Goal: Task Accomplishment & Management: Manage account settings

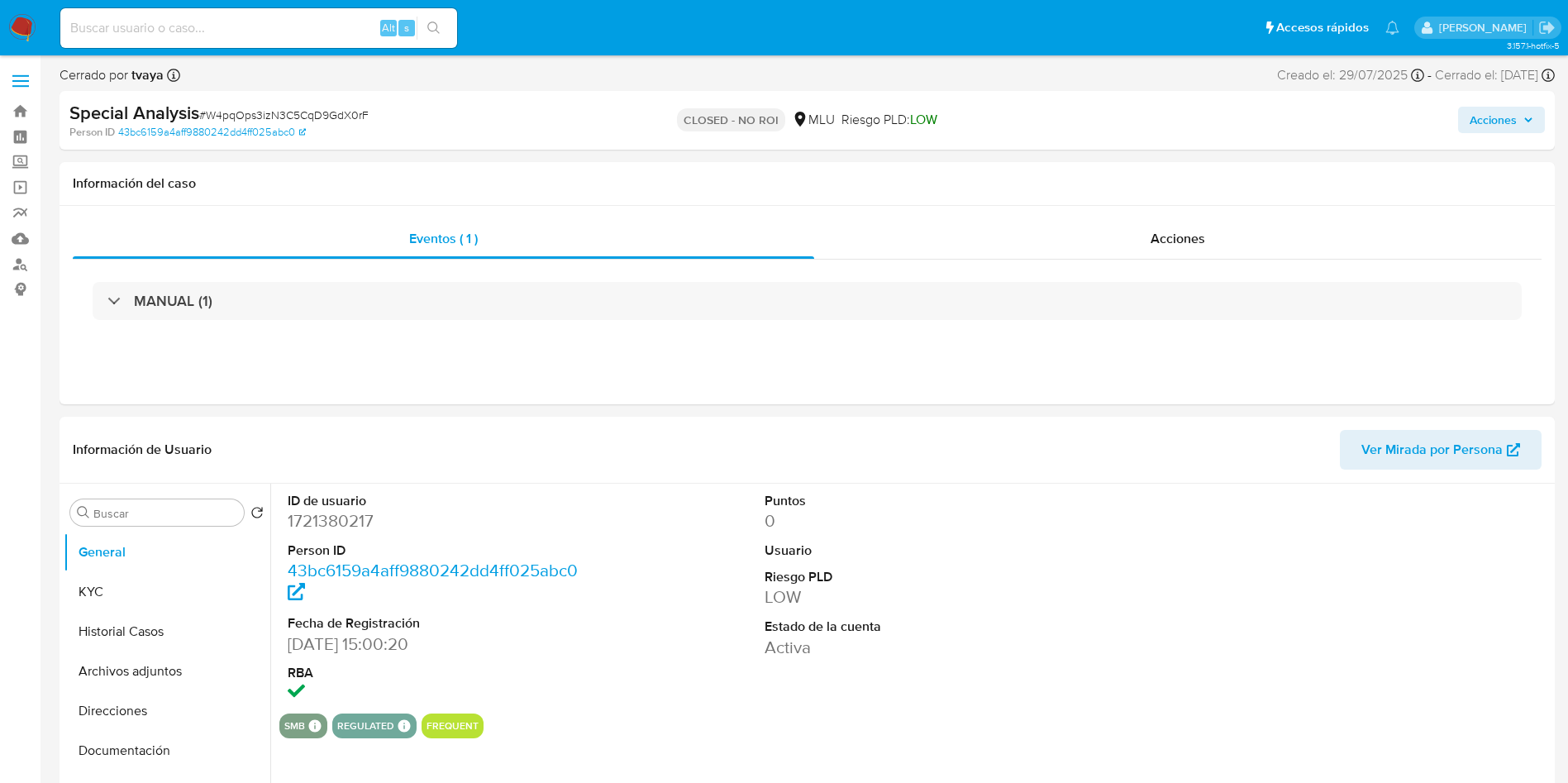
select select "10"
click at [88, 635] on button "Historial Casos" at bounding box center [160, 631] width 193 height 40
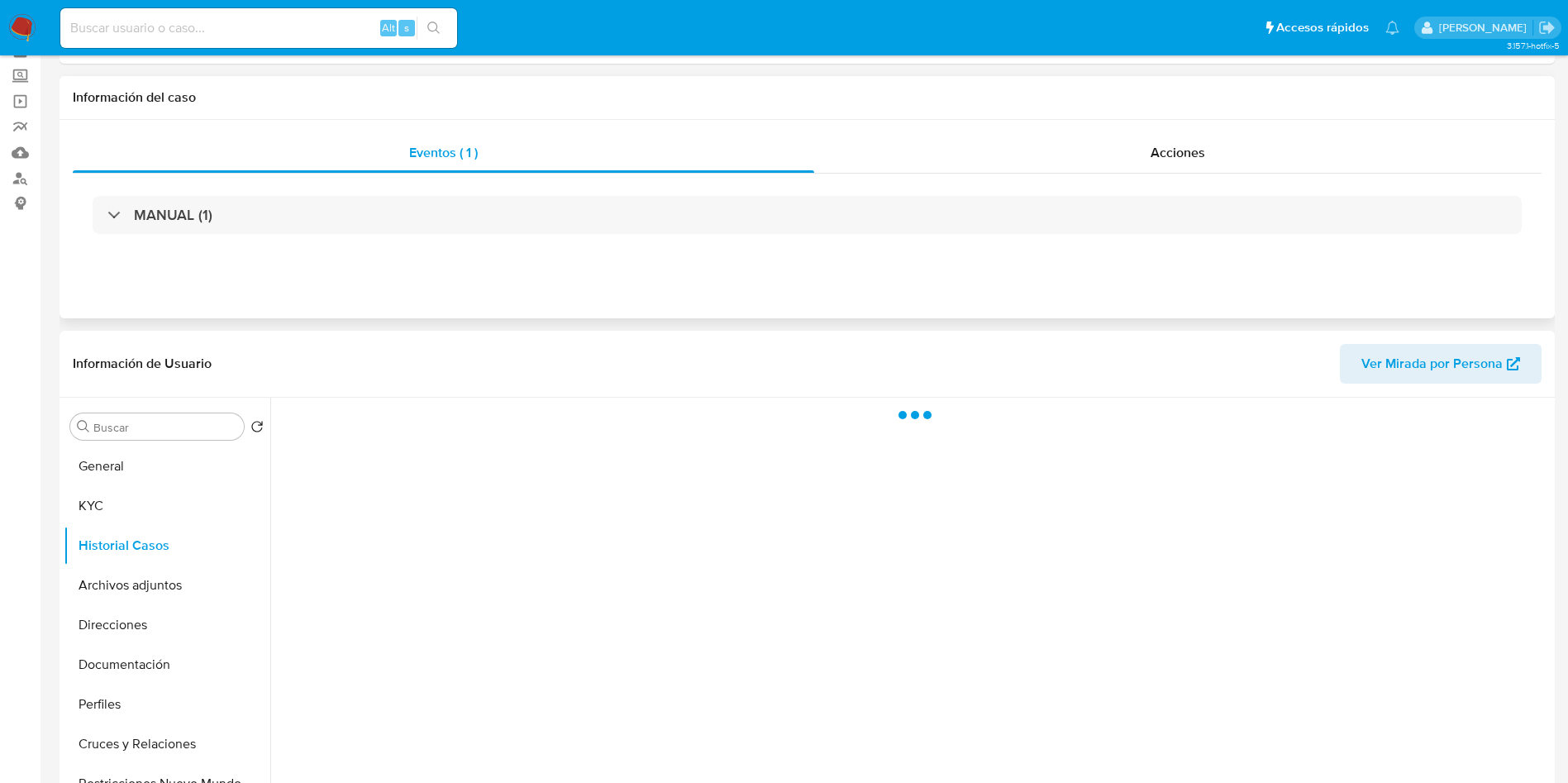
scroll to position [124, 0]
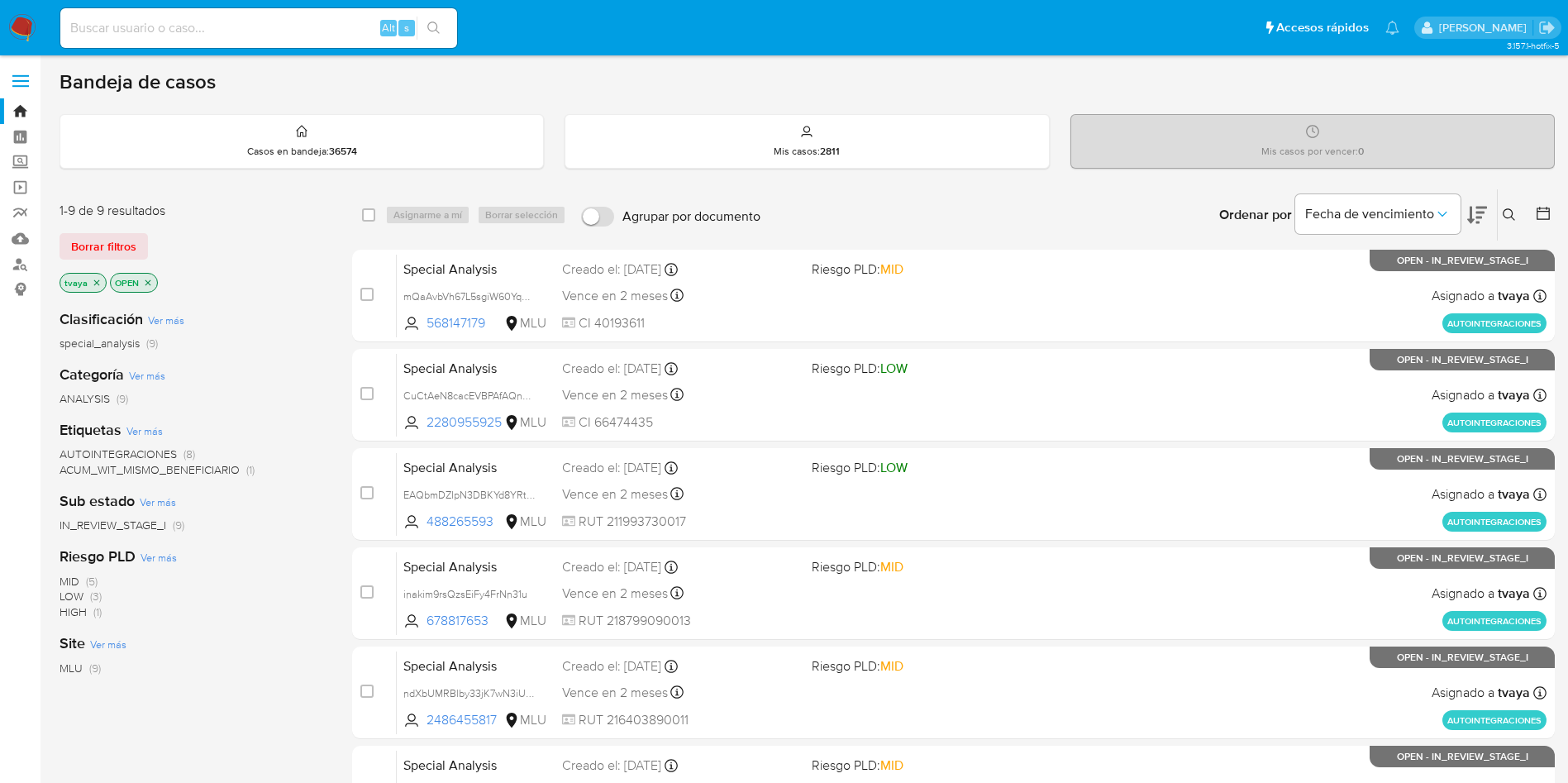
click at [1472, 205] on icon at bounding box center [1477, 214] width 20 height 20
click at [1479, 207] on icon at bounding box center [1477, 215] width 20 height 18
click at [95, 281] on icon "close-filter" at bounding box center [97, 283] width 10 height 10
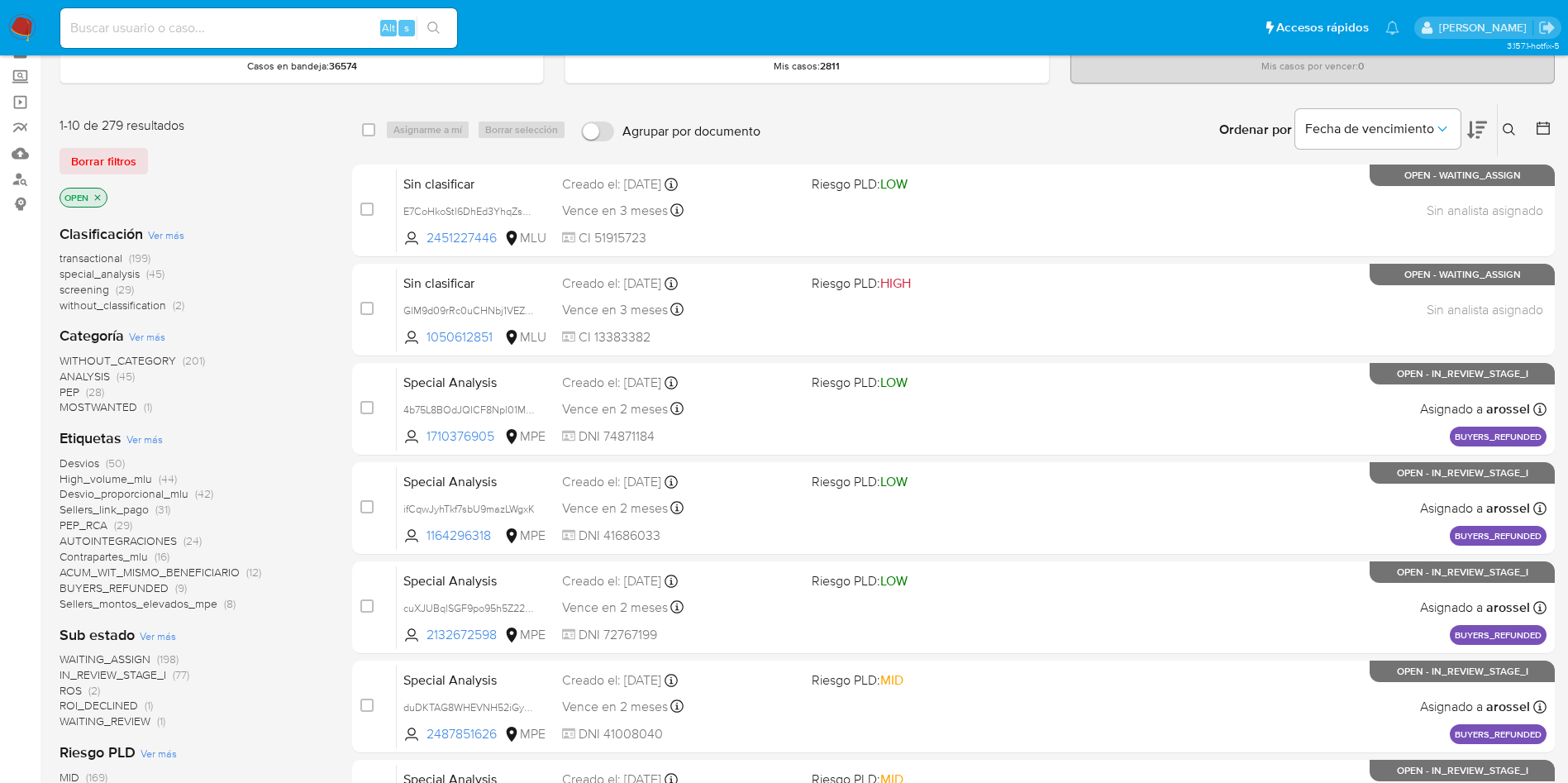
scroll to position [248, 0]
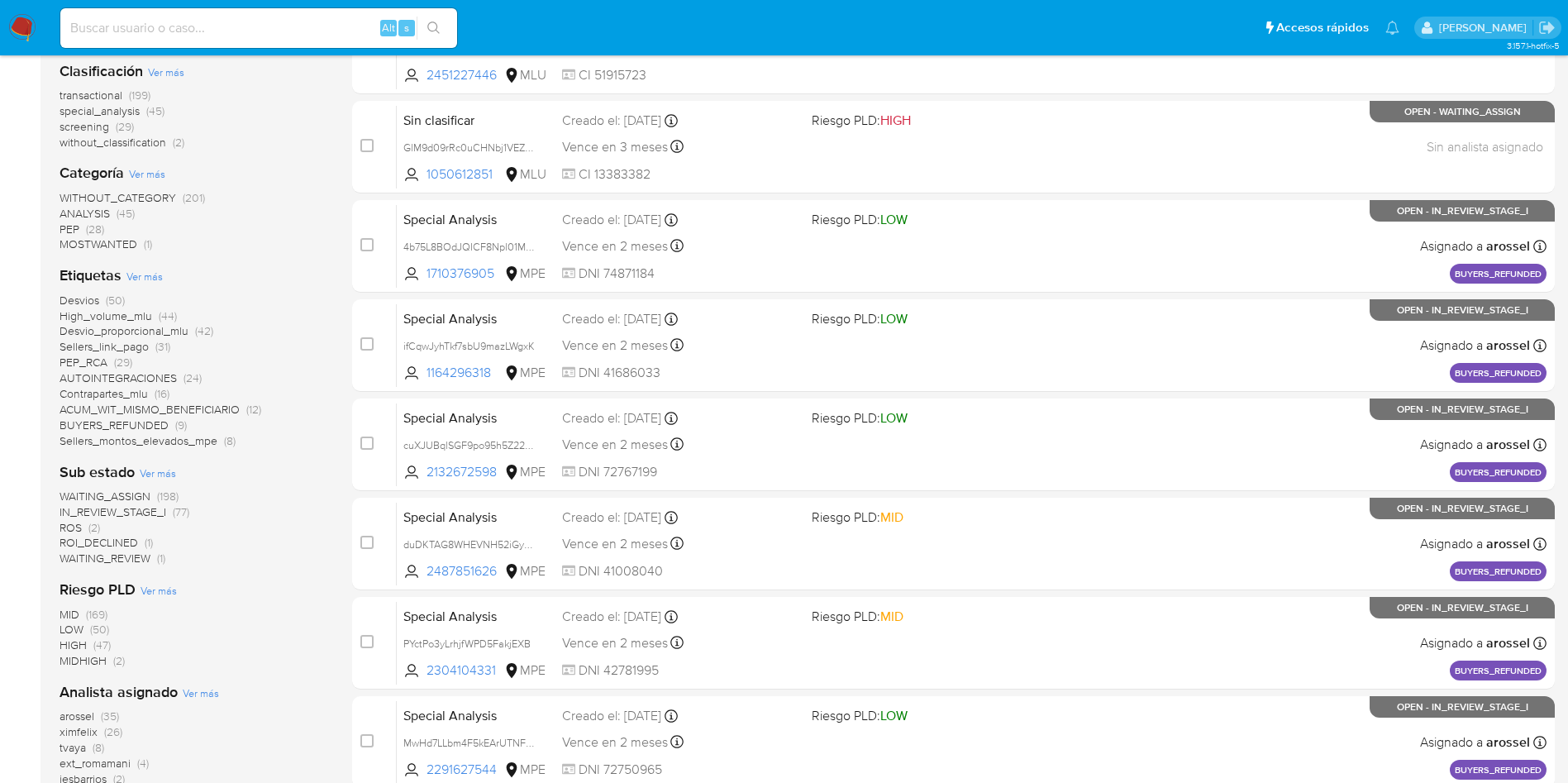
click at [120, 492] on span "WAITING_ASSIGN" at bounding box center [105, 496] width 91 height 17
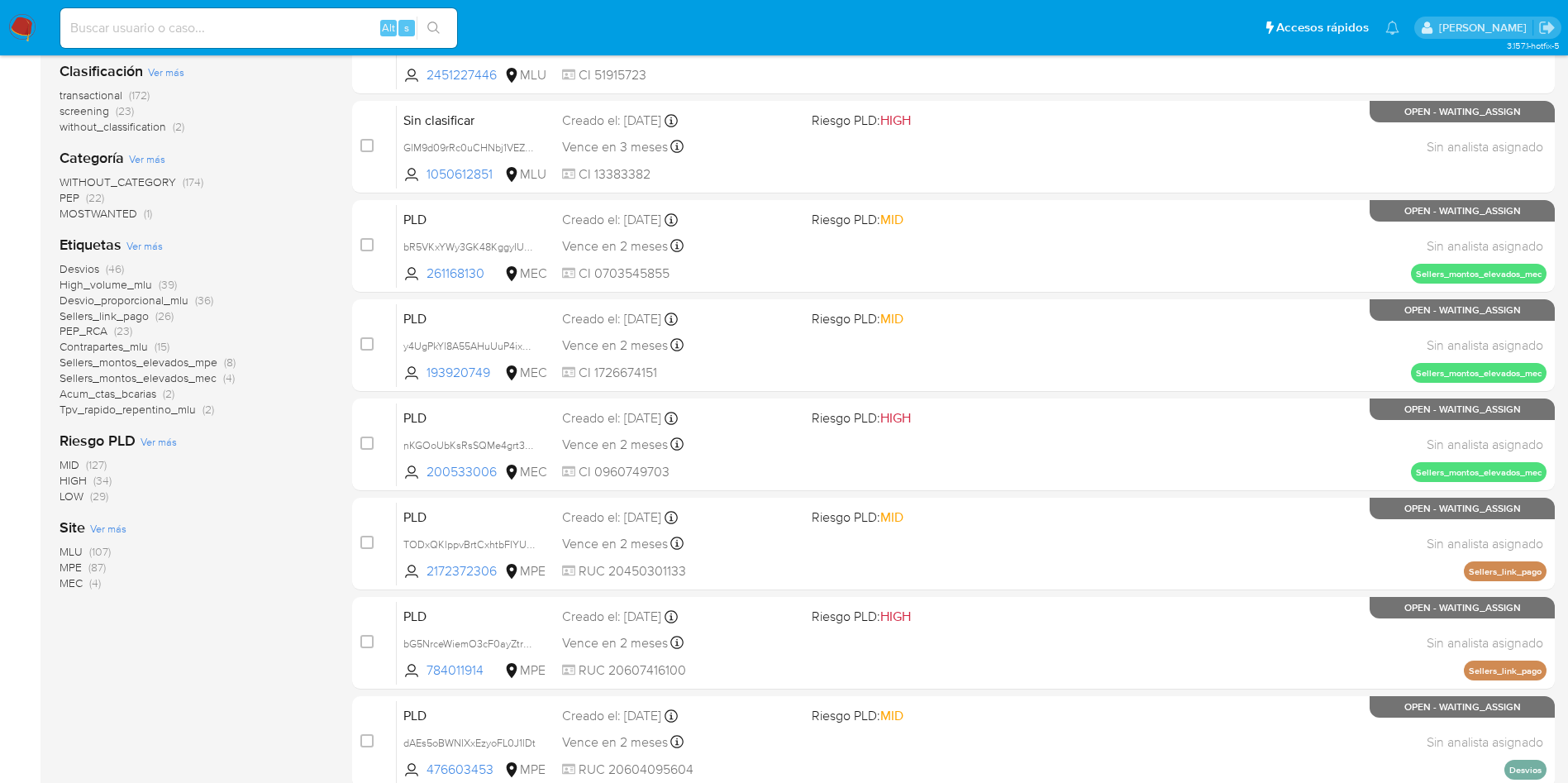
click at [70, 551] on span "MLU" at bounding box center [71, 551] width 23 height 17
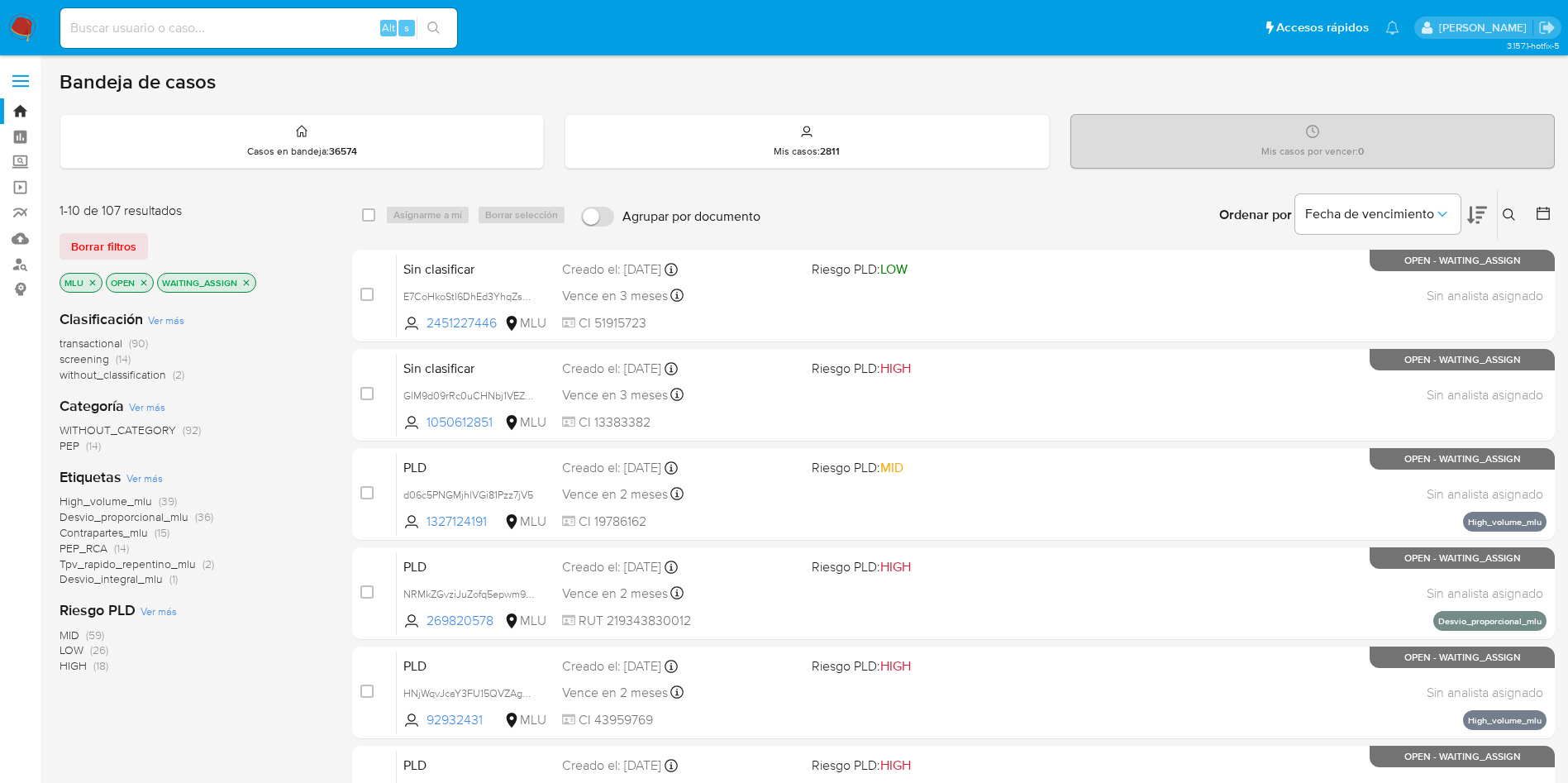
click at [86, 348] on span "transactional" at bounding box center [91, 343] width 63 height 17
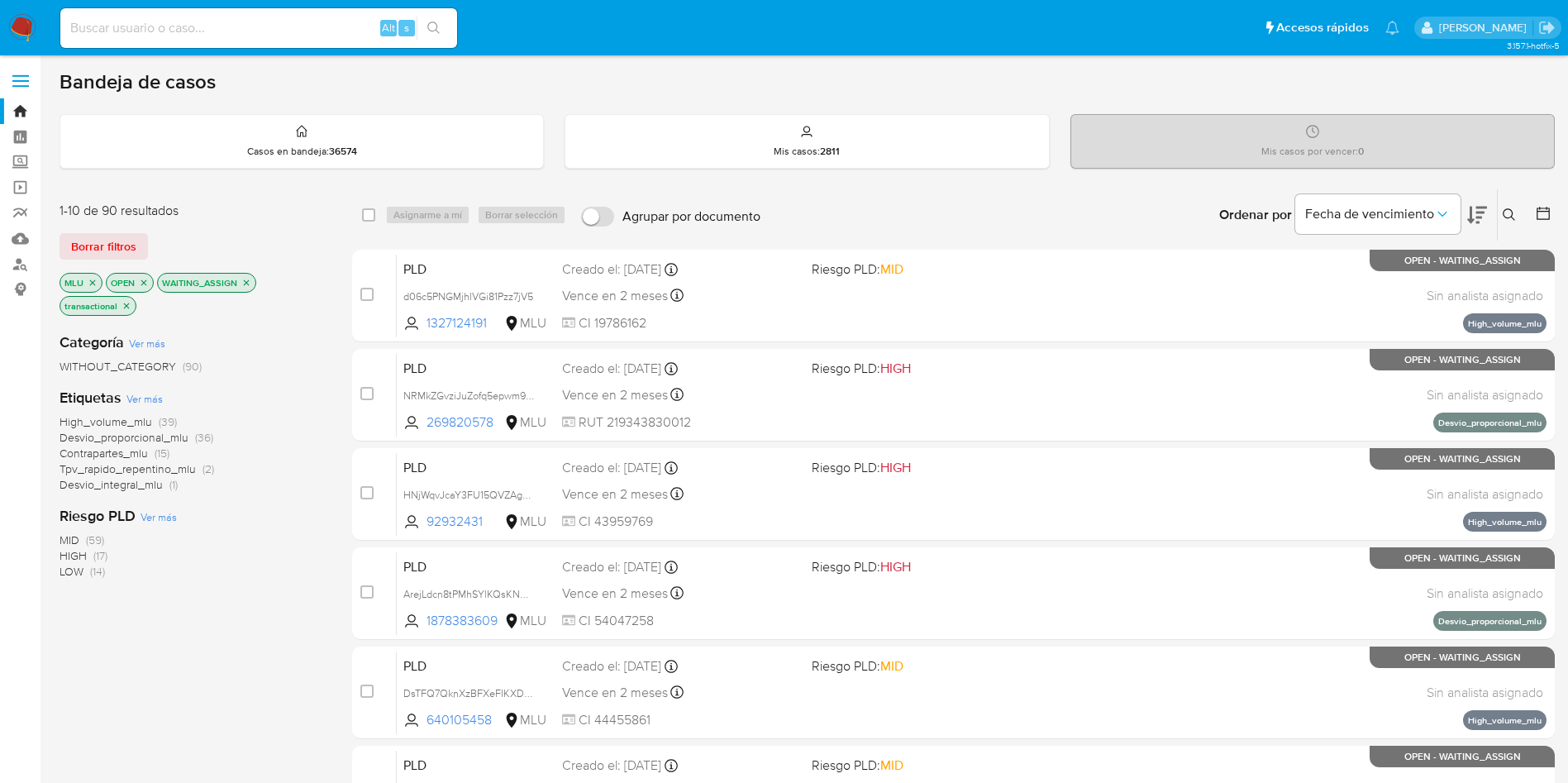
click at [1478, 212] on icon at bounding box center [1477, 215] width 20 height 18
click at [1444, 212] on icon "Ordenar por" at bounding box center [1442, 214] width 17 height 17
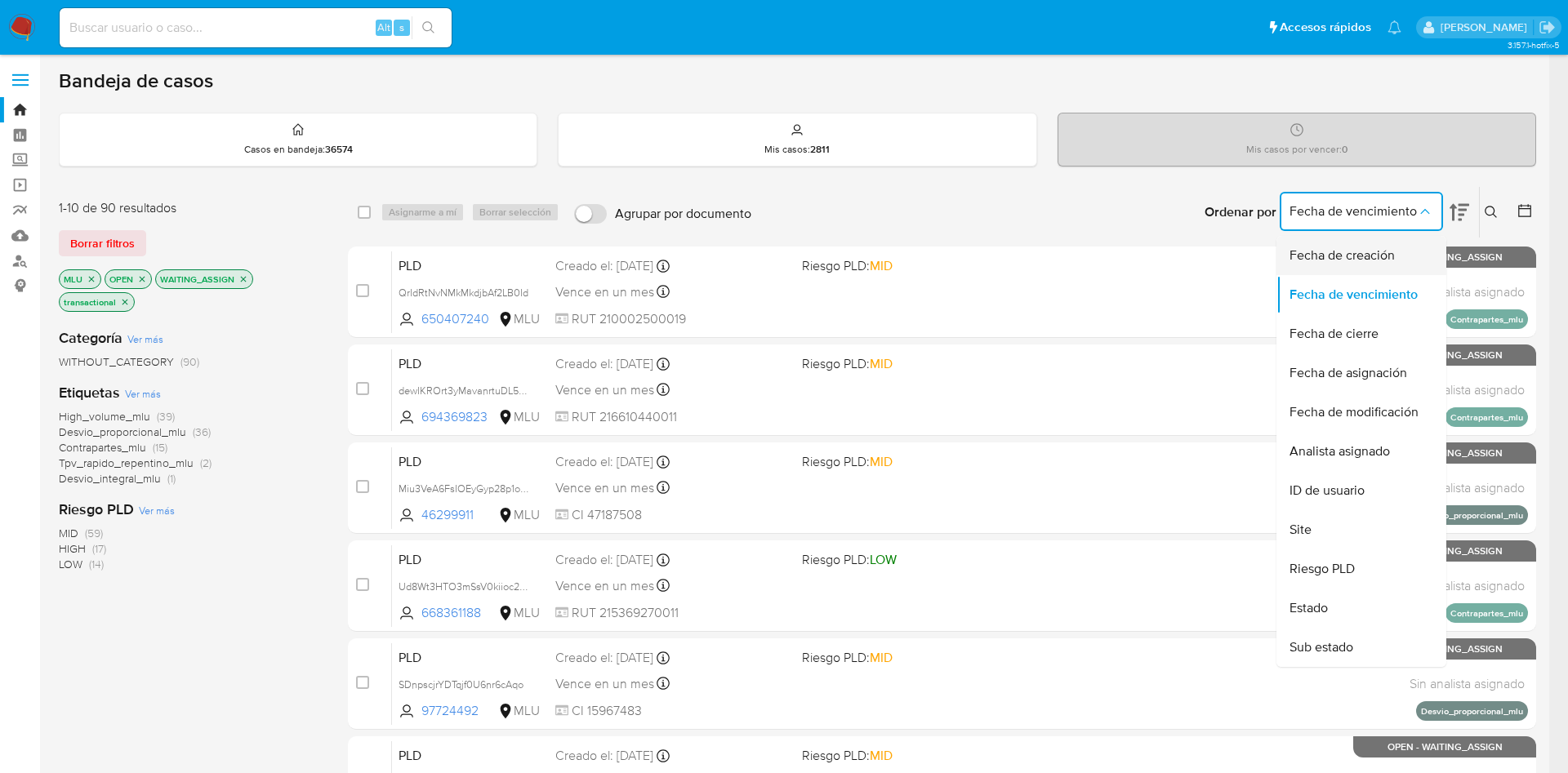
click at [1402, 251] on div "Fecha de creación" at bounding box center [1357, 255] width 134 height 39
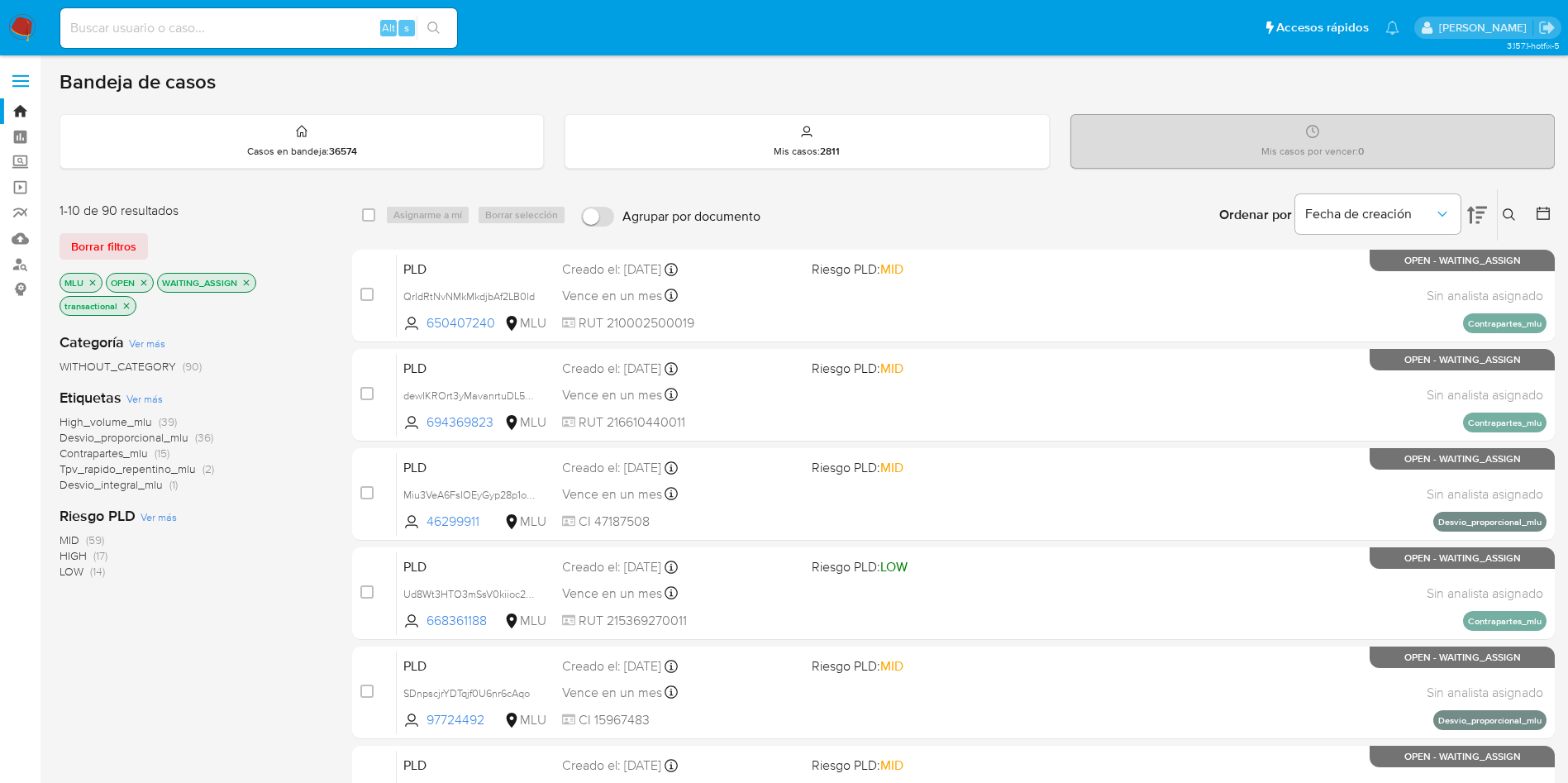
click at [1474, 213] on icon at bounding box center [1477, 214] width 20 height 20
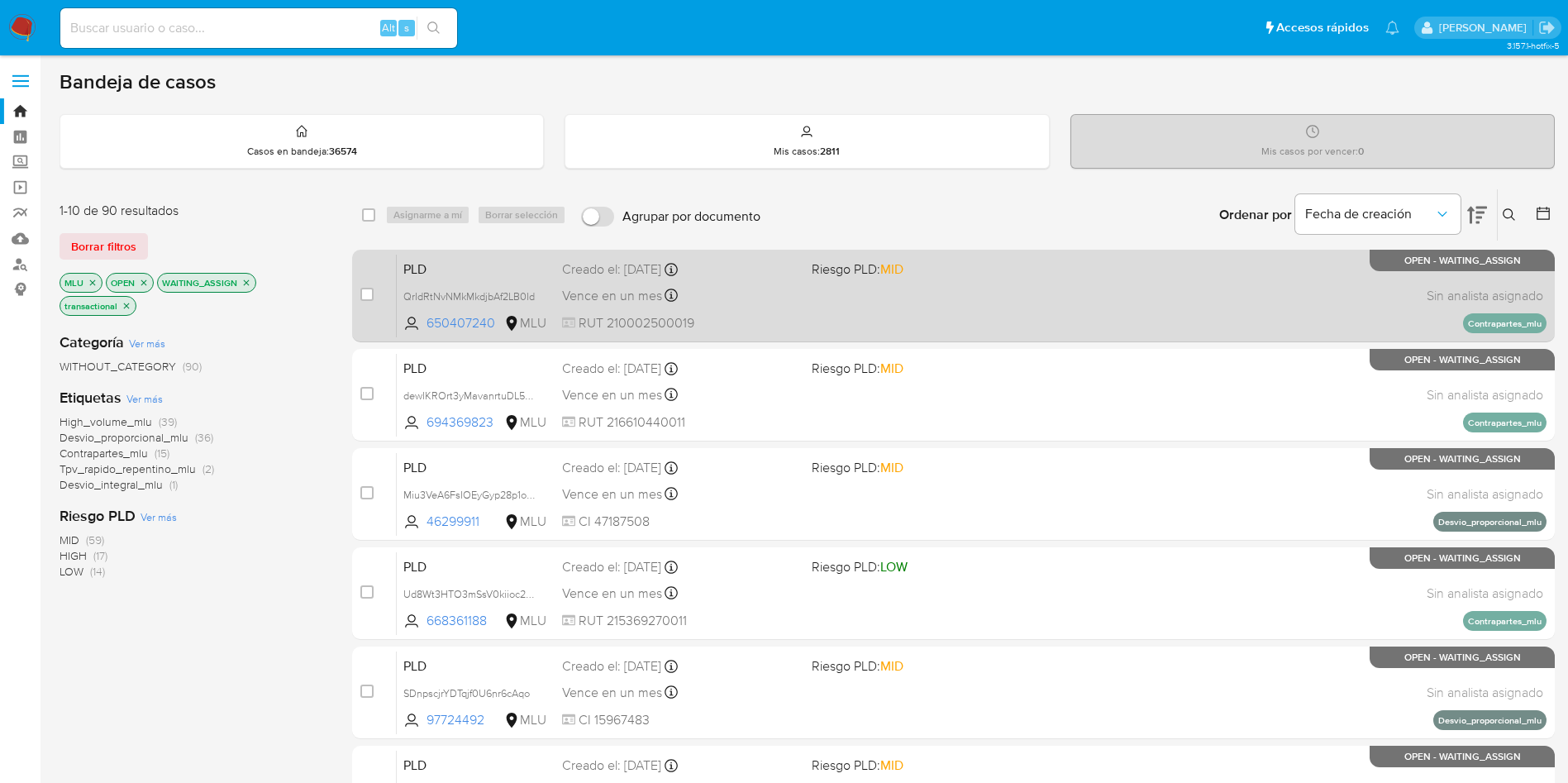
click at [859, 318] on div "PLD QrIdRtNvNMkMkdjbAf2LB0Id 650407240 MLU Riesgo PLD: MID Creado el: 12/07/202…" at bounding box center [972, 296] width 1149 height 84
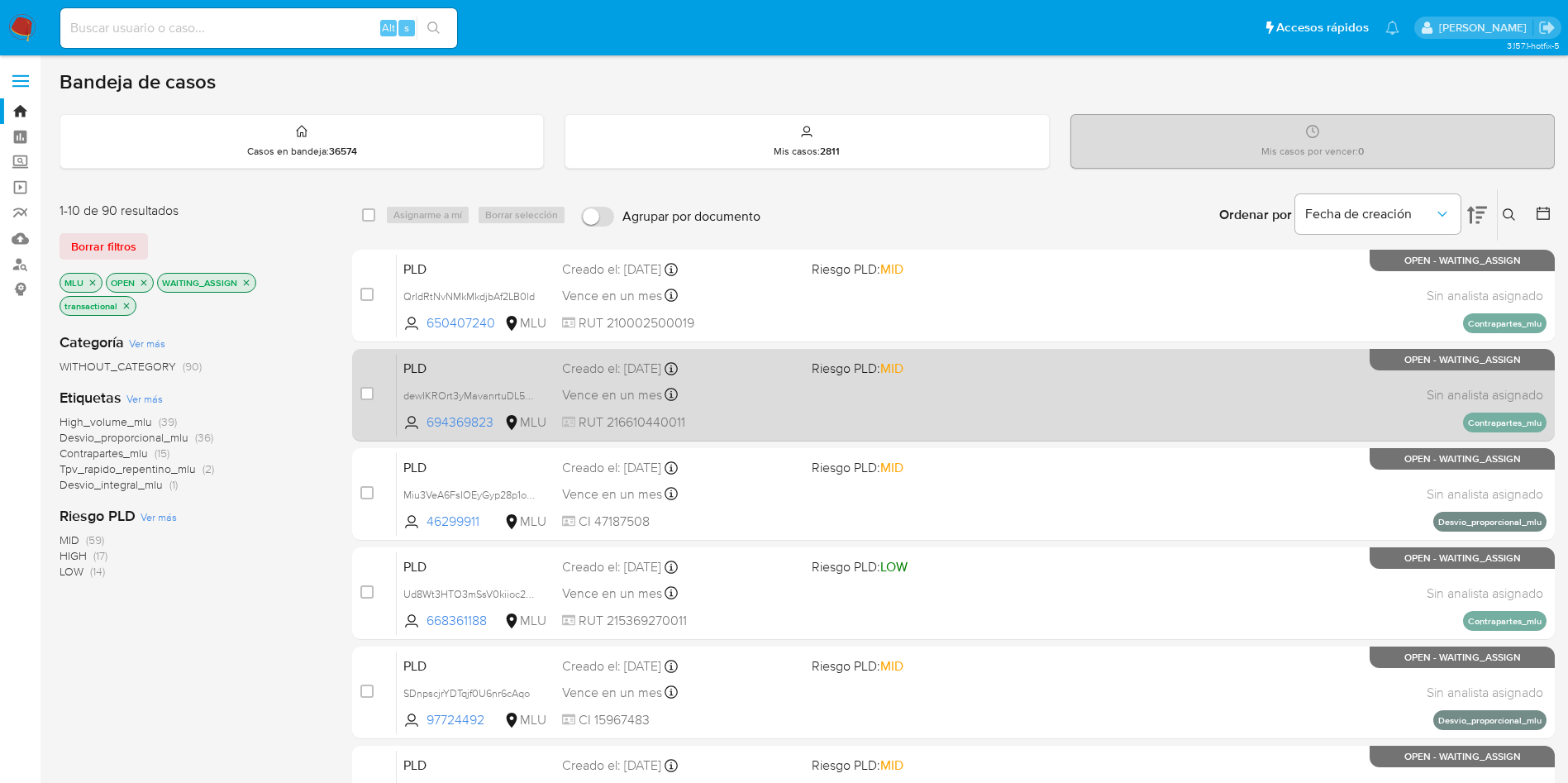
click at [852, 376] on span "Riesgo PLD: MID" at bounding box center [857, 368] width 92 height 19
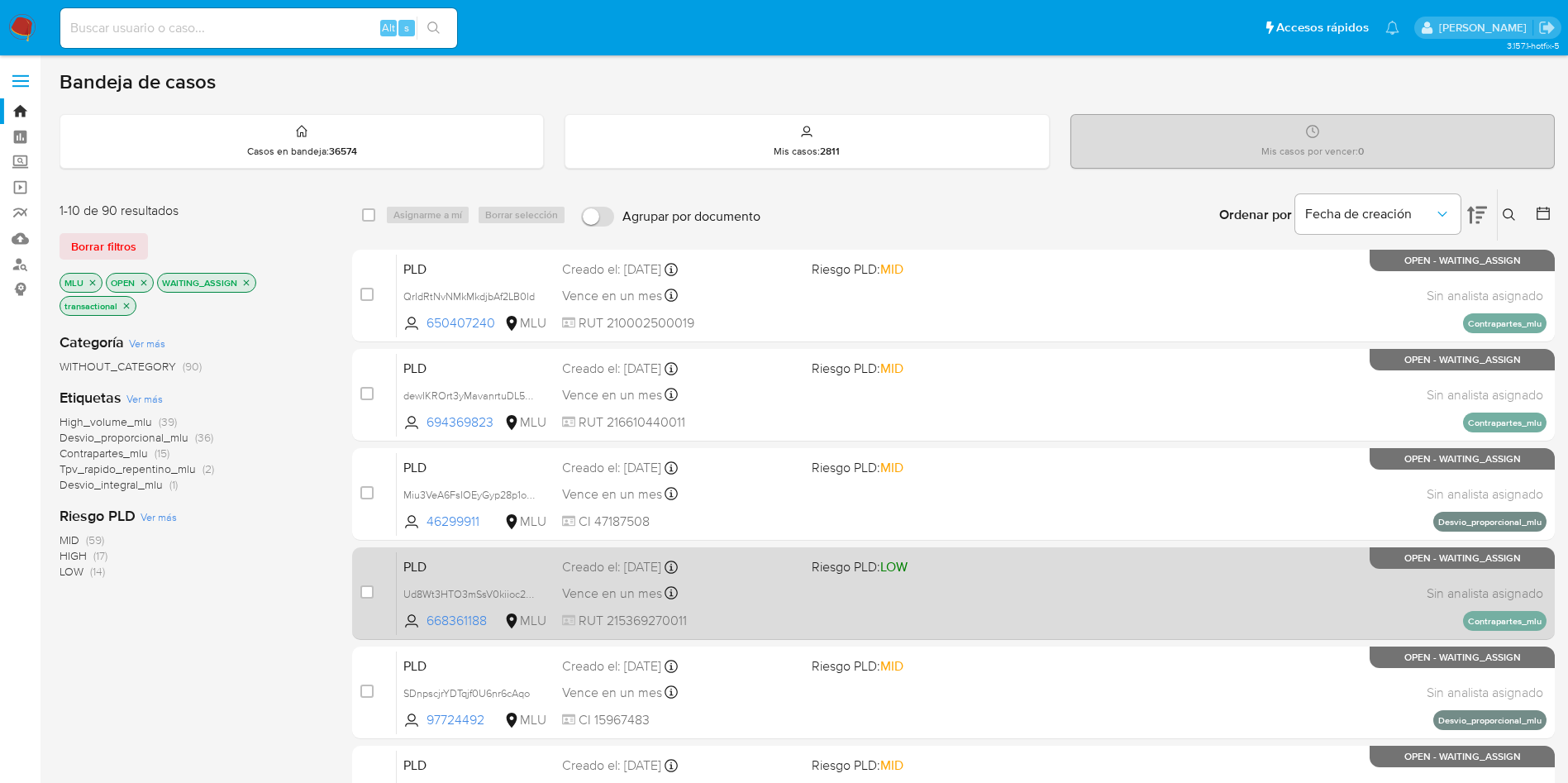
click at [810, 602] on div "PLD Ud8Wt3HTO3mSsV0kiioc2XQZ 668361188 MLU Riesgo PLD: LOW Creado el: 12/07/202…" at bounding box center [972, 593] width 1149 height 84
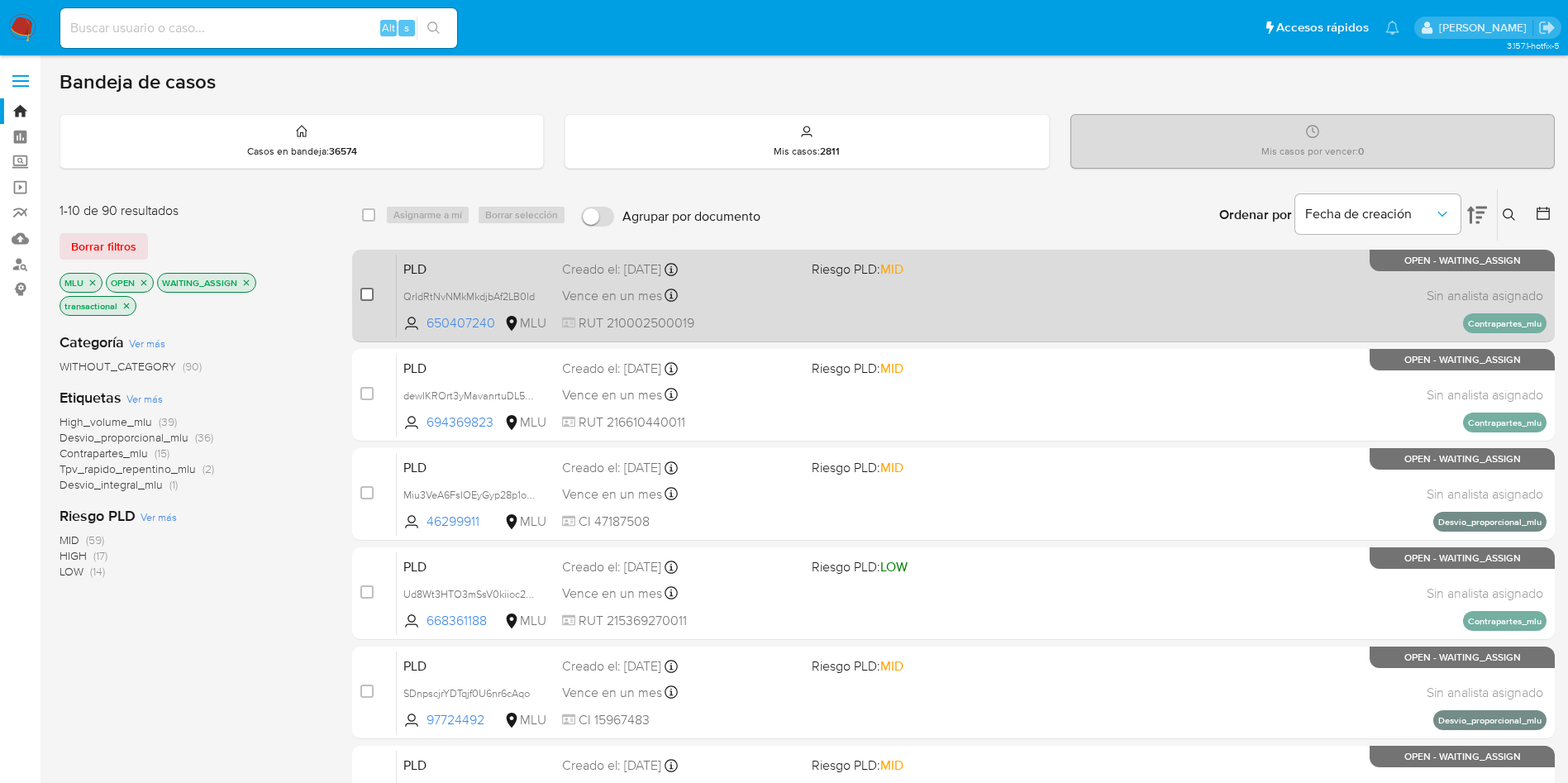
click at [365, 290] on input "checkbox" at bounding box center [367, 294] width 13 height 13
checkbox input "true"
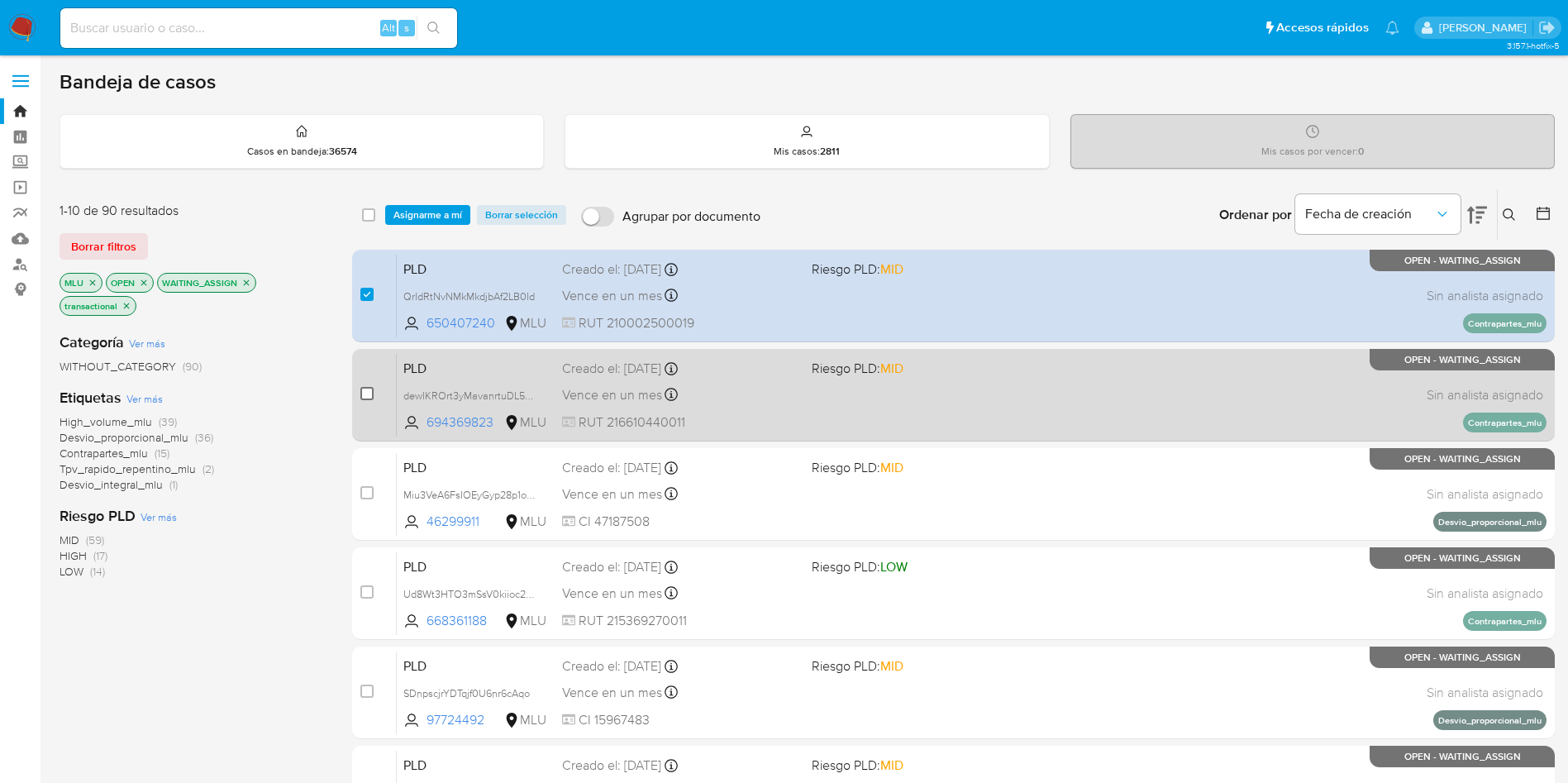
click at [373, 394] on input "checkbox" at bounding box center [367, 393] width 13 height 13
checkbox input "true"
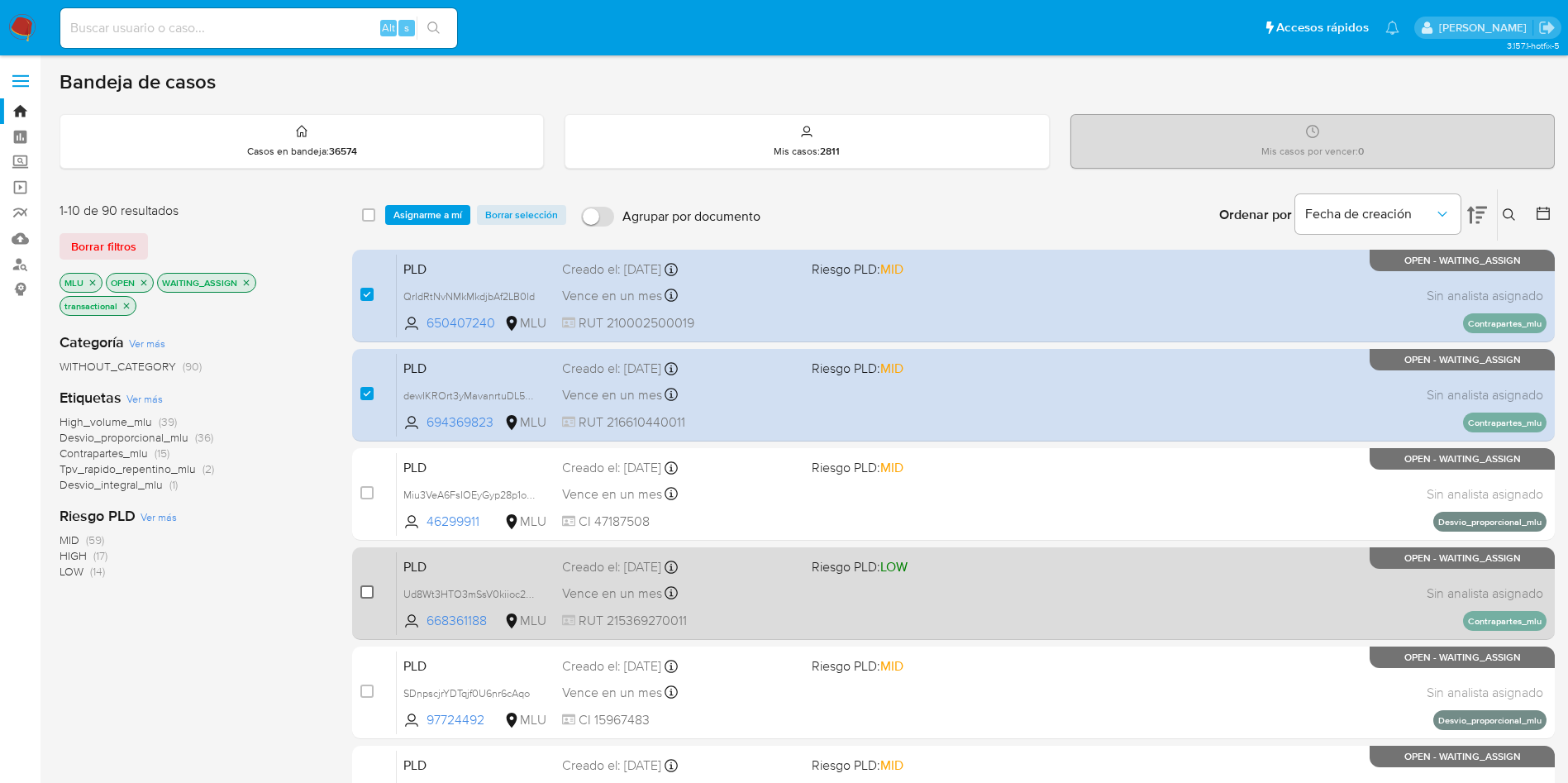
drag, startPoint x: 365, startPoint y: 580, endPoint x: 365, endPoint y: 593, distance: 13.0
click at [364, 583] on div "case-item-checkbox No es posible asignar el caso" at bounding box center [379, 593] width 36 height 84
click at [365, 593] on input "checkbox" at bounding box center [367, 591] width 13 height 13
checkbox input "true"
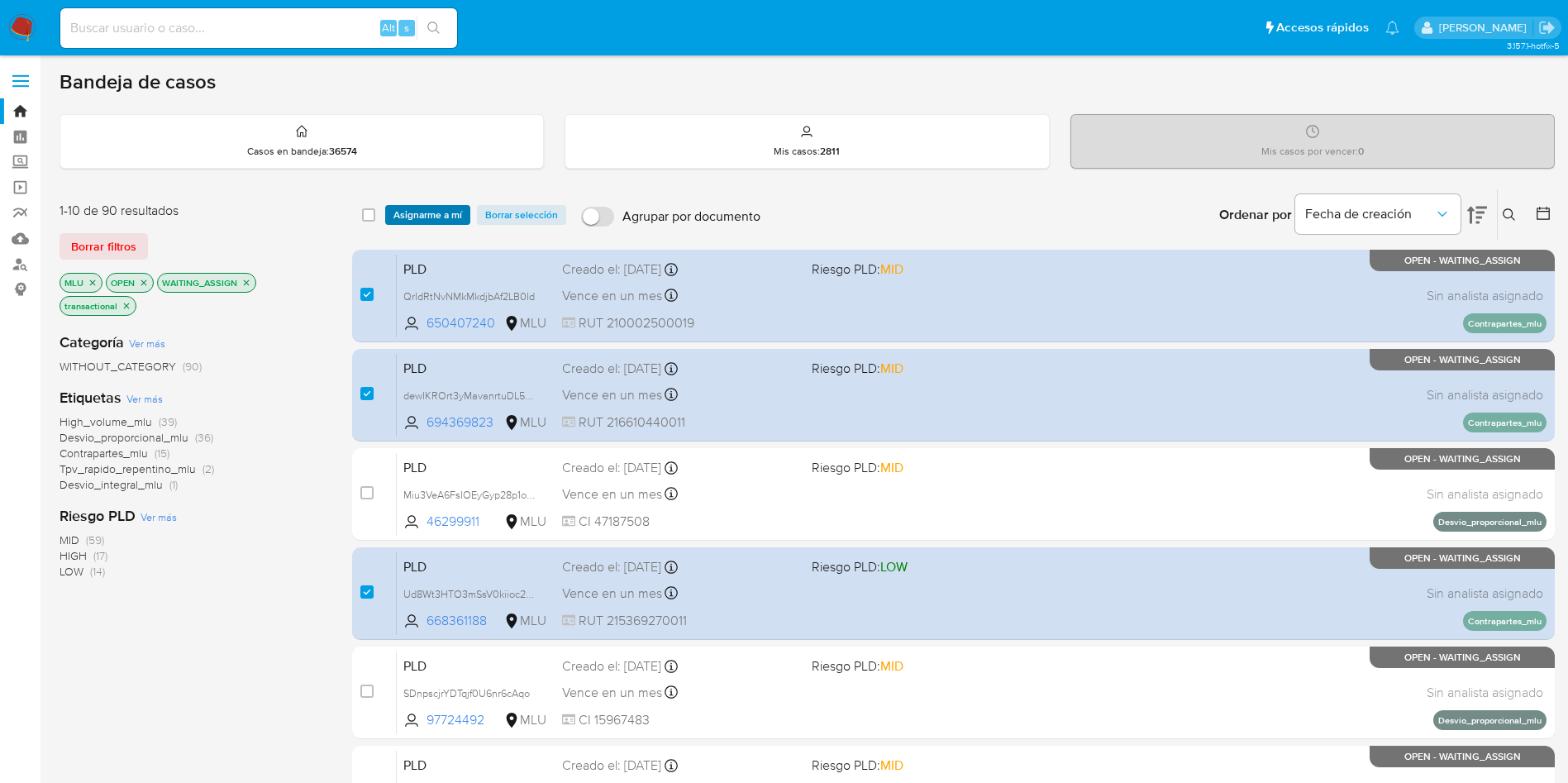
click at [441, 216] on span "Asignarme a mí" at bounding box center [428, 215] width 69 height 17
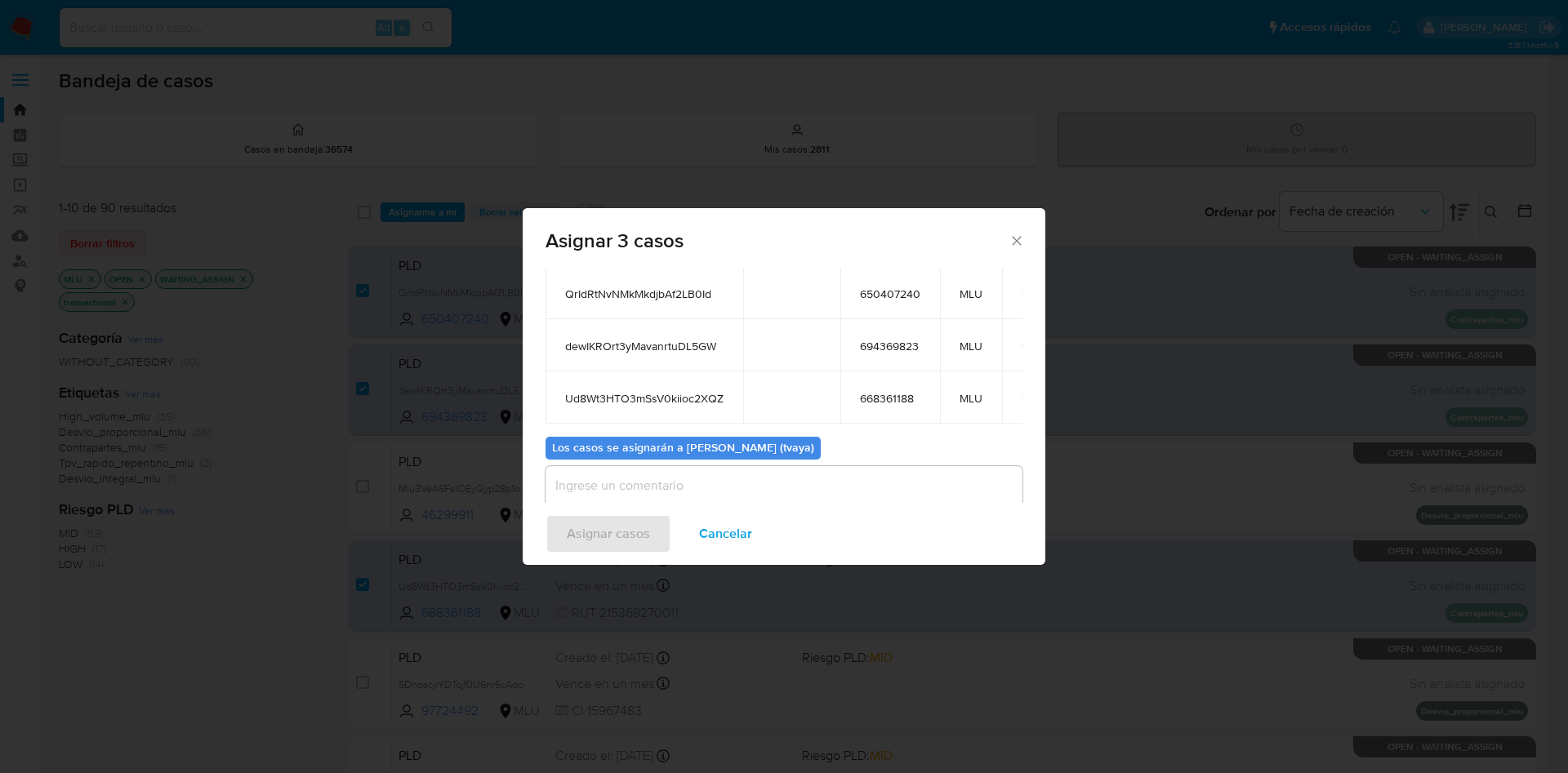
scroll to position [151, 0]
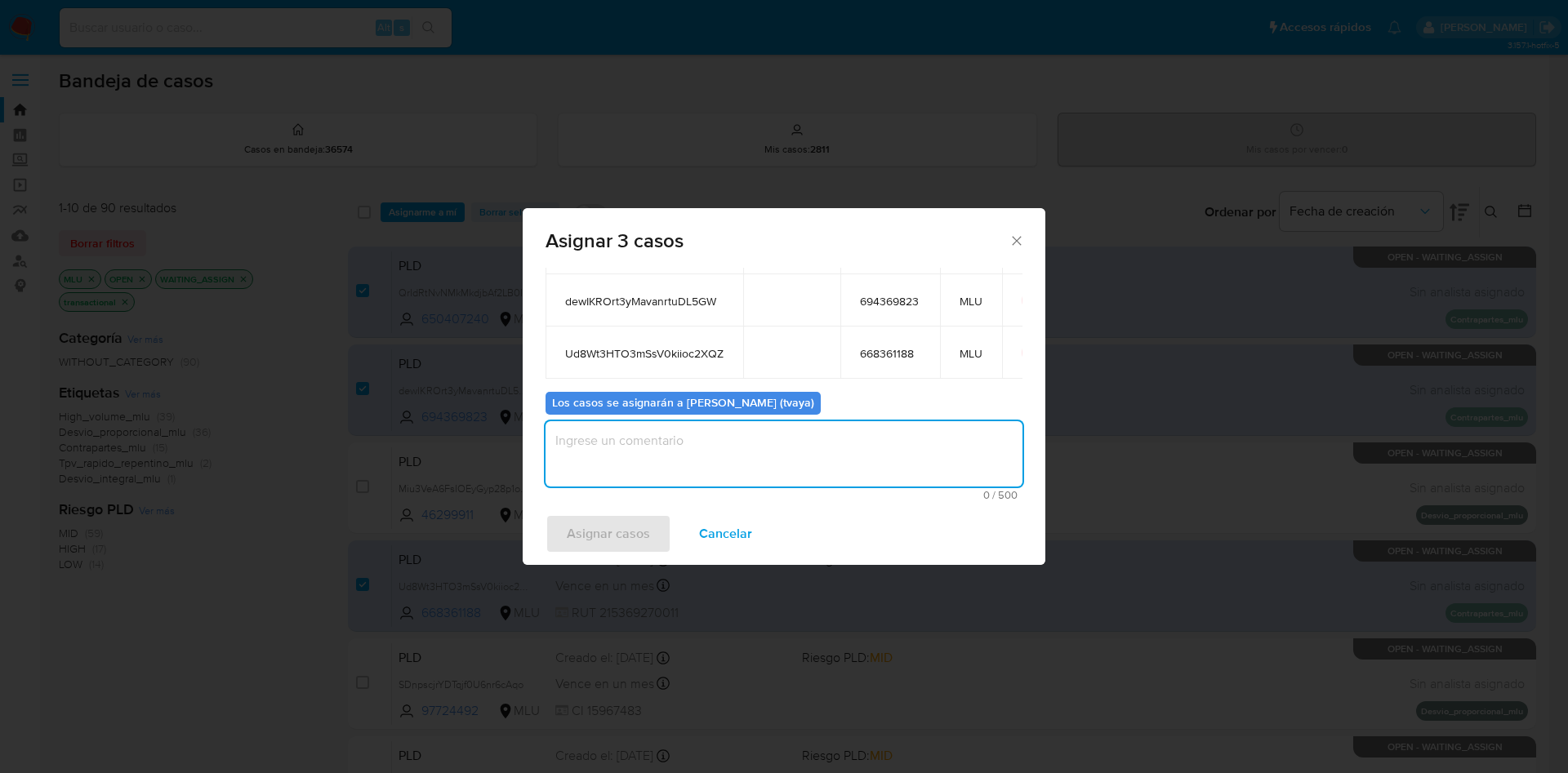
click at [652, 459] on textarea "assign-modal" at bounding box center [784, 454] width 477 height 65
type textarea "."
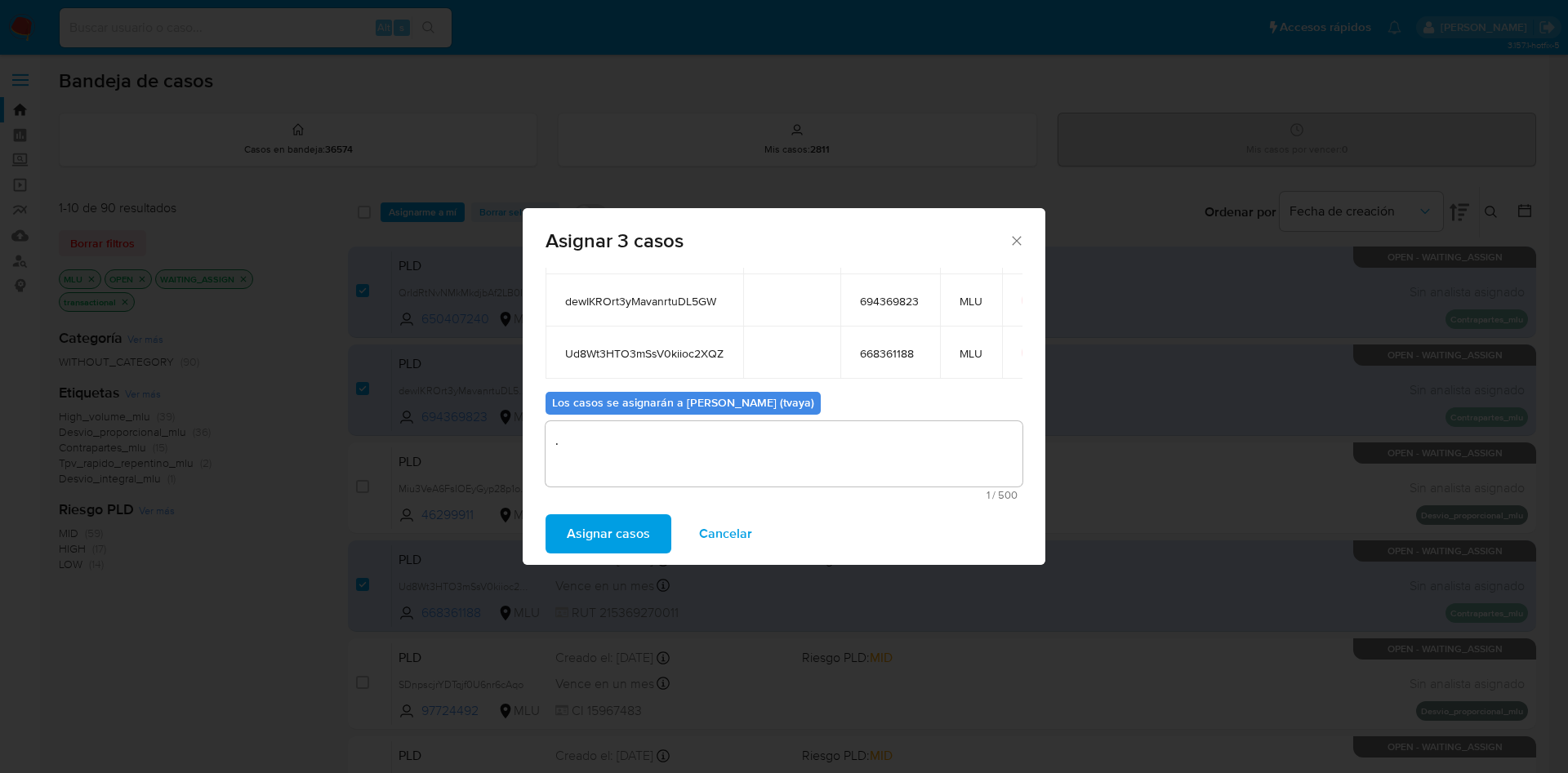
click at [613, 530] on span "Asignar casos" at bounding box center [608, 533] width 84 height 36
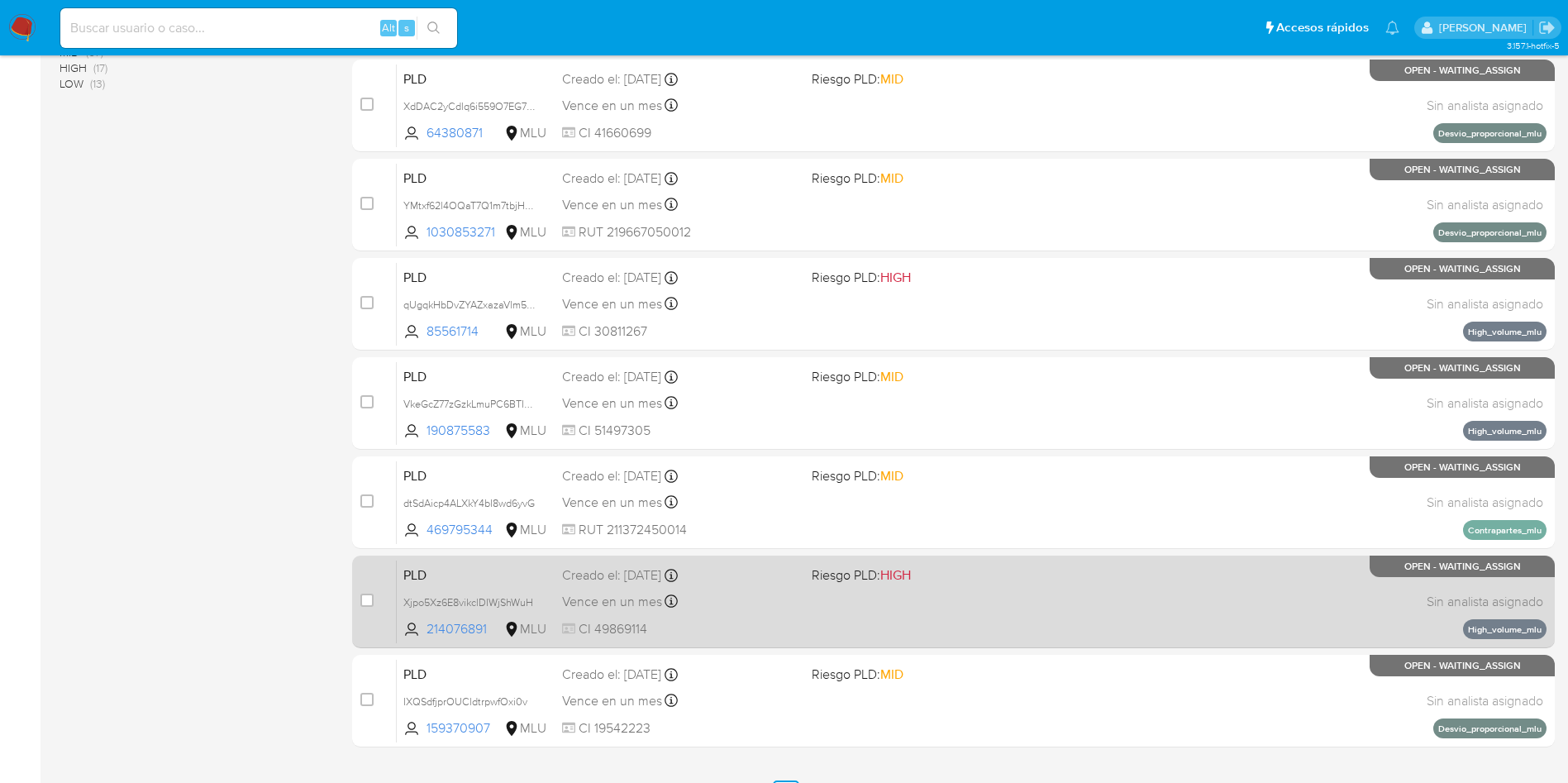
scroll to position [496, 0]
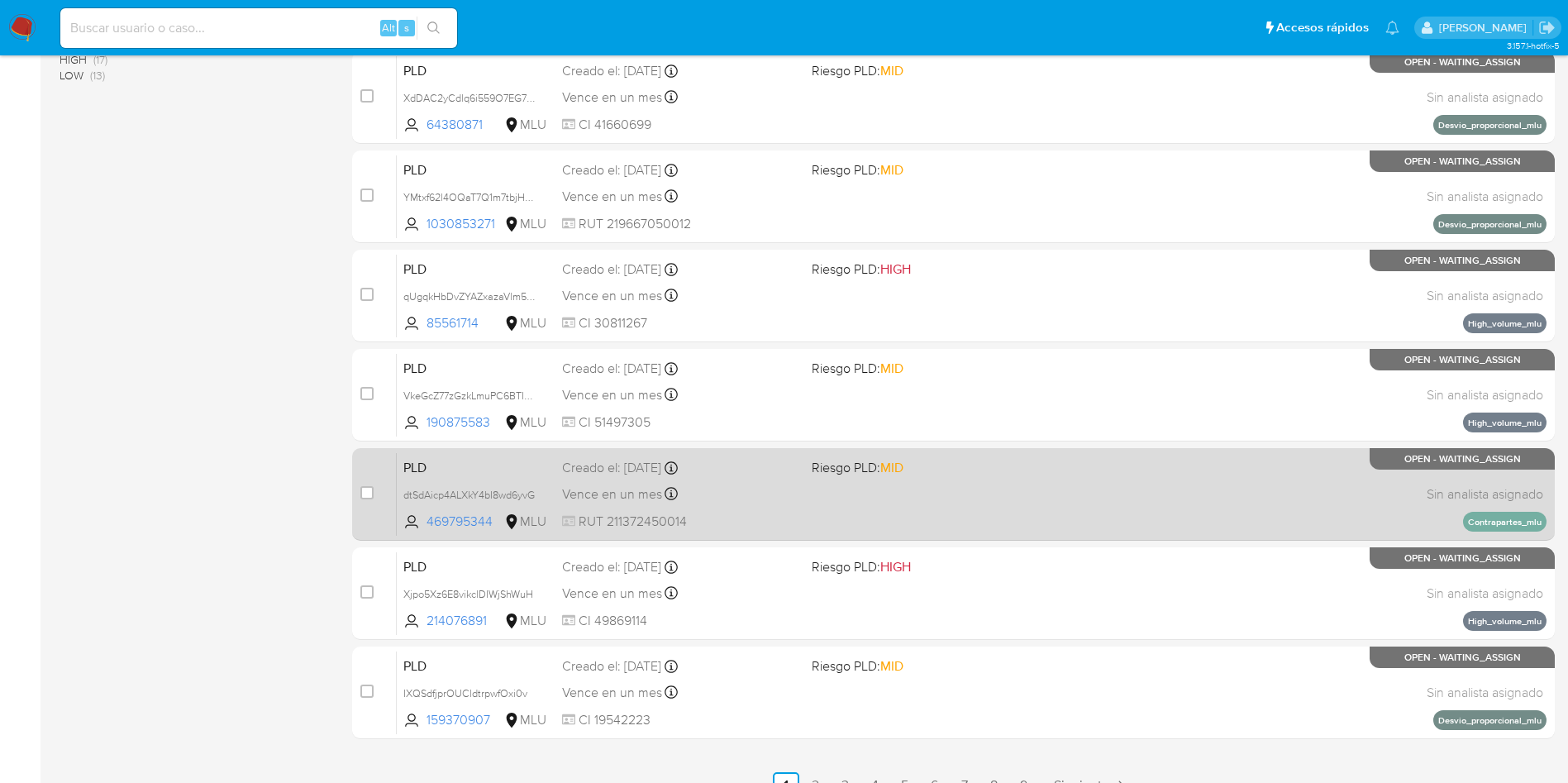
click at [958, 513] on div "PLD dtSdAicp4ALXkY4bI8wd6yvG 469795344 MLU Riesgo PLD: MID Creado el: 12/07/202…" at bounding box center [972, 494] width 1149 height 84
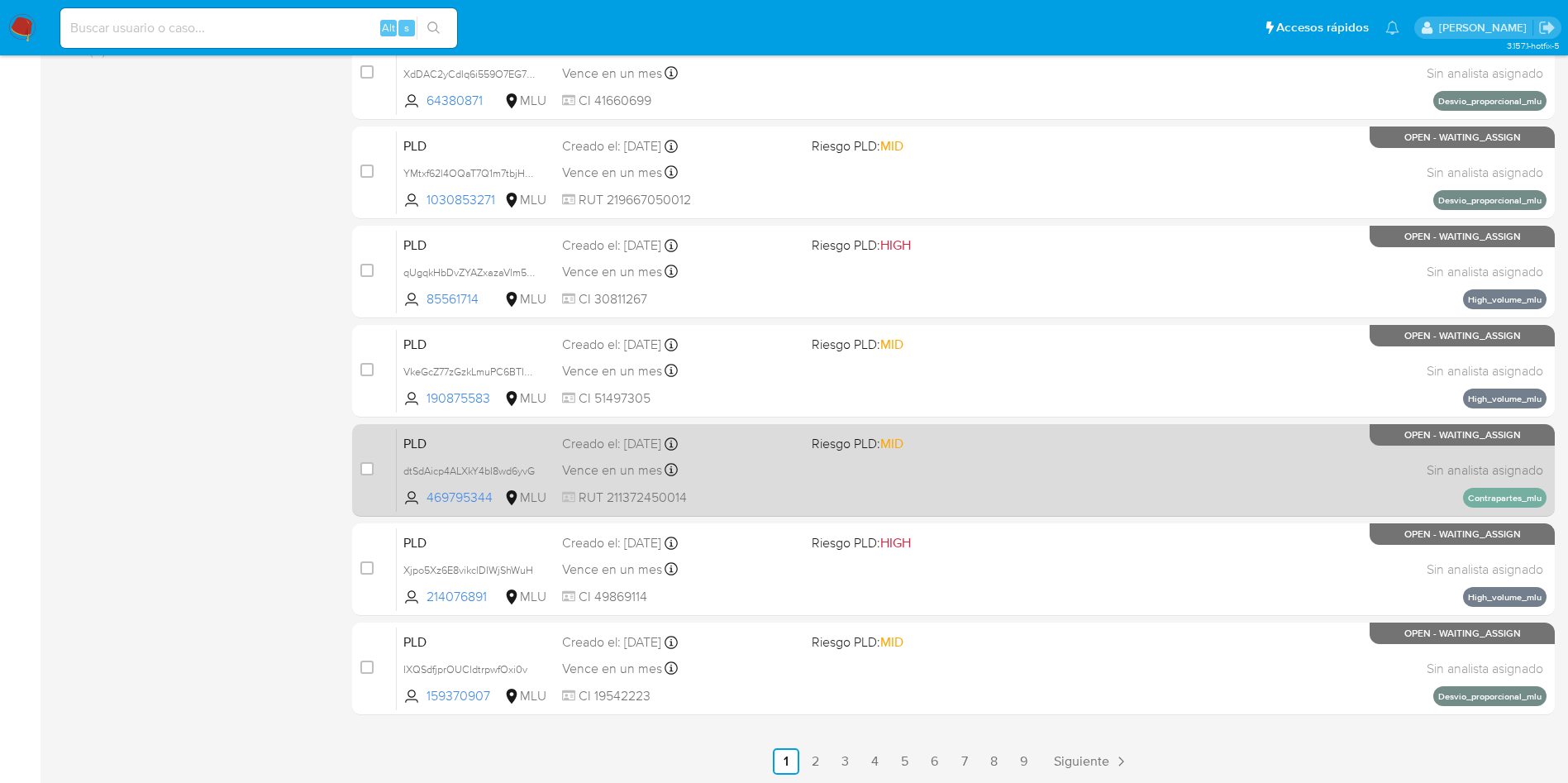
scroll to position [523, 0]
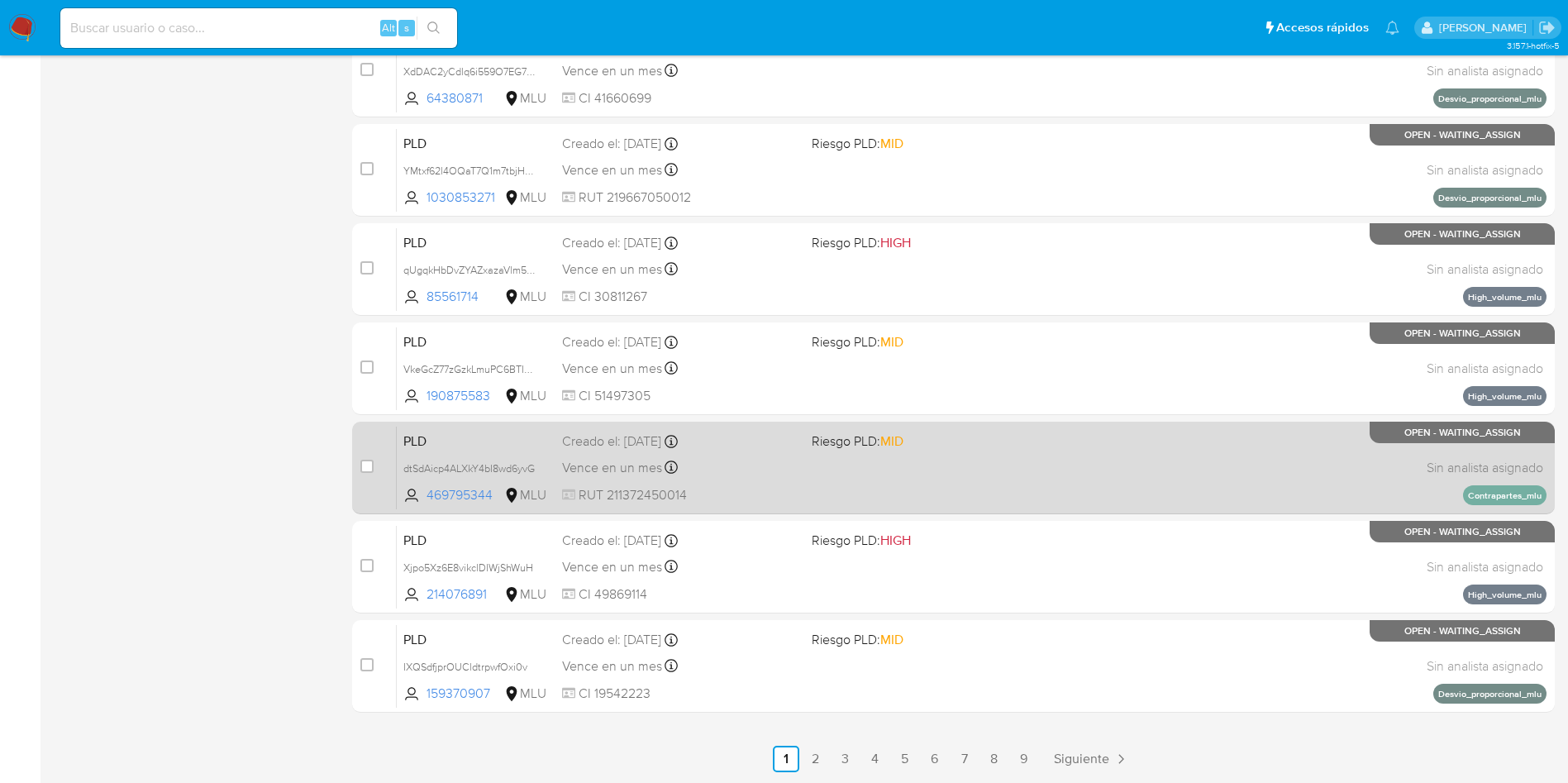
click at [361, 473] on div "case-item-checkbox" at bounding box center [367, 466] width 13 height 17
click at [364, 470] on input "checkbox" at bounding box center [367, 466] width 13 height 13
checkbox input "true"
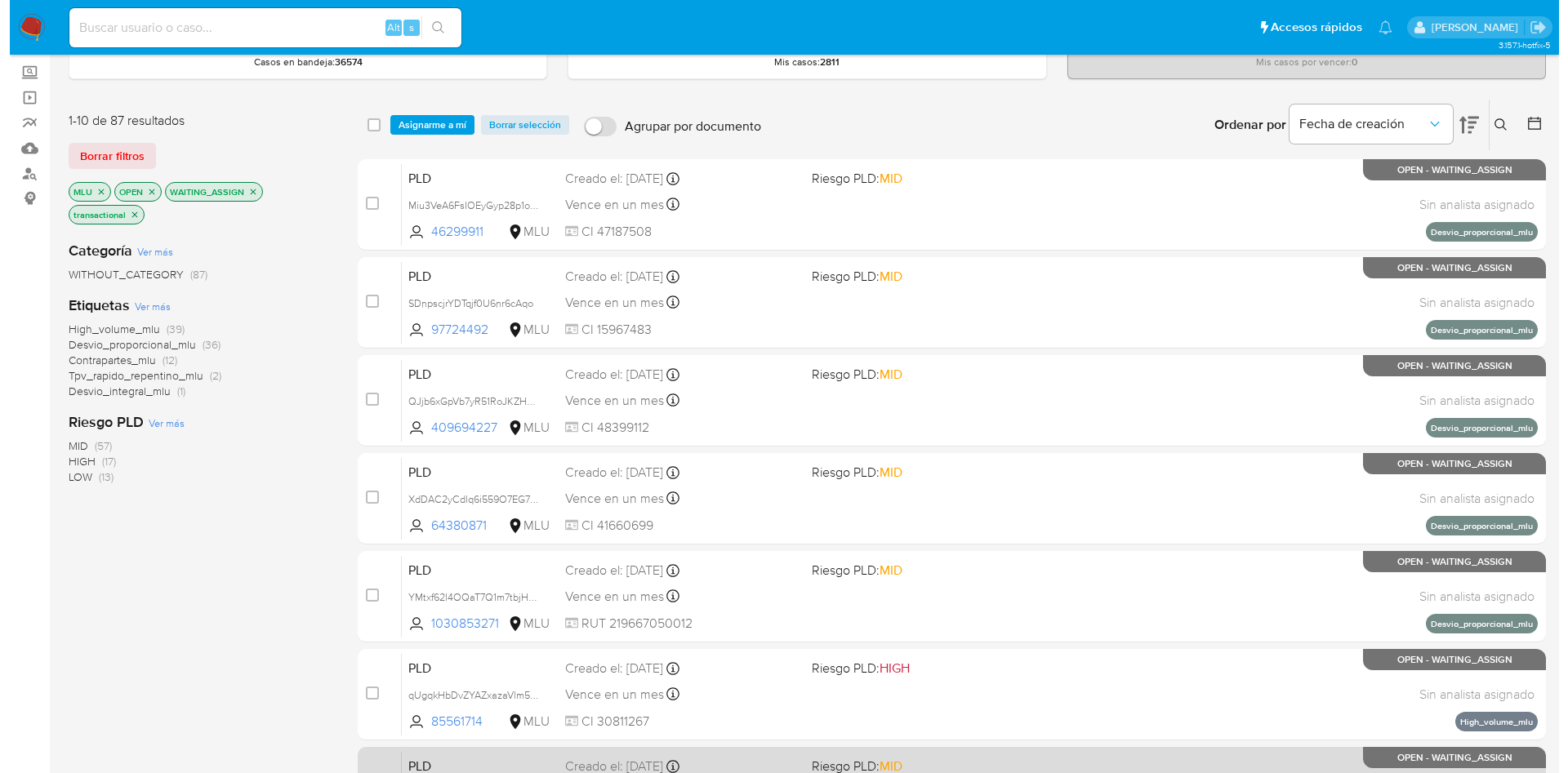
scroll to position [0, 0]
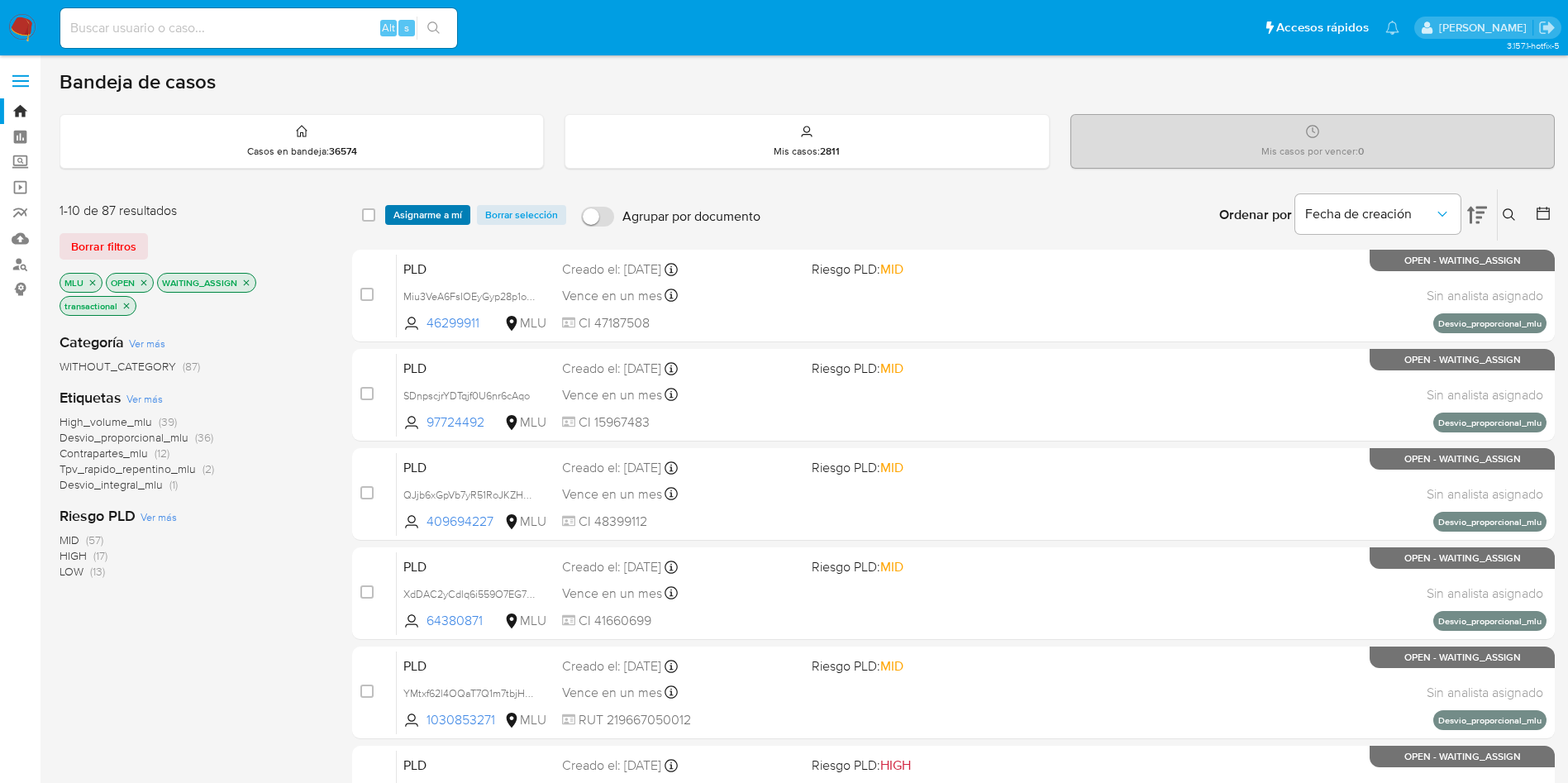
click at [435, 218] on span "Asignarme a mí" at bounding box center [428, 215] width 69 height 17
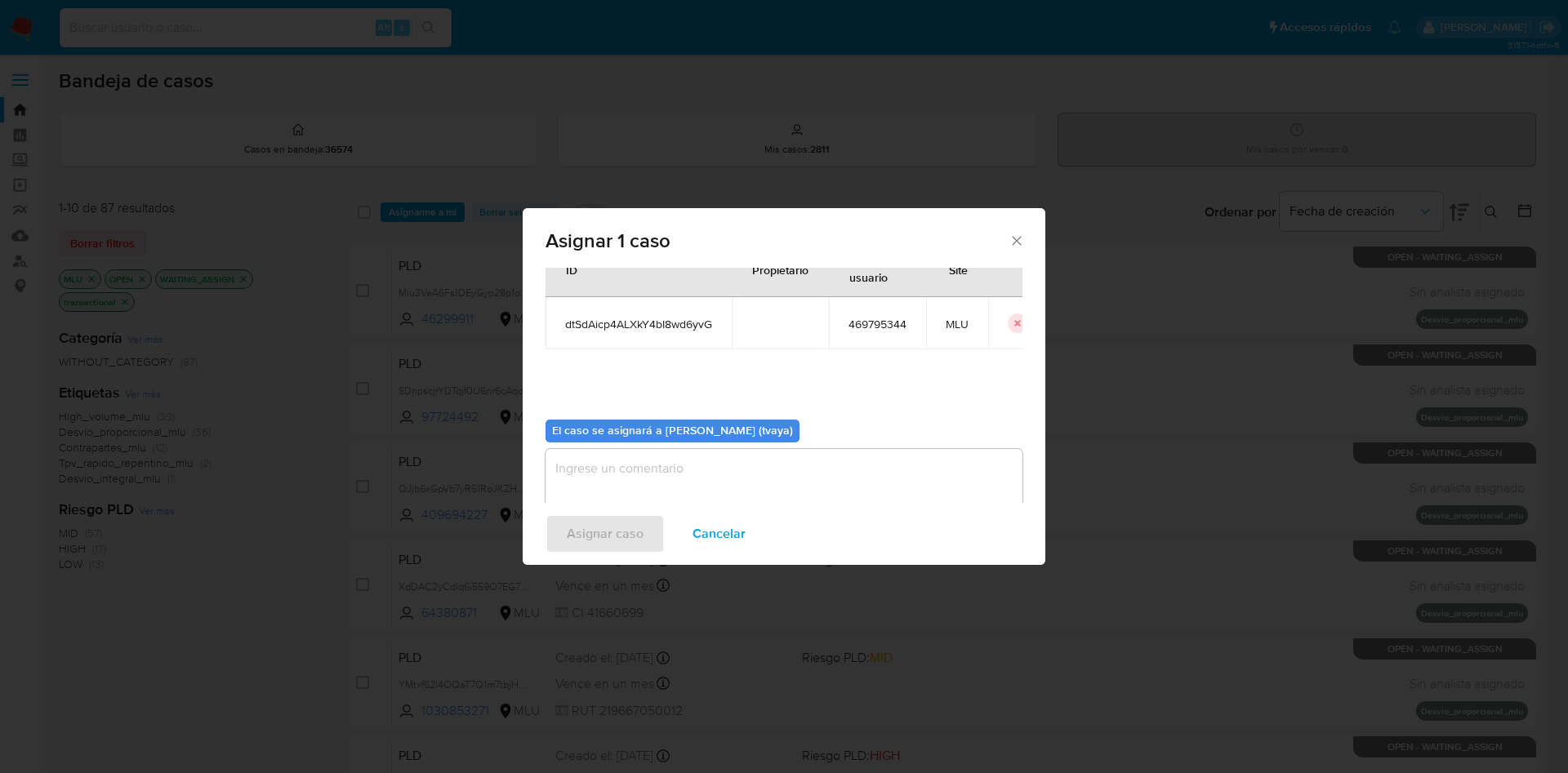
scroll to position [84, 0]
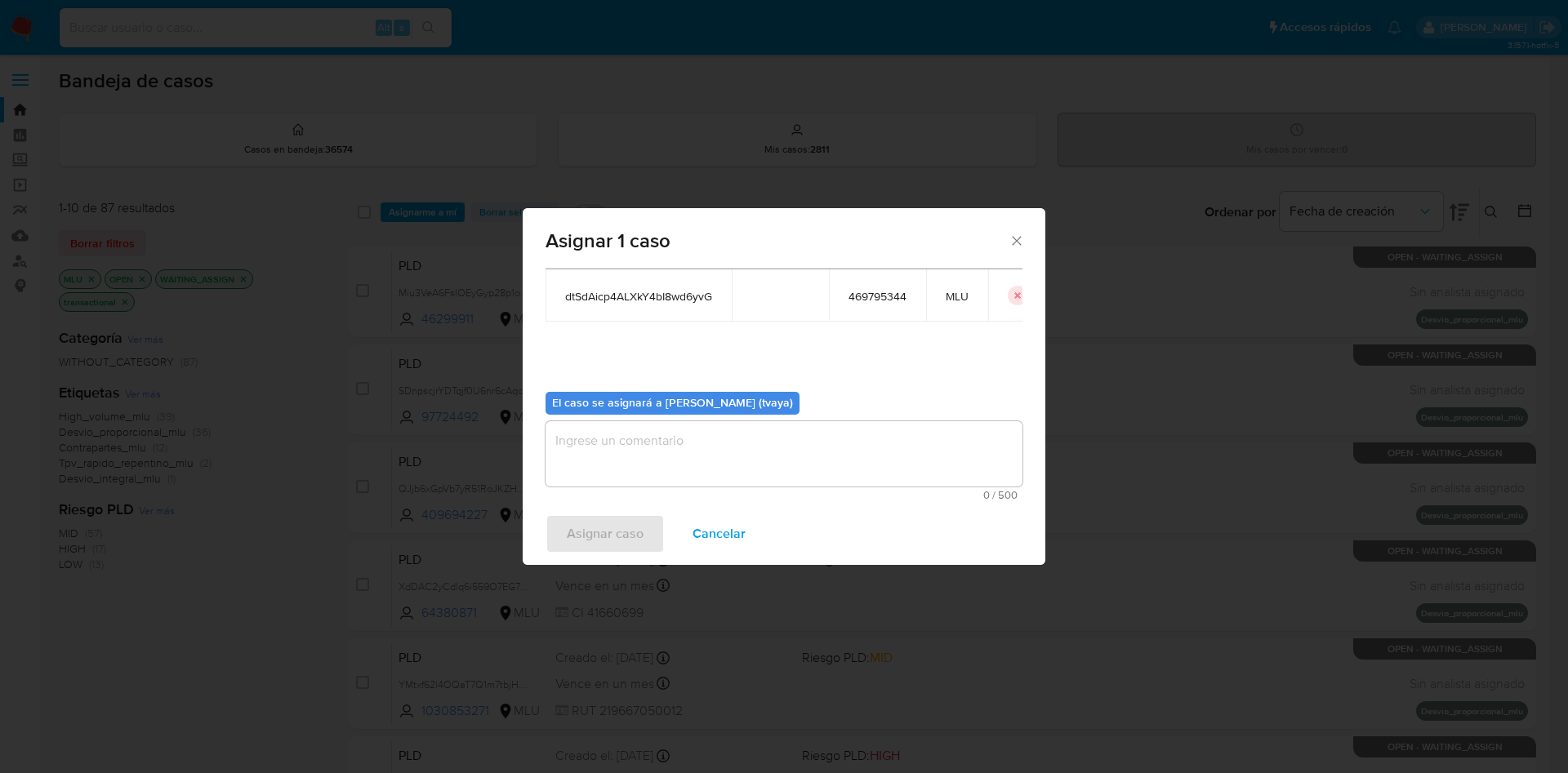
click at [677, 461] on textarea "assign-modal" at bounding box center [784, 454] width 477 height 65
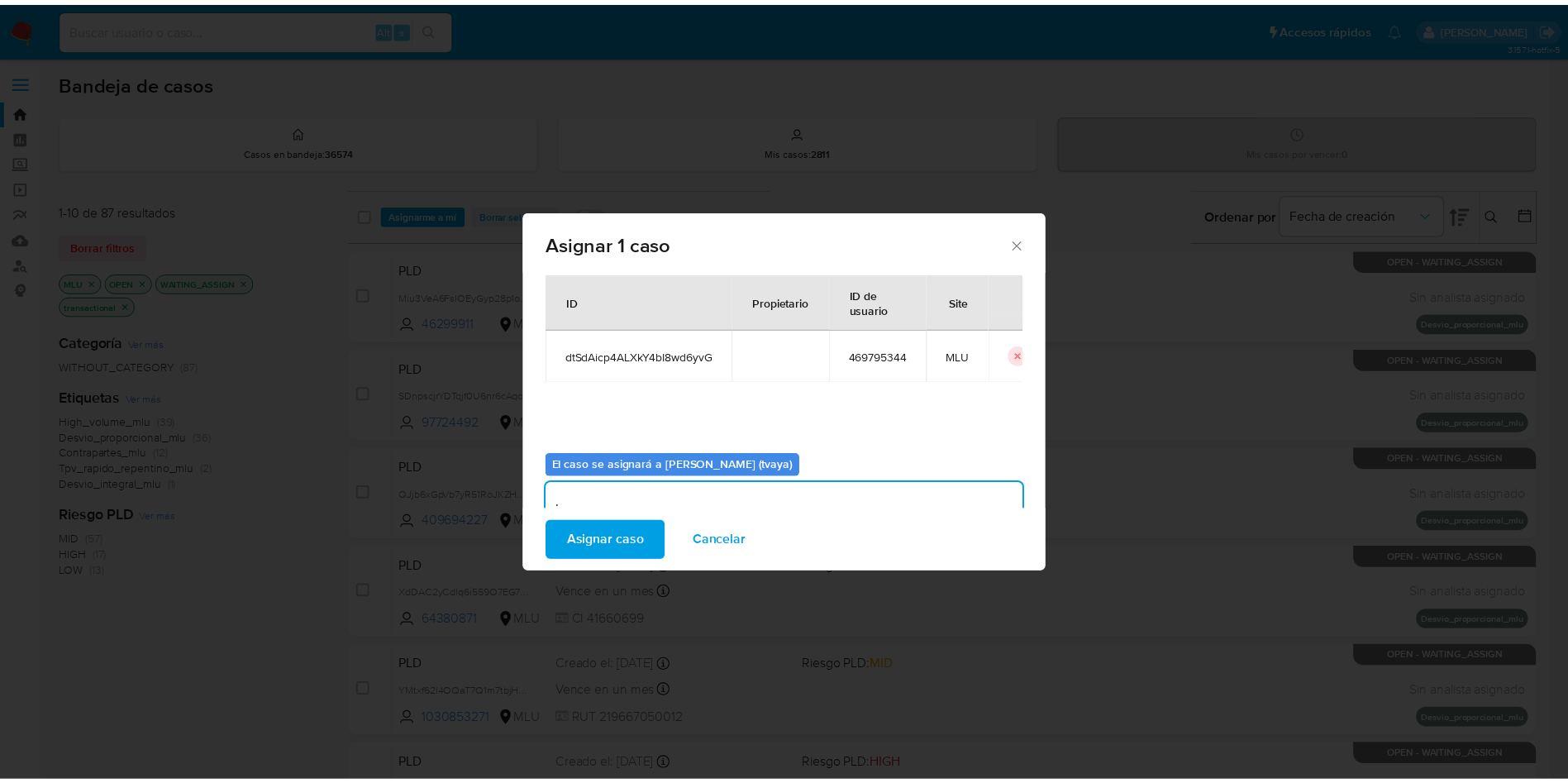
scroll to position [0, 0]
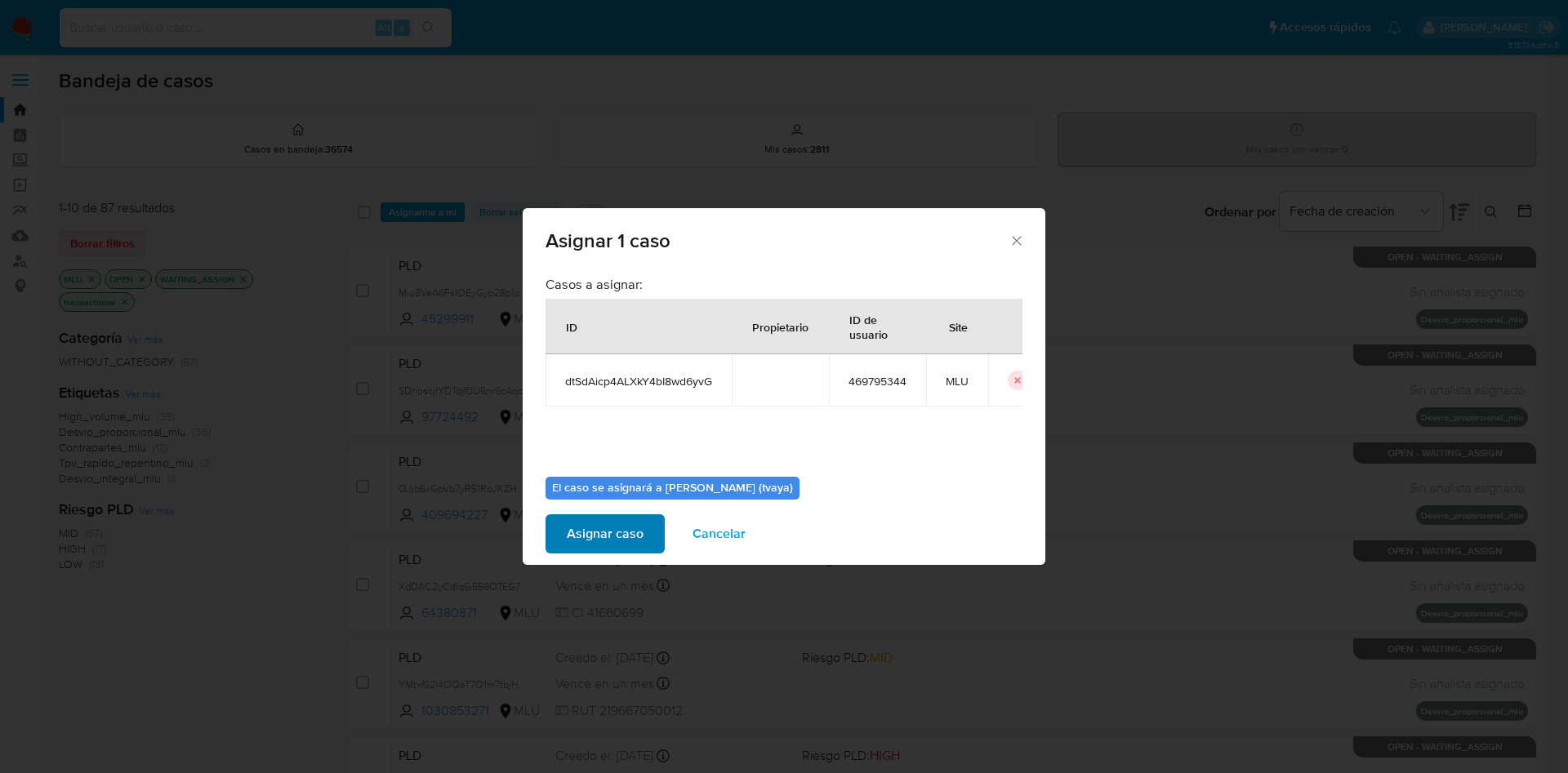
type textarea "."
click at [607, 528] on span "Asignar caso" at bounding box center [605, 533] width 77 height 36
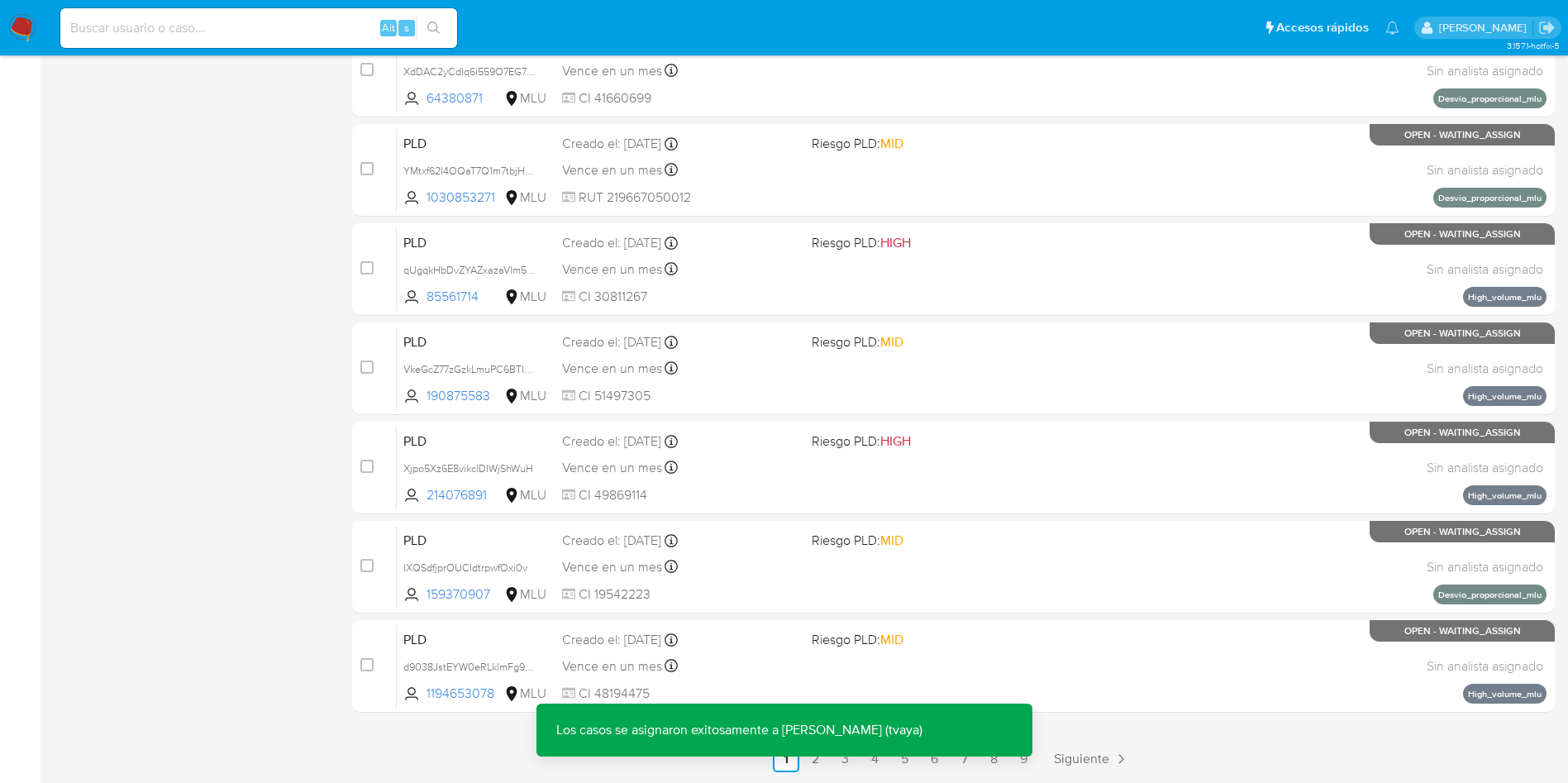
scroll to position [523, 0]
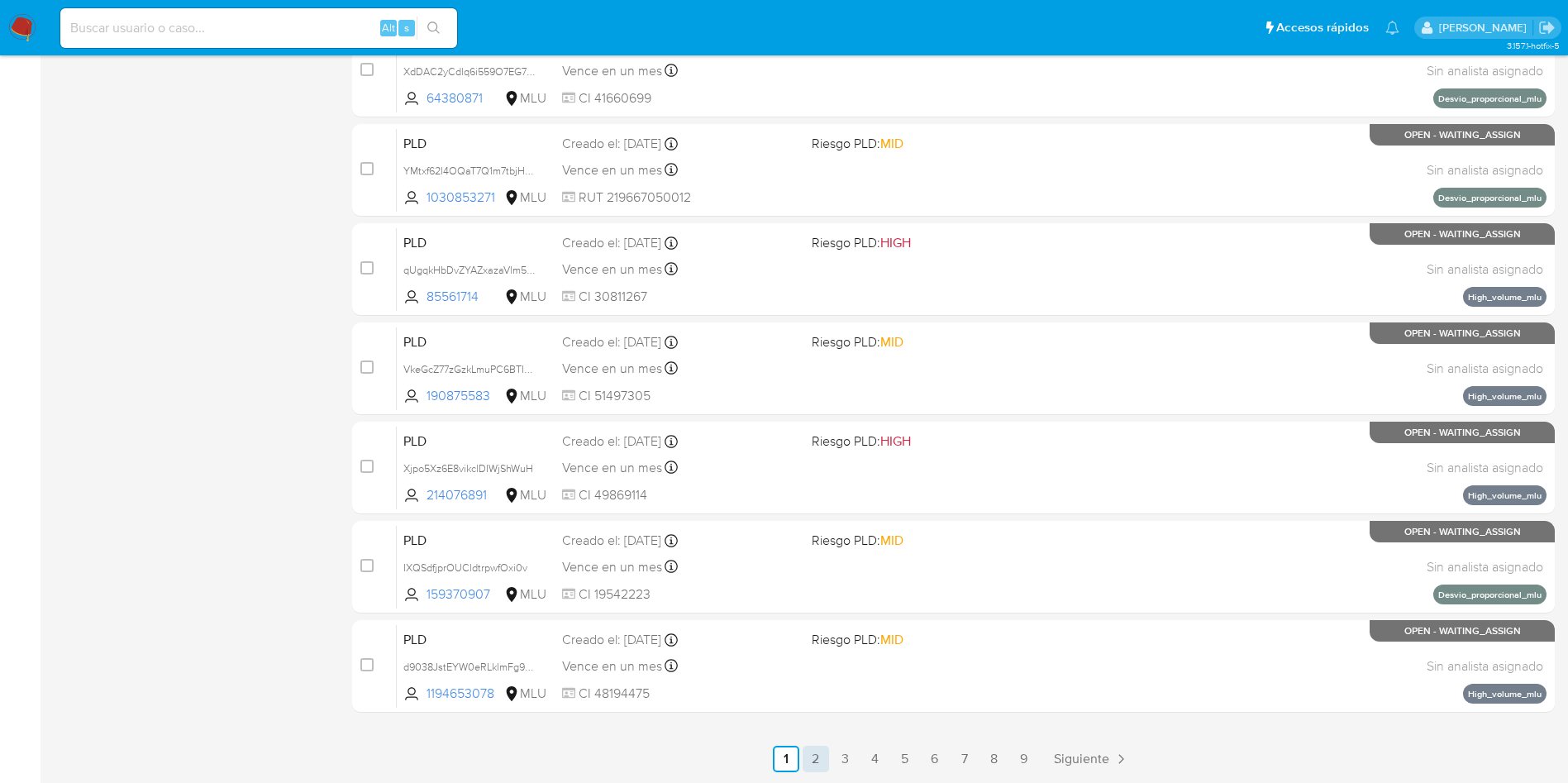
click at [815, 761] on link "2" at bounding box center [816, 759] width 26 height 26
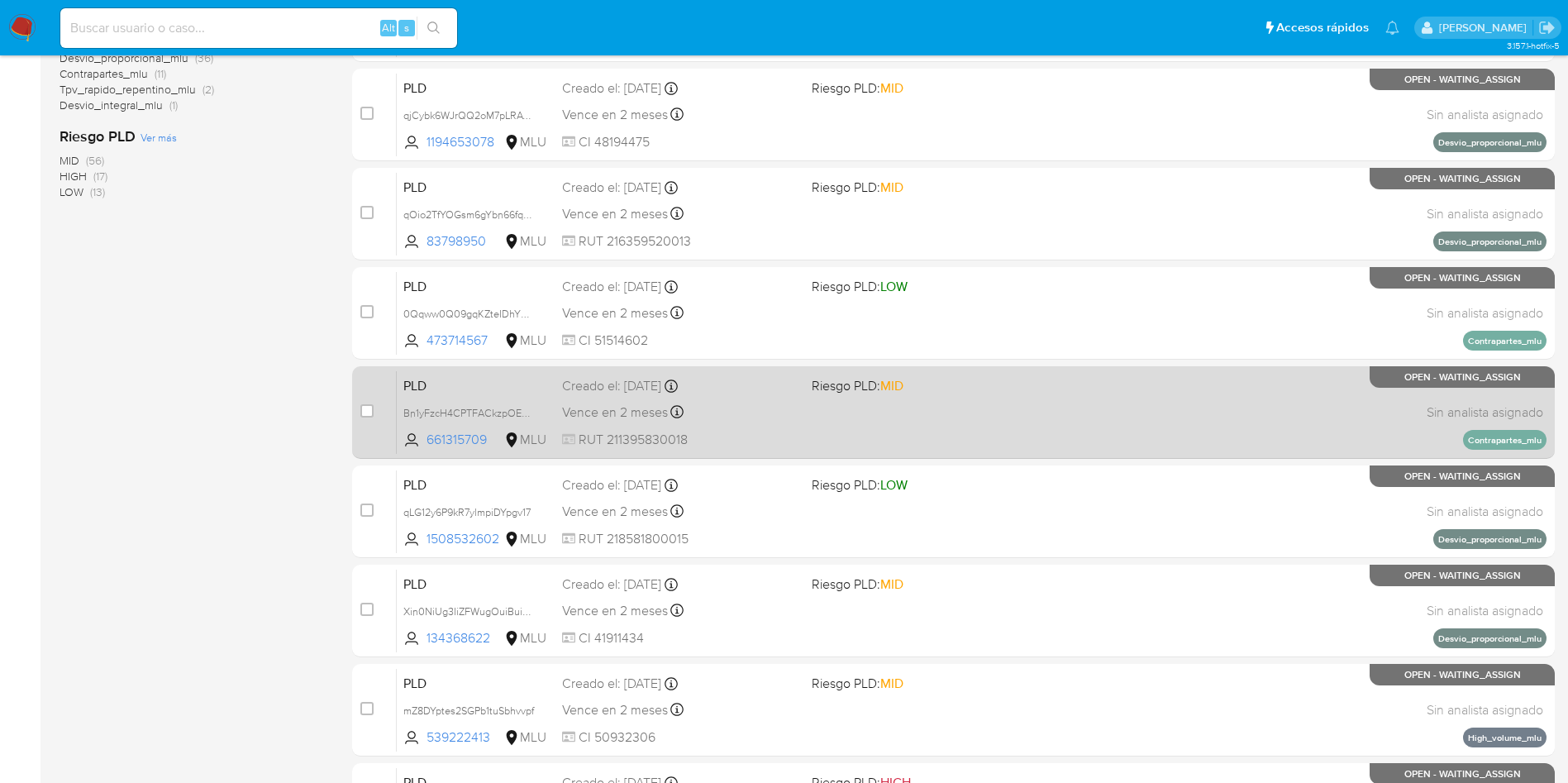
scroll to position [248, 0]
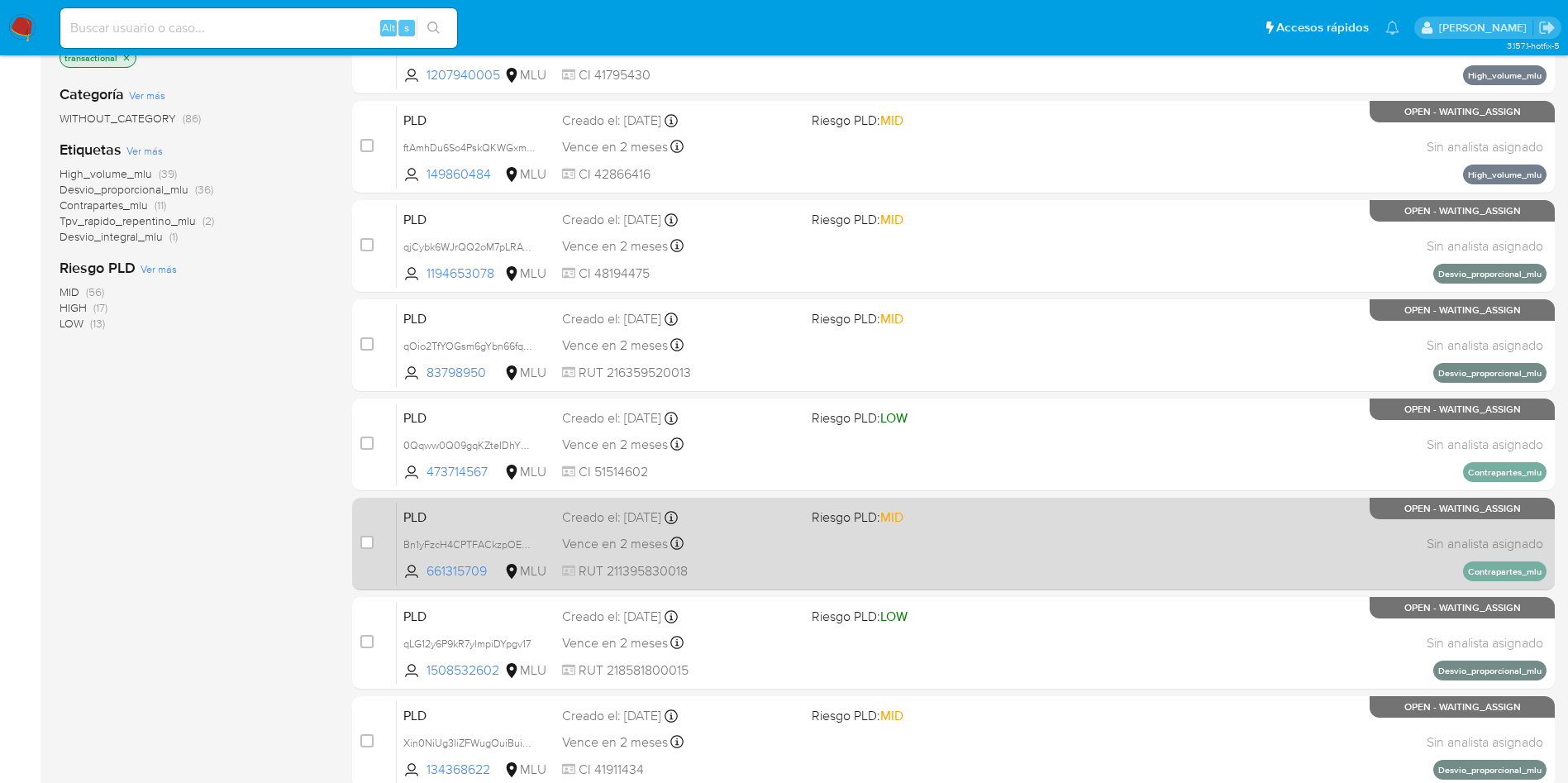
click at [934, 554] on div "PLD Bn1yFzcH4CPTFACkzpOEXsCl 661315709 MLU Riesgo PLD: MID Creado el: 12/08/202…" at bounding box center [972, 544] width 1149 height 84
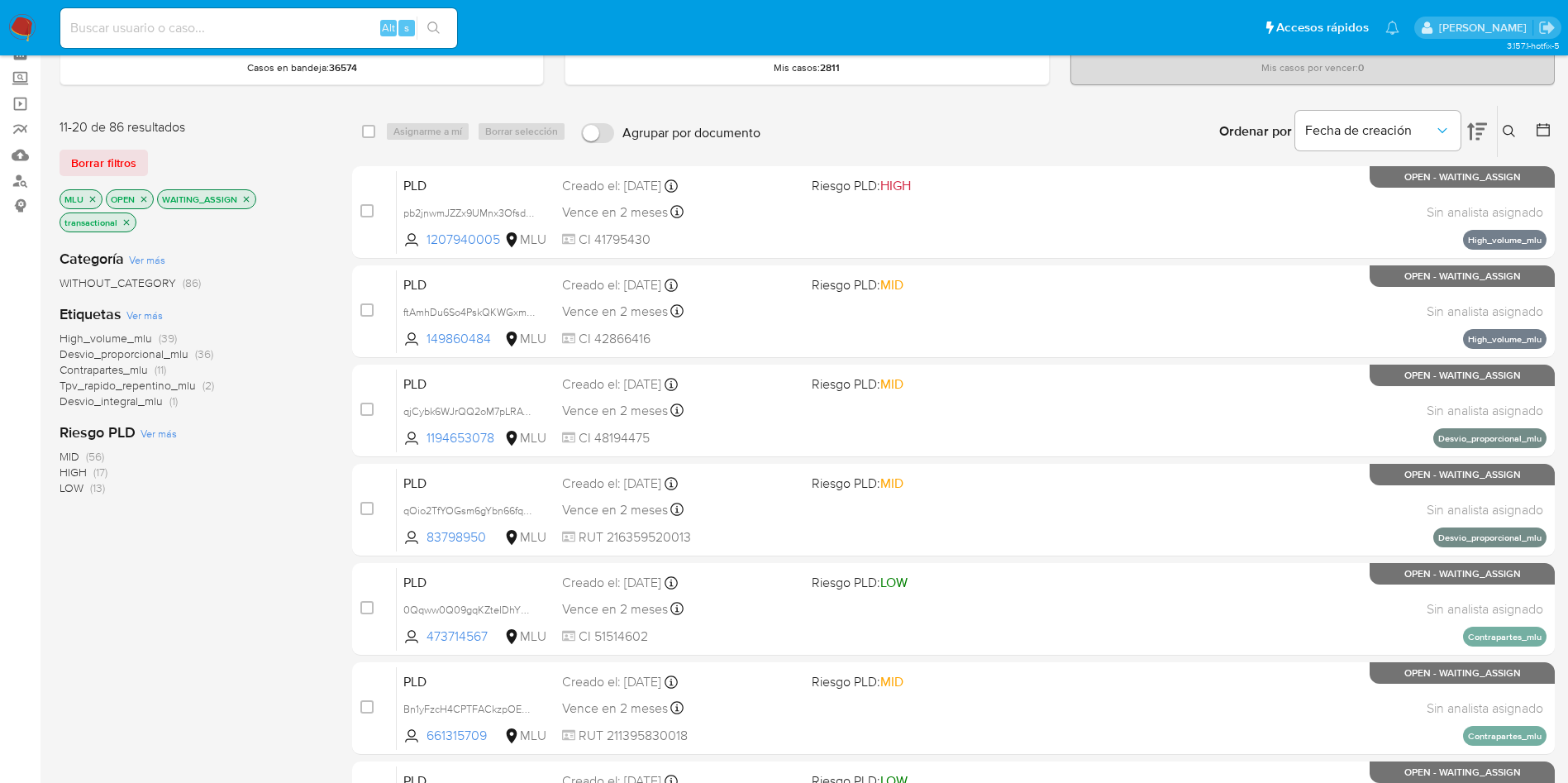
scroll to position [0, 0]
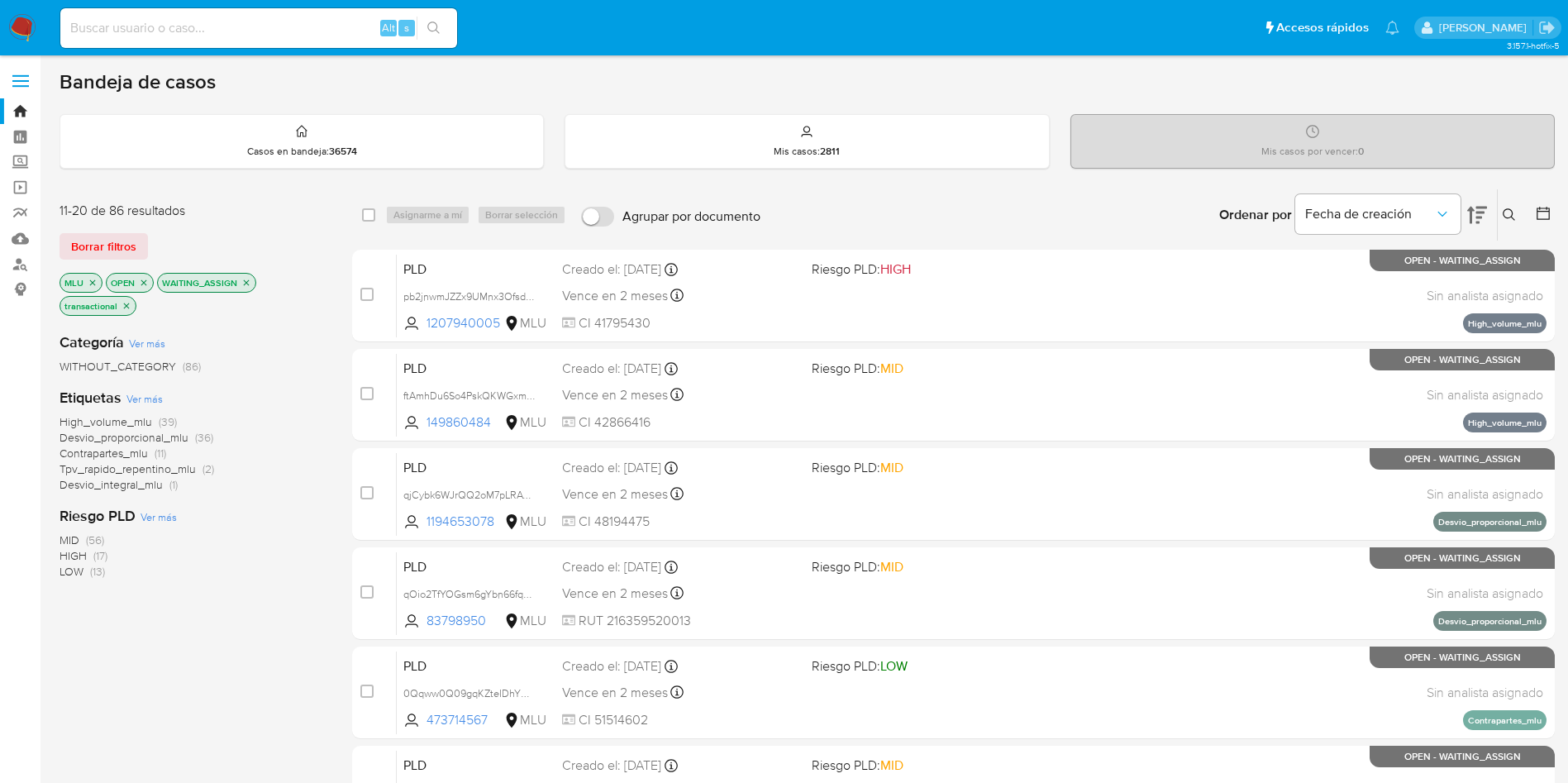
click at [25, 34] on img at bounding box center [22, 28] width 28 height 28
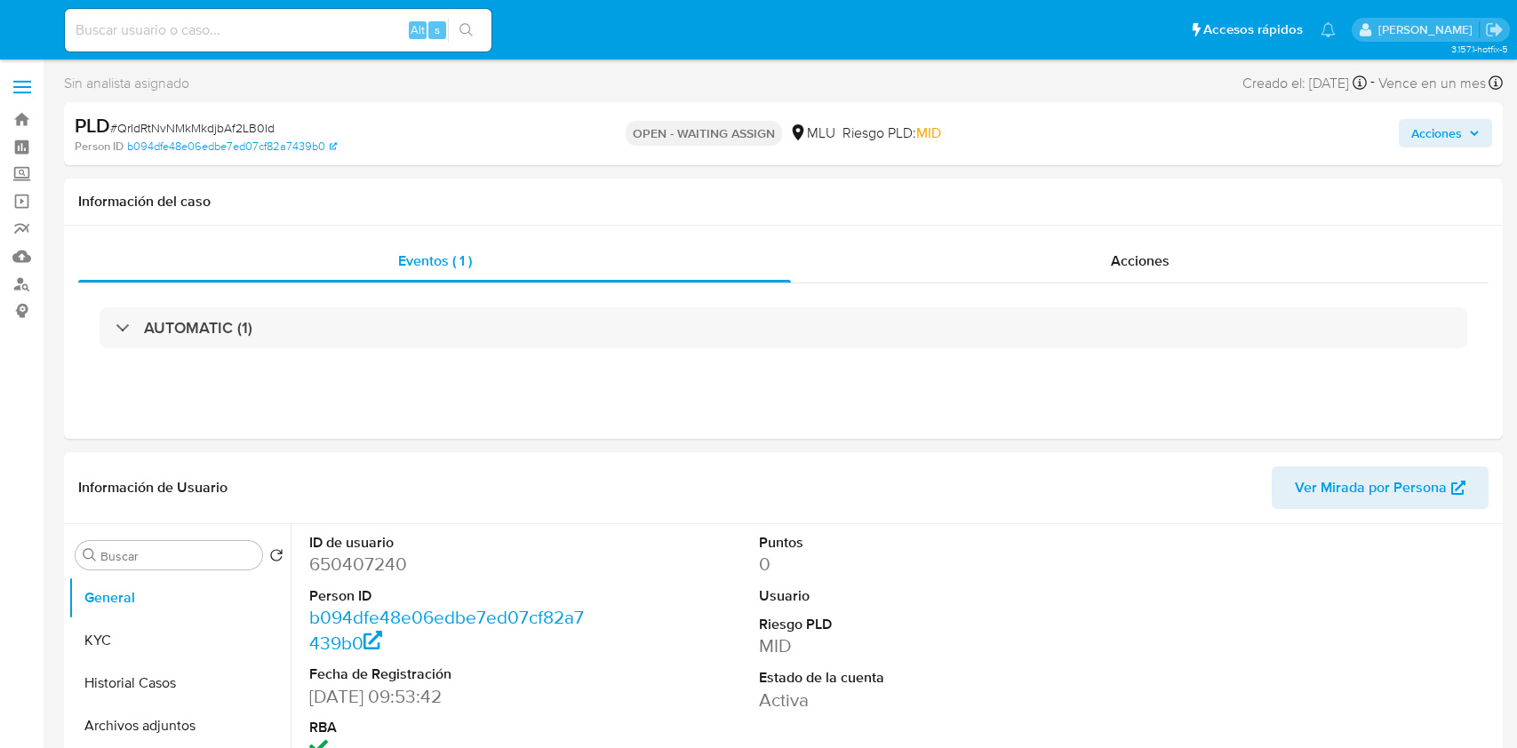
select select "10"
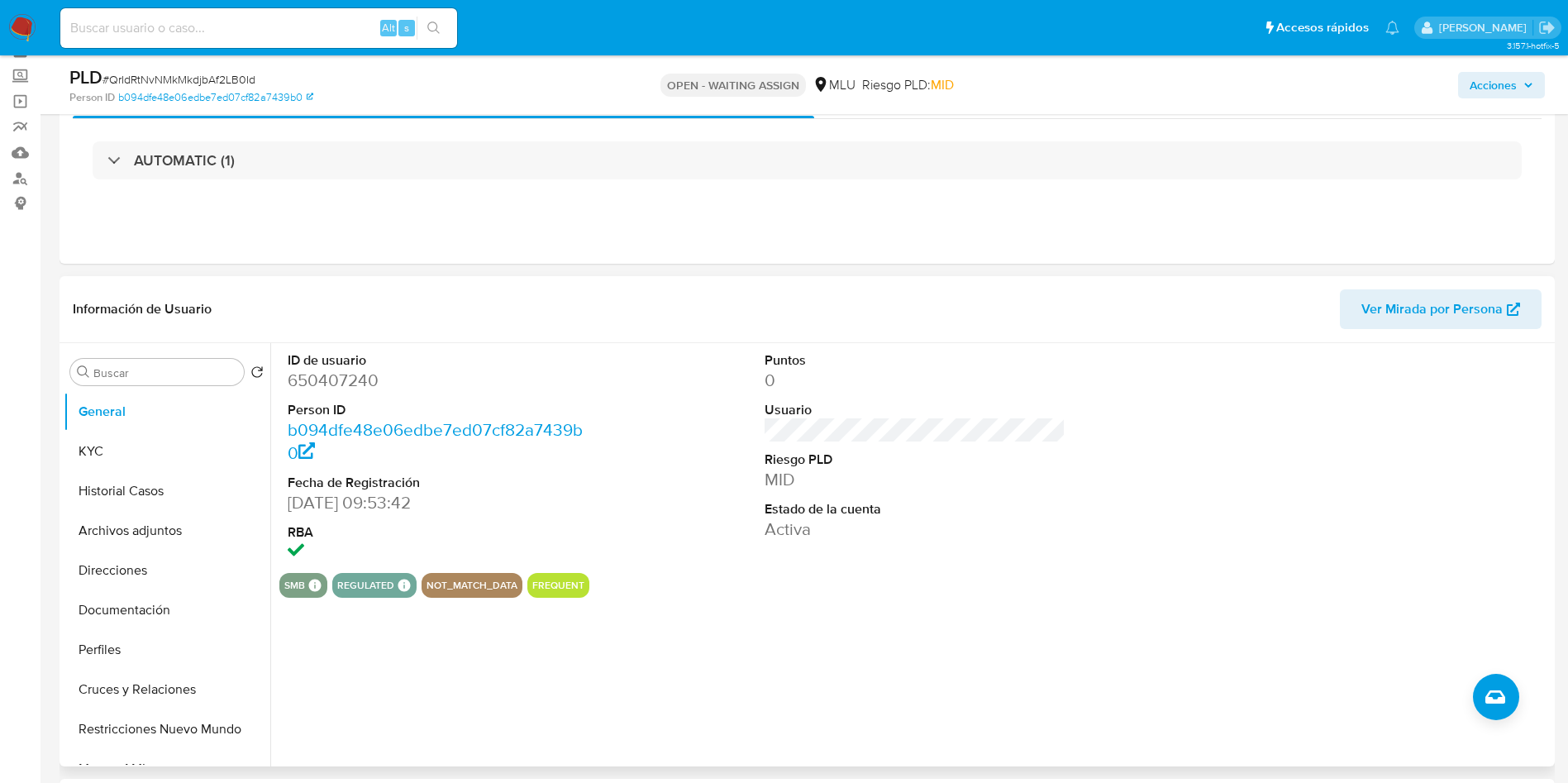
scroll to position [124, 0]
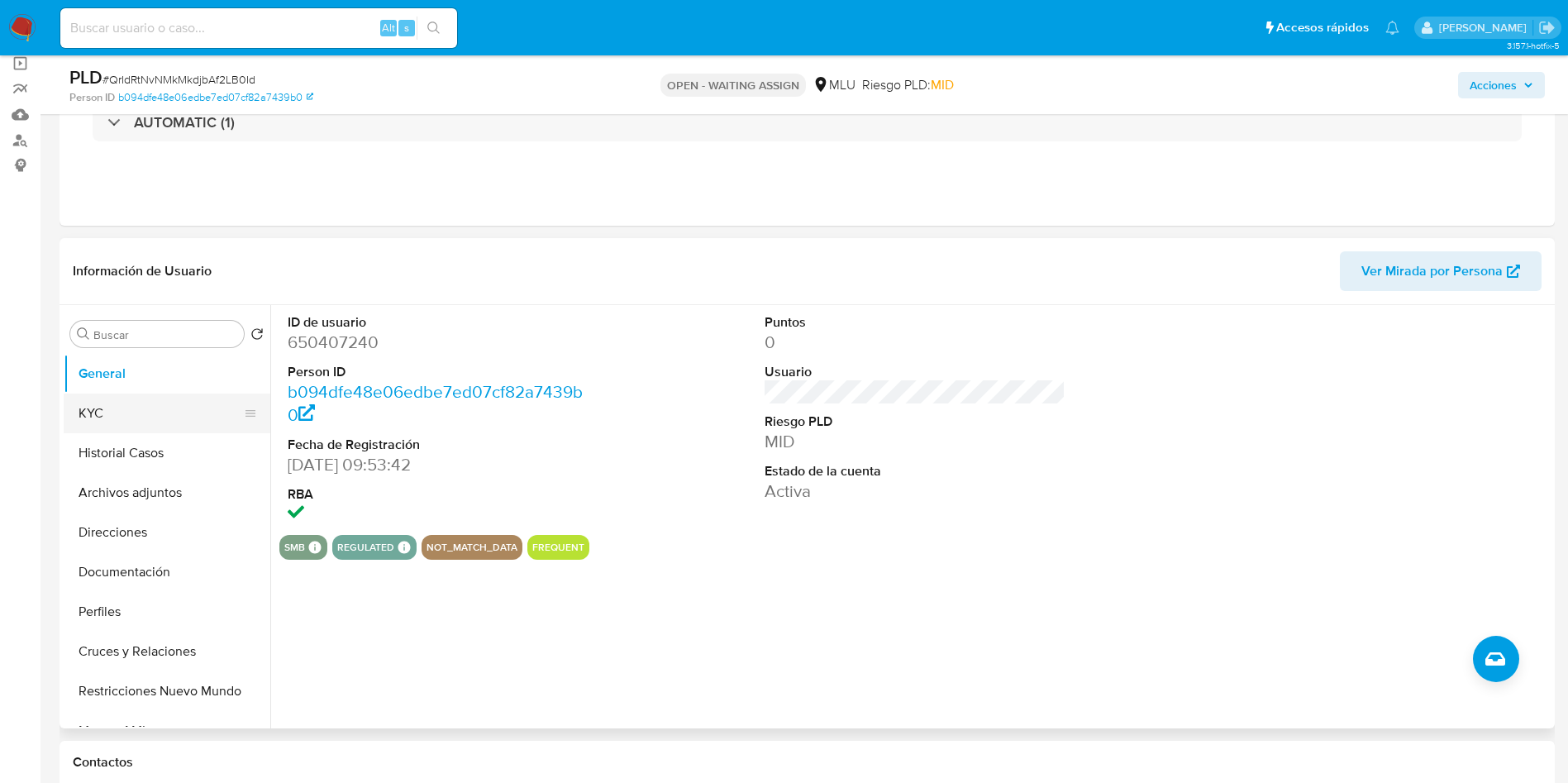
click at [115, 427] on button "KYC" at bounding box center [160, 413] width 193 height 40
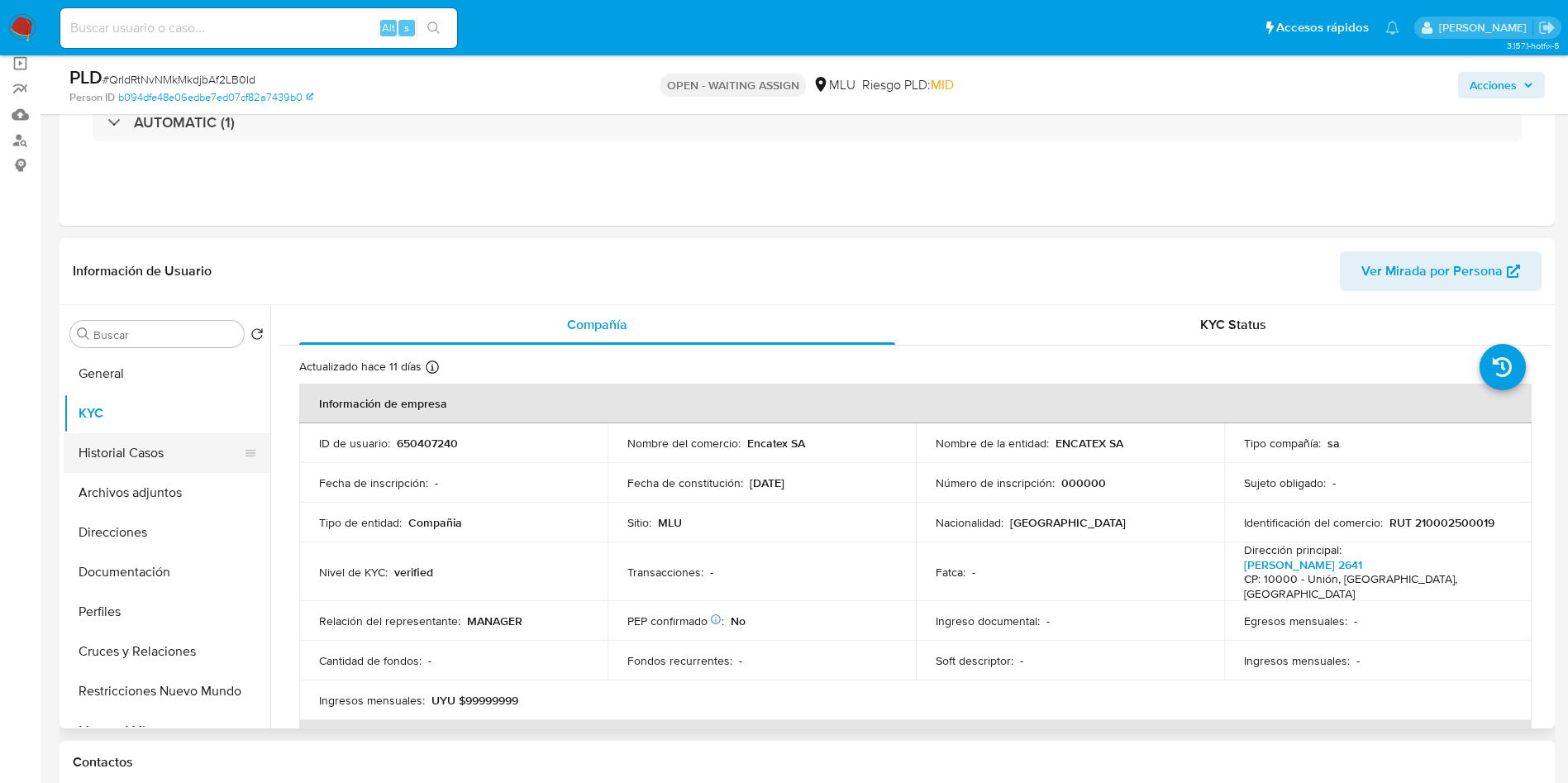
click at [138, 445] on button "Historial Casos" at bounding box center [160, 453] width 193 height 40
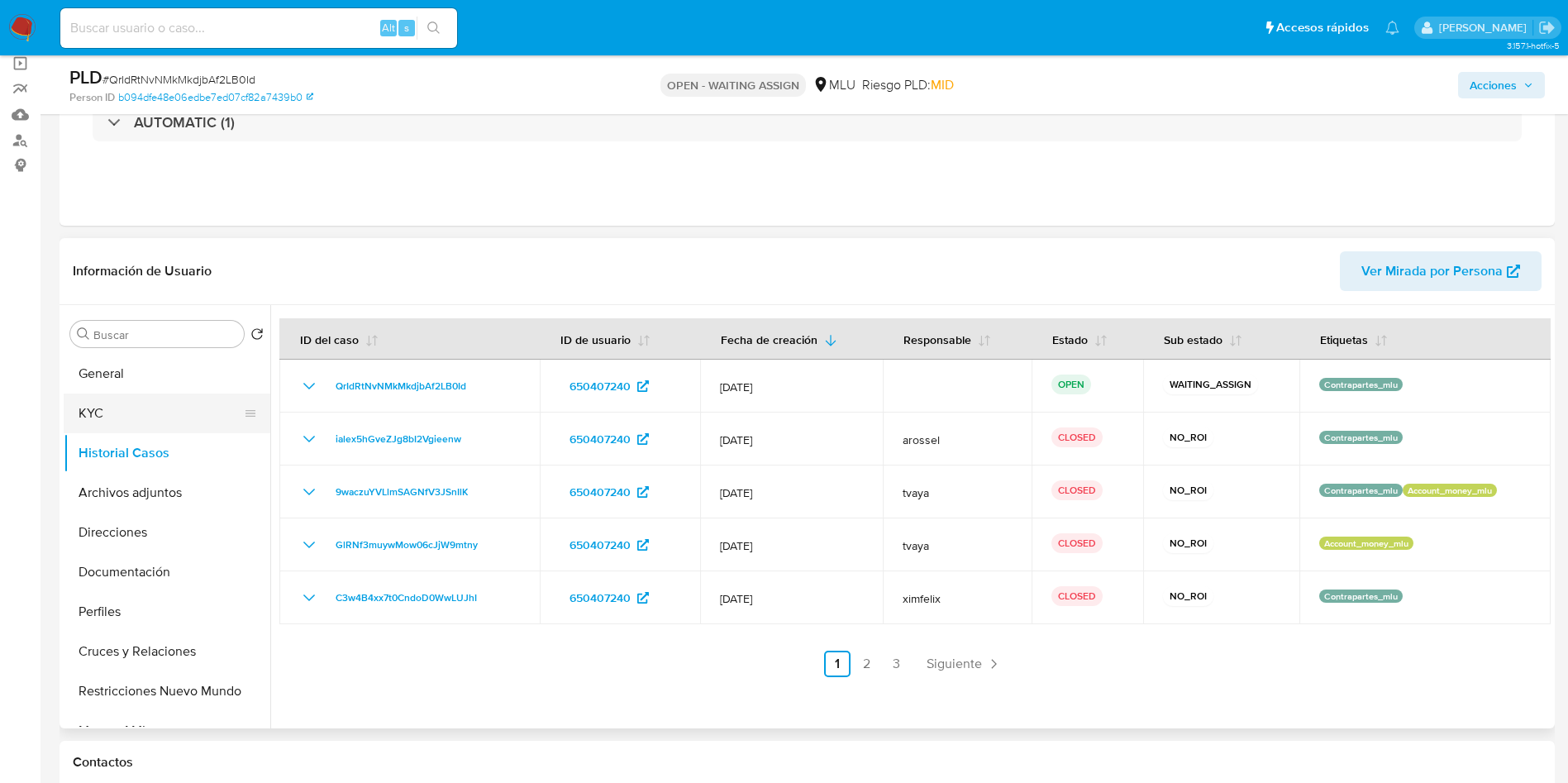
click at [153, 411] on button "KYC" at bounding box center [160, 413] width 193 height 40
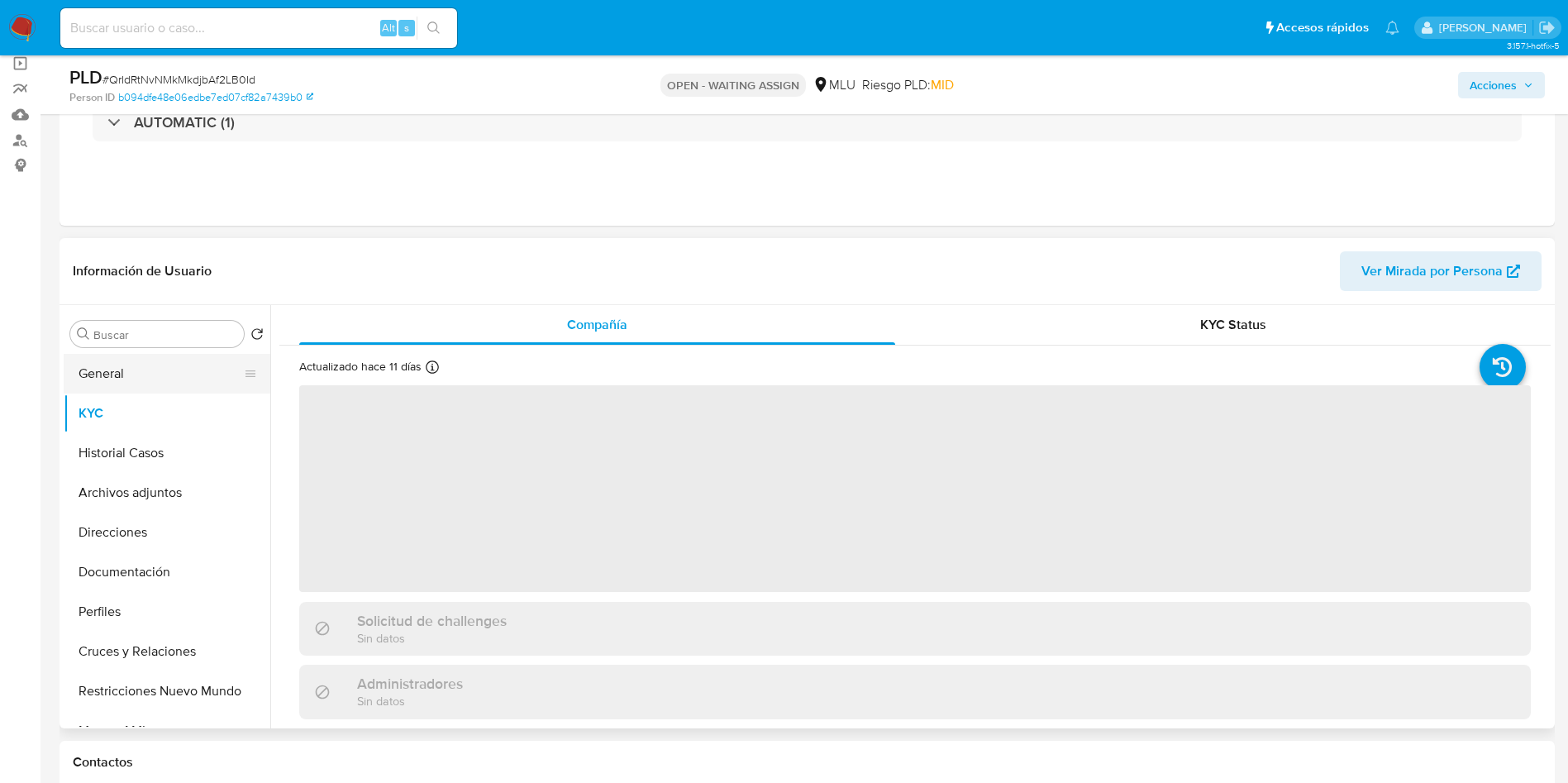
click at [151, 365] on button "General" at bounding box center [160, 373] width 193 height 40
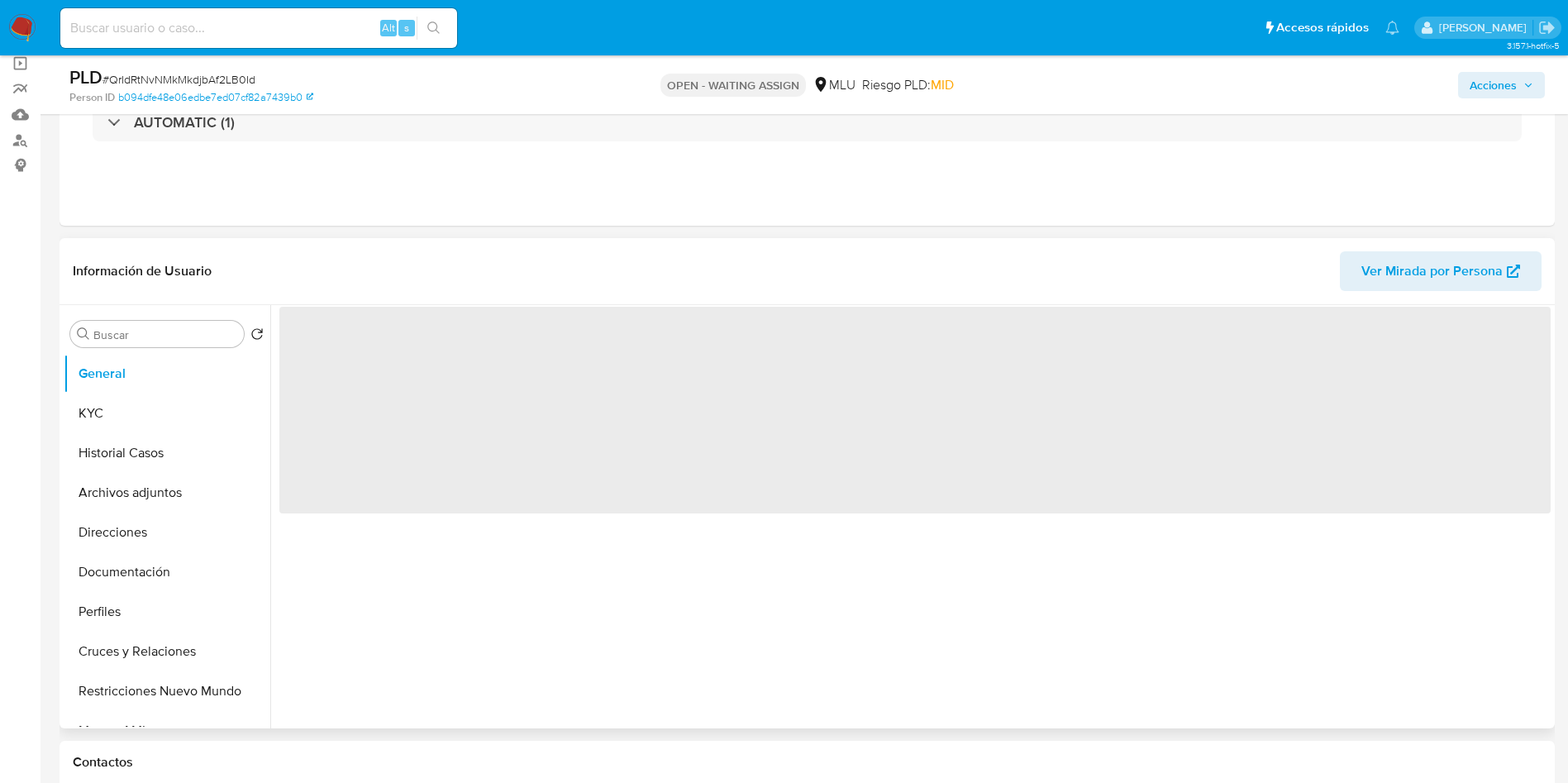
click at [357, 353] on span "‌" at bounding box center [914, 410] width 1271 height 206
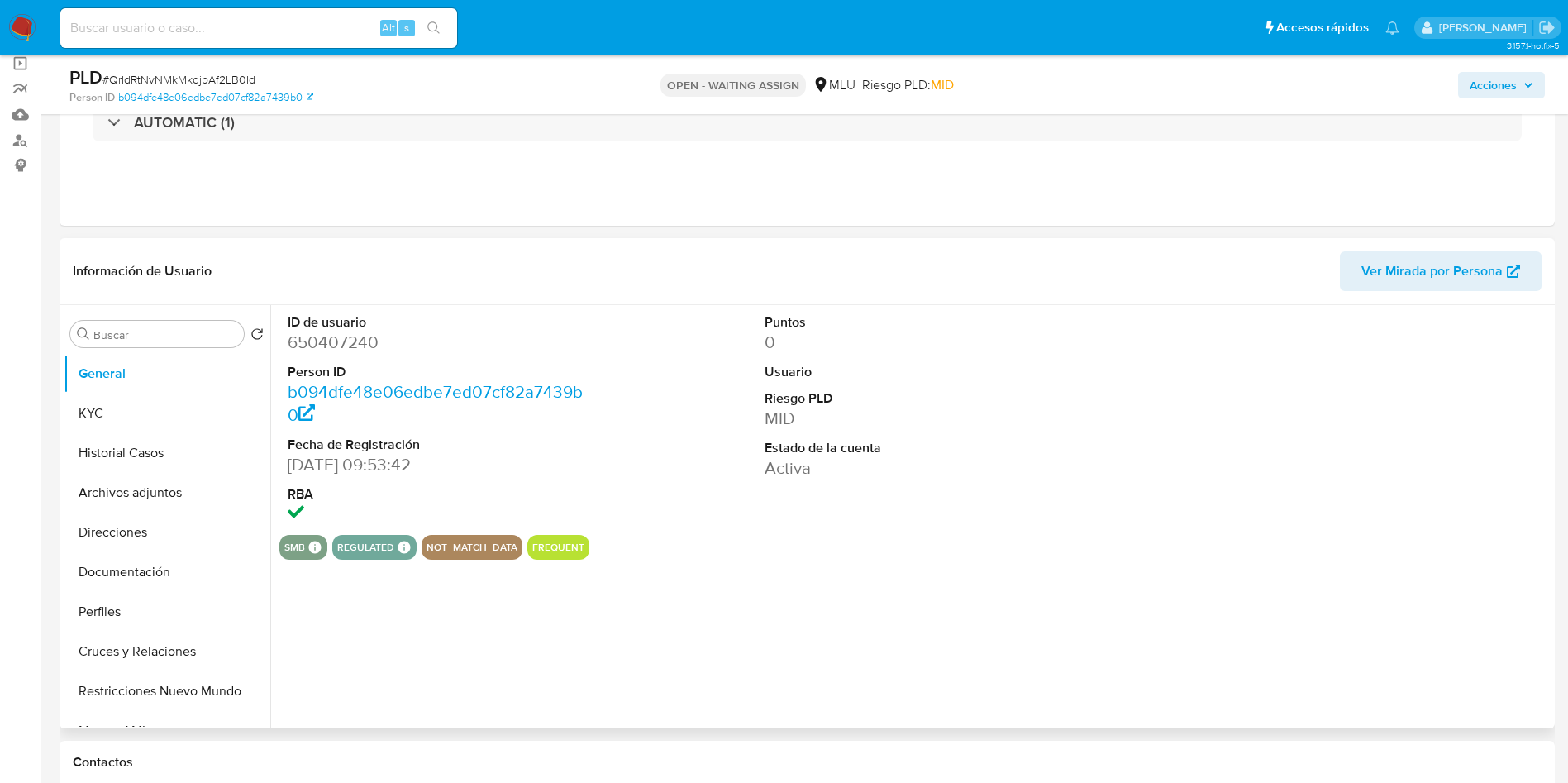
click at [355, 345] on dd "650407240" at bounding box center [438, 342] width 301 height 23
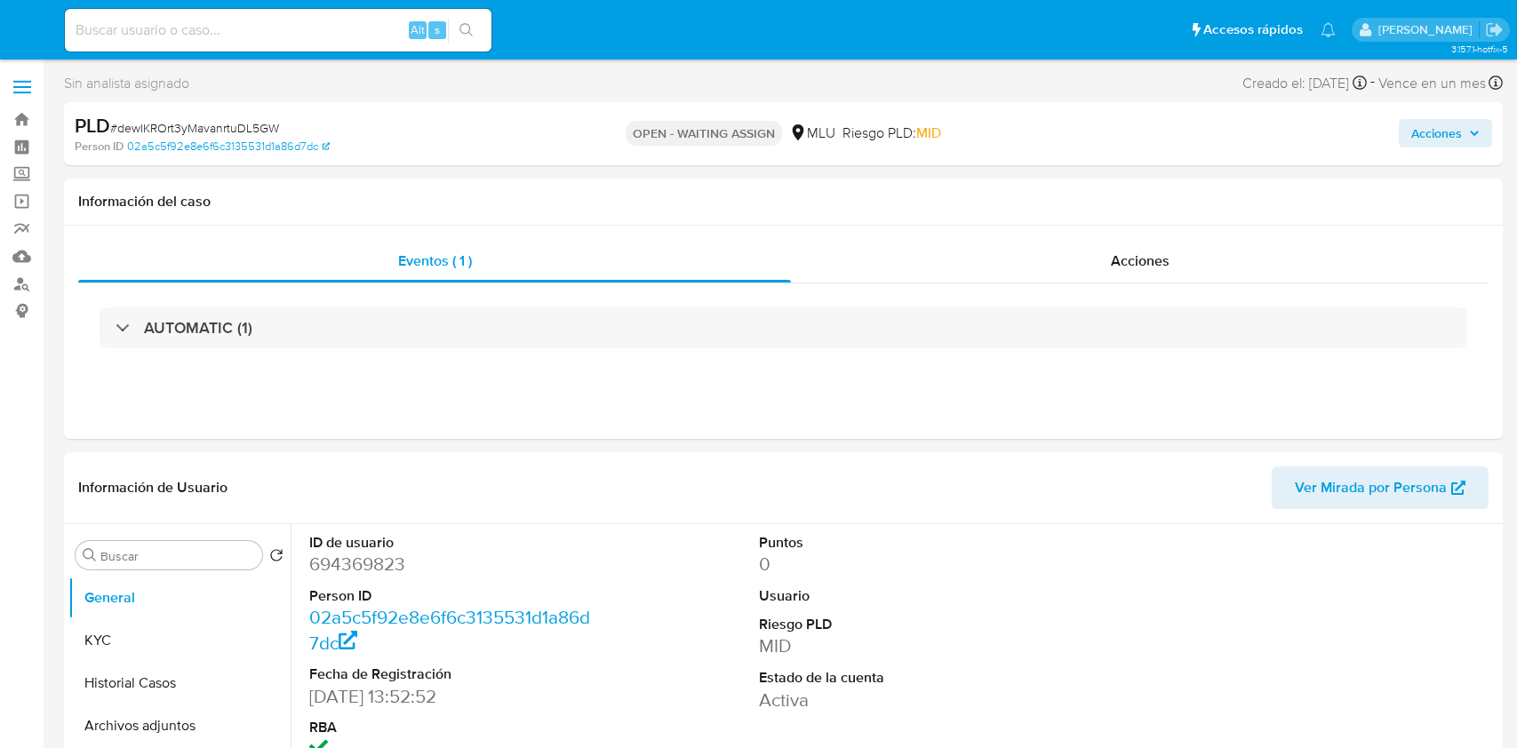
select select "10"
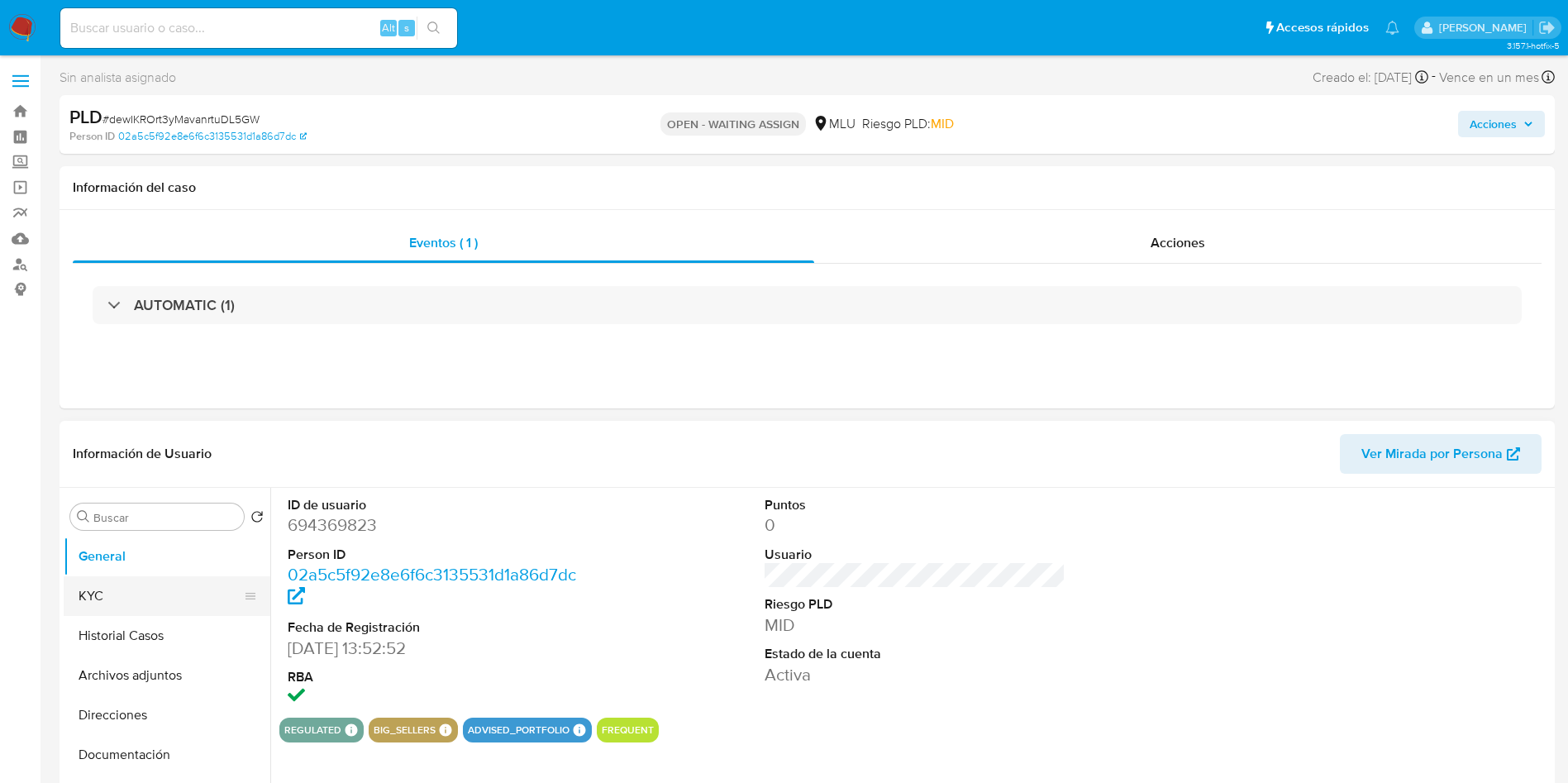
click at [100, 611] on button "KYC" at bounding box center [160, 596] width 193 height 40
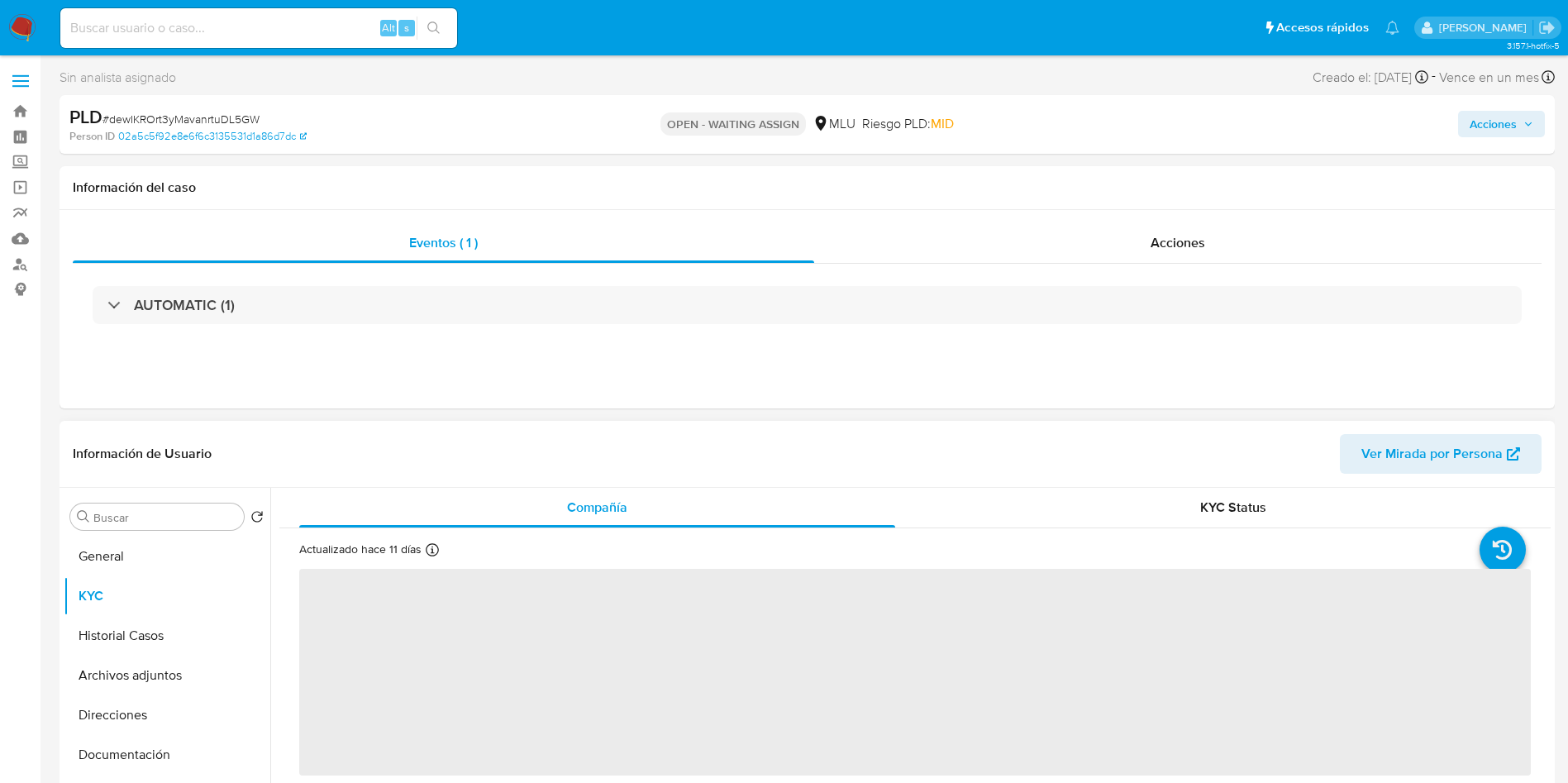
scroll to position [124, 0]
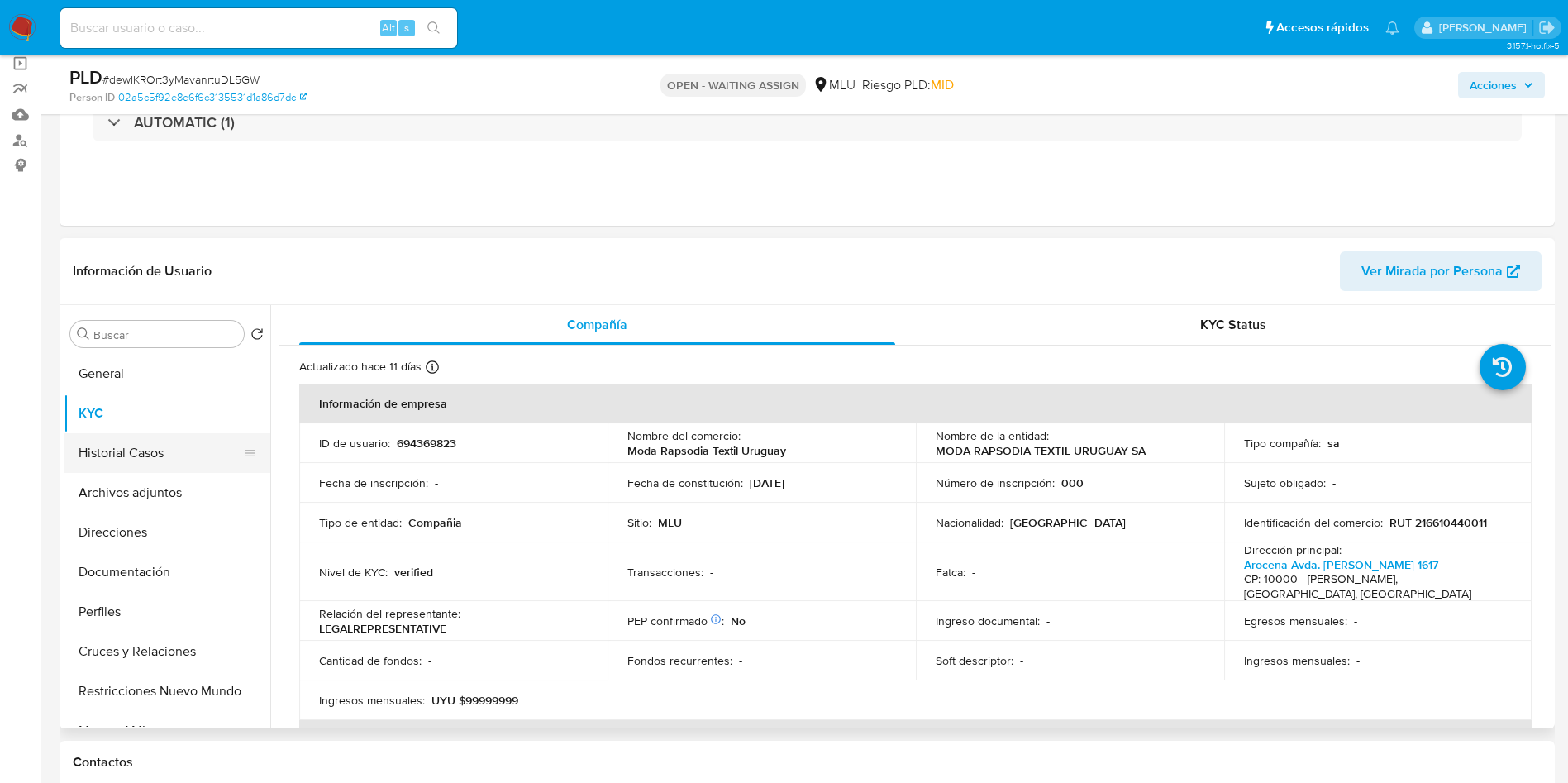
click at [145, 457] on button "Historial Casos" at bounding box center [160, 453] width 193 height 40
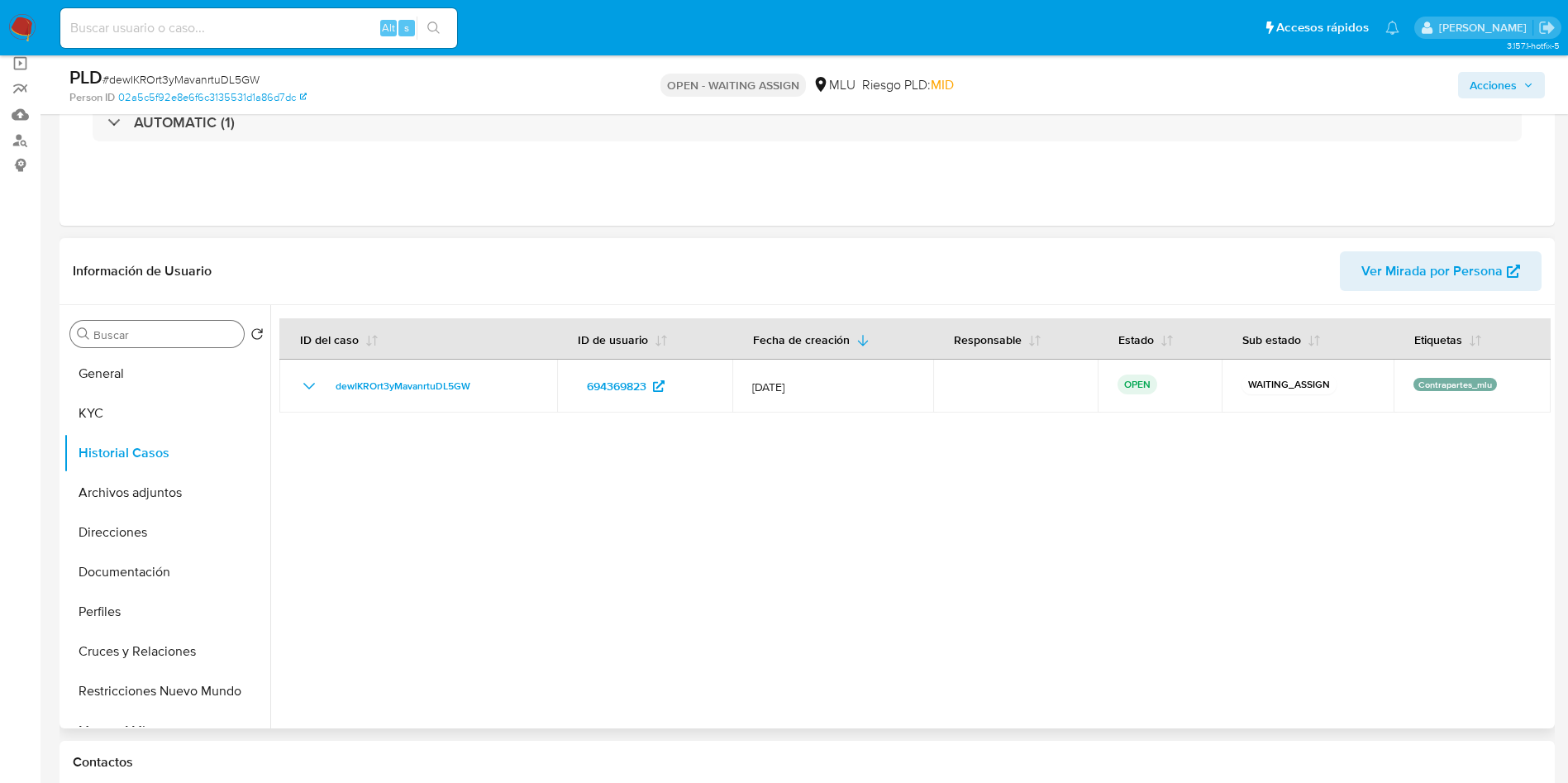
click at [138, 361] on button "General" at bounding box center [166, 373] width 206 height 40
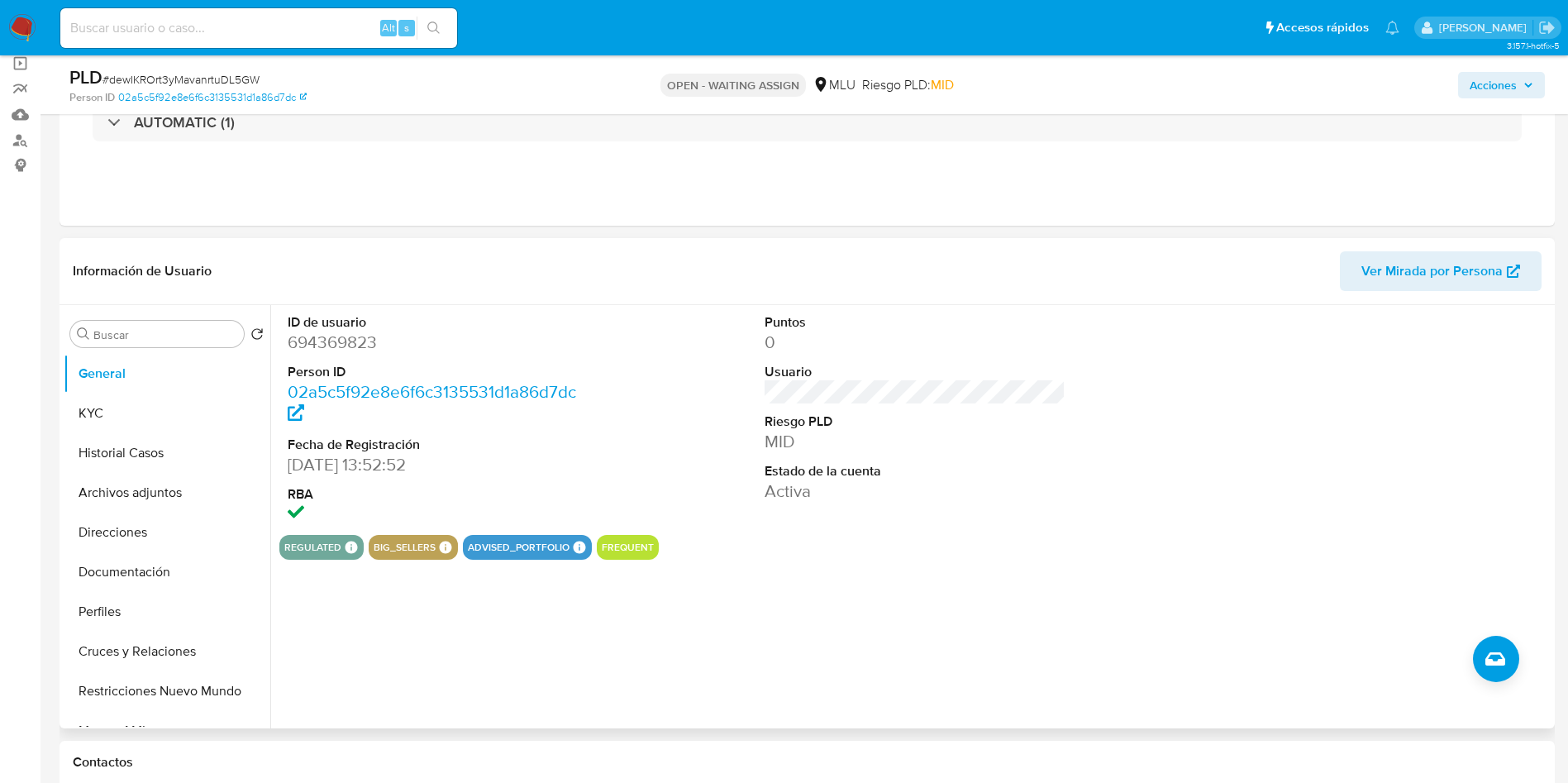
click at [360, 332] on dd "694369823" at bounding box center [438, 342] width 301 height 23
copy dd "694369823"
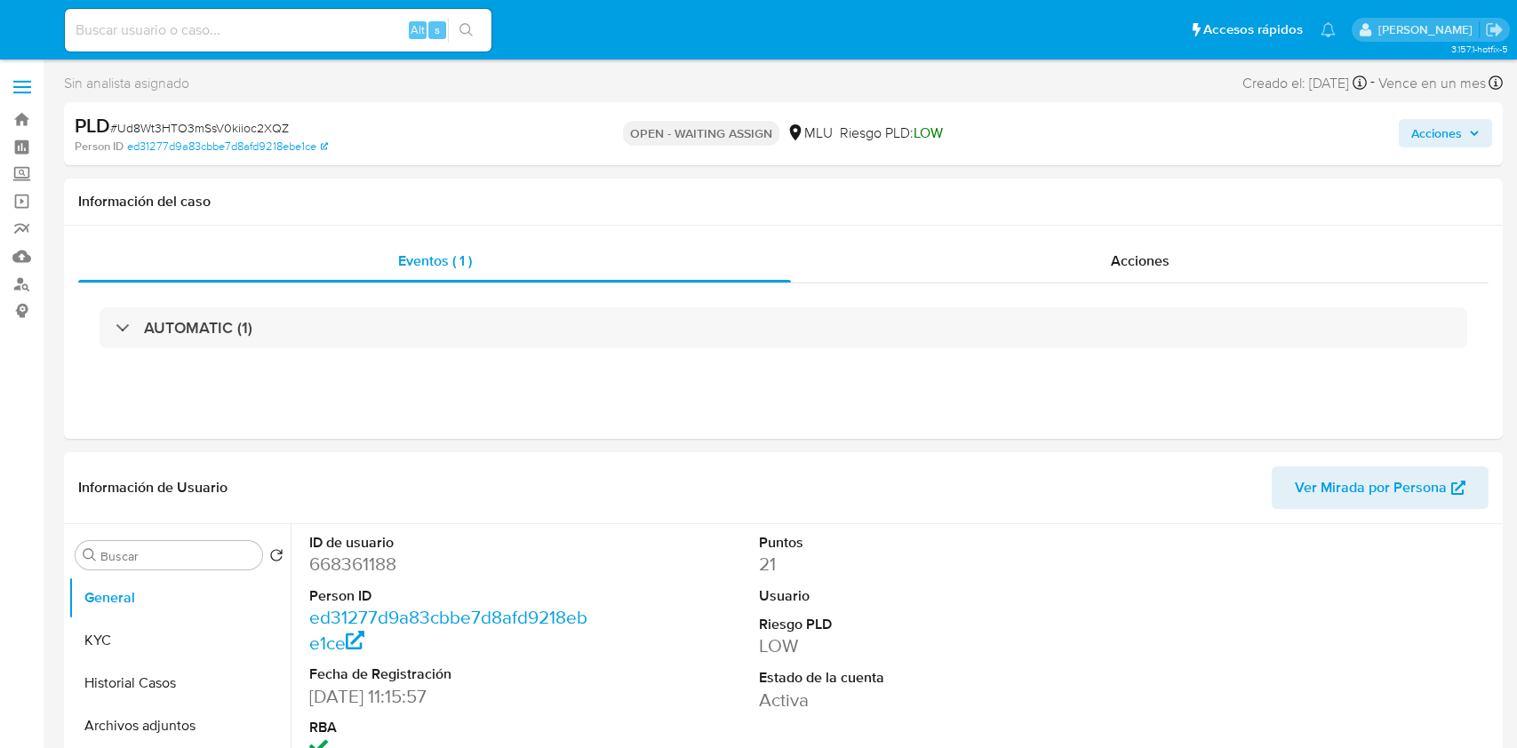
select select "10"
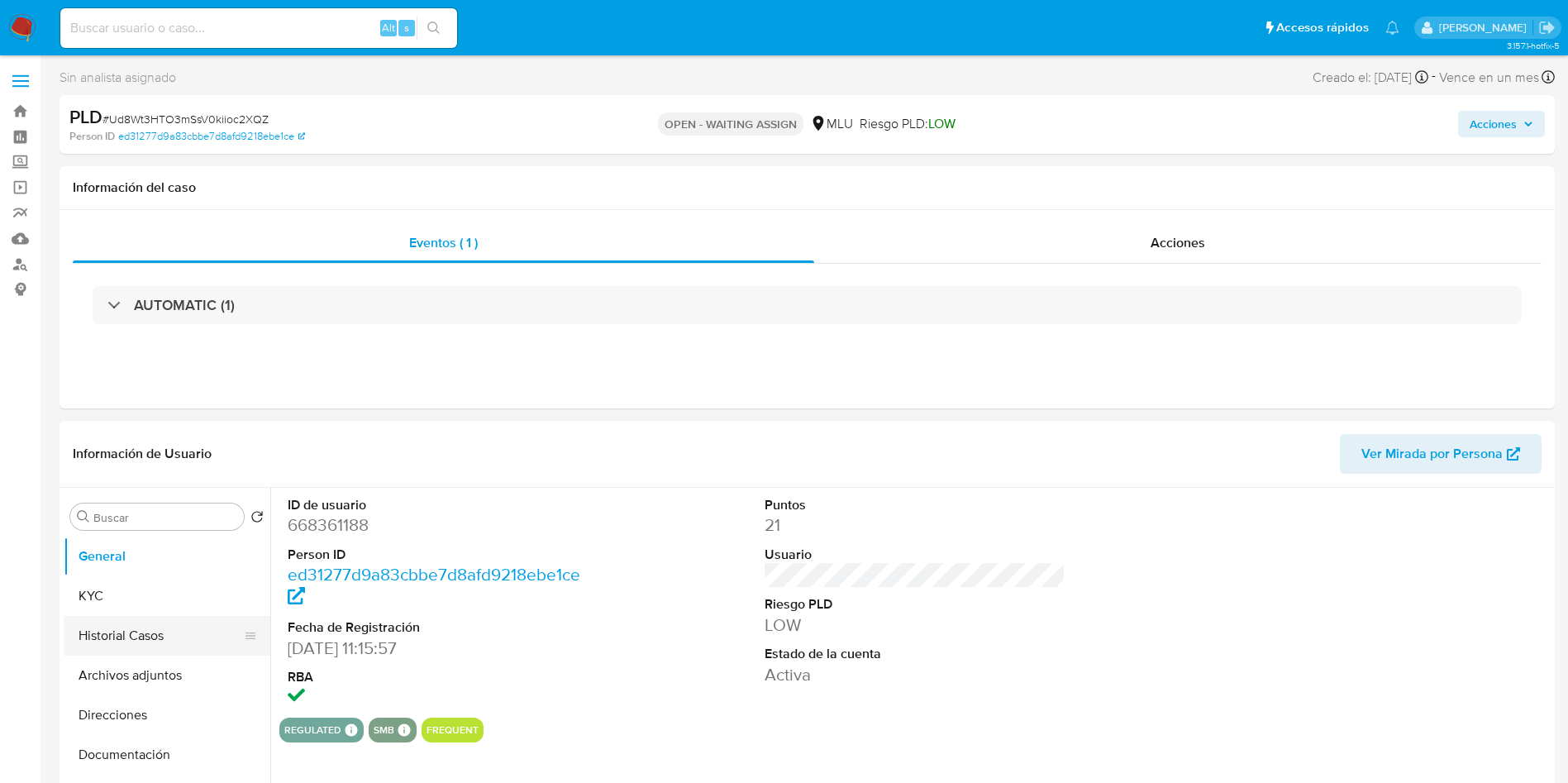
click at [143, 630] on button "Historial Casos" at bounding box center [160, 635] width 193 height 40
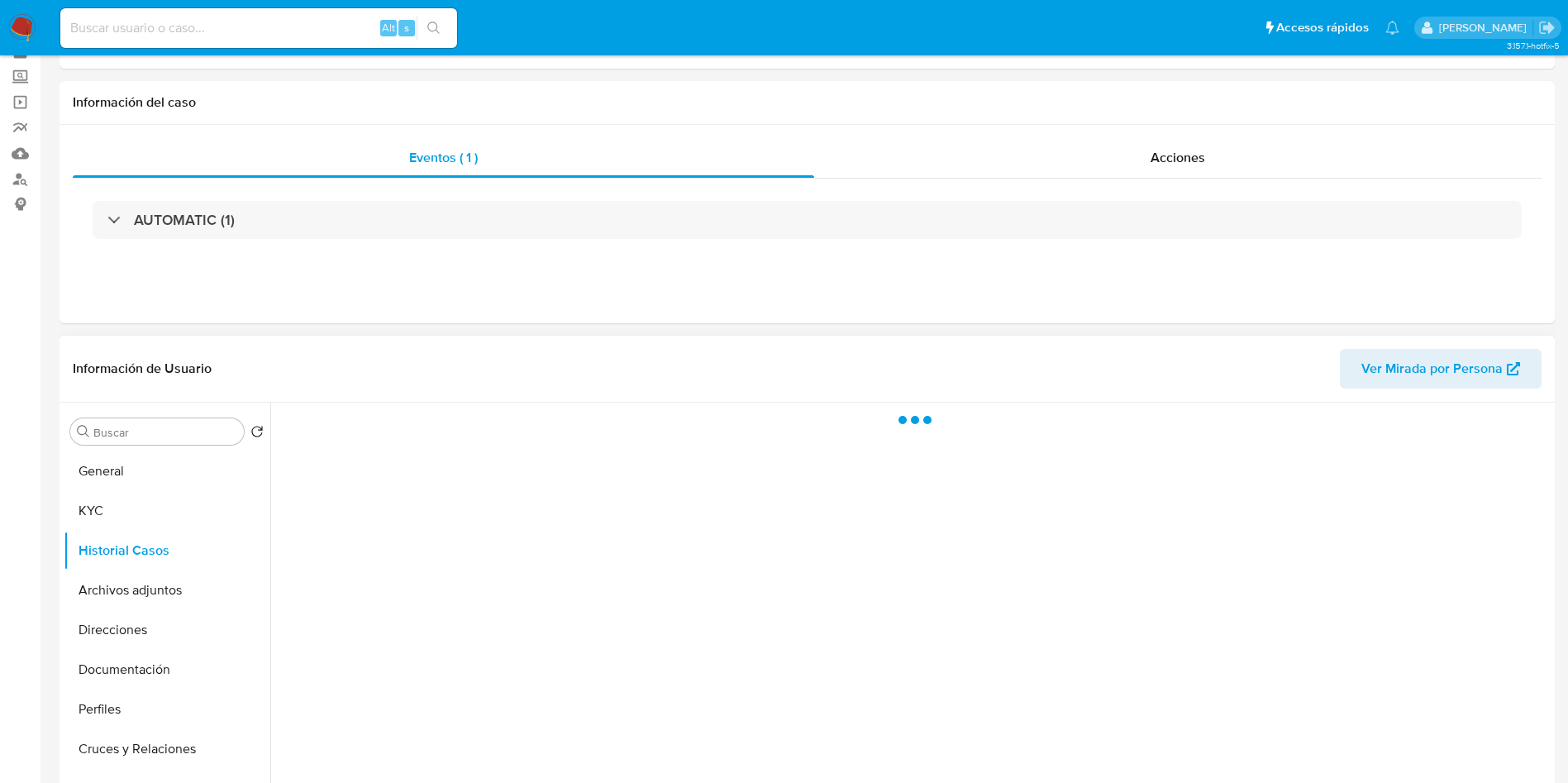
scroll to position [124, 0]
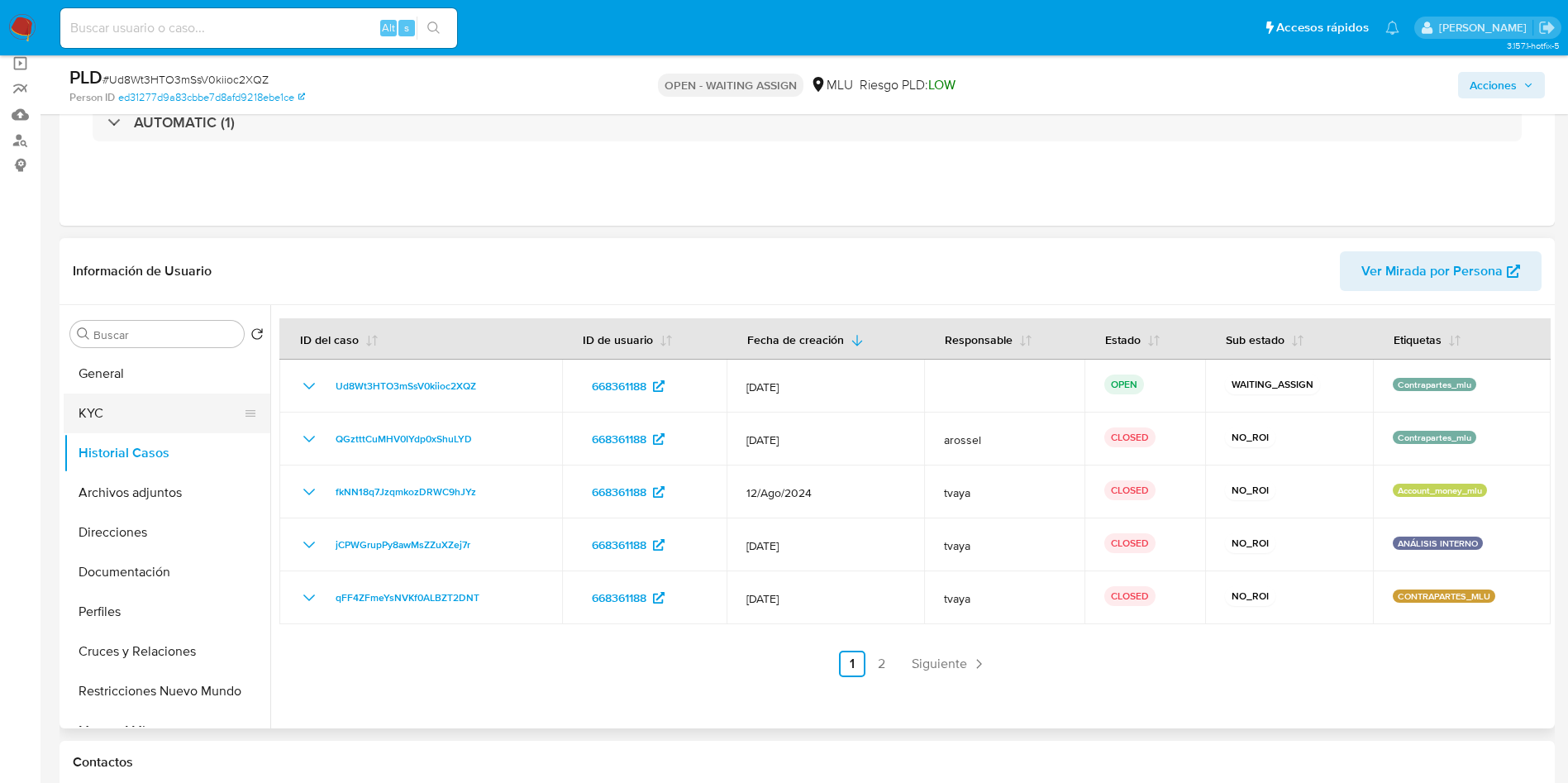
click at [125, 413] on button "KYC" at bounding box center [160, 413] width 193 height 40
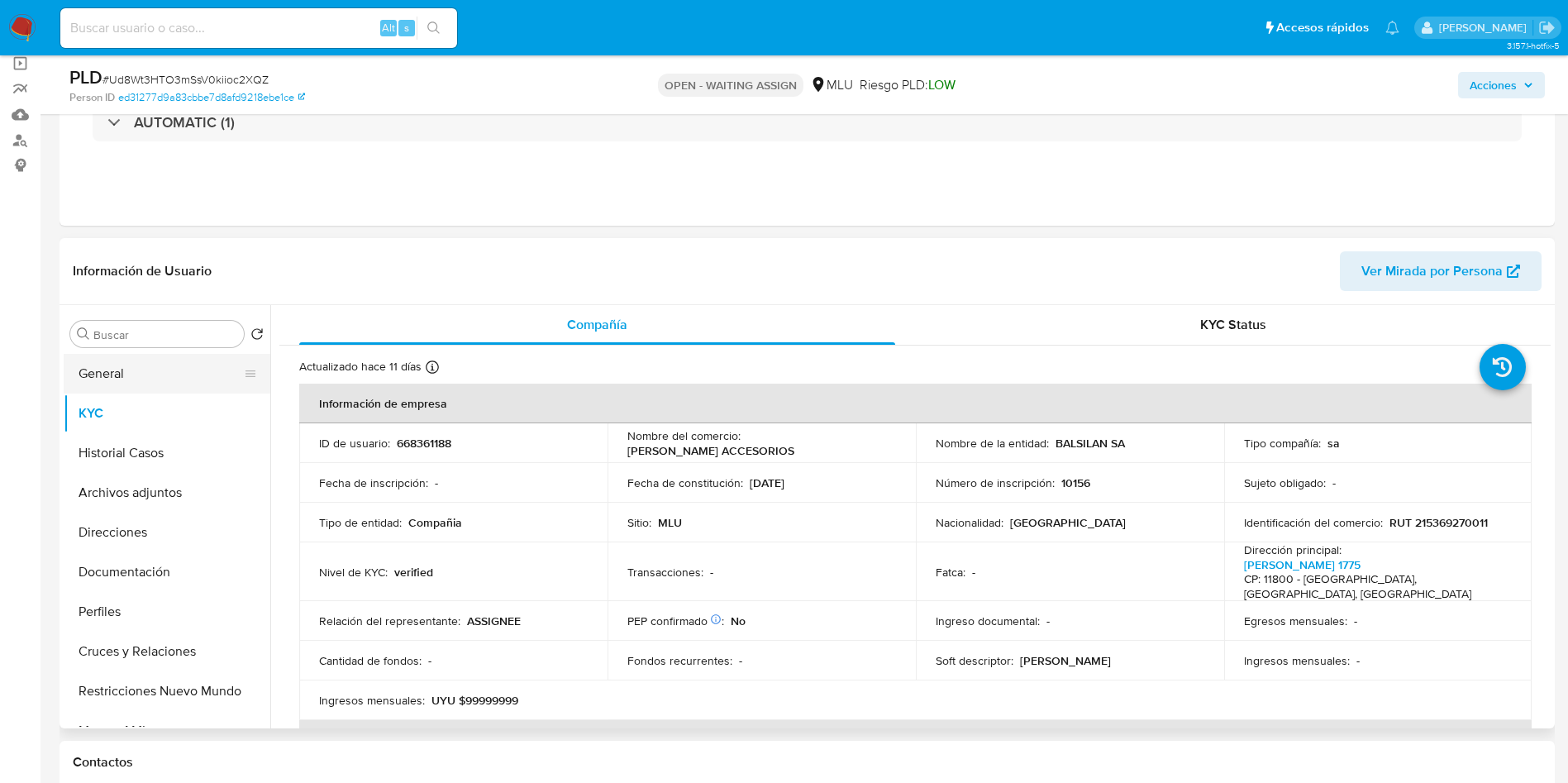
click at [125, 366] on button "General" at bounding box center [160, 373] width 193 height 40
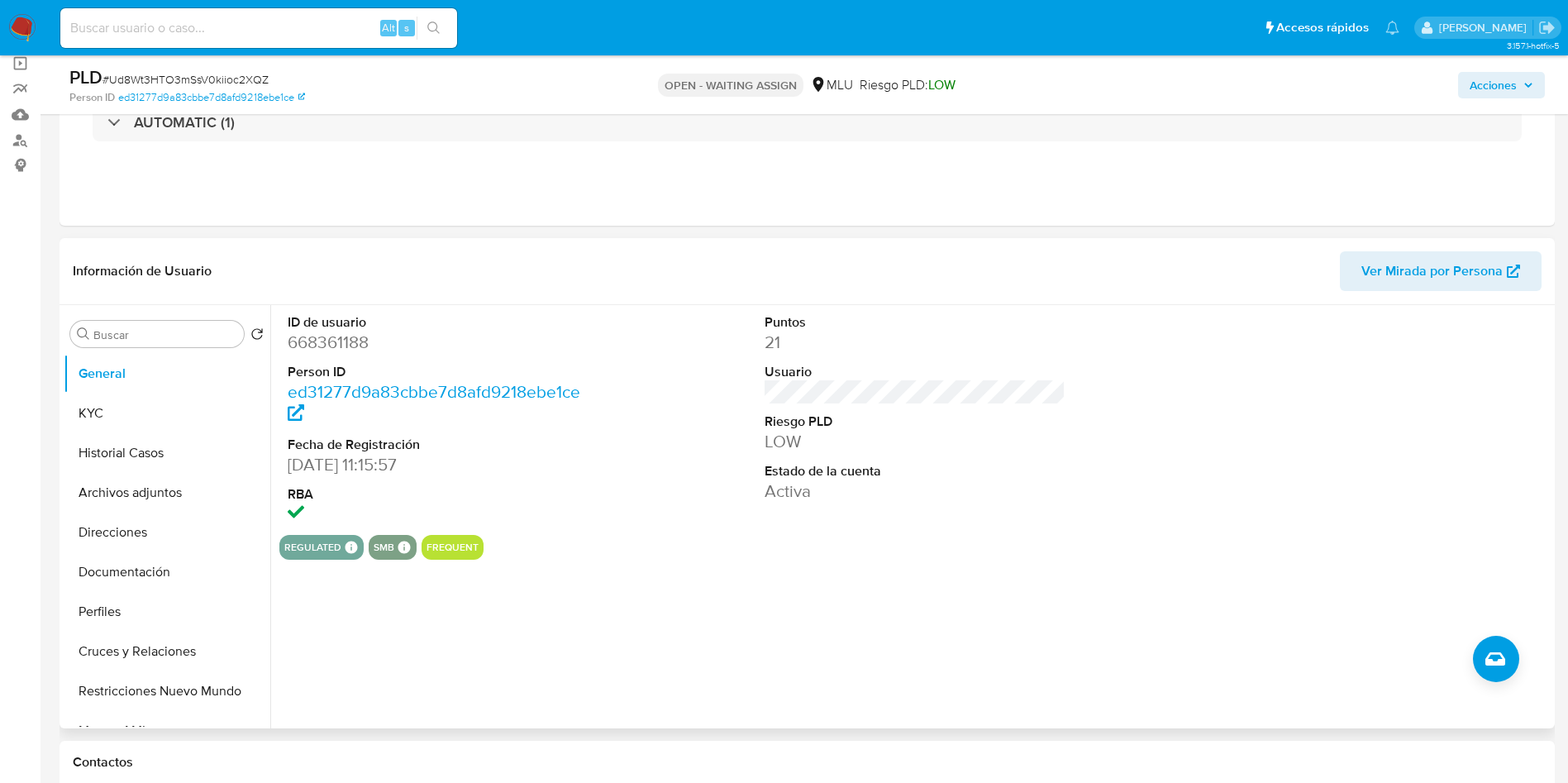
click at [324, 338] on dd "668361188" at bounding box center [438, 342] width 301 height 23
copy dd "668361188"
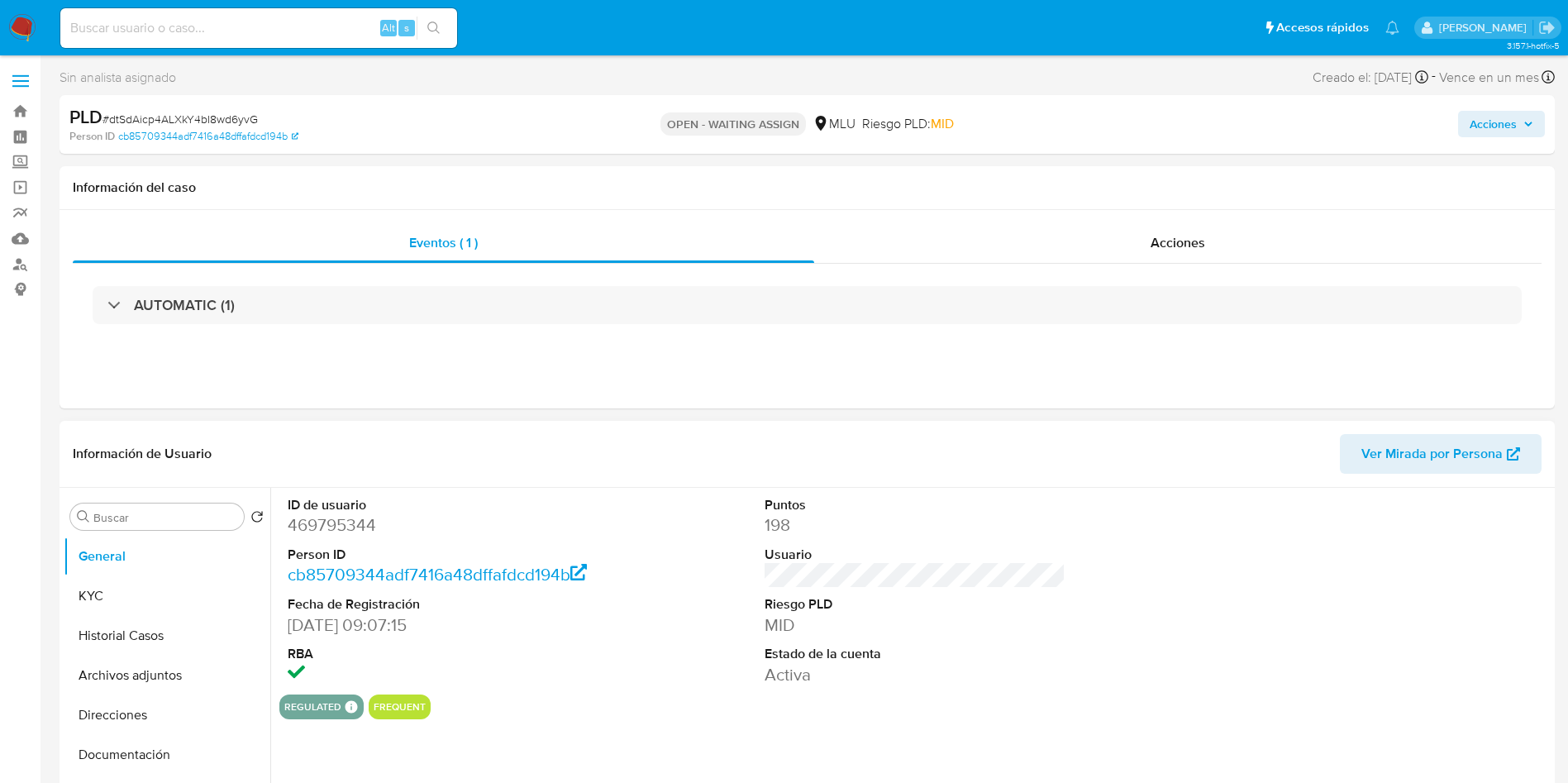
select select "10"
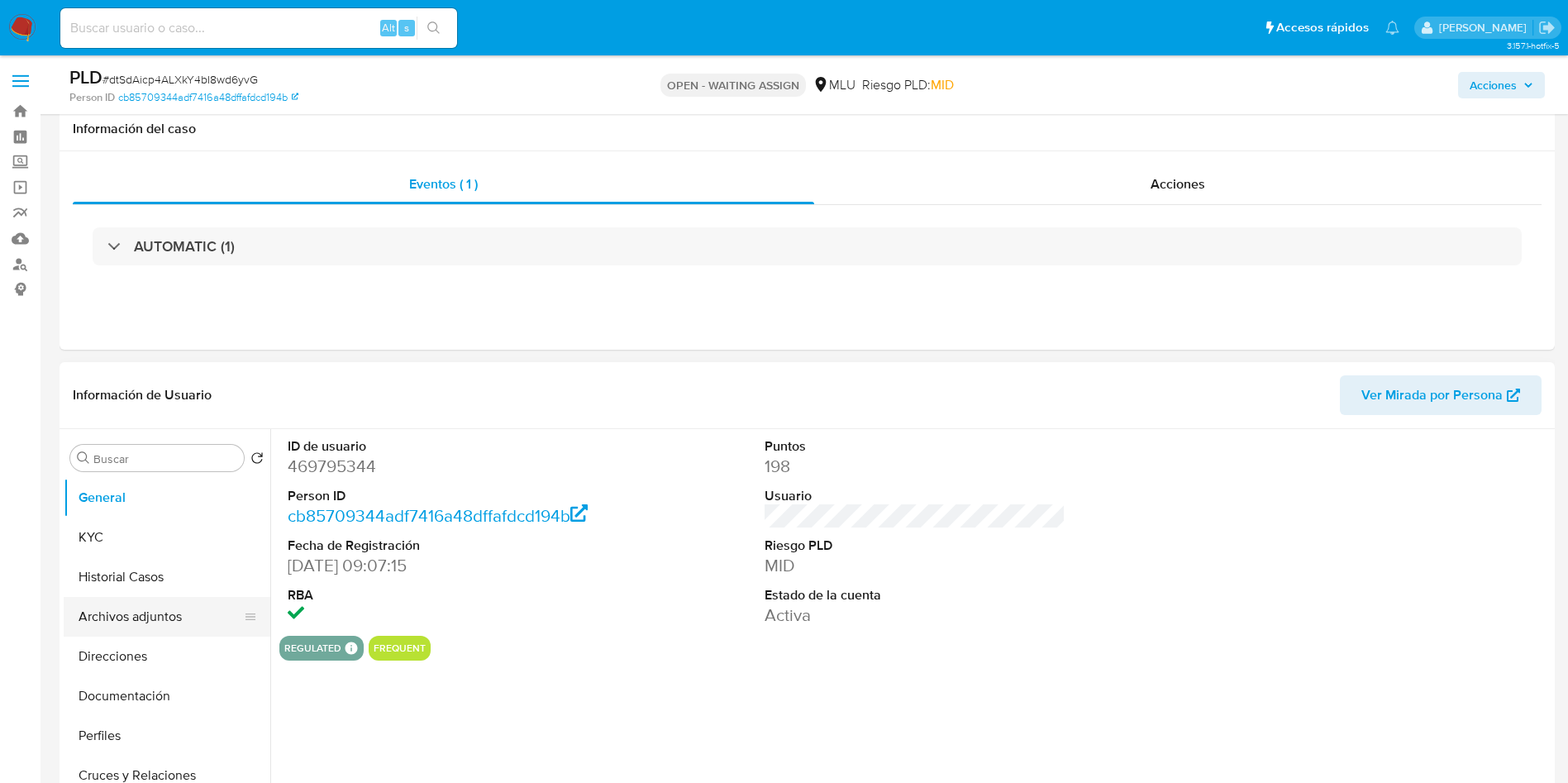
scroll to position [248, 0]
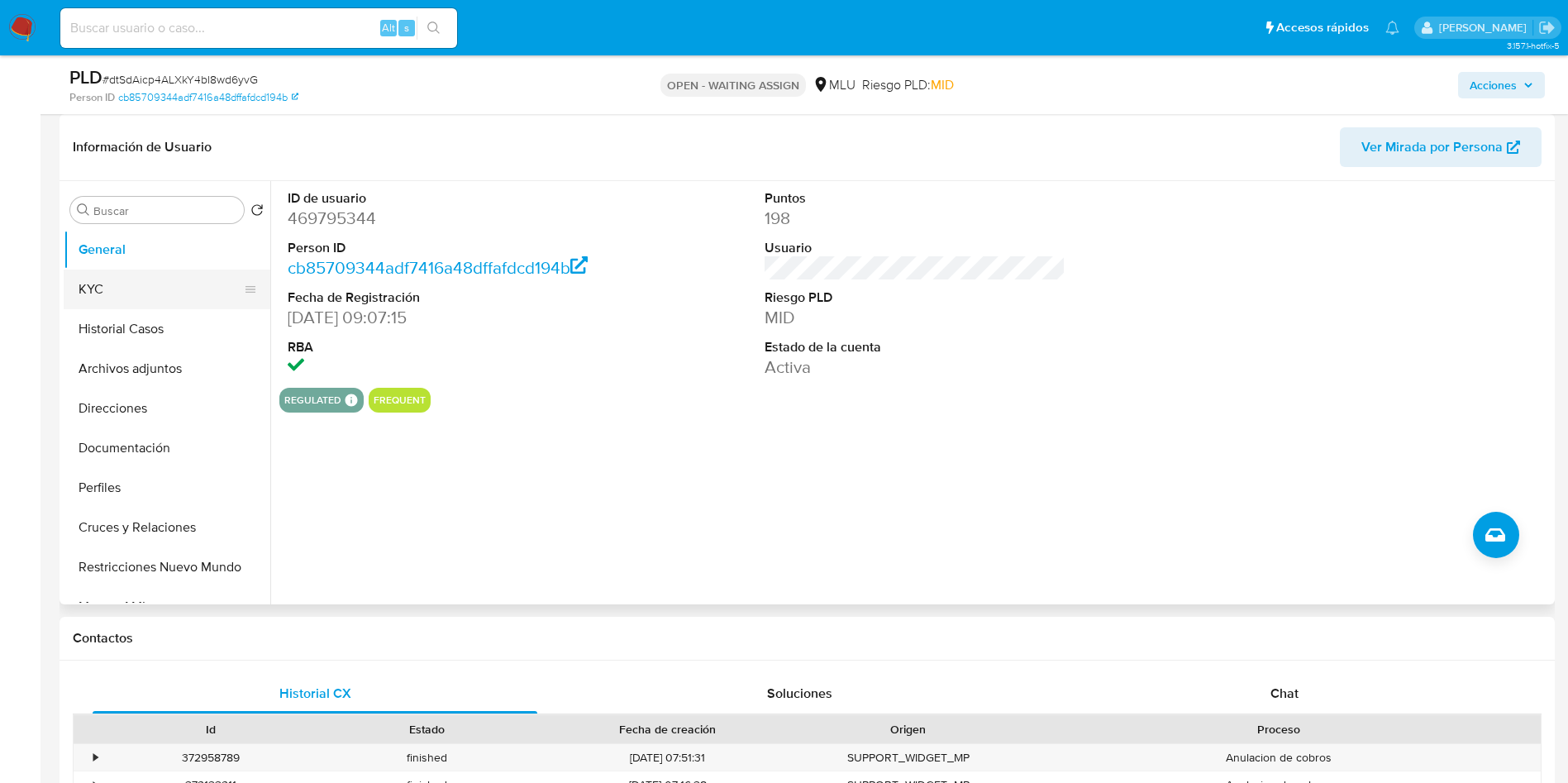
click at [138, 284] on button "KYC" at bounding box center [160, 289] width 193 height 40
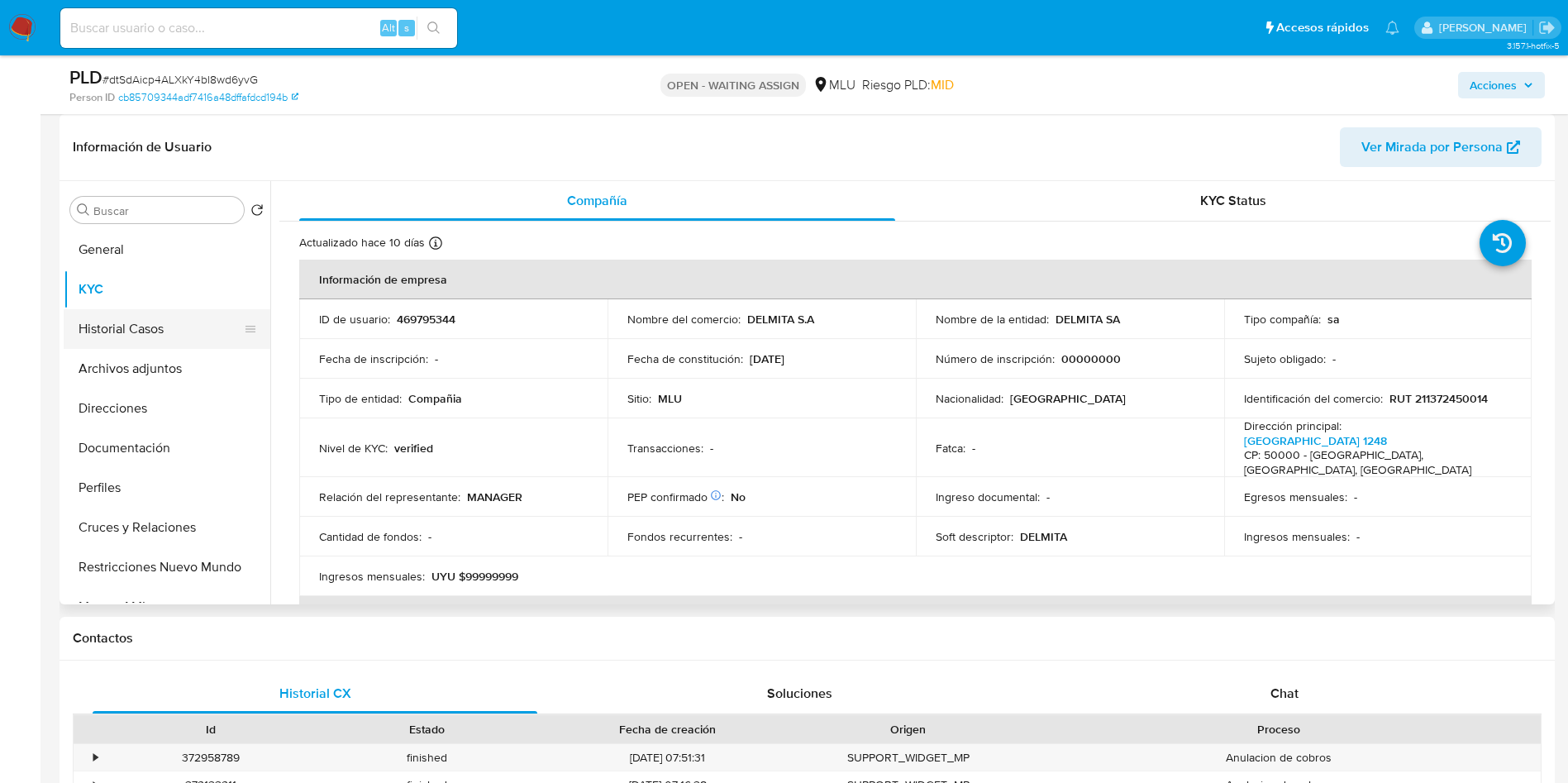
click at [117, 325] on button "Historial Casos" at bounding box center [160, 328] width 193 height 40
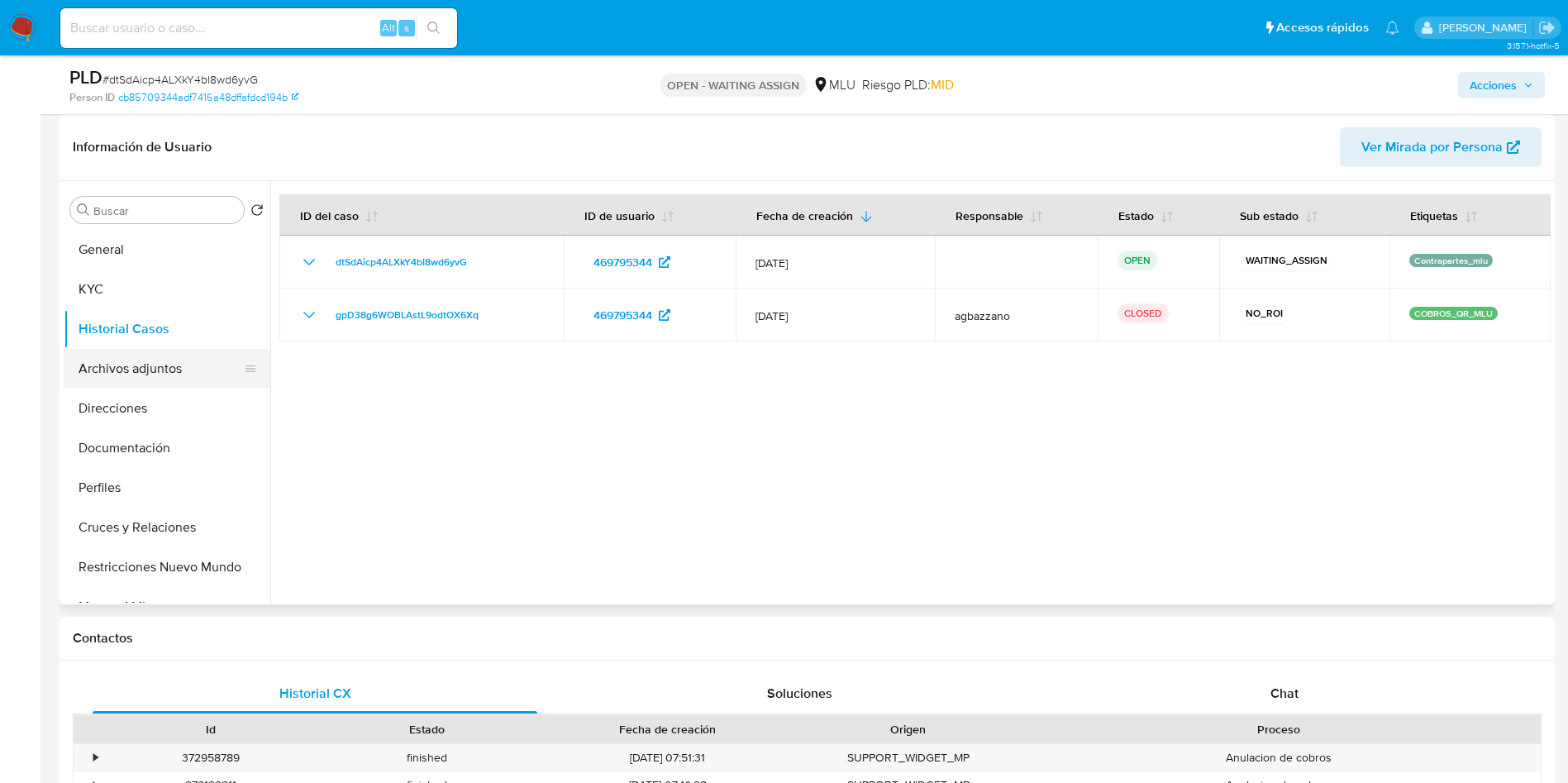
click at [102, 365] on button "Archivos adjuntos" at bounding box center [160, 368] width 193 height 40
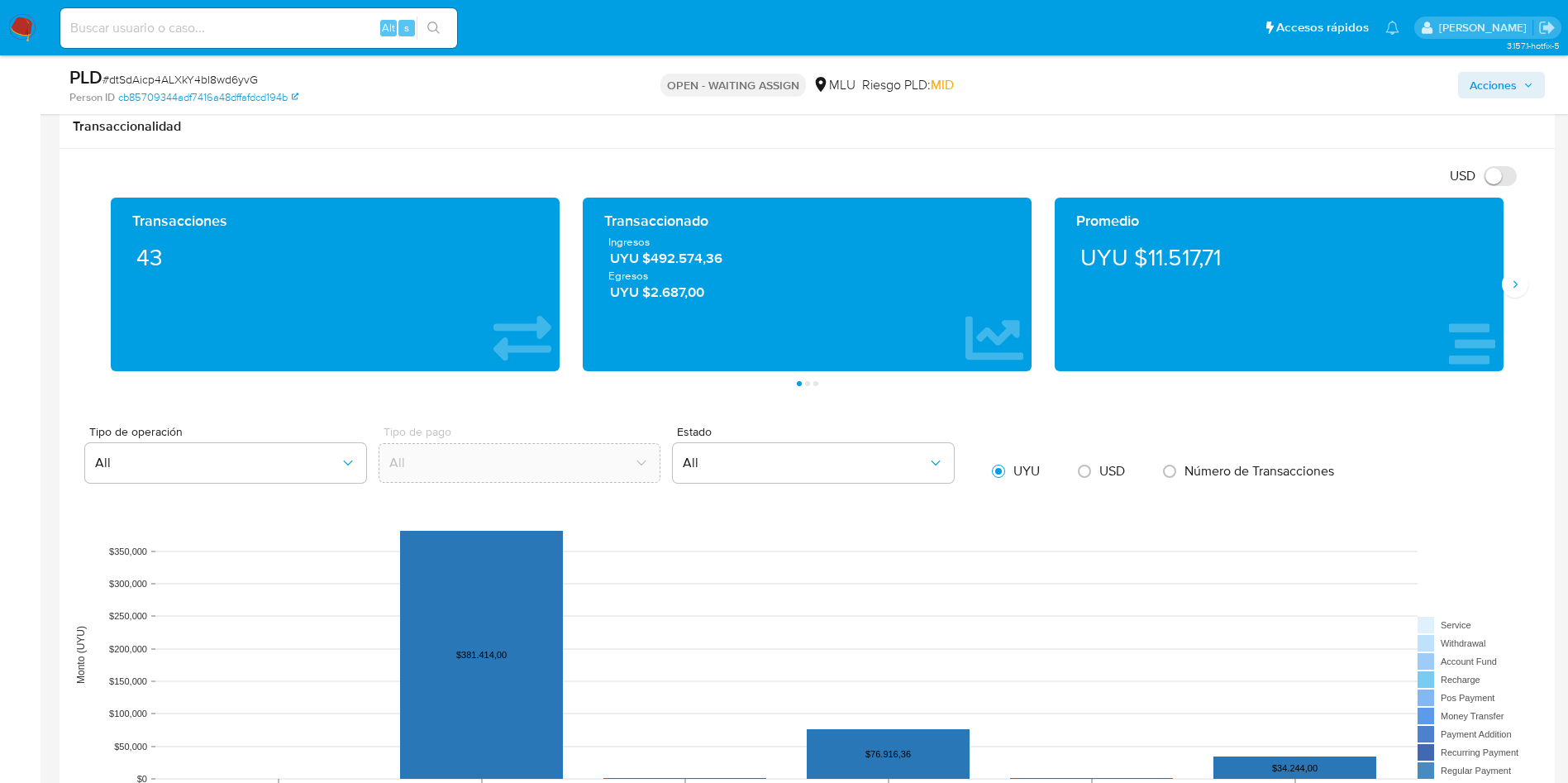
scroll to position [1364, 0]
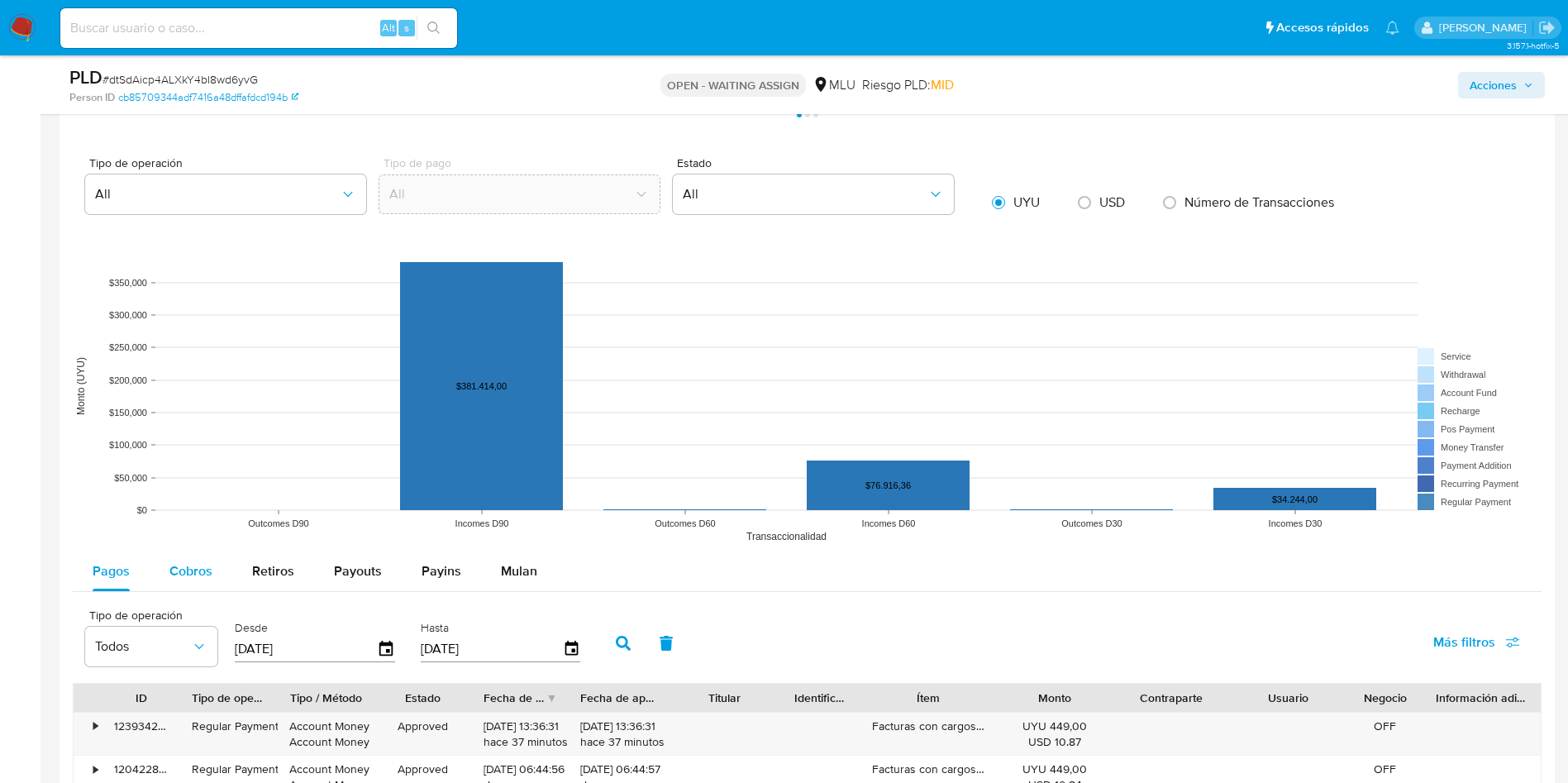
click at [204, 577] on span "Cobros" at bounding box center [191, 571] width 43 height 19
select select "10"
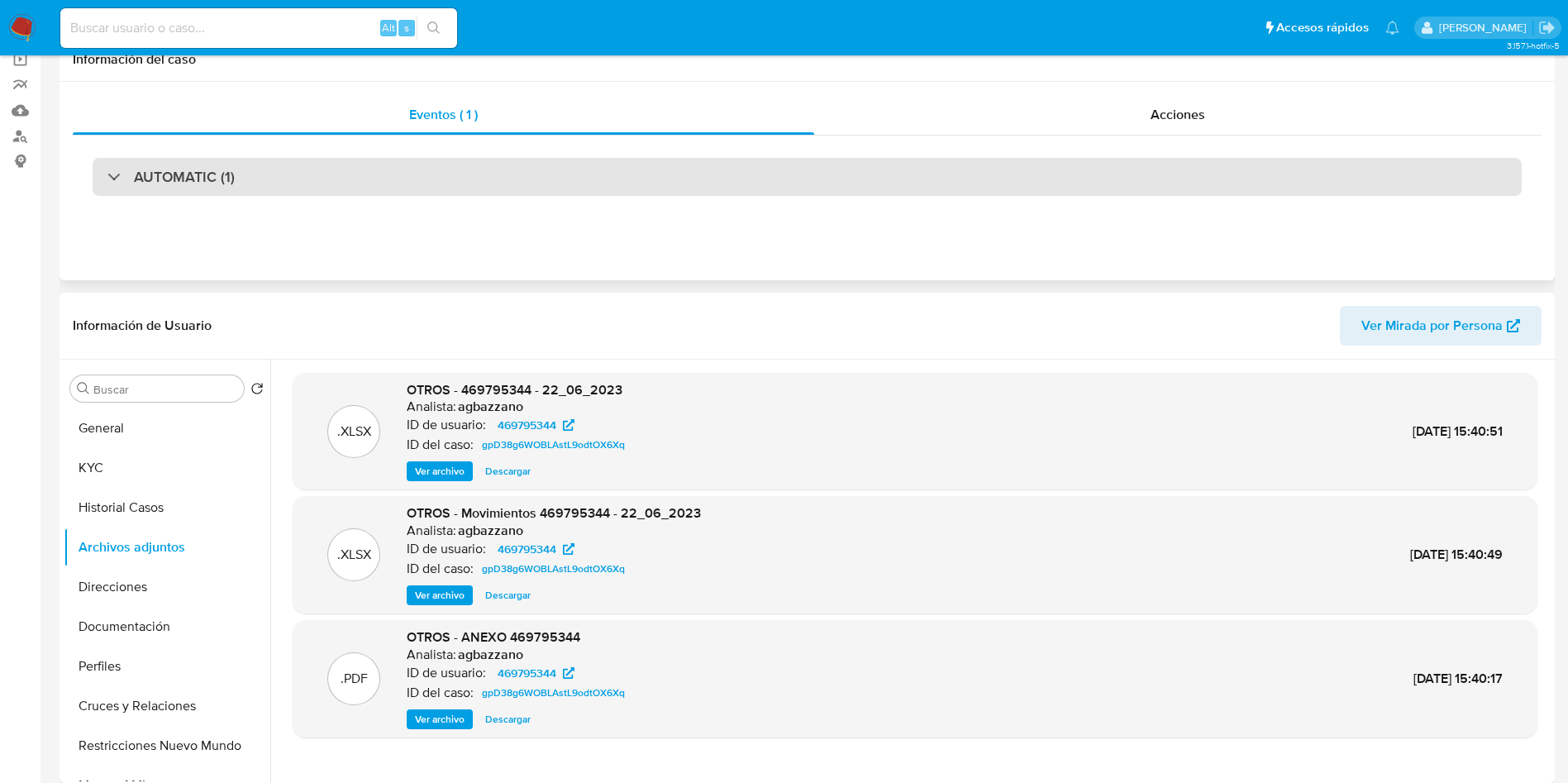
scroll to position [0, 0]
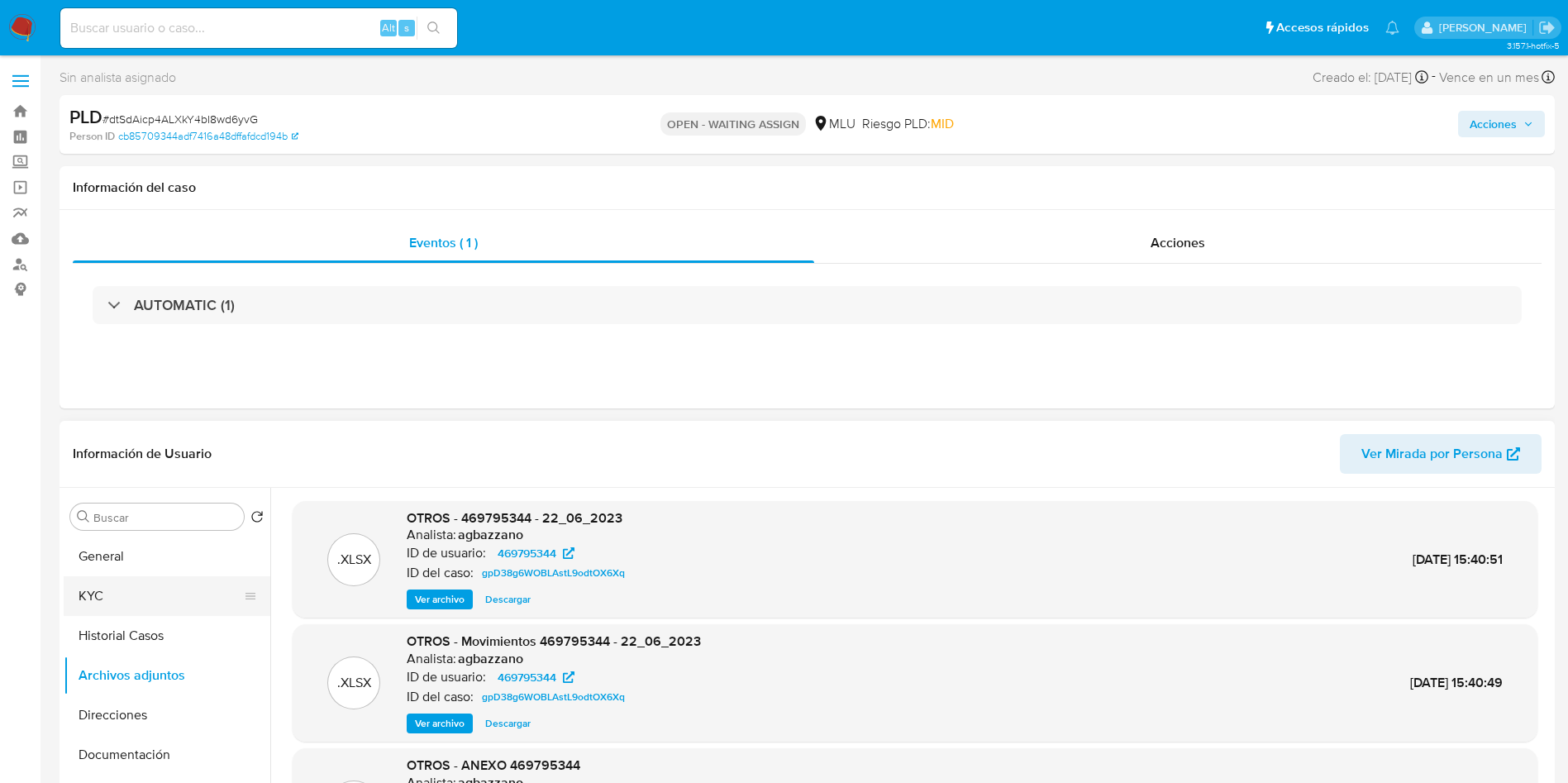
drag, startPoint x: 127, startPoint y: 636, endPoint x: 147, endPoint y: 608, distance: 34.4
click at [127, 636] on button "Historial Casos" at bounding box center [166, 635] width 206 height 40
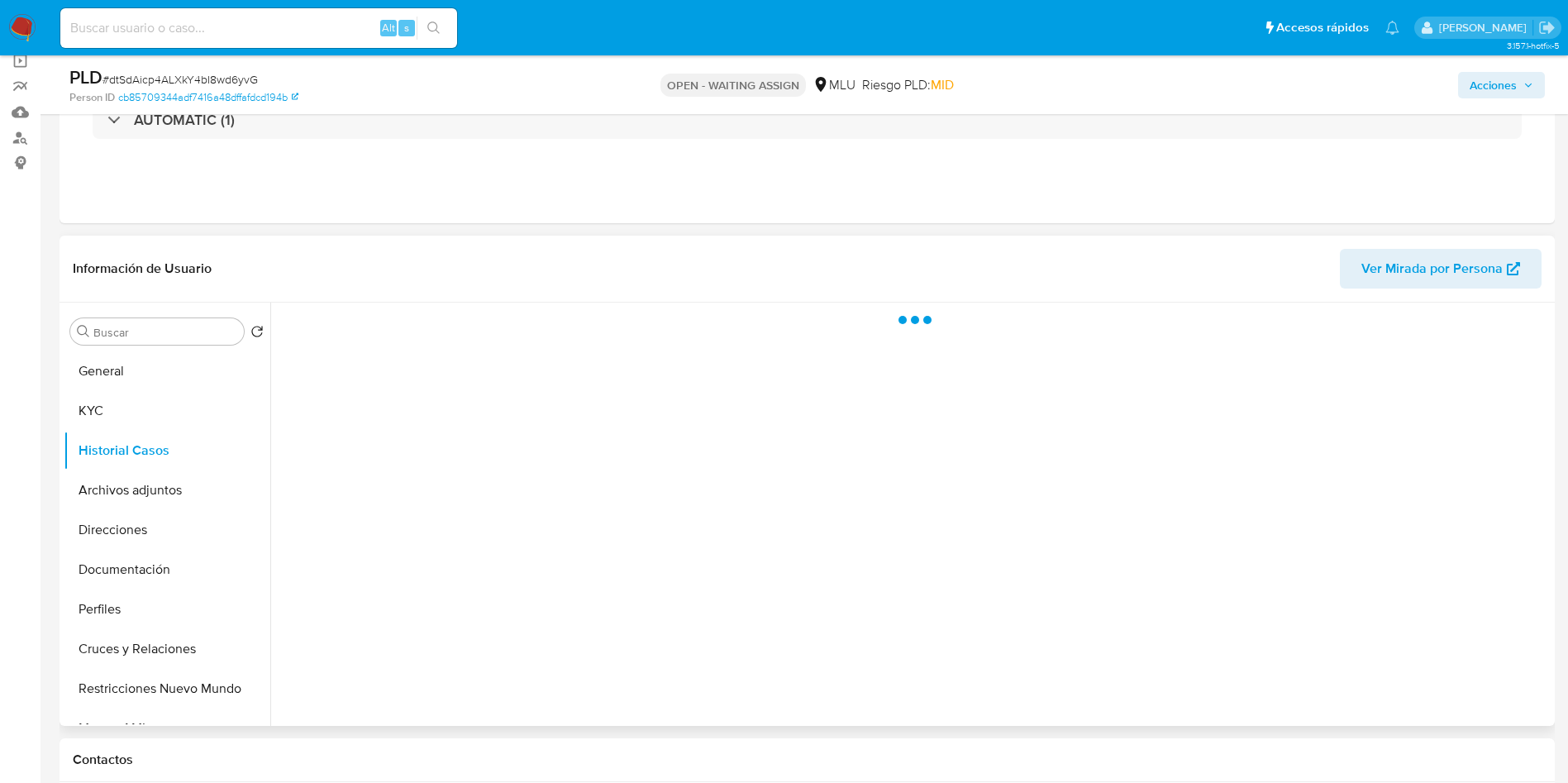
scroll to position [248, 0]
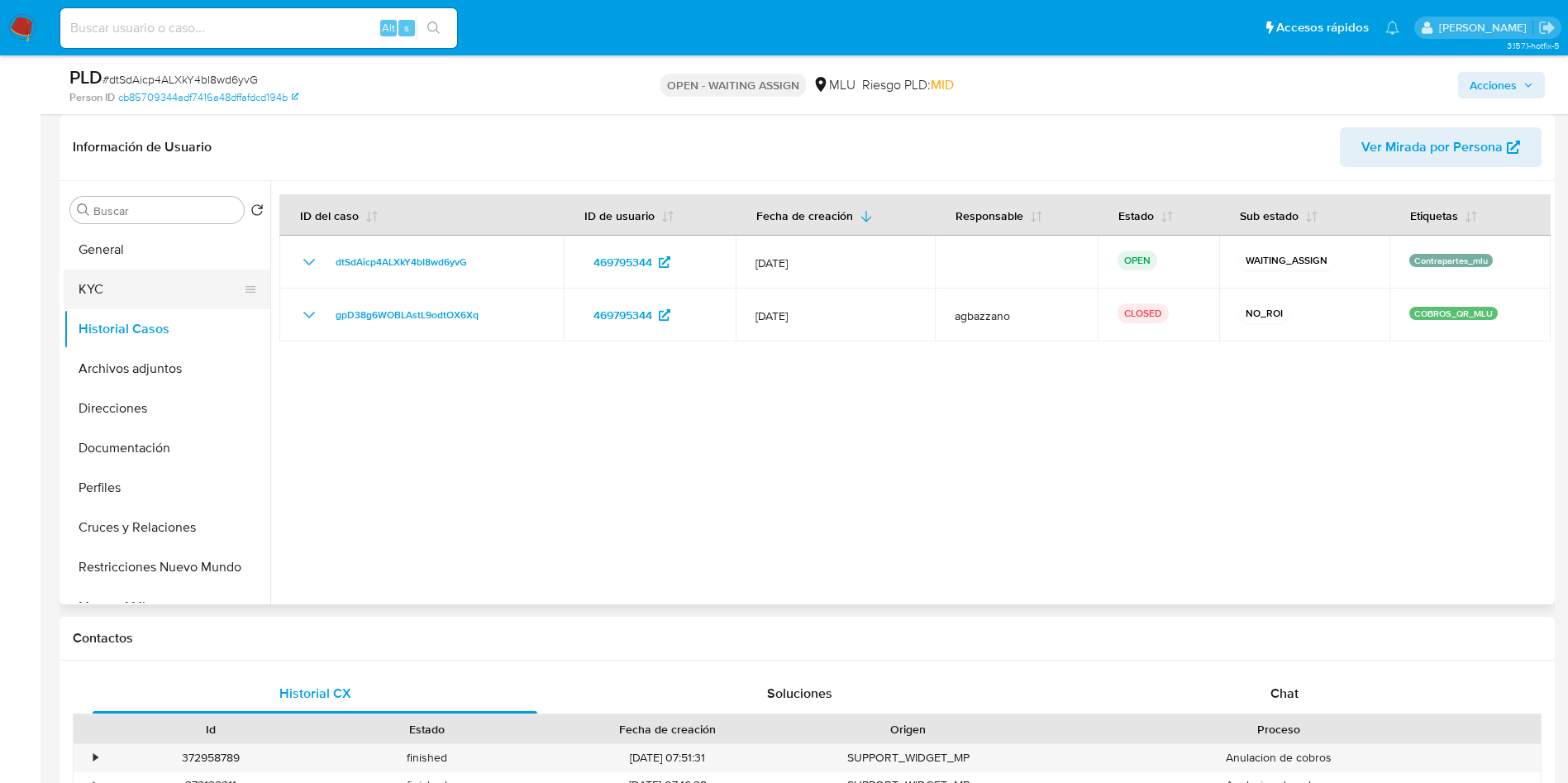
click at [106, 299] on button "KYC" at bounding box center [160, 289] width 193 height 40
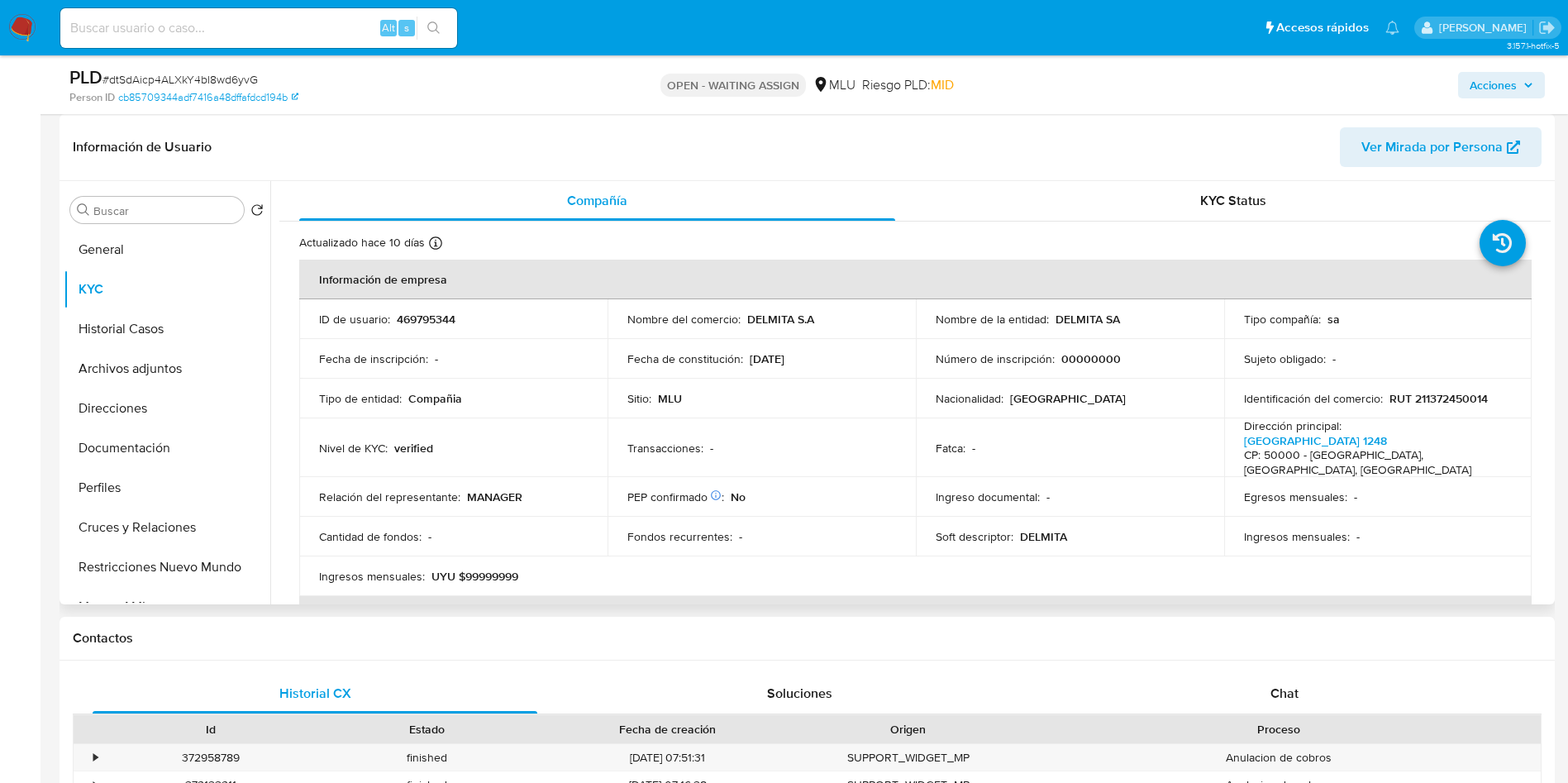
click at [496, 441] on div "Nivel de KYC : verified" at bounding box center [453, 448] width 269 height 15
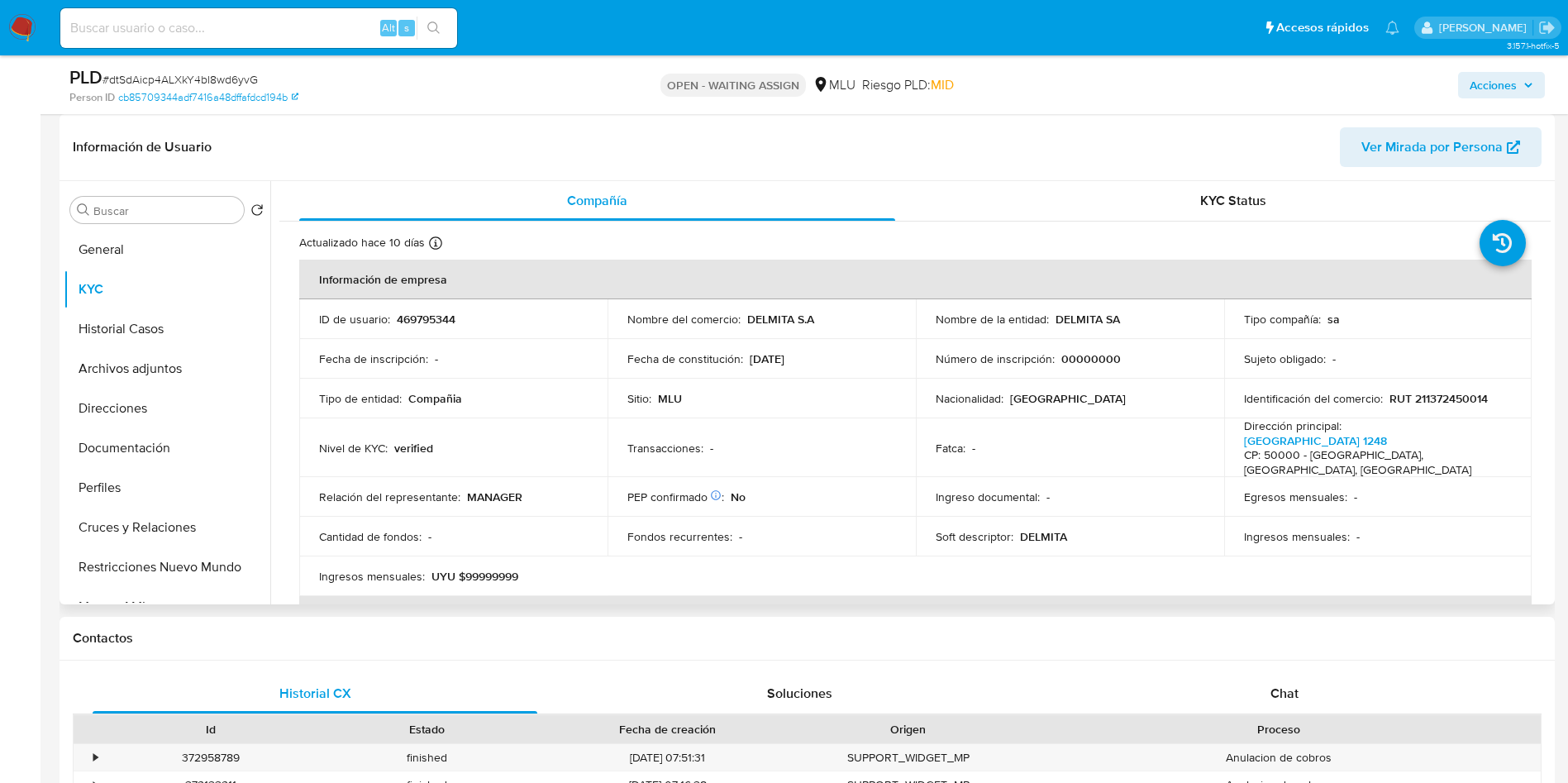
click at [481, 417] on td "Tipo de entidad : Compañia" at bounding box center [454, 398] width 309 height 40
click at [433, 312] on p "469795344" at bounding box center [426, 319] width 59 height 15
copy p "469795344"
click at [113, 249] on button "General" at bounding box center [160, 249] width 193 height 40
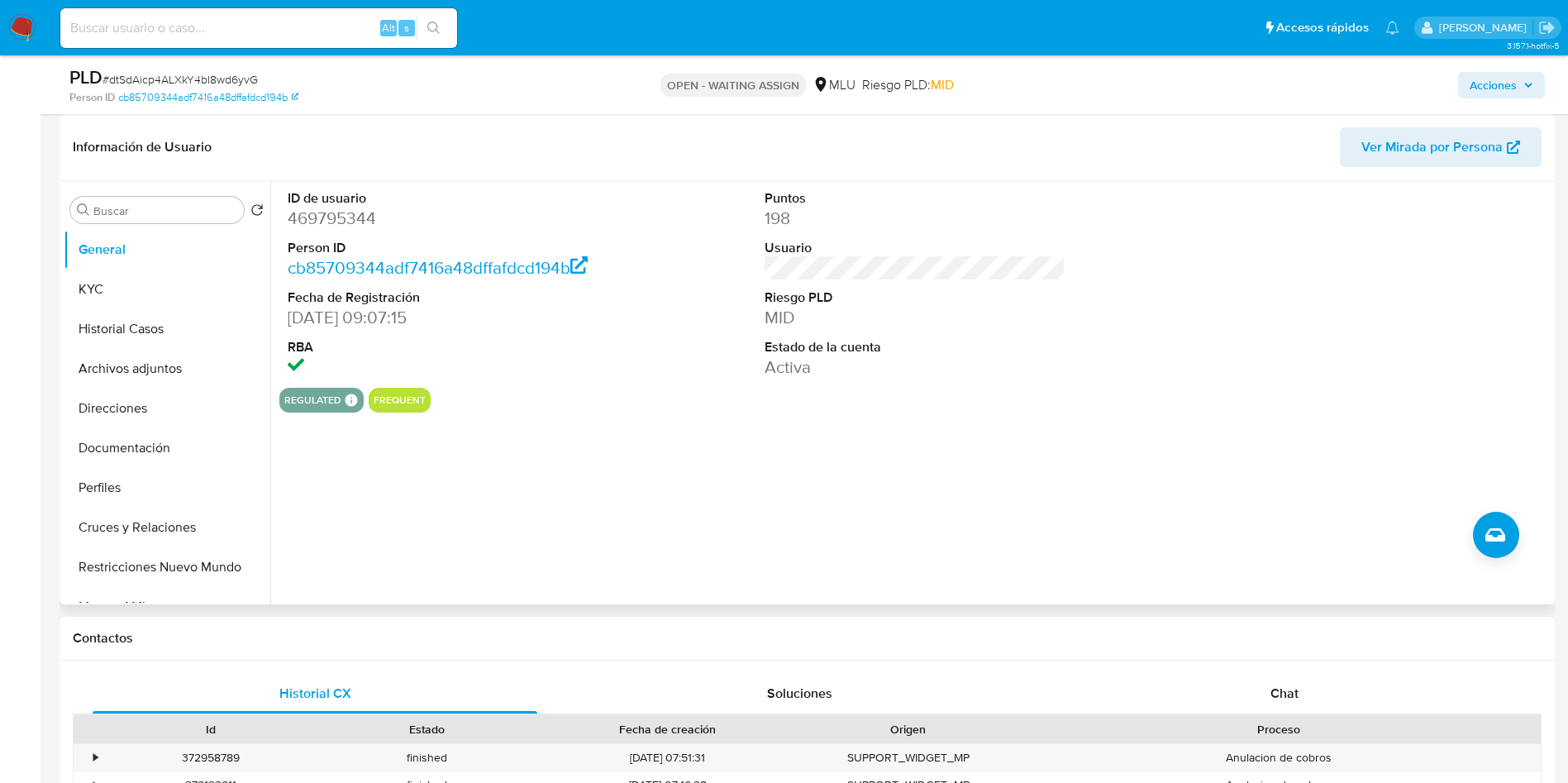
click at [339, 215] on dd "469795344" at bounding box center [438, 218] width 301 height 23
copy dd "469795344"
click at [93, 270] on button "KYC" at bounding box center [160, 289] width 193 height 40
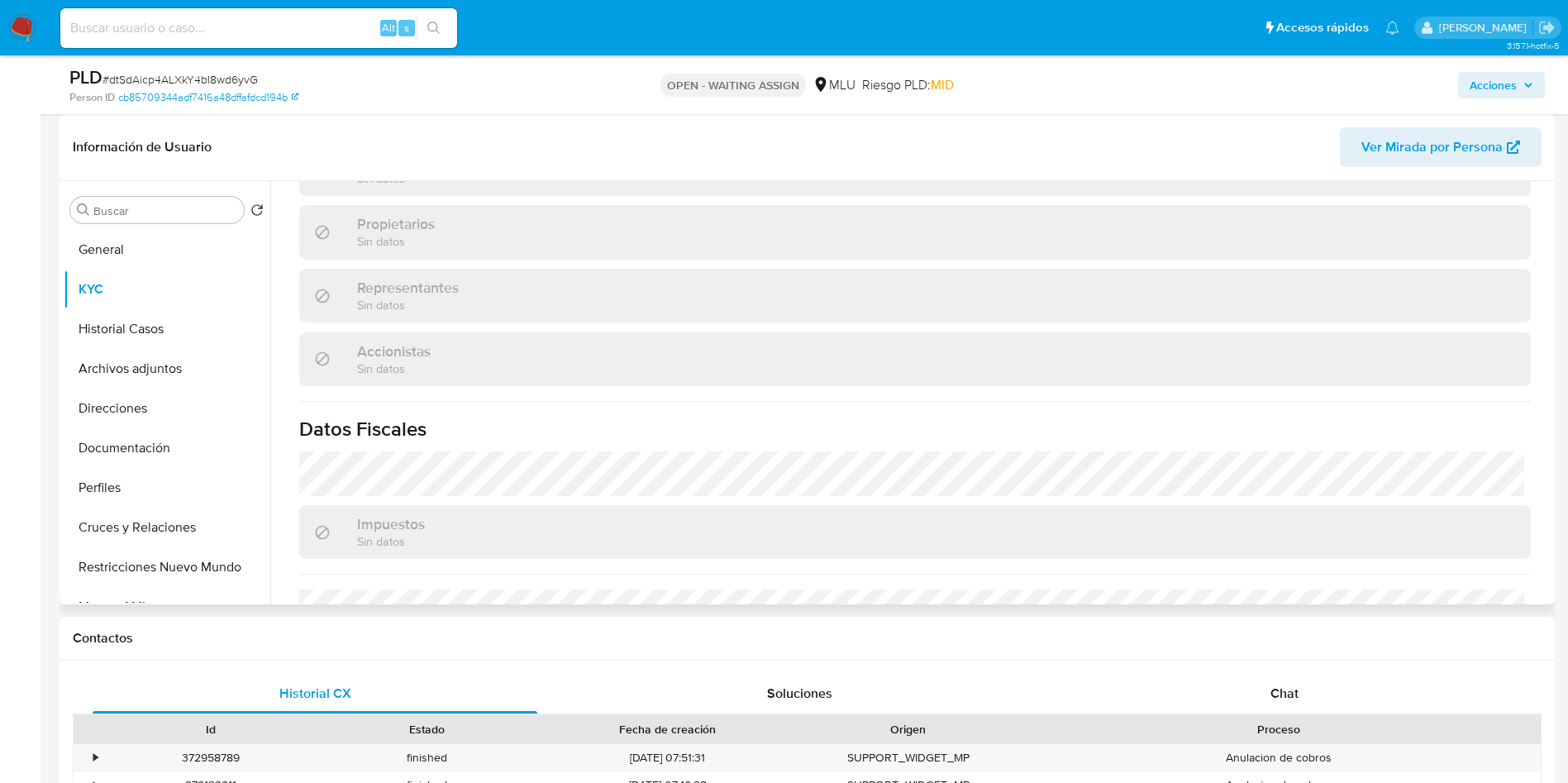
scroll to position [946, 0]
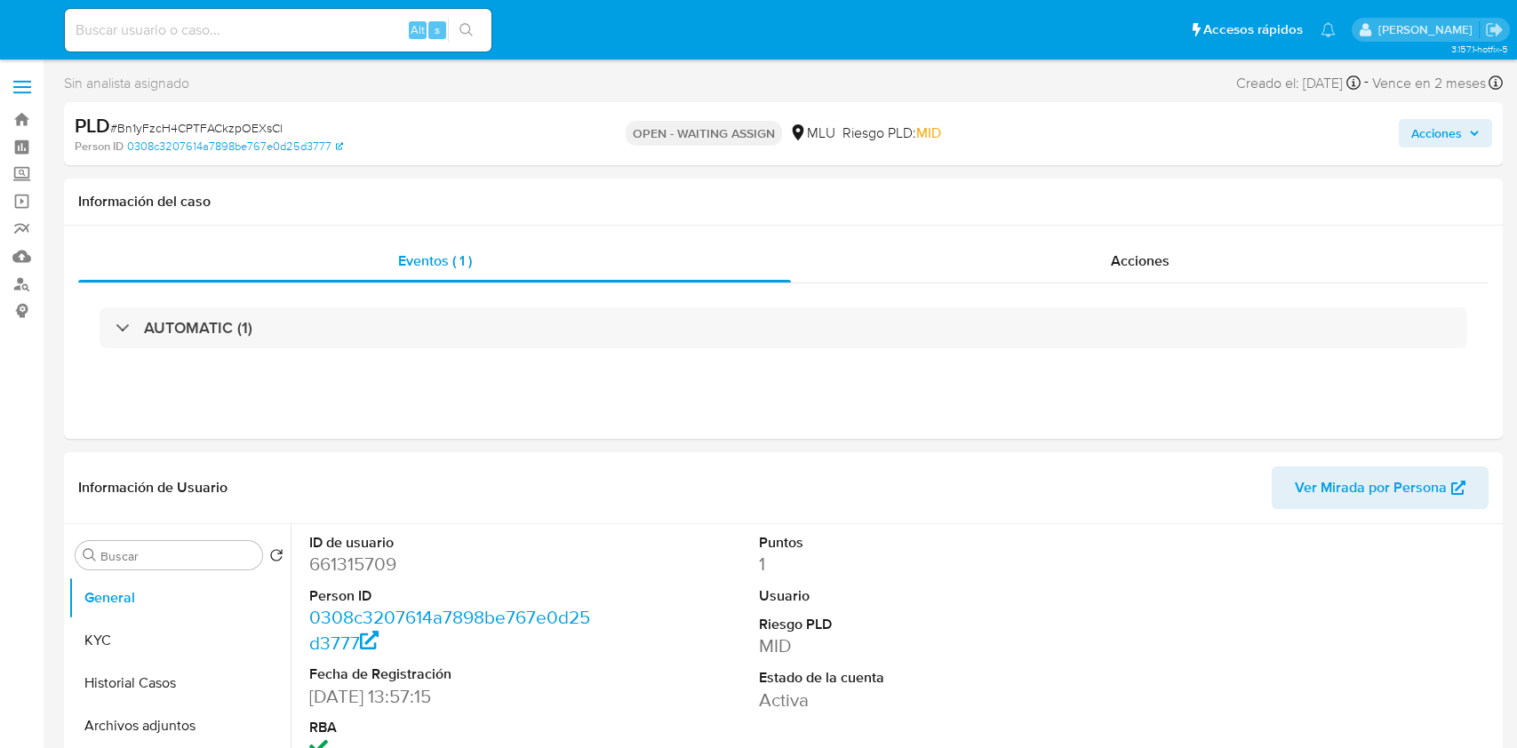
select select "10"
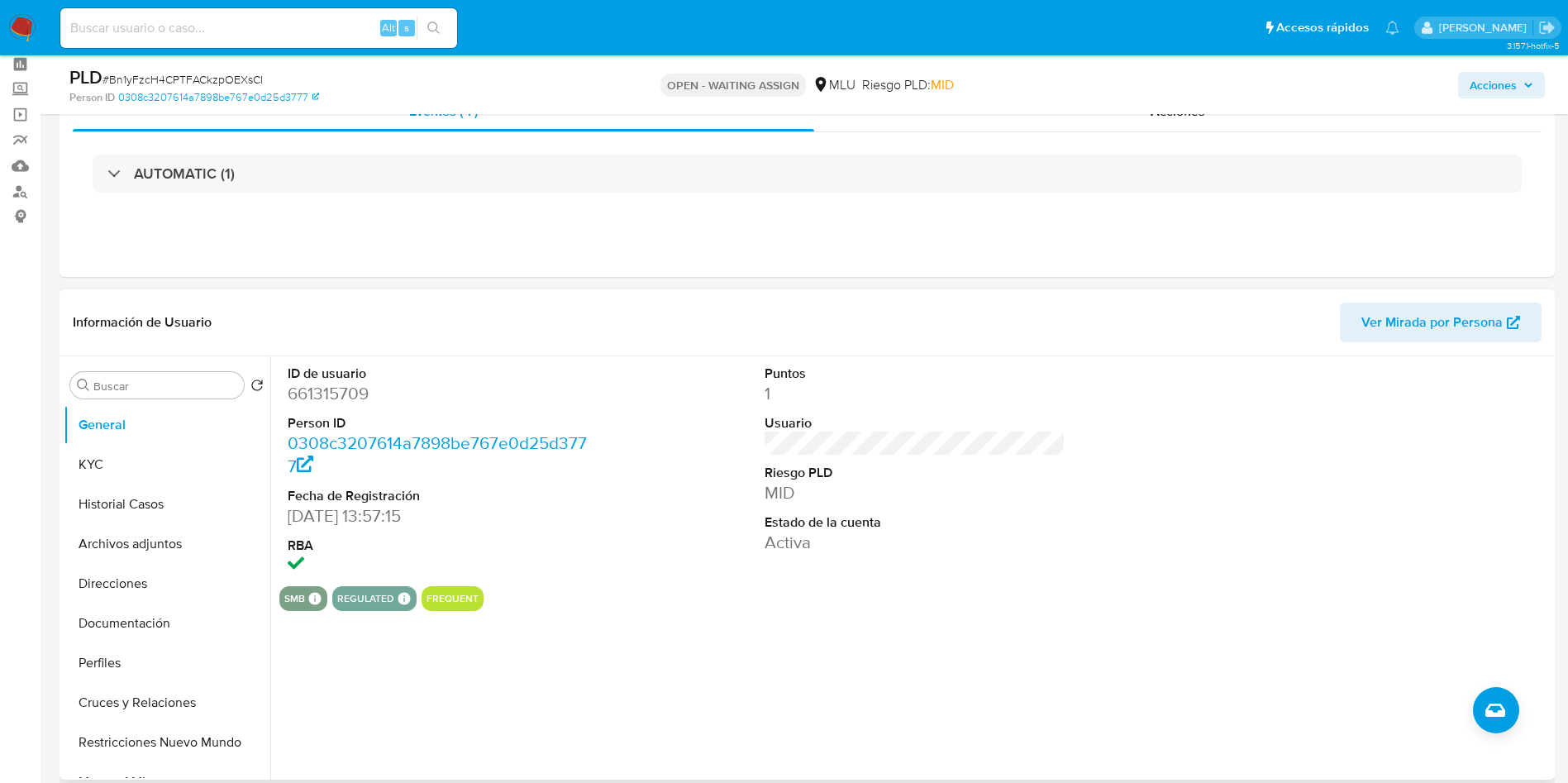
scroll to position [124, 0]
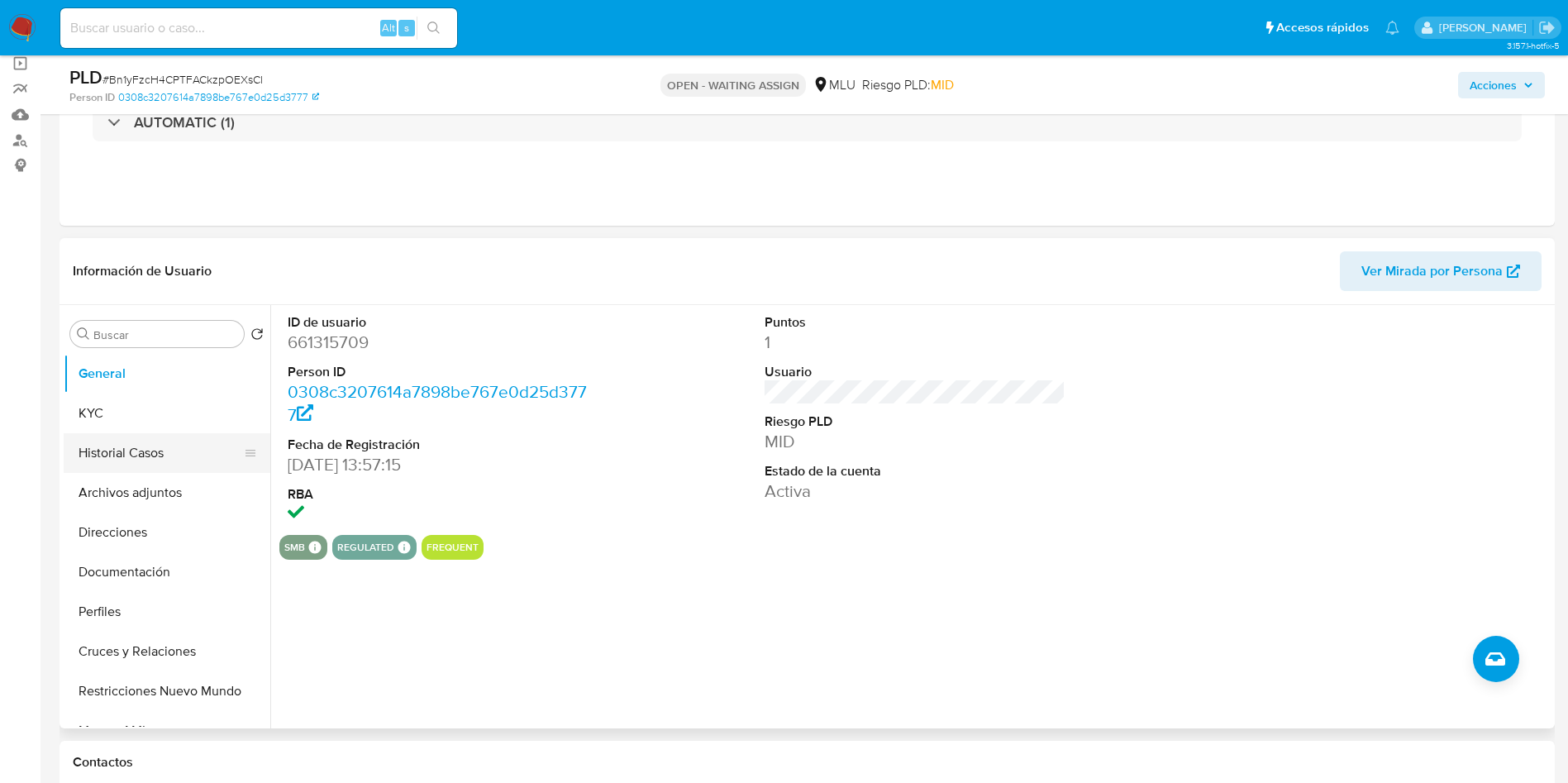
drag, startPoint x: 94, startPoint y: 449, endPoint x: 101, endPoint y: 442, distance: 9.9
click at [94, 449] on button "Historial Casos" at bounding box center [160, 453] width 193 height 40
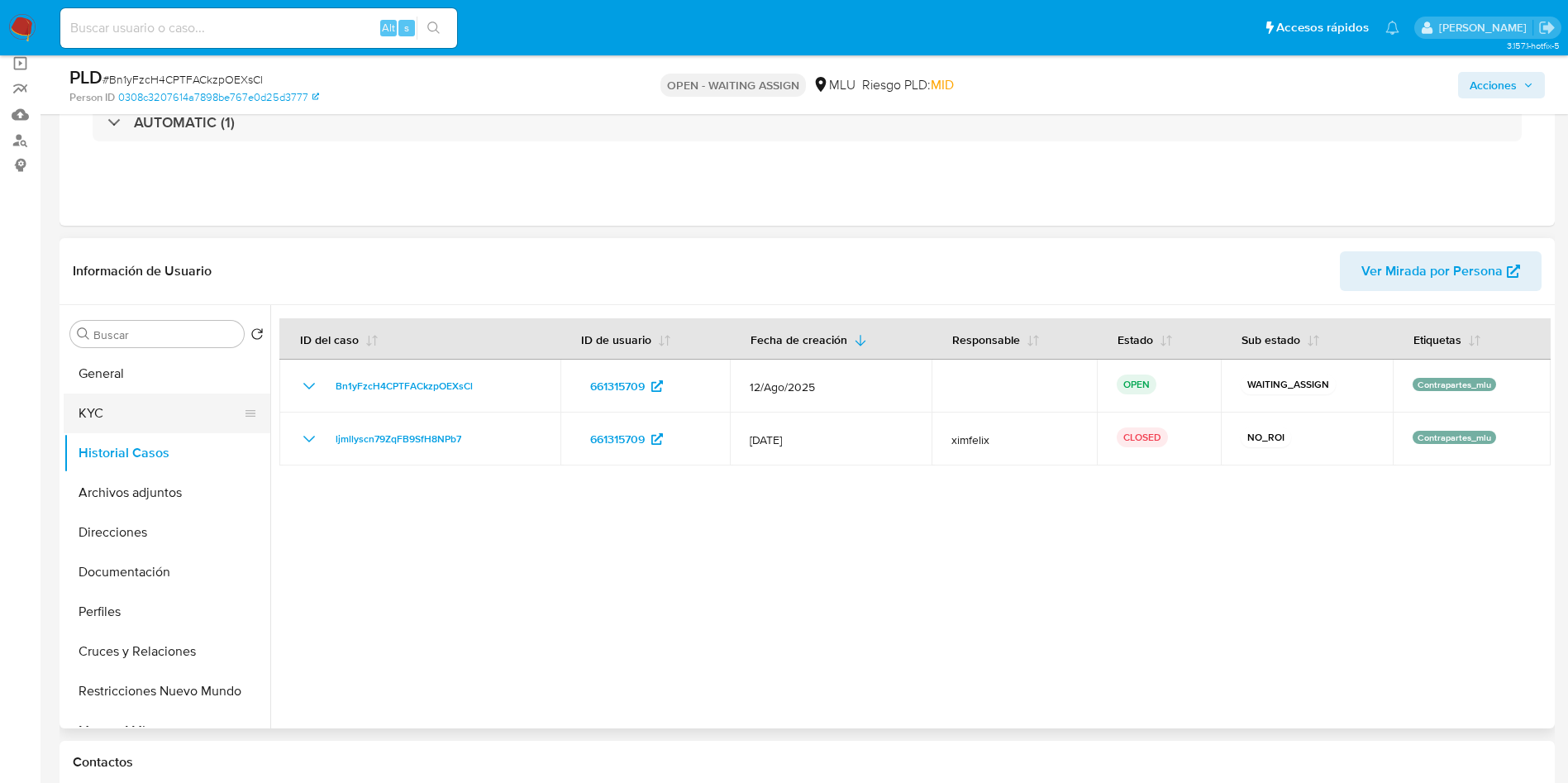
click at [133, 404] on button "KYC" at bounding box center [160, 413] width 193 height 40
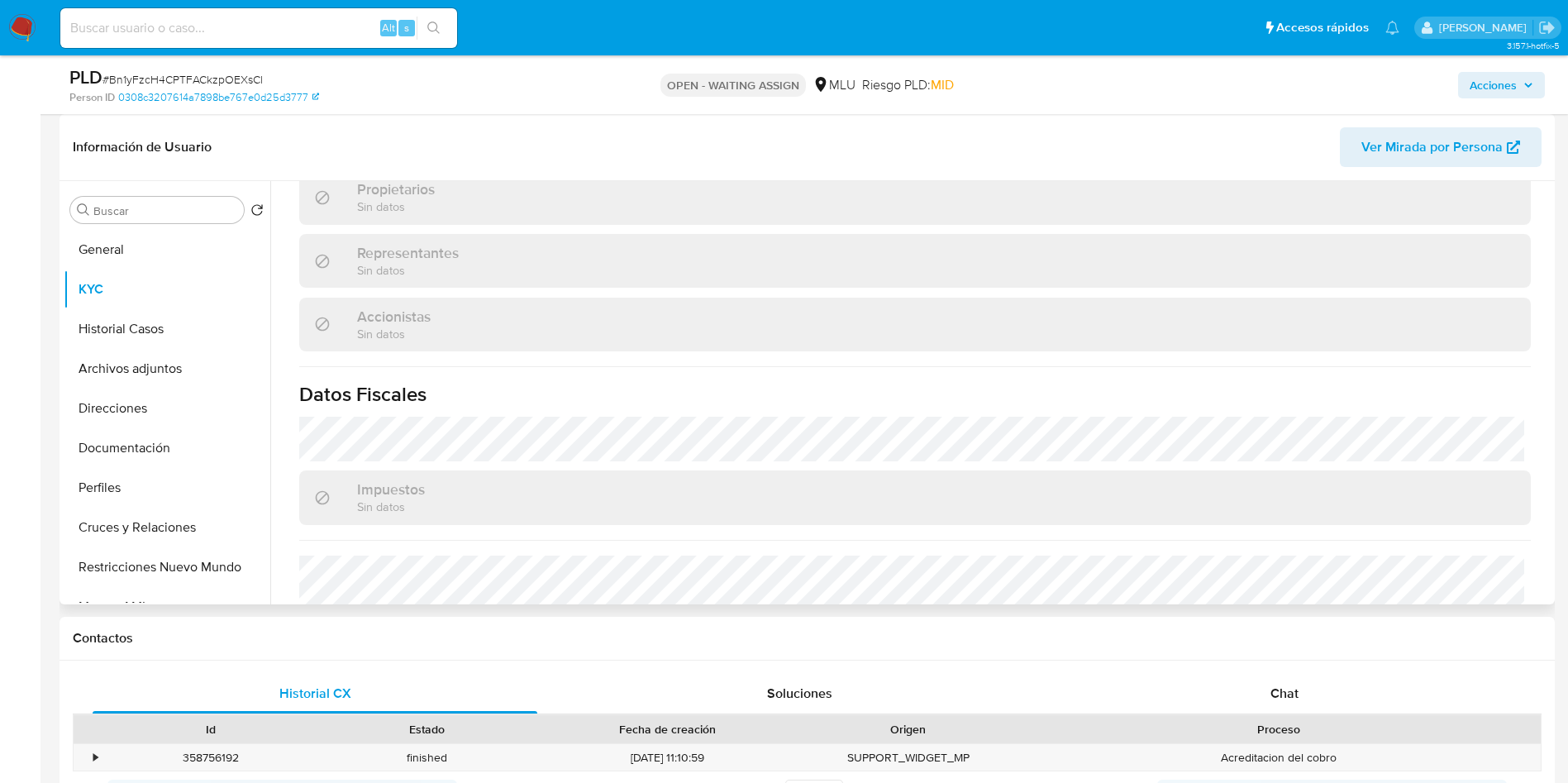
scroll to position [925, 0]
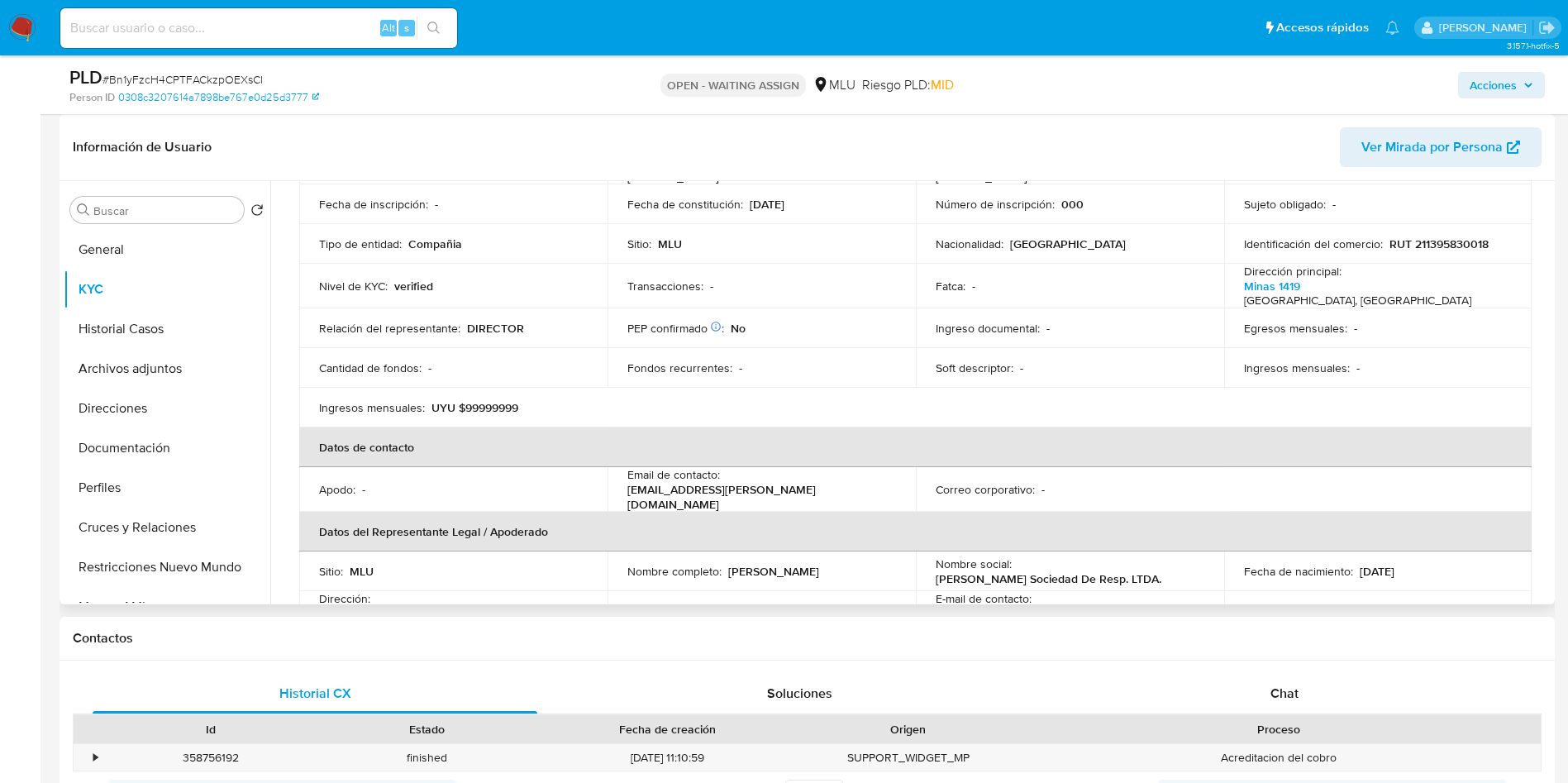
scroll to position [57, 0]
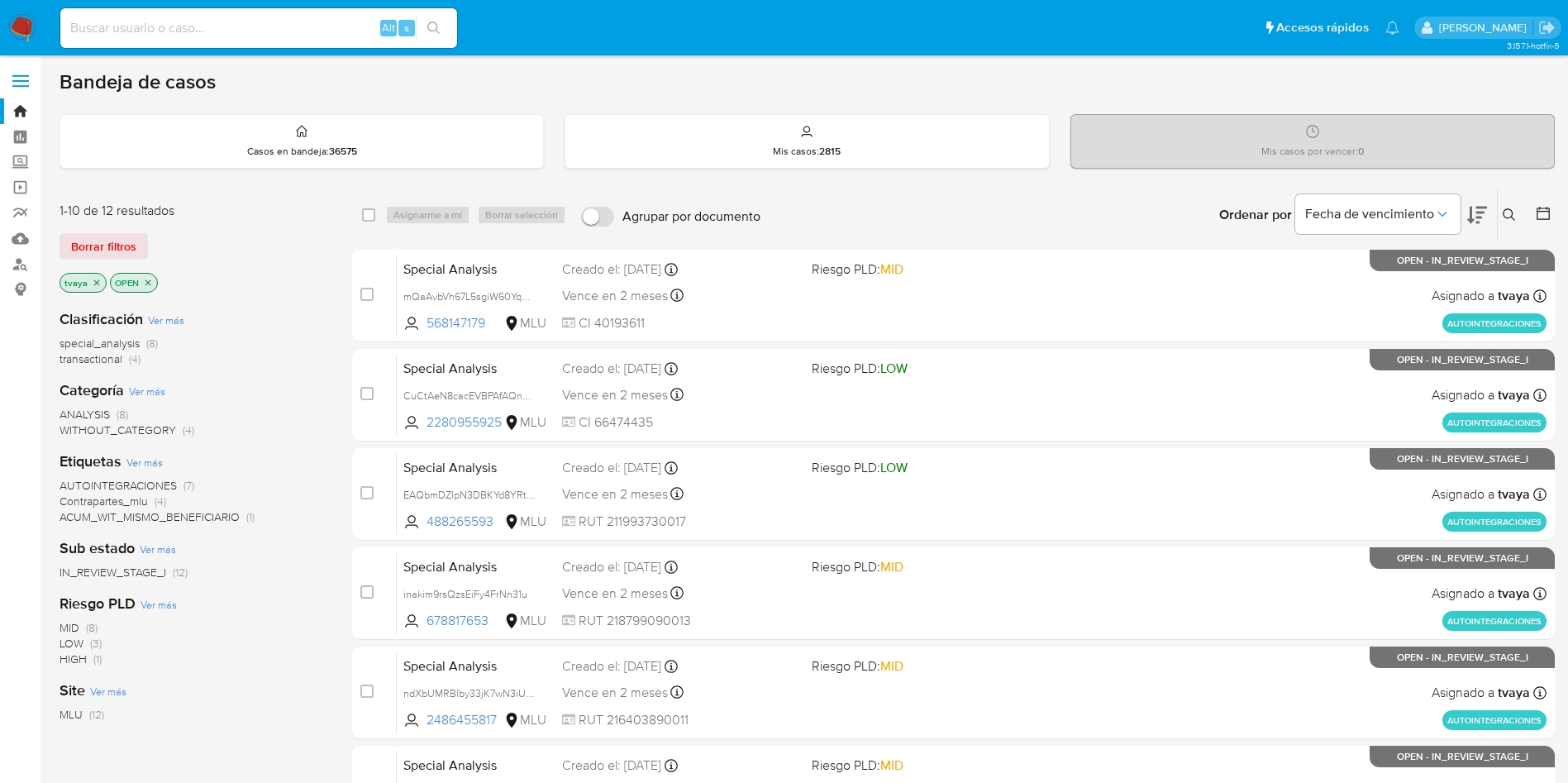
click at [256, 309] on div "Clasificación Ver más special_analysis (8) transactional (4)" at bounding box center [193, 338] width 266 height 58
click at [1489, 219] on div "Ordenar por Fecha de vencimiento" at bounding box center [1351, 215] width 291 height 51
click at [1429, 218] on span "Fecha de vencimiento" at bounding box center [1370, 214] width 129 height 17
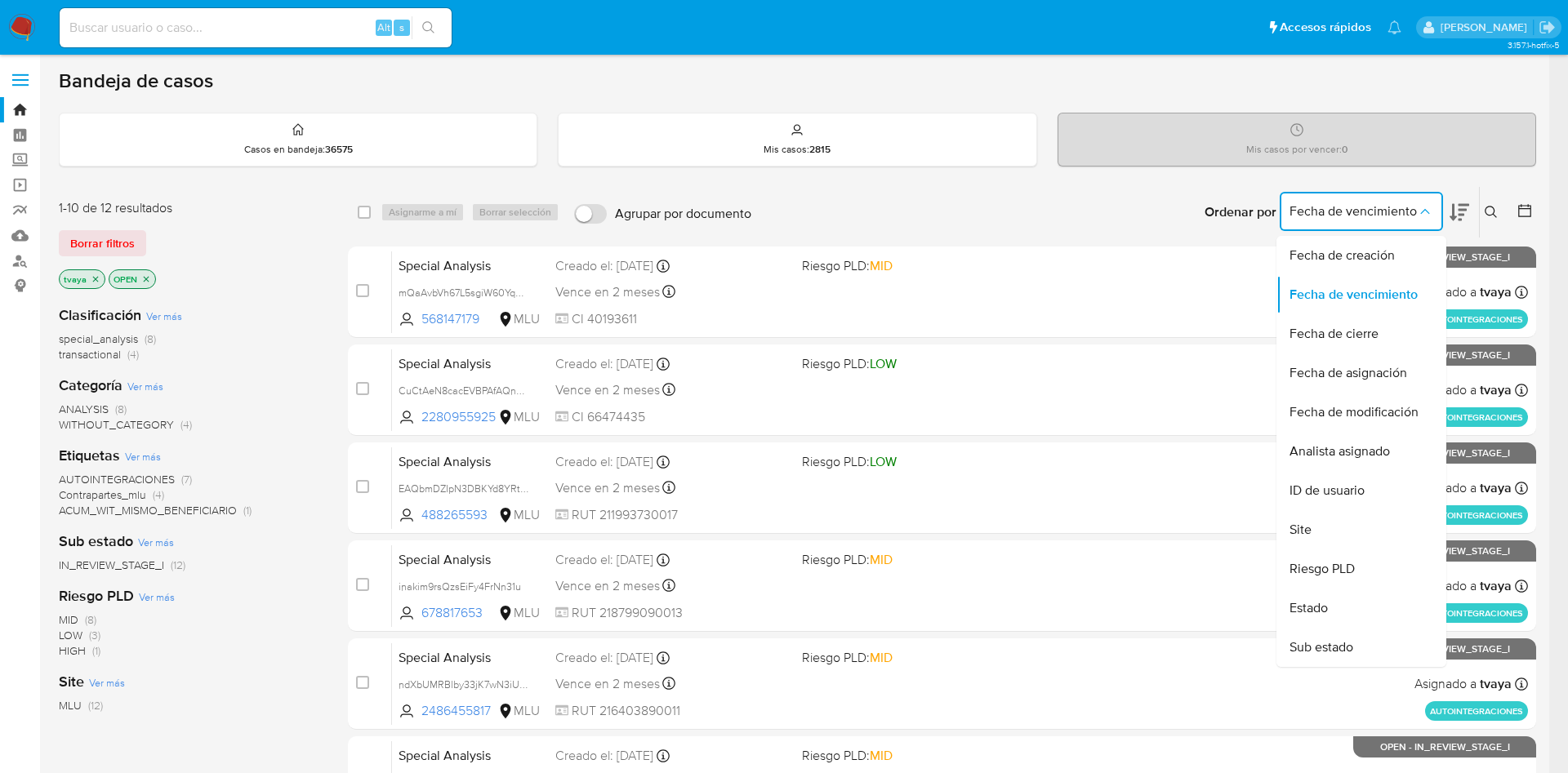
click at [1379, 250] on span "Fecha de creación" at bounding box center [1342, 255] width 106 height 17
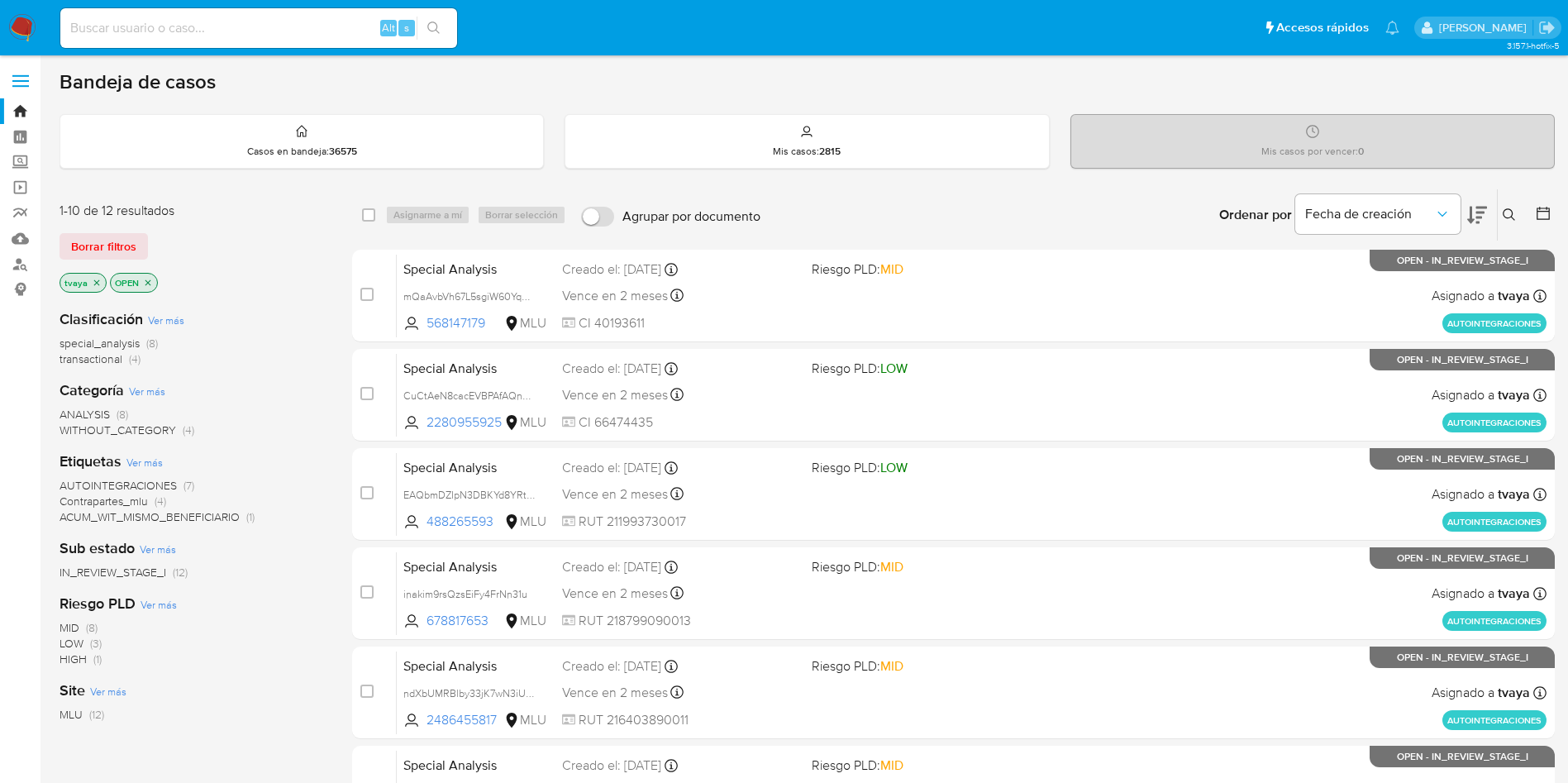
click at [1478, 210] on icon at bounding box center [1477, 214] width 20 height 20
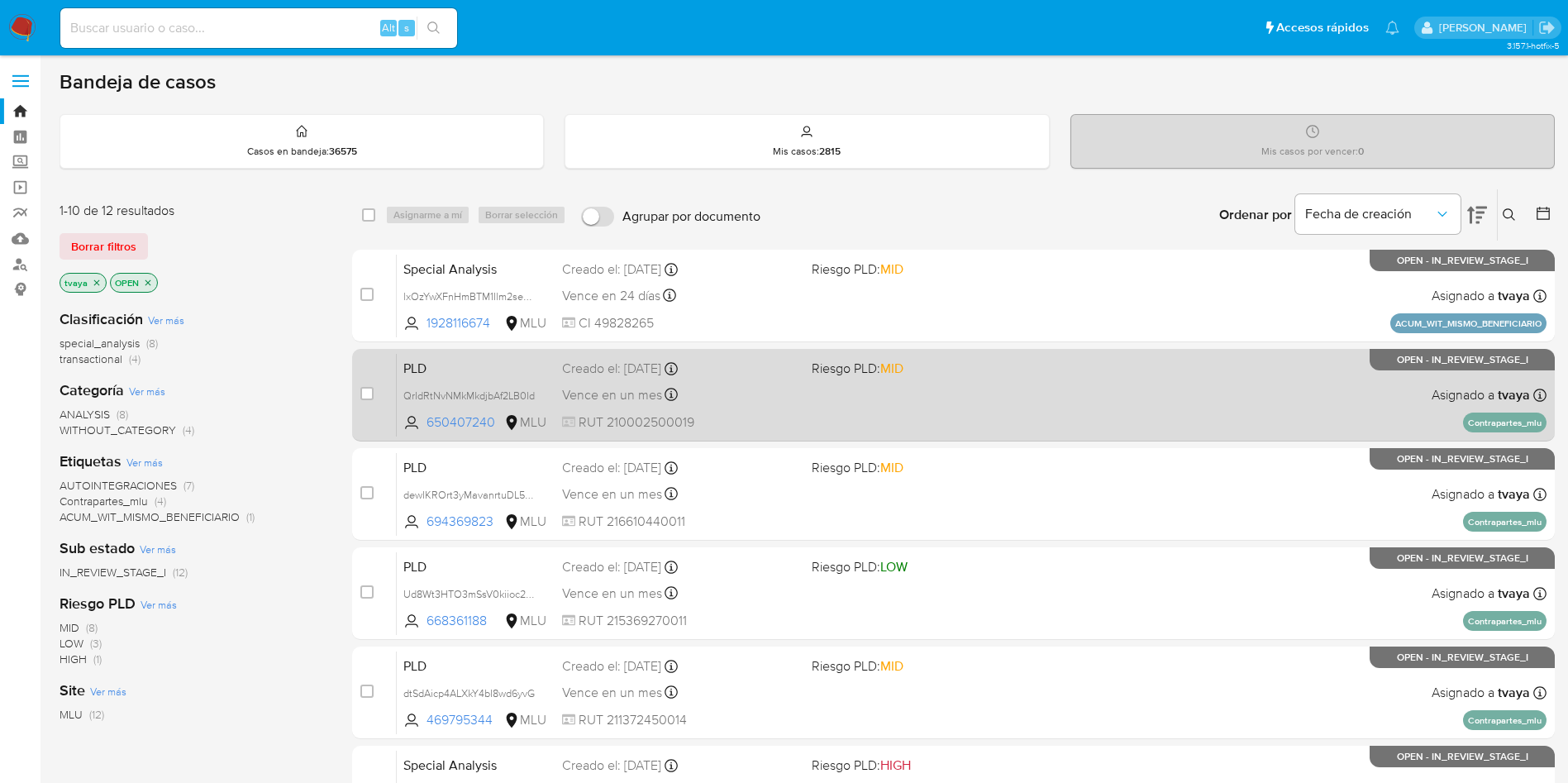
click at [949, 401] on div "PLD QrIdRtNvNMkMkdjbAf2LB0Id 650407240 MLU Riesgo PLD: MID Creado el: [DATE] Cr…" at bounding box center [972, 395] width 1149 height 84
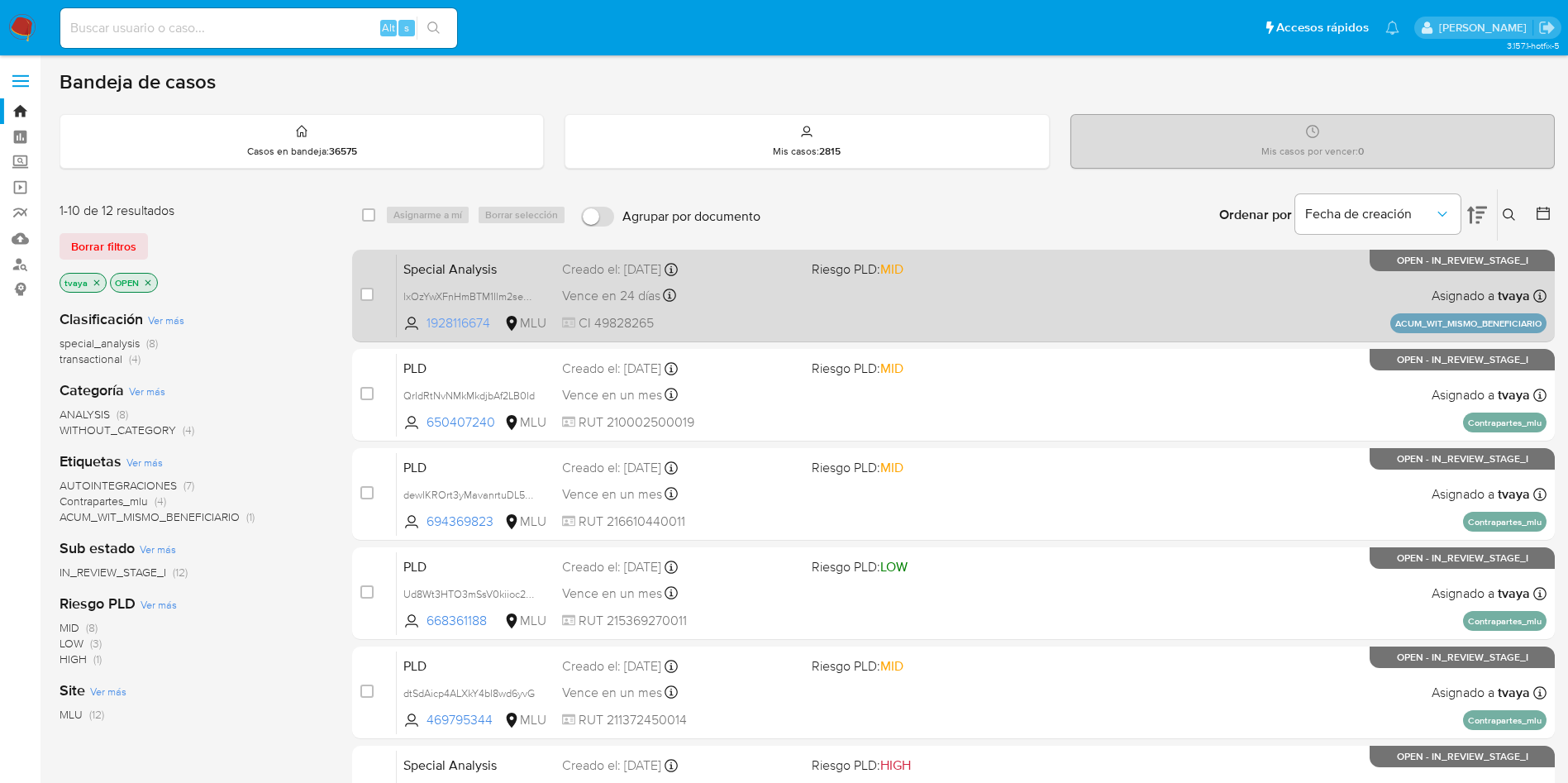
drag, startPoint x: 499, startPoint y: 338, endPoint x: 420, endPoint y: 326, distance: 79.9
click at [420, 326] on div "case-item-checkbox No es posible asignar el caso Special Analysis lxOzYwXFnHmBT…" at bounding box center [953, 296] width 1203 height 93
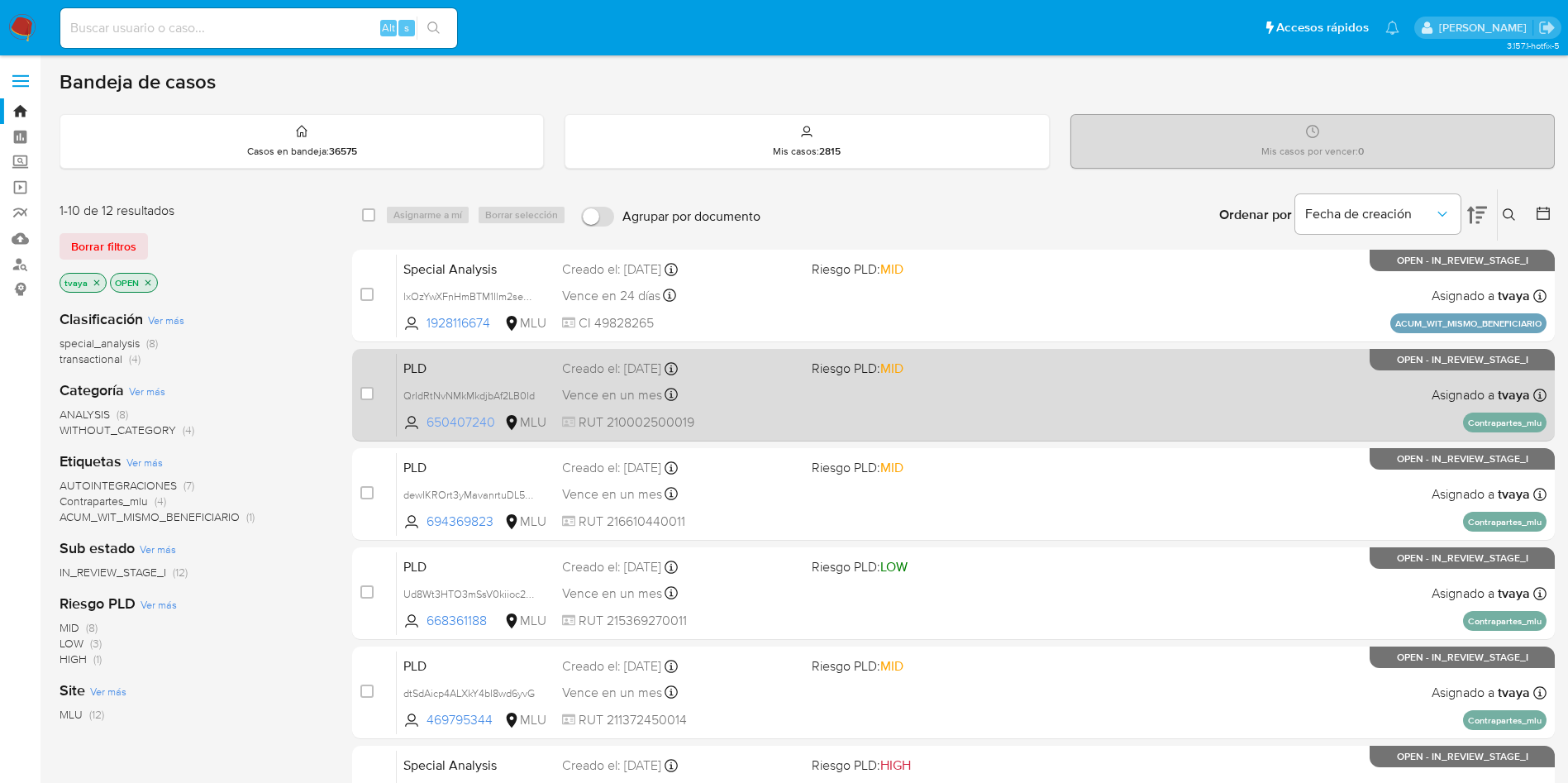
drag, startPoint x: 497, startPoint y: 435, endPoint x: 419, endPoint y: 425, distance: 78.6
click at [419, 425] on div "PLD QrIdRtNvNMkMkdjbAf2LB0Id 650407240 MLU Riesgo PLD: MID Creado el: [DATE] Cr…" at bounding box center [972, 395] width 1149 height 84
click at [992, 387] on div "PLD QrIdRtNvNMkMkdjbAf2LB0Id 650407240 MLU Riesgo PLD: MID Creado el: [DATE] Cr…" at bounding box center [972, 395] width 1149 height 84
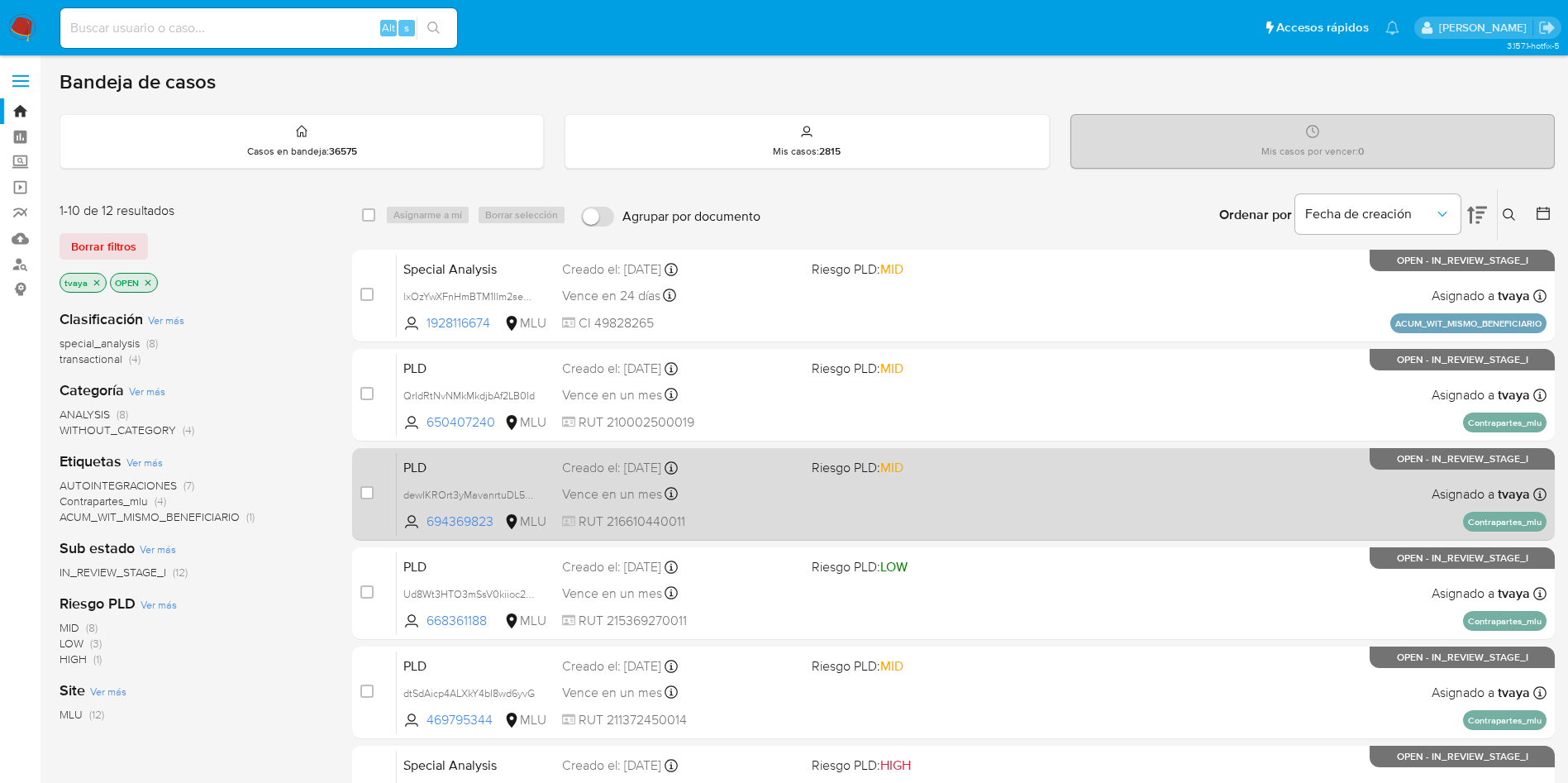
click at [959, 508] on div "PLD dewIKROrt3yMavanrtuDL5GW 694369823 MLU Riesgo PLD: MID Creado el: [DATE] Cr…" at bounding box center [972, 494] width 1149 height 84
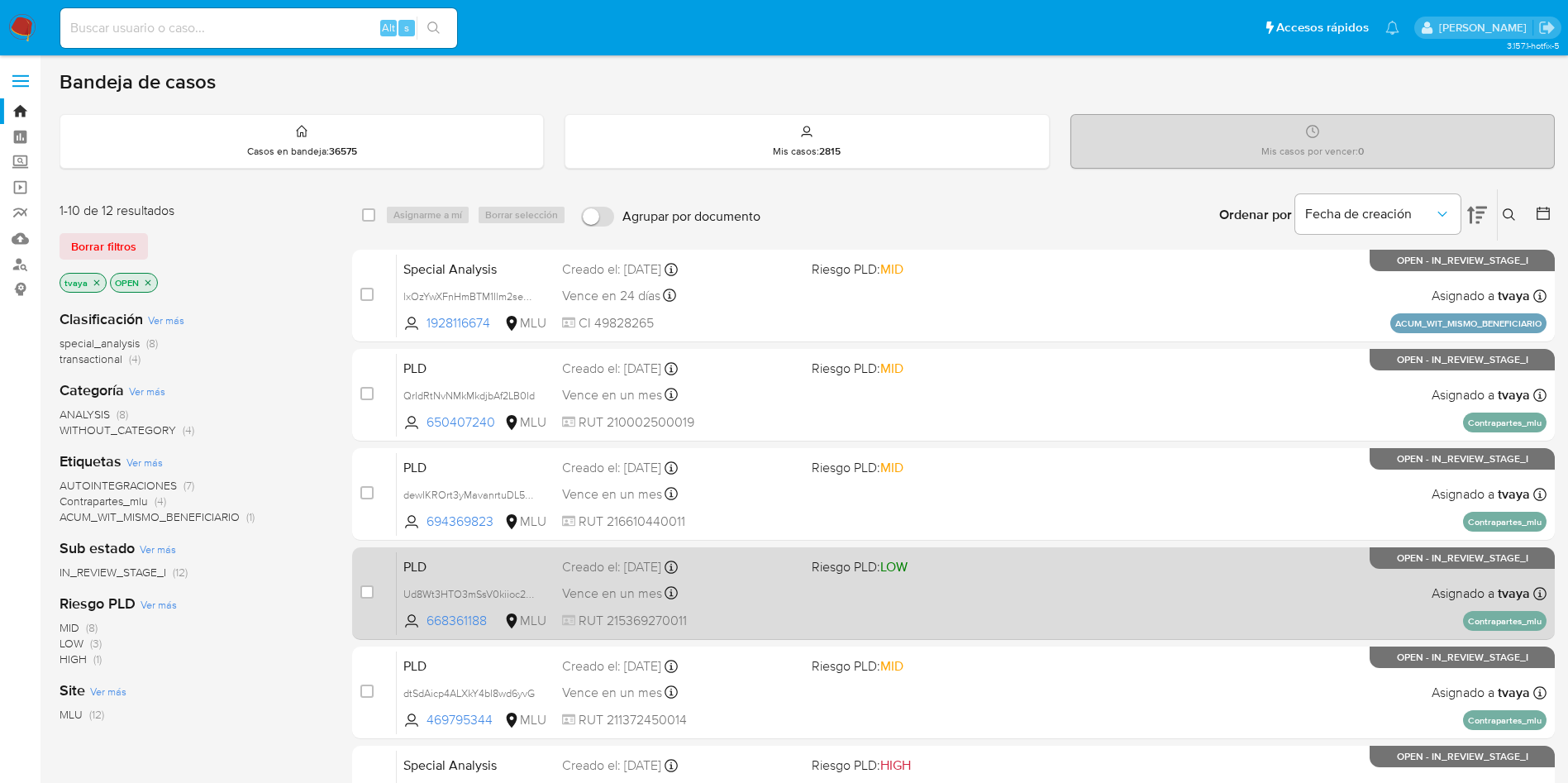
click at [952, 579] on div "PLD Ud8Wt3HTO3mSsV0kiioc2XQZ 668361188 MLU Riesgo PLD: LOW Creado el: [DATE] Cr…" at bounding box center [972, 593] width 1149 height 84
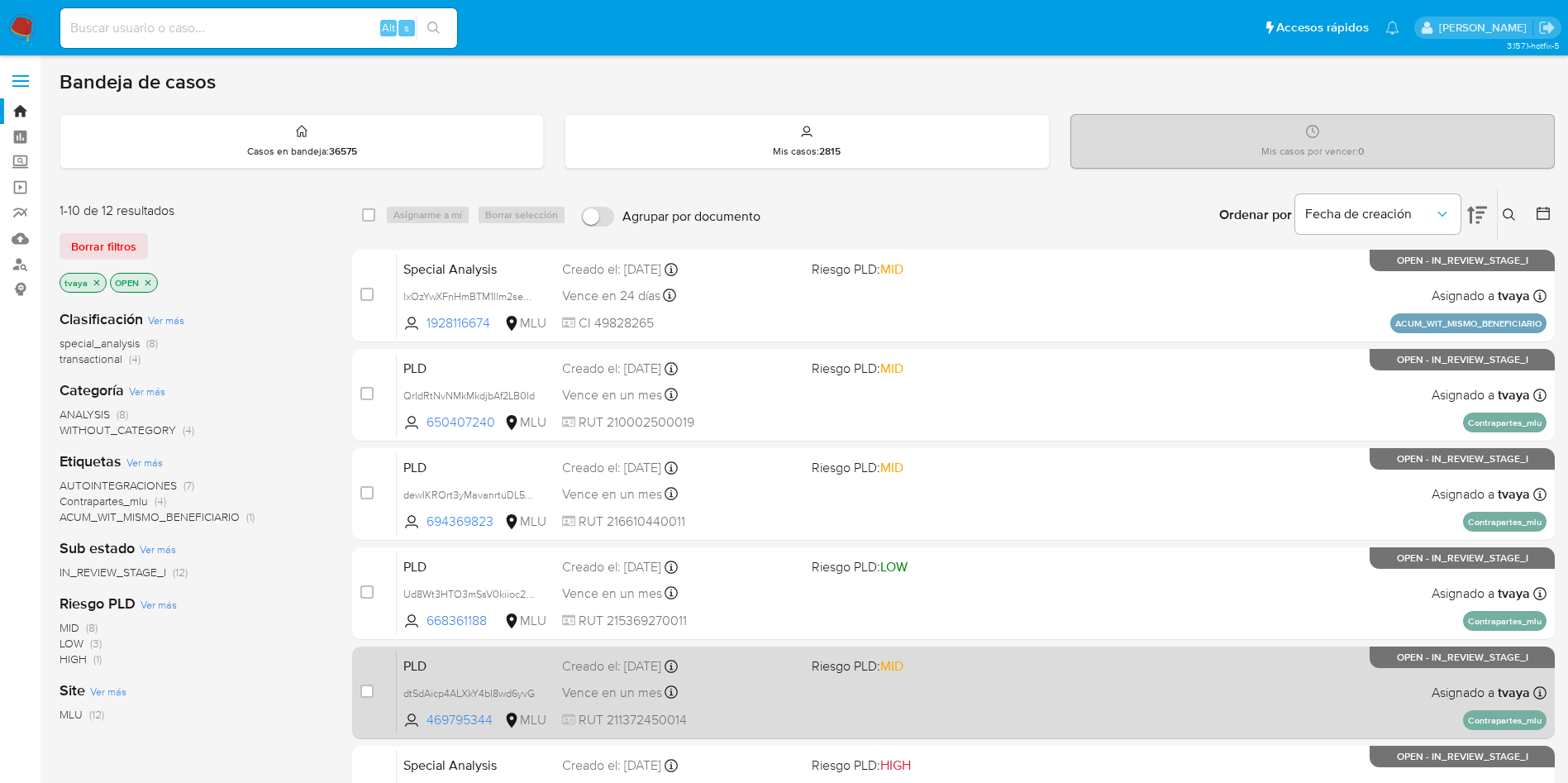
click at [899, 663] on span "MID" at bounding box center [892, 666] width 23 height 19
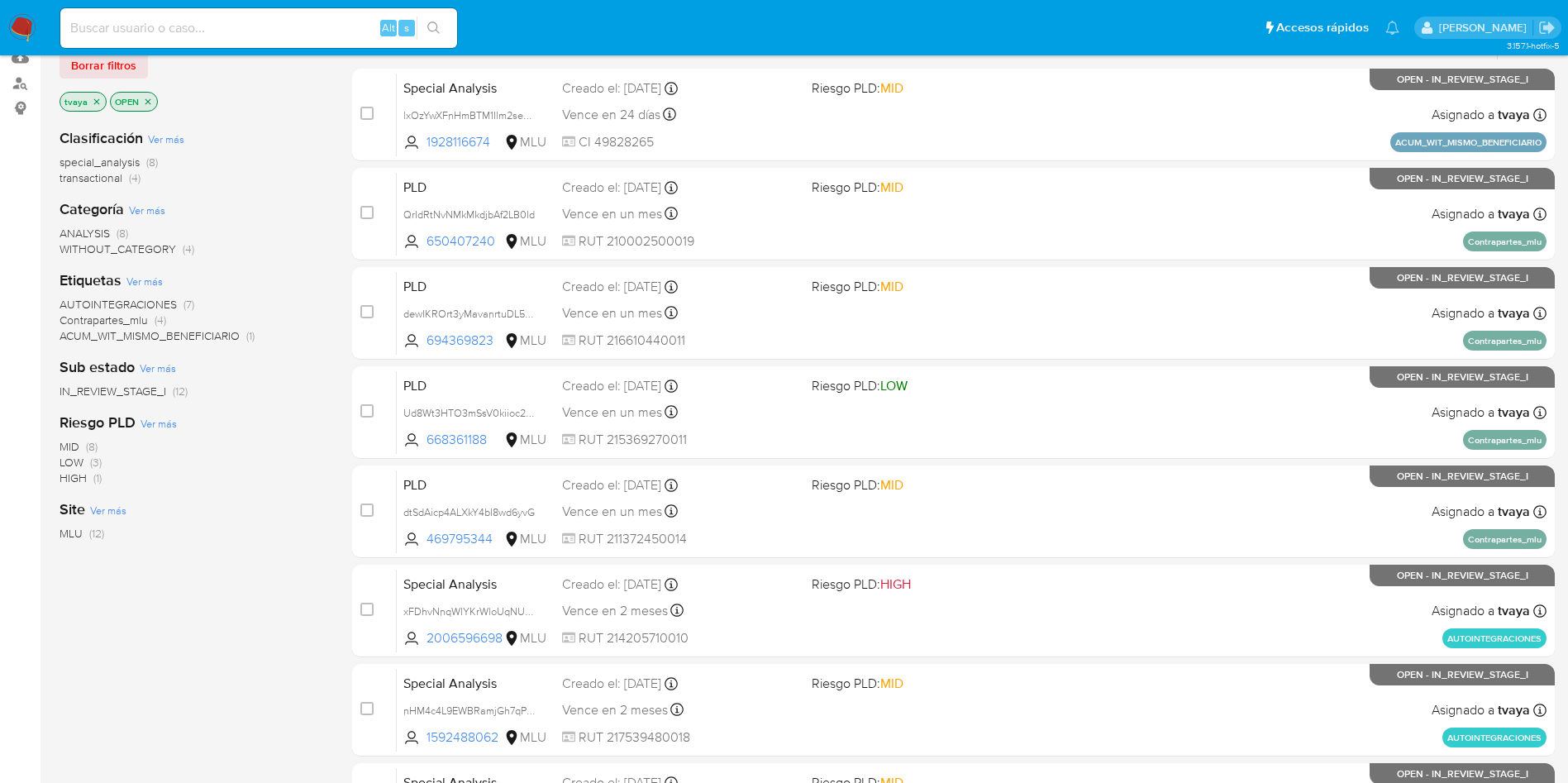
scroll to position [124, 0]
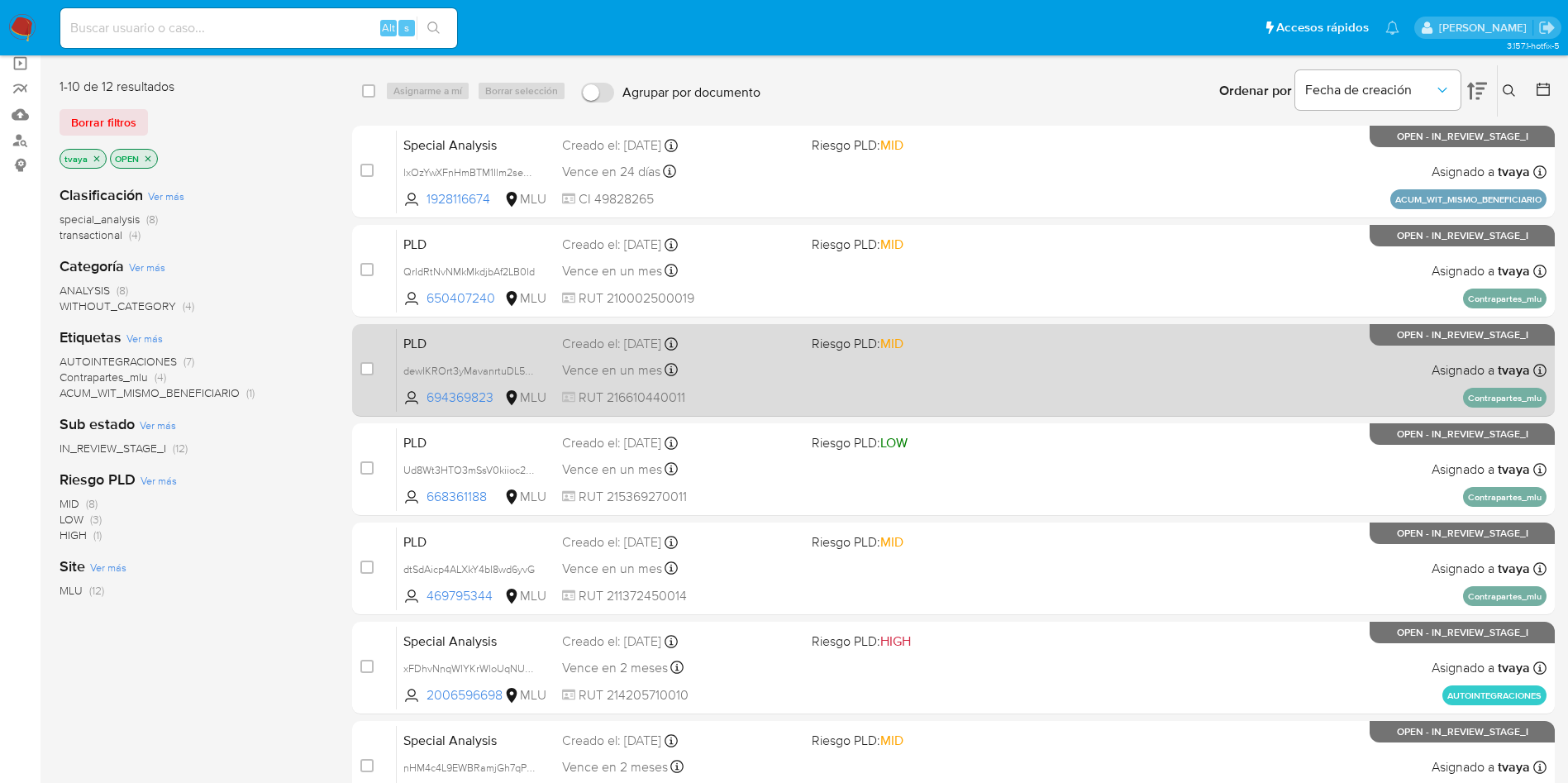
click at [836, 383] on div "PLD dewIKROrt3yMavanrtuDL5GW 694369823 MLU Riesgo PLD: MID Creado el: [DATE] Cr…" at bounding box center [972, 370] width 1149 height 84
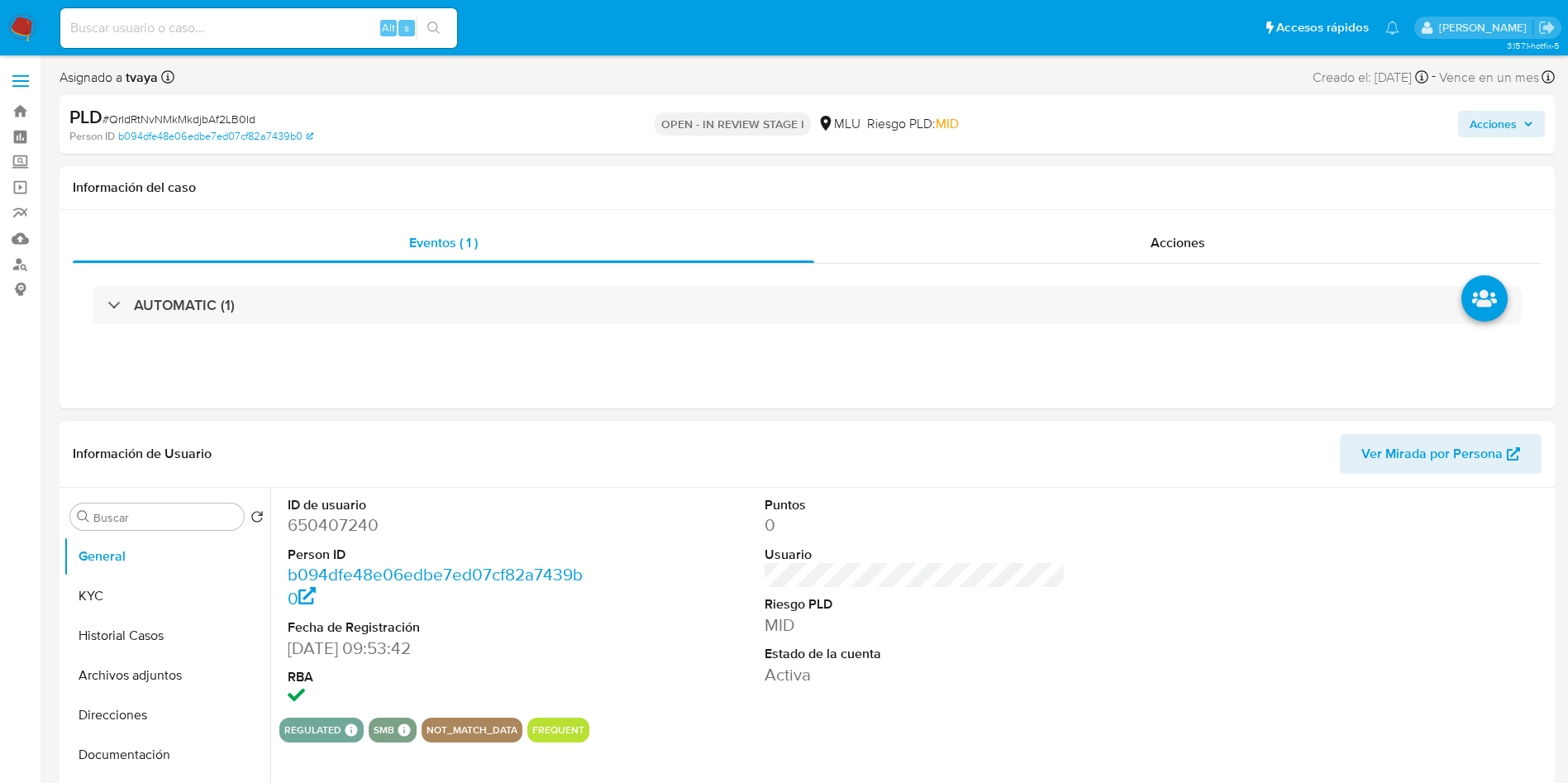
select select "10"
click at [145, 644] on button "Historial Casos" at bounding box center [160, 635] width 193 height 40
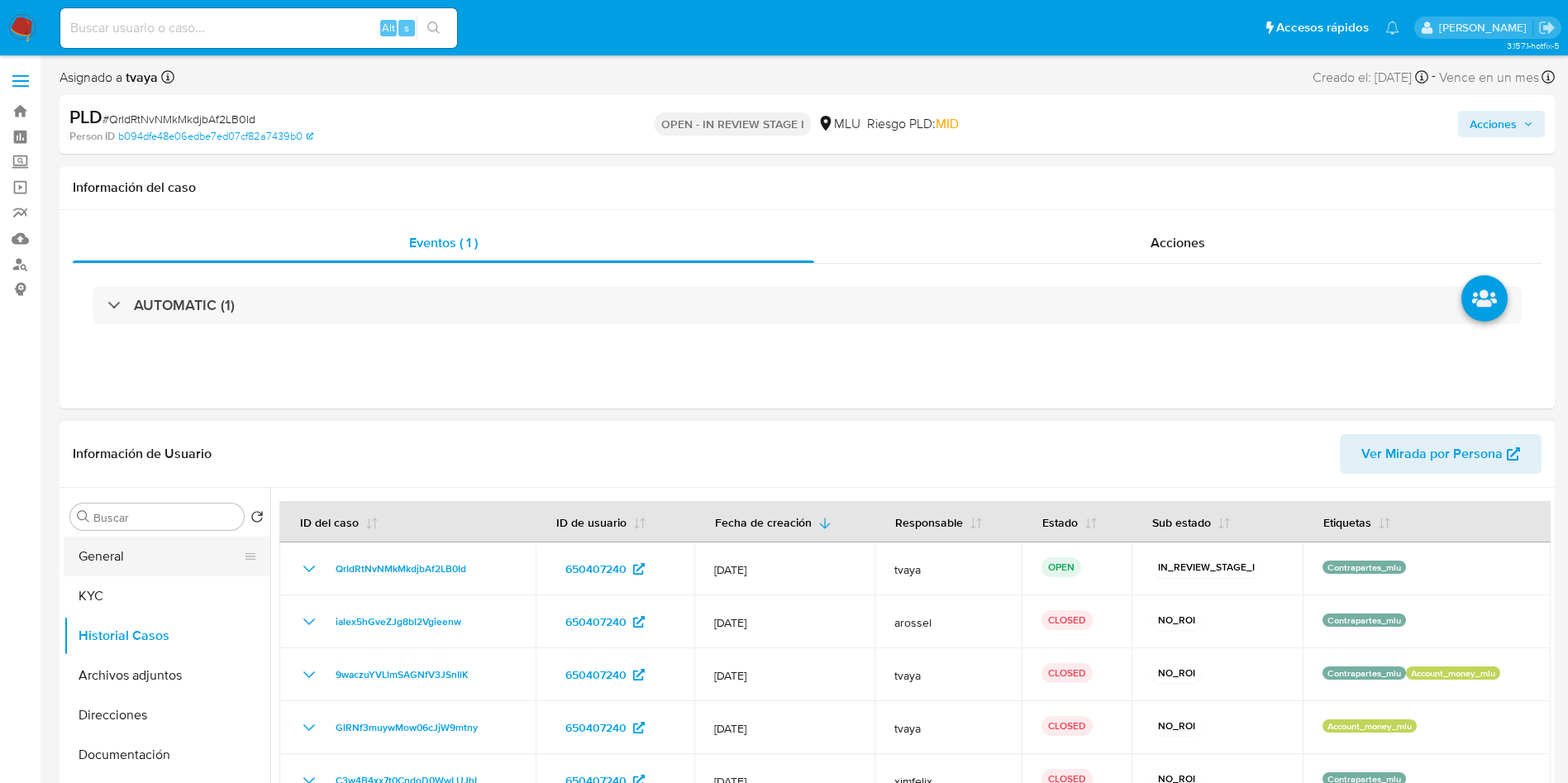
click at [148, 554] on button "General" at bounding box center [160, 556] width 193 height 40
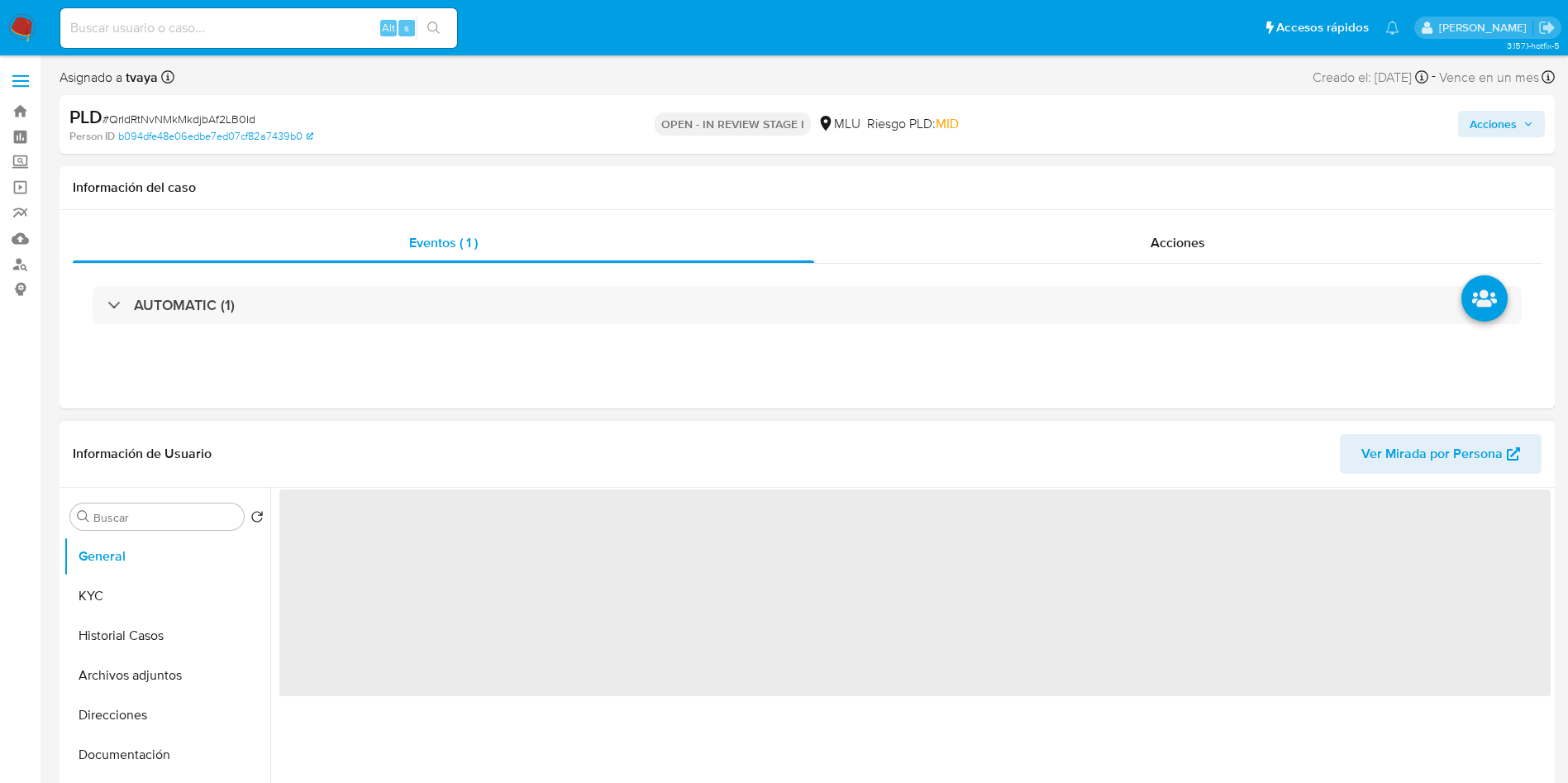
click at [349, 524] on span "‌" at bounding box center [914, 592] width 1271 height 206
click at [349, 524] on div "‌" at bounding box center [910, 698] width 1281 height 423
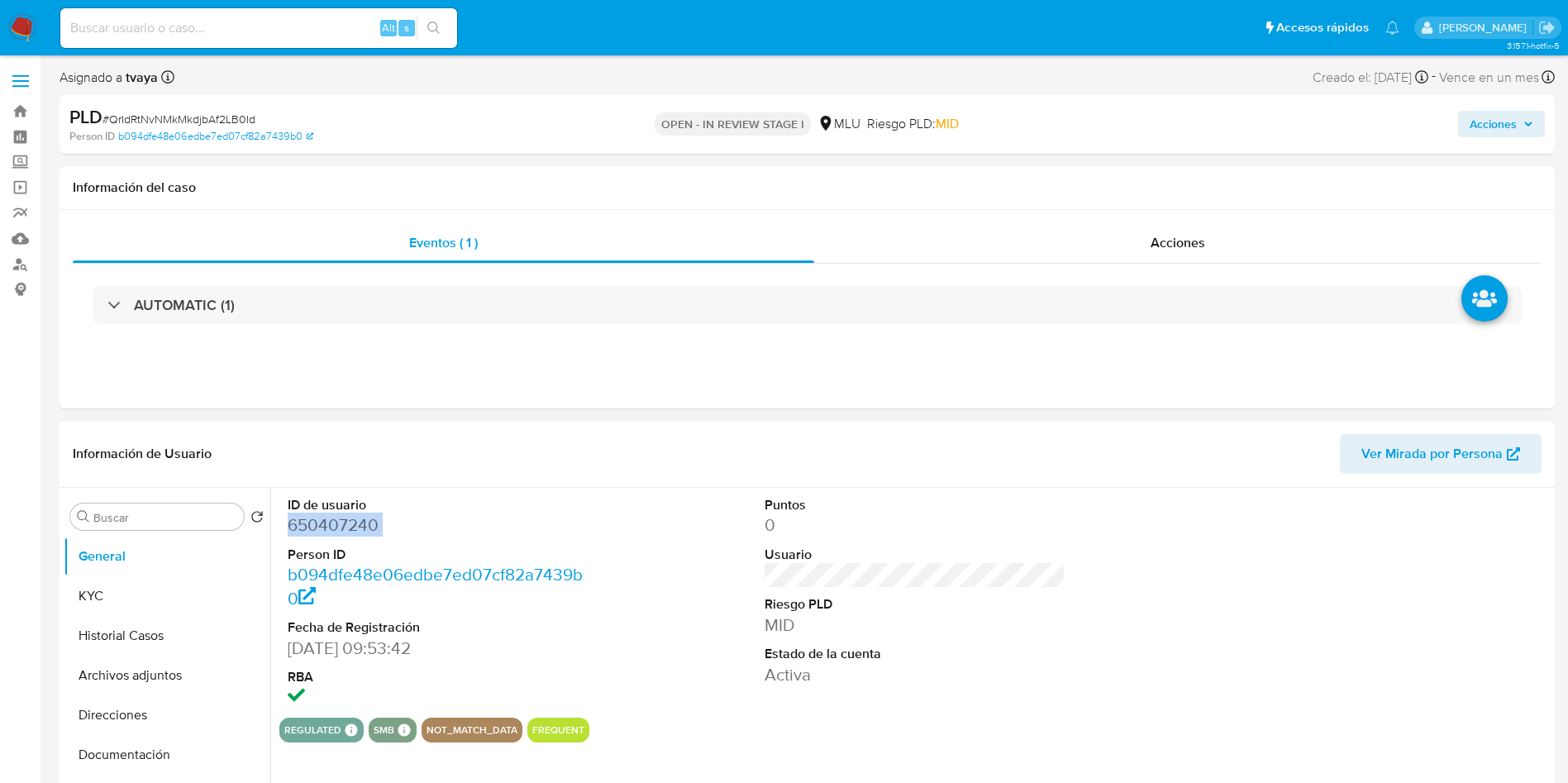
click at [349, 523] on dd "650407240" at bounding box center [438, 524] width 301 height 23
copy dd "650407240"
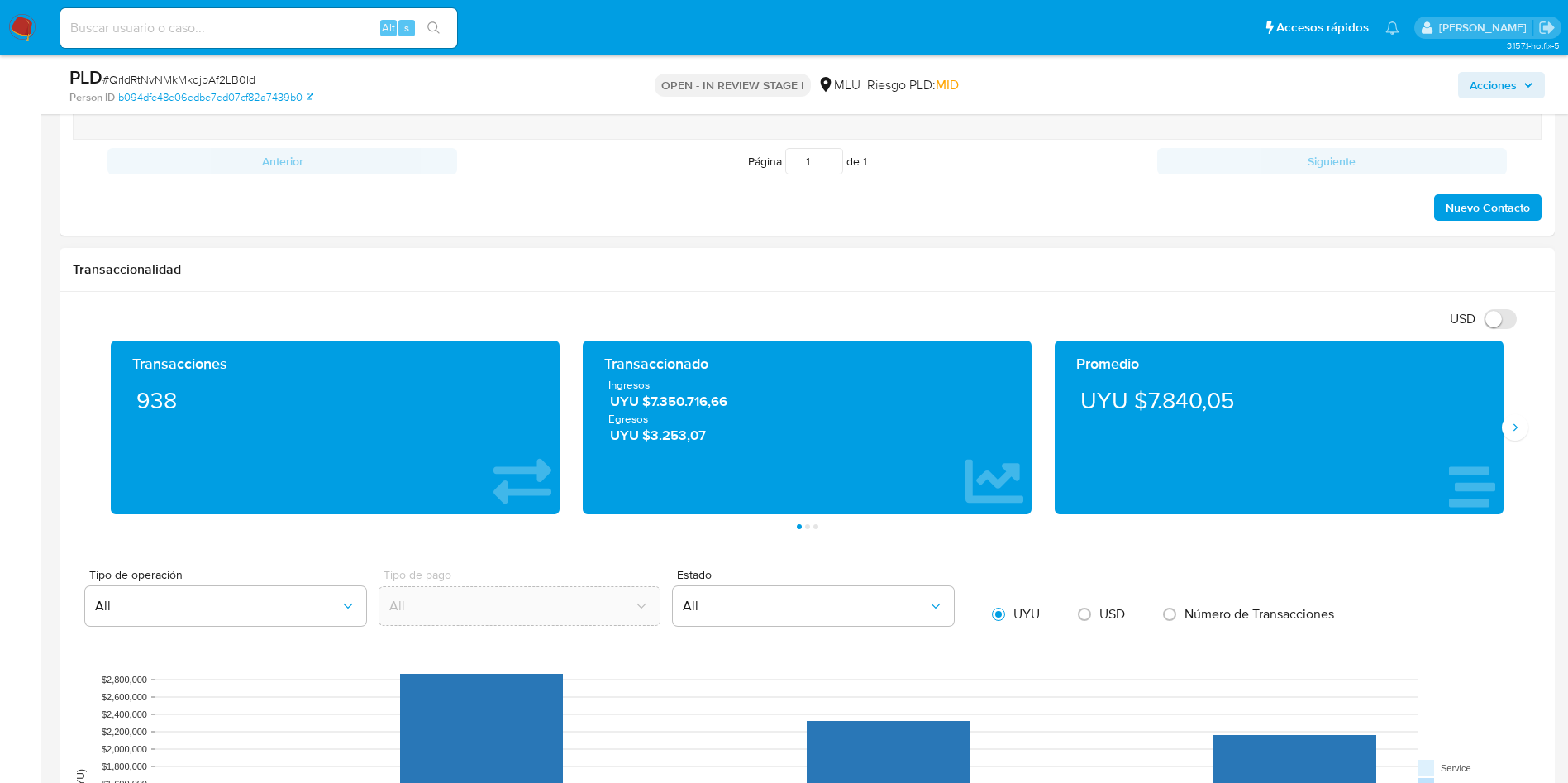
scroll to position [248, 0]
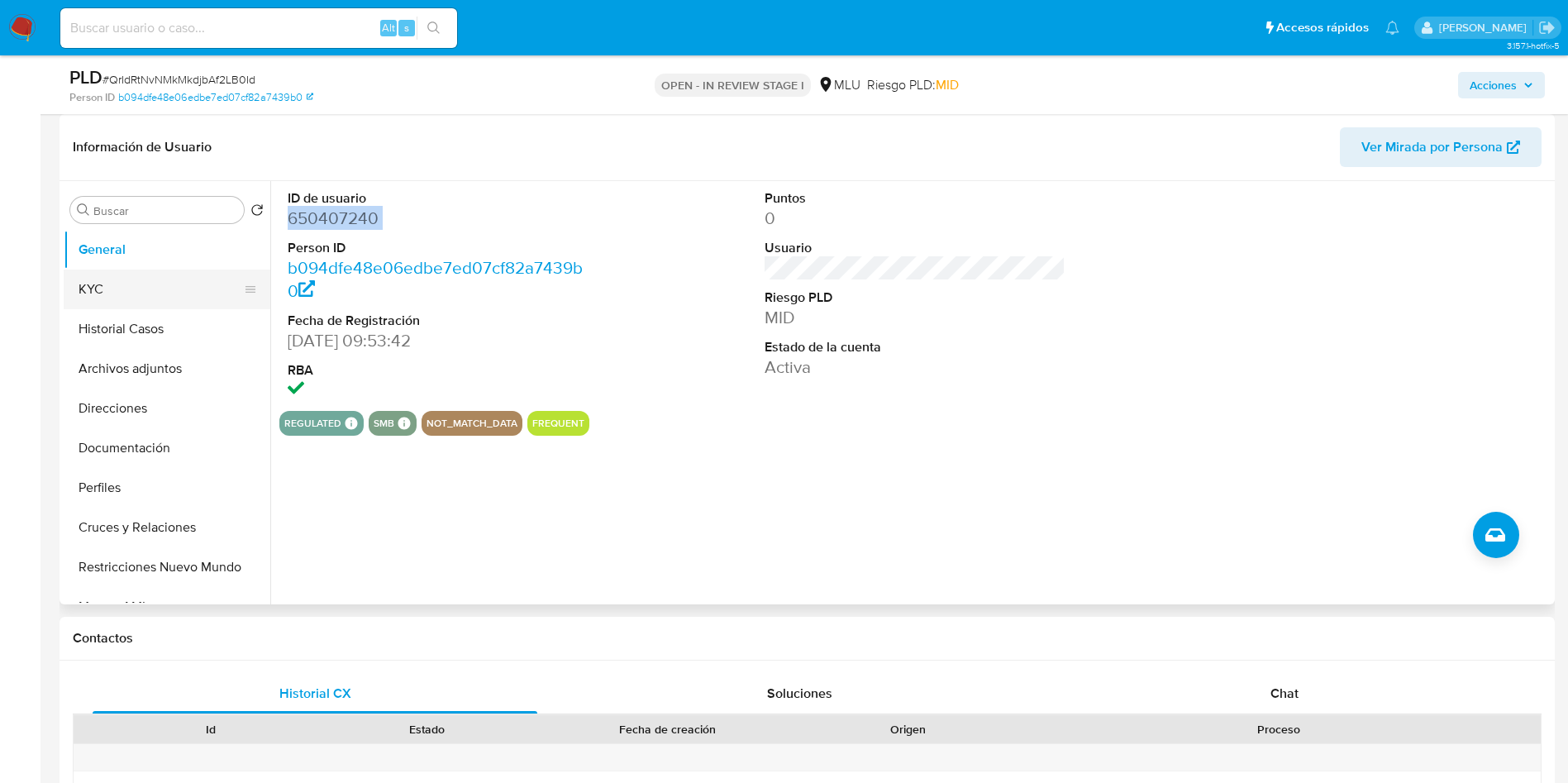
click at [141, 286] on button "KYC" at bounding box center [160, 289] width 193 height 40
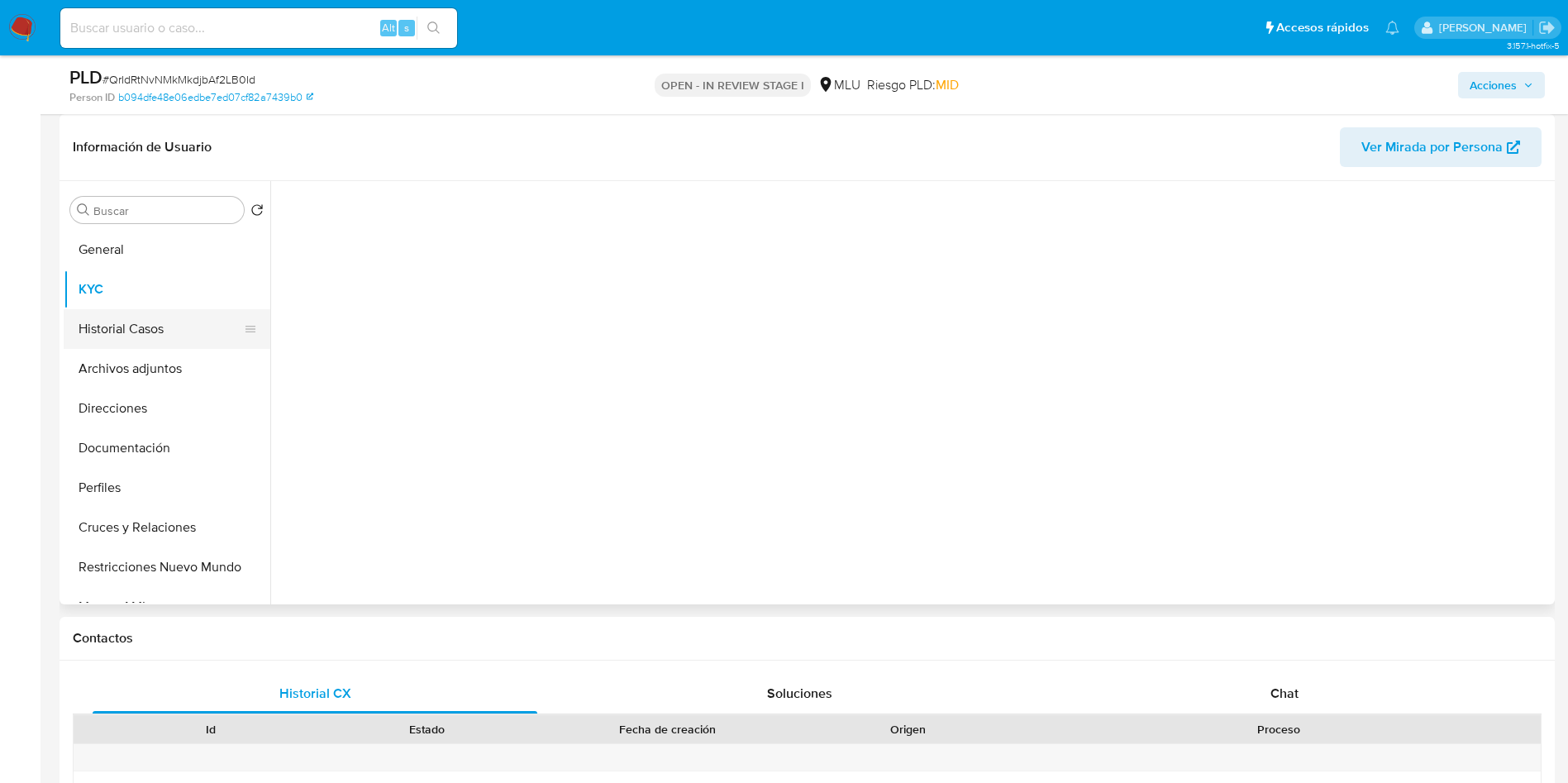
click at [138, 340] on button "Historial Casos" at bounding box center [160, 328] width 193 height 40
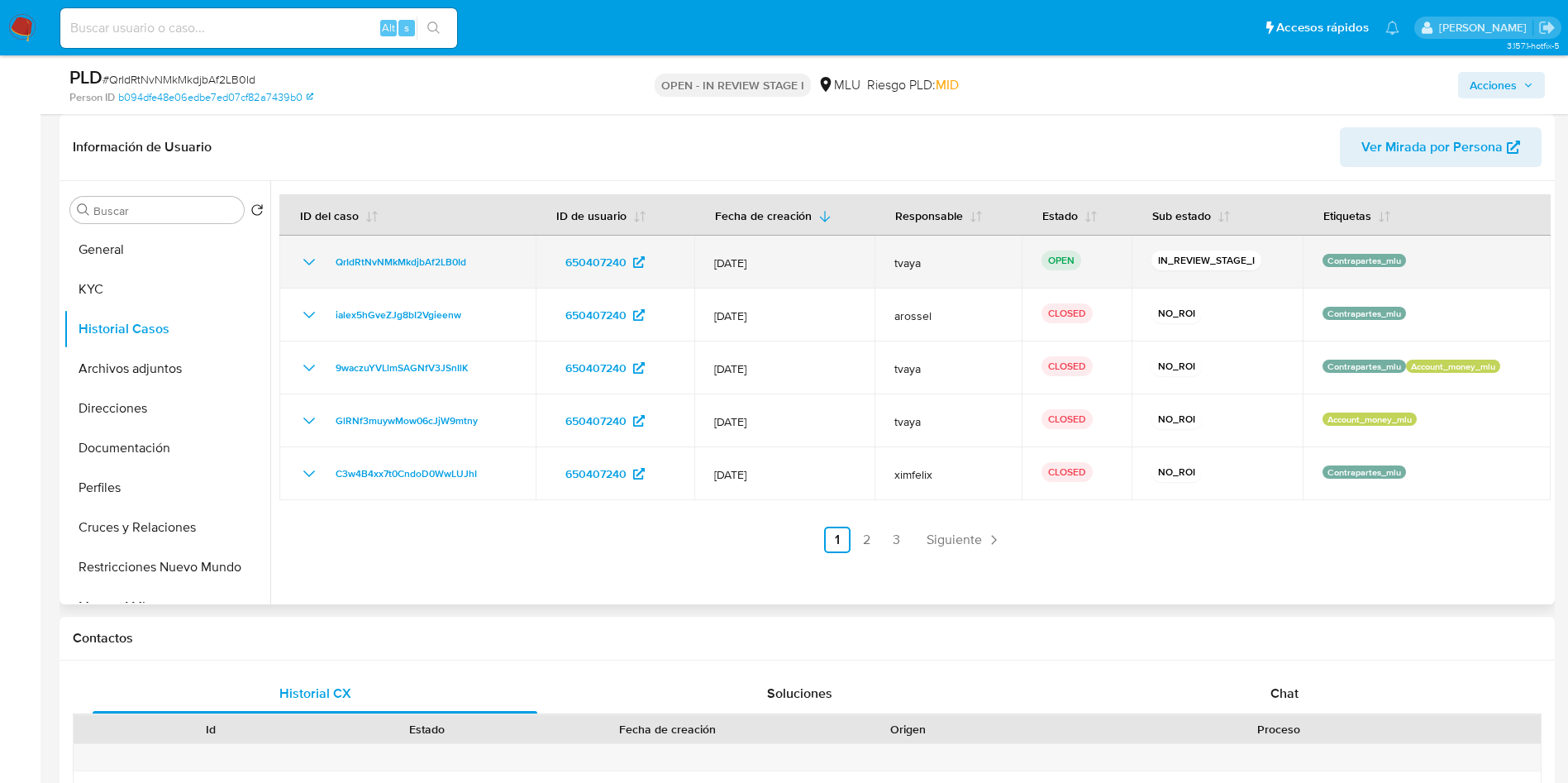
drag, startPoint x: 474, startPoint y: 269, endPoint x: 327, endPoint y: 267, distance: 147.0
click at [327, 267] on div "QrIdRtNvNMkMkdjbAf2LB0Id" at bounding box center [407, 261] width 217 height 20
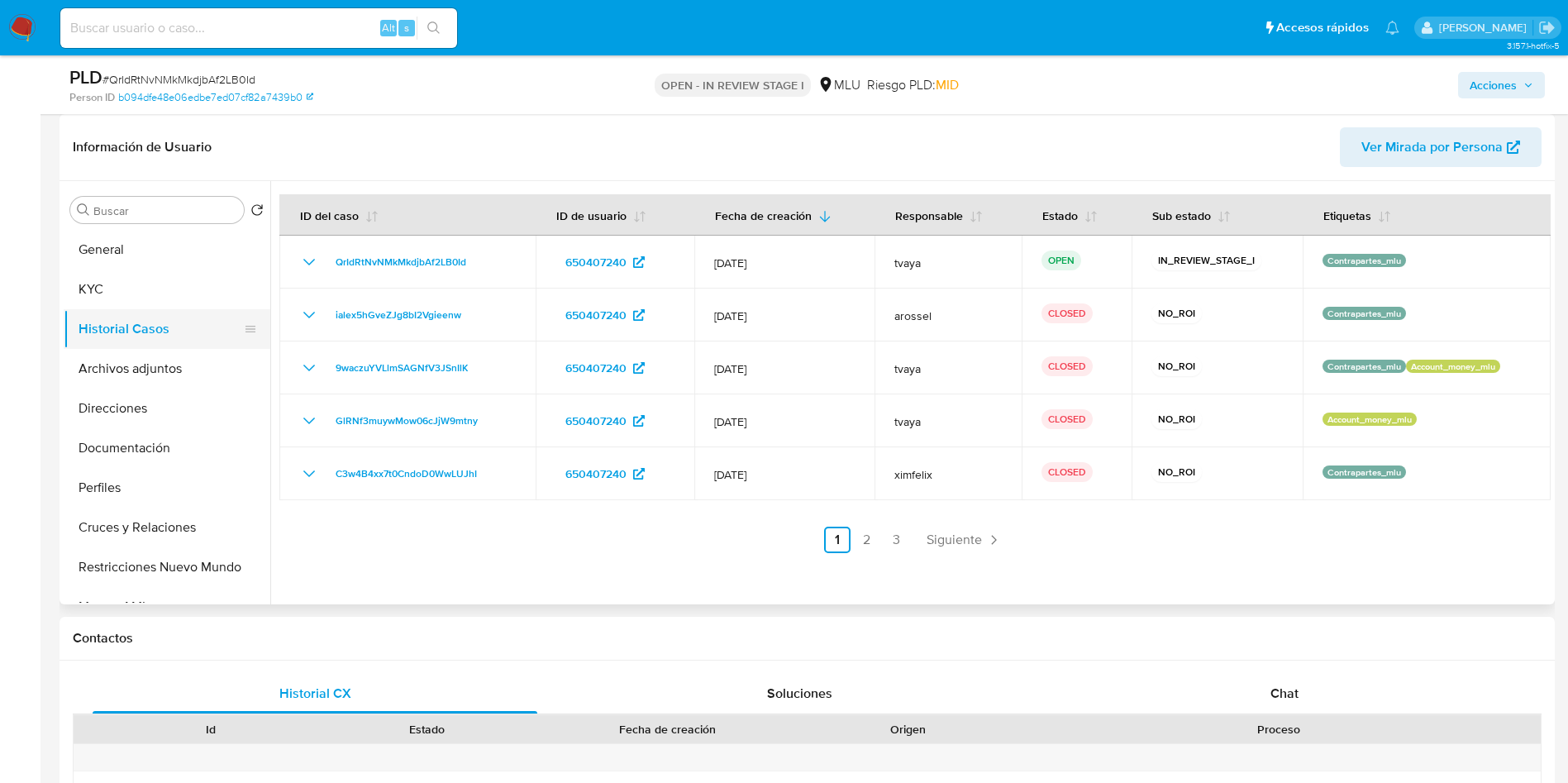
drag, startPoint x: 145, startPoint y: 229, endPoint x: 100, endPoint y: 335, distance: 115.2
click at [100, 331] on ul "General KYC Historial Casos Archivos adjuntos Direcciones Documentación Perfile…" at bounding box center [166, 416] width 206 height 373
click at [140, 288] on button "KYC" at bounding box center [160, 289] width 193 height 40
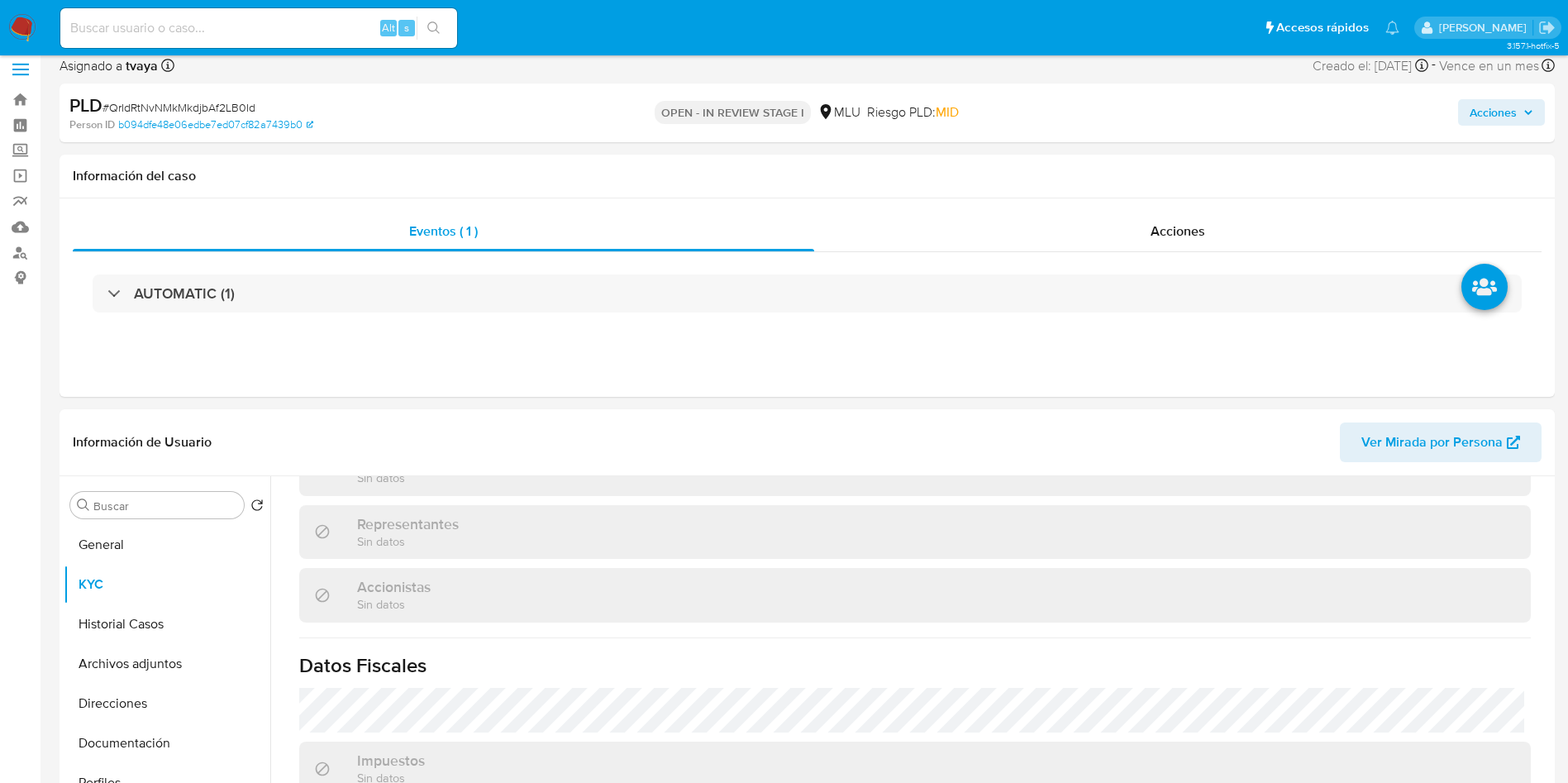
scroll to position [0, 0]
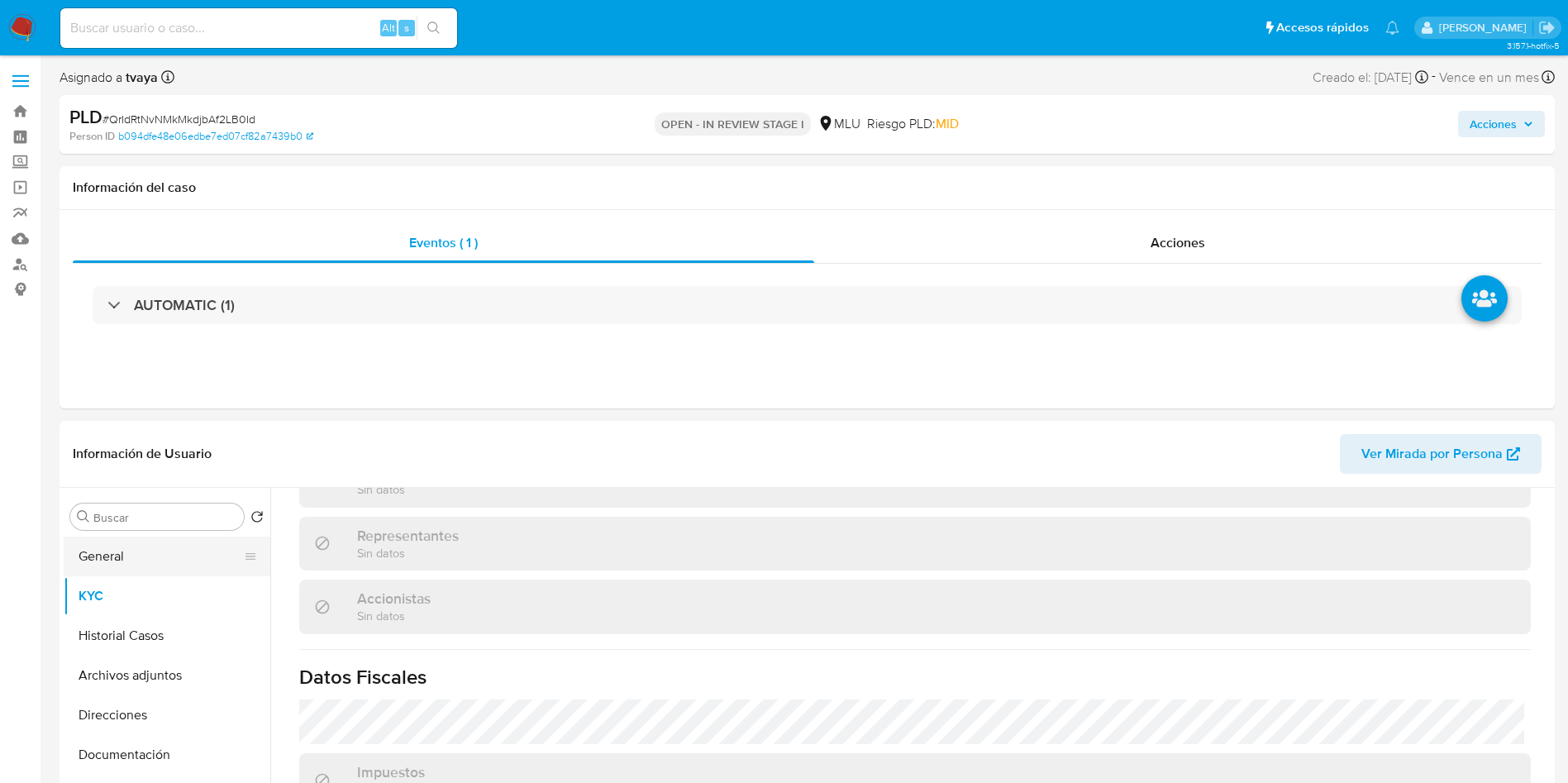
click at [164, 565] on button "General" at bounding box center [160, 556] width 193 height 40
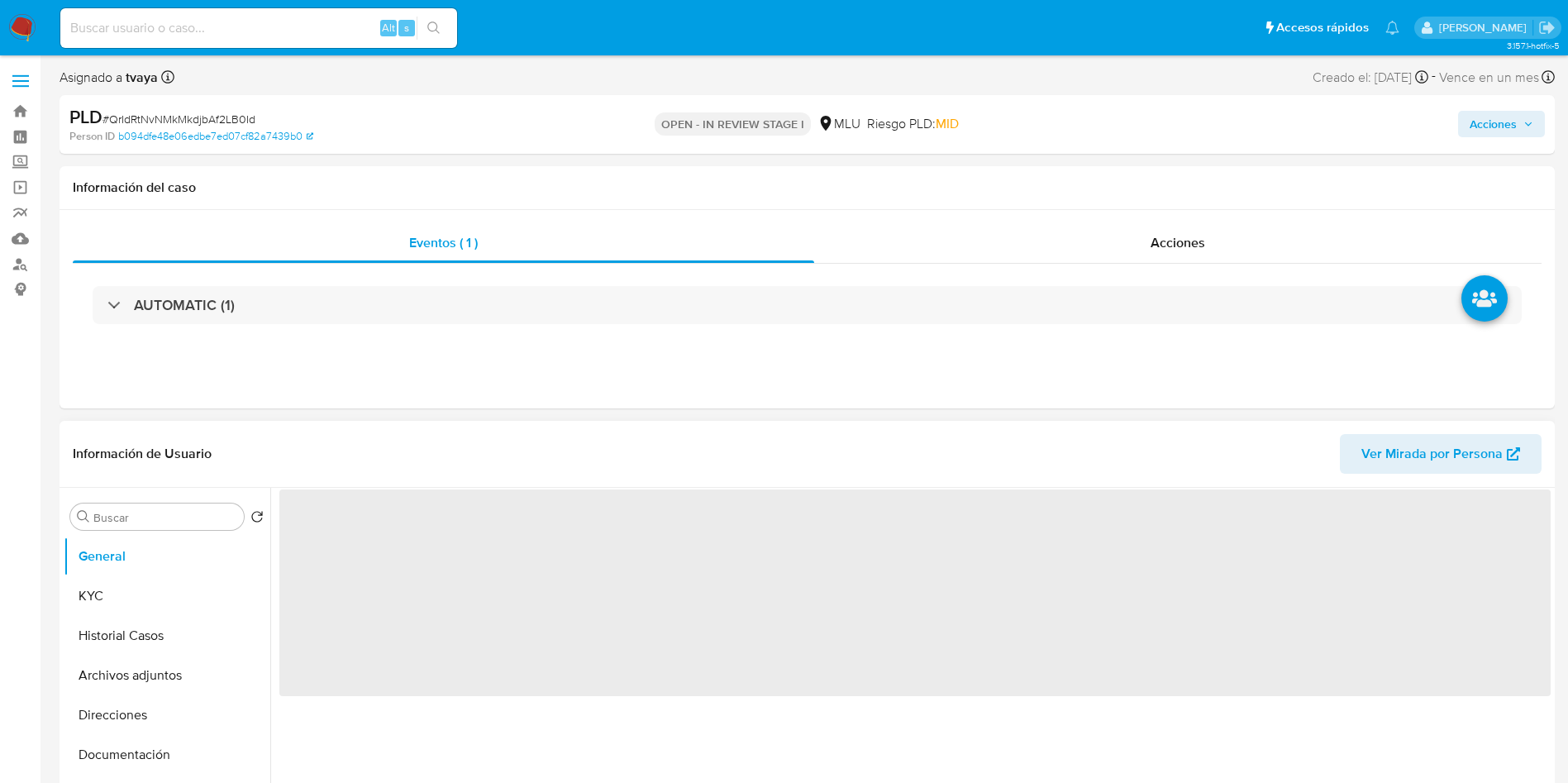
click at [326, 535] on span "‌" at bounding box center [914, 592] width 1271 height 206
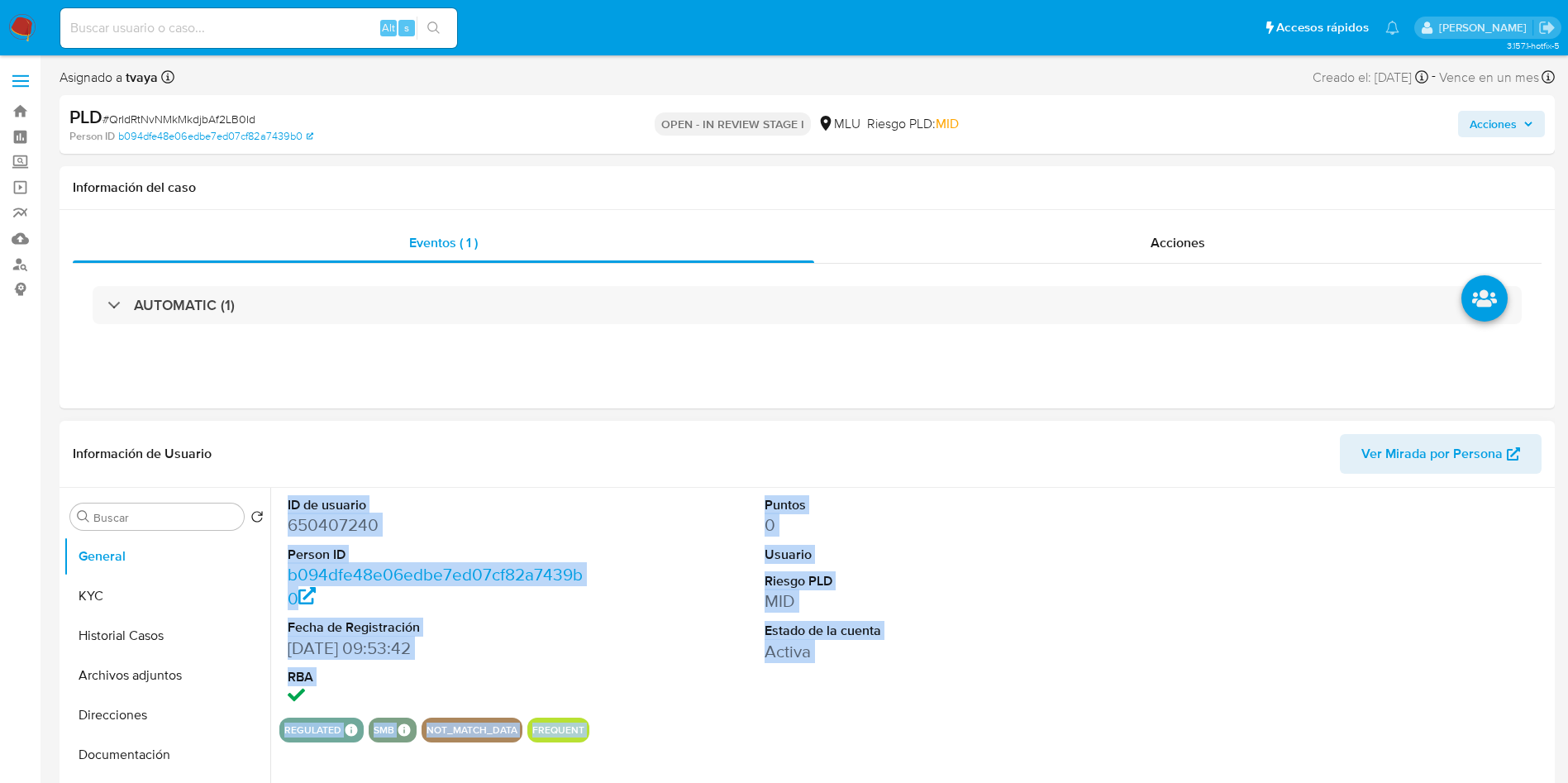
click at [328, 524] on dd "650407240" at bounding box center [438, 524] width 301 height 23
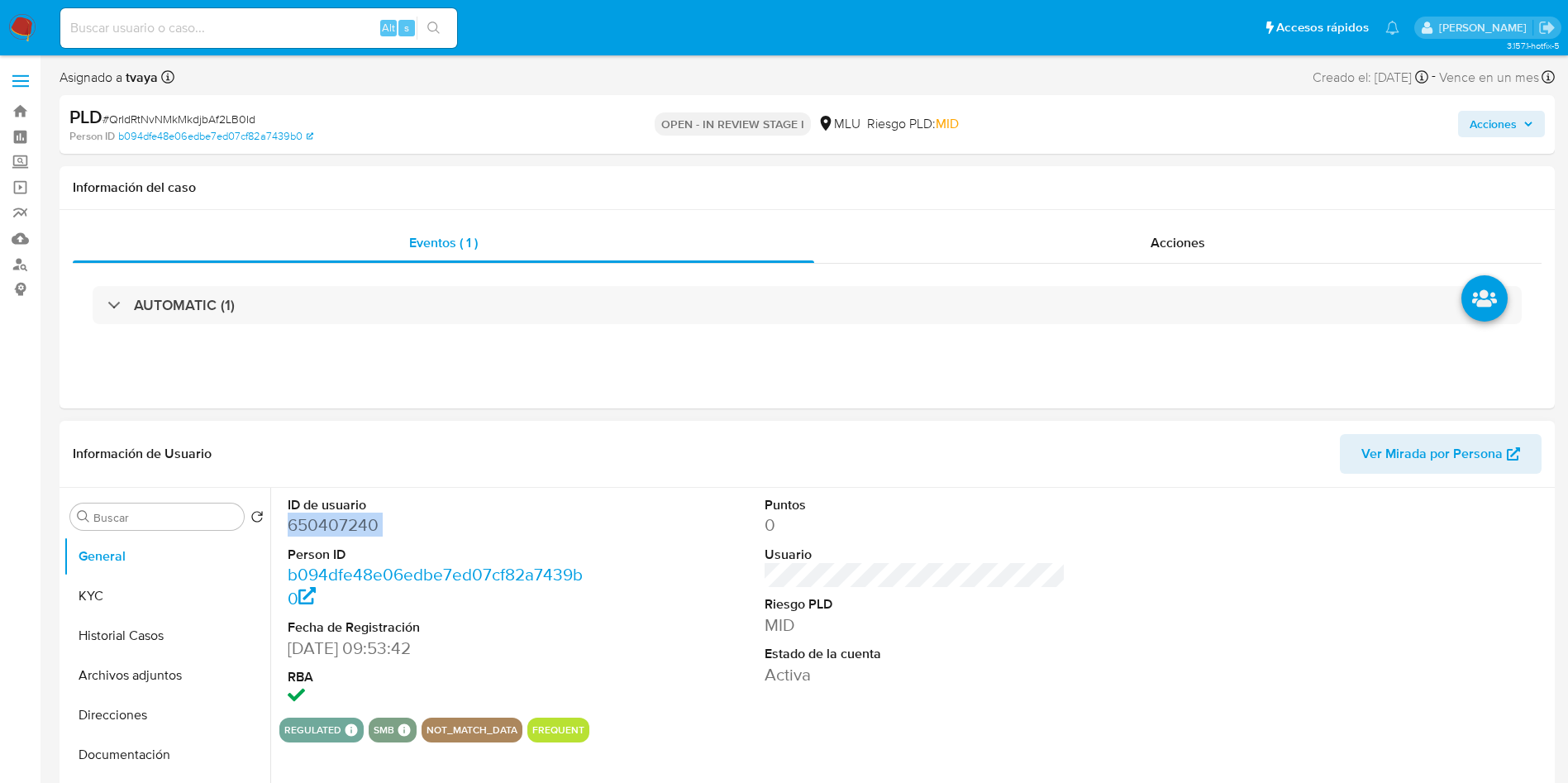
click at [328, 524] on dd "650407240" at bounding box center [438, 524] width 301 height 23
copy dd "650407240"
drag, startPoint x: 126, startPoint y: 604, endPoint x: 340, endPoint y: 476, distance: 249.4
click at [126, 604] on button "KYC" at bounding box center [166, 596] width 206 height 40
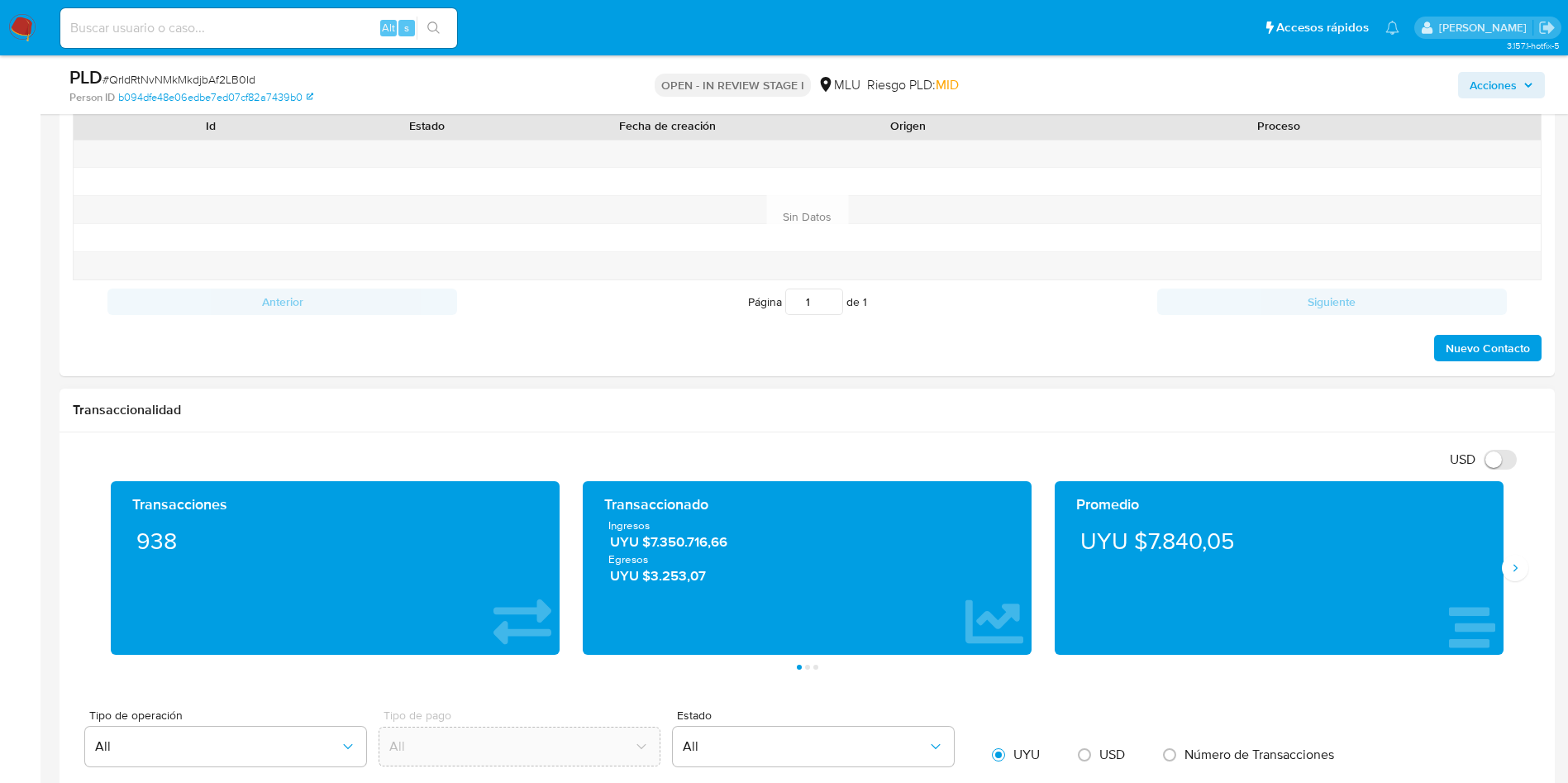
scroll to position [992, 0]
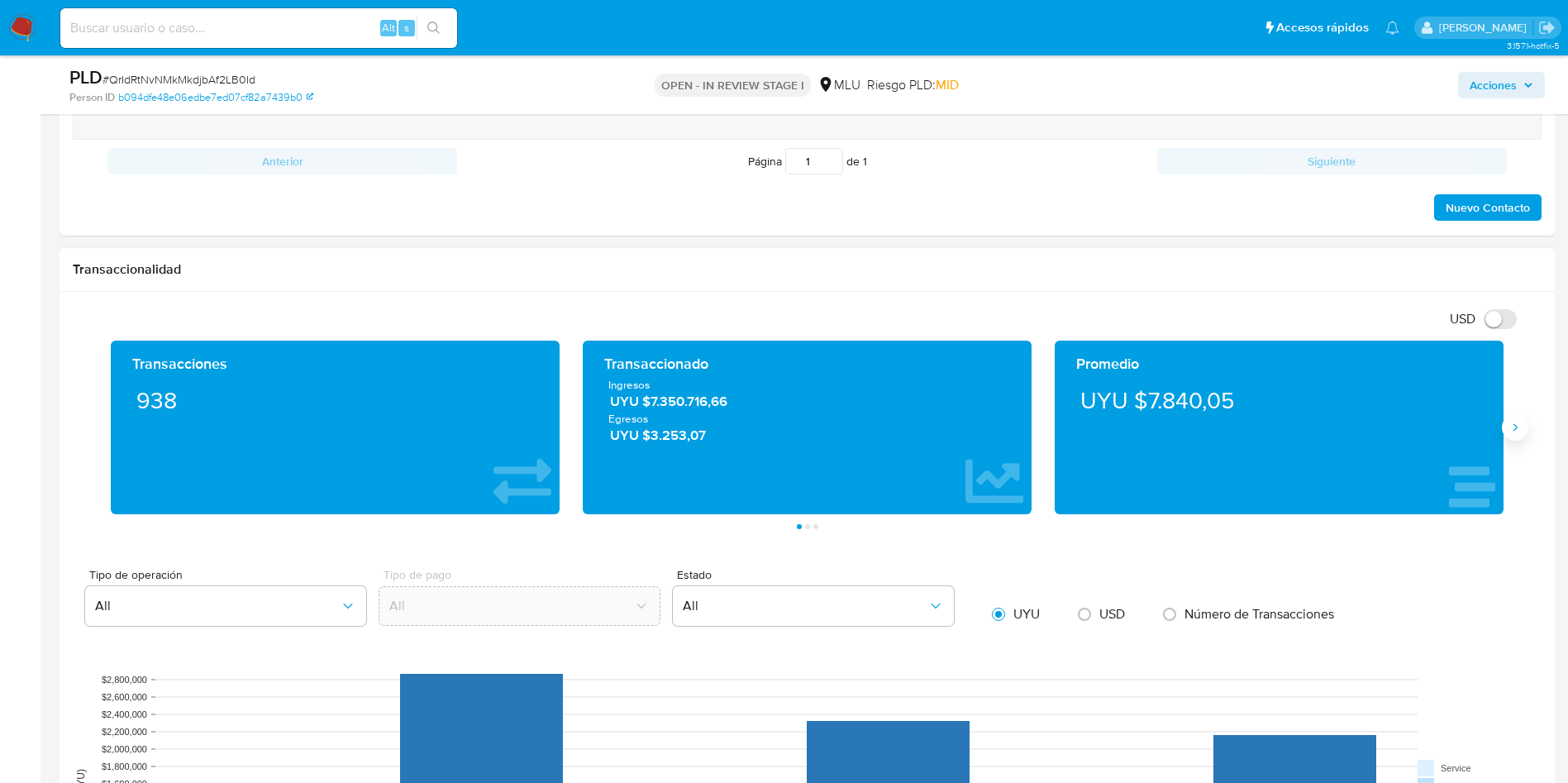
click at [1520, 433] on icon "Siguiente" at bounding box center [1515, 427] width 13 height 13
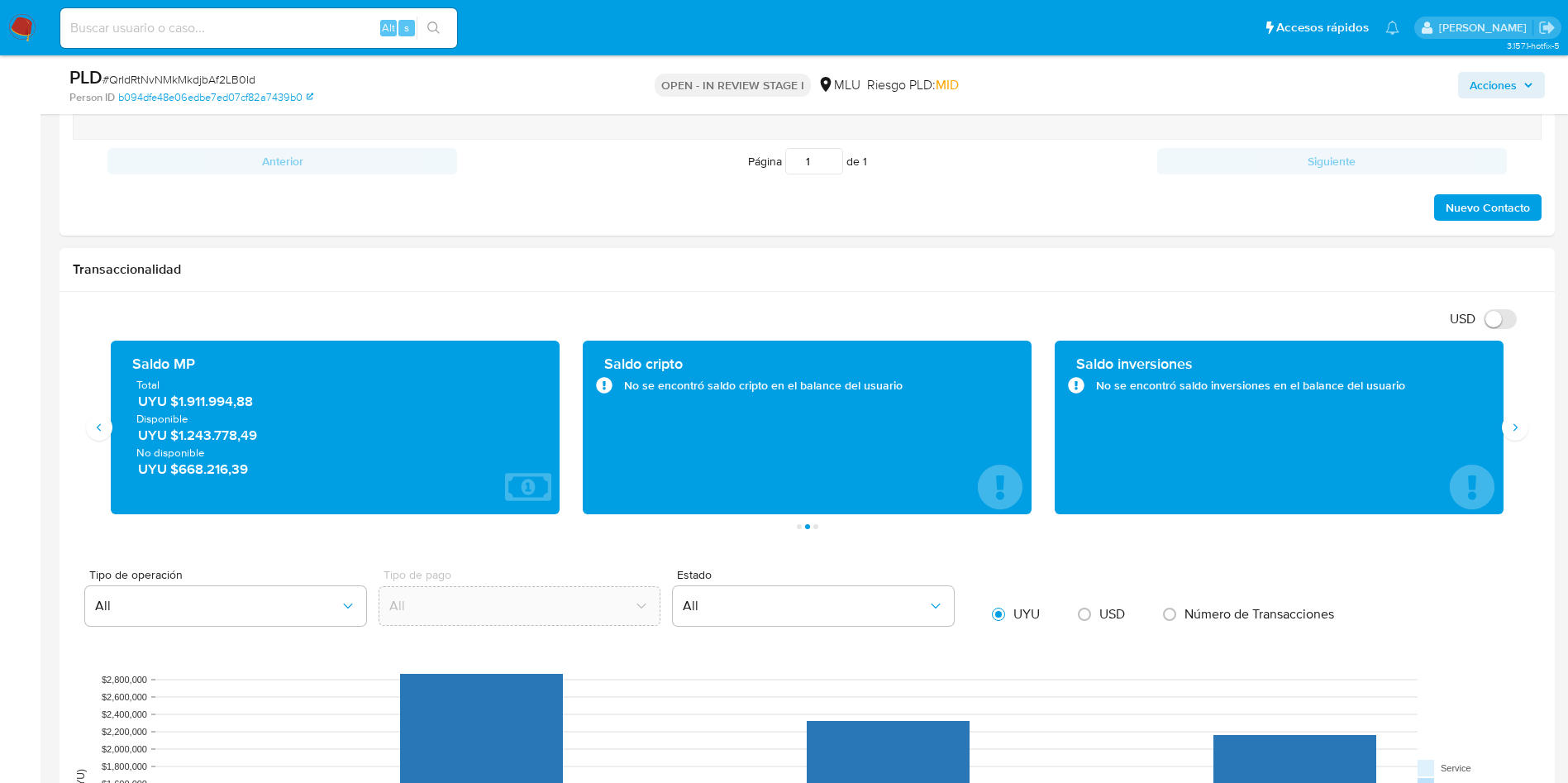
click at [203, 395] on span "UYU $1.911.994,88" at bounding box center [336, 401] width 396 height 19
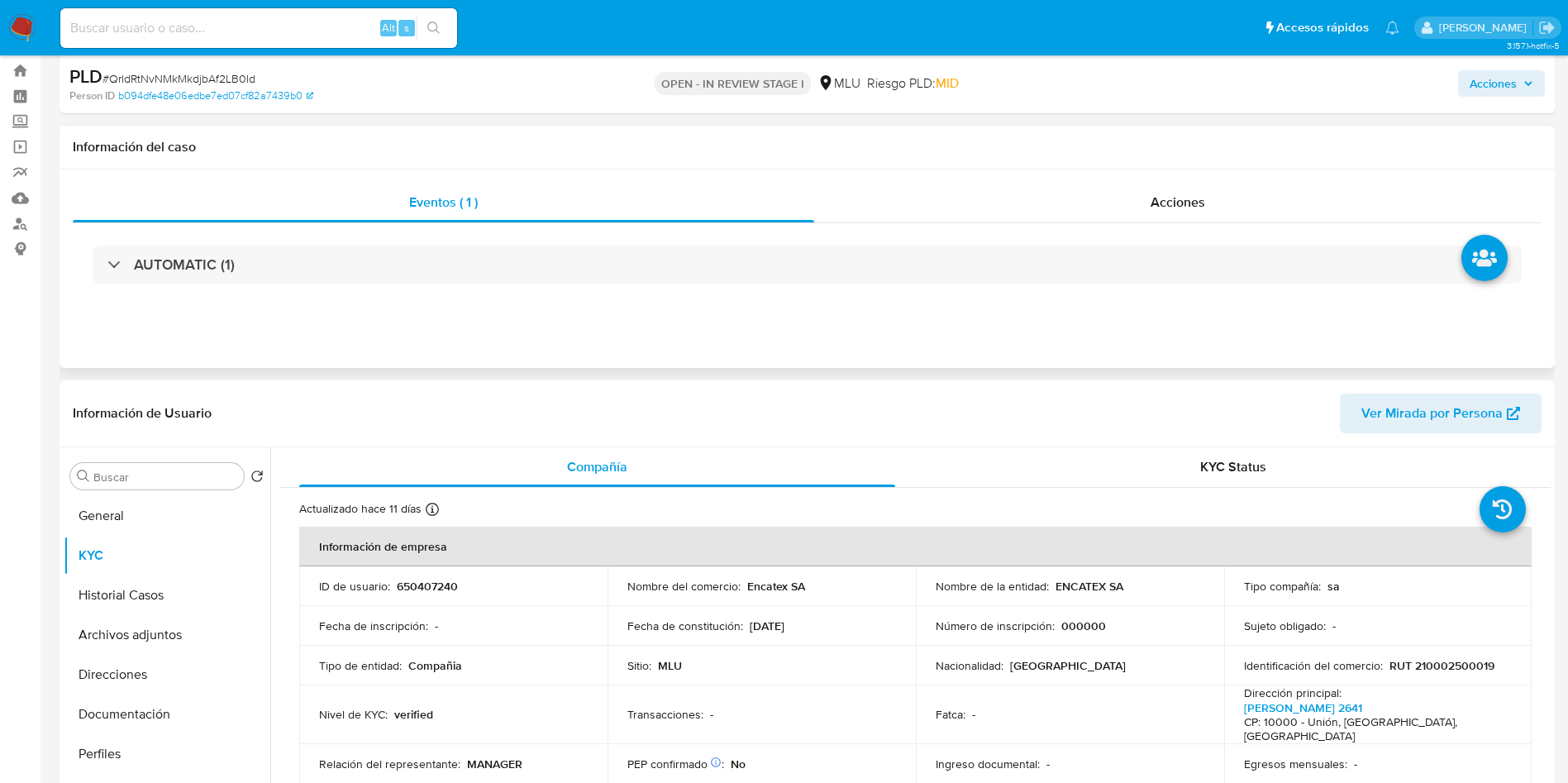
scroll to position [0, 0]
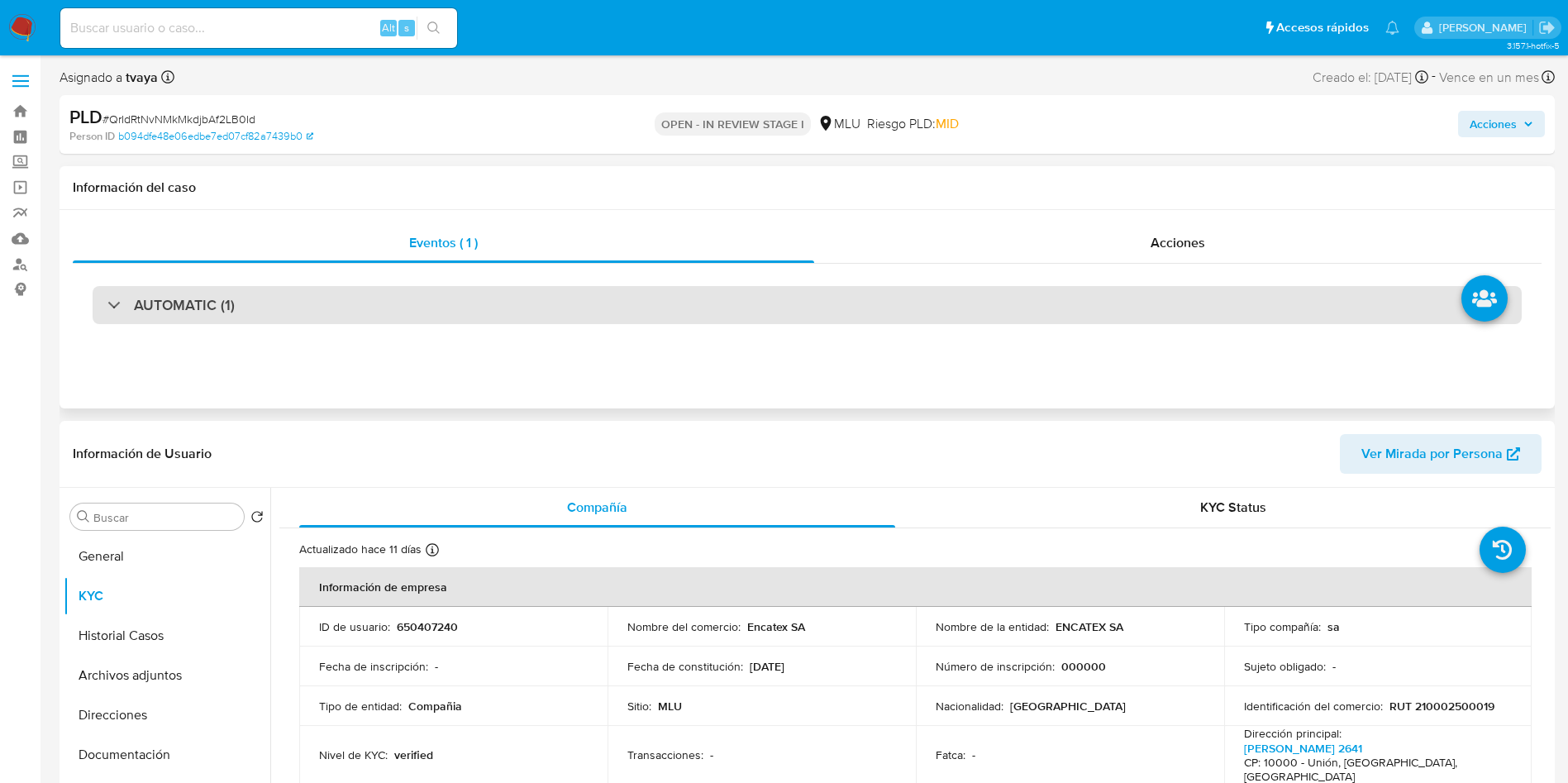
click at [333, 291] on div "AUTOMATIC (1)" at bounding box center [807, 305] width 1429 height 38
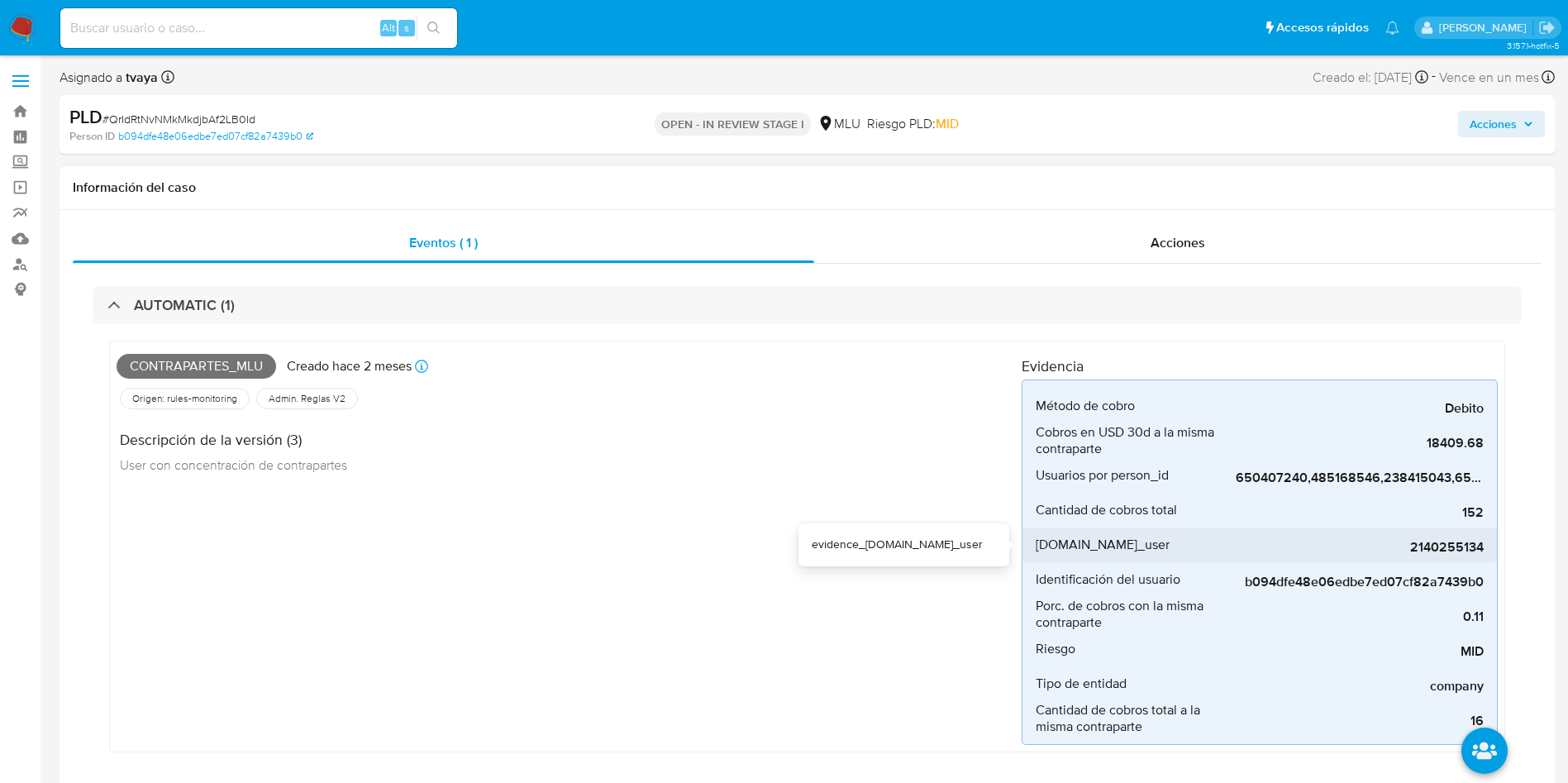
click at [1465, 545] on span "2140255134" at bounding box center [1360, 548] width 248 height 17
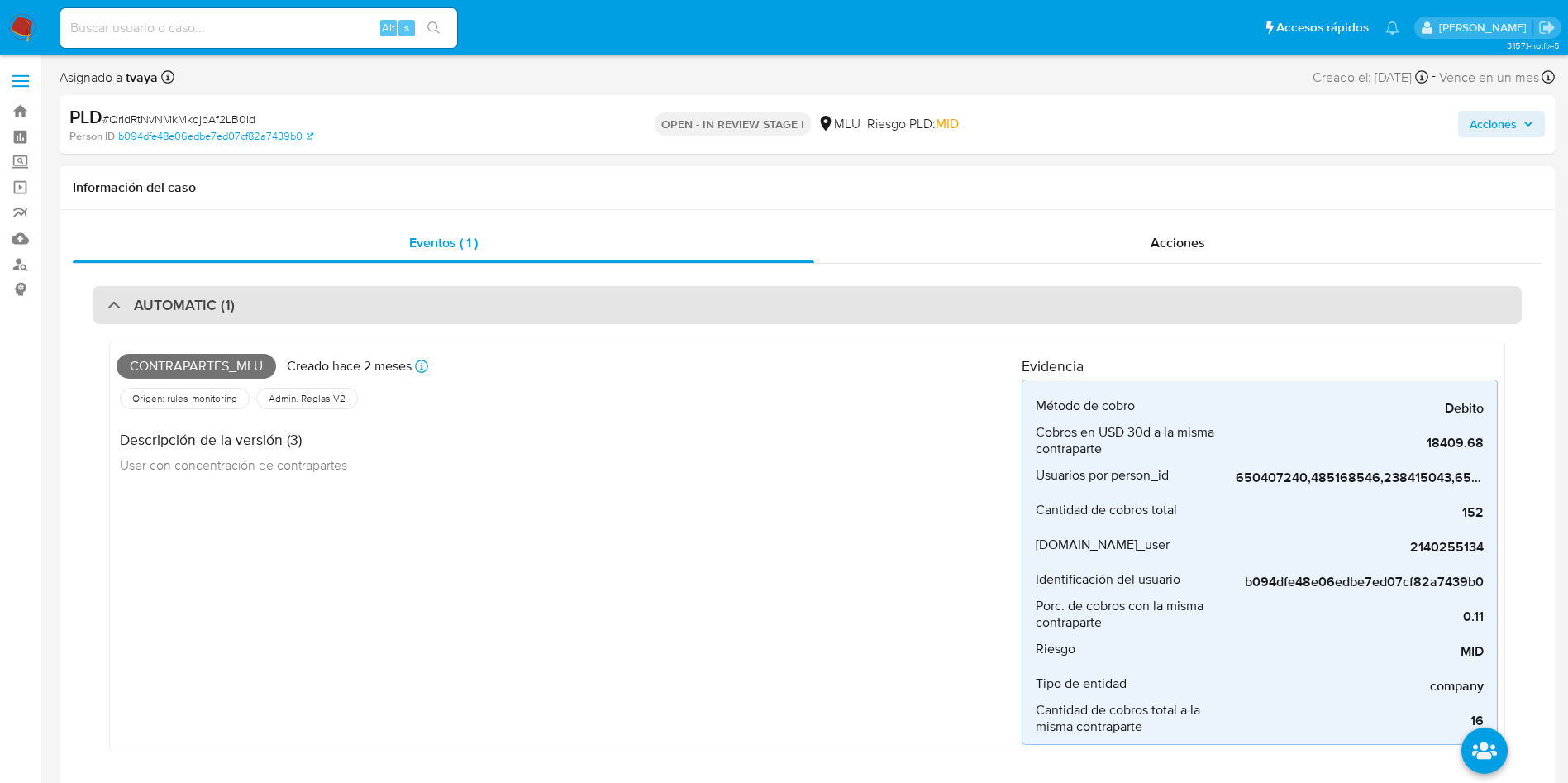
click at [189, 301] on h3 "AUTOMATIC (1)" at bounding box center [184, 305] width 100 height 19
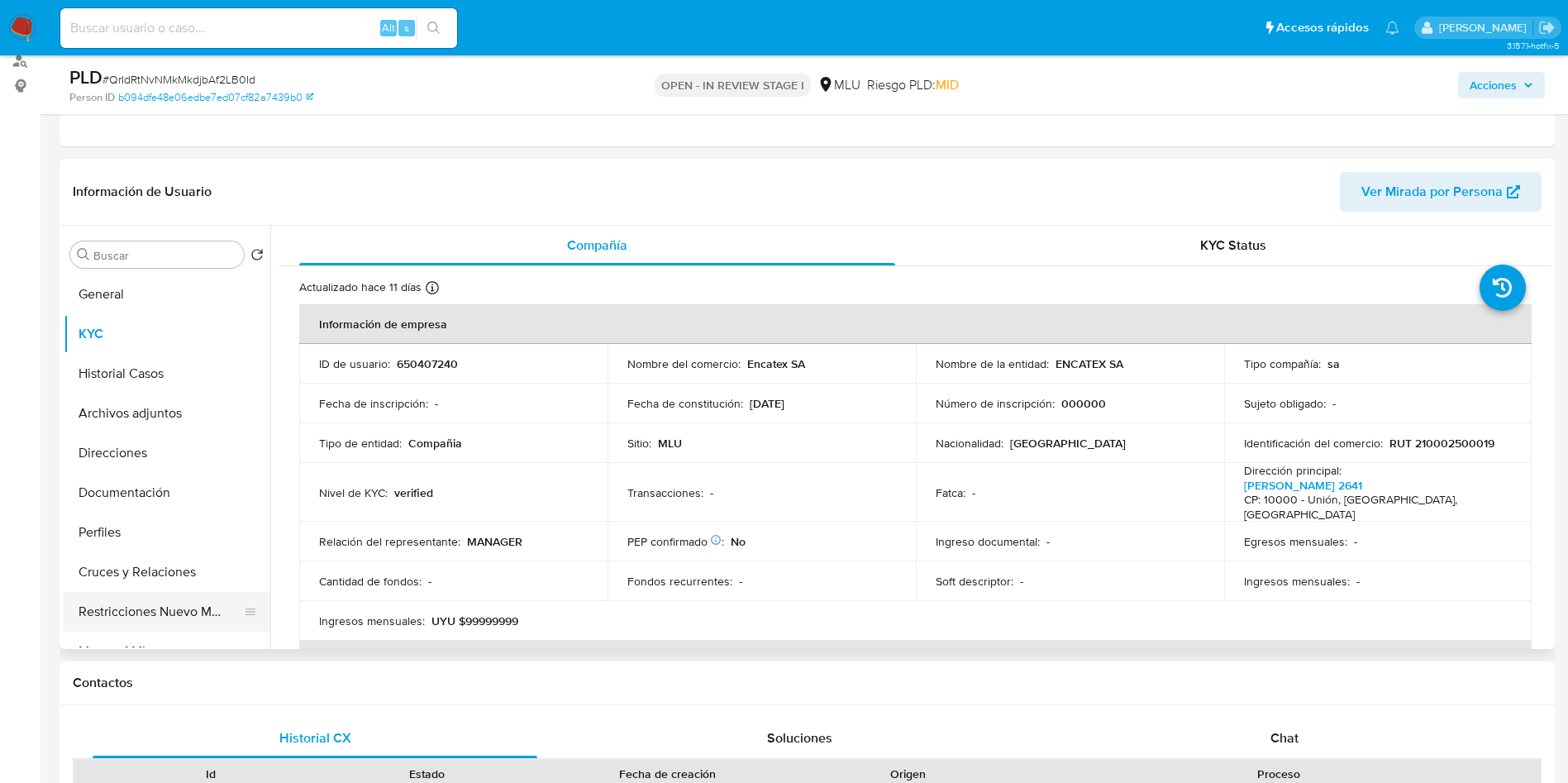
scroll to position [372, 0]
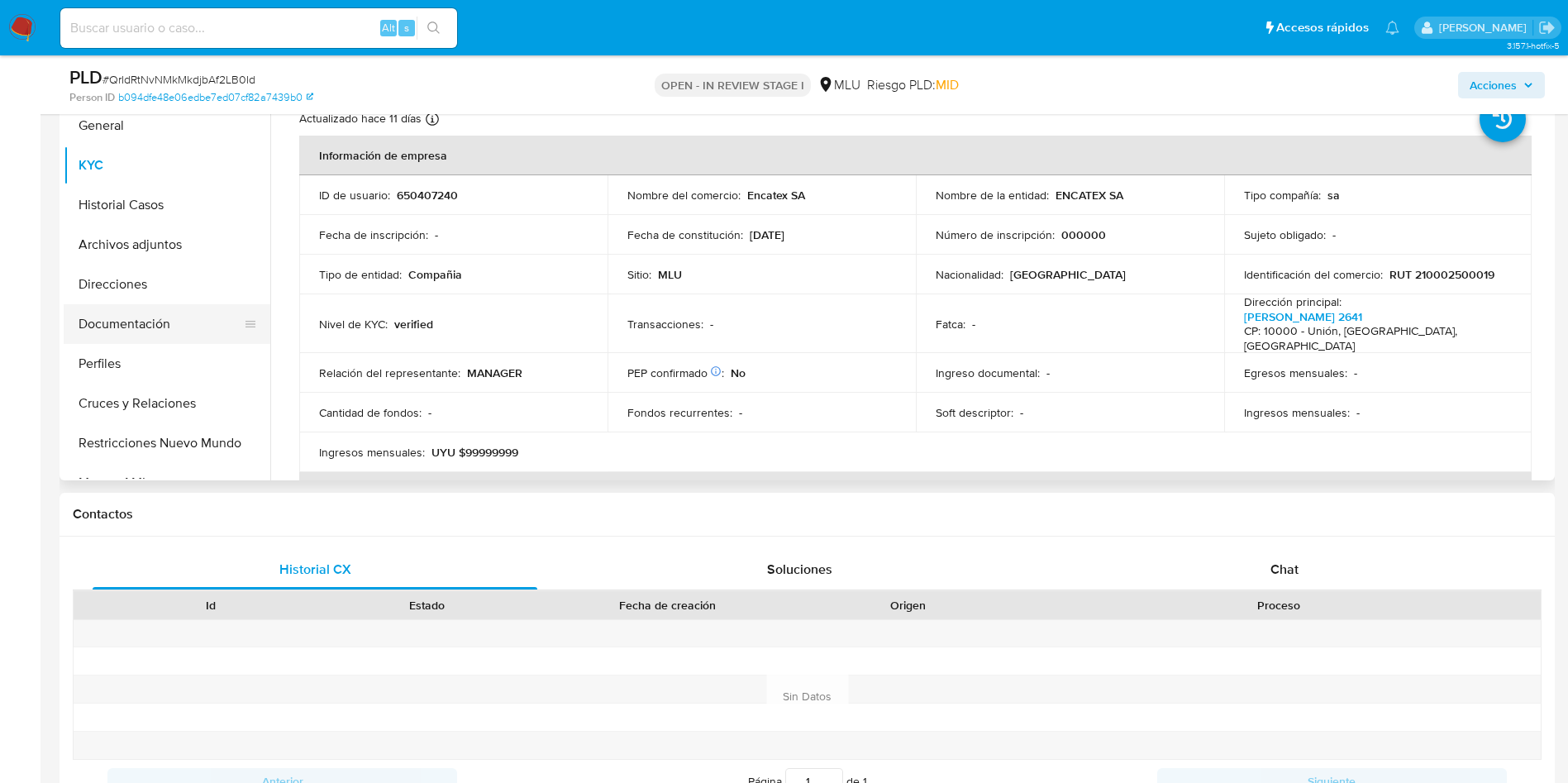
click at [137, 325] on button "Documentación" at bounding box center [160, 324] width 193 height 40
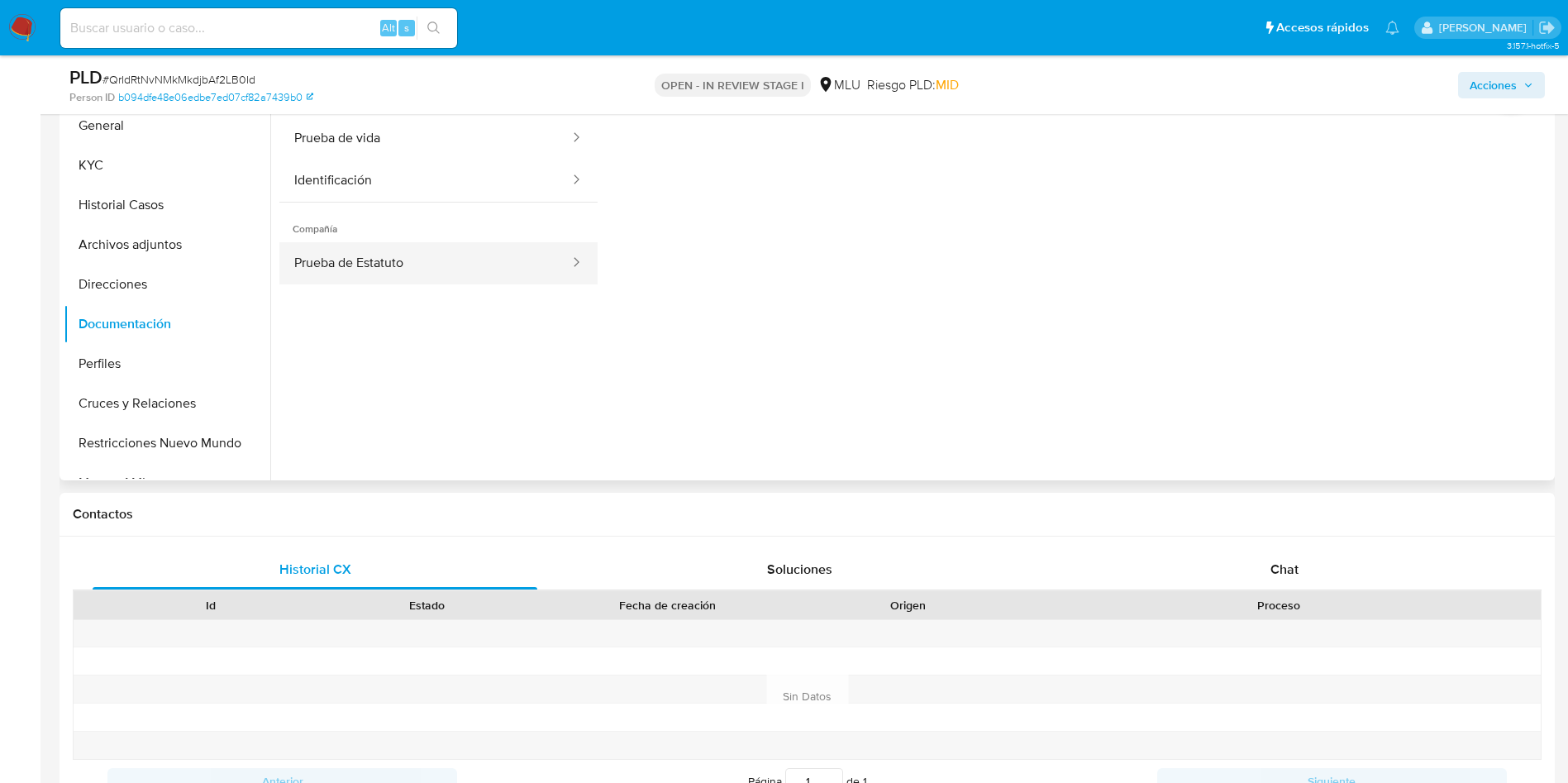
click at [385, 248] on button "Prueba de Estatuto" at bounding box center [425, 262] width 292 height 42
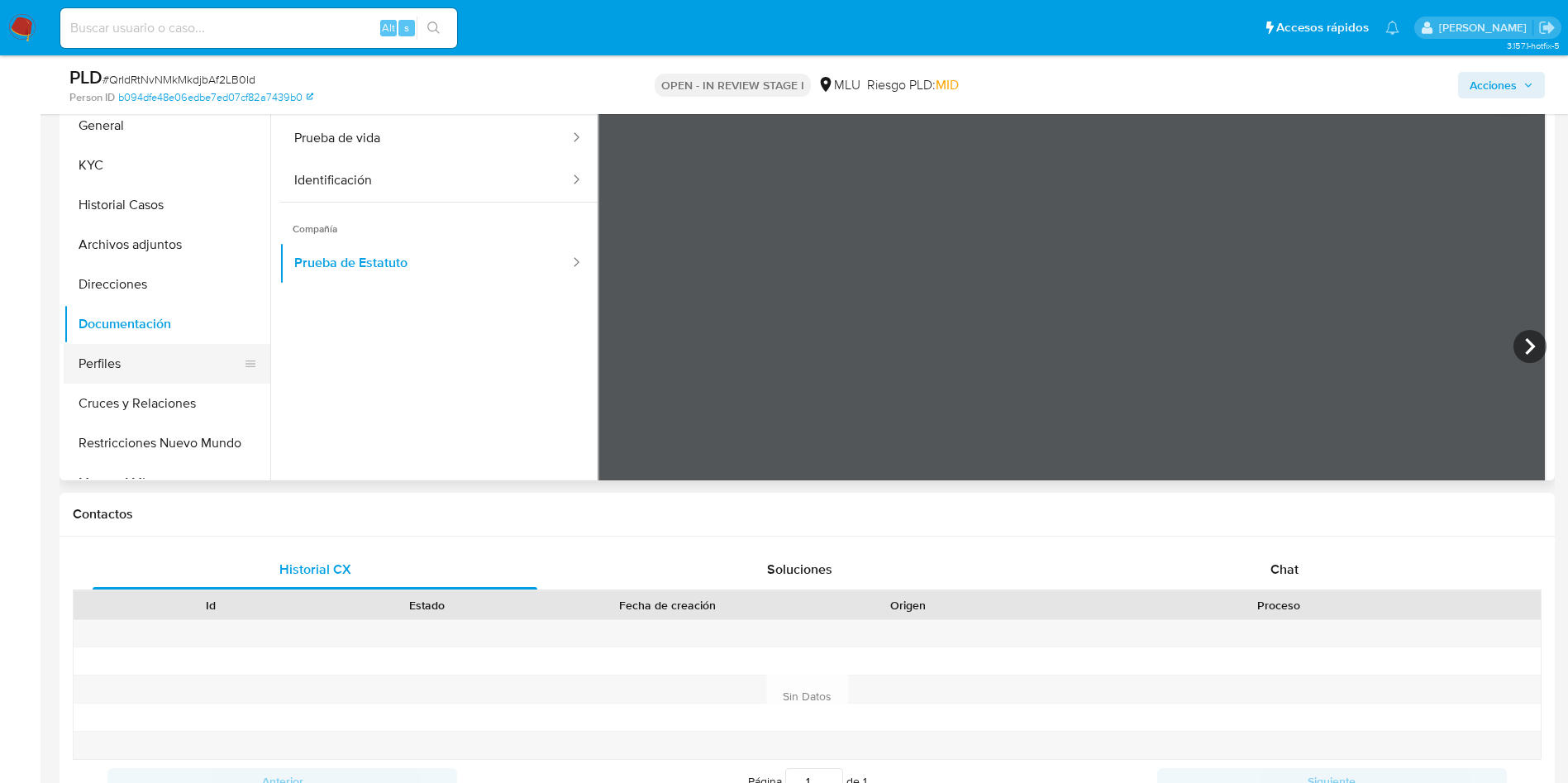
click at [150, 377] on button "Perfiles" at bounding box center [160, 364] width 193 height 40
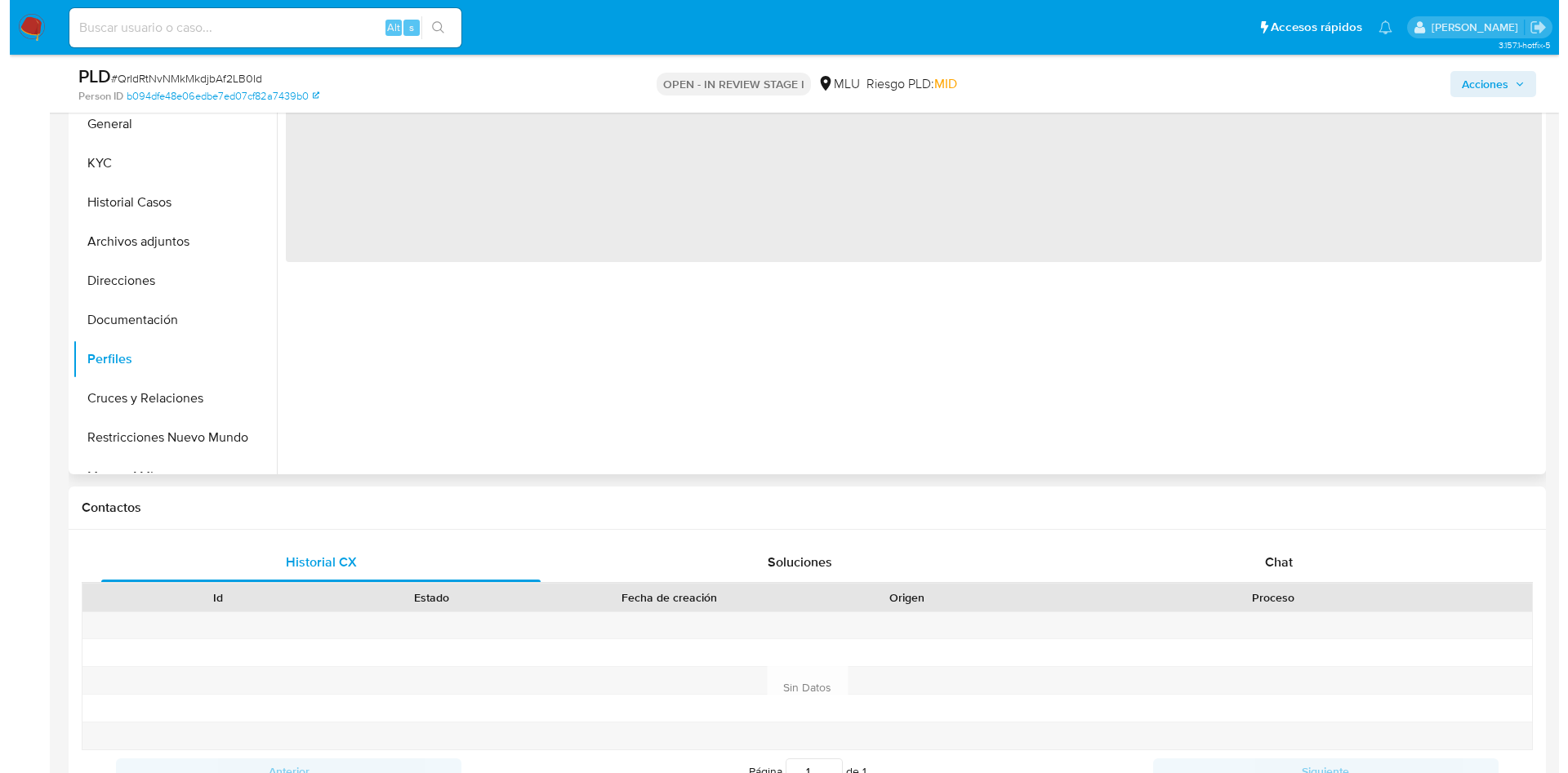
scroll to position [245, 0]
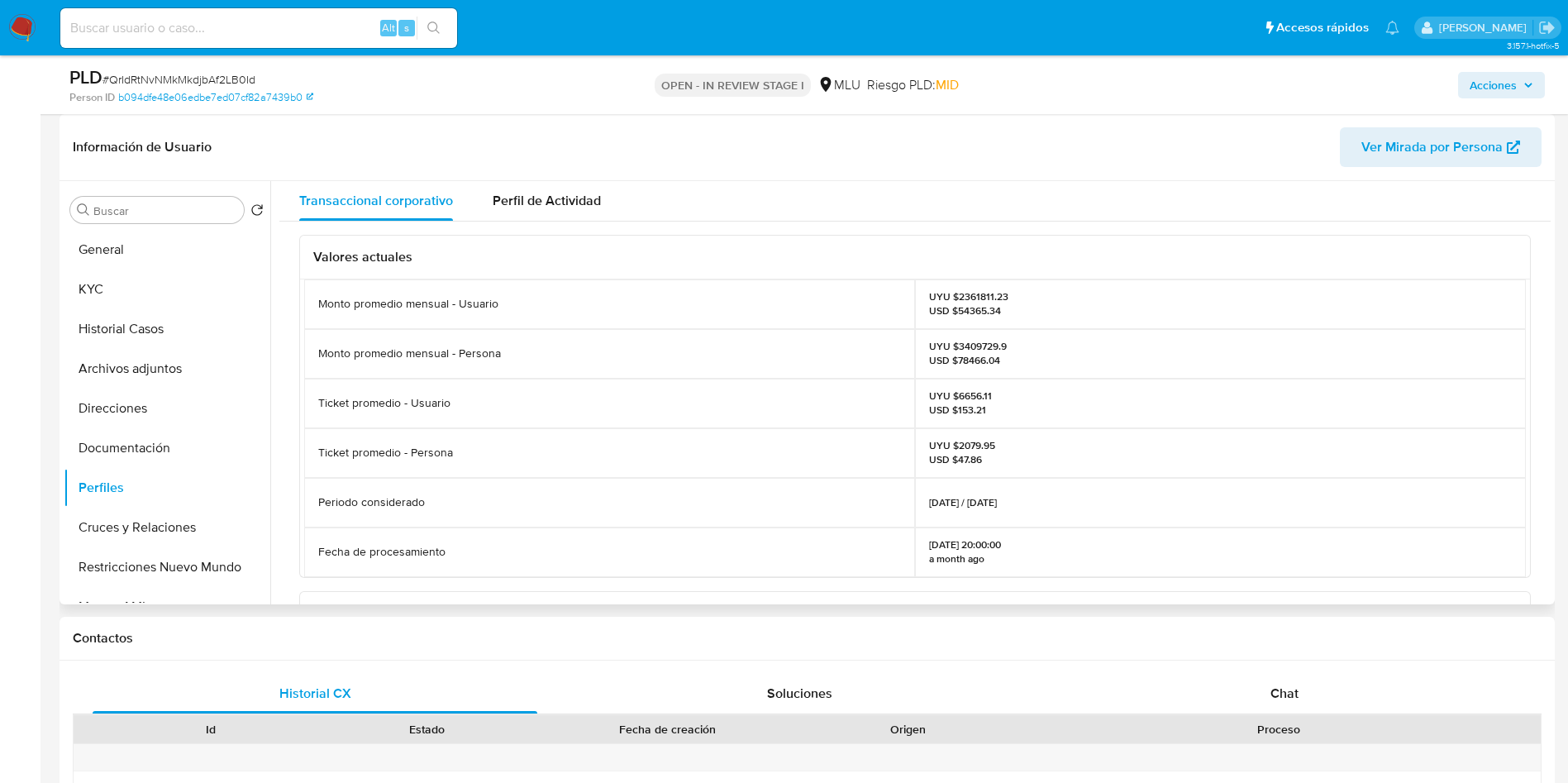
click at [961, 296] on p "UYU $2361811.23 USD $54365.34" at bounding box center [968, 303] width 79 height 26
copy p "2361811.23"
click at [121, 373] on button "Archivos adjuntos" at bounding box center [160, 368] width 193 height 40
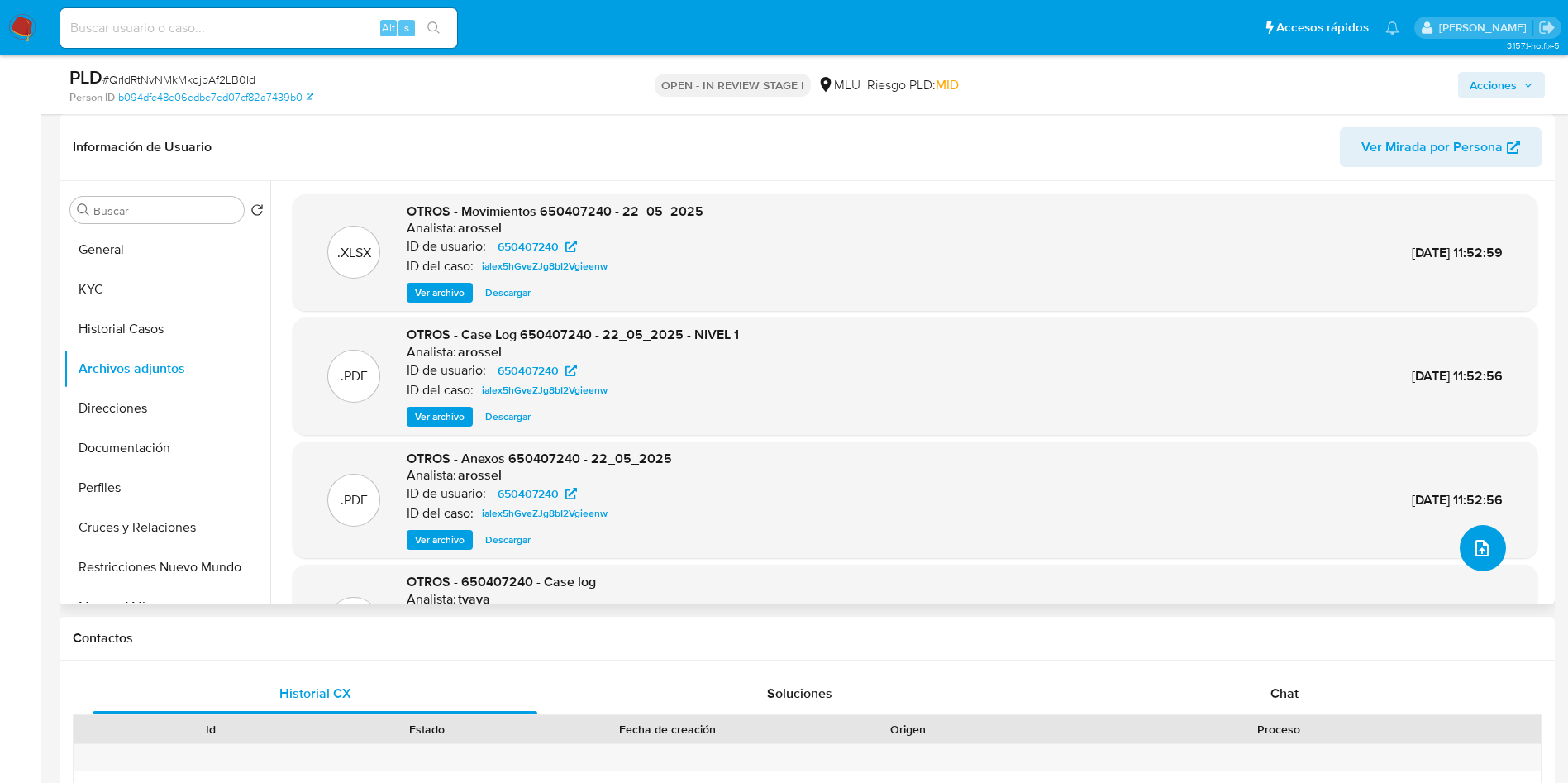
click at [1479, 559] on button "upload-file" at bounding box center [1483, 548] width 47 height 46
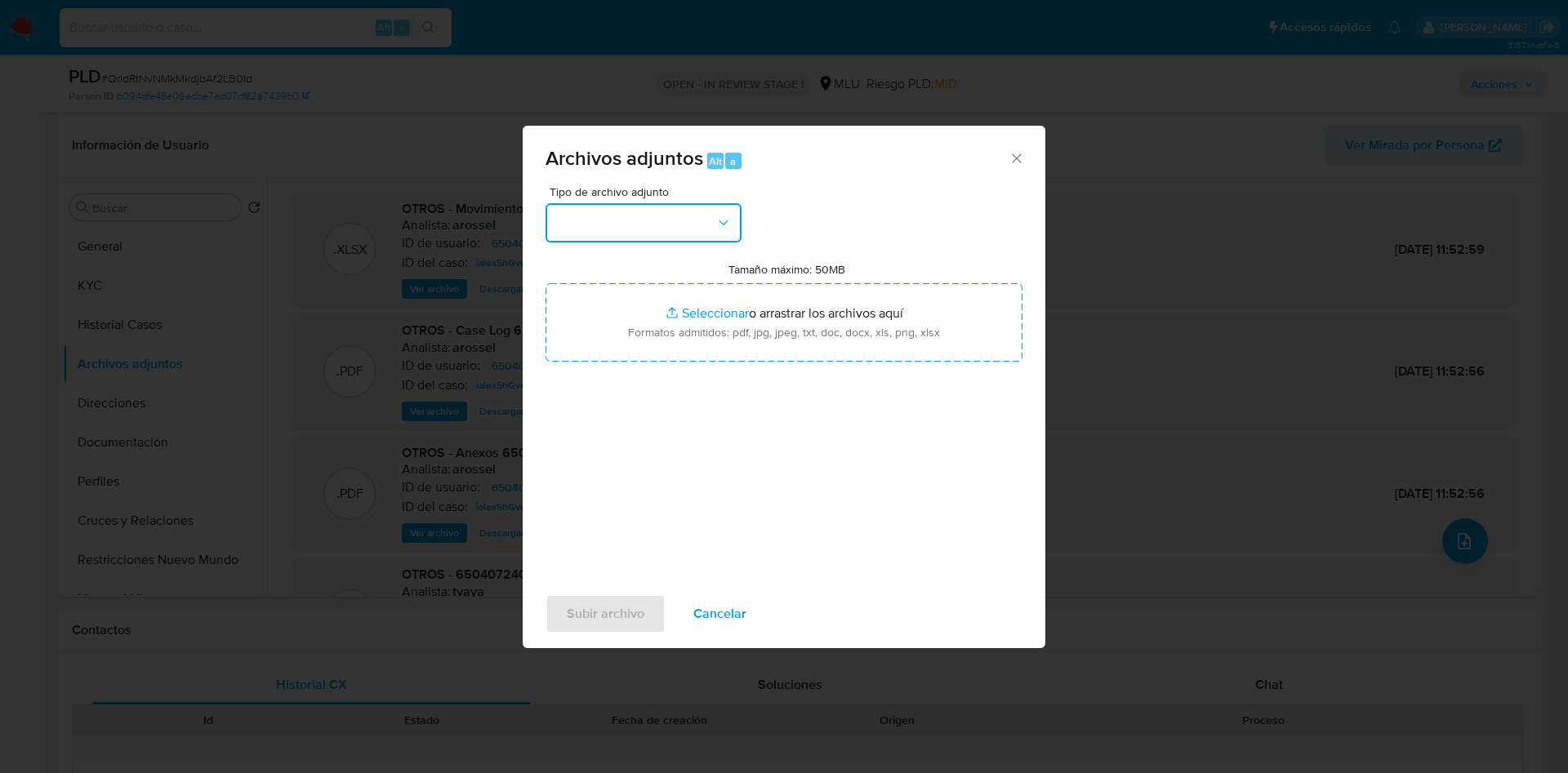
click at [723, 239] on button "button" at bounding box center [643, 222] width 196 height 39
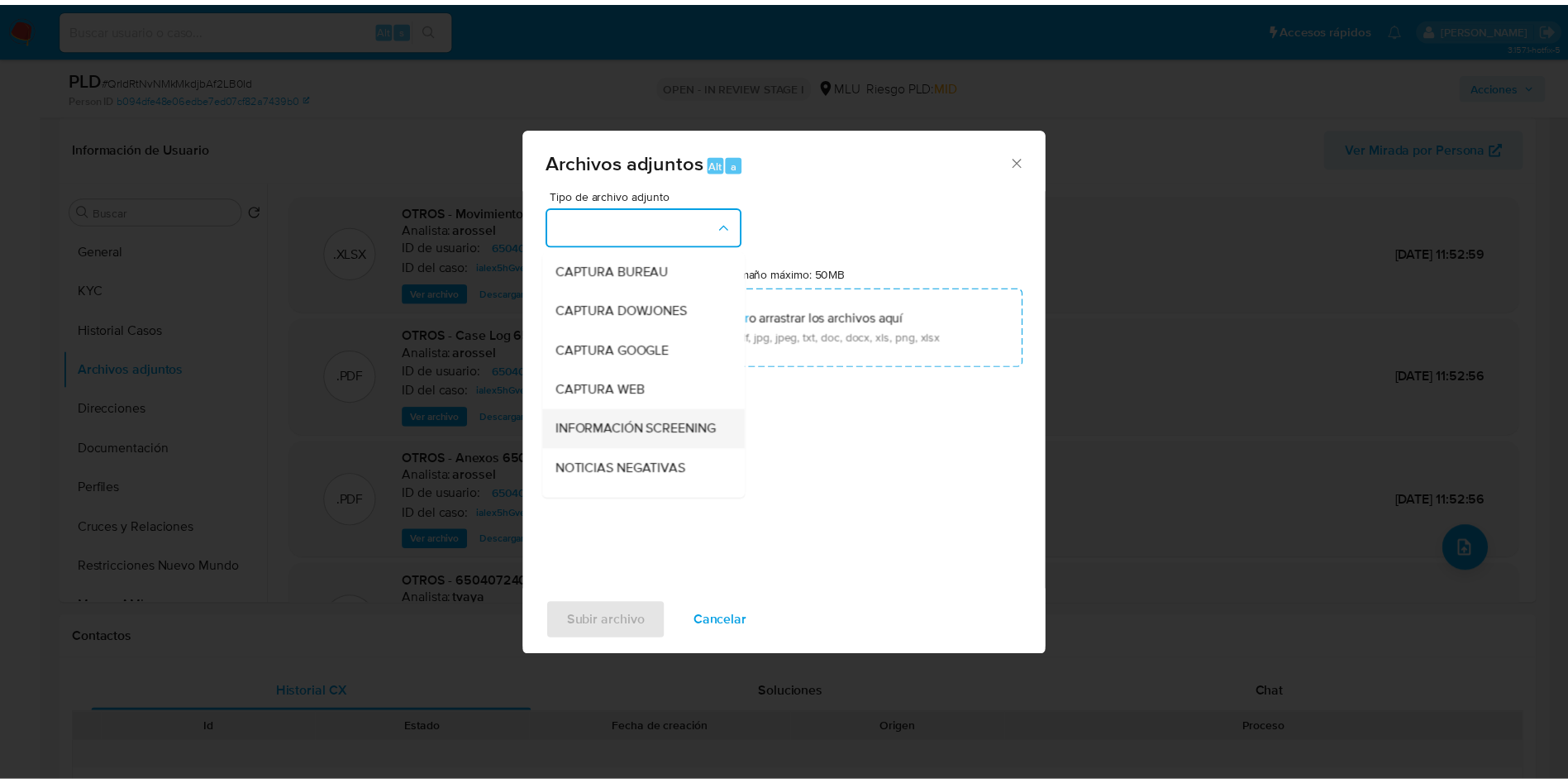
scroll to position [124, 0]
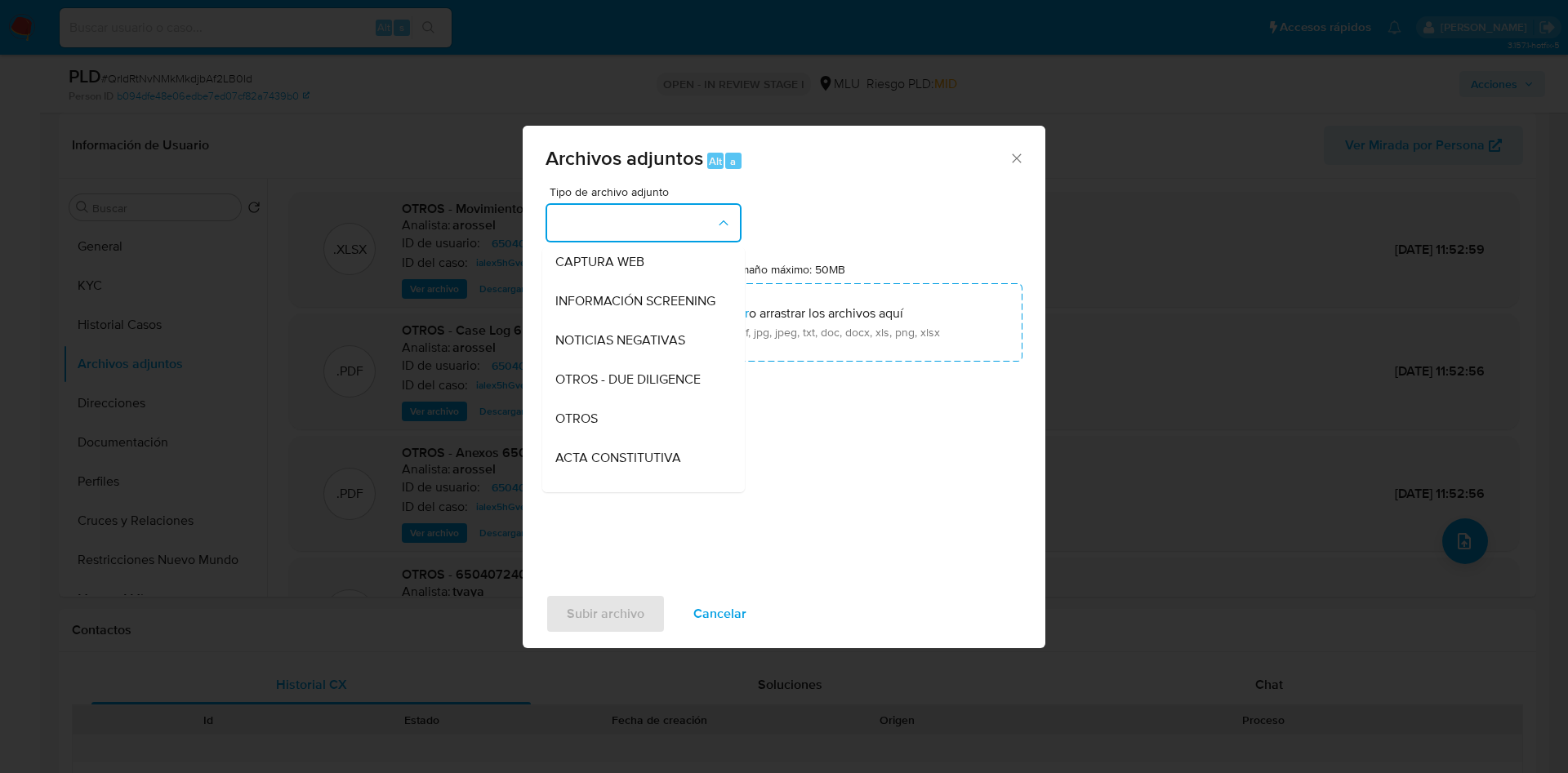
drag, startPoint x: 609, startPoint y: 424, endPoint x: 658, endPoint y: 398, distance: 55.5
click at [612, 424] on div "OTROS" at bounding box center [637, 419] width 166 height 39
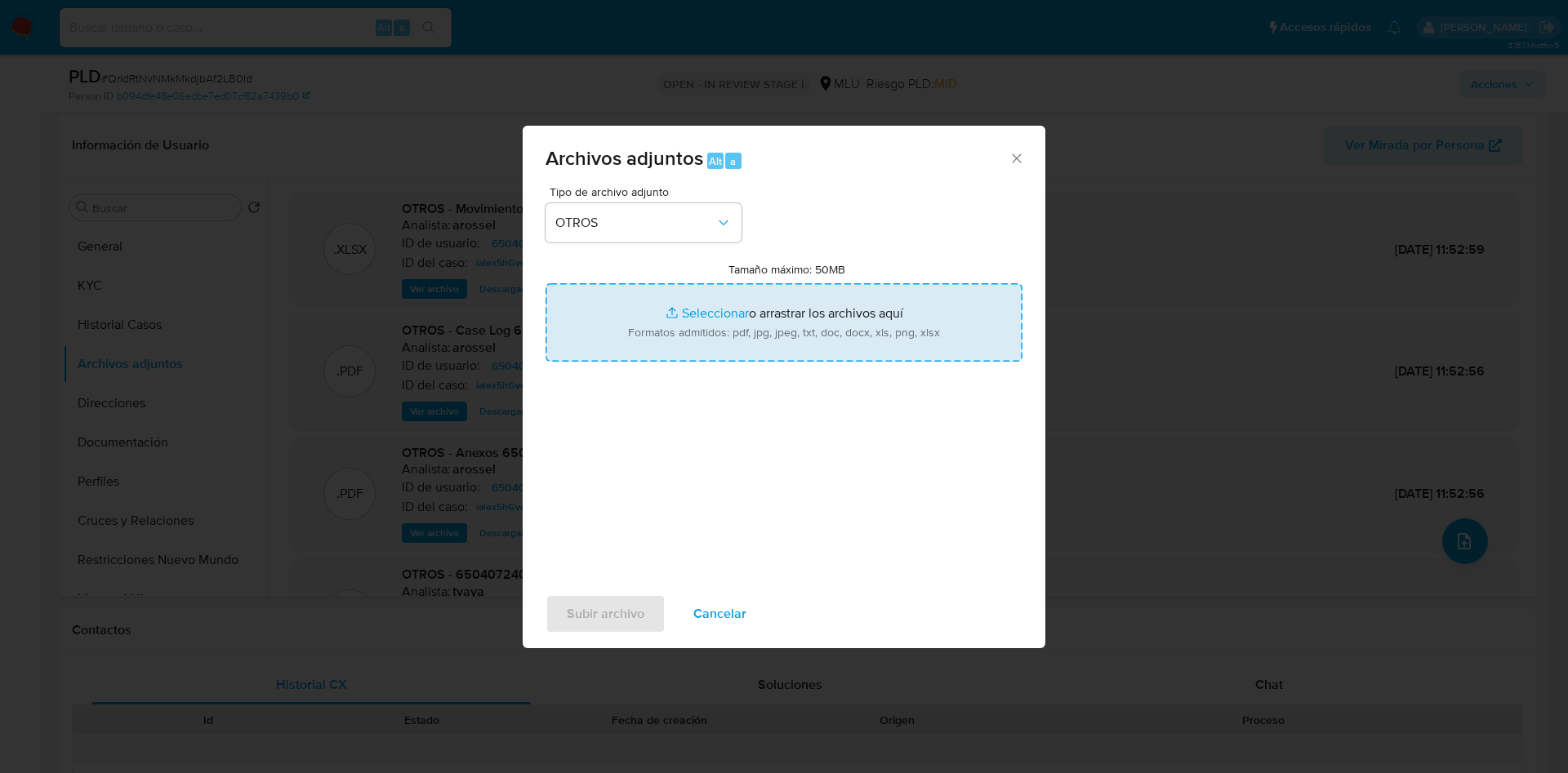
click at [759, 320] on input "Tamaño máximo: 50MB Seleccionar archivos" at bounding box center [784, 321] width 477 height 78
type input "C:\fakepath\650407240 - Anexo.pdf"
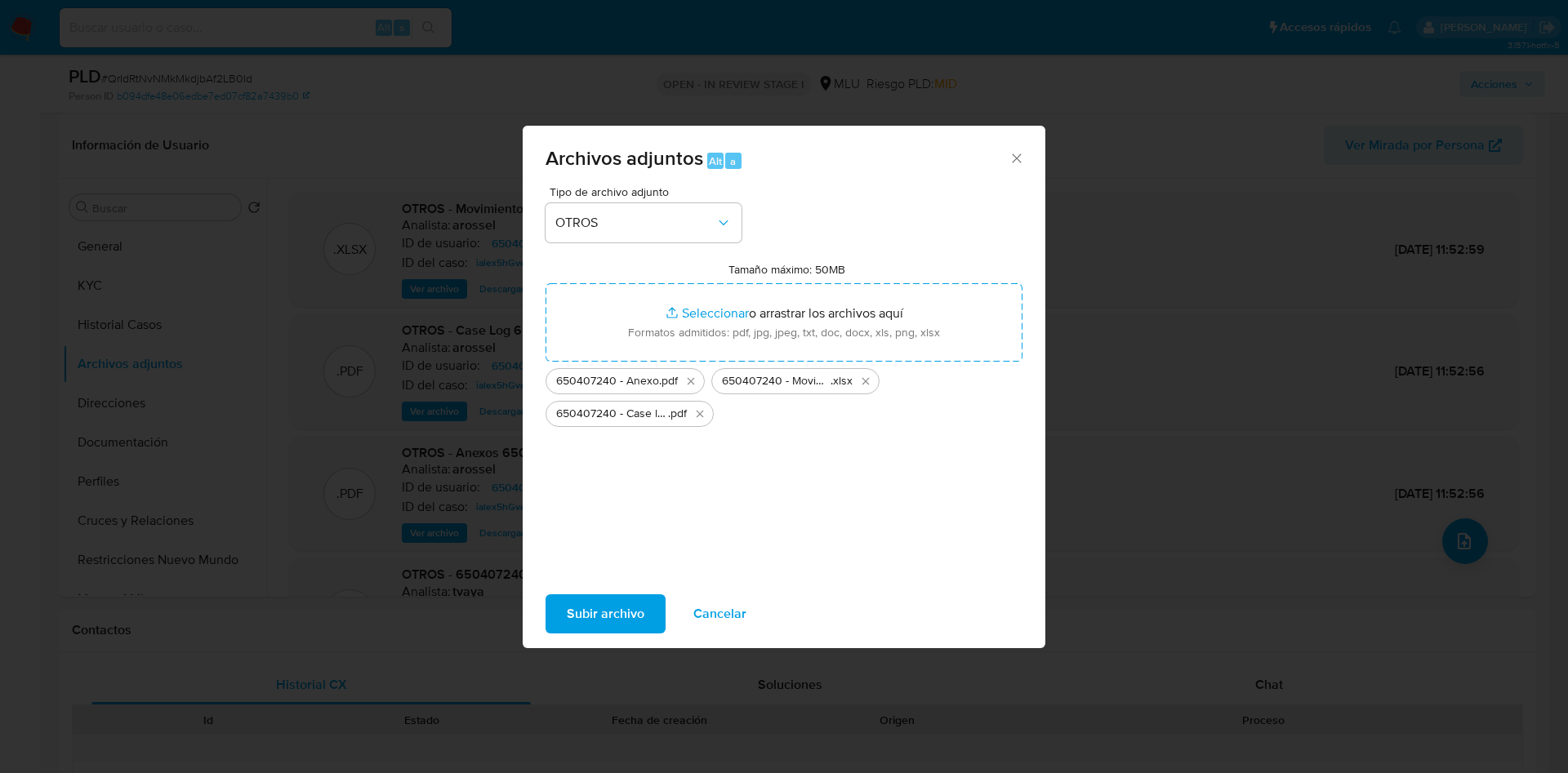
click at [596, 616] on span "Subir archivo" at bounding box center [605, 613] width 77 height 36
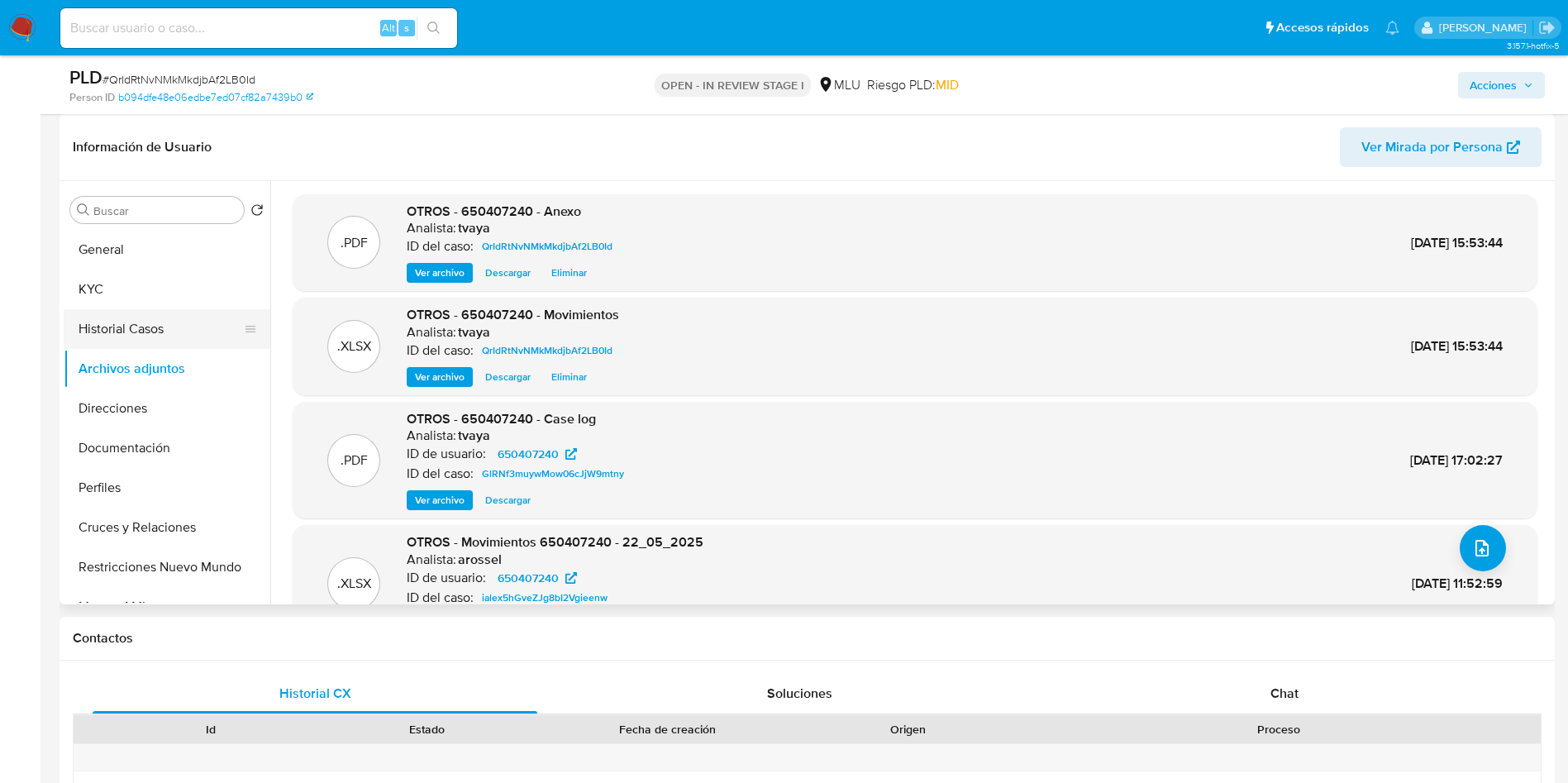
click at [151, 338] on button "Historial Casos" at bounding box center [160, 328] width 193 height 40
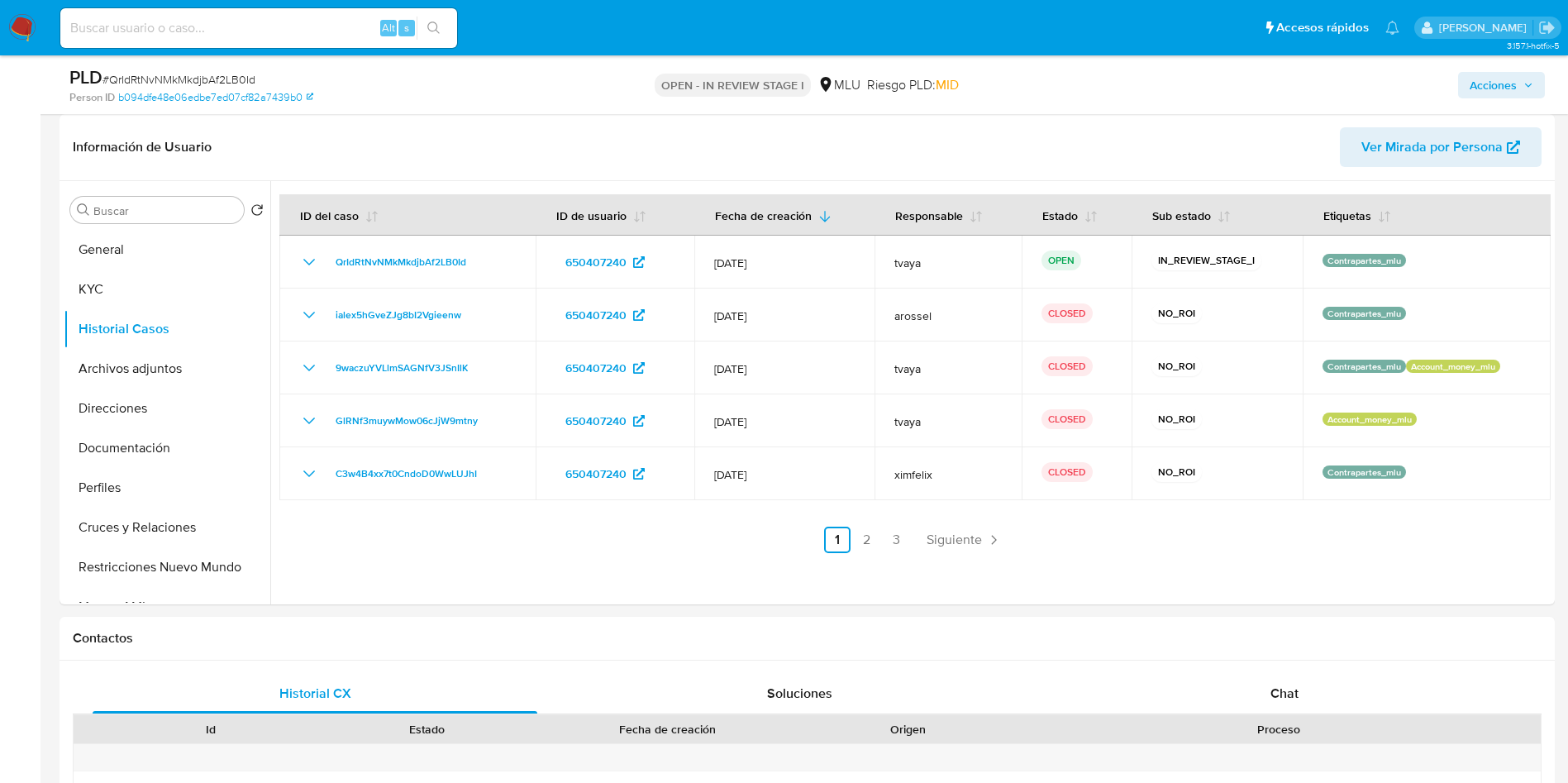
click at [1520, 86] on span "Acciones" at bounding box center [1502, 85] width 63 height 23
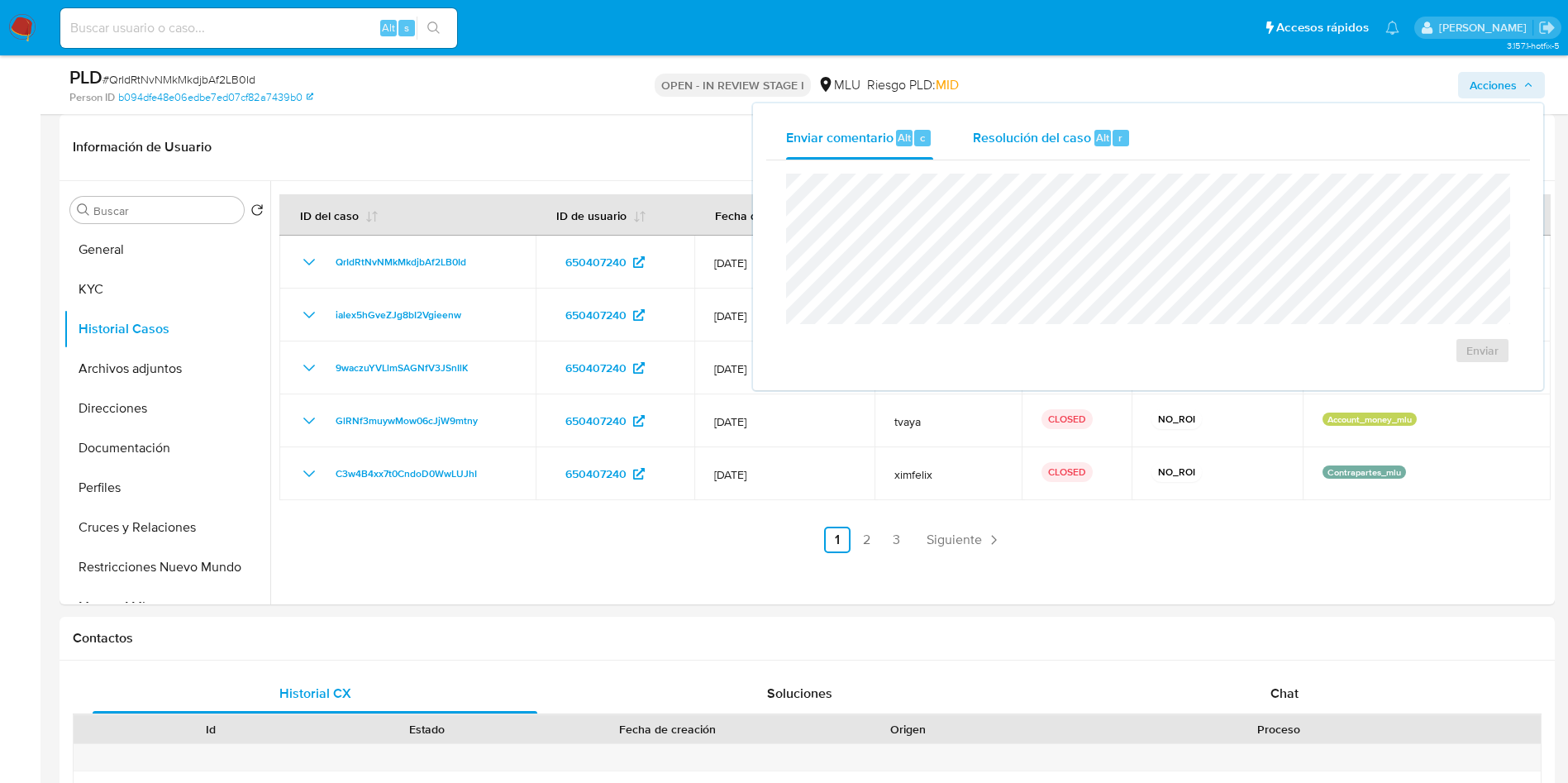
click at [982, 143] on span "Resolución del caso" at bounding box center [1031, 137] width 118 height 19
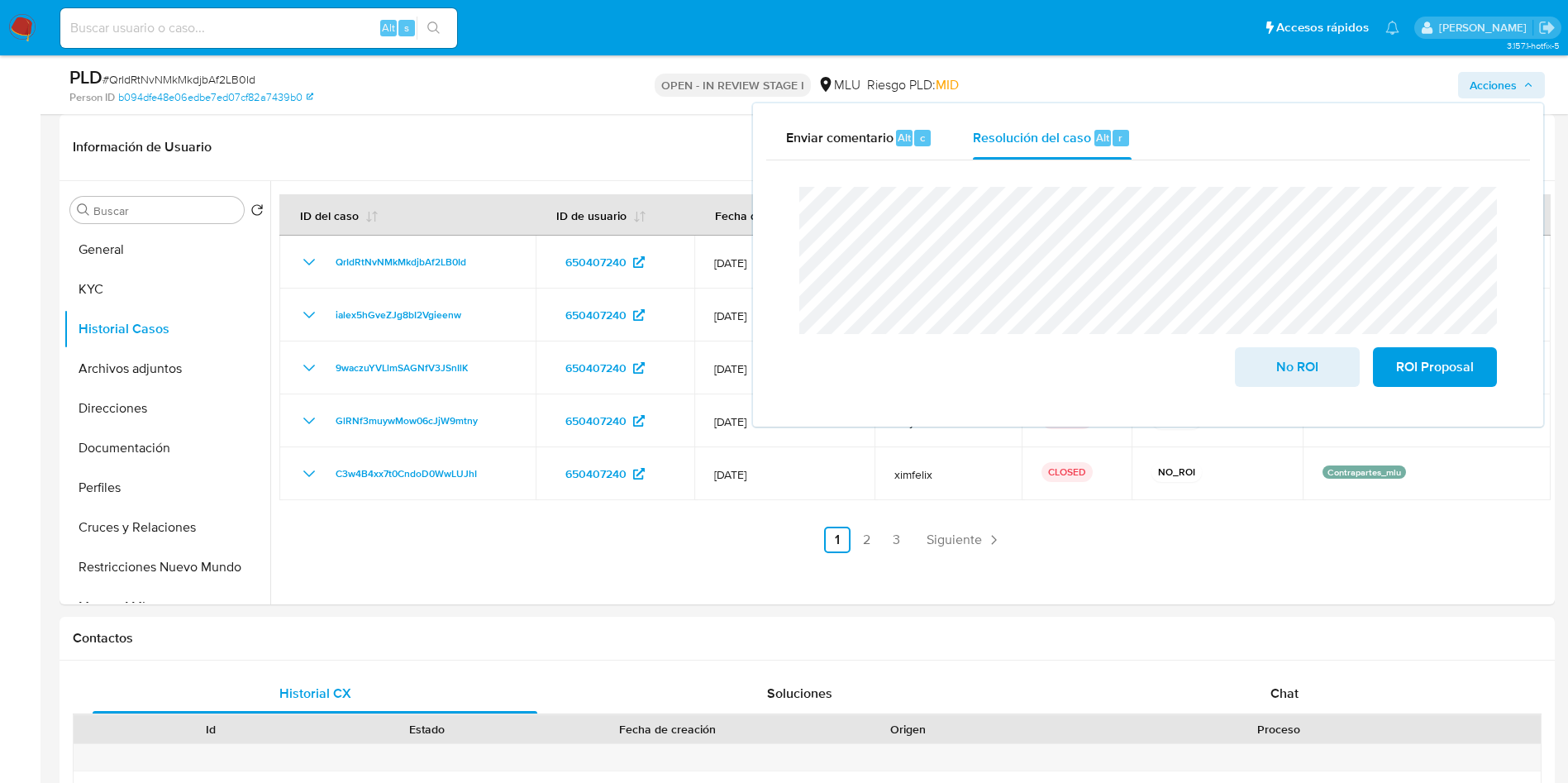
click at [764, 210] on div "Enviar comentario Alt c Resolución del caso Alt r Cierre de caso No ROI ROI Pro…" at bounding box center [1149, 265] width 791 height 324
click at [1302, 373] on span "No ROI" at bounding box center [1296, 366] width 81 height 36
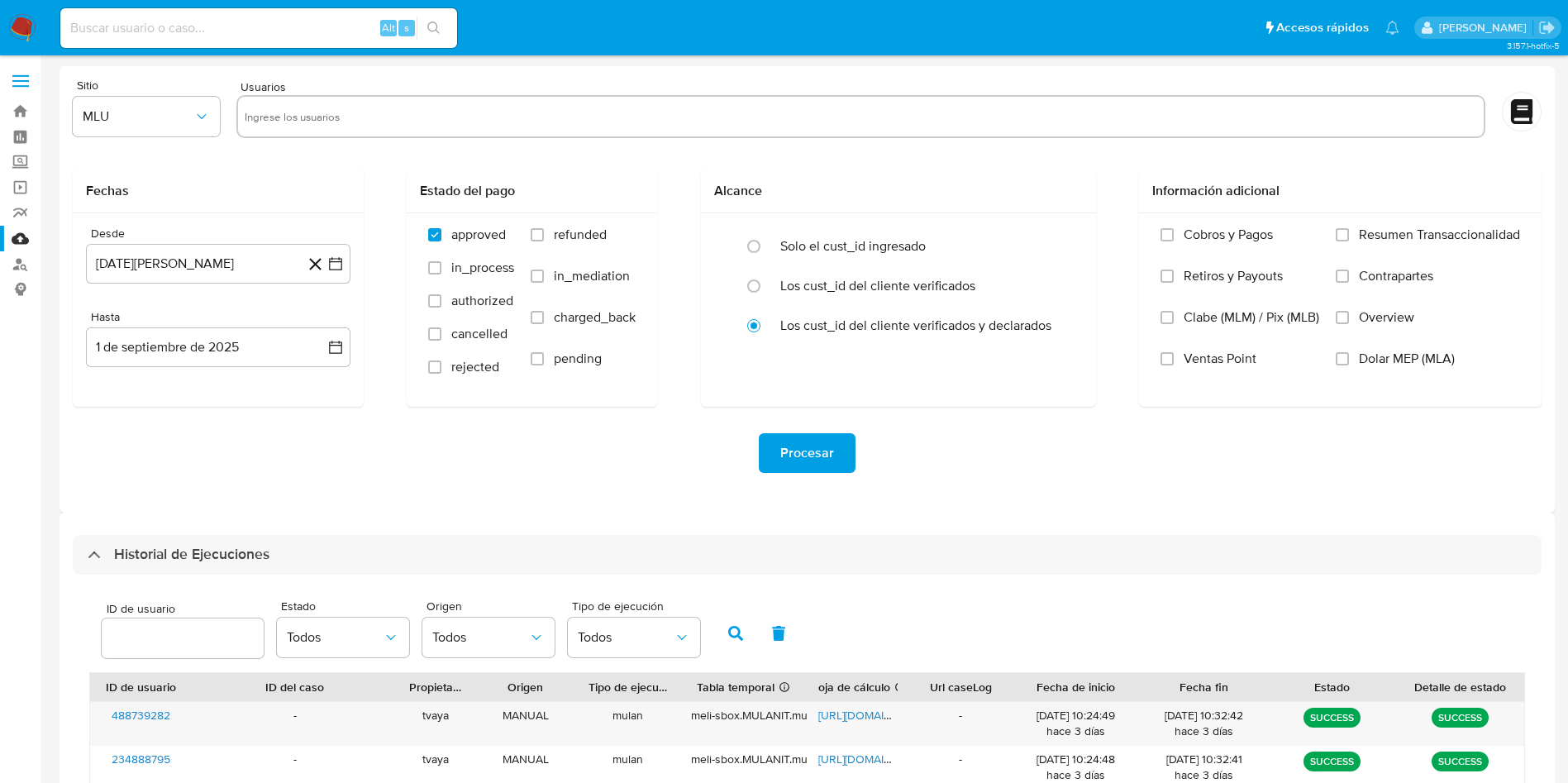
select select "10"
click at [336, 257] on icon "button" at bounding box center [336, 264] width 17 height 17
click at [324, 324] on icon "Mes siguiente" at bounding box center [320, 323] width 20 height 20
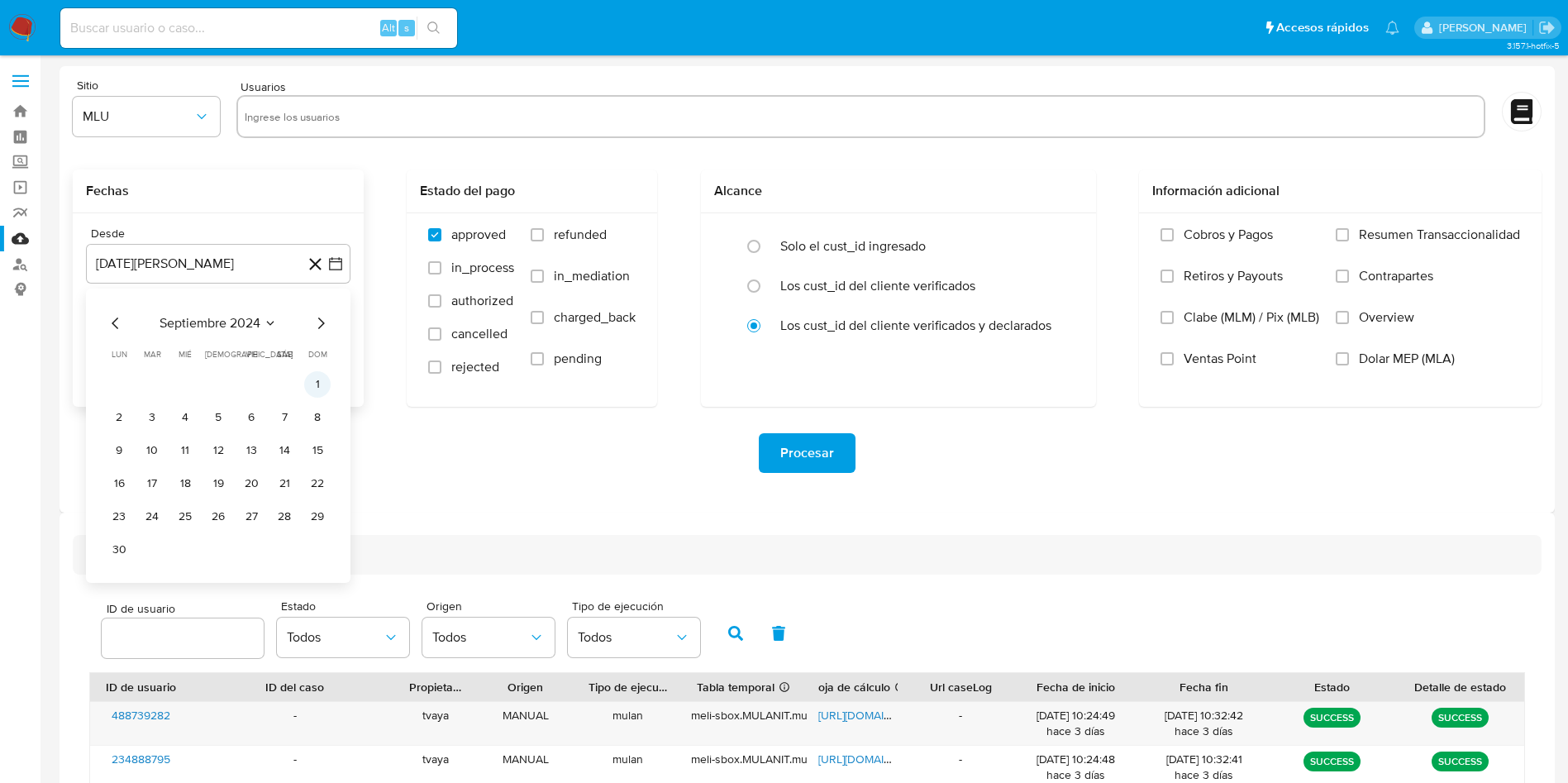
click at [327, 382] on button "1" at bounding box center [317, 384] width 26 height 26
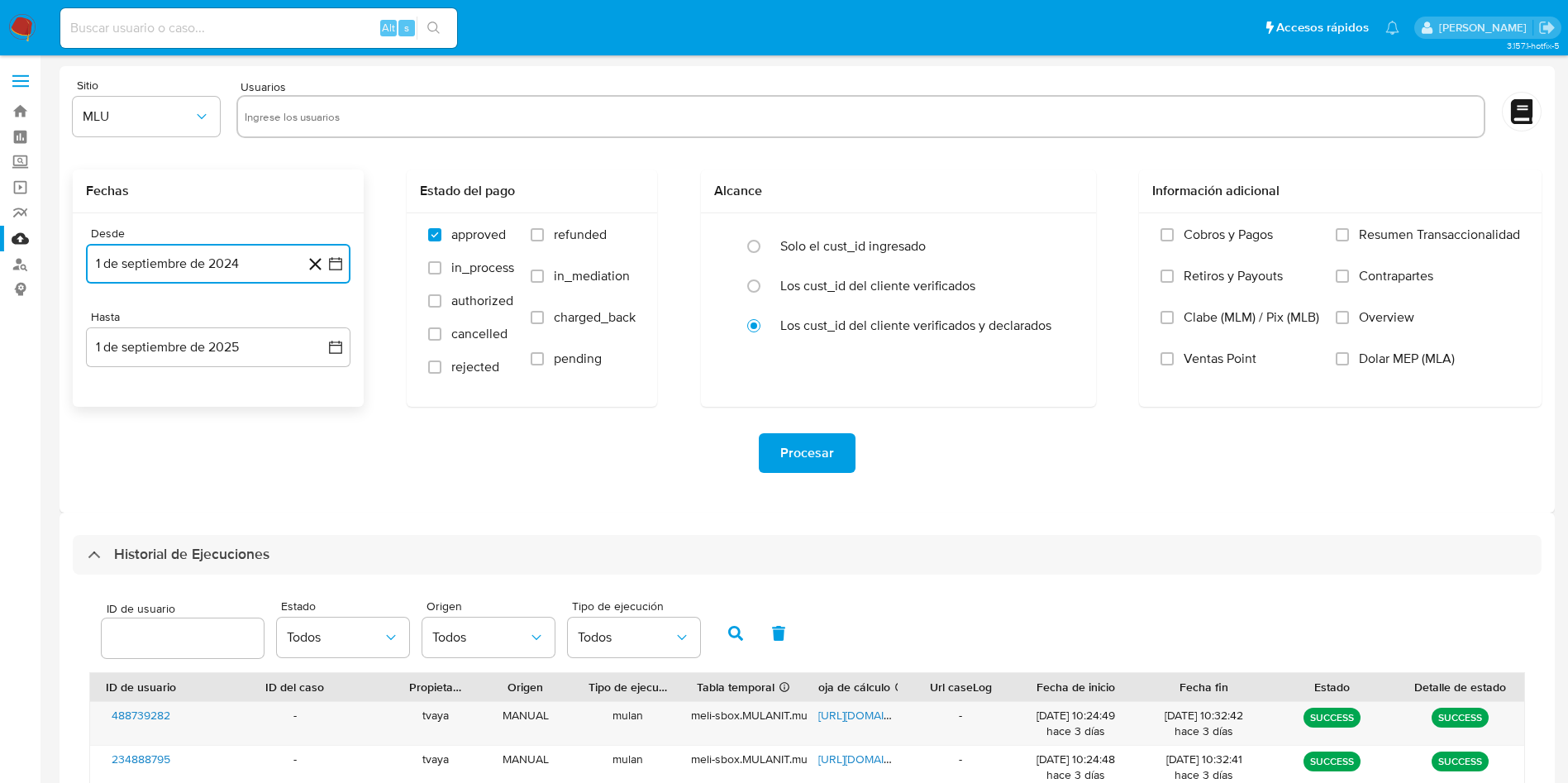
click at [420, 115] on input "text" at bounding box center [860, 116] width 1231 height 26
type input "1928116674"
click at [479, 107] on input "1928116674" at bounding box center [911, 116] width 1129 height 26
click at [331, 123] on icon "quitar 1928116674" at bounding box center [326, 116] width 13 height 13
click at [331, 126] on input "1928116674" at bounding box center [860, 116] width 1231 height 26
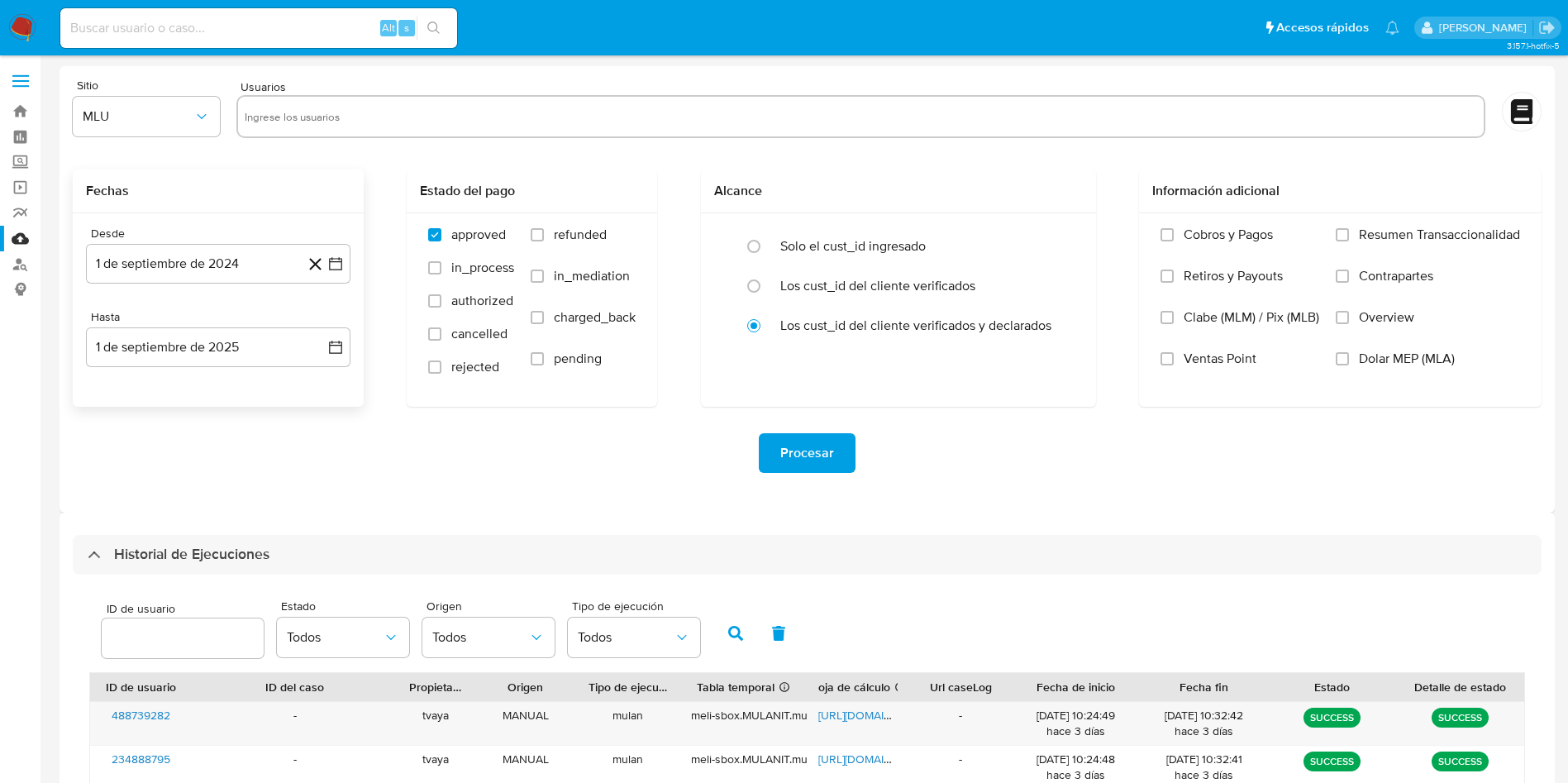
paste input "650407240, 694369823, 668361188, 469795344"
type input "650407240, 694369823, 668361188, 469795344"
click at [569, 223] on div "approved in_process authorized cancelled rejected refunded in_mediation charged…" at bounding box center [531, 309] width 250 height 192
click at [570, 230] on span "refunded" at bounding box center [580, 235] width 53 height 17
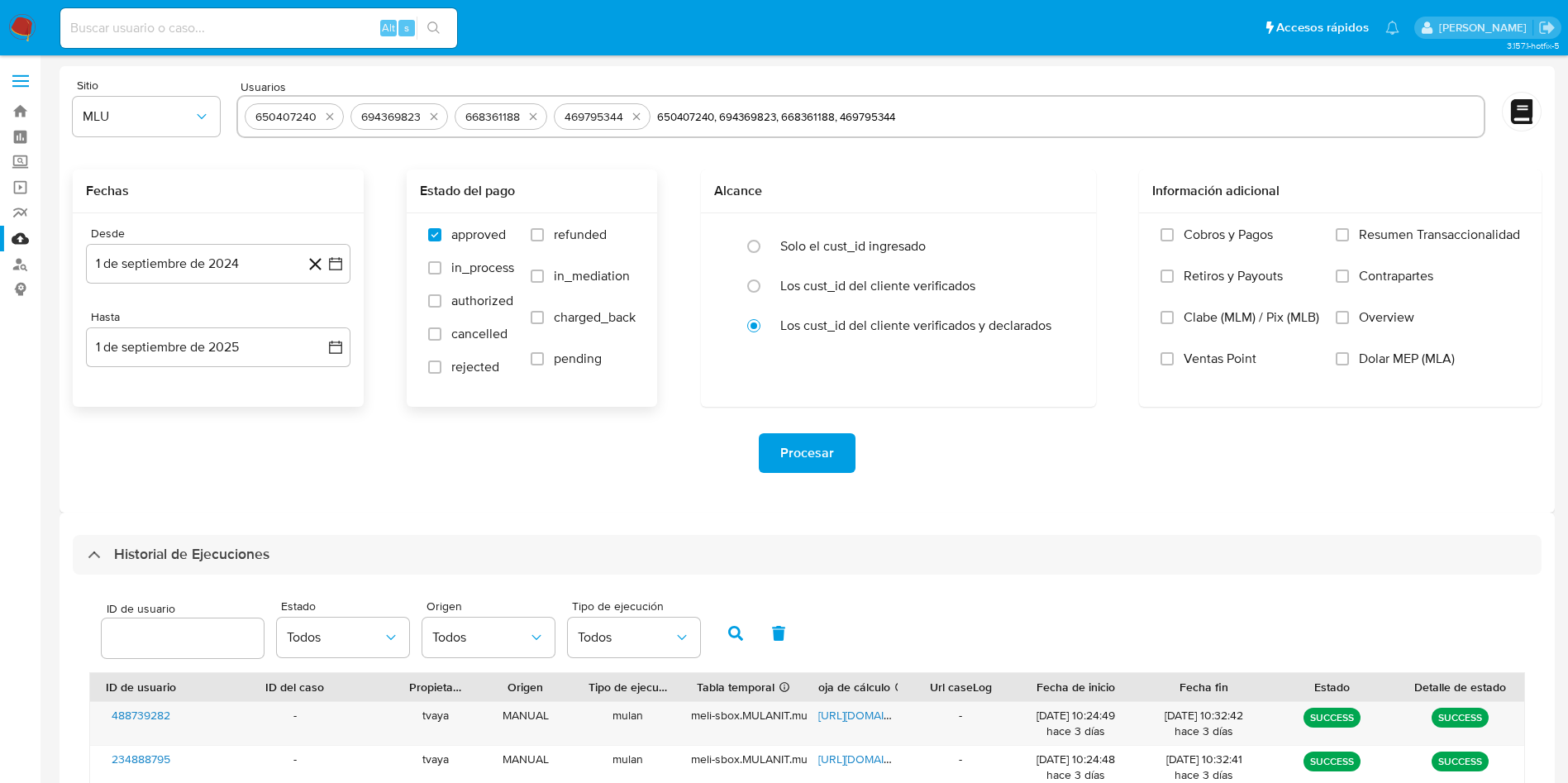
click at [544, 230] on input "refunded" at bounding box center [538, 234] width 13 height 13
checkbox input "true"
click at [581, 323] on span "charged_back" at bounding box center [595, 317] width 82 height 17
click at [544, 323] on input "charged_back" at bounding box center [538, 317] width 13 height 13
checkbox input "true"
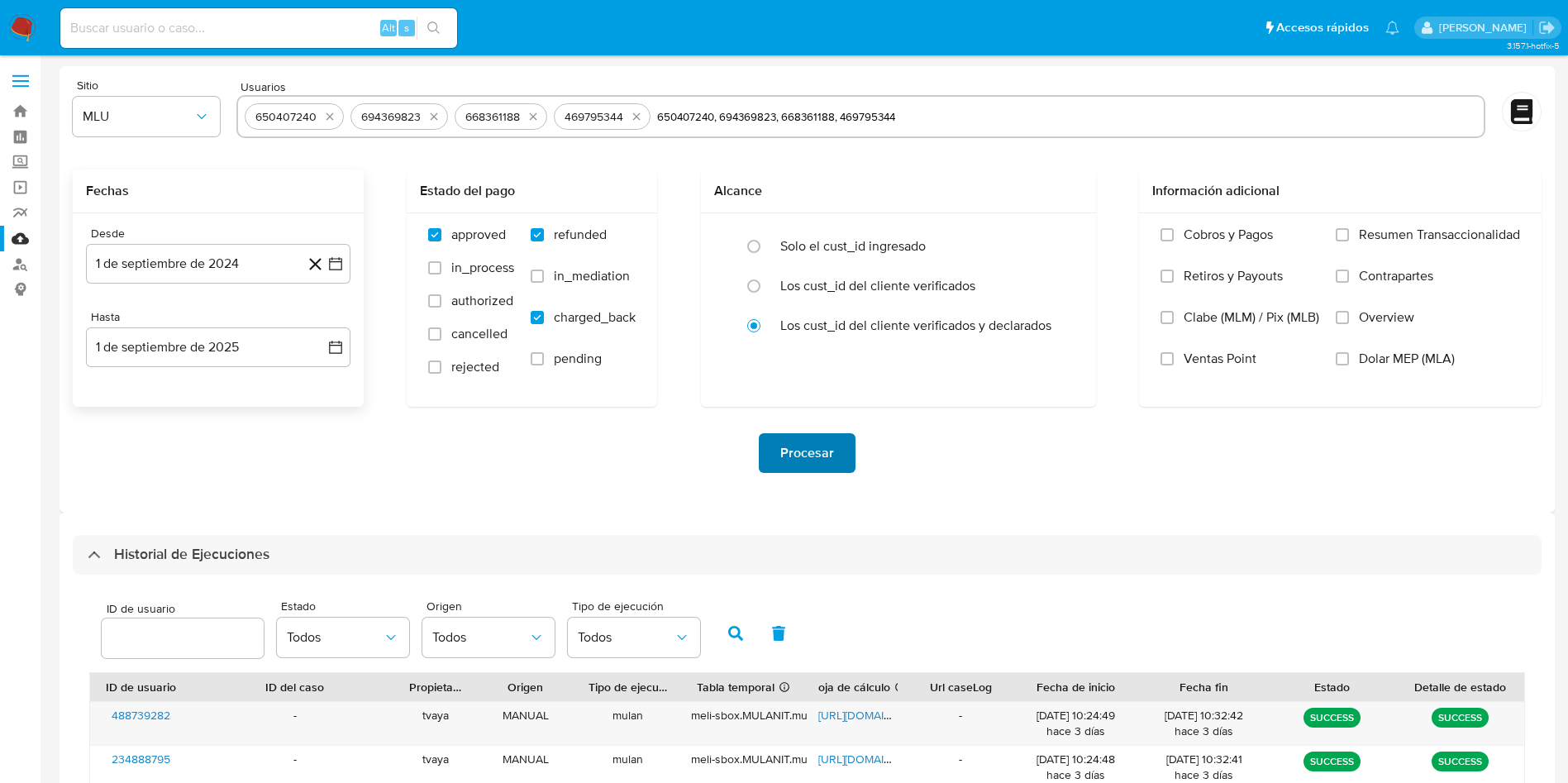
click at [816, 455] on span "Procesar" at bounding box center [807, 453] width 54 height 36
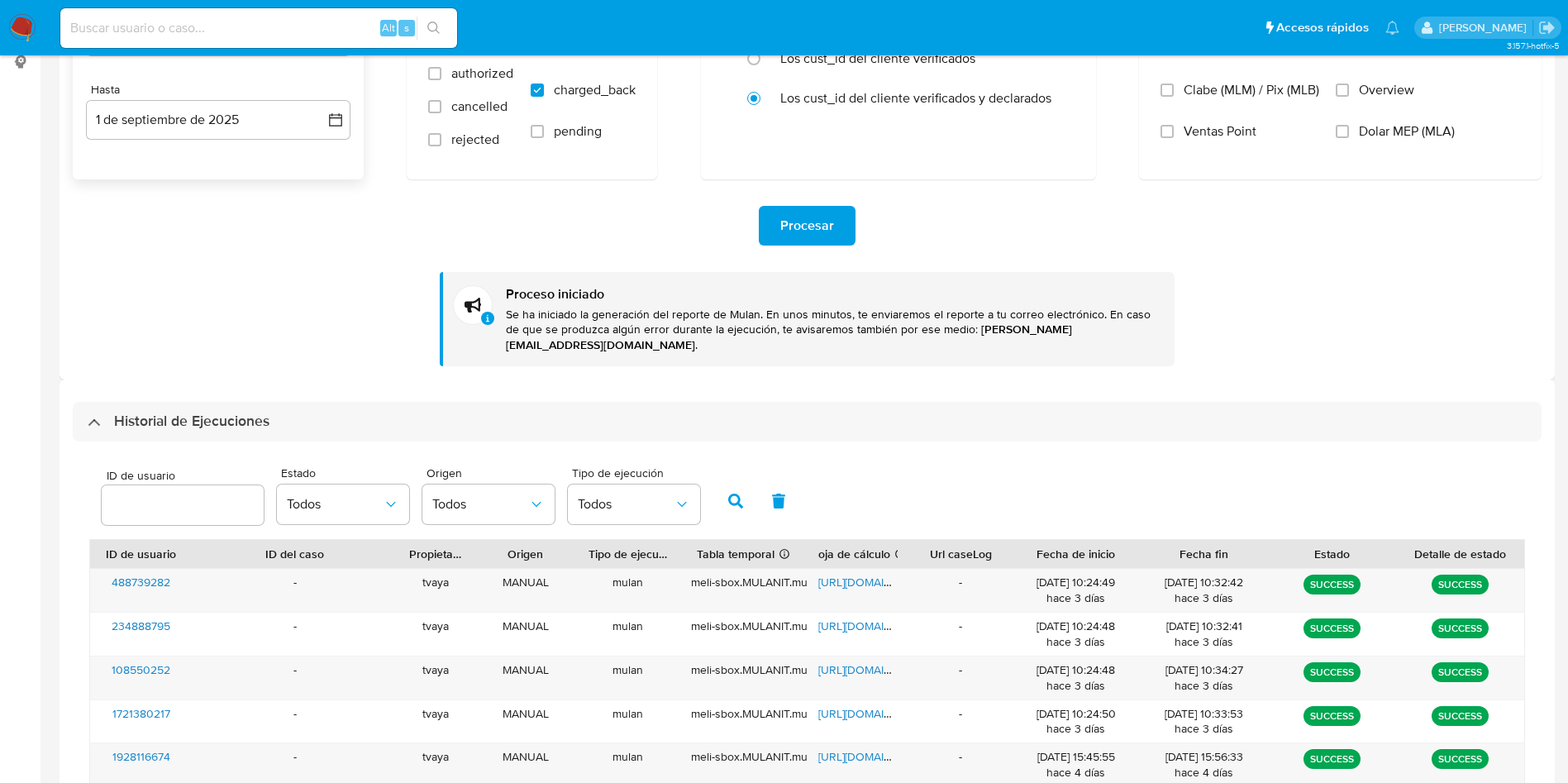
scroll to position [248, 0]
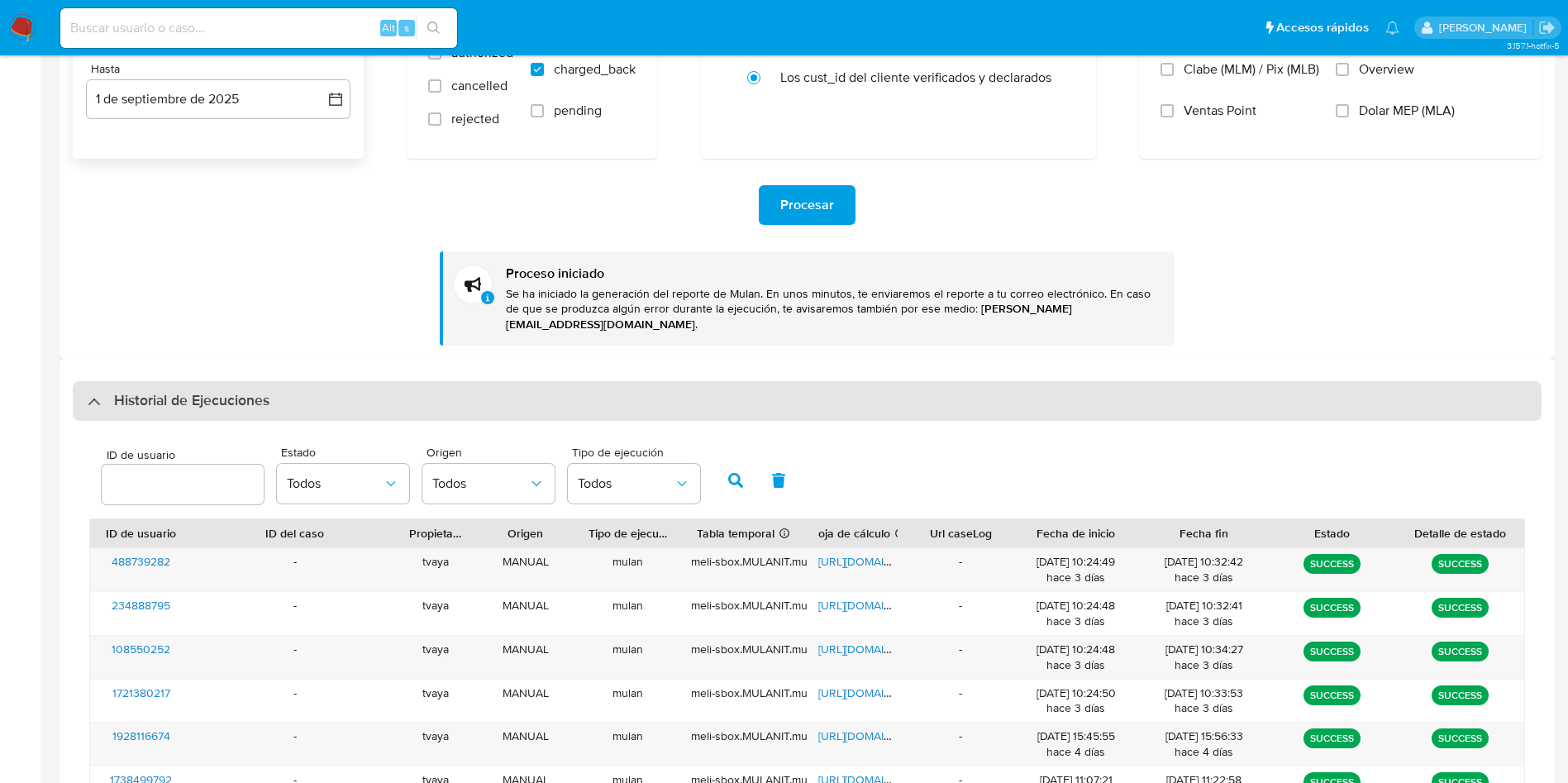
click at [362, 392] on div "Historial de Ejecuciones" at bounding box center [807, 401] width 1469 height 40
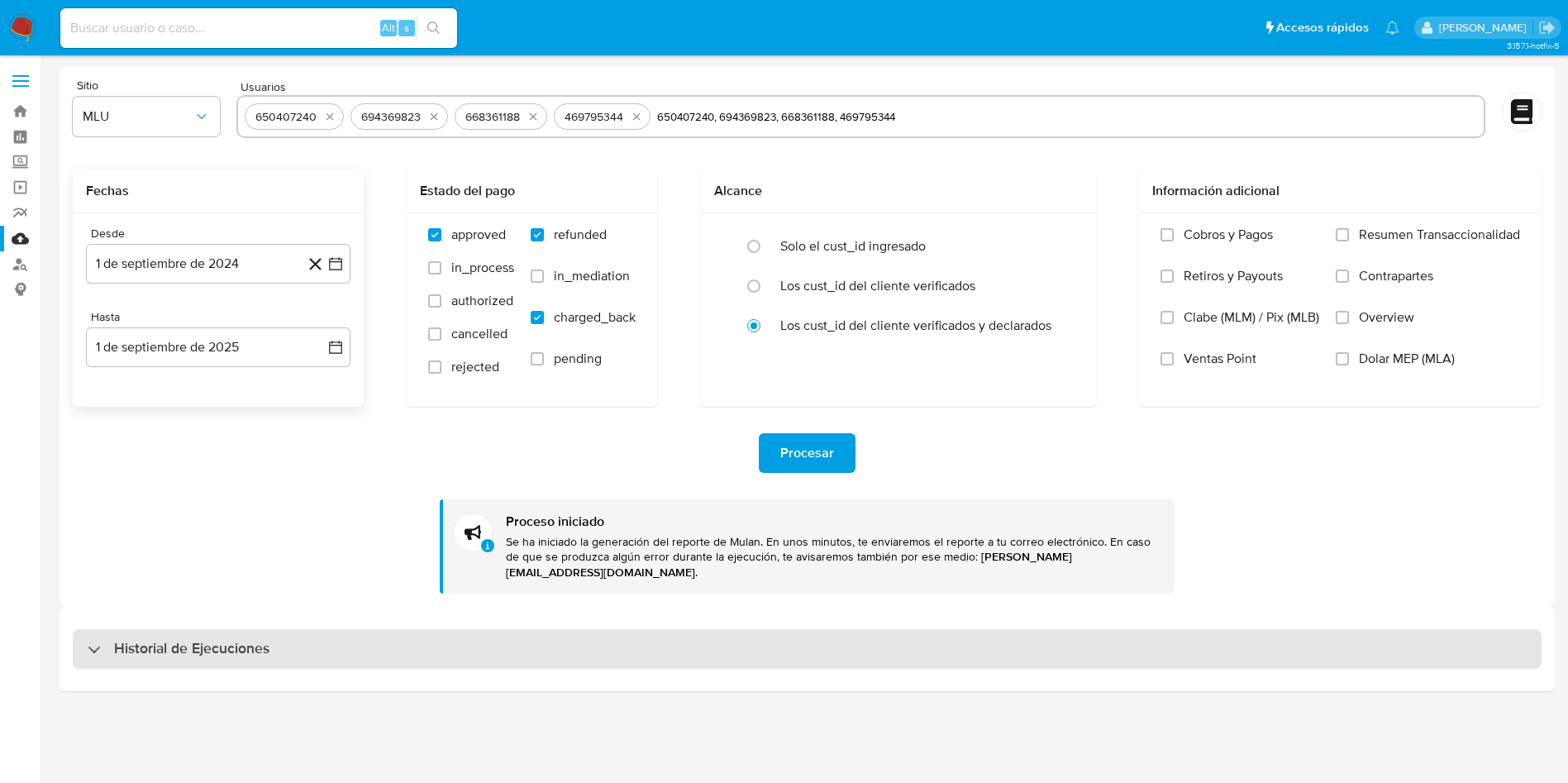
scroll to position [0, 0]
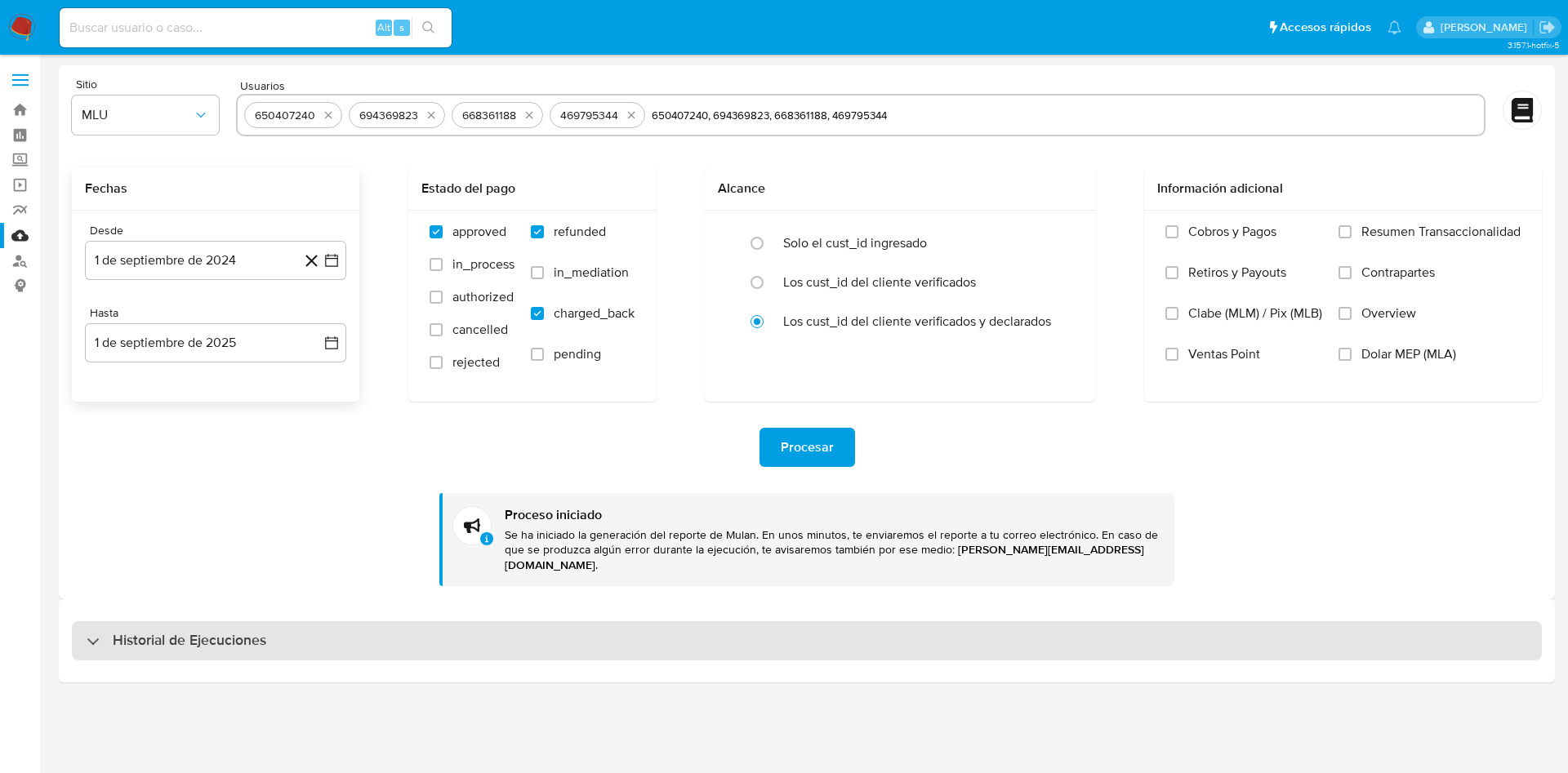
click at [266, 621] on div "Historial de Ejecuciones" at bounding box center [807, 640] width 1470 height 39
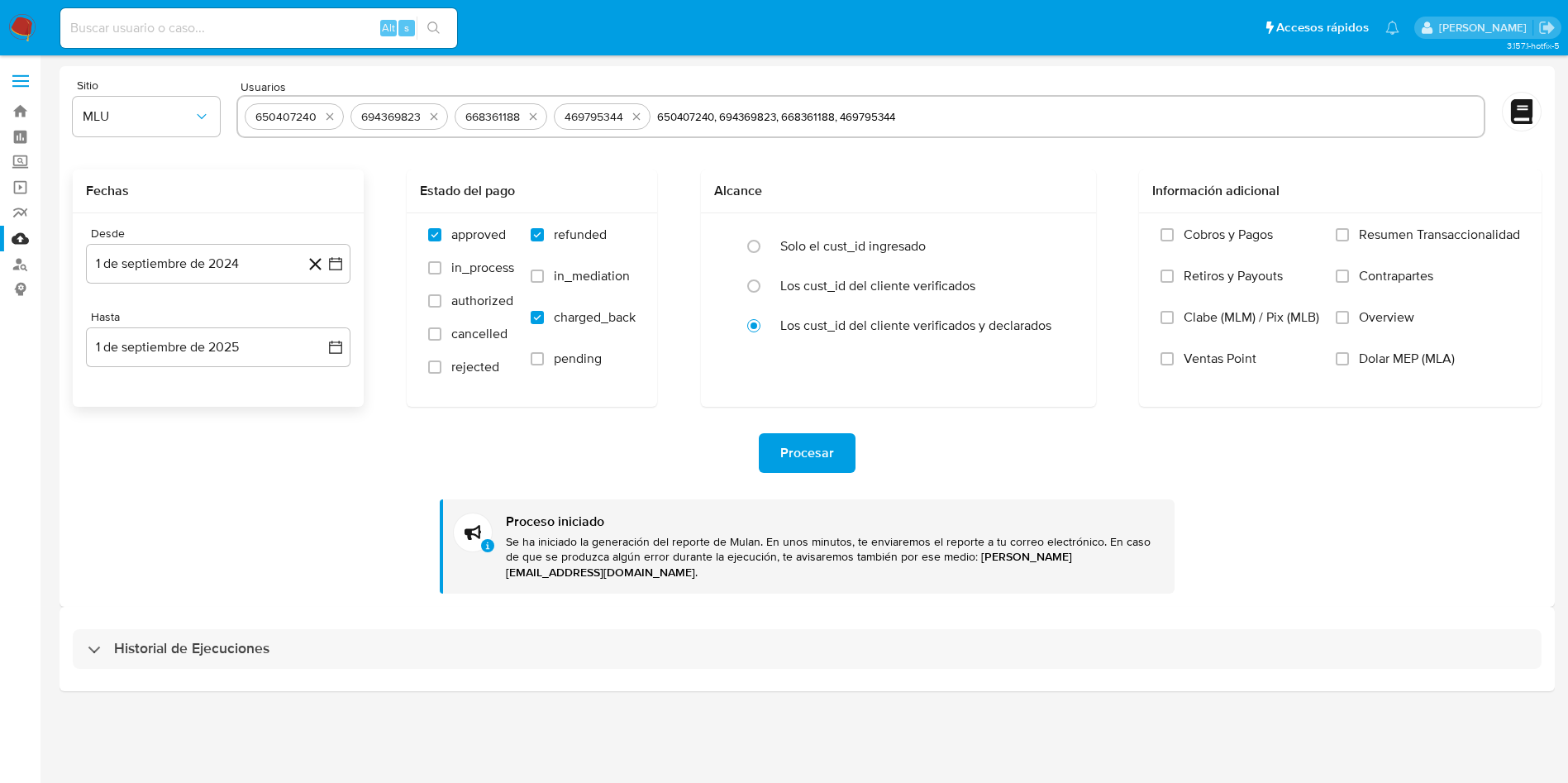
select select "10"
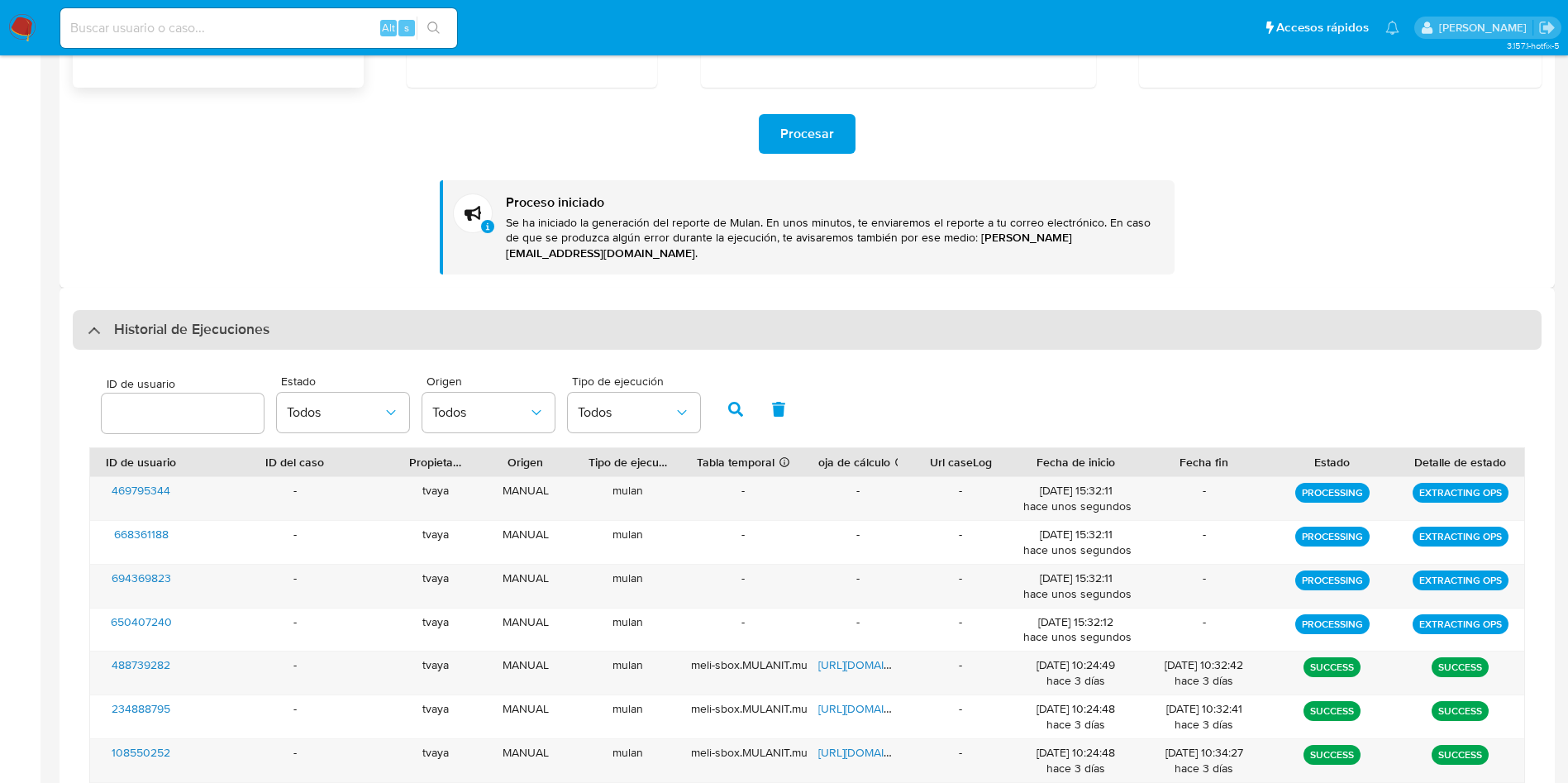
scroll to position [372, 0]
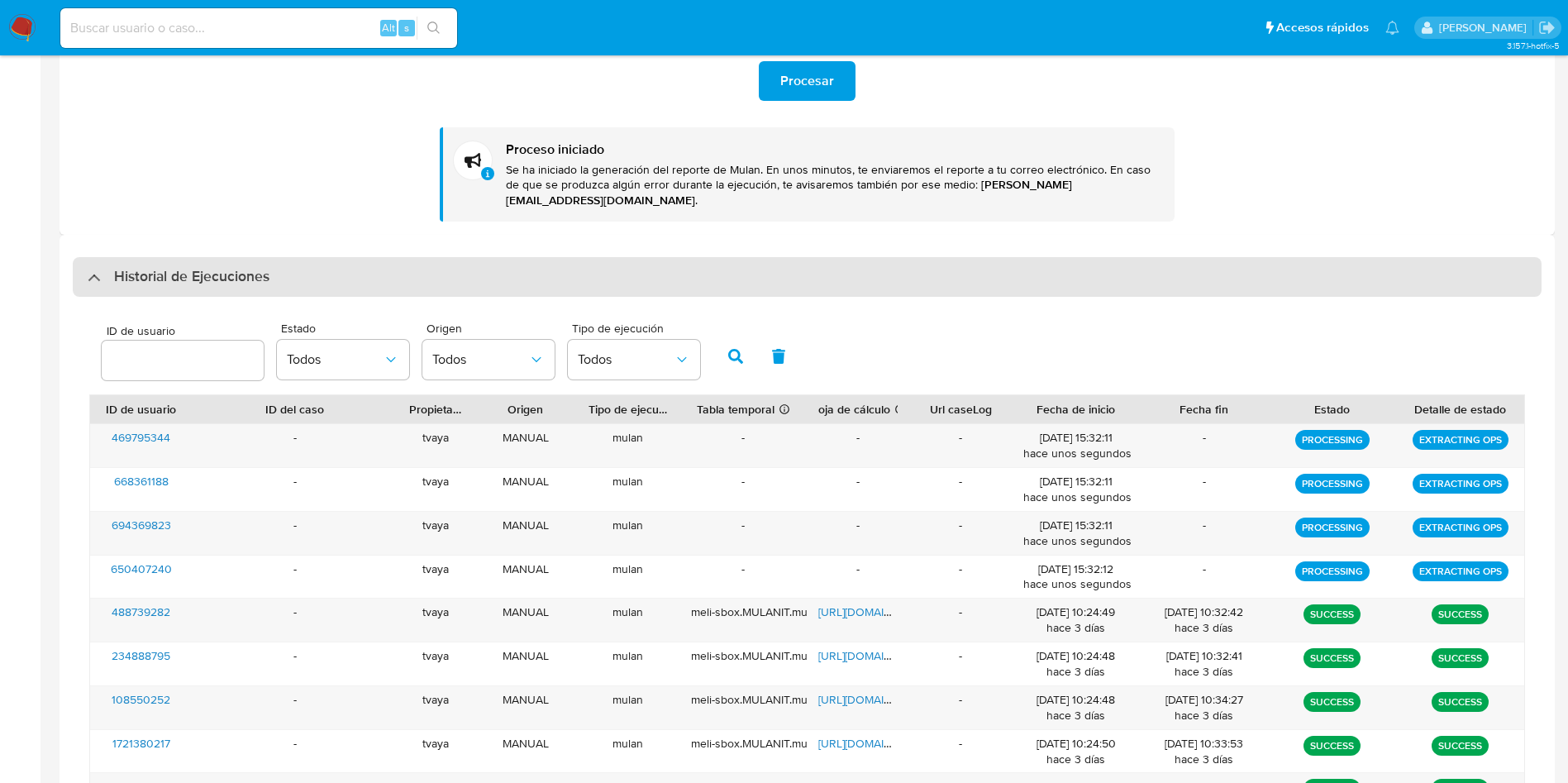
click at [269, 267] on h3 "Historial de Ejecuciones" at bounding box center [192, 276] width 155 height 20
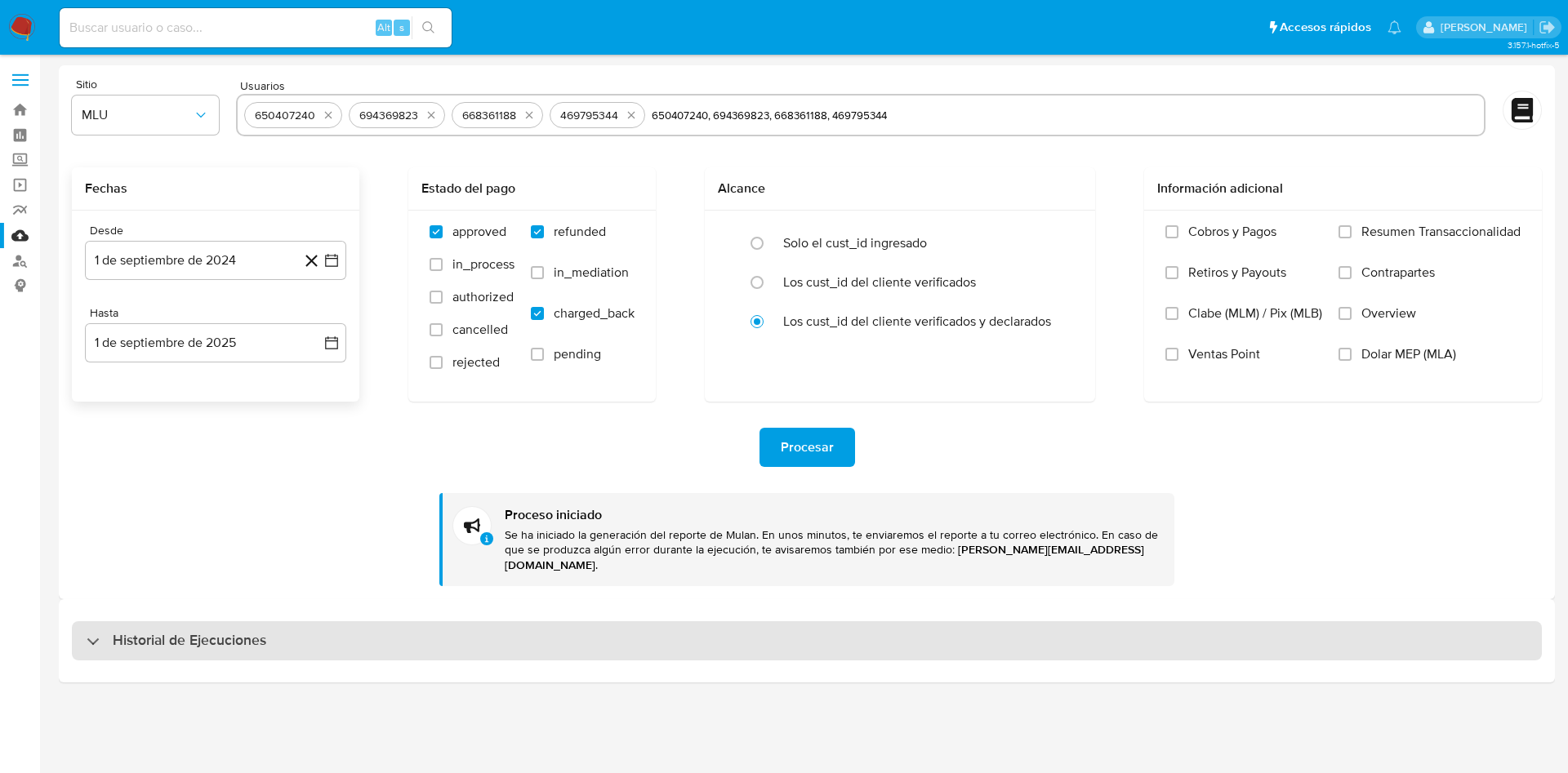
click at [275, 635] on div "Historial de Ejecuciones" at bounding box center [807, 640] width 1470 height 39
select select "10"
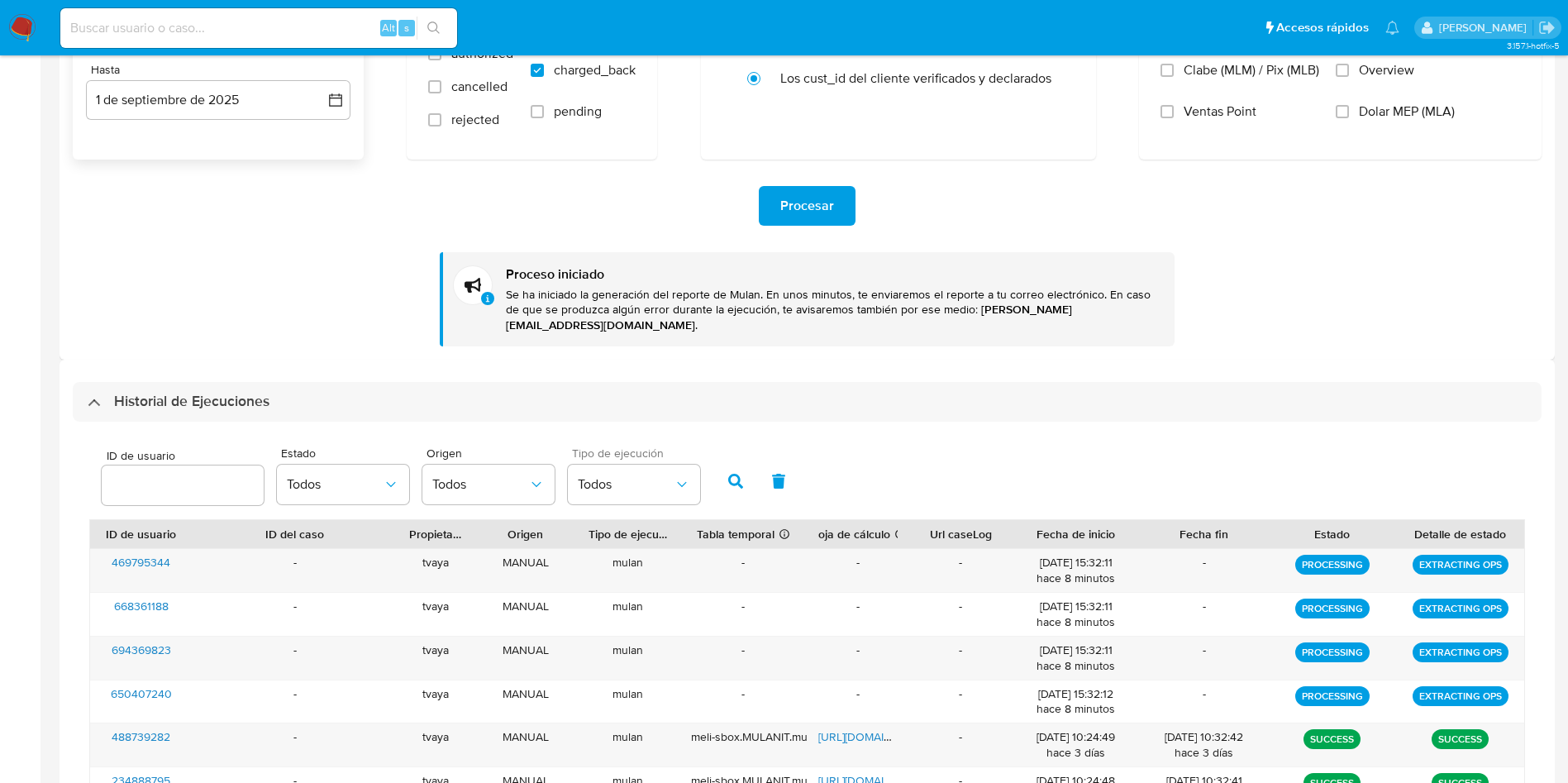
scroll to position [248, 0]
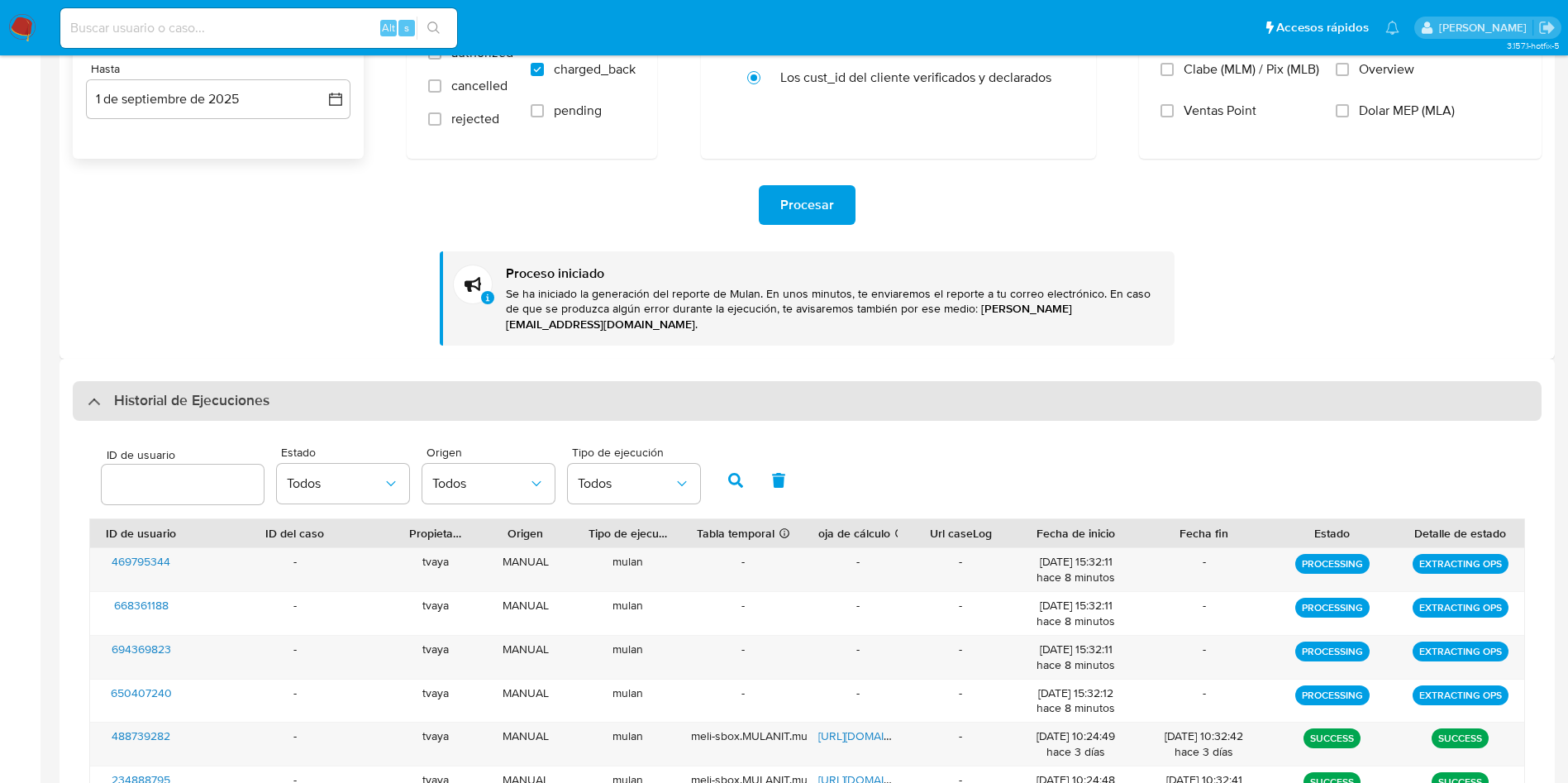
click at [198, 391] on h3 "Historial de Ejecuciones" at bounding box center [192, 400] width 155 height 20
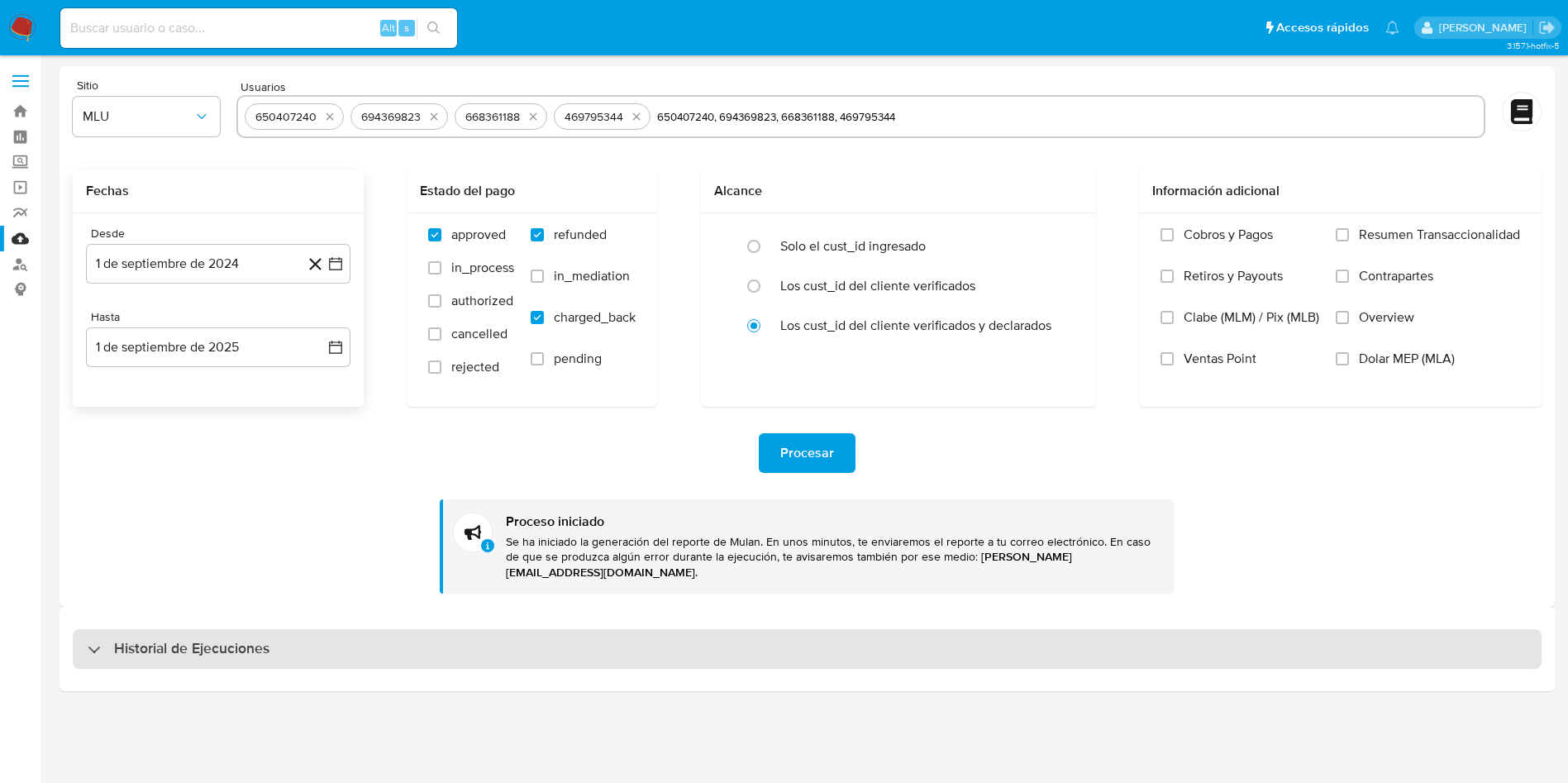
scroll to position [0, 0]
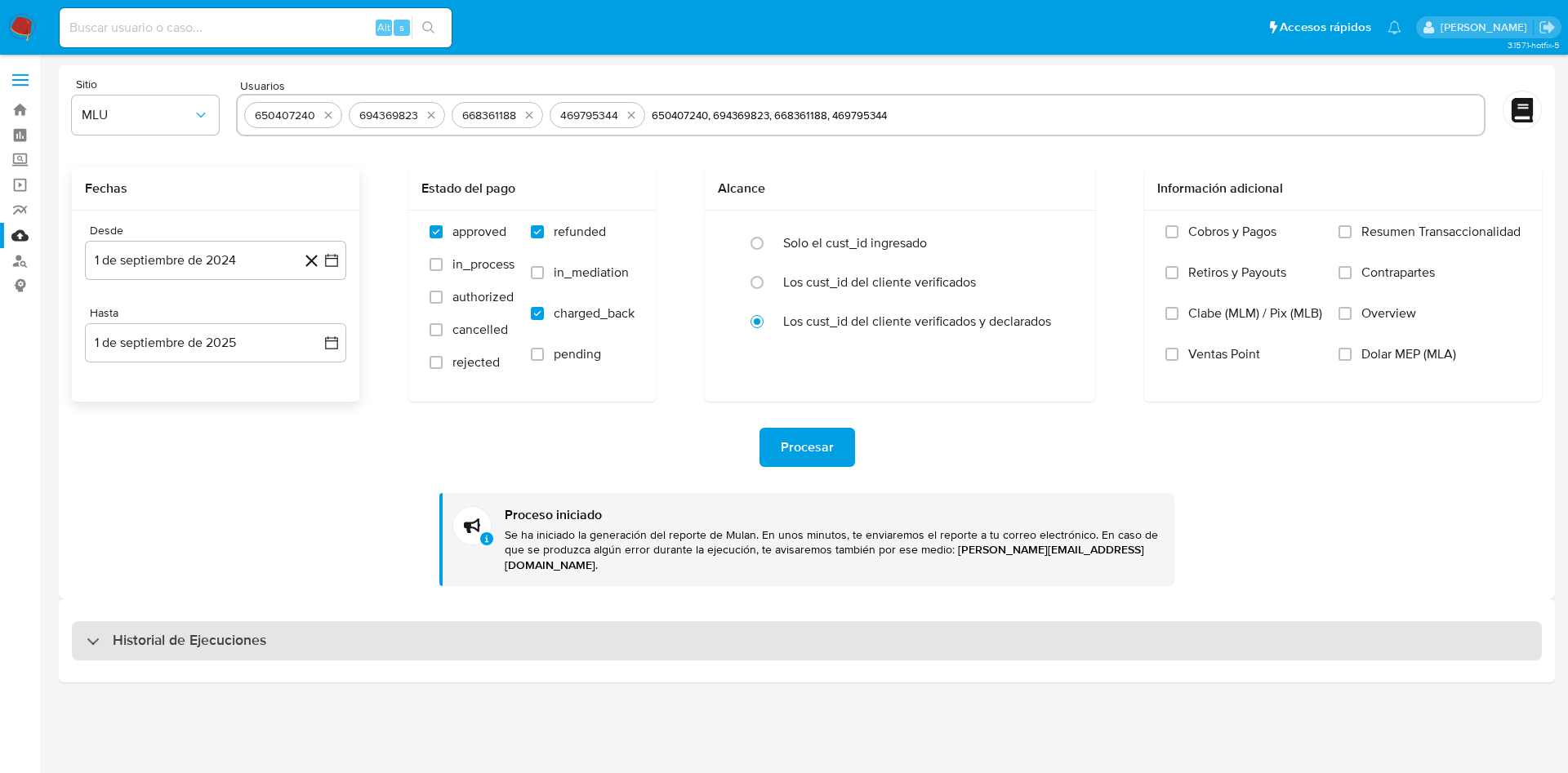
click at [275, 621] on div "Historial de Ejecuciones" at bounding box center [807, 640] width 1470 height 39
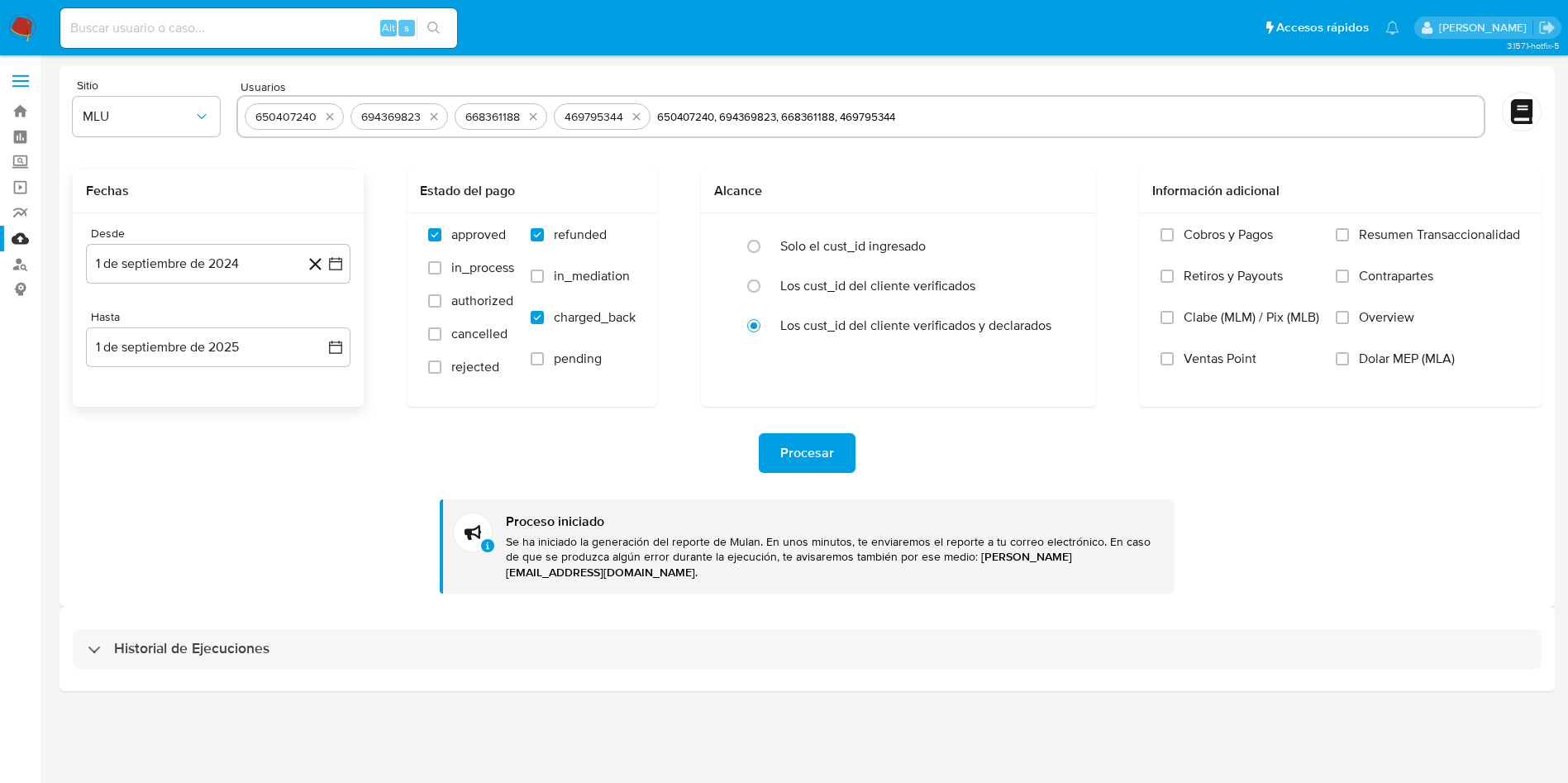
select select "10"
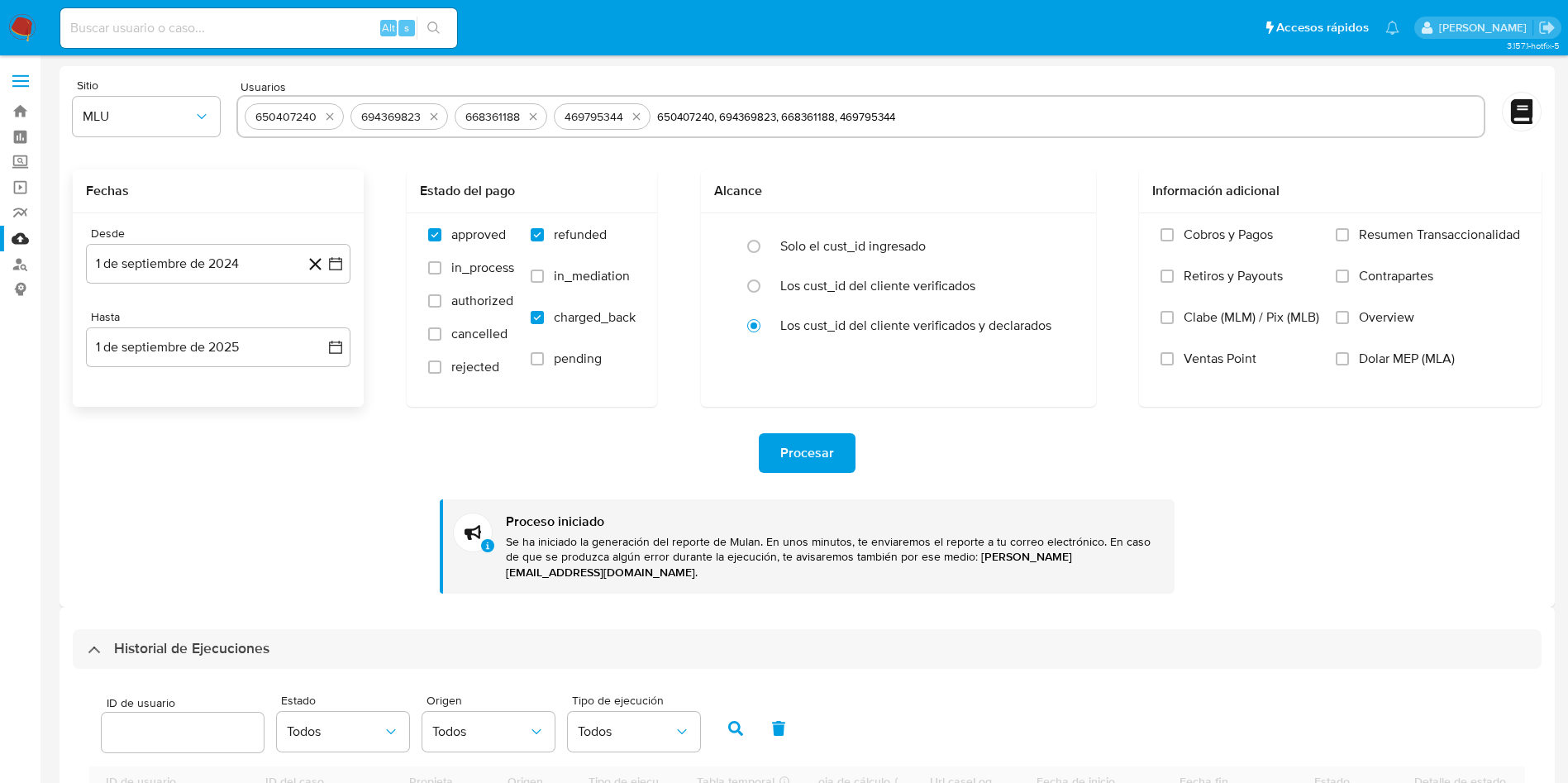
scroll to position [372, 0]
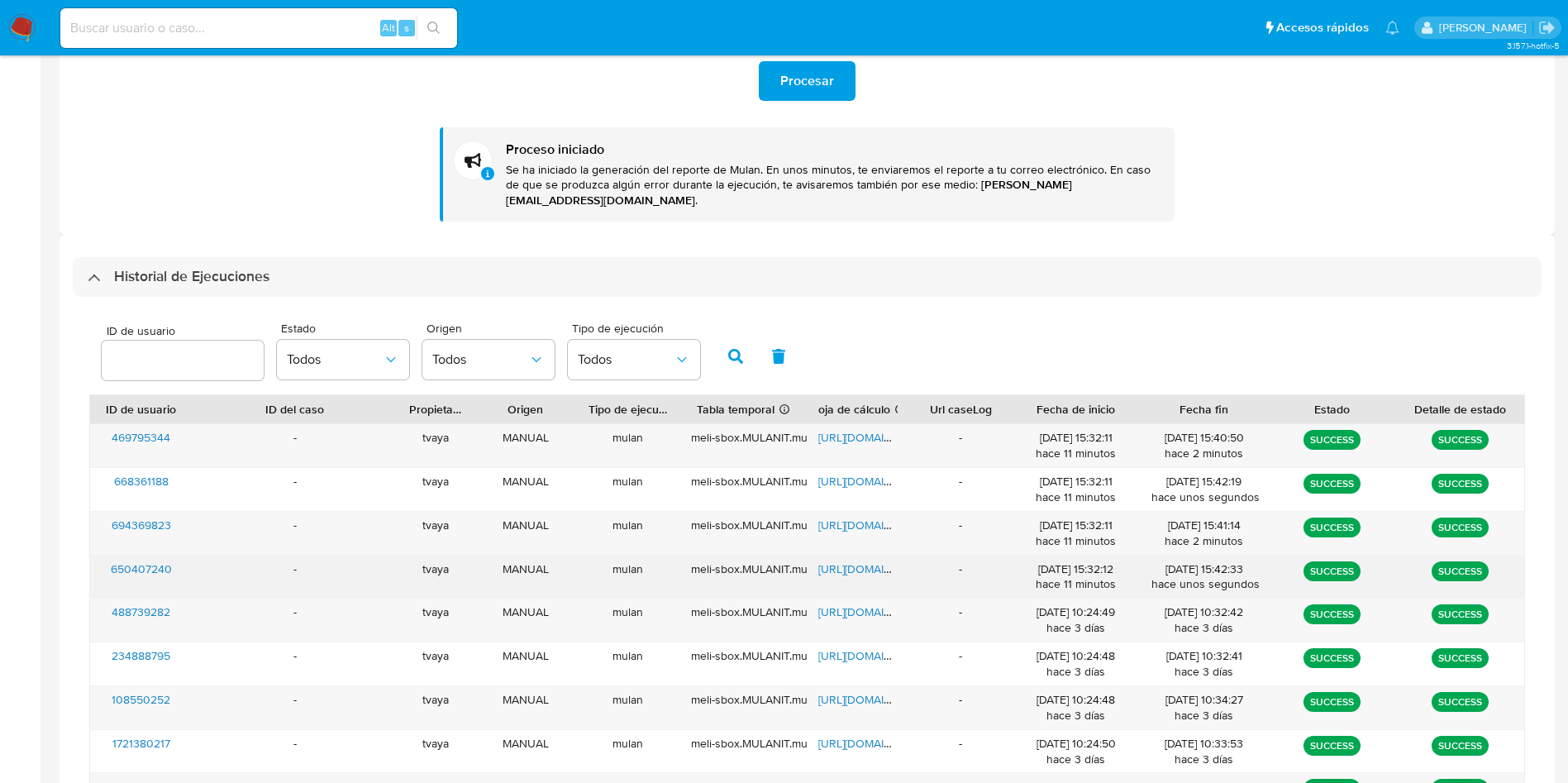
click at [868, 561] on span "https://docs.google.com/spreadsheets/d/1vD8a2Okhyg4zeWPiEvaYxRRQWVoFHTx5Xx9yVP6…" at bounding box center [875, 569] width 114 height 17
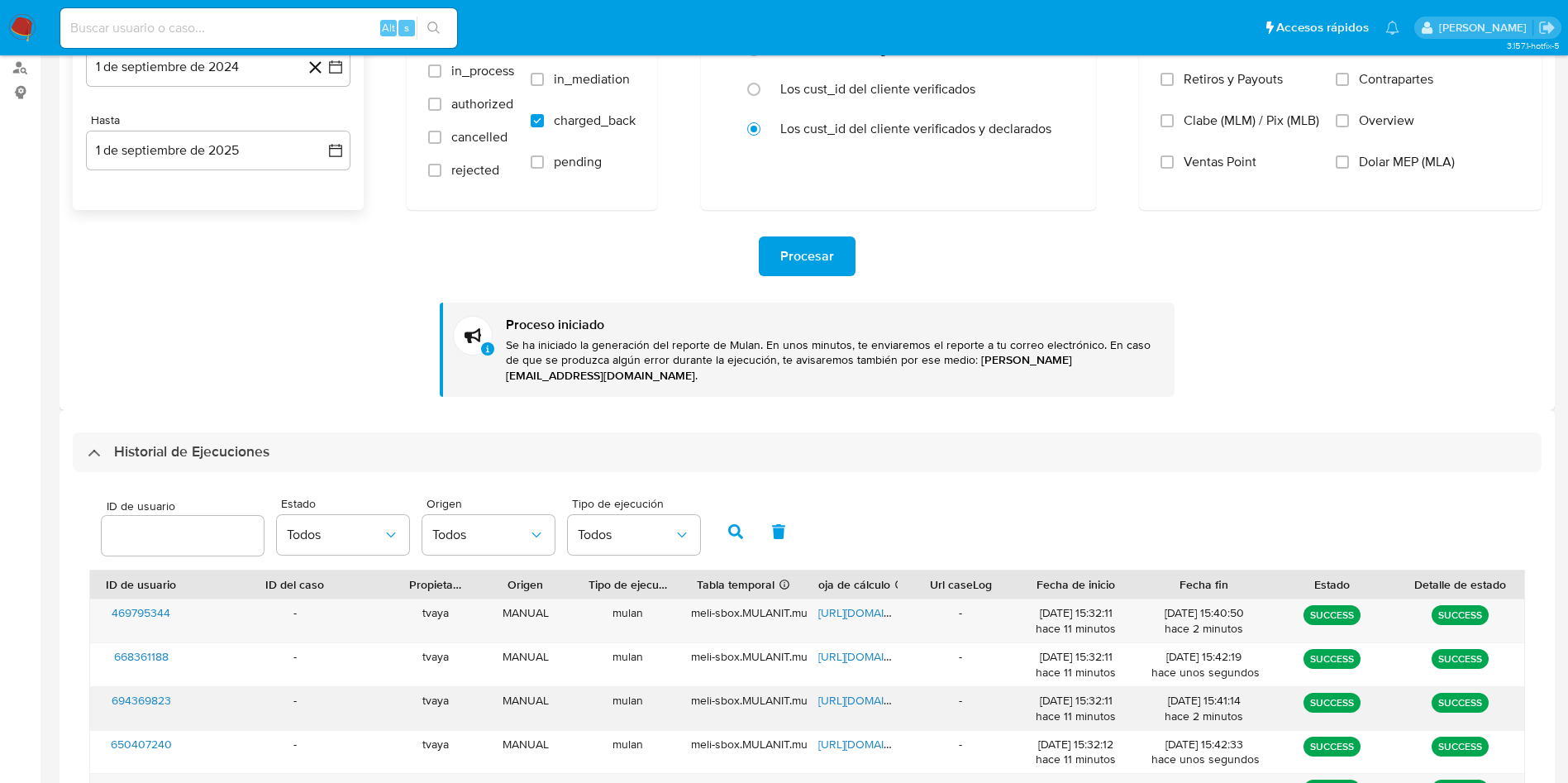
scroll to position [248, 0]
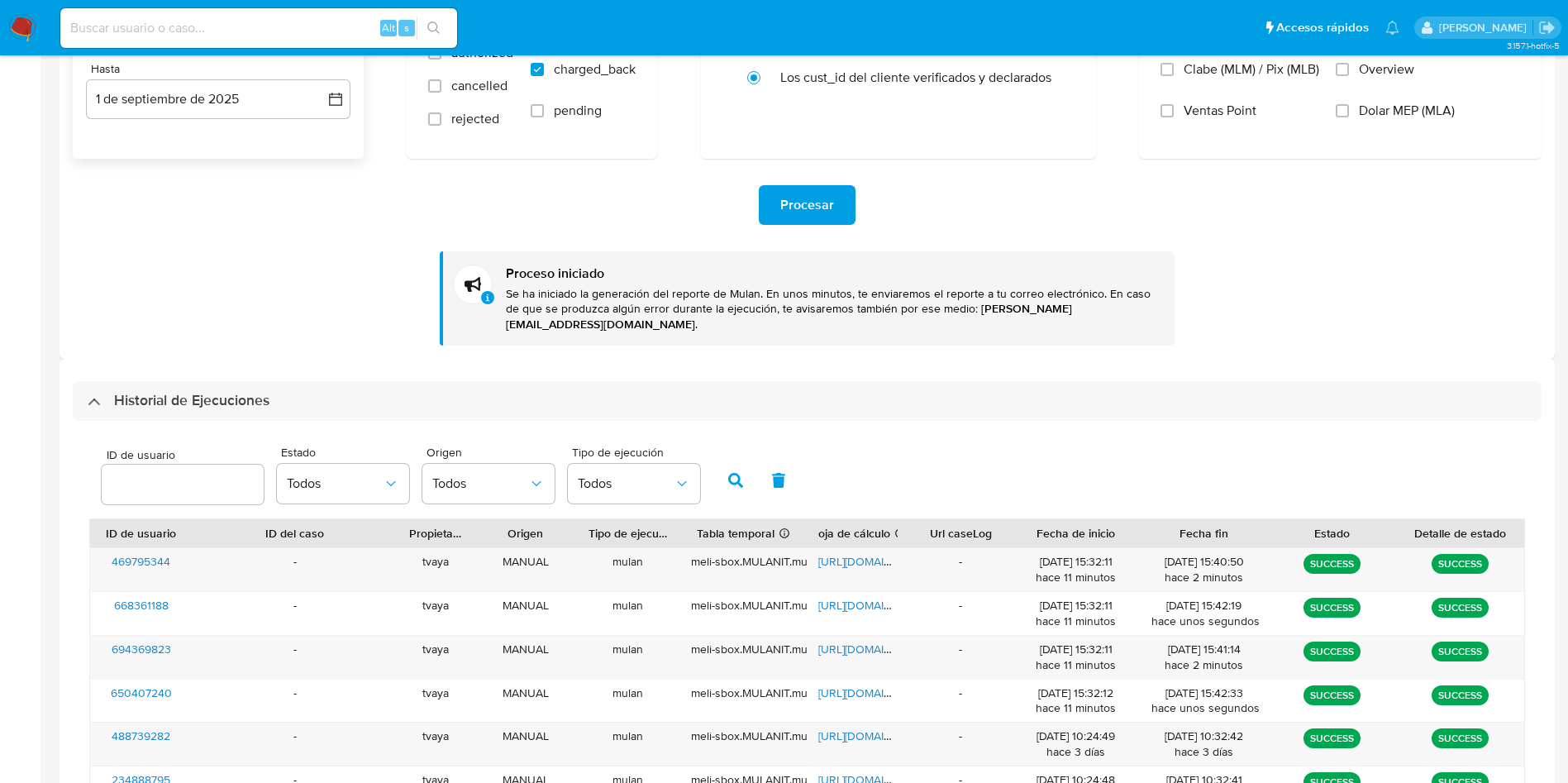
drag, startPoint x: 190, startPoint y: 641, endPoint x: 87, endPoint y: 644, distance: 103.0
click at [87, 644] on div "ID de usuario Estado Todos Origen Todos Tipo de ejecución Todos ID de usuario I…" at bounding box center [807, 733] width 1469 height 625
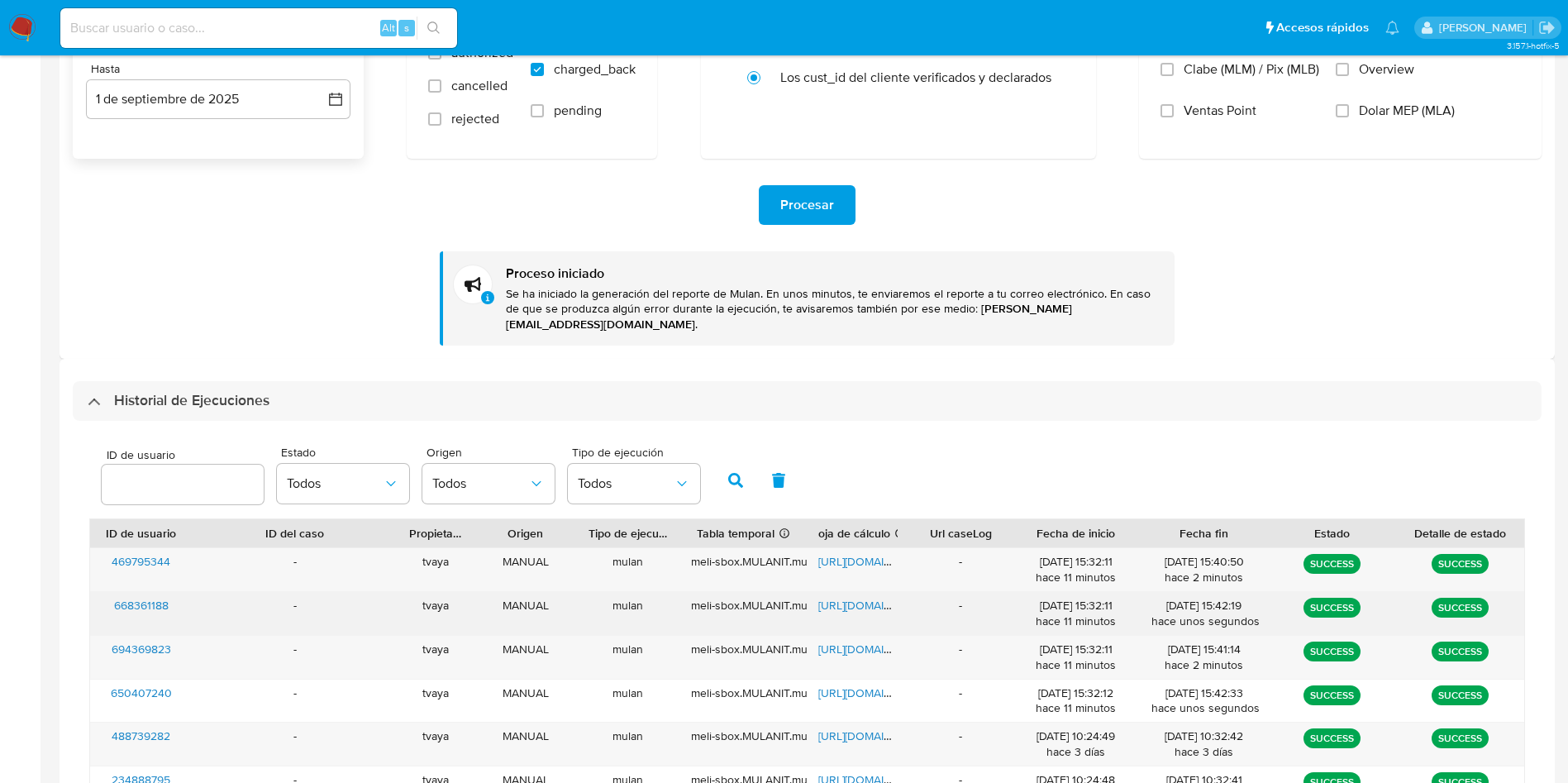
drag, startPoint x: 191, startPoint y: 598, endPoint x: 93, endPoint y: 594, distance: 98.1
click at [93, 594] on div "668361188 - tvaya MANUAL mulan meli-sbox.MULANIT.mulan_result_tvaya_20250901T14…" at bounding box center [807, 613] width 1434 height 43
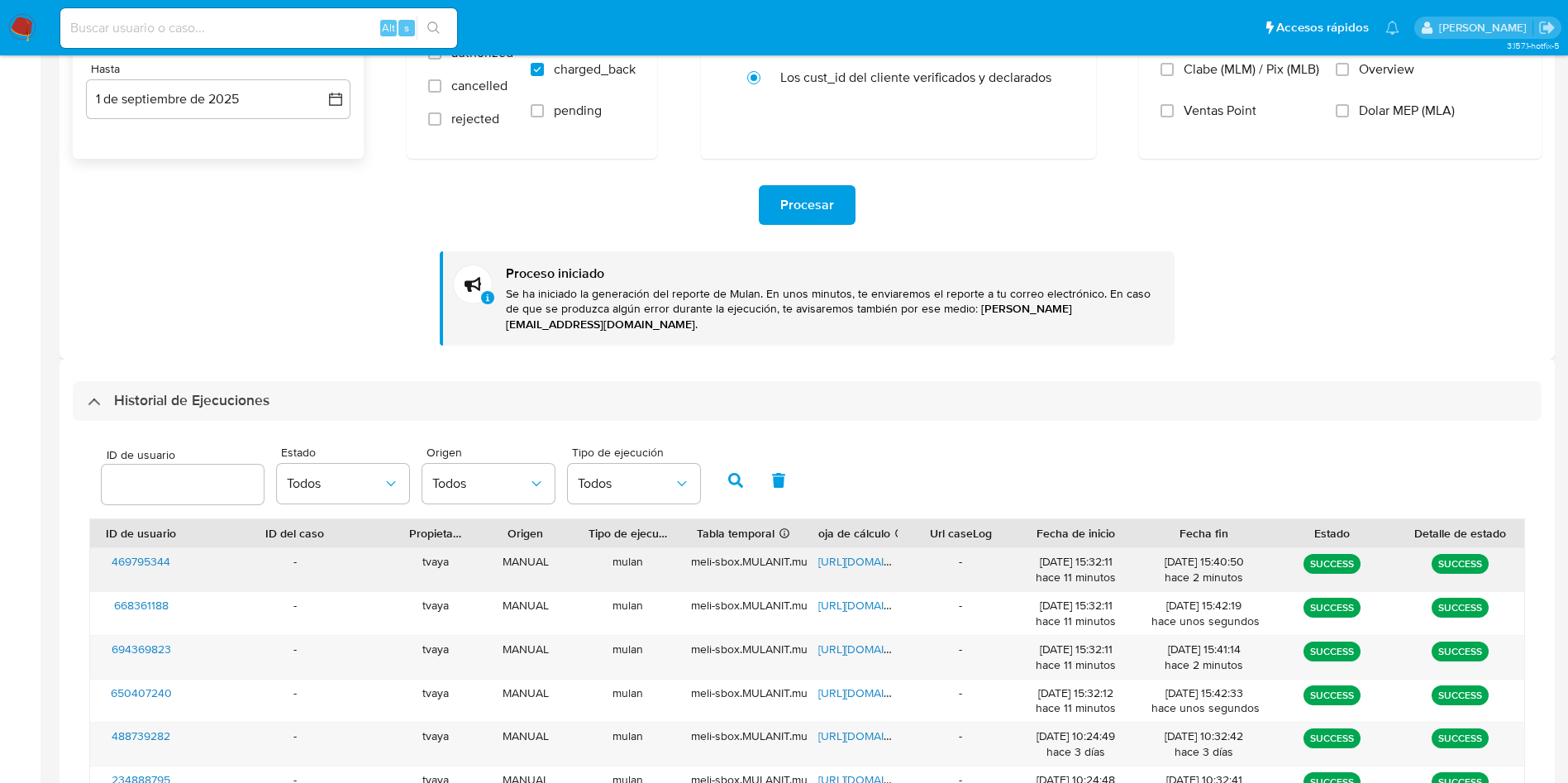
drag, startPoint x: 219, startPoint y: 539, endPoint x: 96, endPoint y: 546, distance: 123.2
click at [96, 548] on div "469795344 - tvaya MANUAL mulan meli-sbox.MULANIT.mulan_result_tvaya_20250901T14…" at bounding box center [807, 569] width 1434 height 43
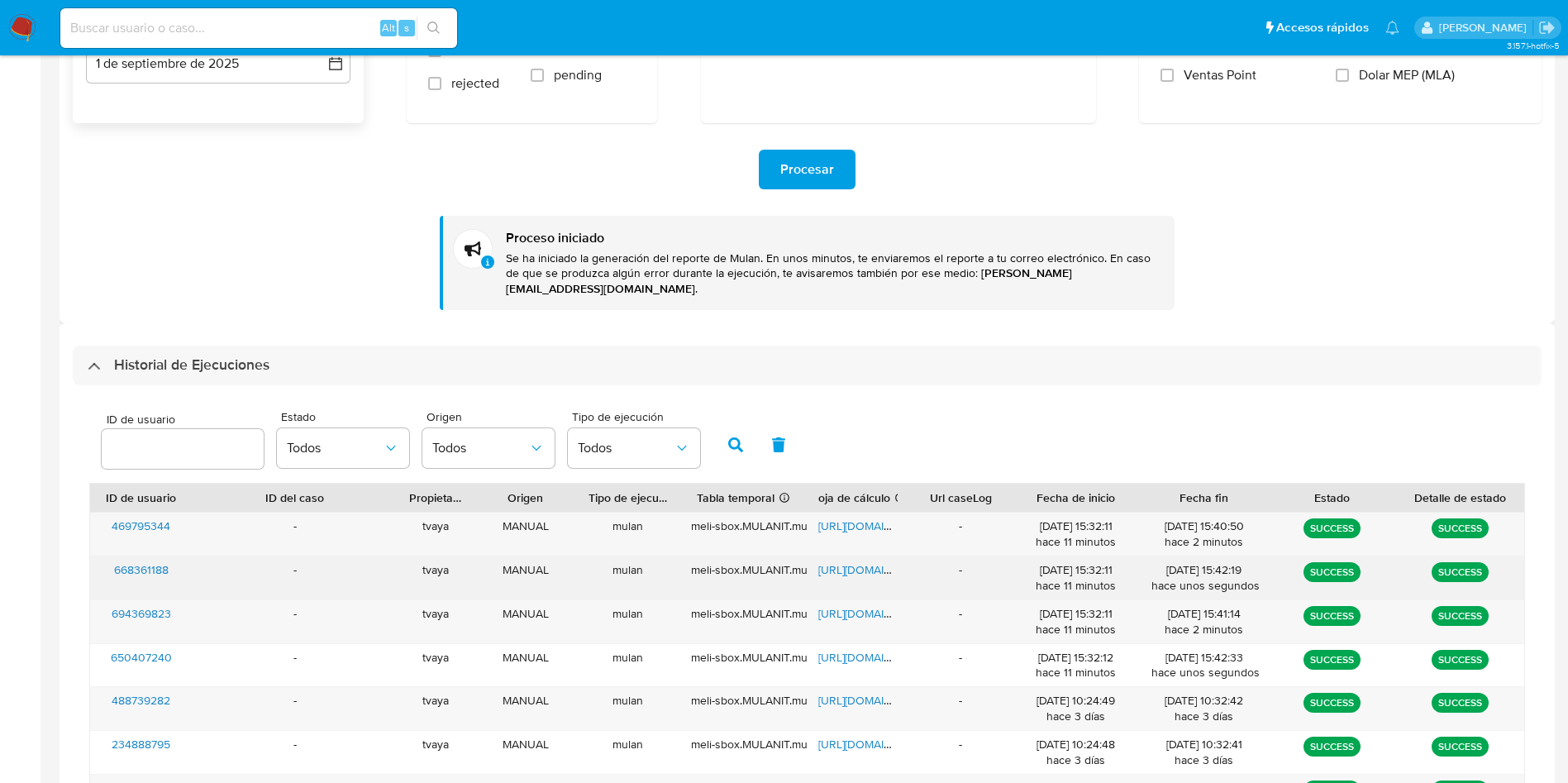
scroll to position [372, 0]
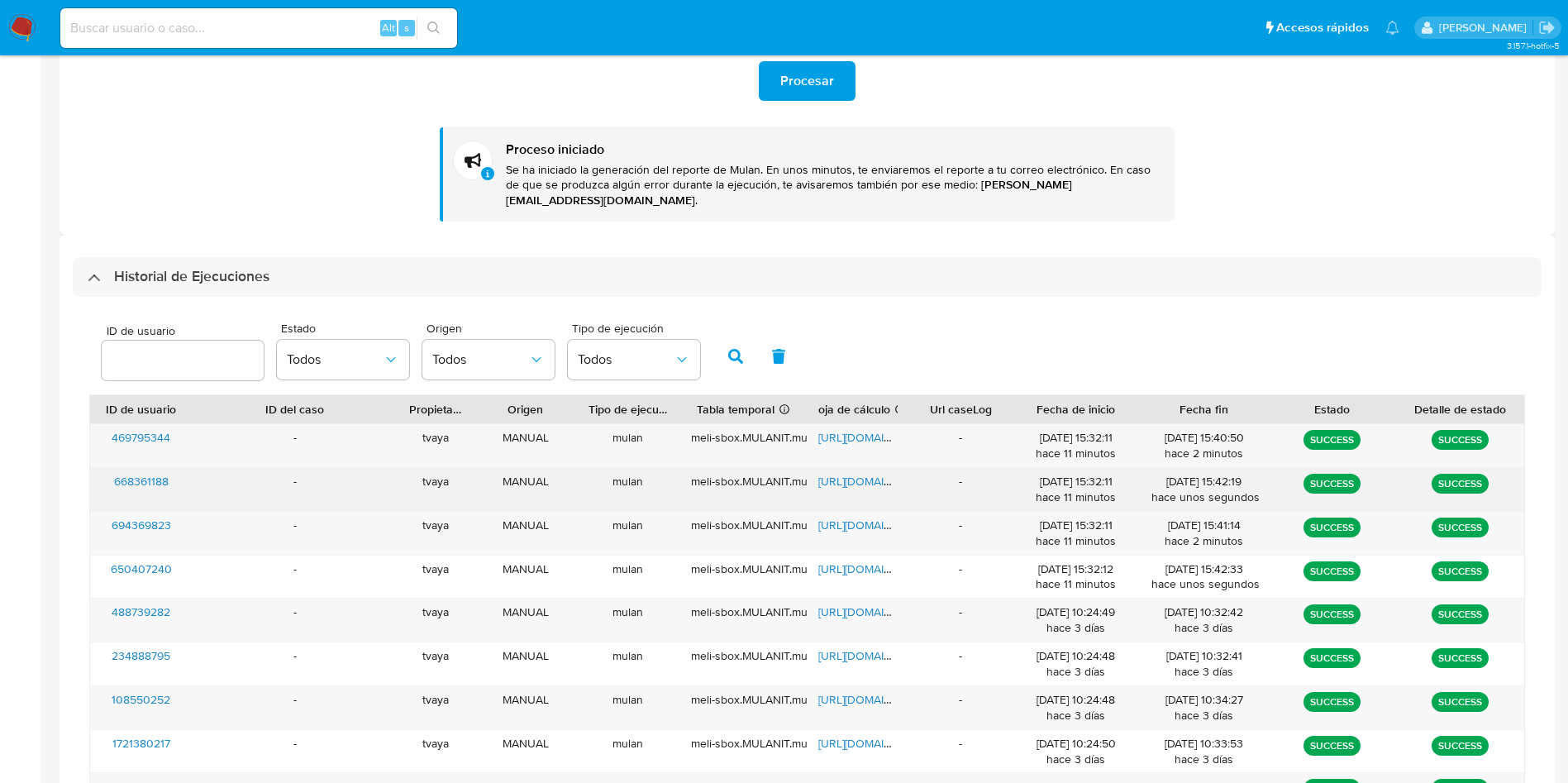
click at [829, 472] on span "https://docs.google.com/spreadsheets/d/15Uq8nSXZ7_5x215cn3Qs0ltzF4goLYP4ndvrNqF…" at bounding box center [875, 481] width 114 height 17
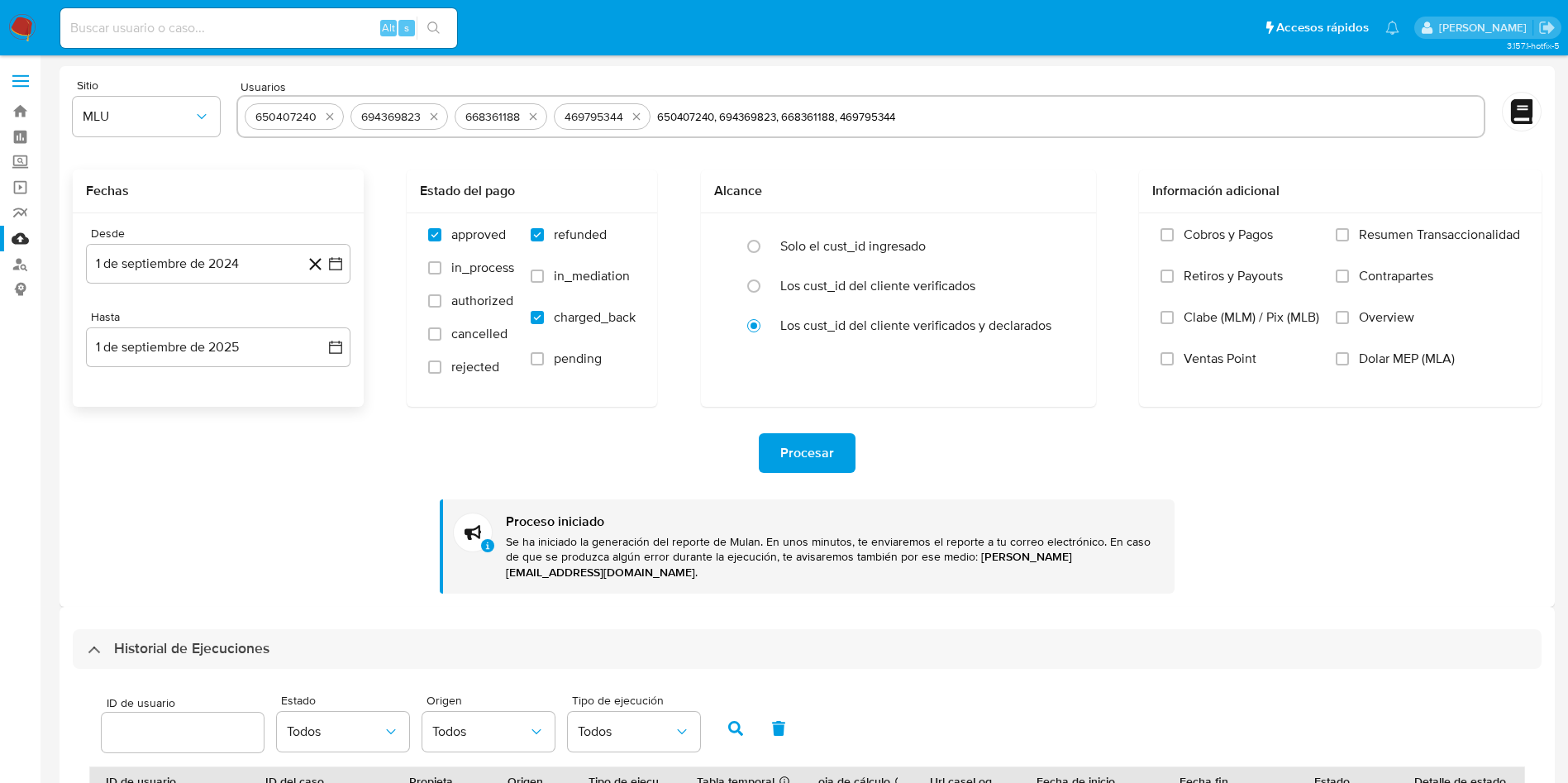
scroll to position [403, 0]
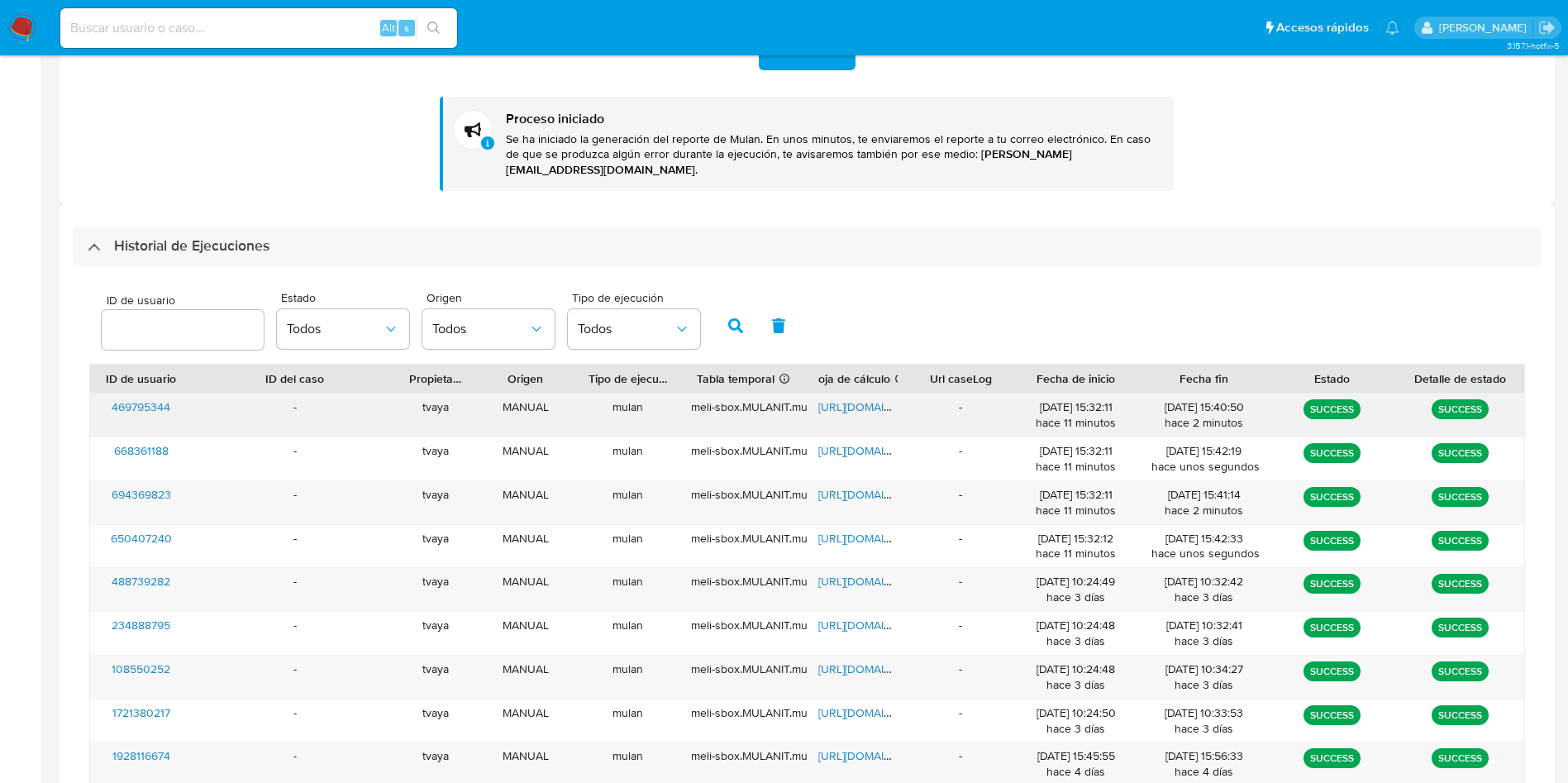
click at [866, 398] on span "https://docs.google.com/spreadsheets/d/1eY0DUnSLgVDC3Ff6VwnE8bZVqZsDQzOYidoJyjh…" at bounding box center [875, 406] width 114 height 17
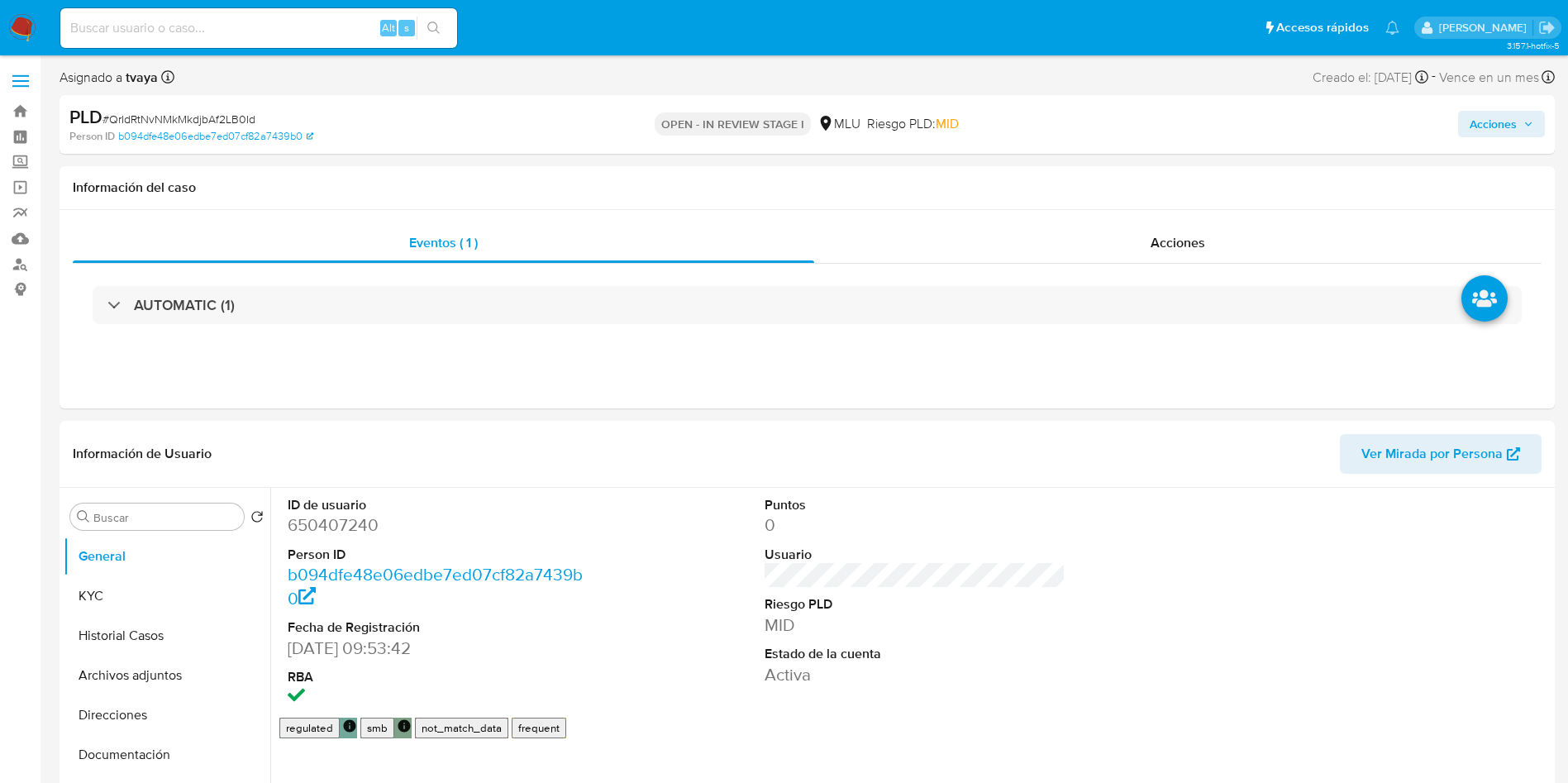
select select "10"
click at [326, 525] on dd "650407240" at bounding box center [438, 524] width 301 height 23
copy dd "650407240"
select select "10"
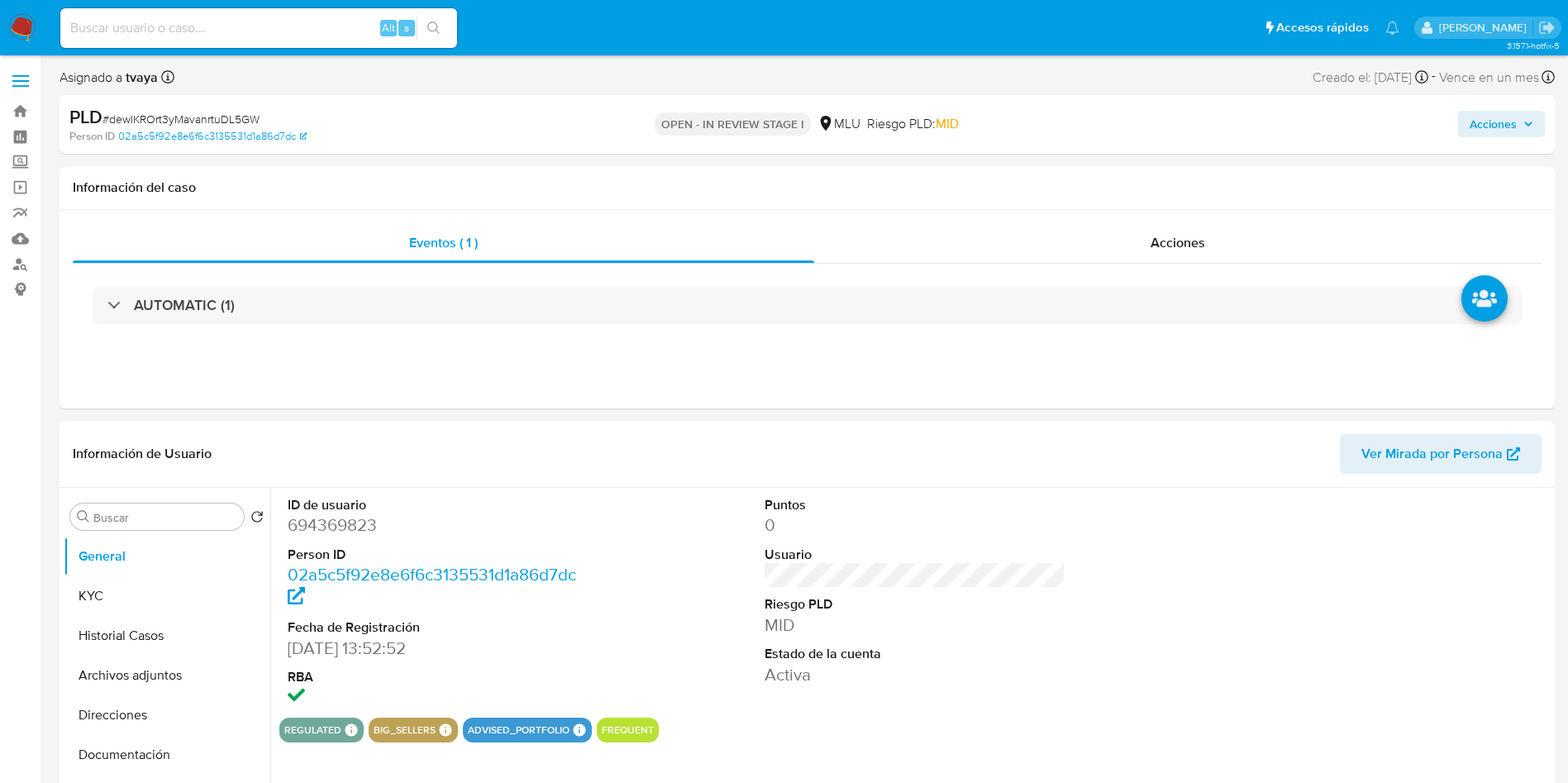
click at [356, 532] on dd "694369823" at bounding box center [438, 524] width 301 height 23
copy dd "694369823"
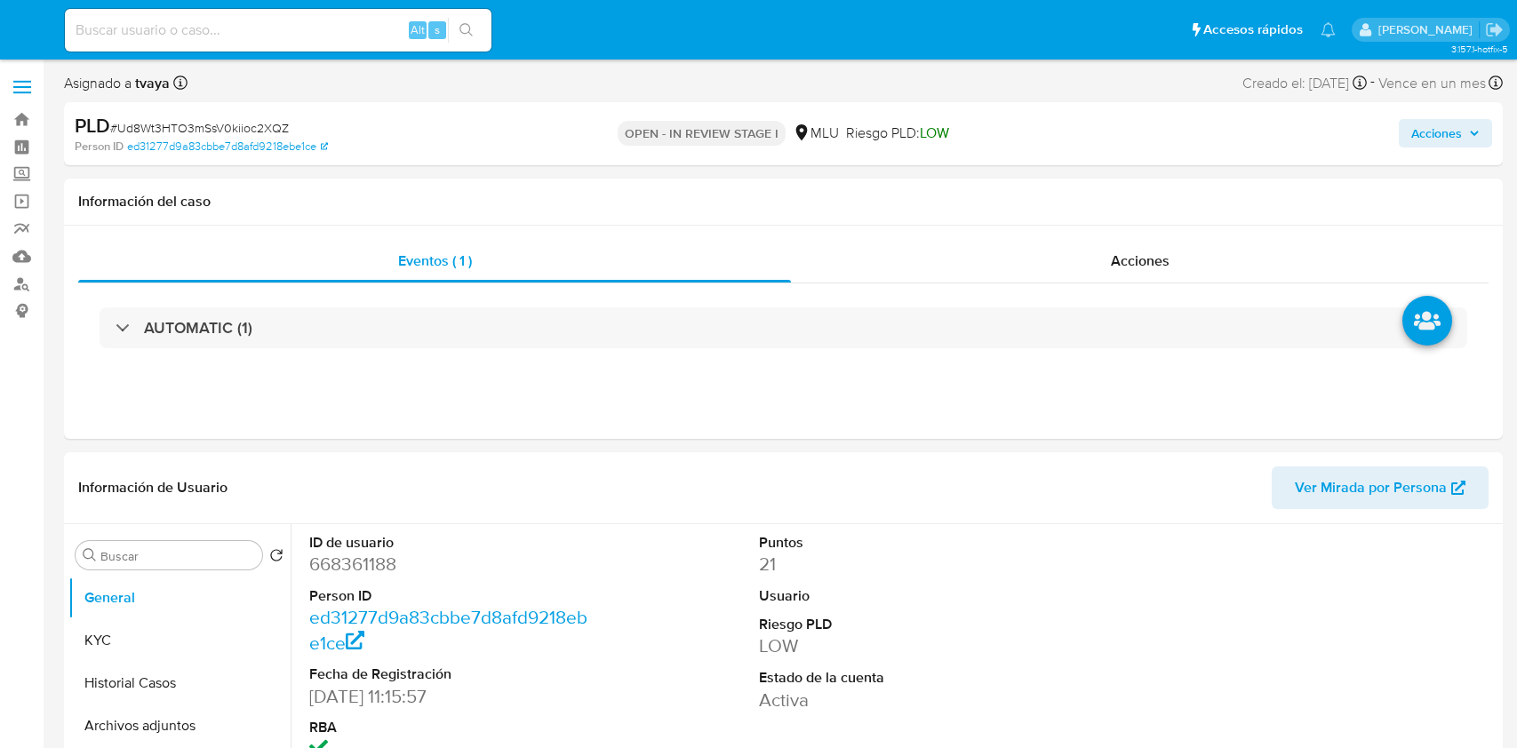
select select "10"
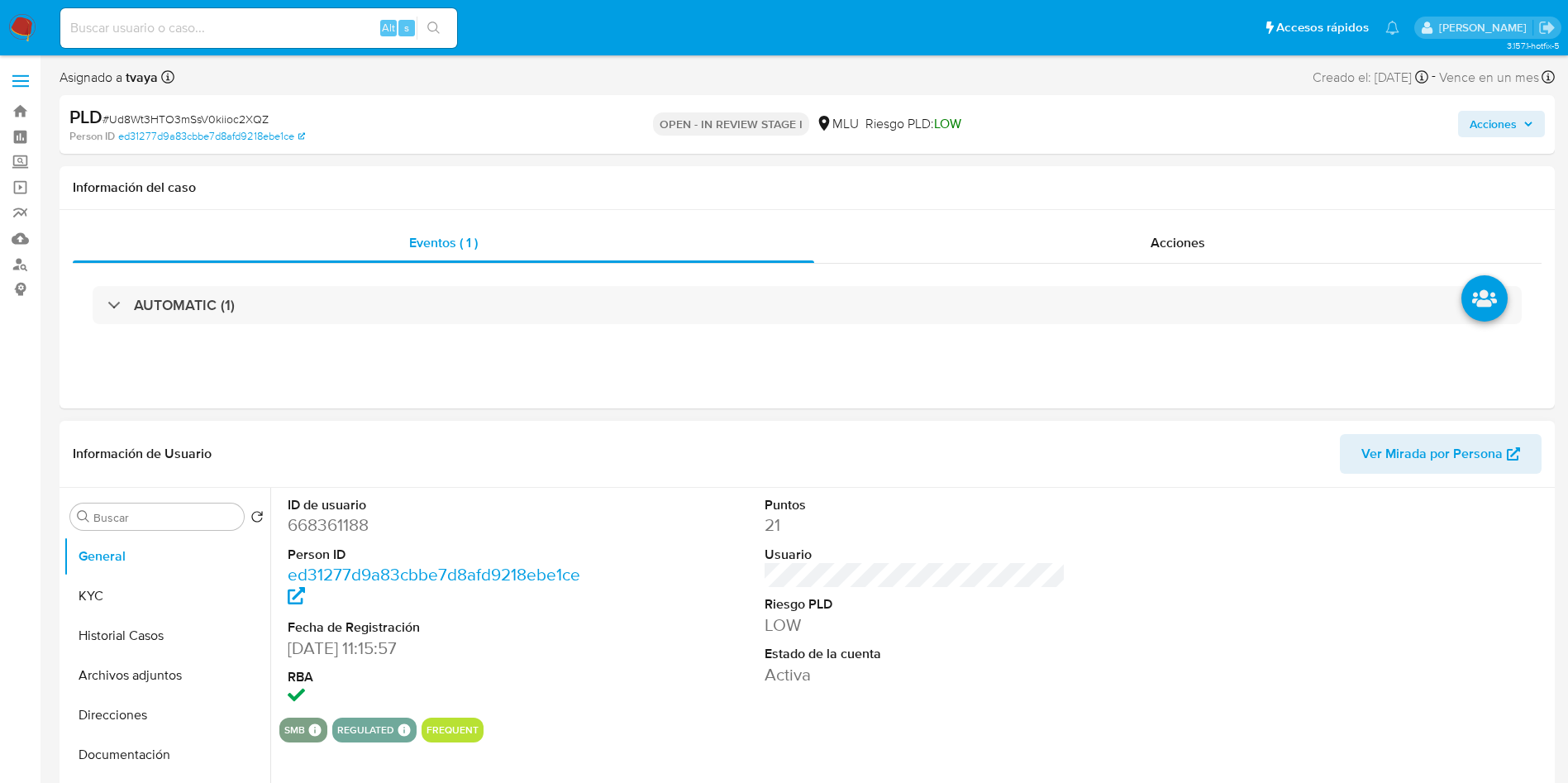
click at [307, 531] on dd "668361188" at bounding box center [438, 524] width 301 height 23
copy dd "668361188"
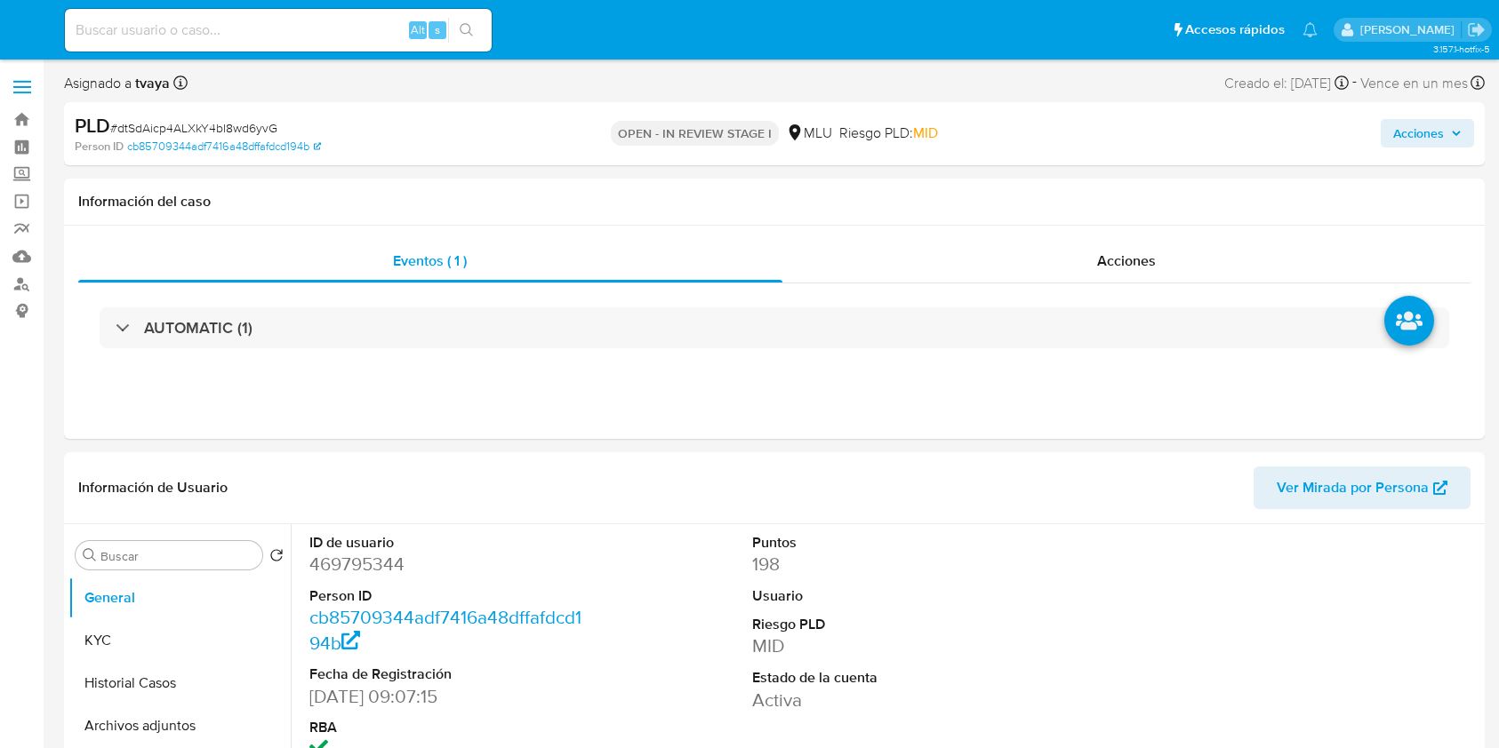
select select "10"
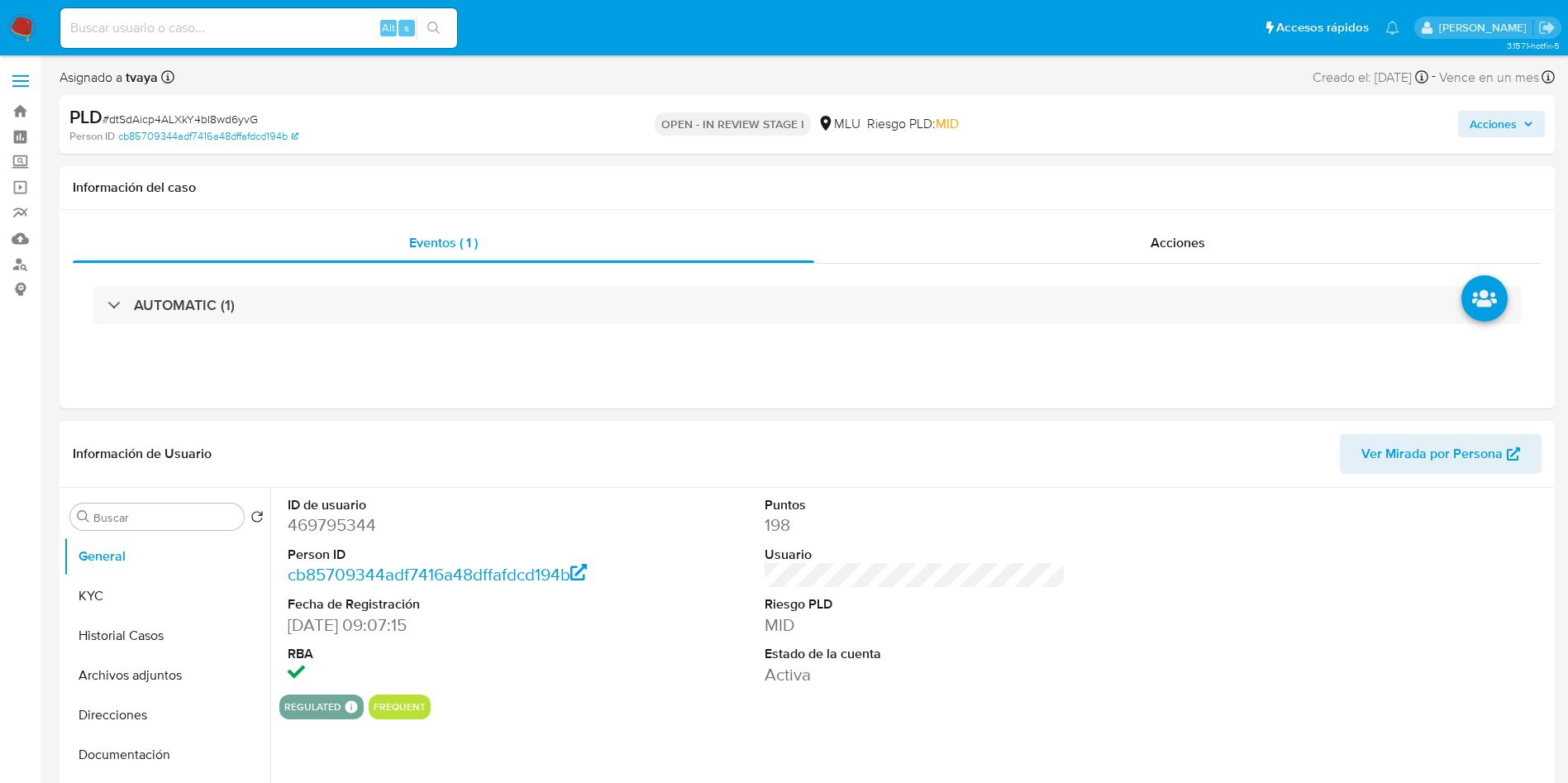
click at [346, 518] on dd "469795344" at bounding box center [438, 524] width 301 height 23
copy dd "469795344"
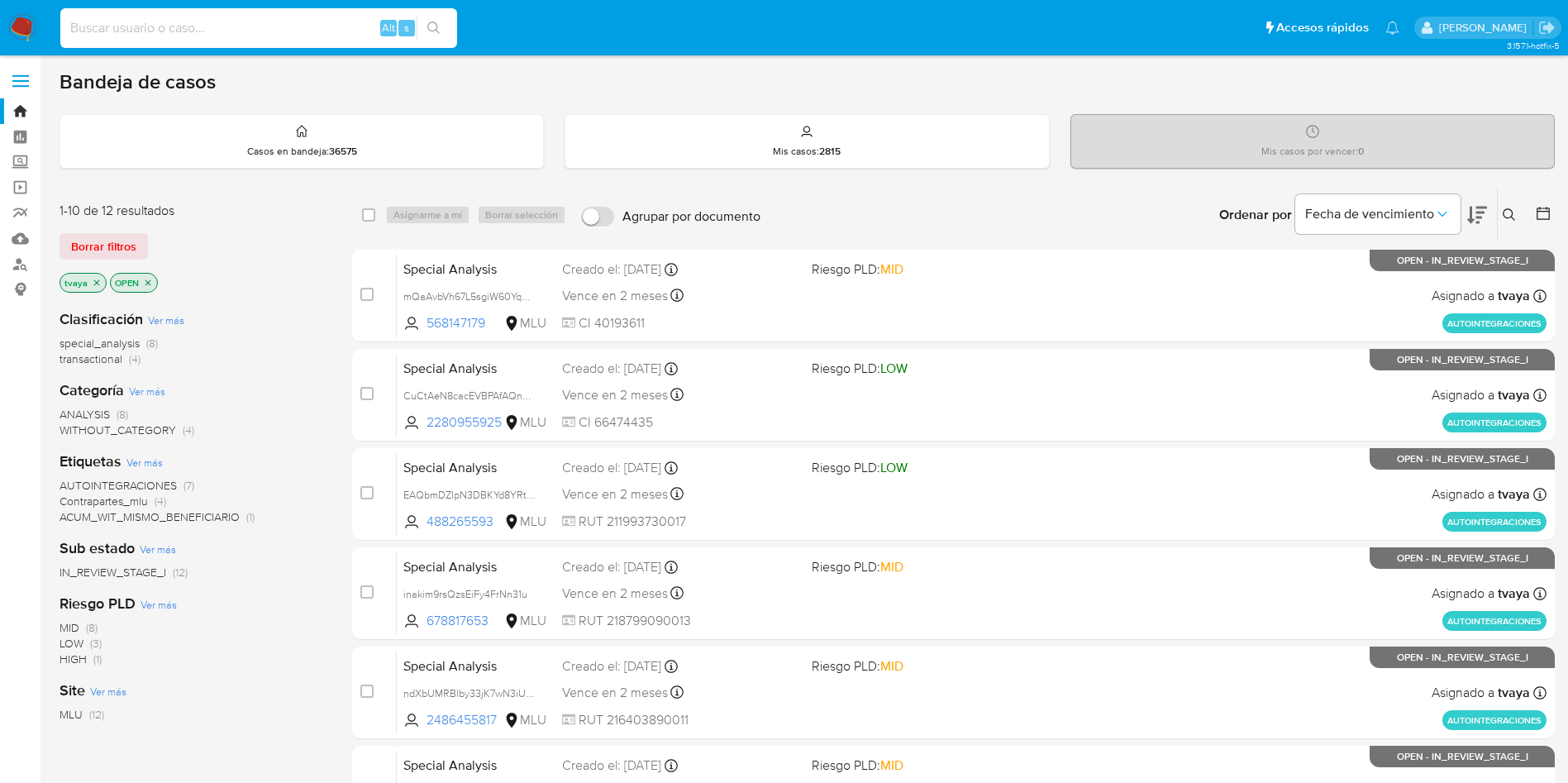
click at [297, 34] on input at bounding box center [259, 28] width 397 height 21
paste input "2140255134"
type input "2140255134"
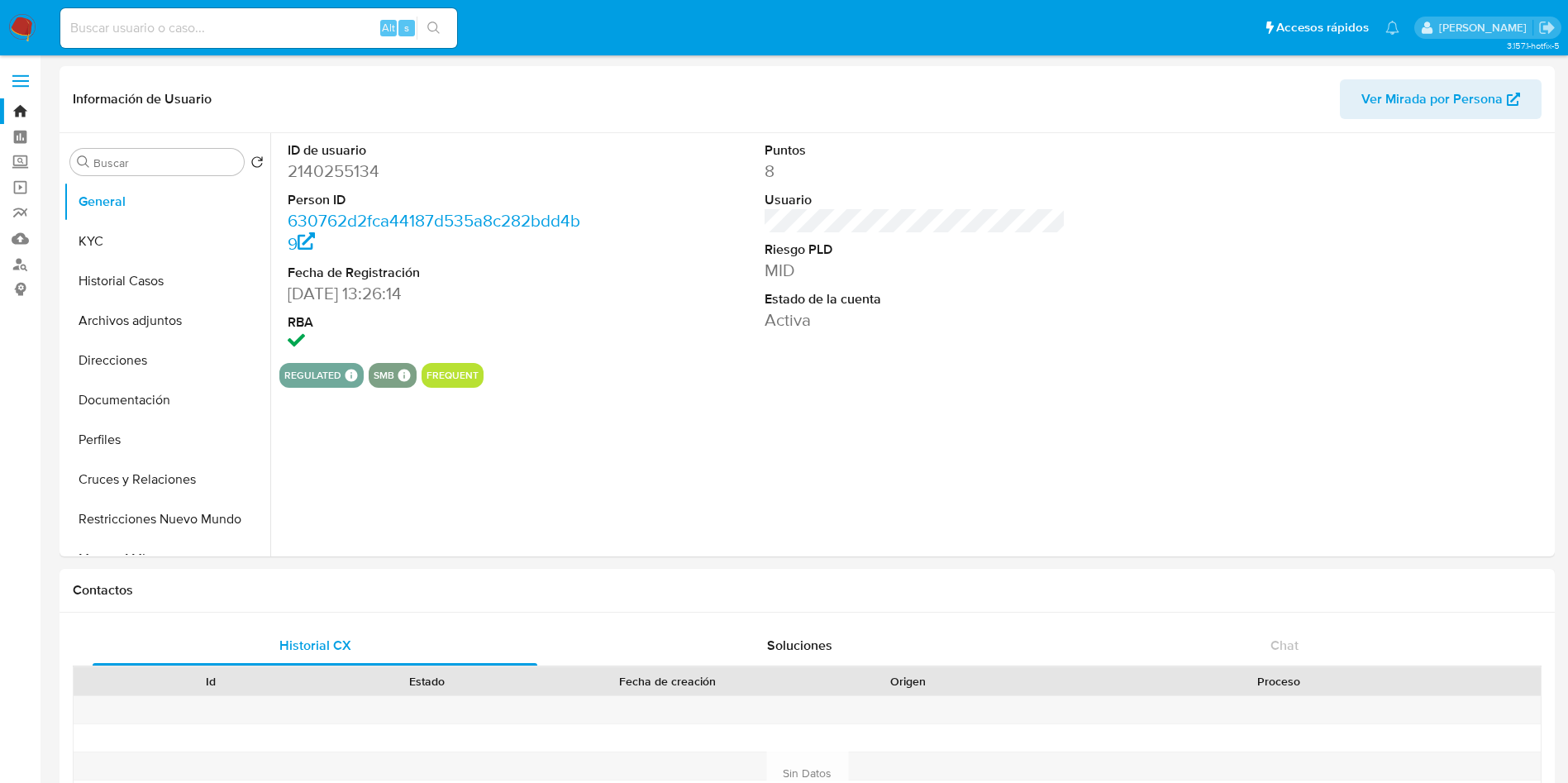
select select "10"
click at [152, 225] on button "KYC" at bounding box center [160, 241] width 193 height 40
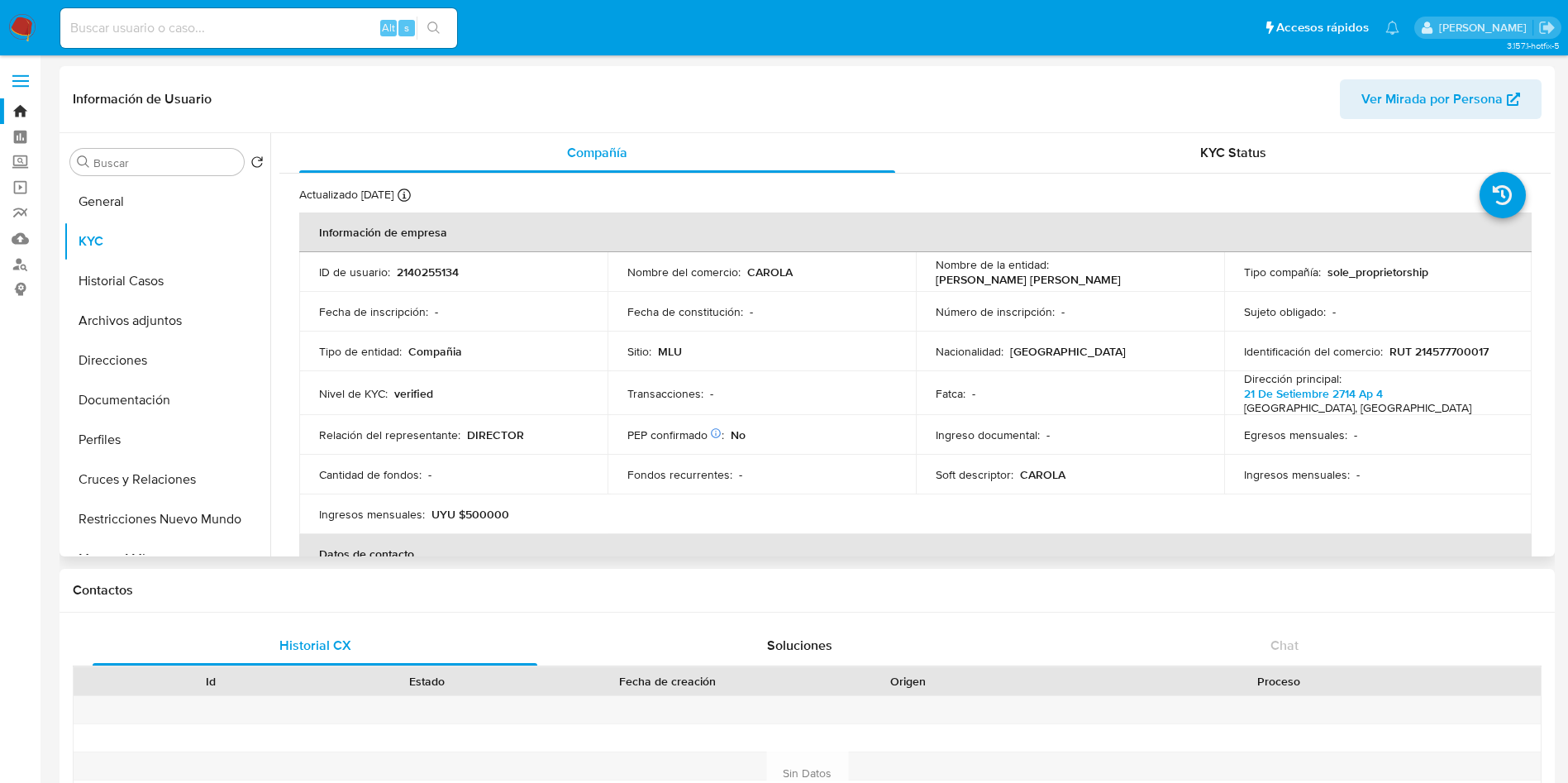
click at [1457, 347] on p "RUT 214577700017" at bounding box center [1439, 352] width 100 height 15
click at [1050, 282] on p "PEREZ LEDESMA CLAUDIA ANDREA" at bounding box center [1028, 279] width 185 height 15
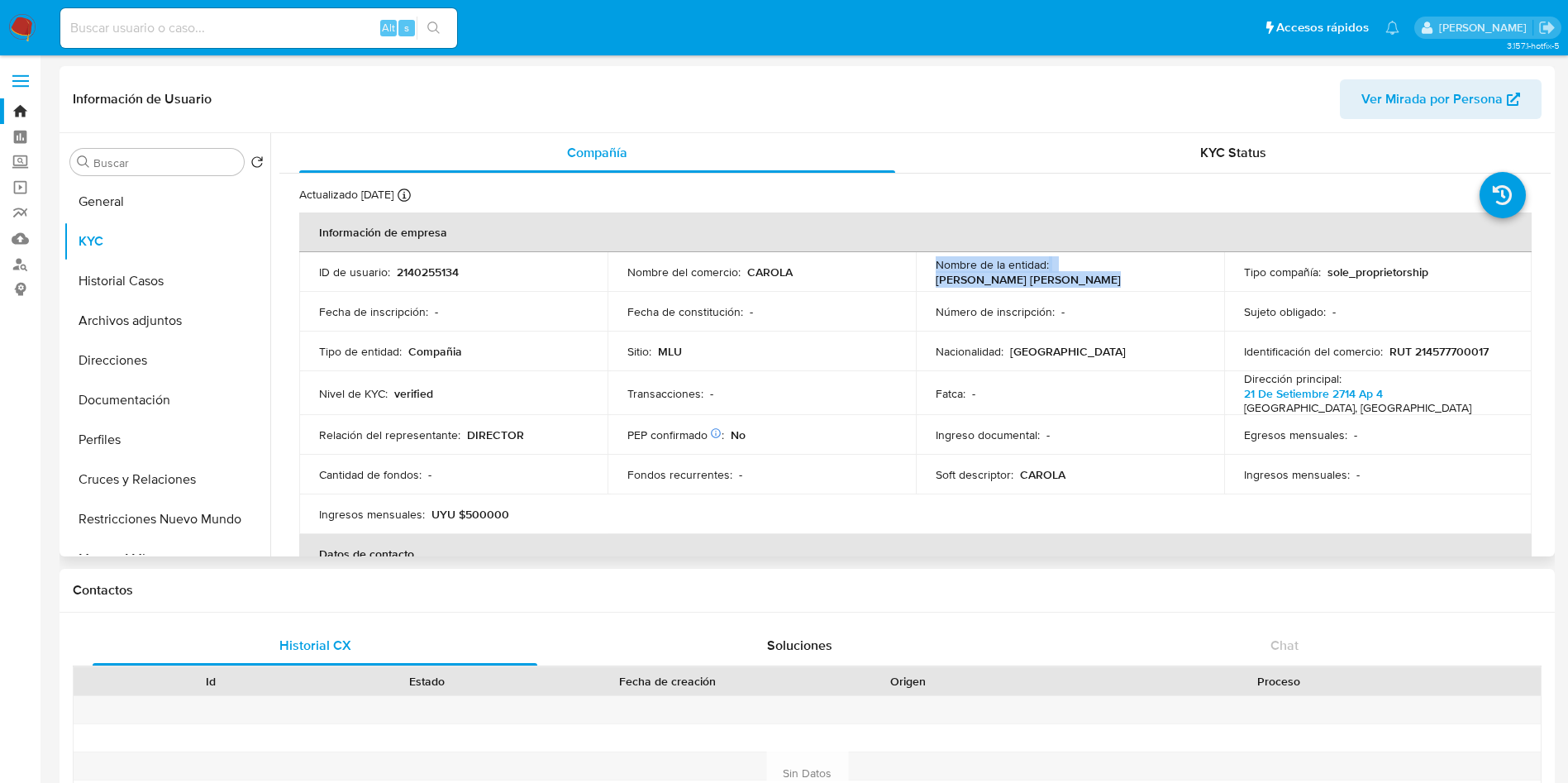
click at [1050, 282] on p "PEREZ LEDESMA CLAUDIA ANDREA" at bounding box center [1028, 279] width 185 height 15
copy div "Nombre de la entidad : PEREZ LEDESMA CLAUDIA ANDREA"
click at [1454, 349] on p "RUT 214577700017" at bounding box center [1439, 352] width 100 height 15
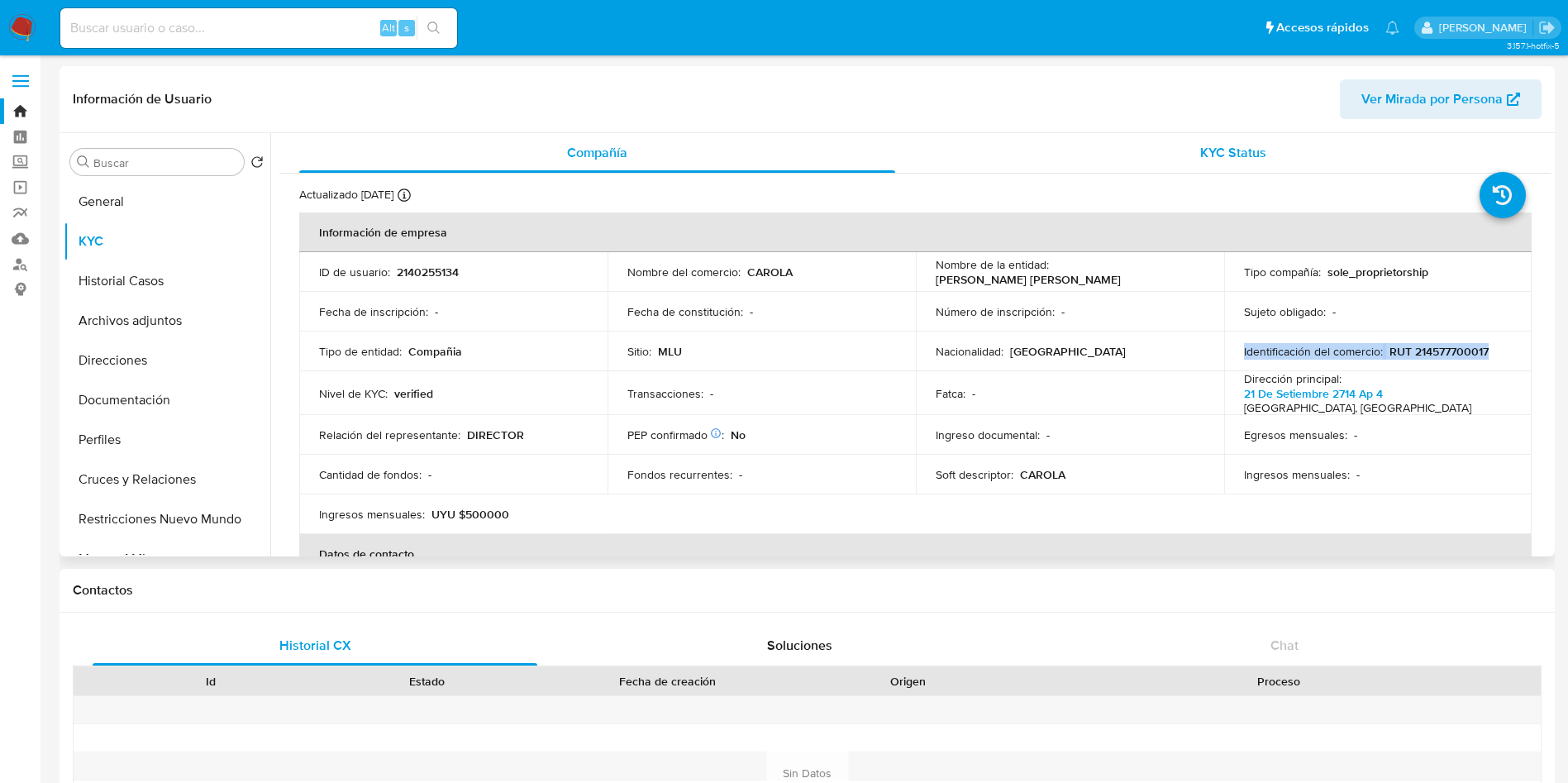
copy div "Identificación del comercio : RUT 214577700017"
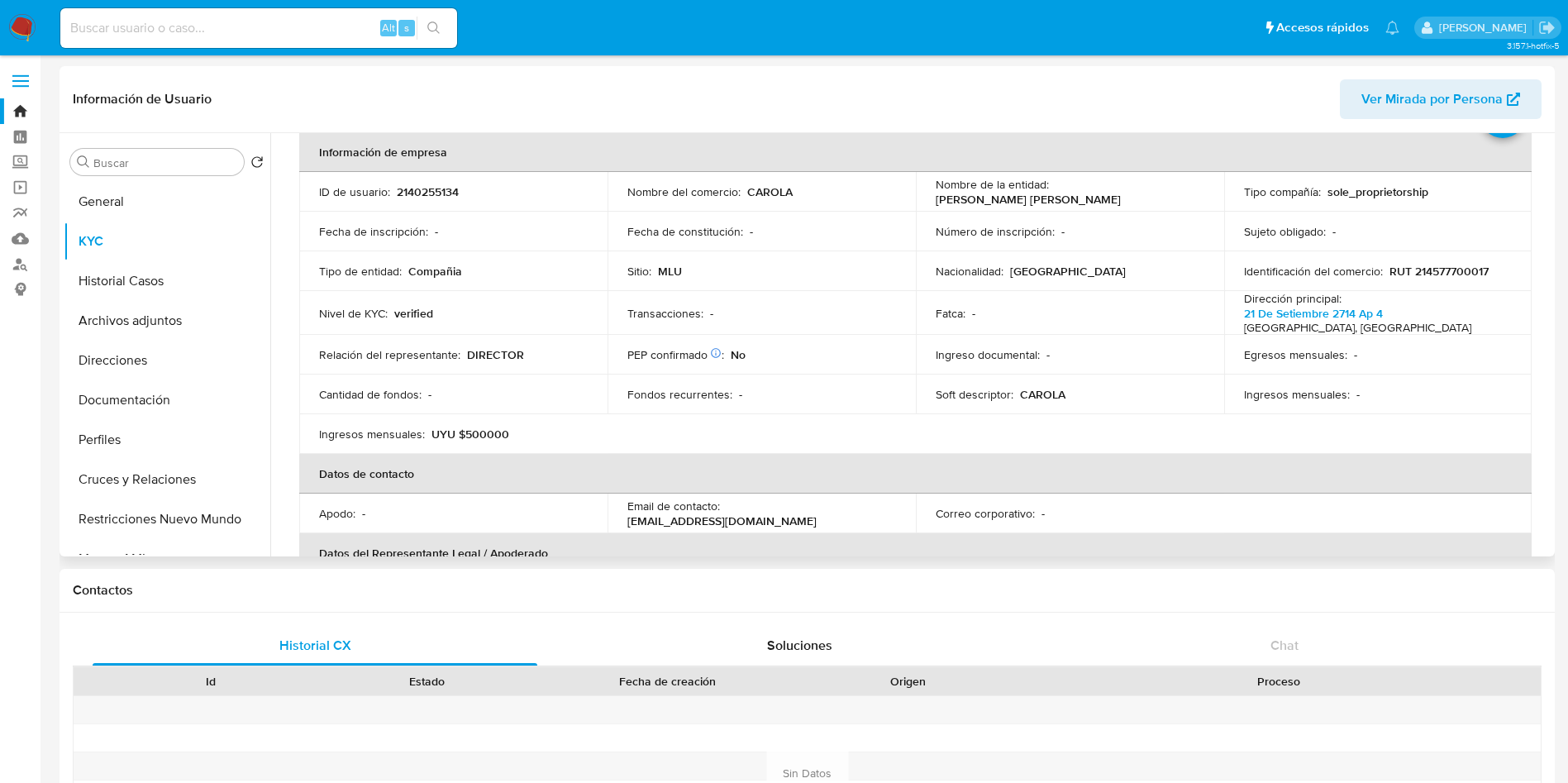
scroll to position [78, 0]
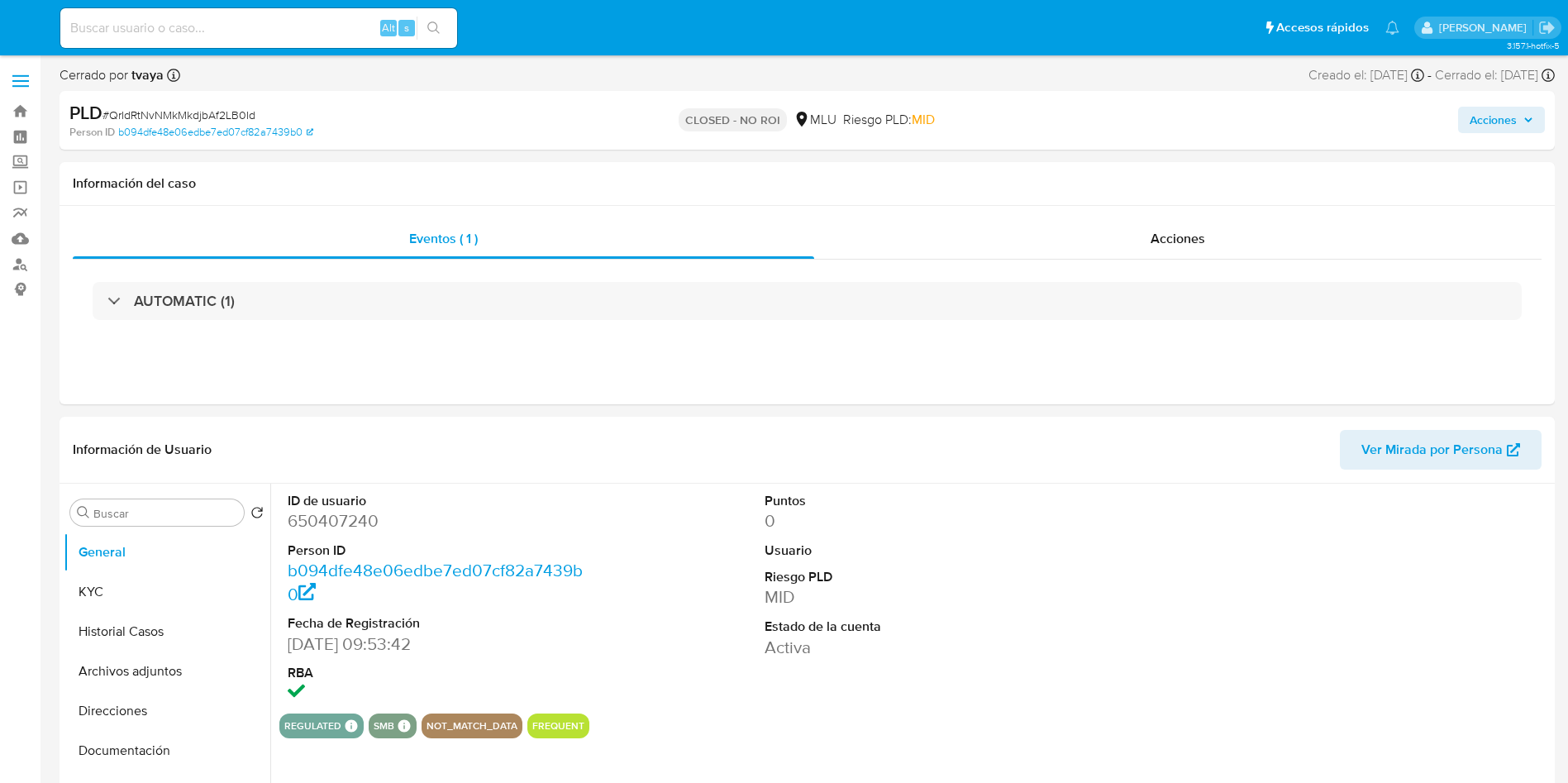
select select "10"
click at [327, 510] on dd "650407240" at bounding box center [438, 521] width 301 height 23
copy dd "650407240"
click at [122, 644] on button "Historial Casos" at bounding box center [160, 631] width 193 height 40
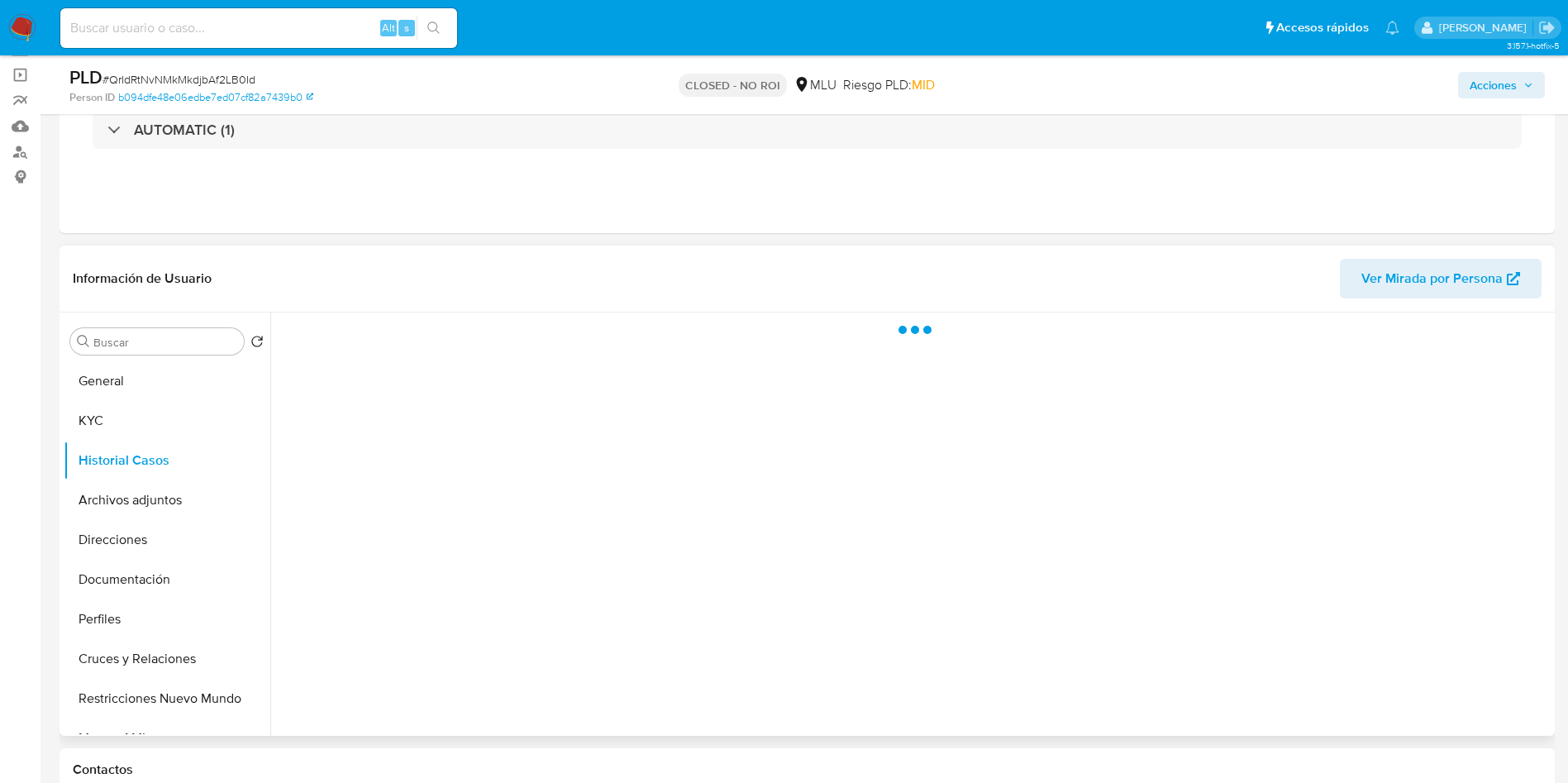
scroll to position [124, 0]
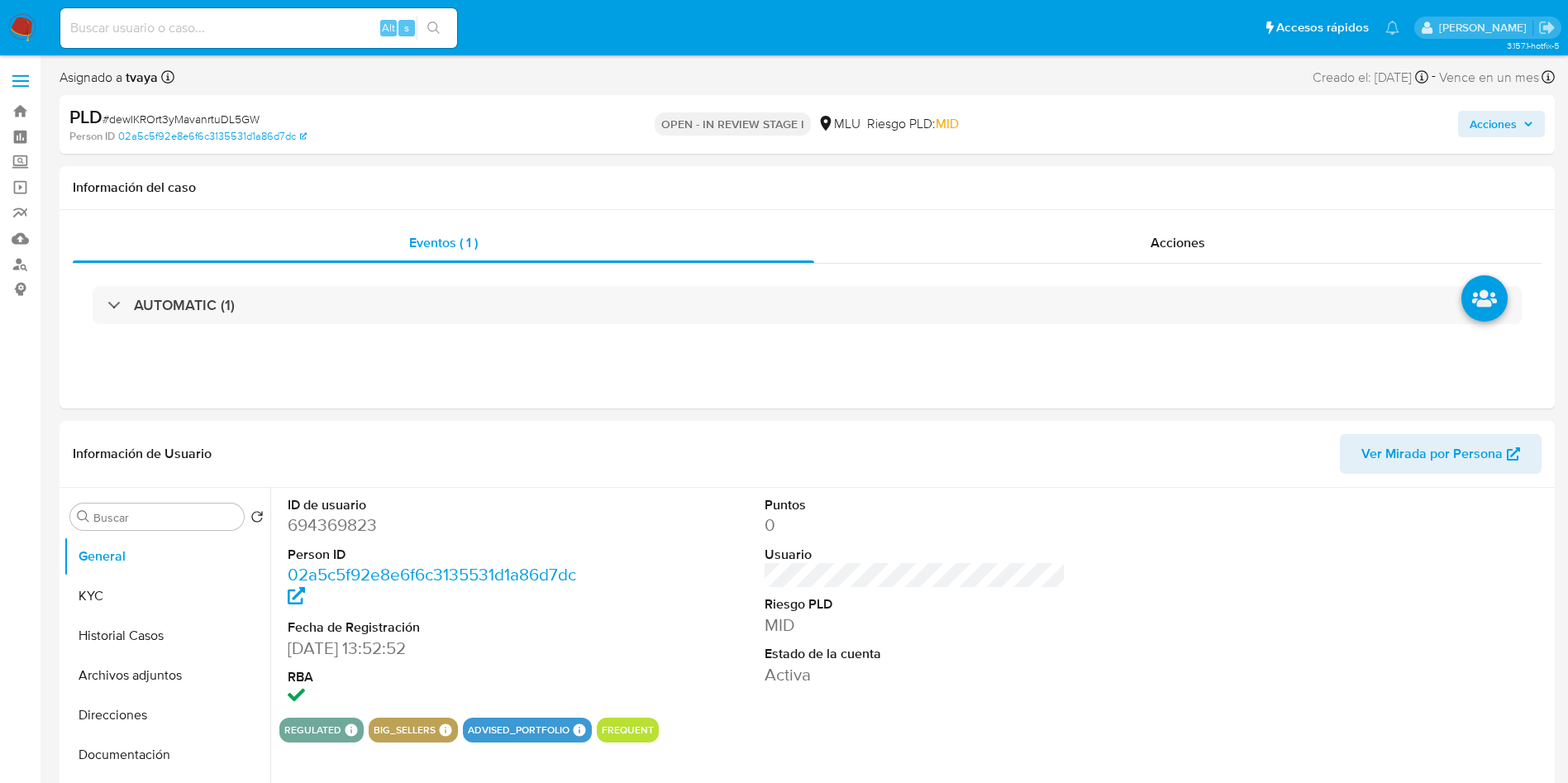
select select "10"
click at [113, 583] on button "KYC" at bounding box center [160, 596] width 193 height 40
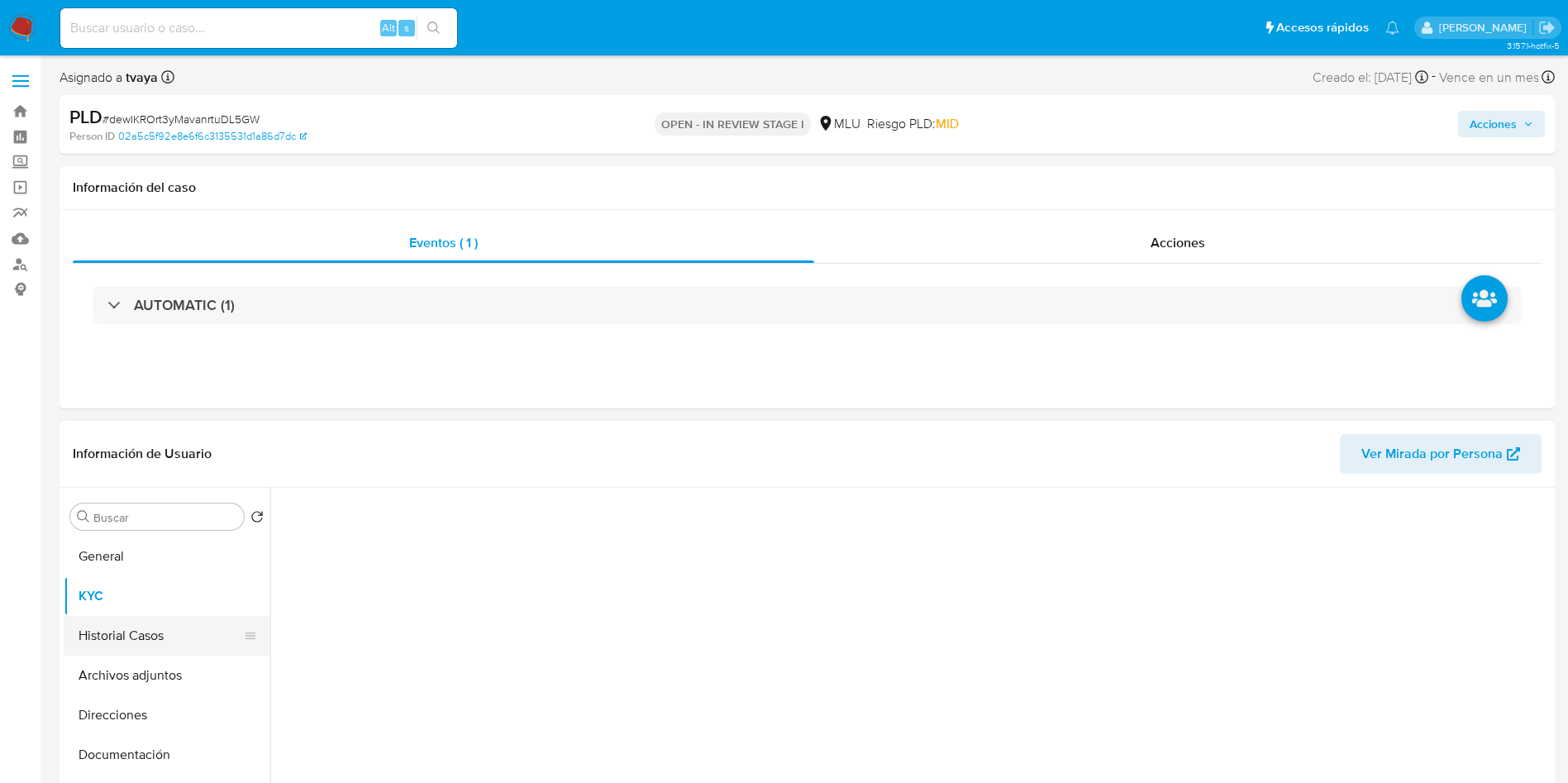
click at [140, 624] on button "Historial Casos" at bounding box center [160, 635] width 193 height 40
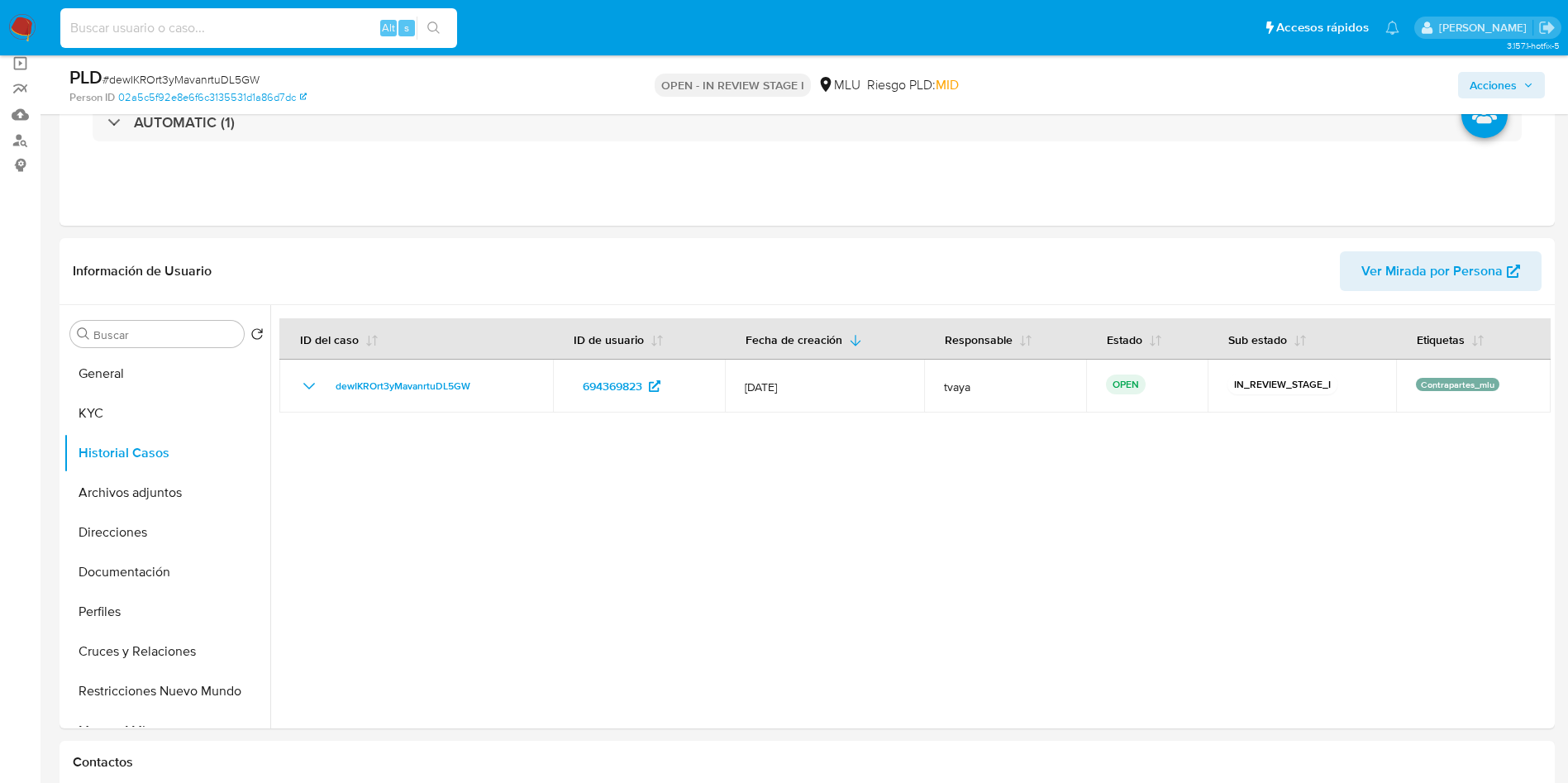
click at [205, 25] on input at bounding box center [259, 28] width 397 height 21
paste input "668361188"
type input "668361188"
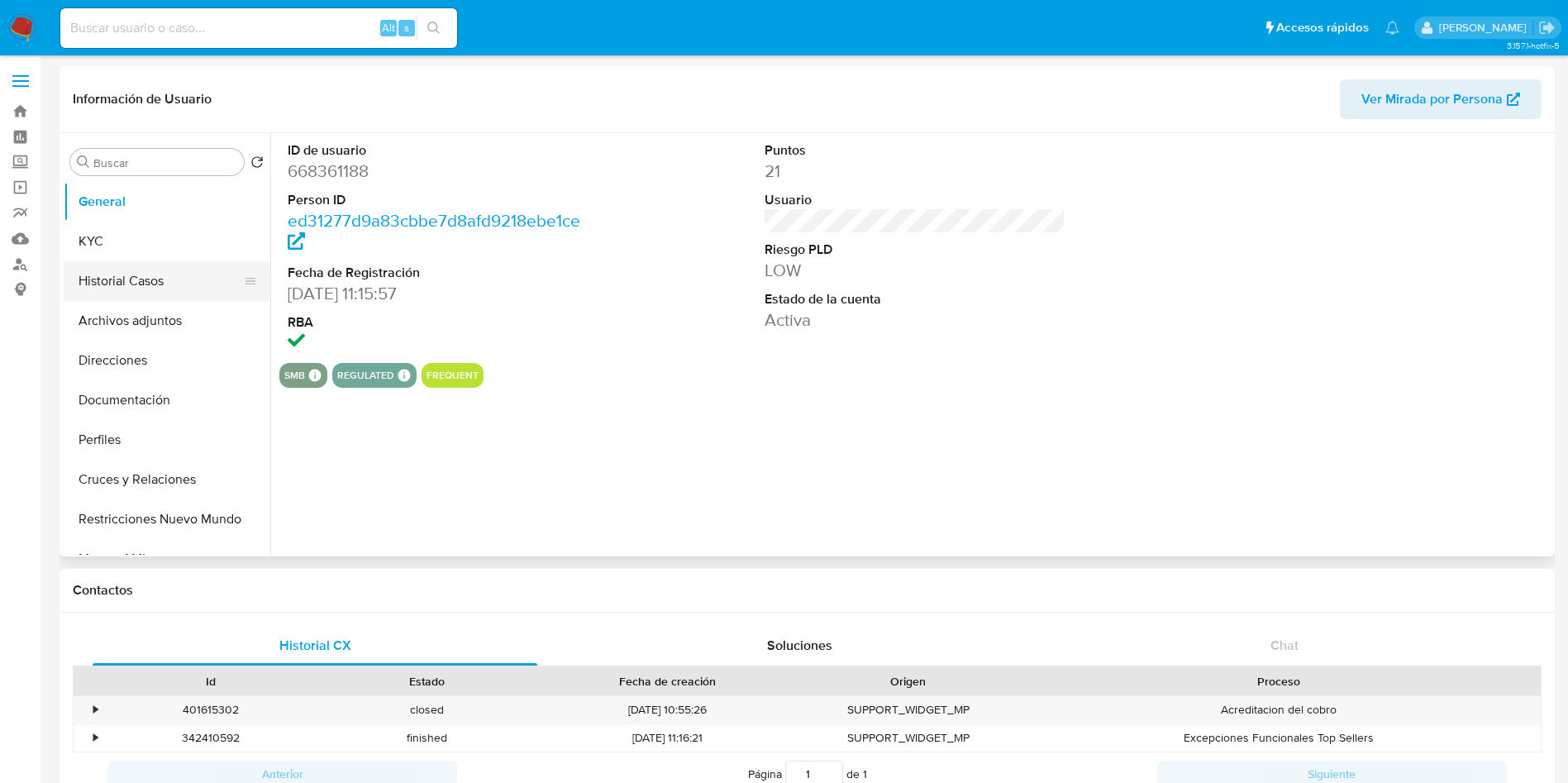
click at [112, 289] on button "Historial Casos" at bounding box center [160, 281] width 193 height 40
select select "10"
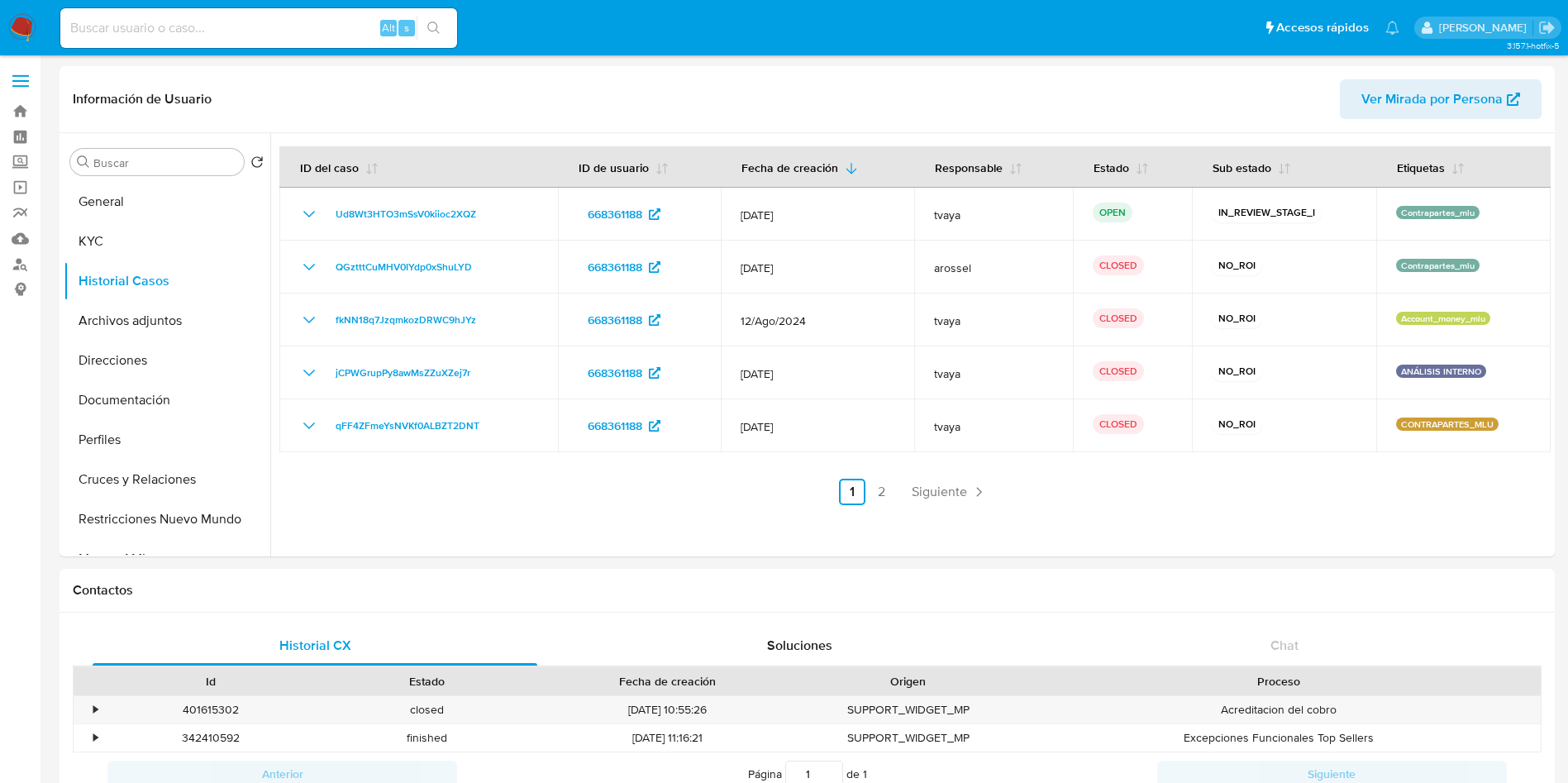
click at [334, 29] on input at bounding box center [259, 28] width 397 height 21
paste input "668361188"
type input "668361188"
click at [334, 29] on input "668361188" at bounding box center [259, 28] width 397 height 21
click at [79, 215] on button "General" at bounding box center [160, 202] width 193 height 40
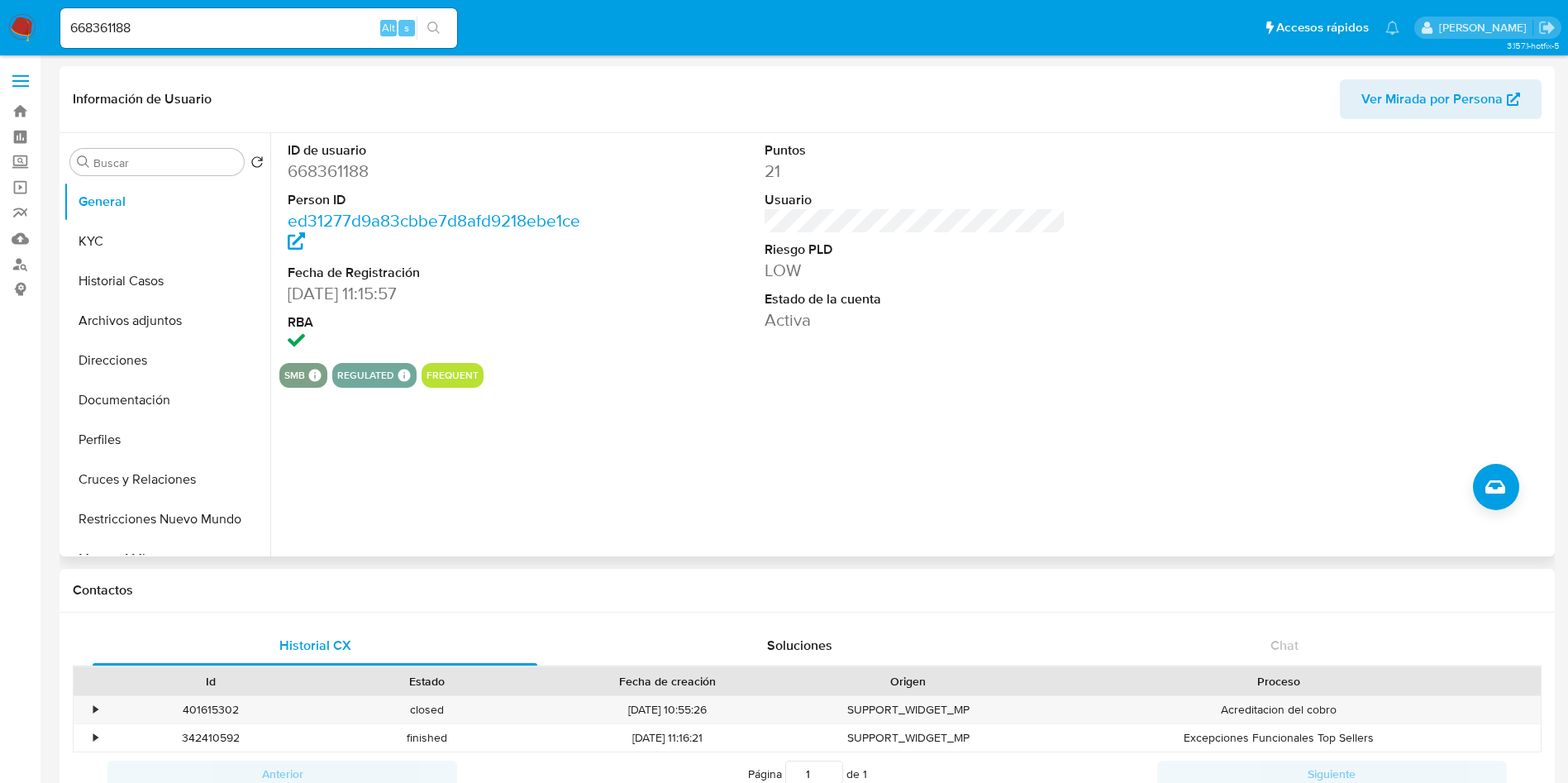
click at [348, 161] on dd "668361188" at bounding box center [438, 171] width 301 height 23
copy dd "668361188"
click at [138, 244] on button "KYC" at bounding box center [160, 241] width 193 height 40
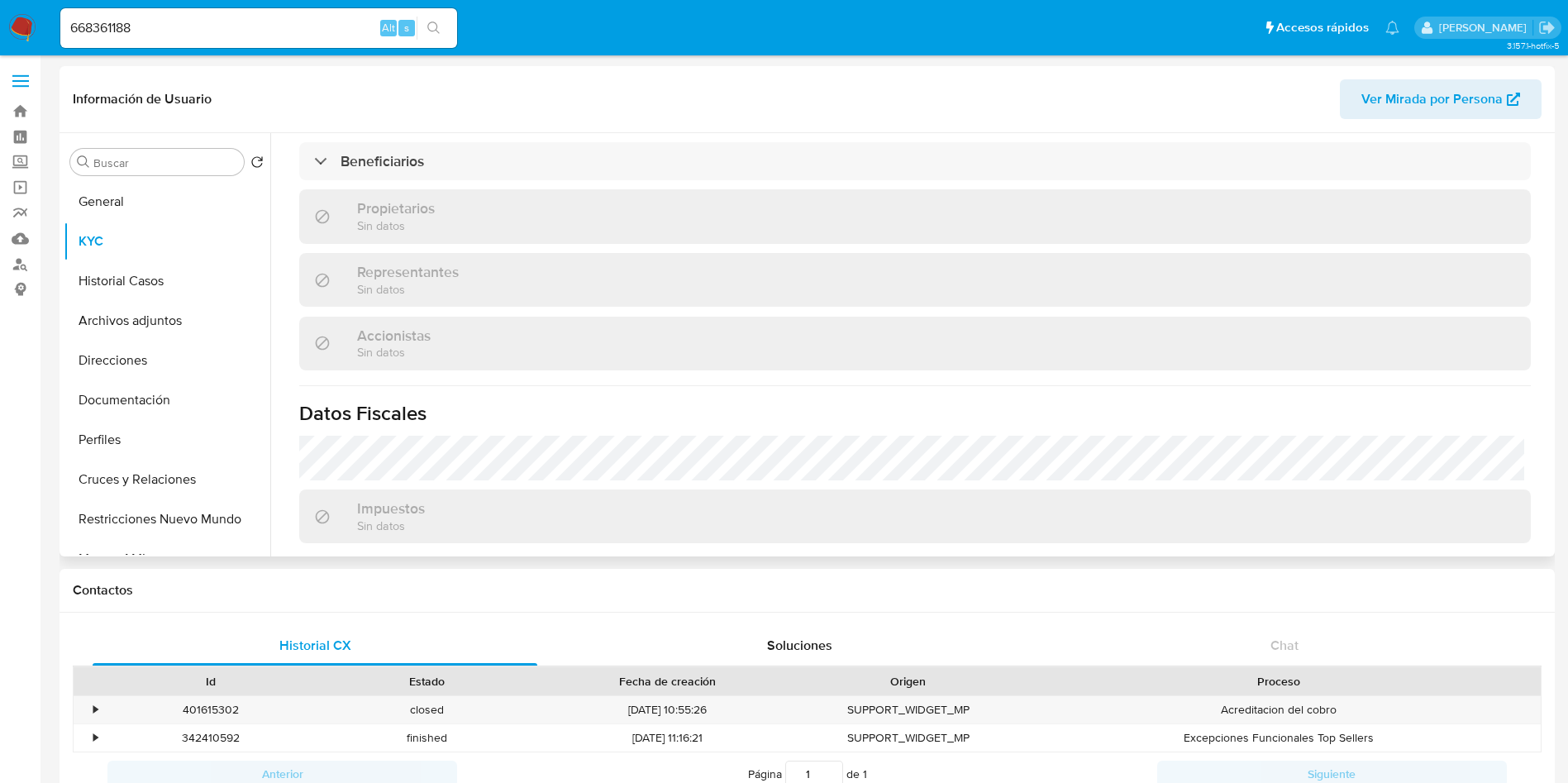
scroll to position [930, 0]
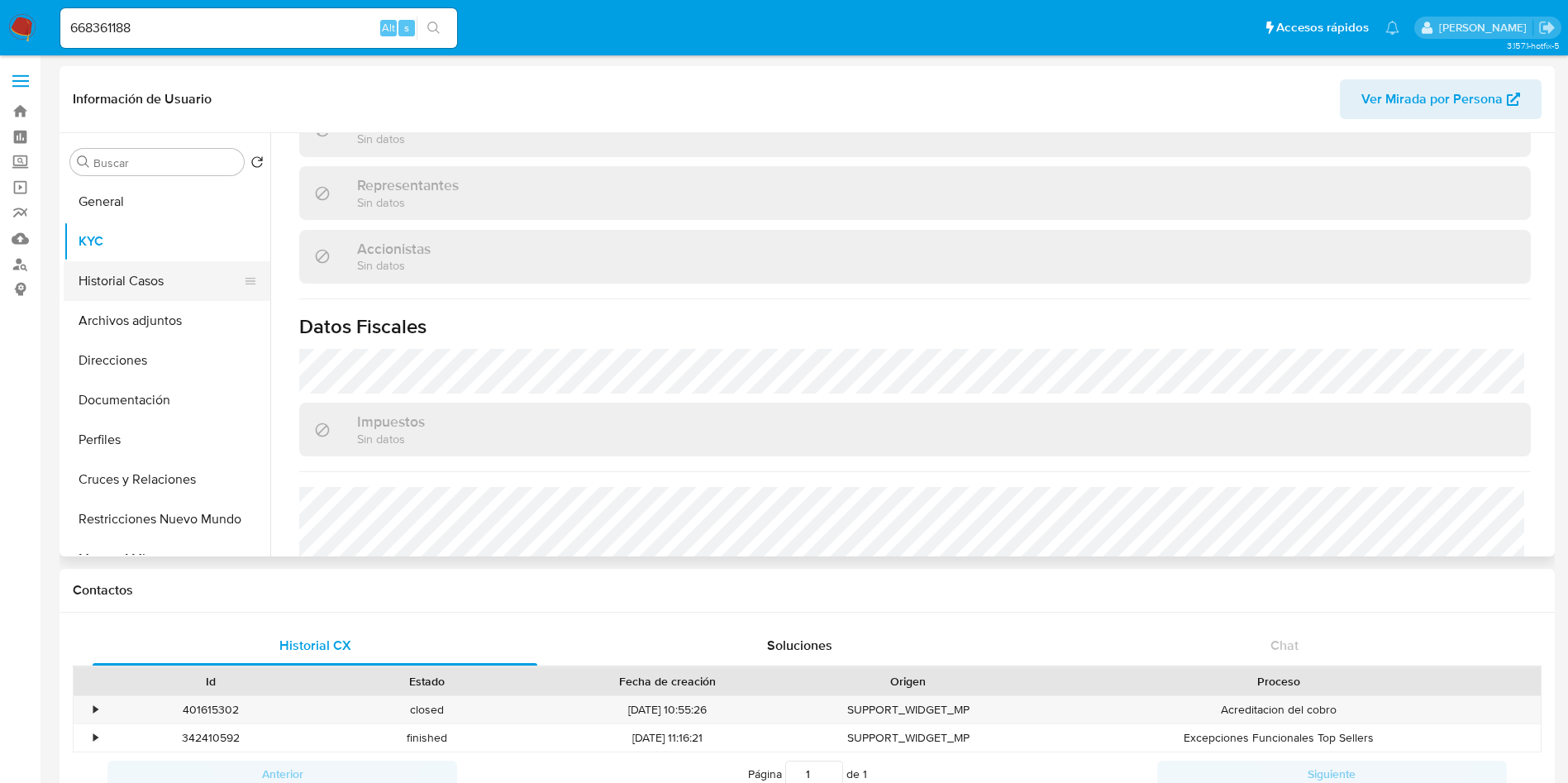
click at [126, 265] on button "Historial Casos" at bounding box center [160, 281] width 193 height 40
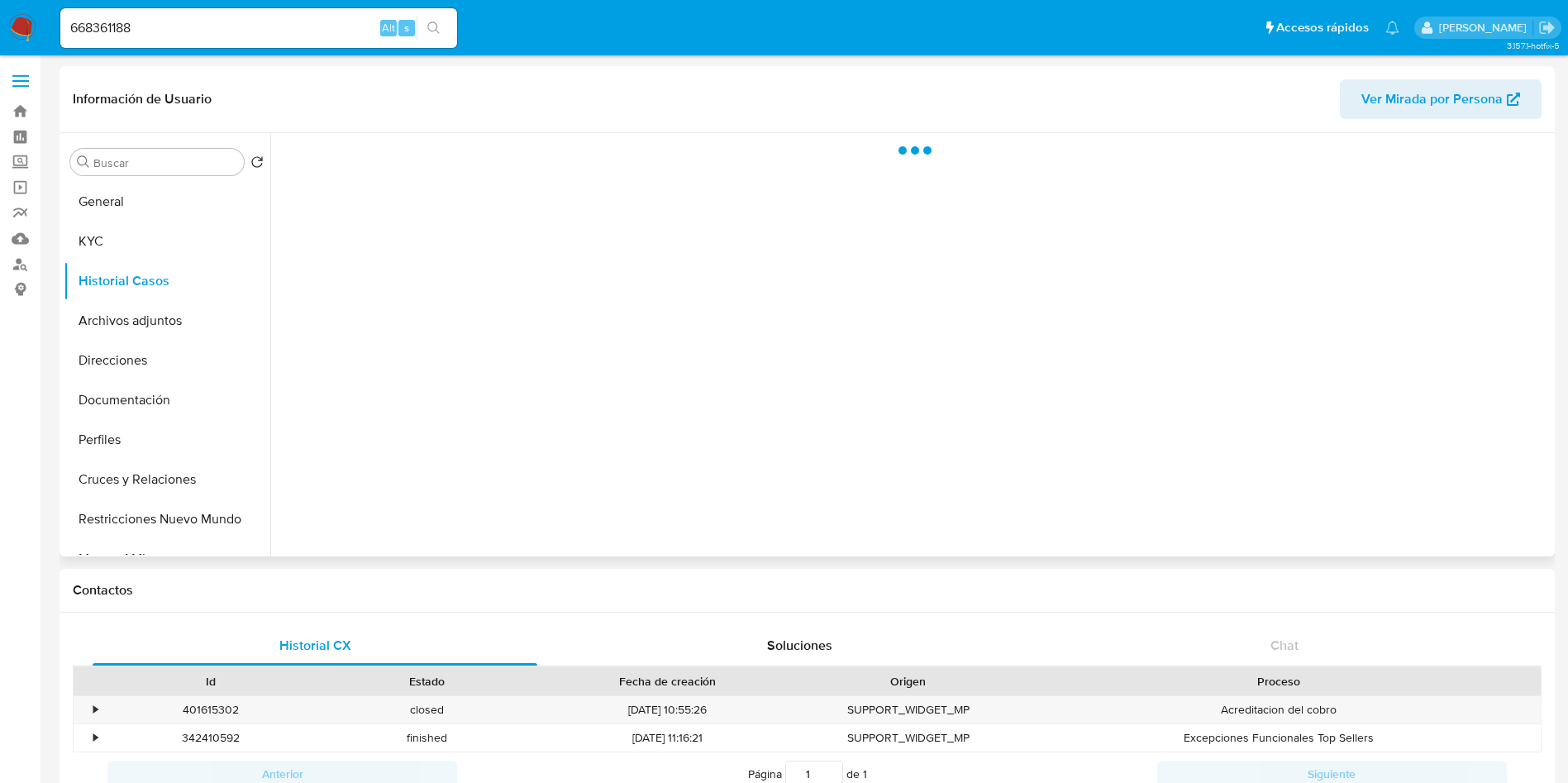
scroll to position [0, 0]
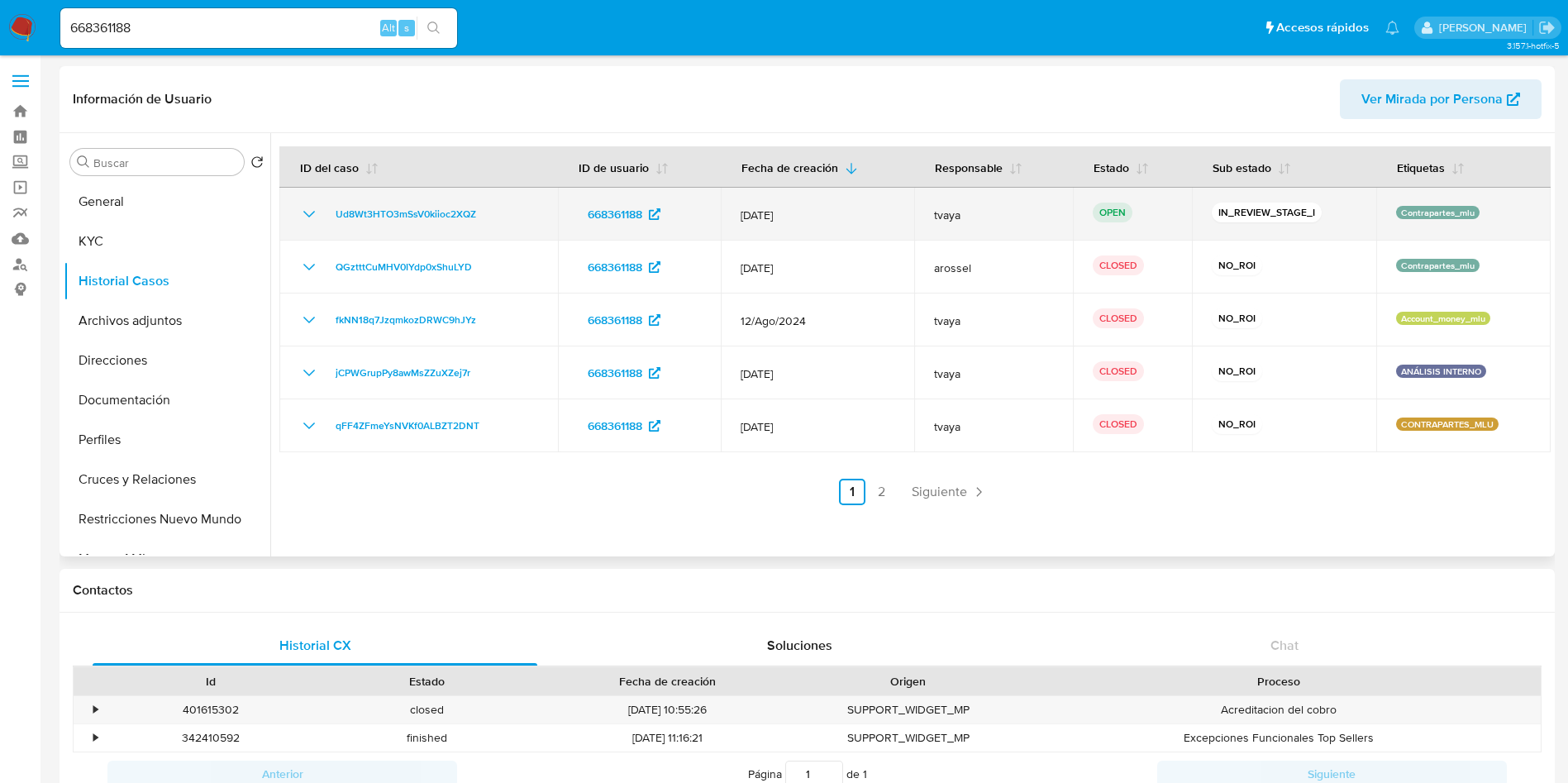
drag, startPoint x: 473, startPoint y: 212, endPoint x: 325, endPoint y: 216, distance: 148.1
click at [325, 216] on div "Ud8Wt3HTO3mSsV0kiioc2XQZ" at bounding box center [419, 214] width 239 height 20
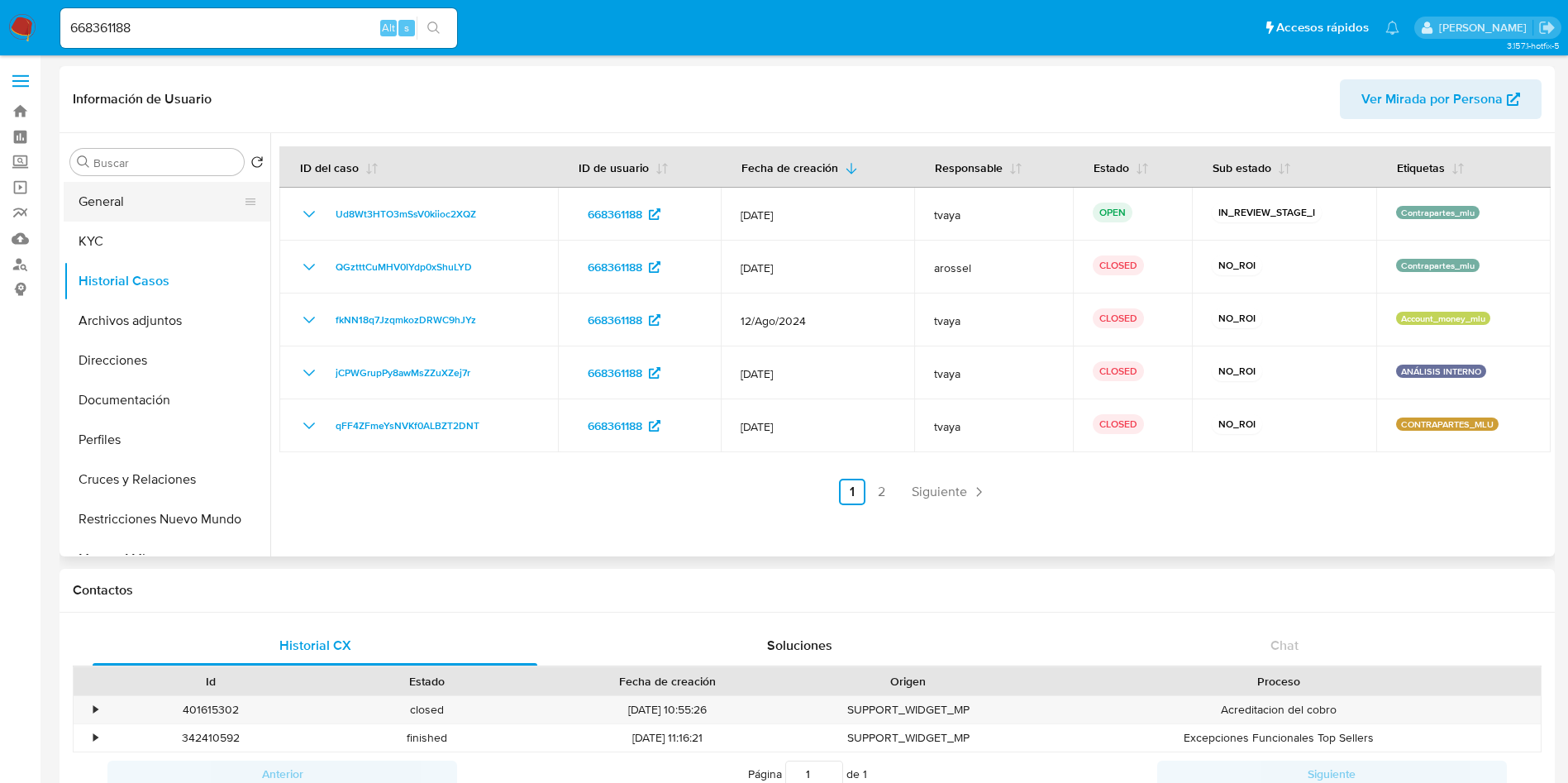
drag, startPoint x: 86, startPoint y: 207, endPoint x: 100, endPoint y: 215, distance: 16.1
click at [86, 207] on button "General" at bounding box center [160, 202] width 193 height 40
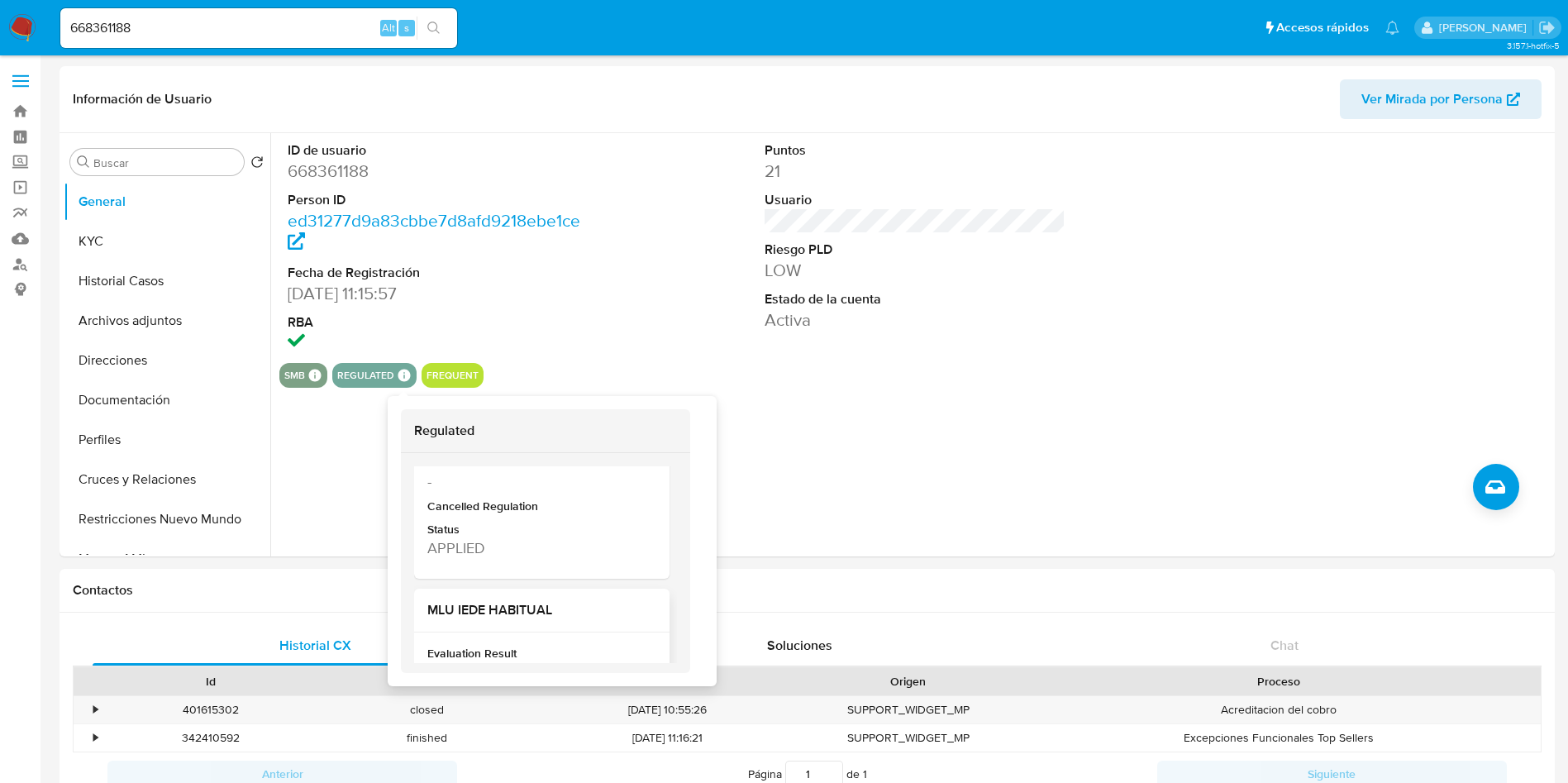
scroll to position [636, 0]
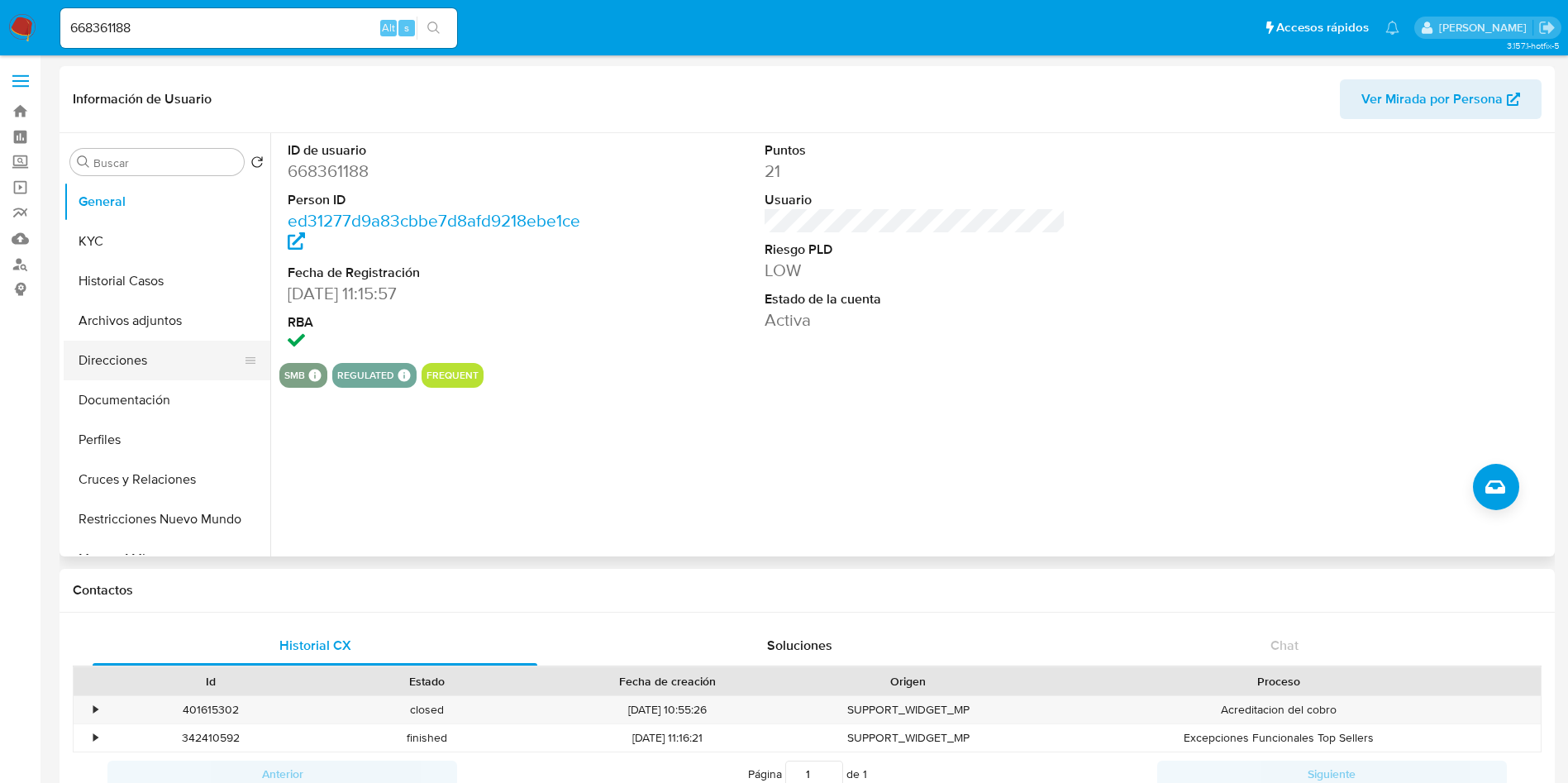
click at [135, 362] on button "Direcciones" at bounding box center [160, 360] width 193 height 40
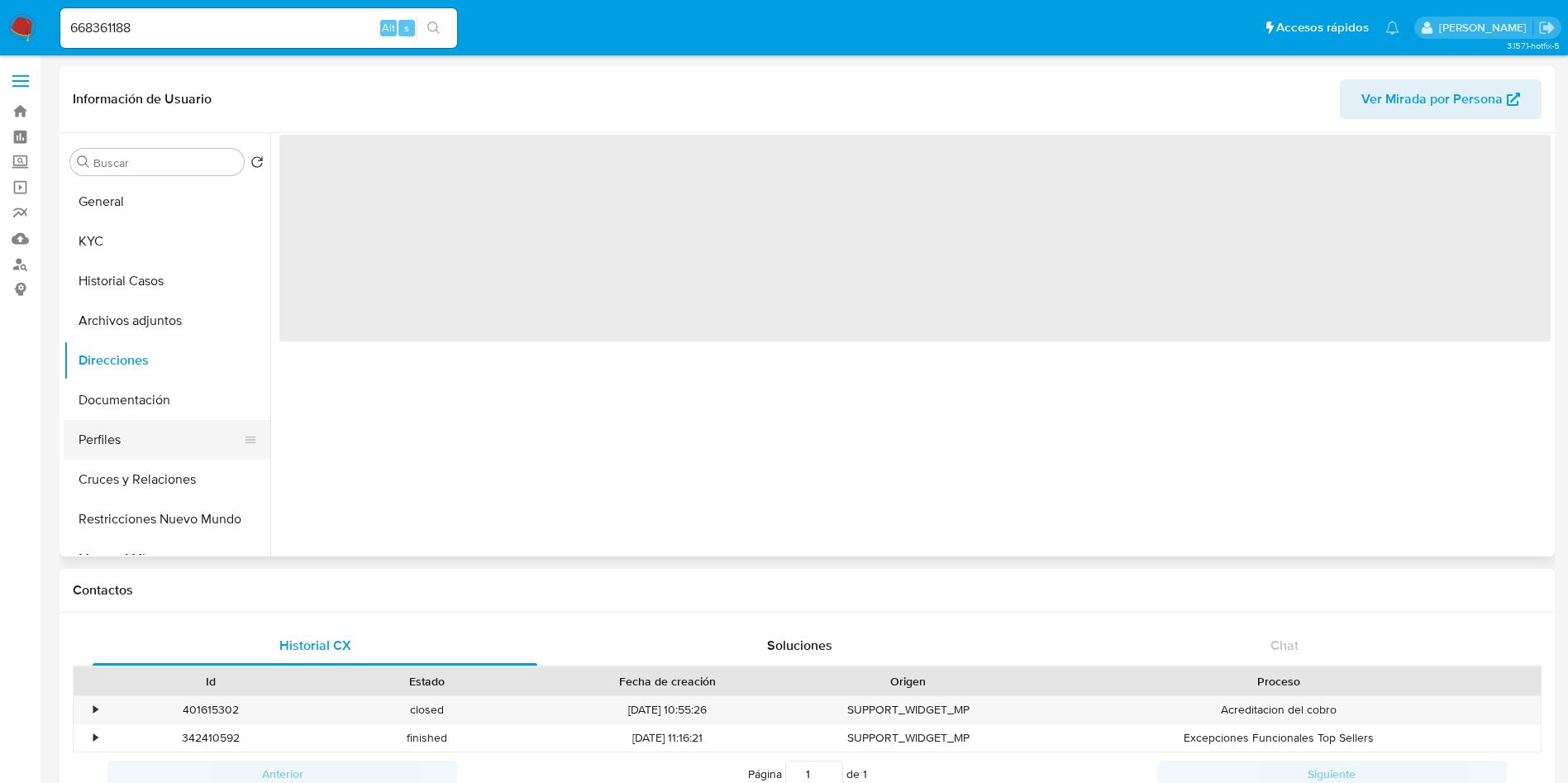
click at [146, 426] on button "Perfiles" at bounding box center [160, 440] width 193 height 40
click at [143, 409] on button "Documentación" at bounding box center [160, 400] width 193 height 40
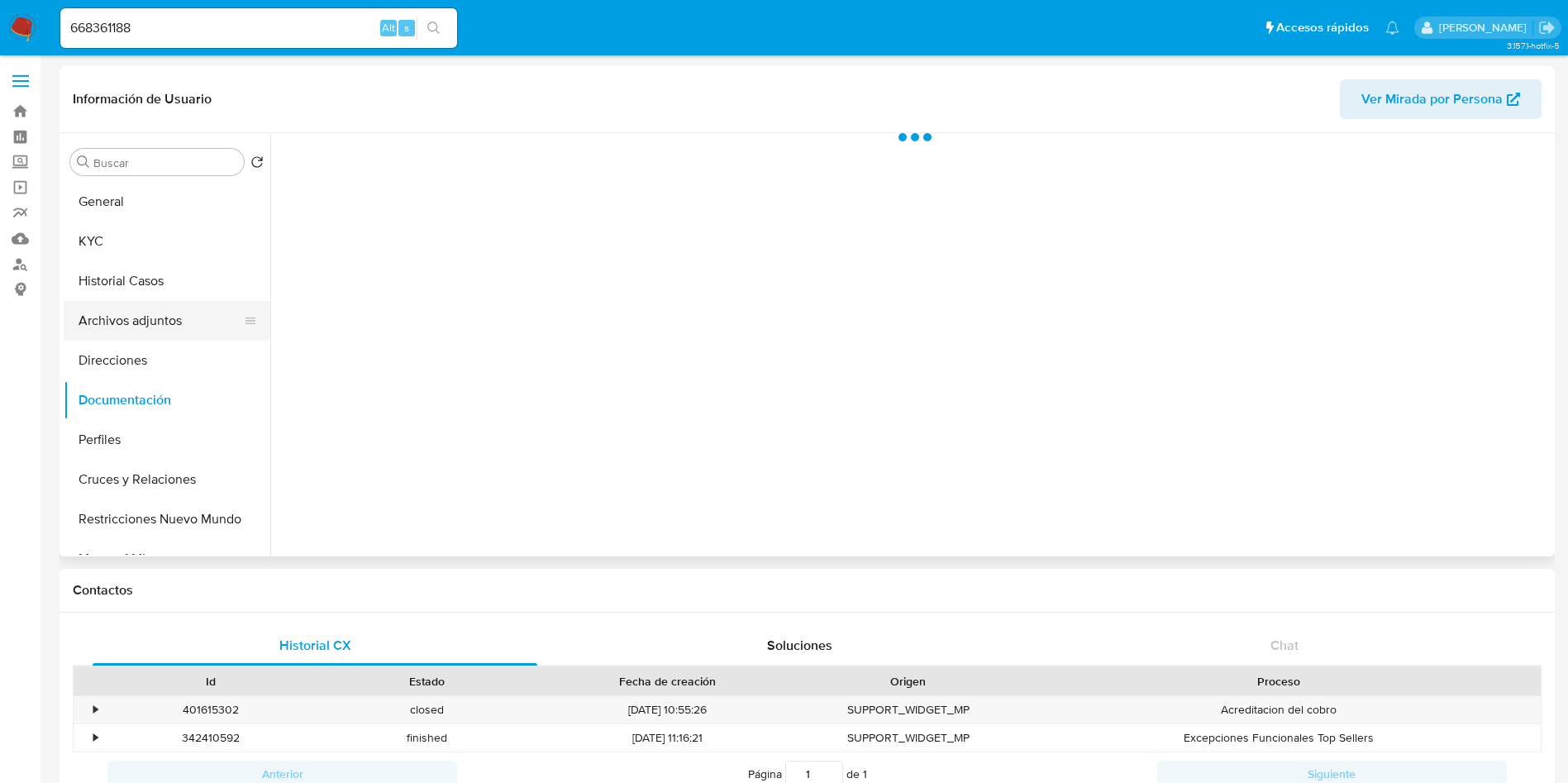
click at [128, 316] on button "Archivos adjuntos" at bounding box center [160, 321] width 193 height 40
click at [134, 392] on button "Documentación" at bounding box center [160, 400] width 193 height 40
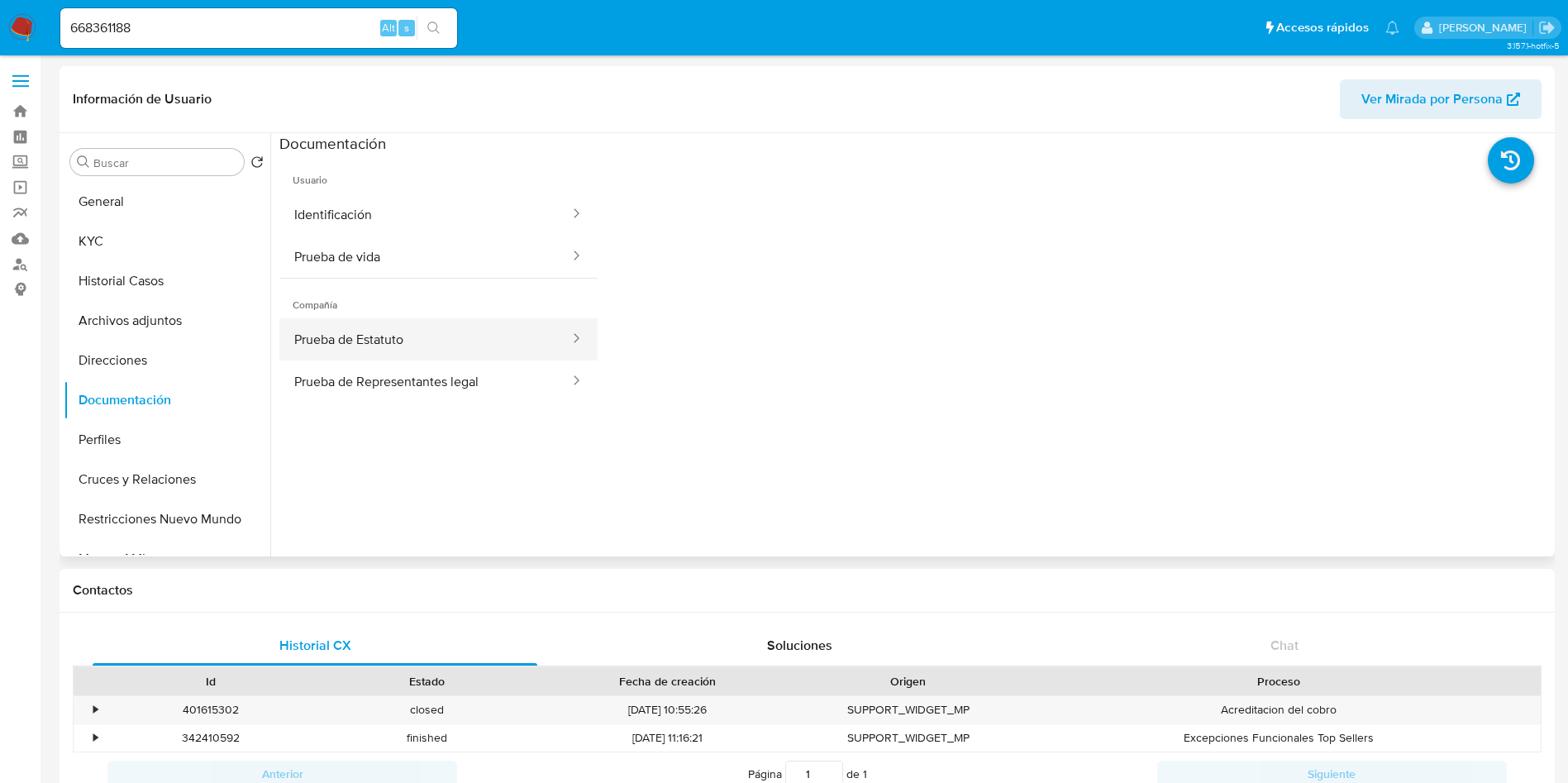
click at [382, 331] on button "Prueba de Estatuto" at bounding box center [425, 338] width 292 height 42
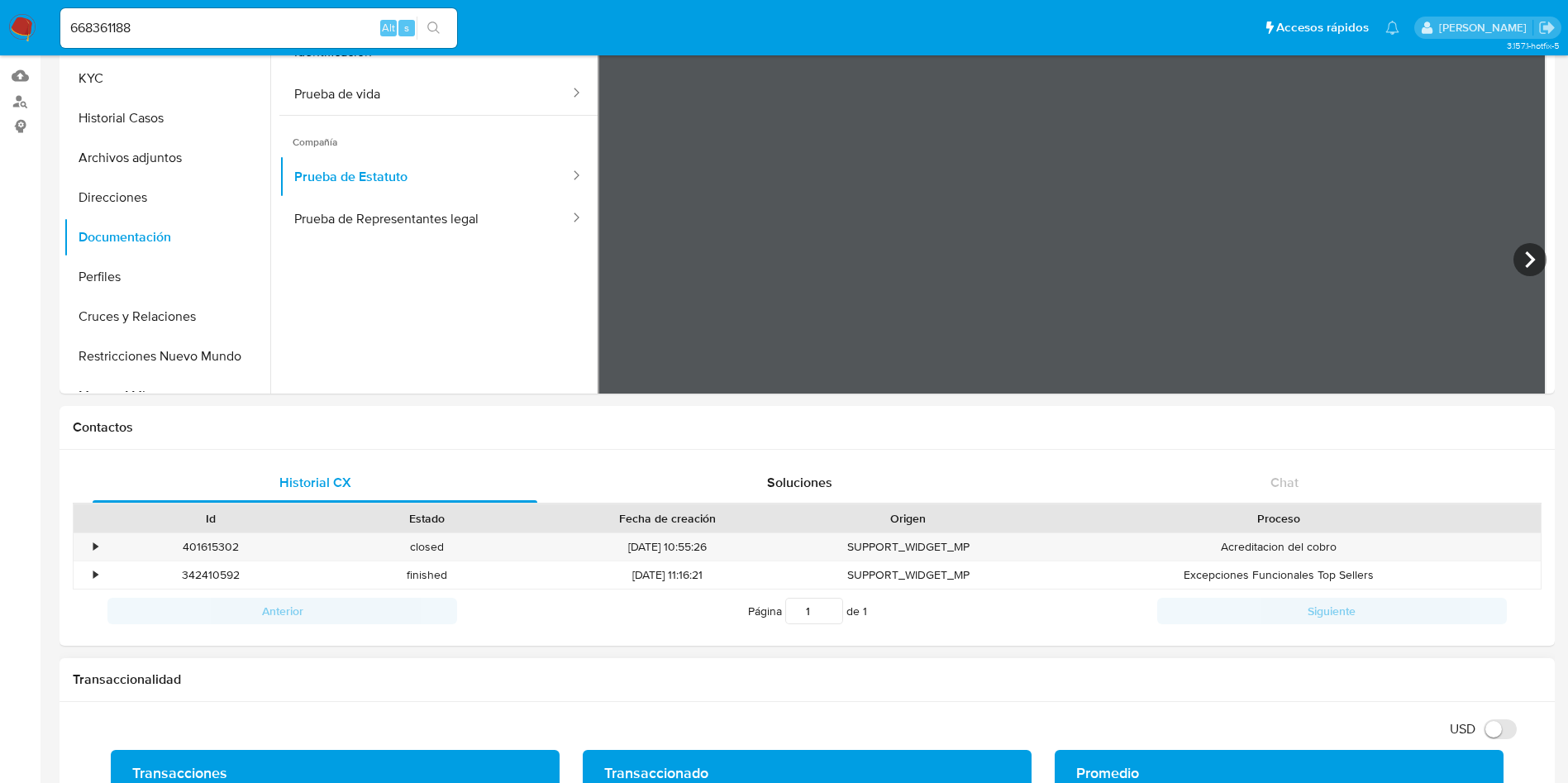
scroll to position [5, 0]
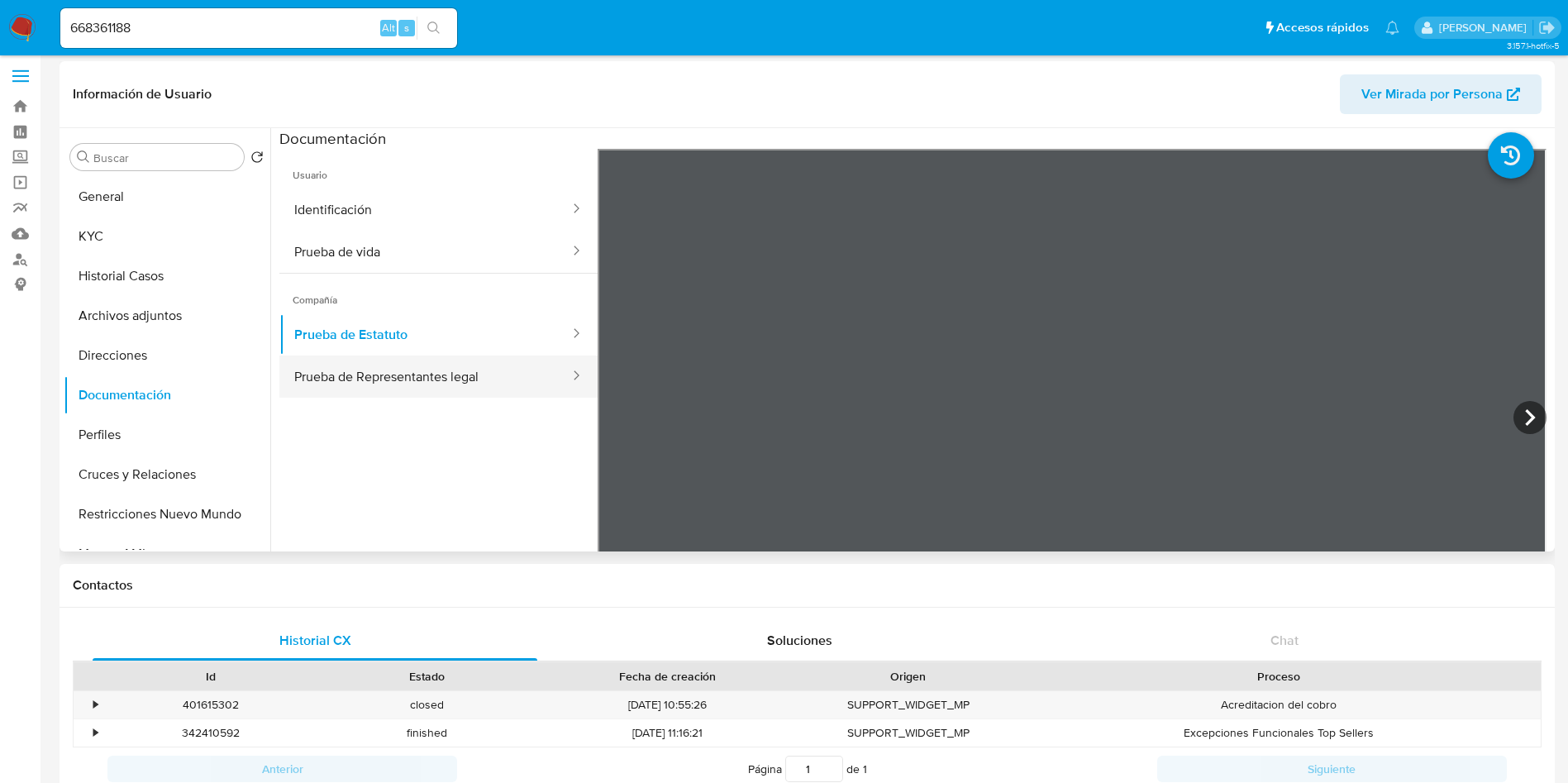
click at [377, 361] on button "Prueba de Representantes legal" at bounding box center [425, 376] width 292 height 42
click at [93, 249] on button "KYC" at bounding box center [160, 236] width 193 height 40
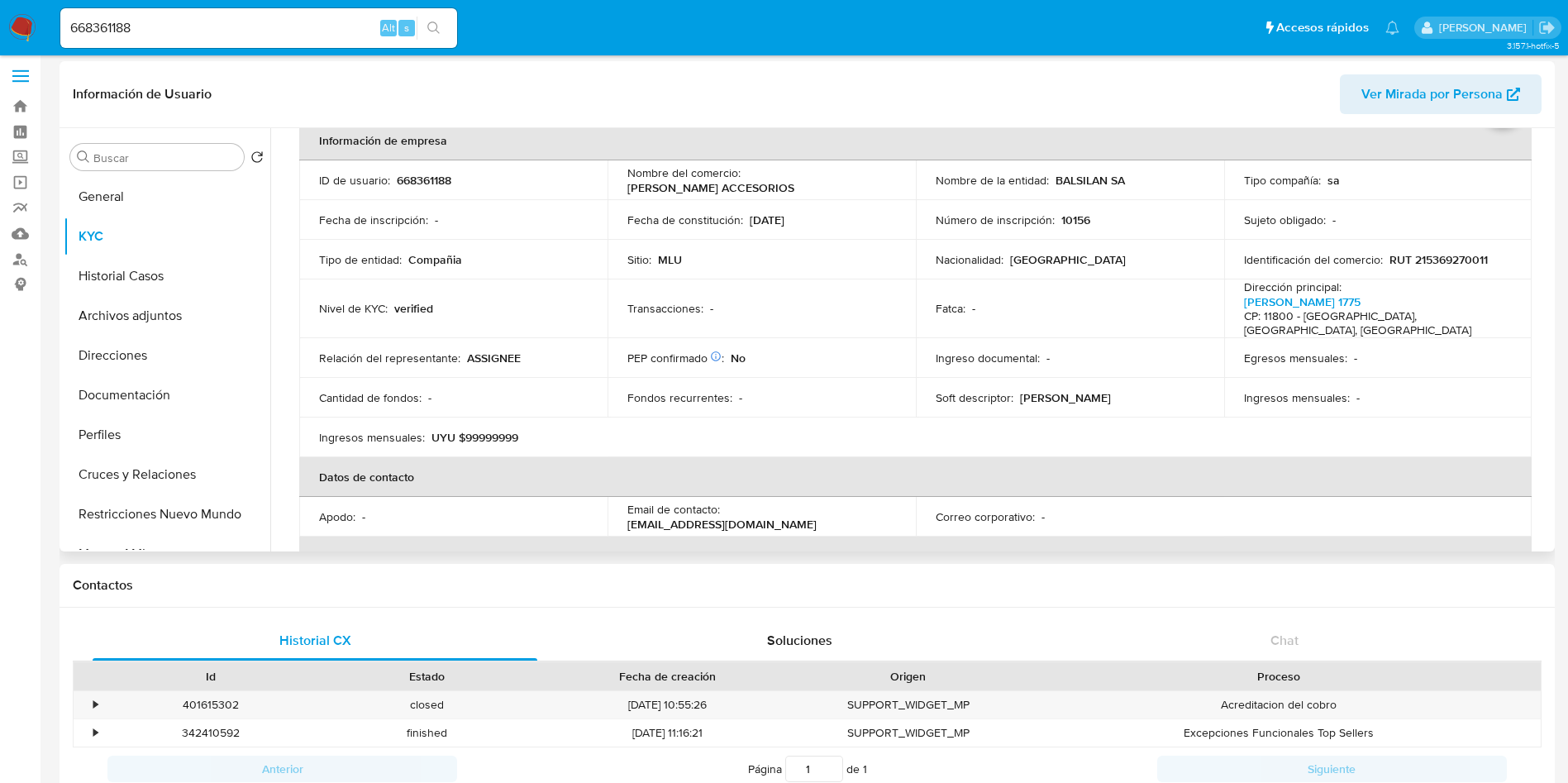
scroll to position [124, 0]
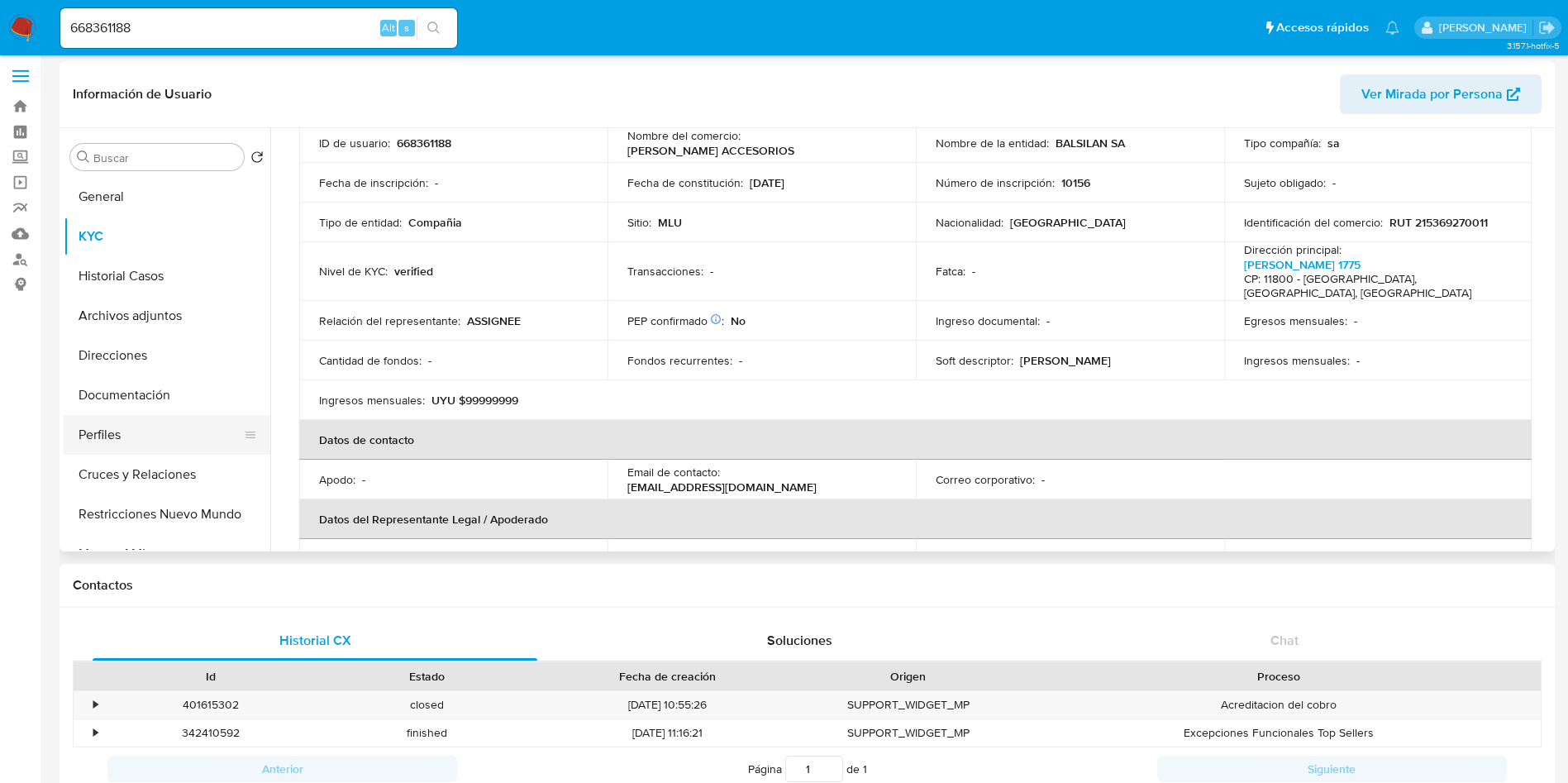
click at [126, 440] on button "Perfiles" at bounding box center [160, 434] width 193 height 40
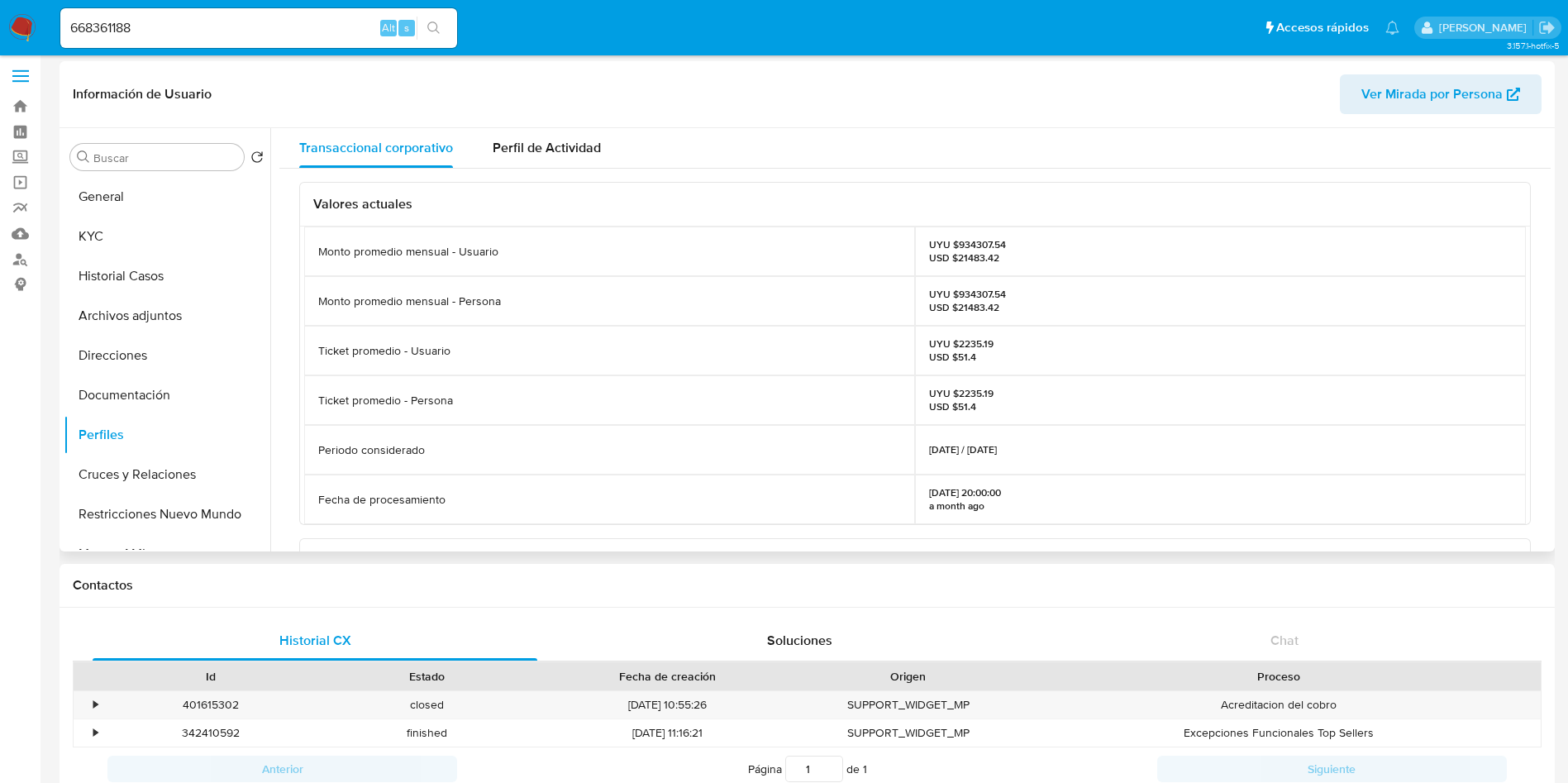
click at [975, 246] on p "UYU $934307.54 USD $21483.42" at bounding box center [967, 251] width 77 height 26
copy p "934307.54"
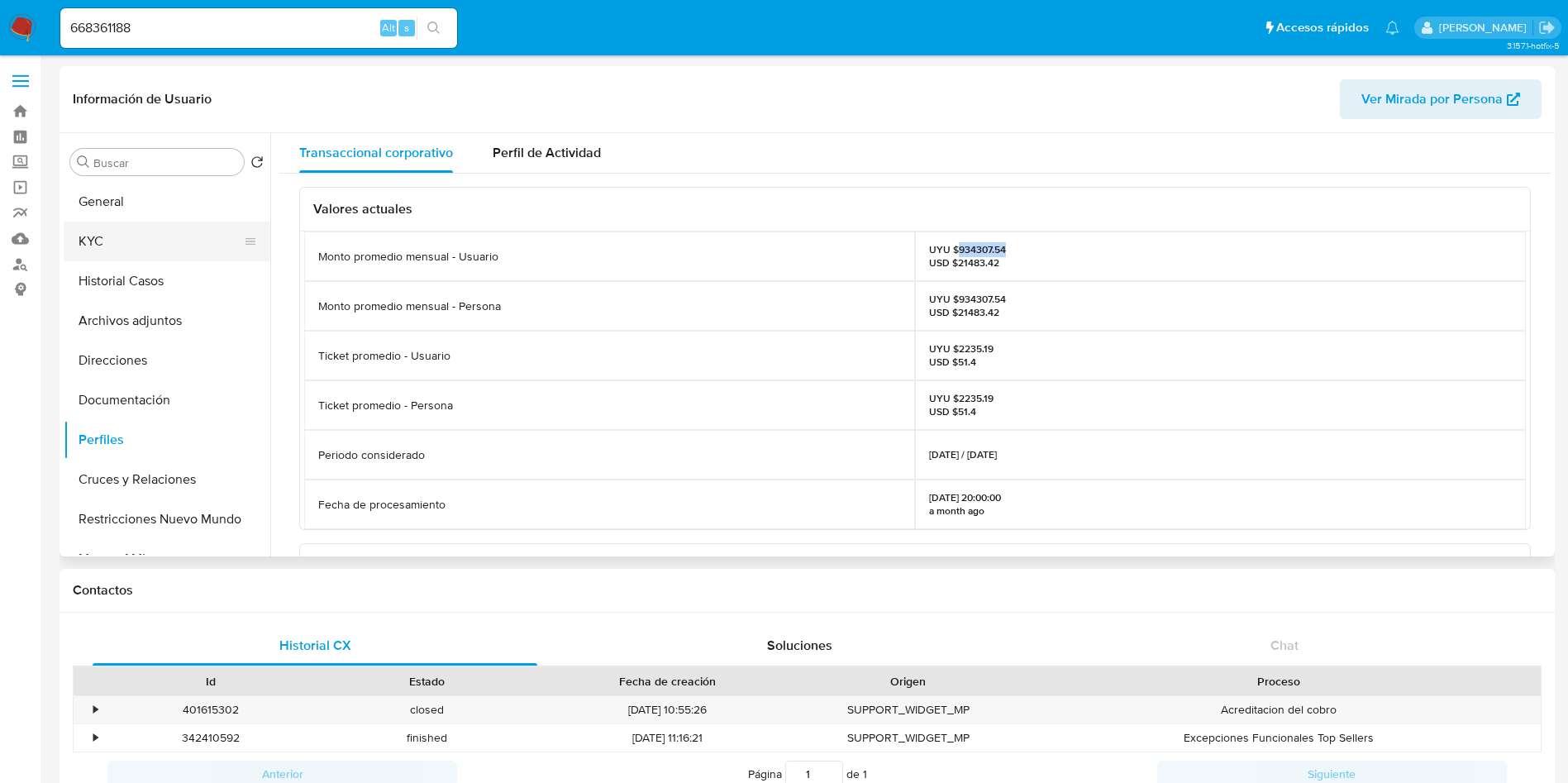
click at [138, 254] on button "KYC" at bounding box center [160, 241] width 193 height 40
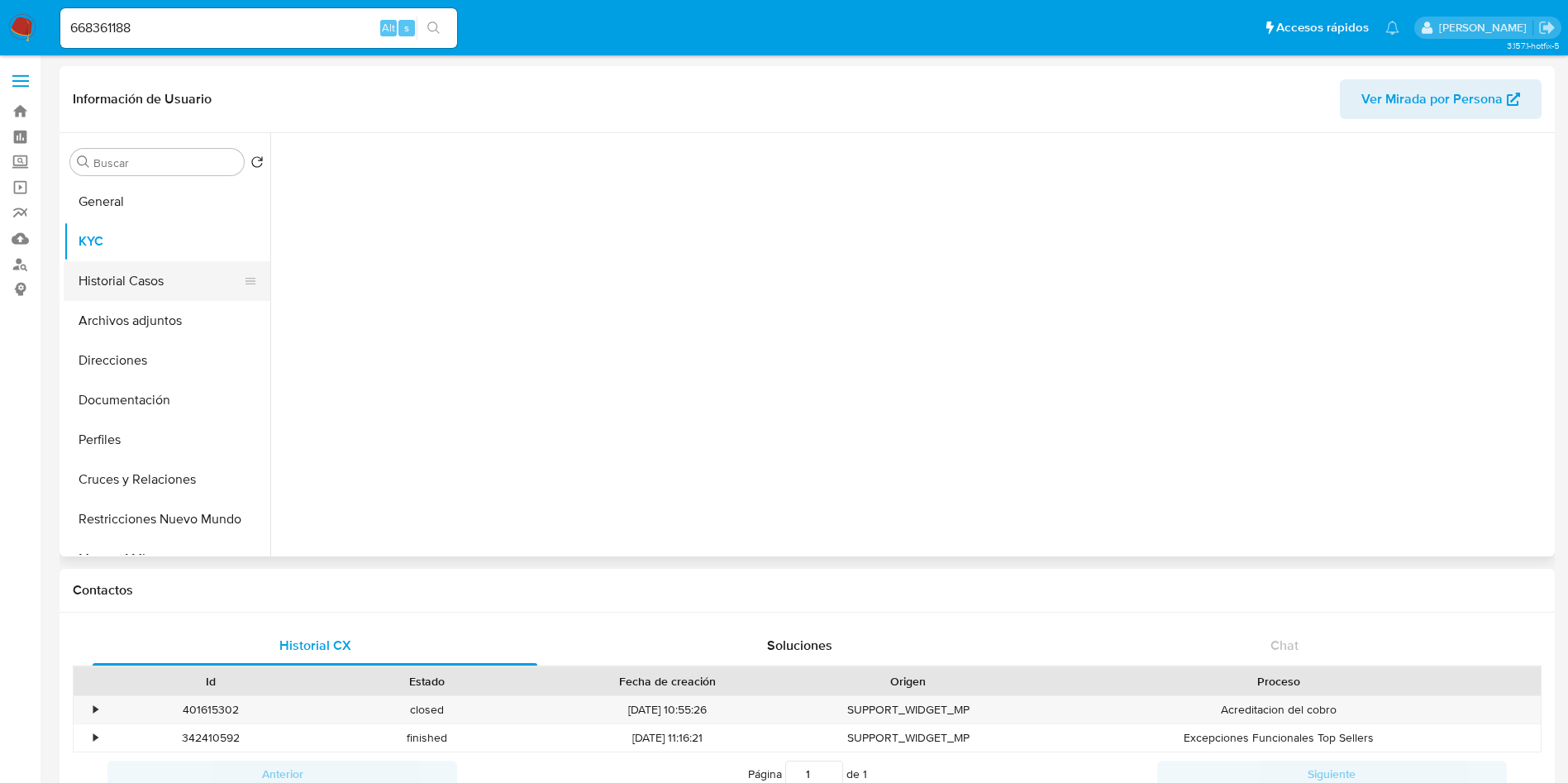
click at [129, 285] on button "Historial Casos" at bounding box center [160, 281] width 193 height 40
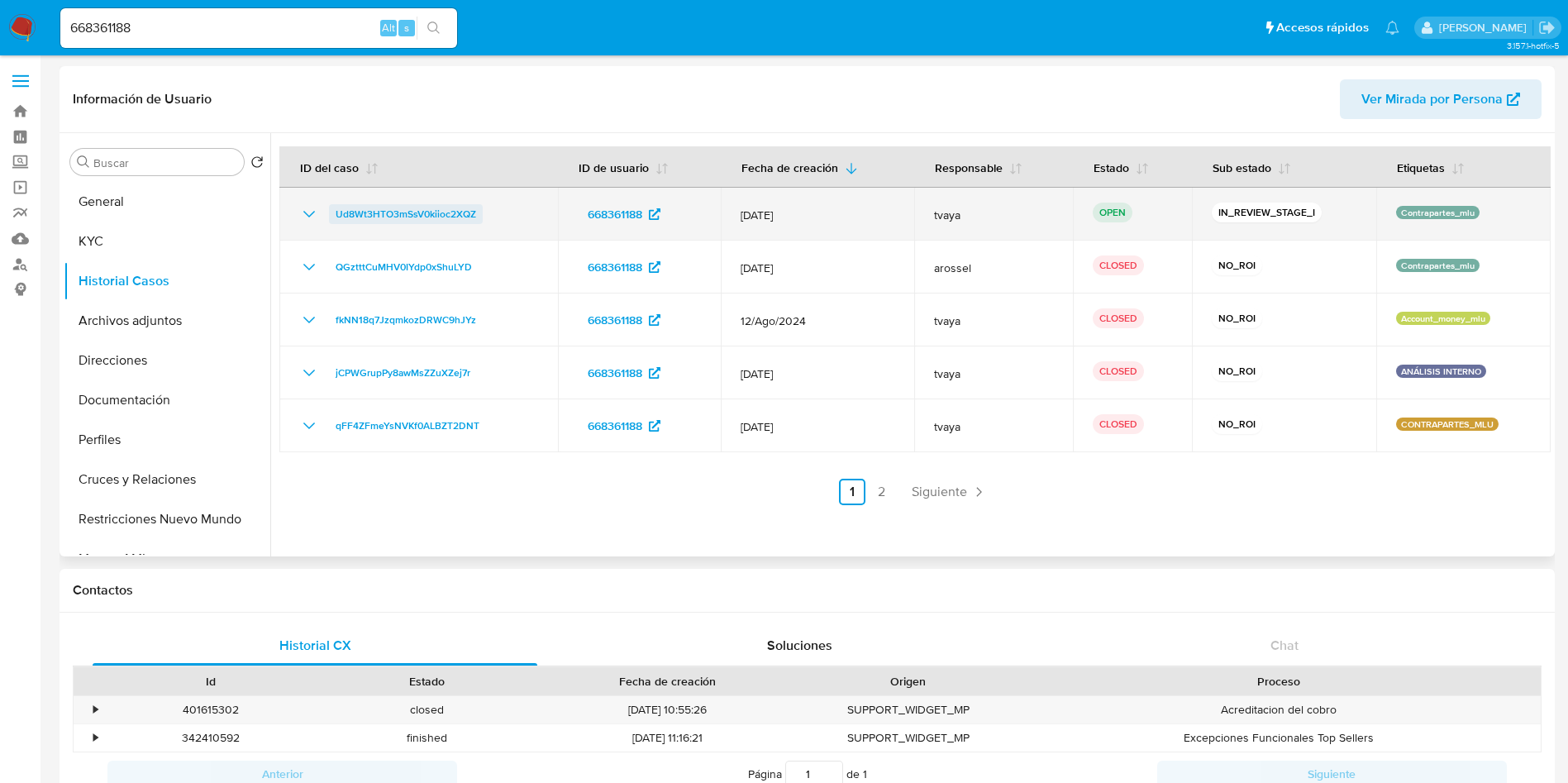
click at [433, 218] on span "Ud8Wt3HTO3mSsV0kiioc2XQZ" at bounding box center [405, 214] width 140 height 20
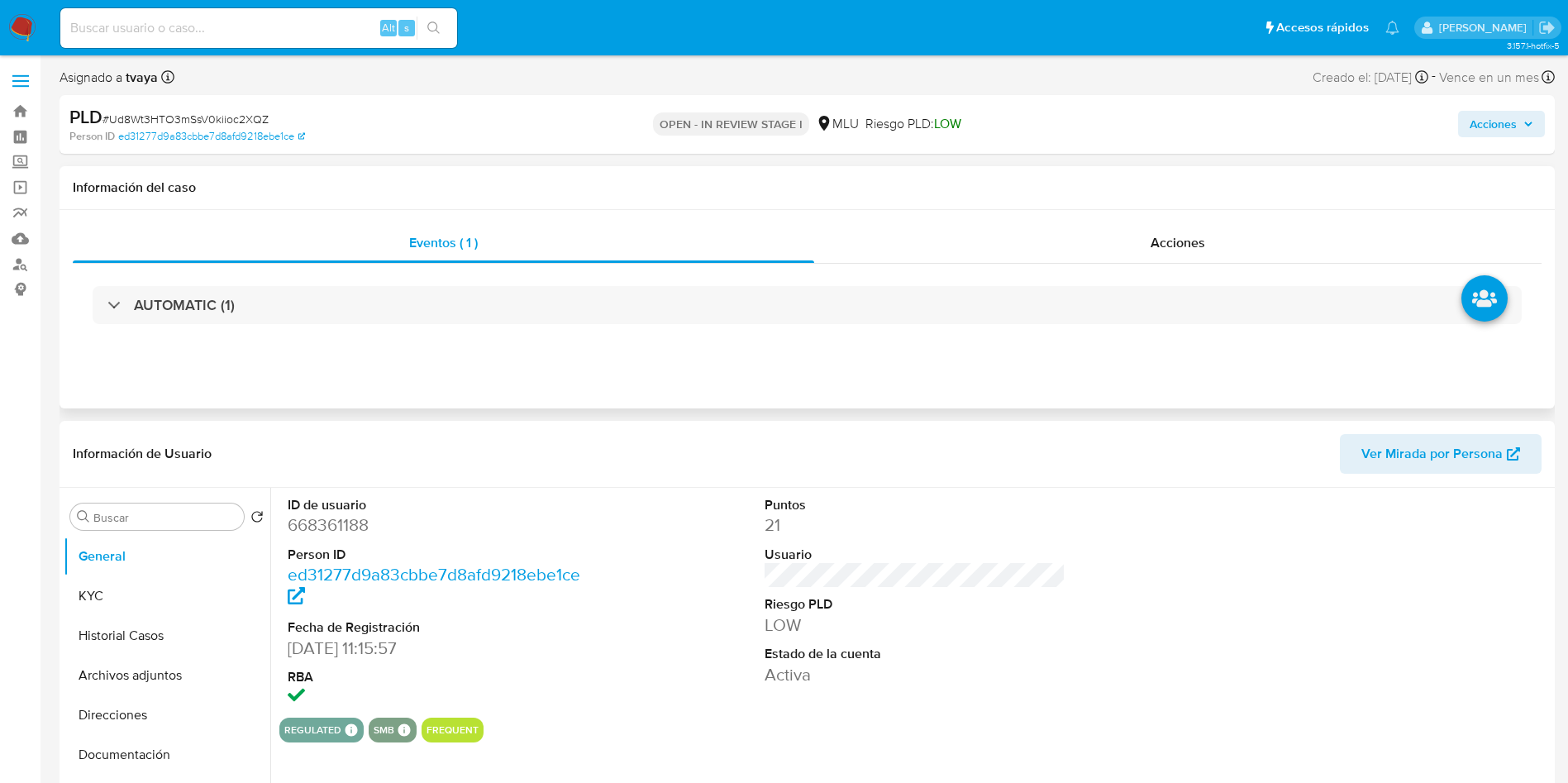
select select "10"
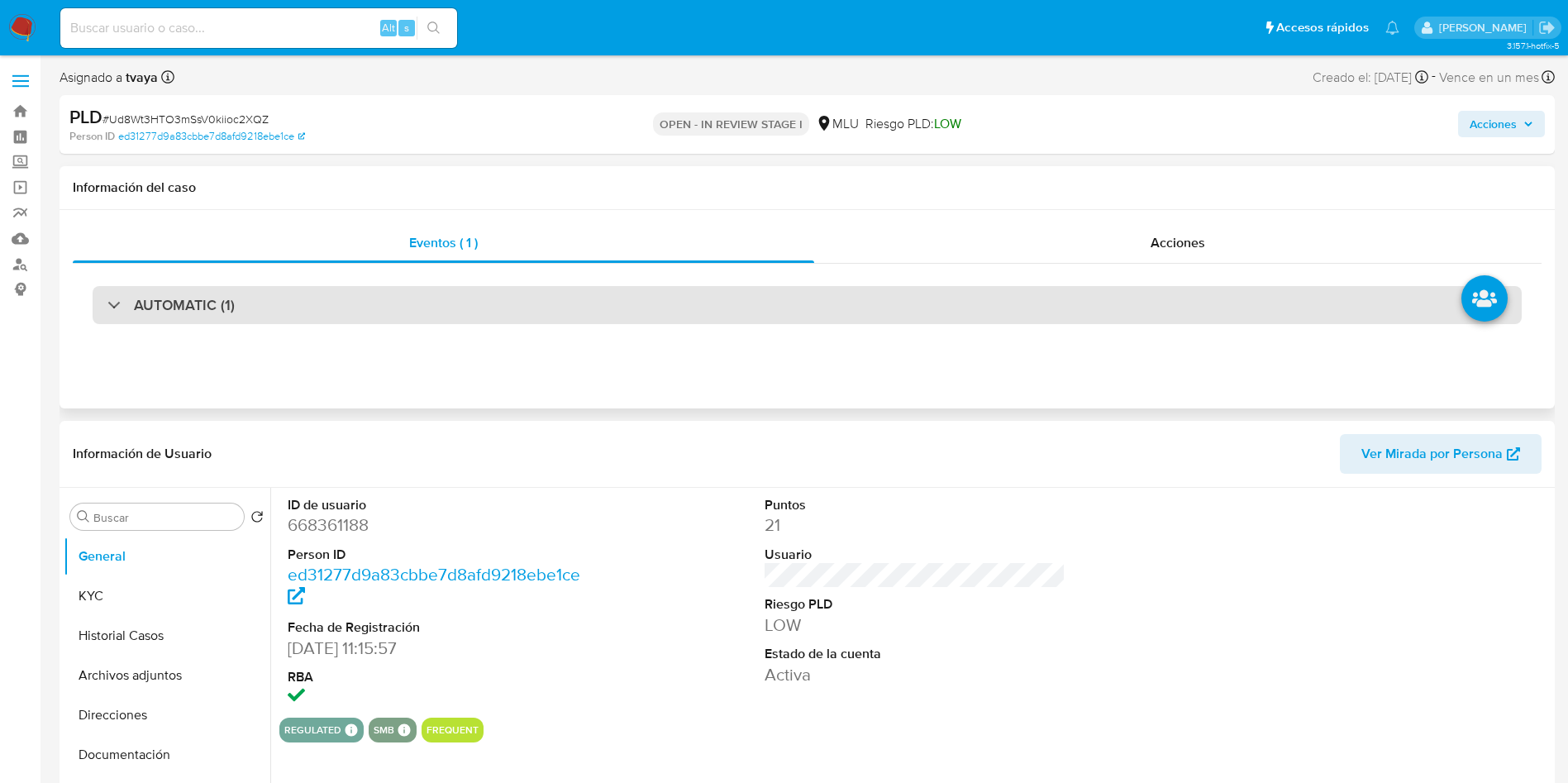
click at [346, 302] on div "AUTOMATIC (1)" at bounding box center [807, 305] width 1429 height 38
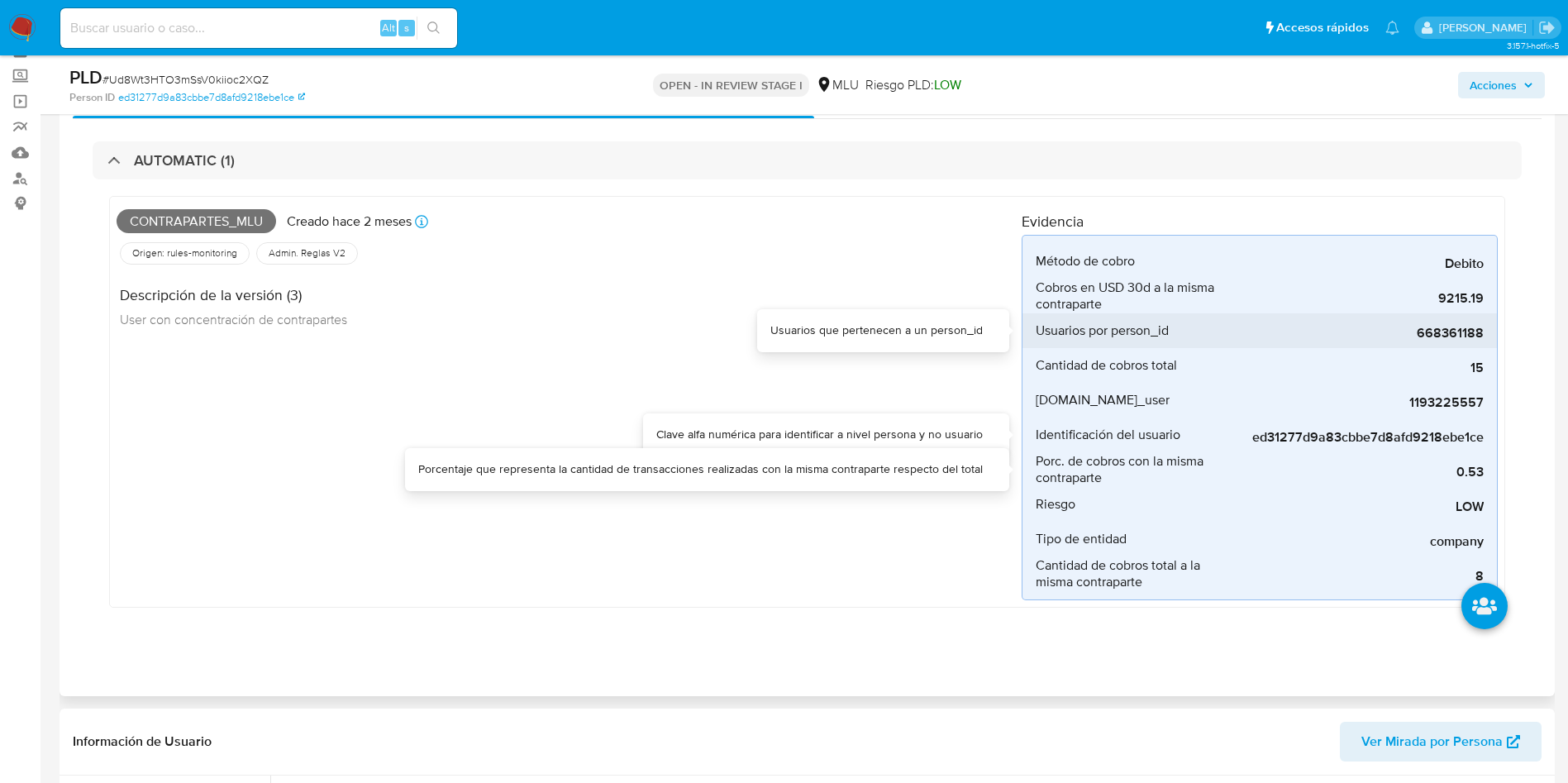
scroll to position [124, 0]
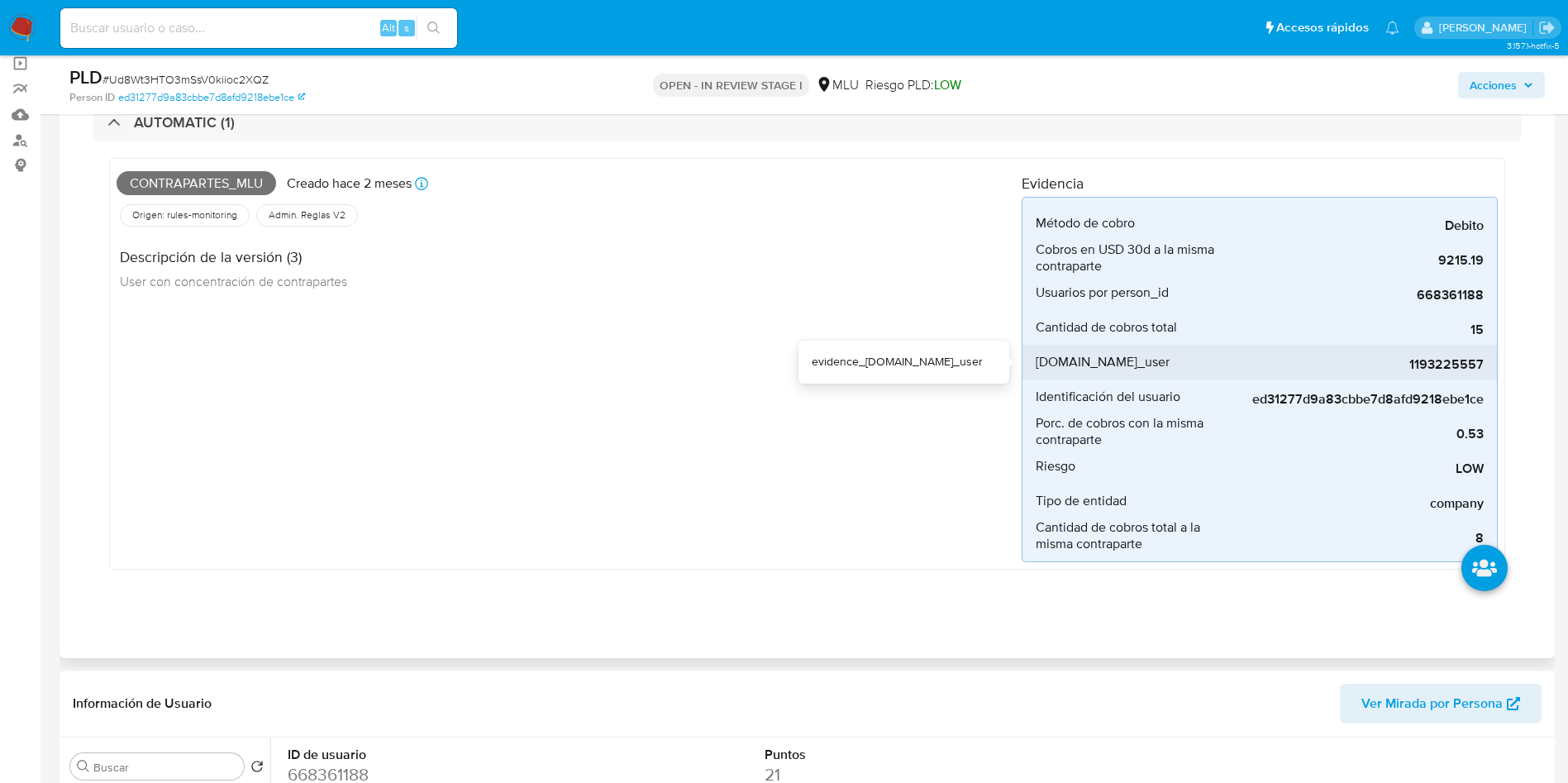
click at [1435, 359] on span "1193225557" at bounding box center [1360, 365] width 248 height 17
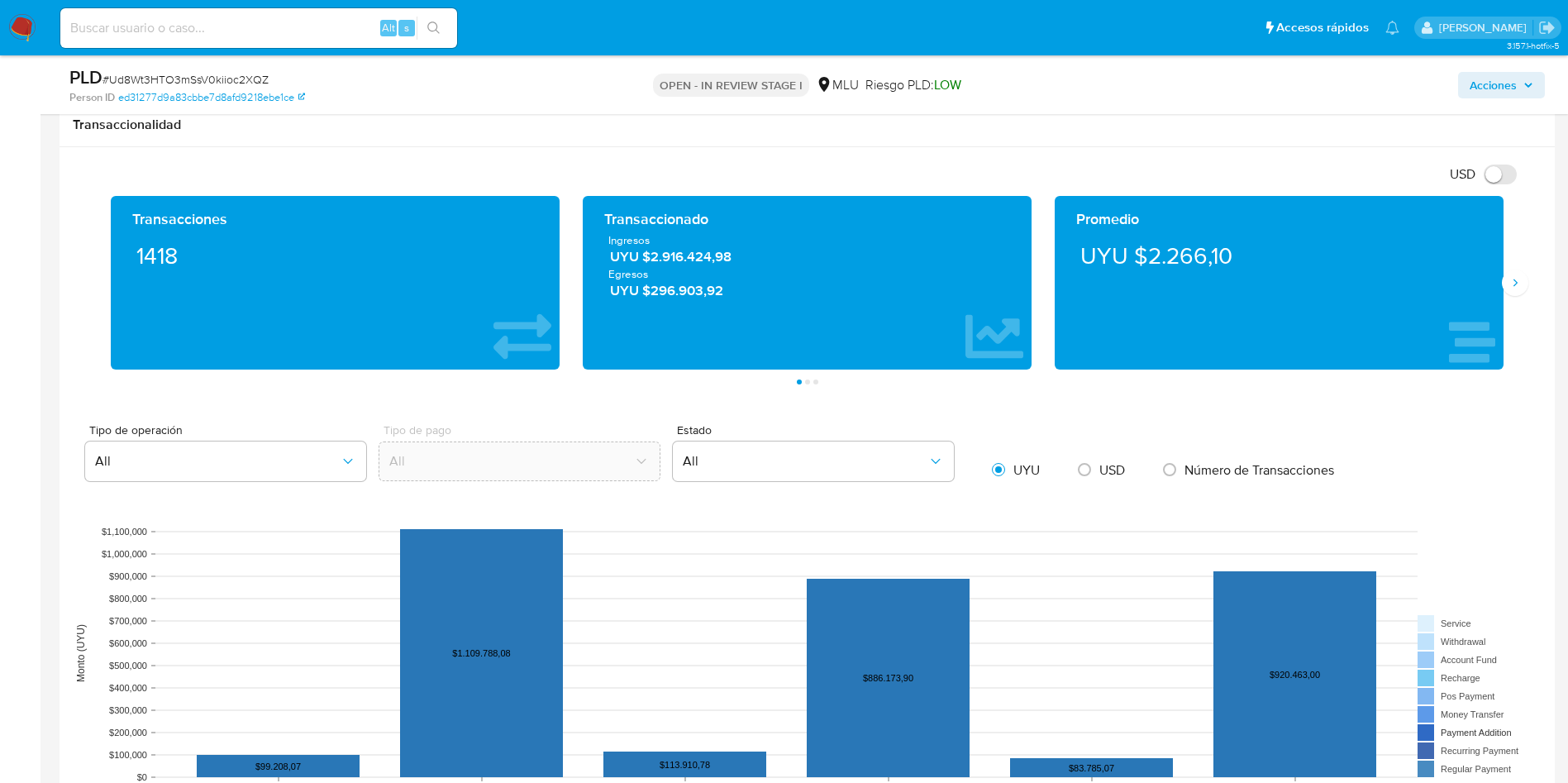
scroll to position [1612, 0]
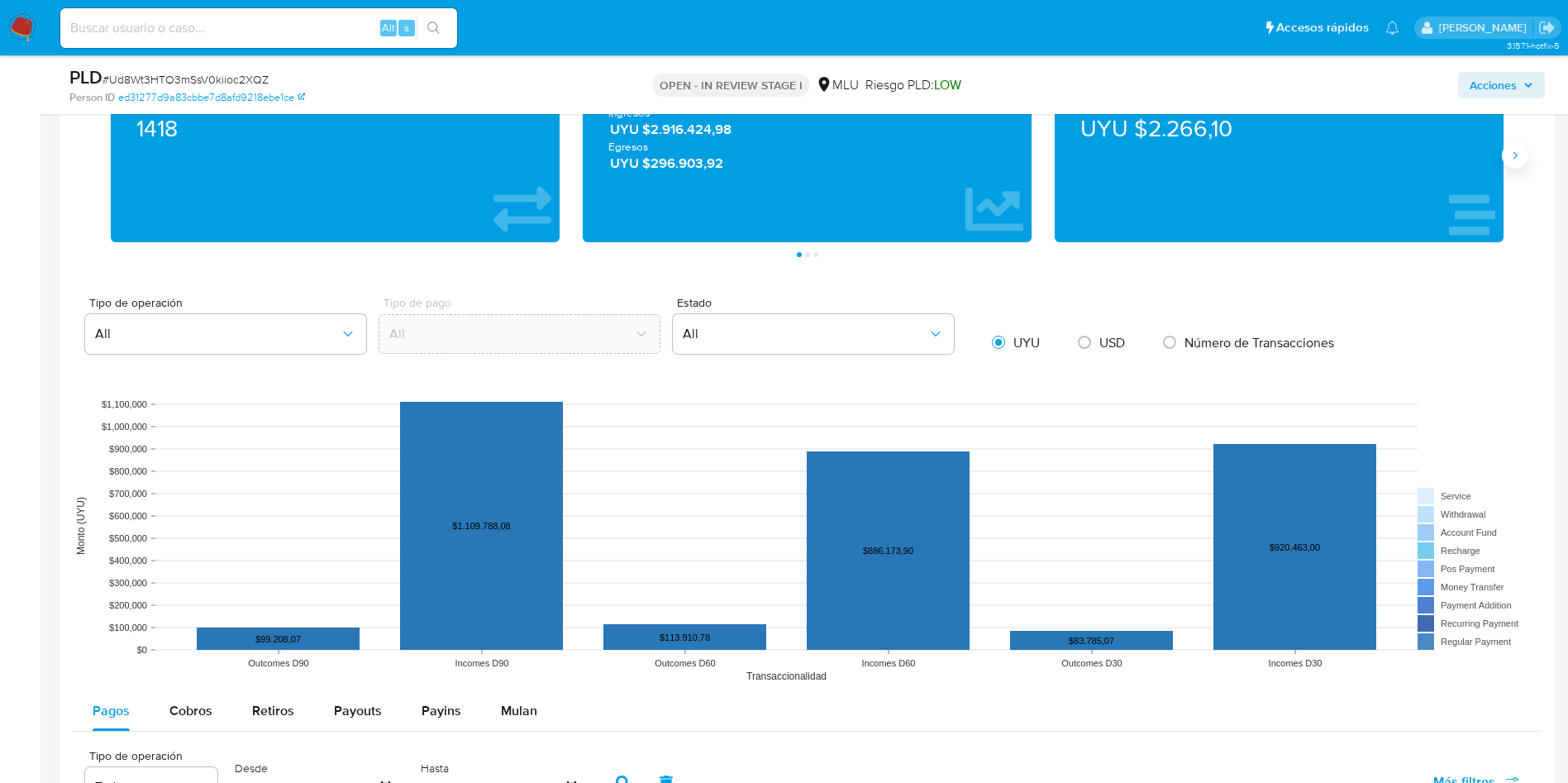
click at [1511, 158] on icon "Siguiente" at bounding box center [1515, 155] width 13 height 13
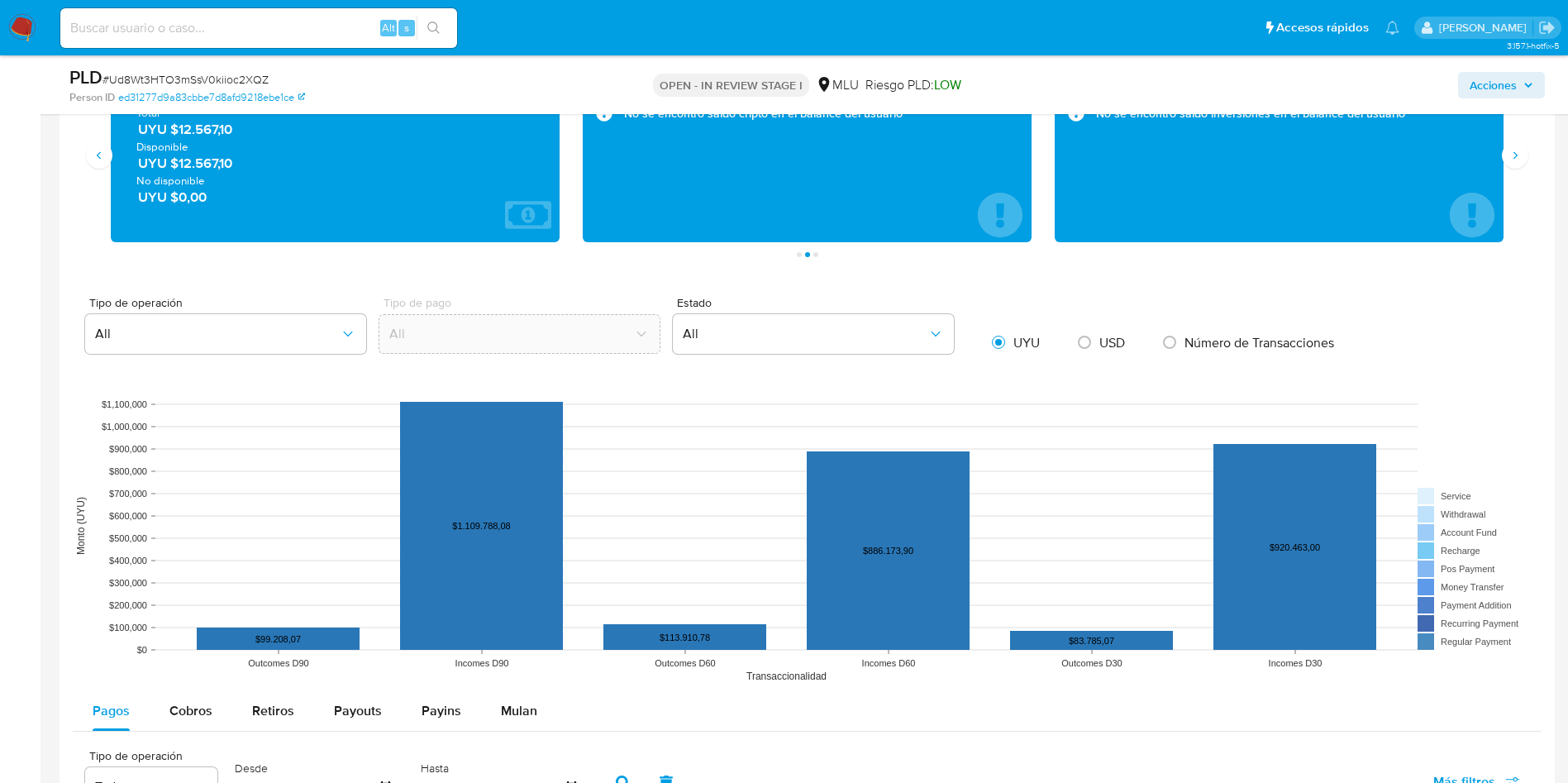
click at [208, 129] on span "UYU $12.567,10" at bounding box center [336, 130] width 396 height 19
click at [53, 259] on main "3.157.1-hotfix-5 Asignado a tvaya Asignado el: 01/09/2025 15:13:34 Creado el: 1…" at bounding box center [784, 232] width 1568 height 3689
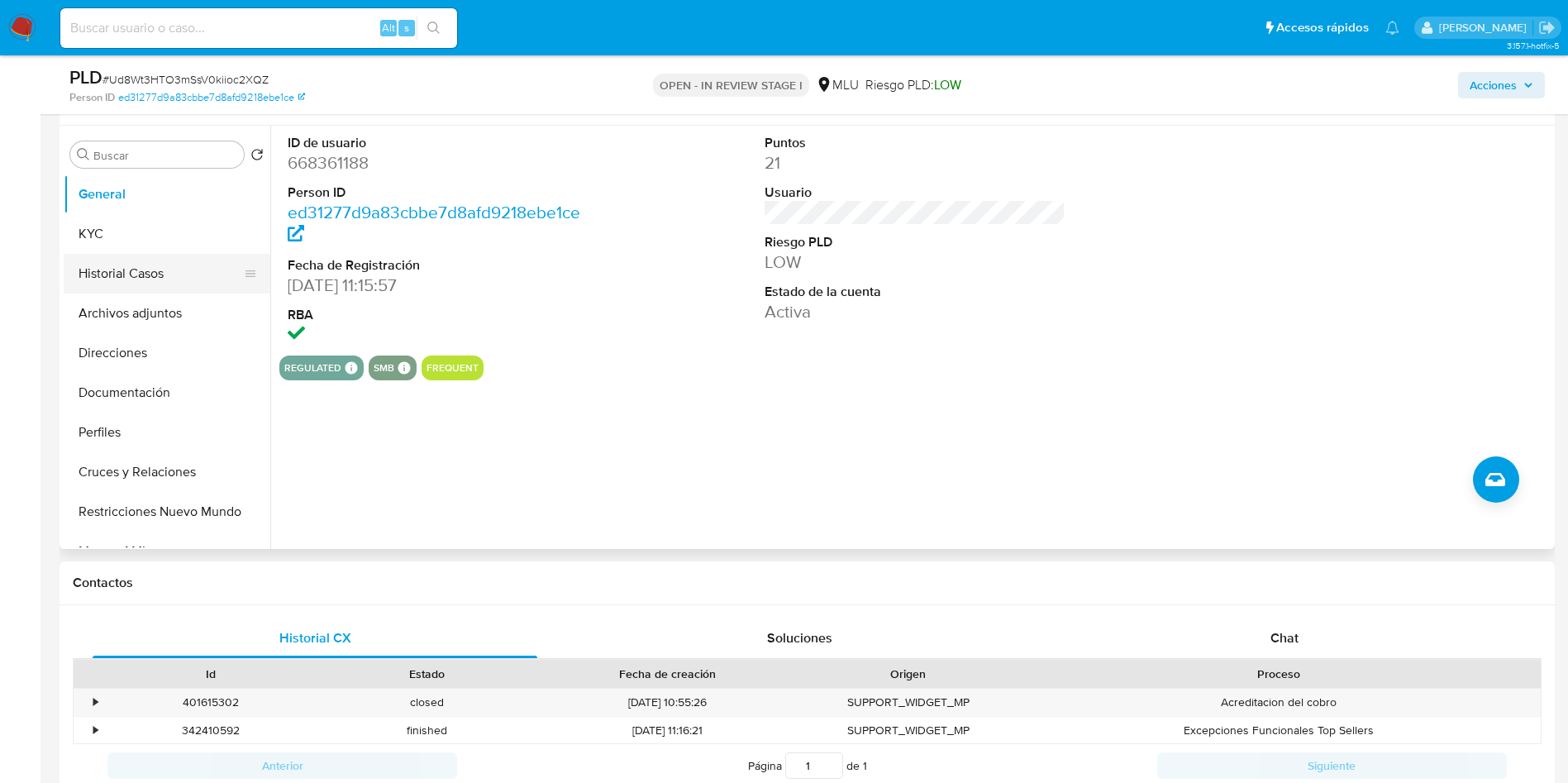
scroll to position [620, 0]
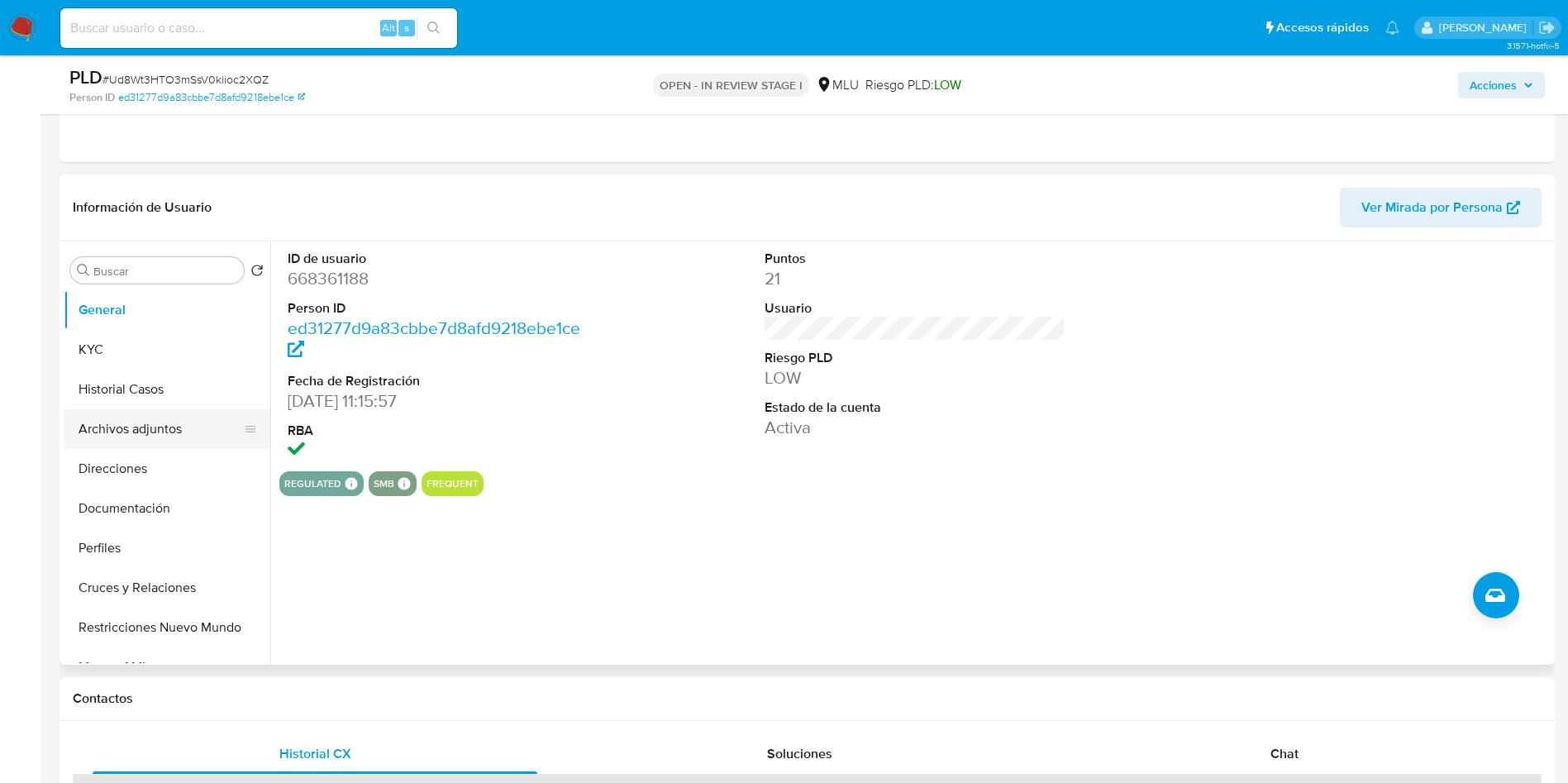
drag, startPoint x: 126, startPoint y: 395, endPoint x: 126, endPoint y: 409, distance: 14.0
click at [126, 395] on button "Historial Casos" at bounding box center [166, 389] width 206 height 40
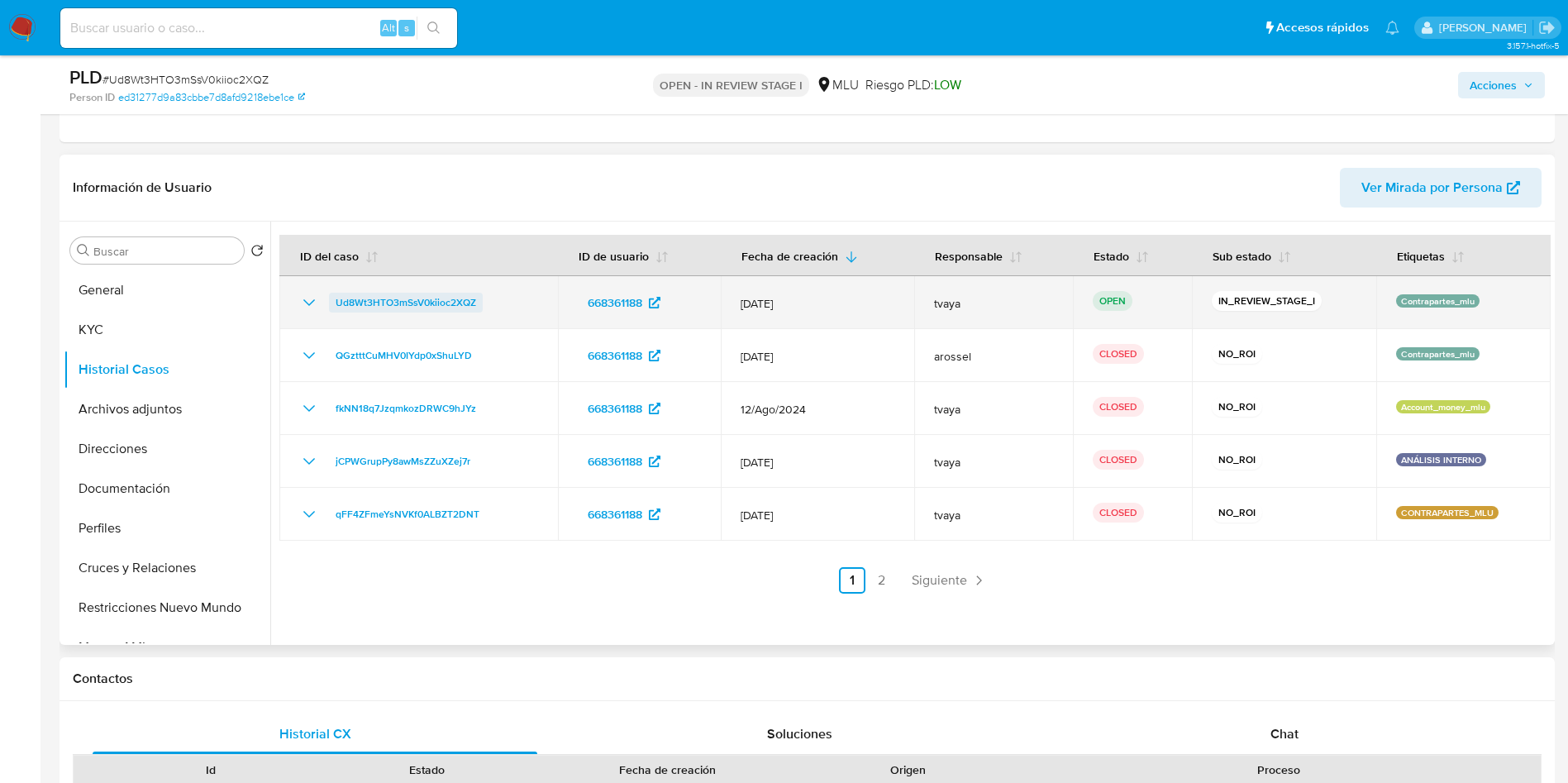
click at [420, 293] on span "Ud8Wt3HTO3mSsV0kiioc2XQZ" at bounding box center [405, 302] width 140 height 20
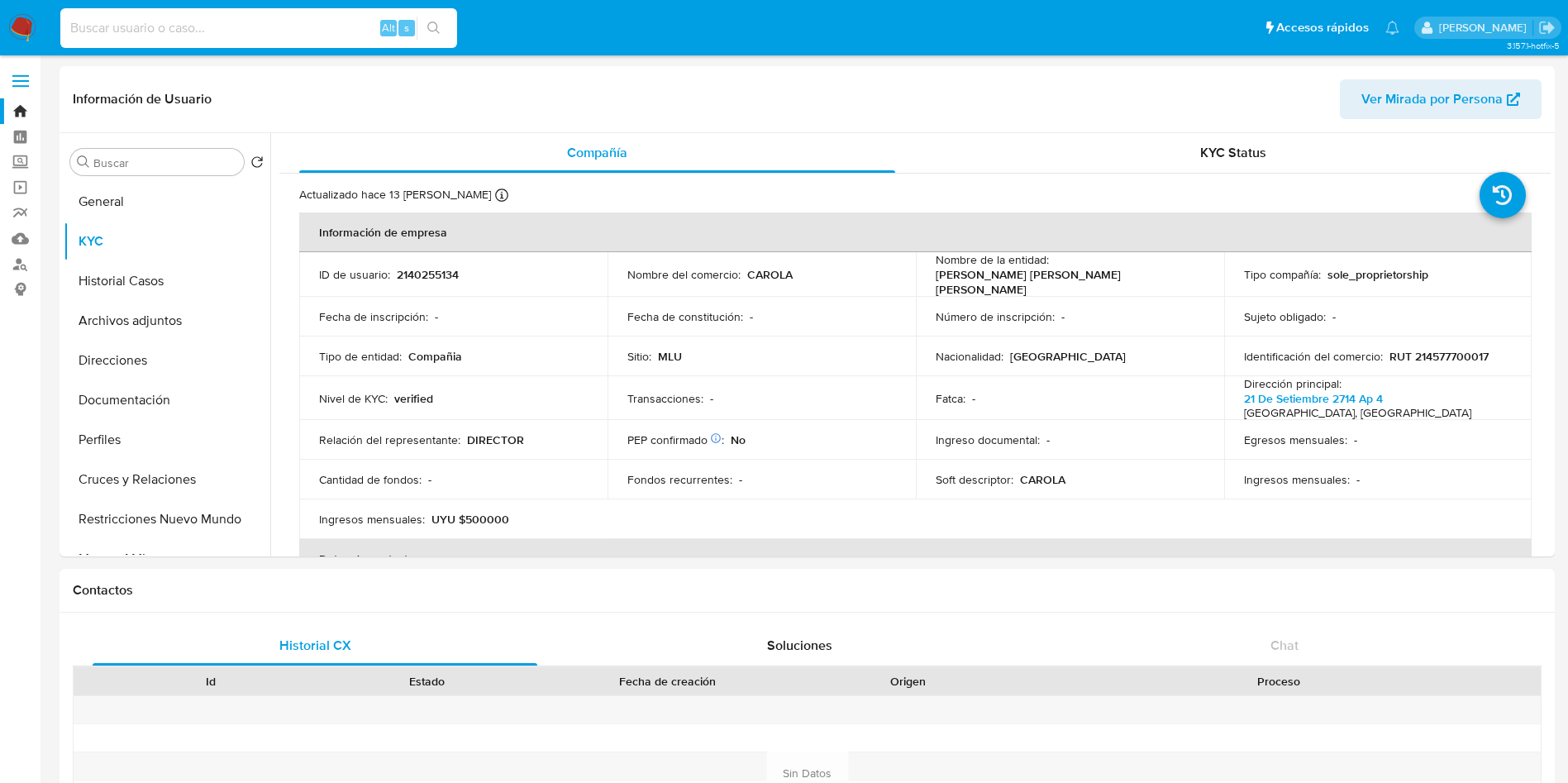
select select "10"
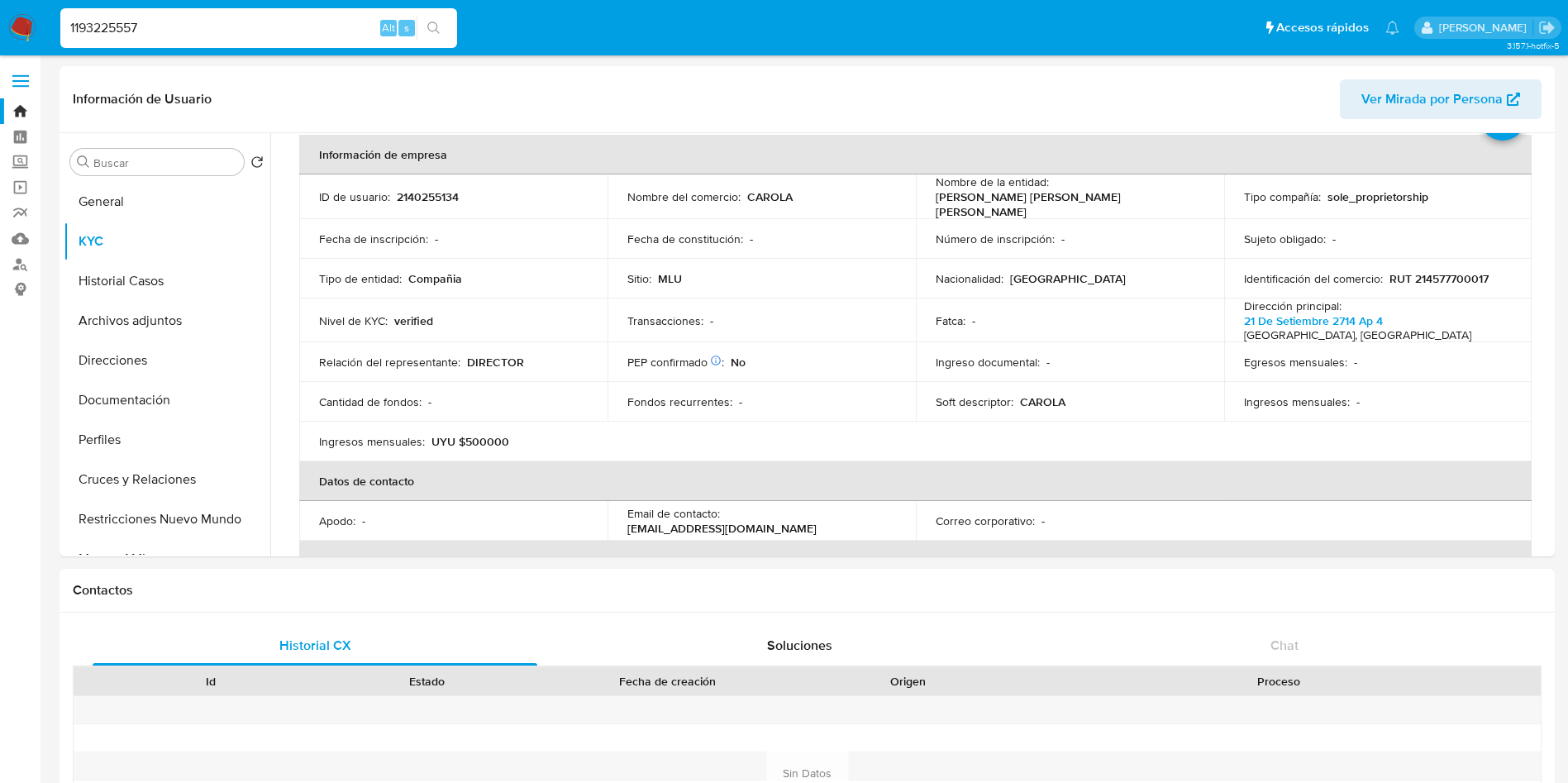
type input "1193225557"
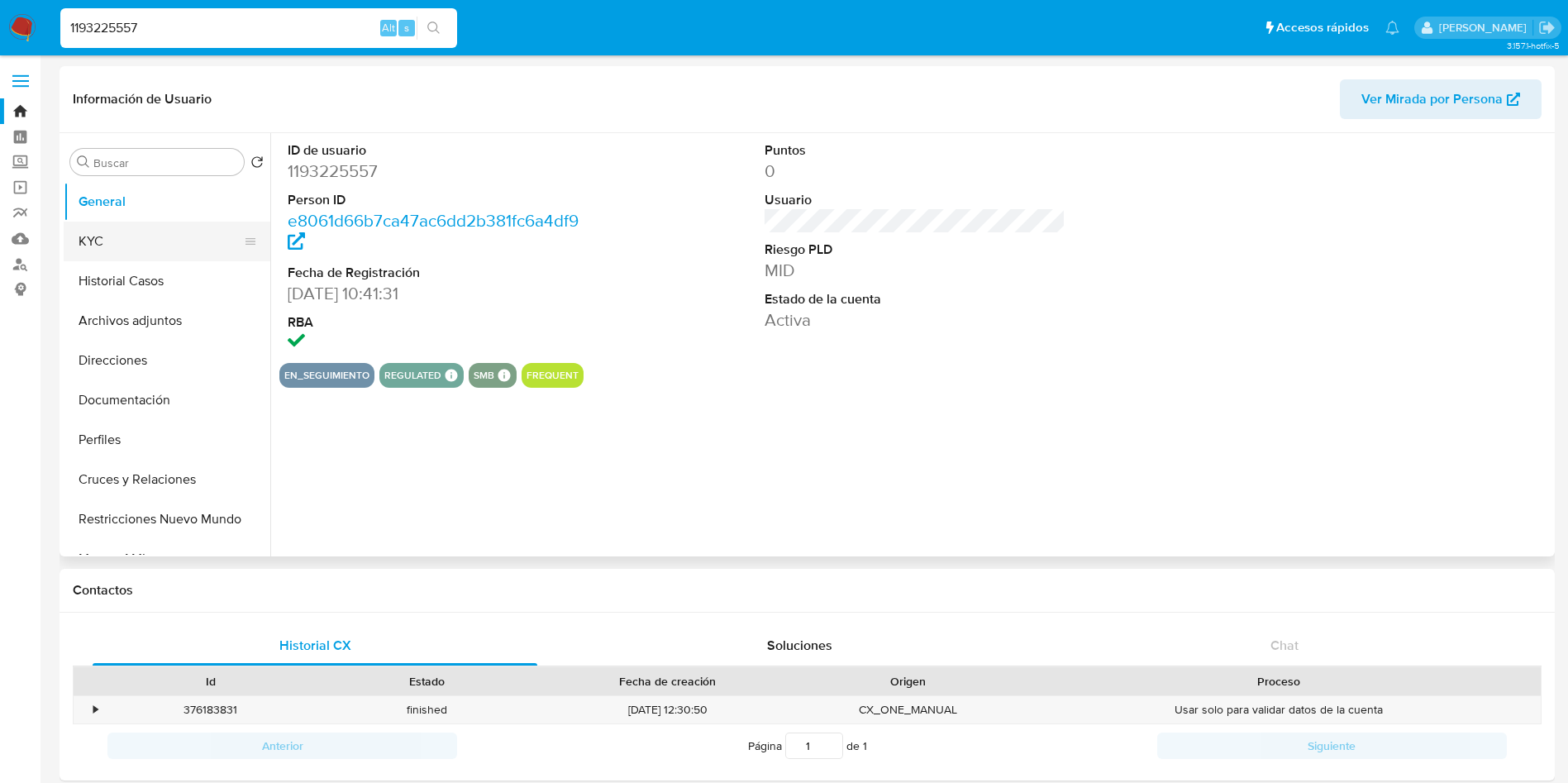
select select "10"
click at [112, 239] on button "KYC" at bounding box center [160, 241] width 193 height 40
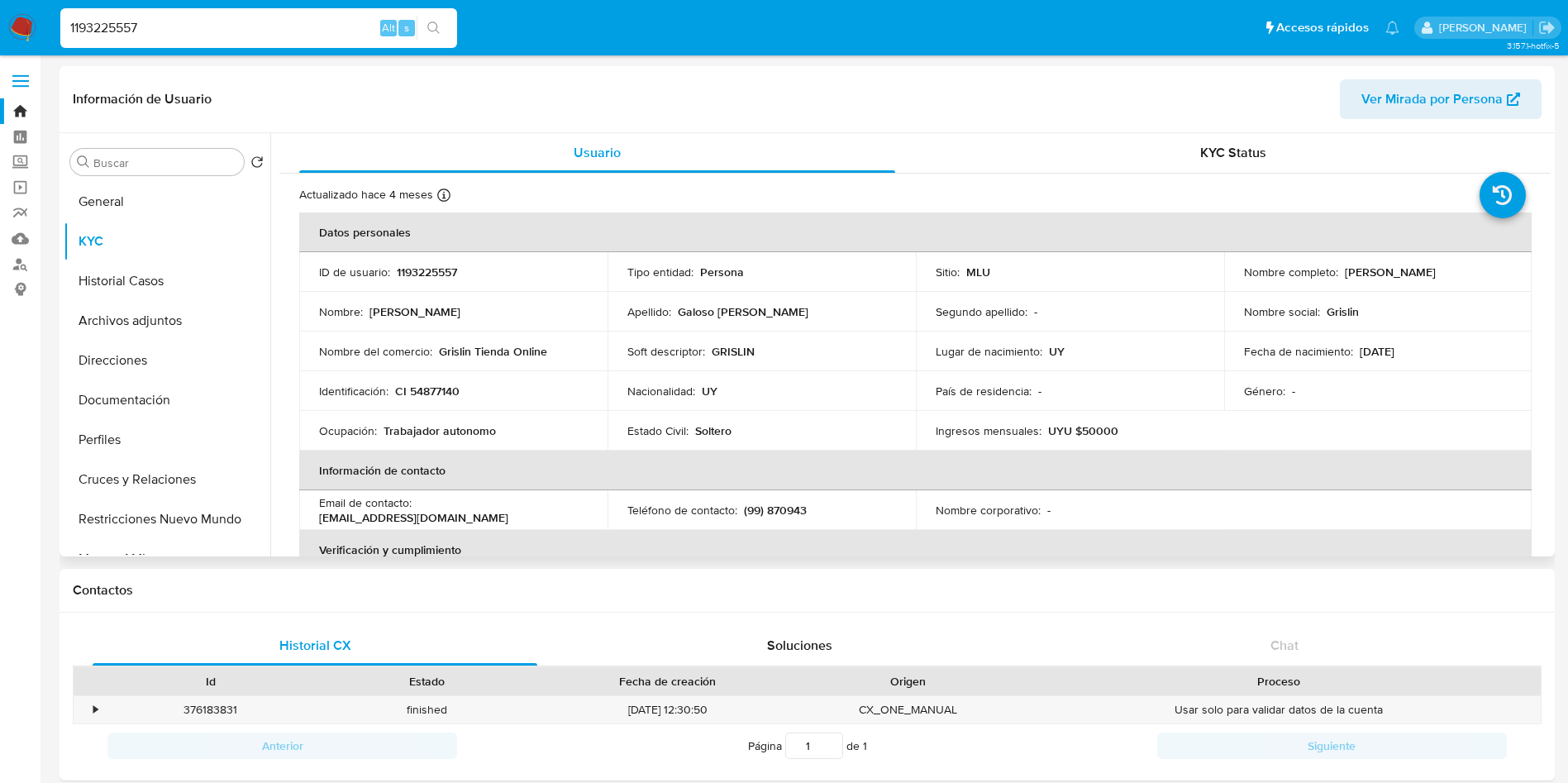
click at [450, 391] on p "CI 54877140" at bounding box center [427, 391] width 64 height 15
copy p "54877140"
click at [111, 272] on button "Historial Casos" at bounding box center [160, 281] width 193 height 40
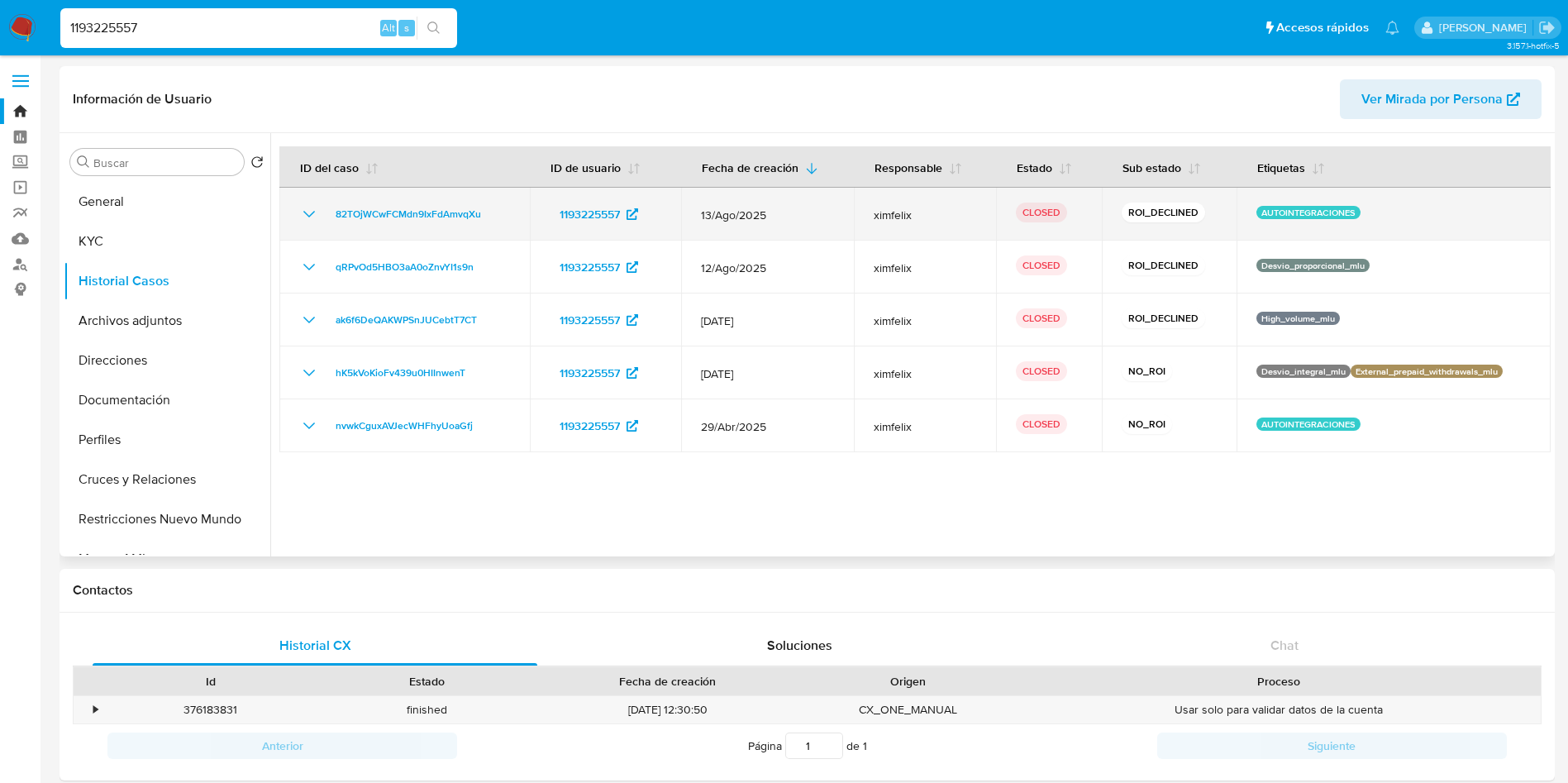
click at [309, 217] on icon "Mostrar/Ocultar" at bounding box center [309, 214] width 11 height 7
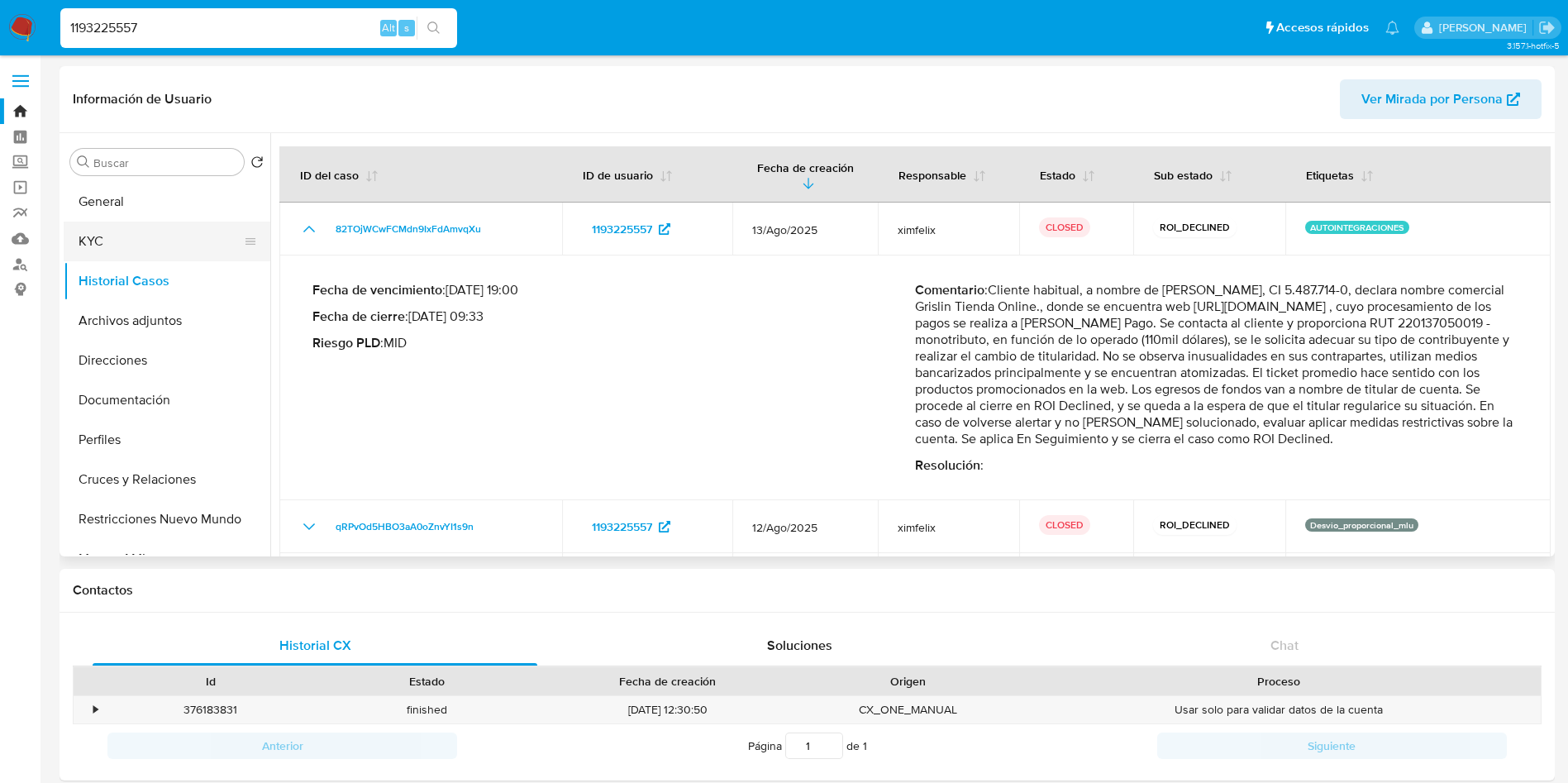
click at [151, 252] on button "KYC" at bounding box center [160, 241] width 193 height 40
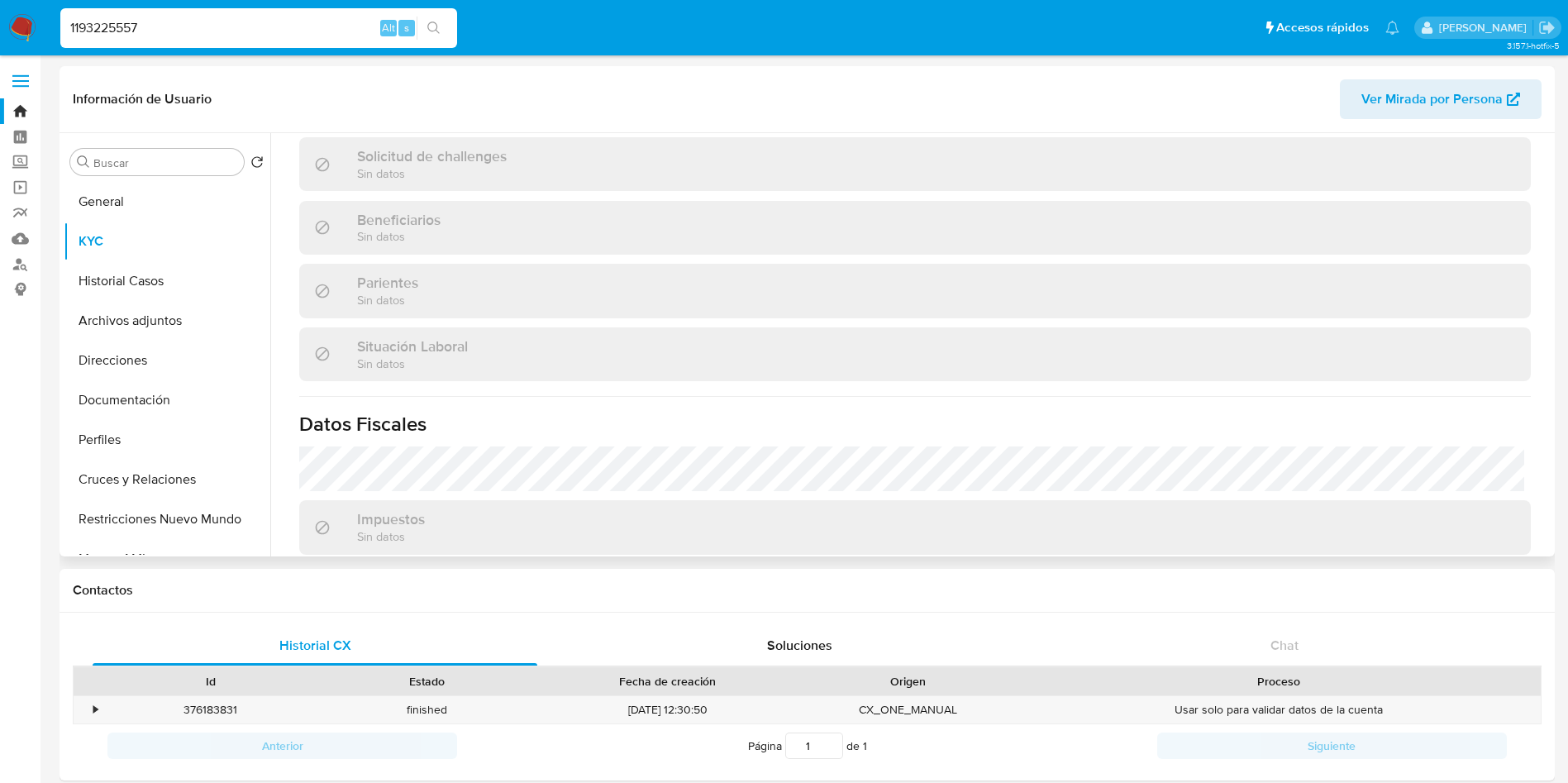
scroll to position [830, 0]
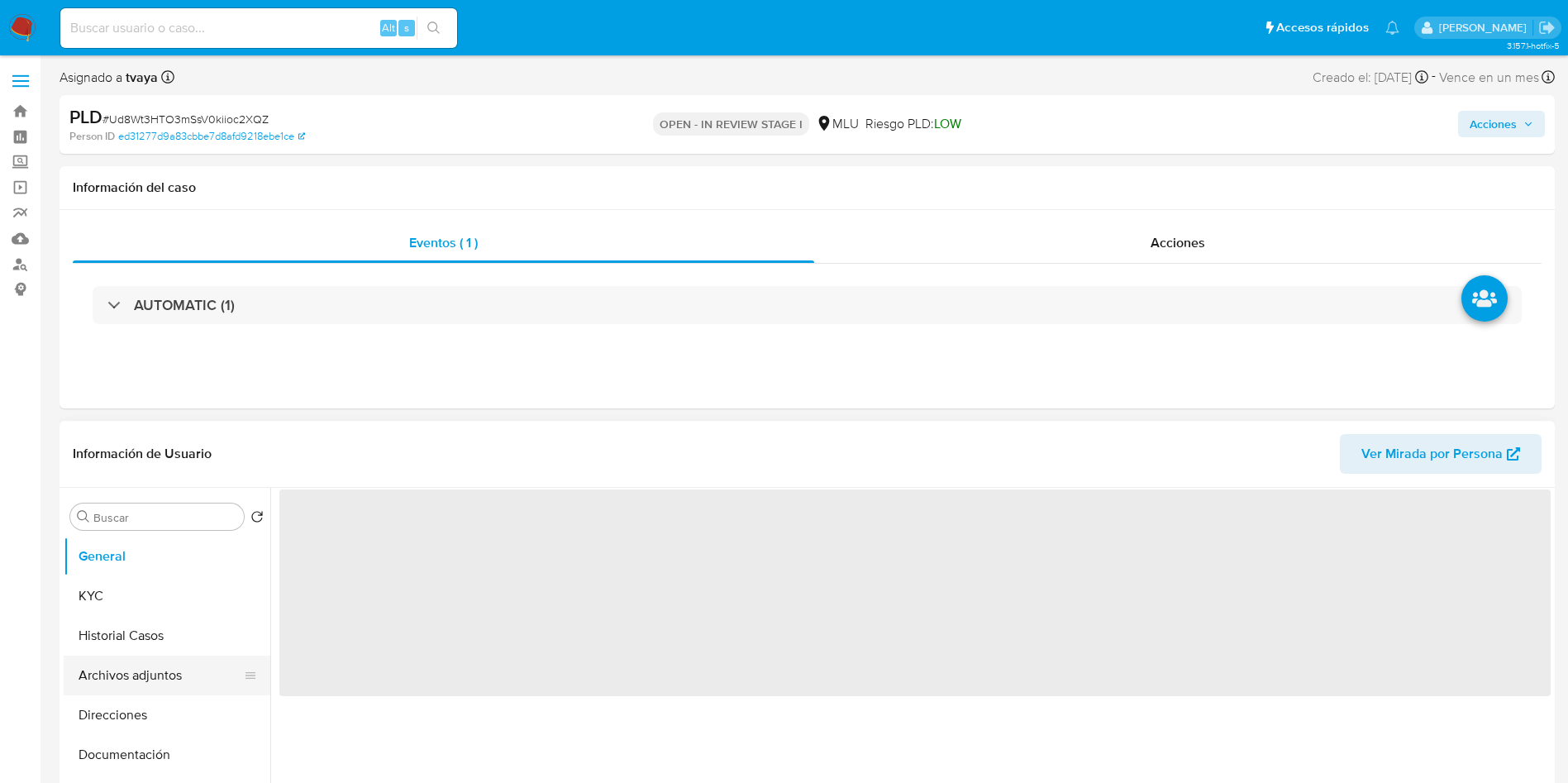
click at [141, 673] on button "Archivos adjuntos" at bounding box center [160, 675] width 193 height 40
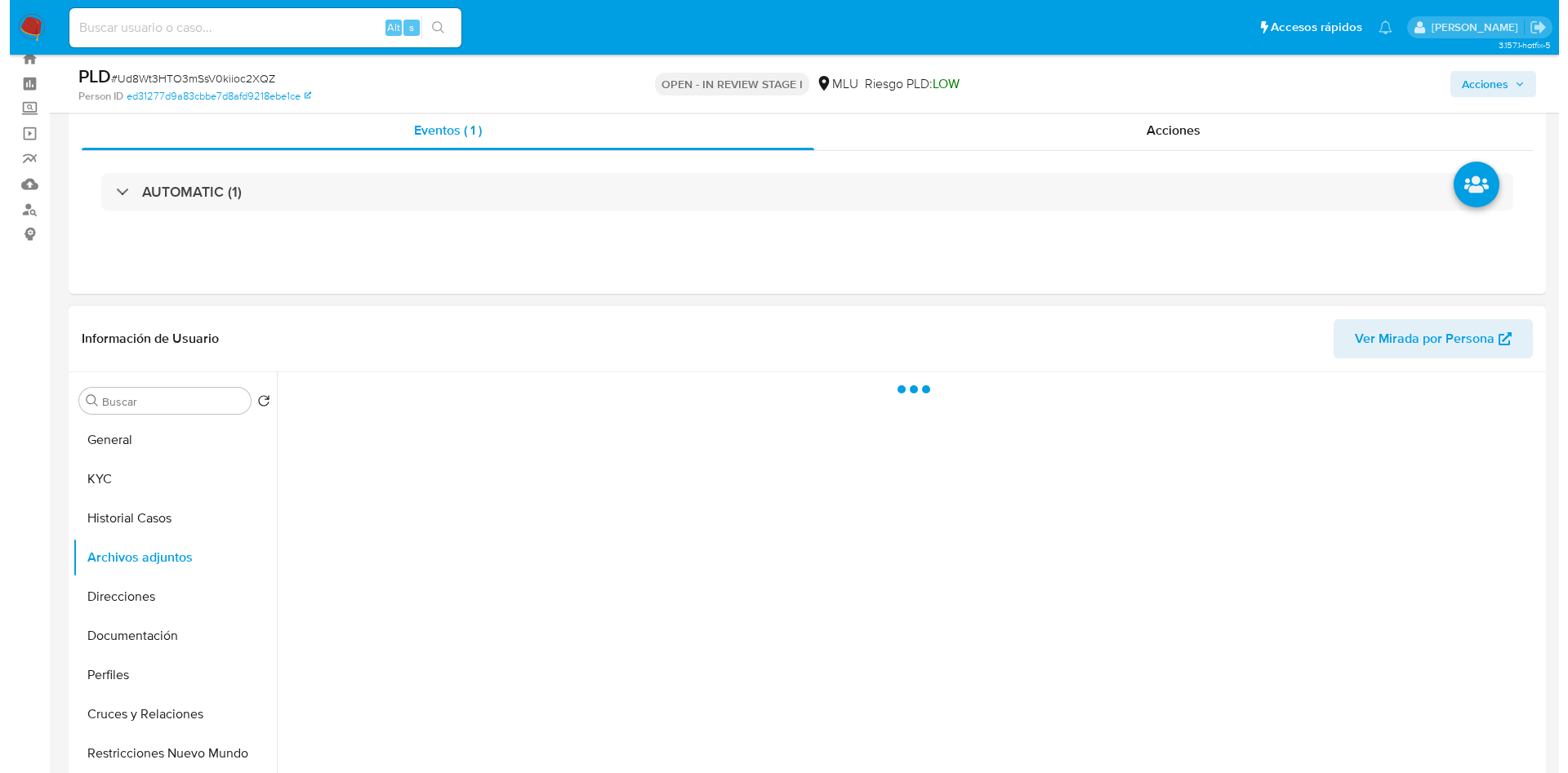
scroll to position [122, 0]
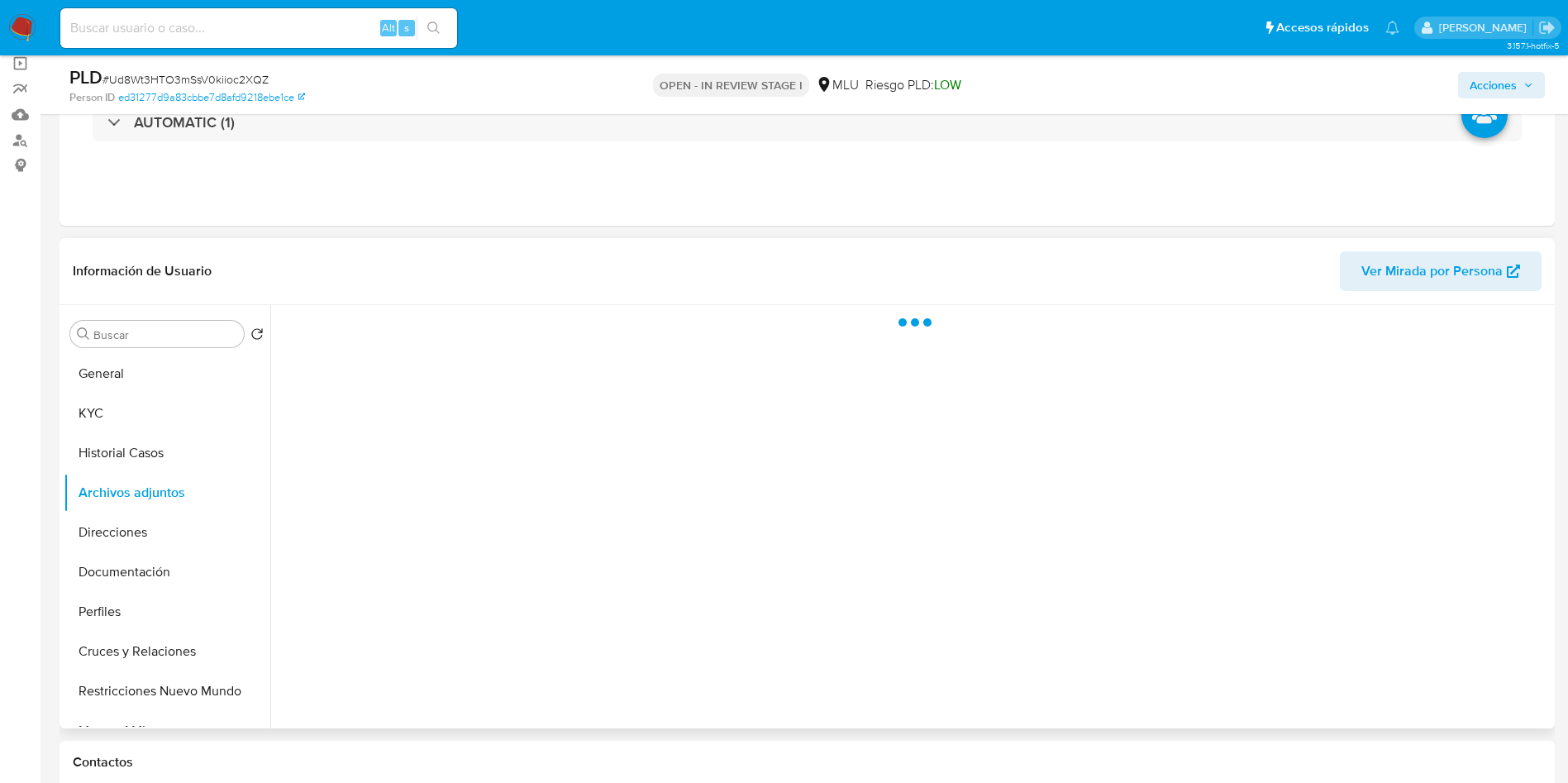
select select "10"
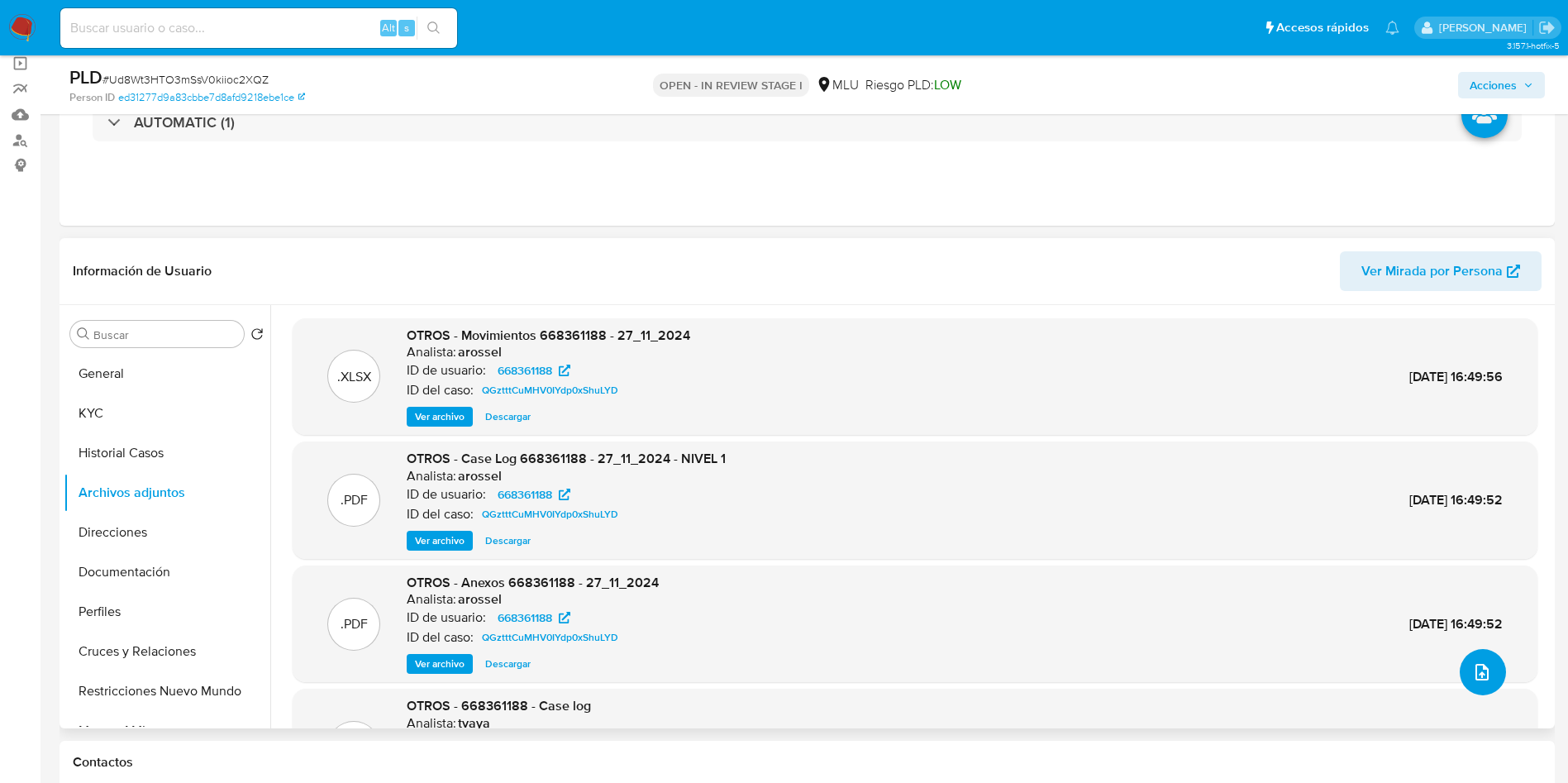
click at [1484, 684] on button "upload-file" at bounding box center [1483, 672] width 47 height 46
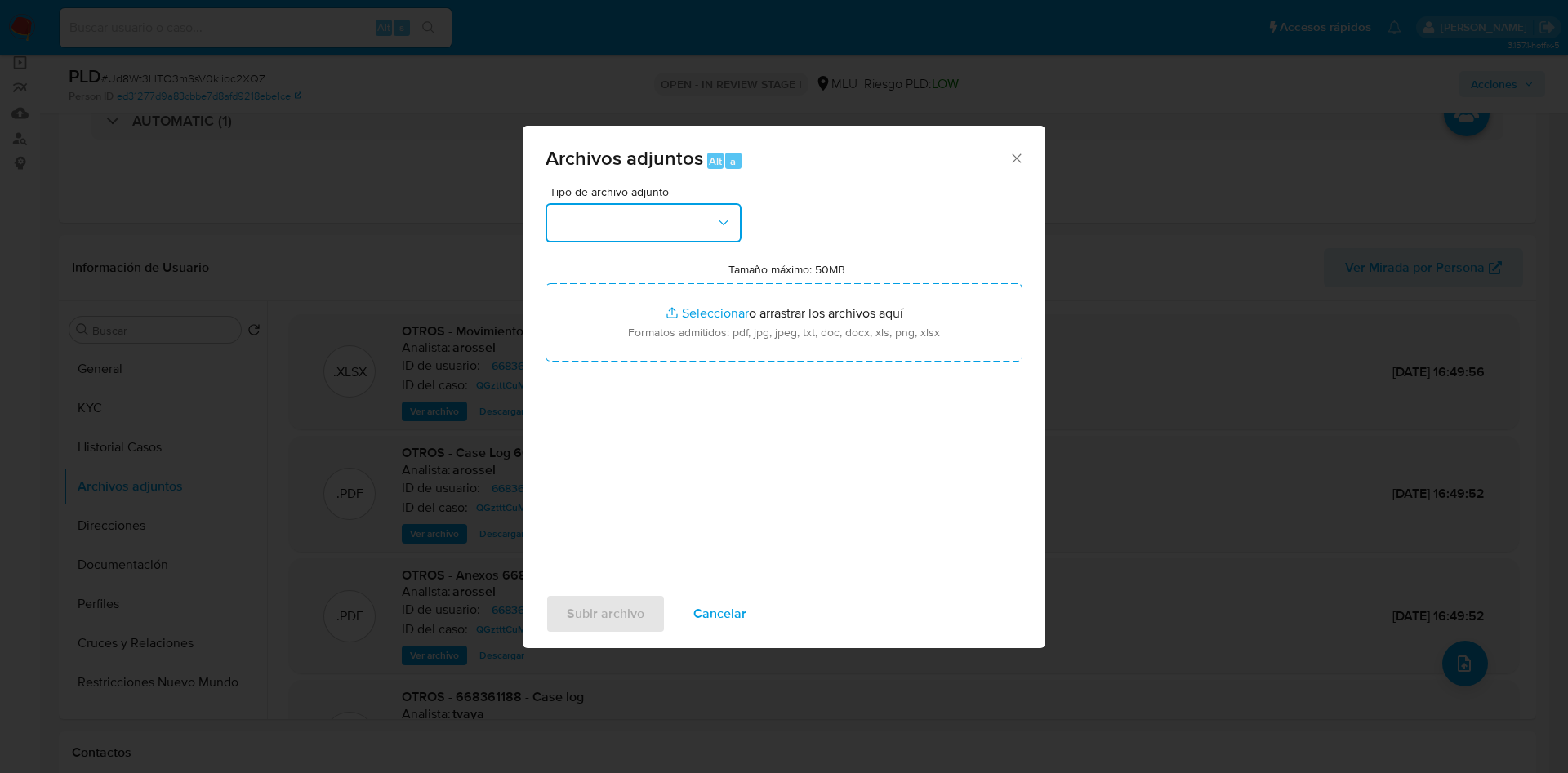
click at [685, 238] on button "button" at bounding box center [643, 222] width 196 height 39
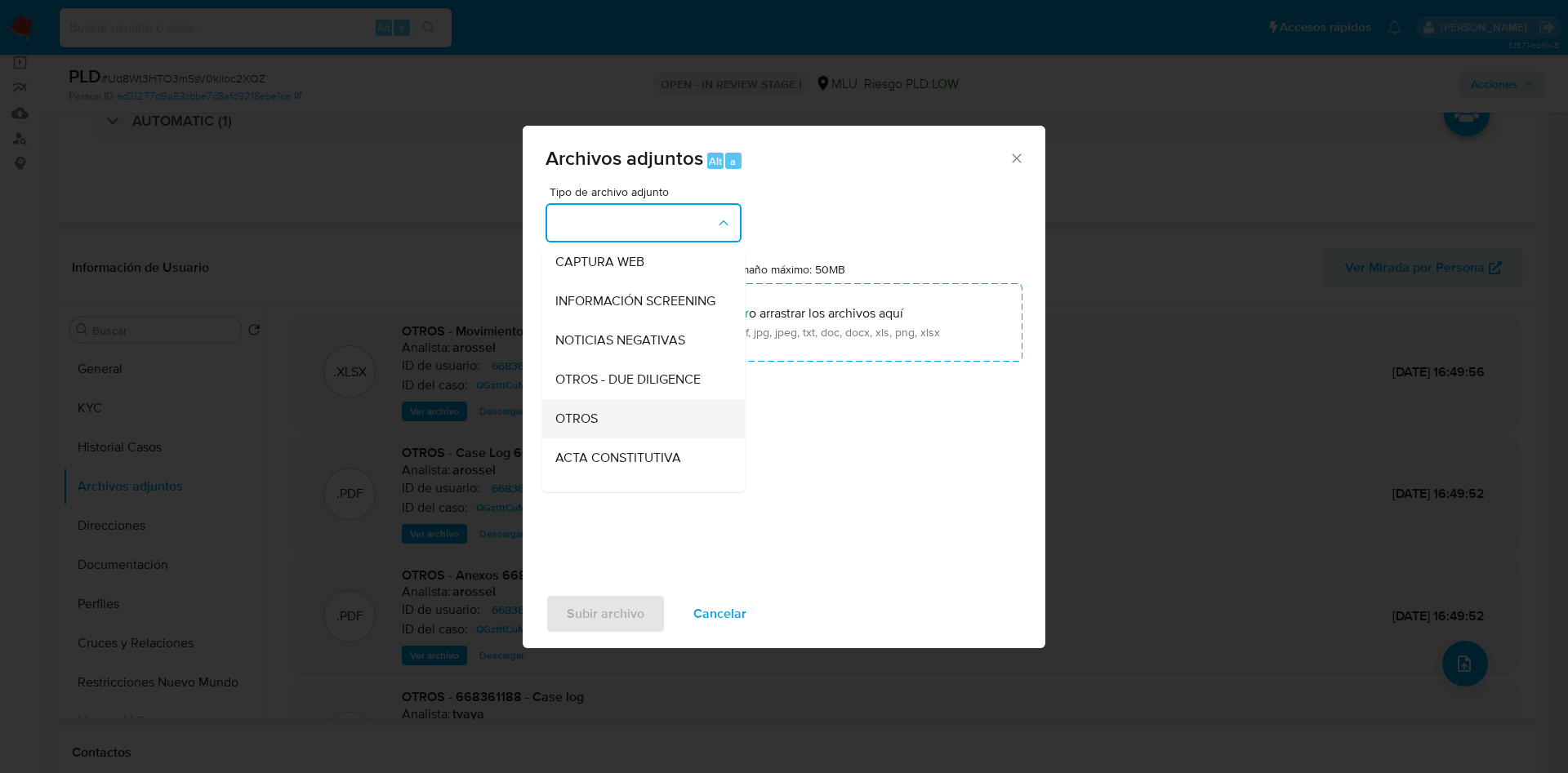
click at [599, 429] on div "OTROS" at bounding box center [637, 419] width 166 height 39
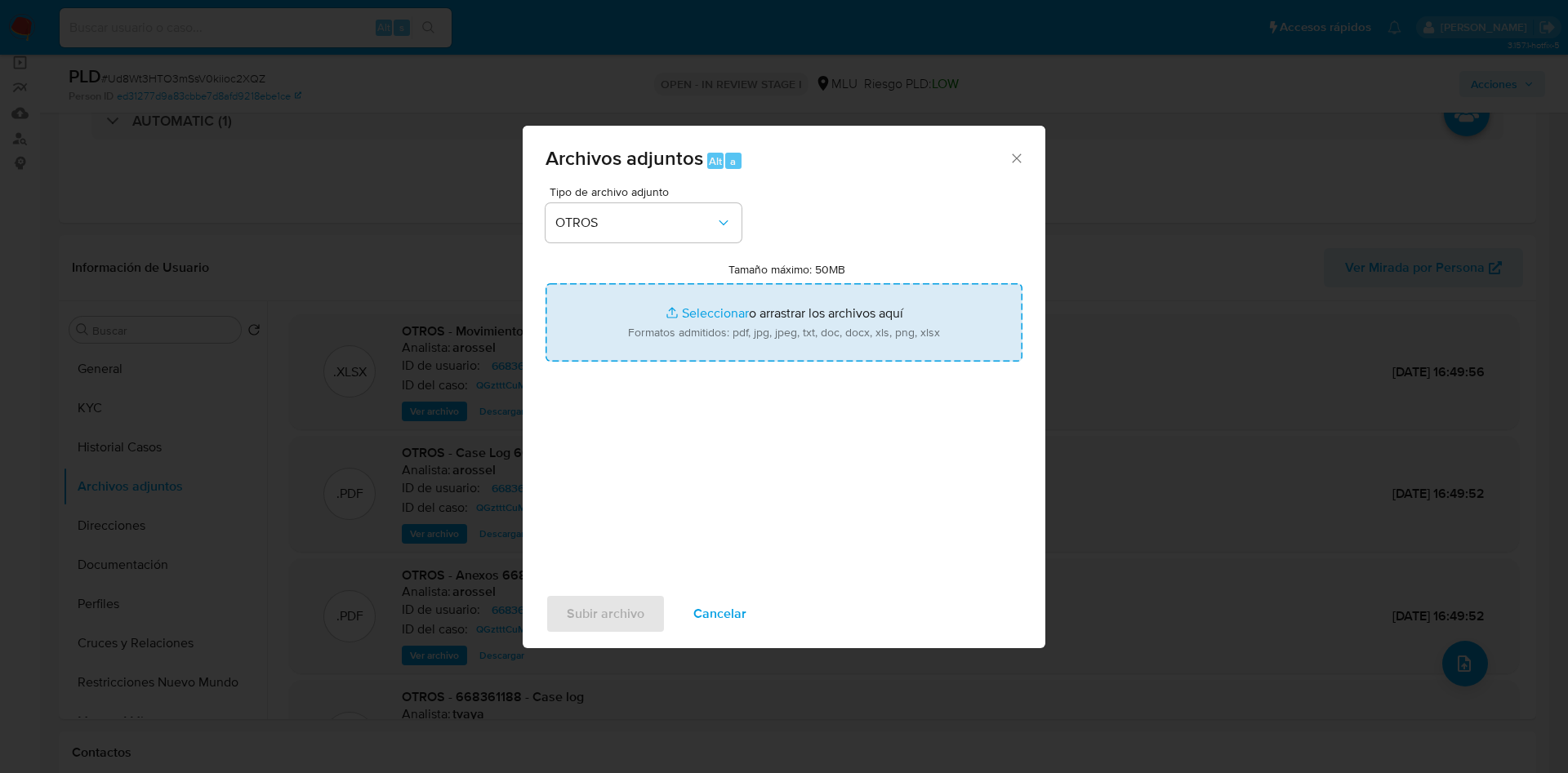
click at [726, 340] on input "Tamaño máximo: 50MB Seleccionar archivos" at bounding box center [784, 321] width 477 height 78
type input "C:\fakepath\668361188 - Anexo.pdf"
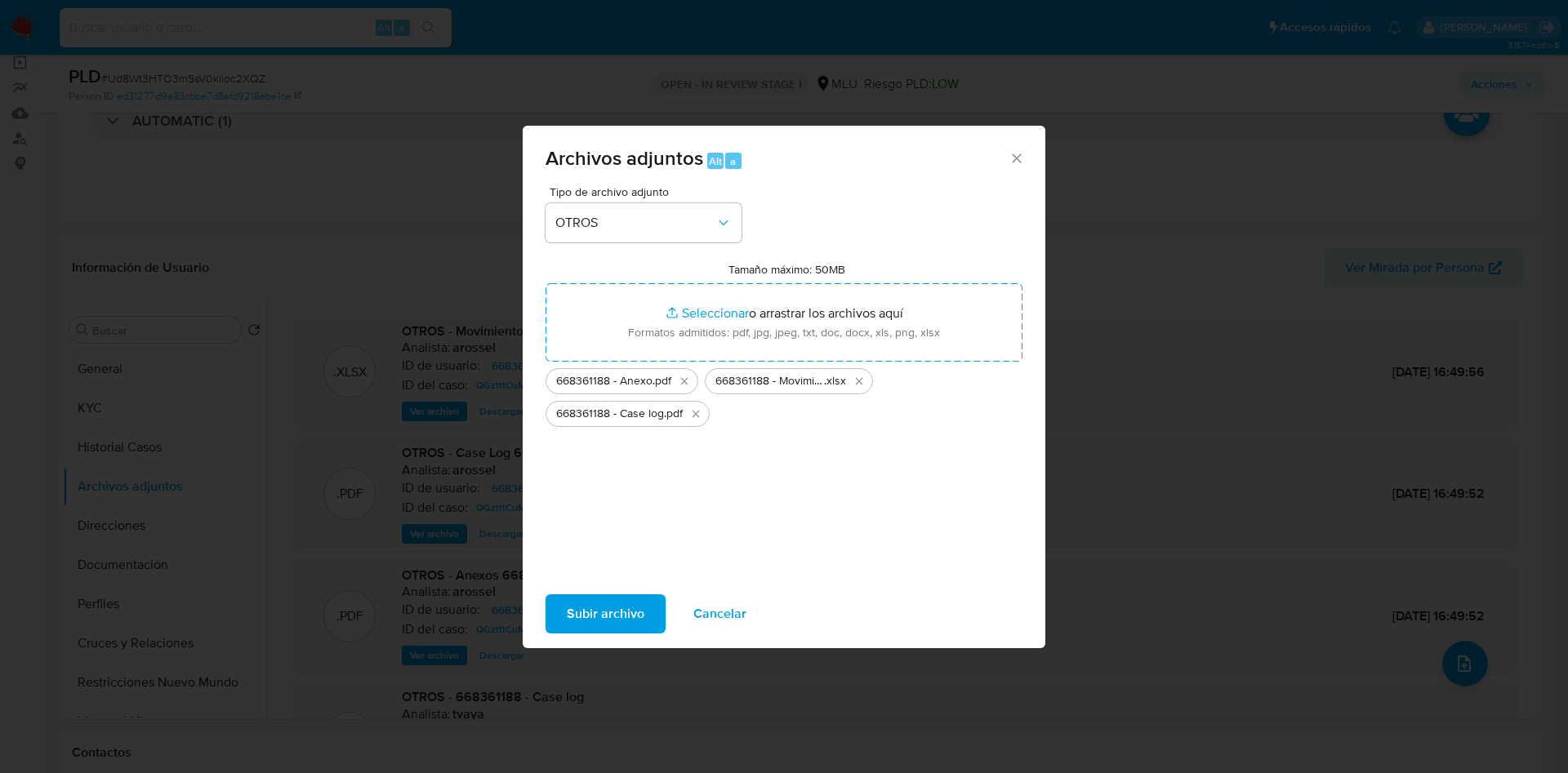
click at [633, 609] on span "Subir archivo" at bounding box center [605, 613] width 77 height 36
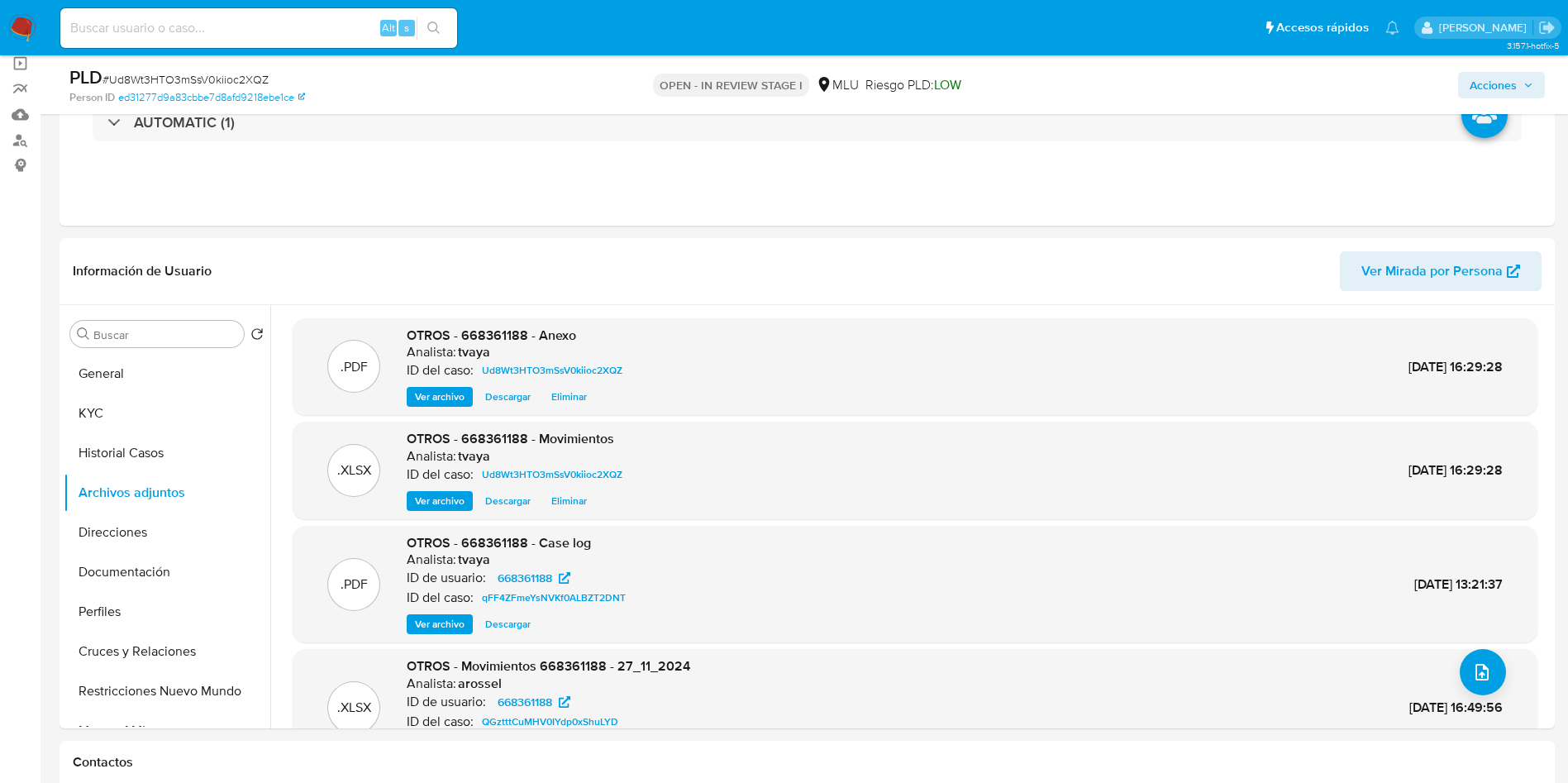
click at [1506, 89] on span "Acciones" at bounding box center [1494, 85] width 47 height 26
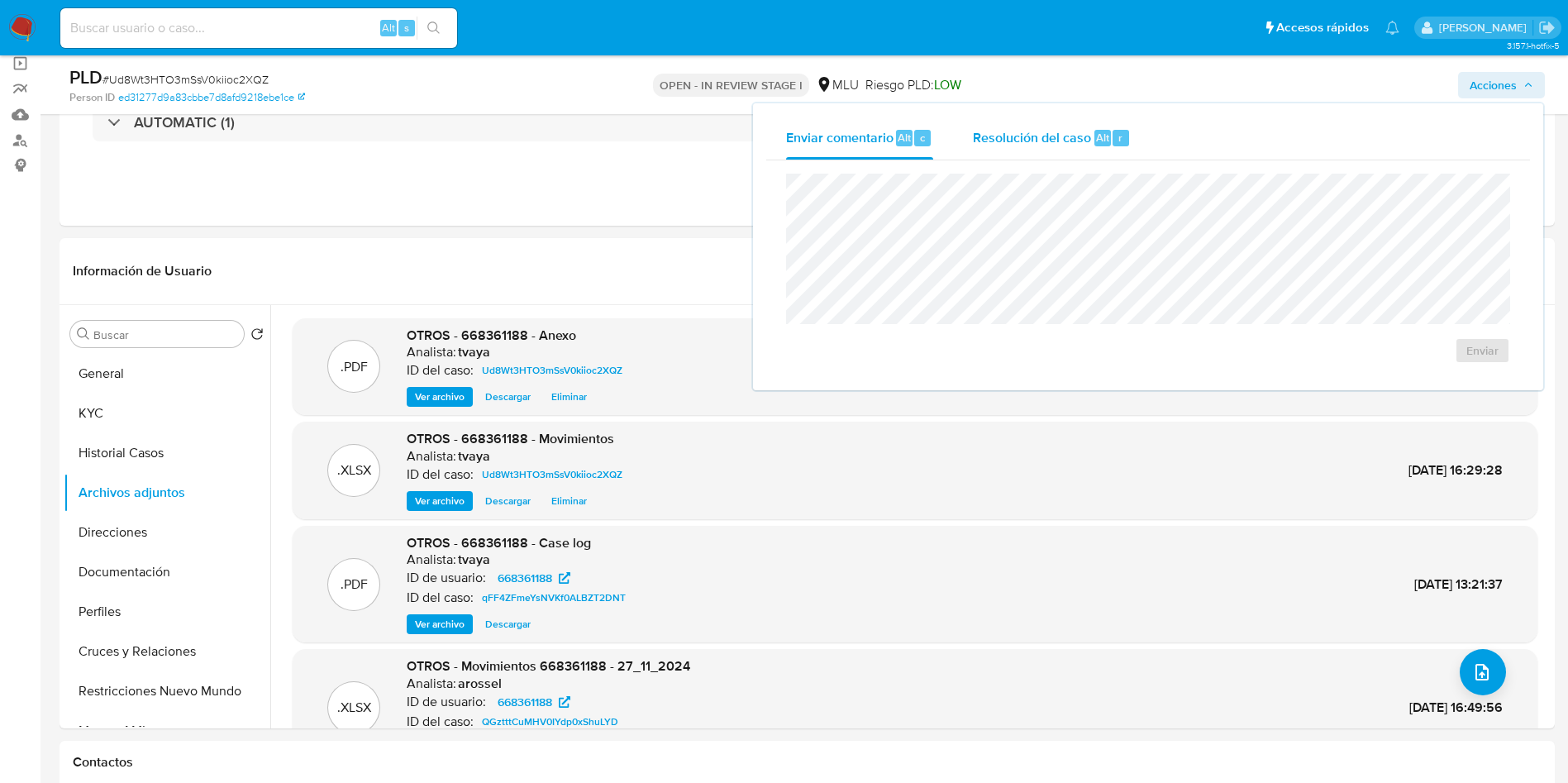
click at [964, 141] on button "Resolución del caso Alt r" at bounding box center [1052, 138] width 197 height 43
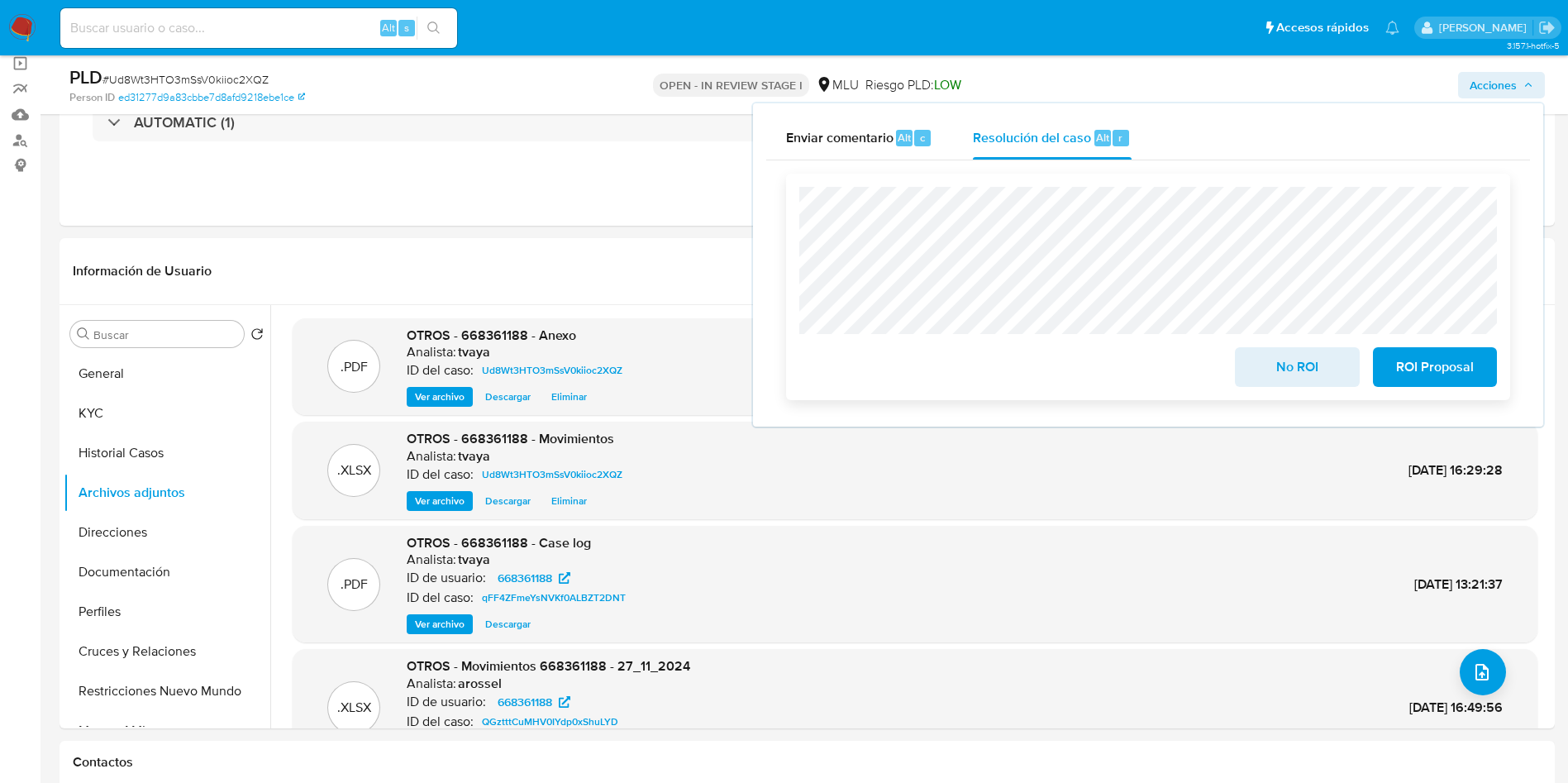
click at [1298, 372] on span "No ROI" at bounding box center [1296, 366] width 81 height 36
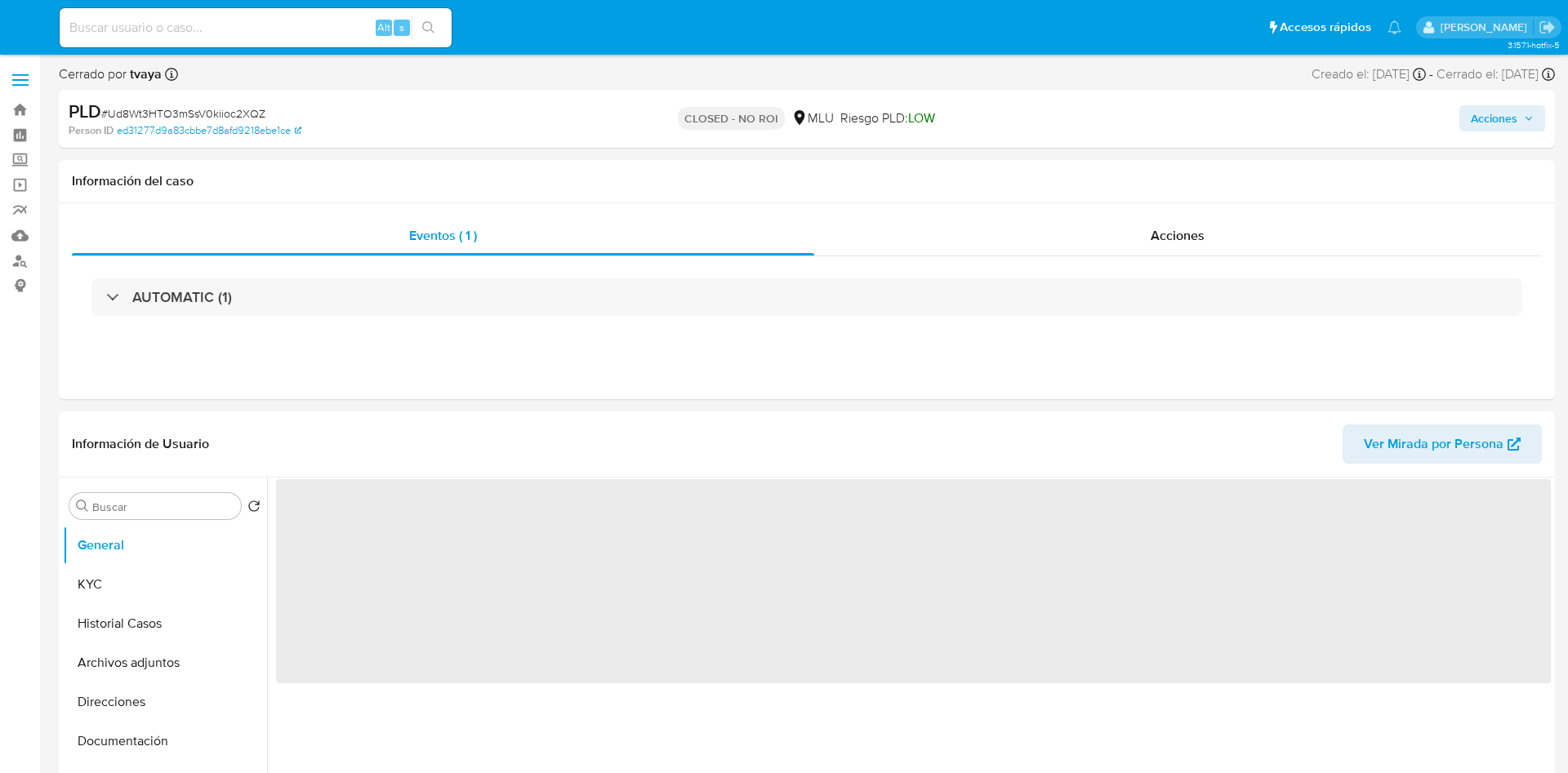
select select "10"
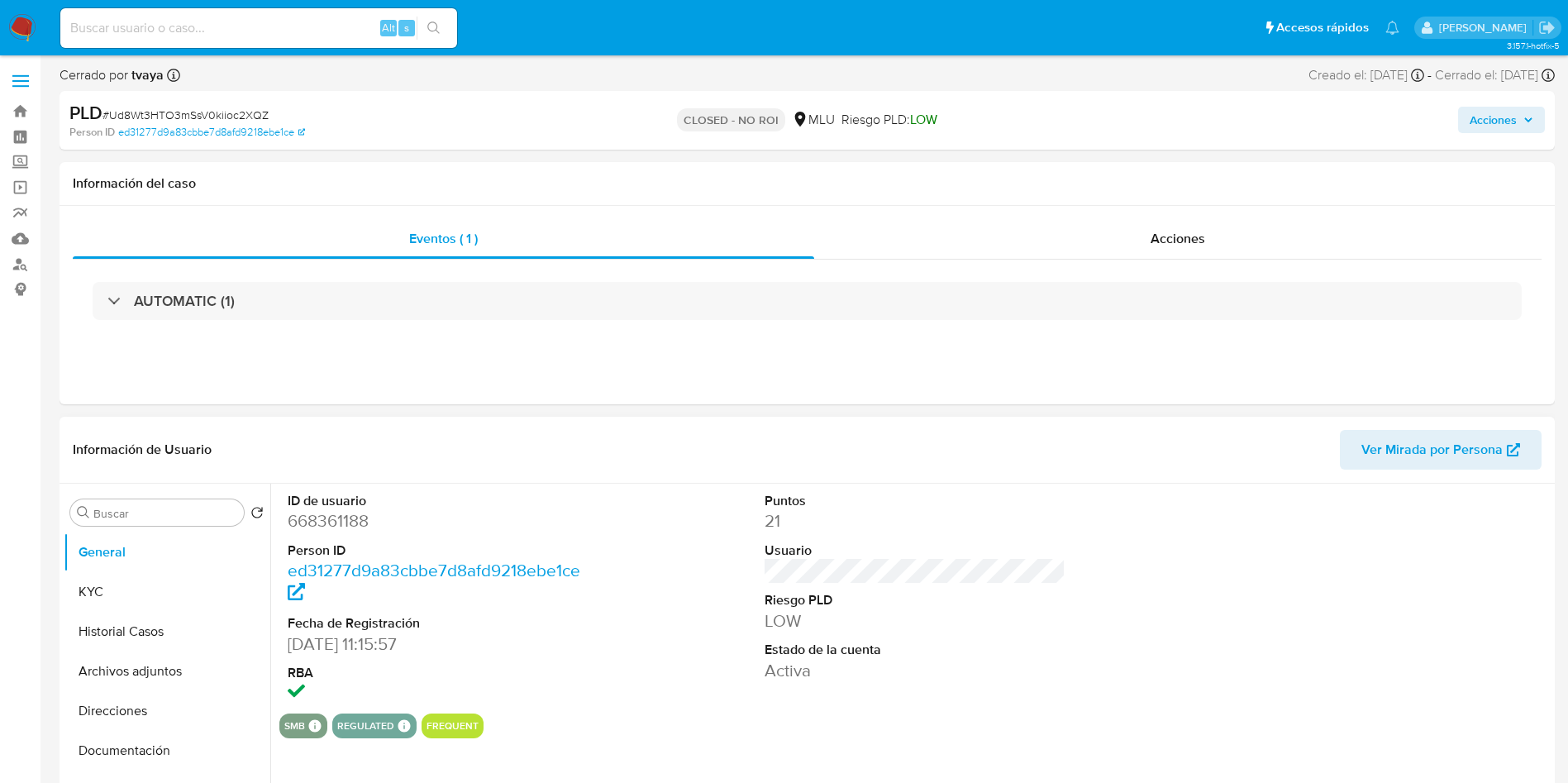
click at [532, 530] on dd "668361188" at bounding box center [438, 521] width 301 height 23
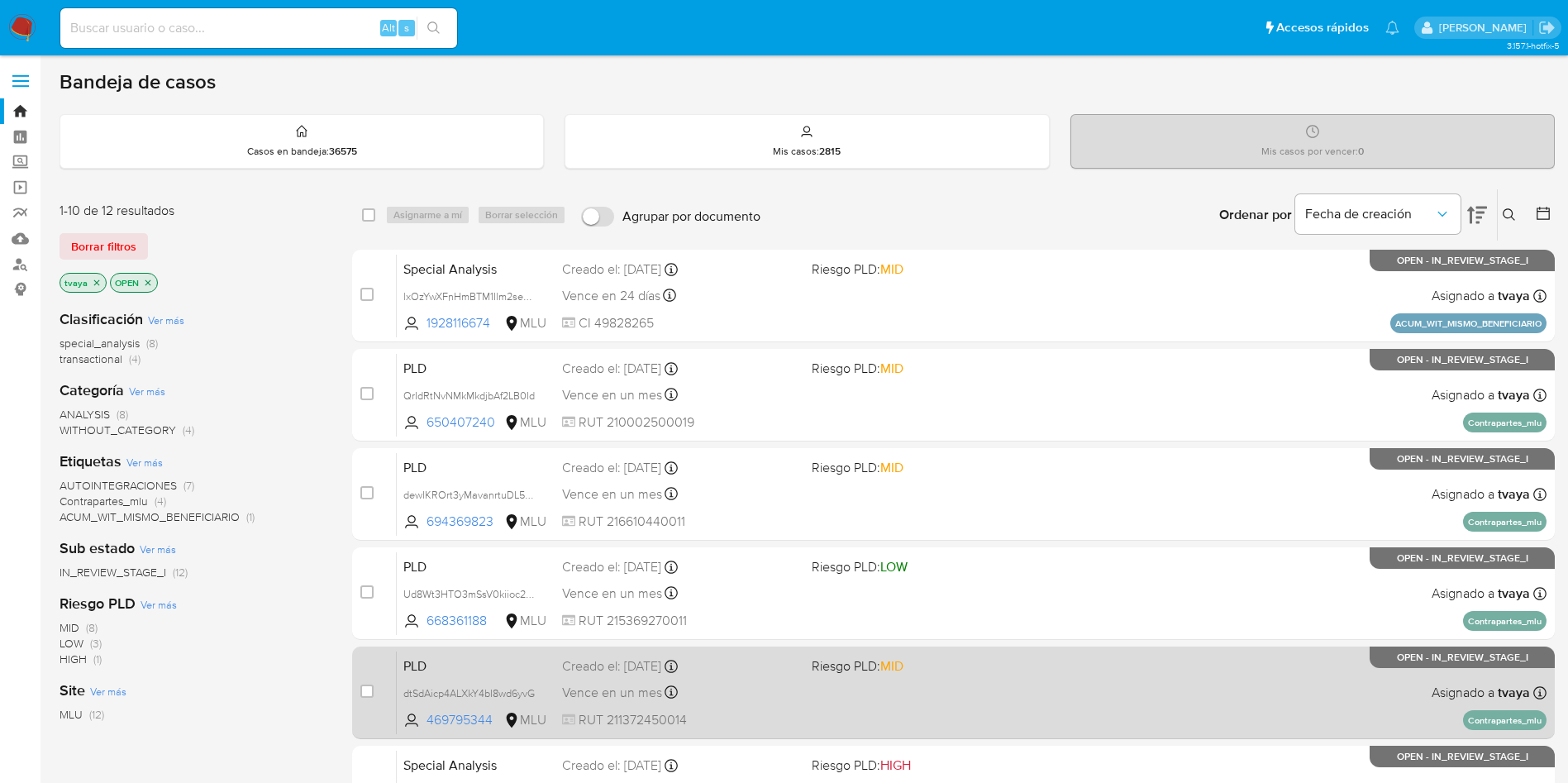
scroll to position [124, 0]
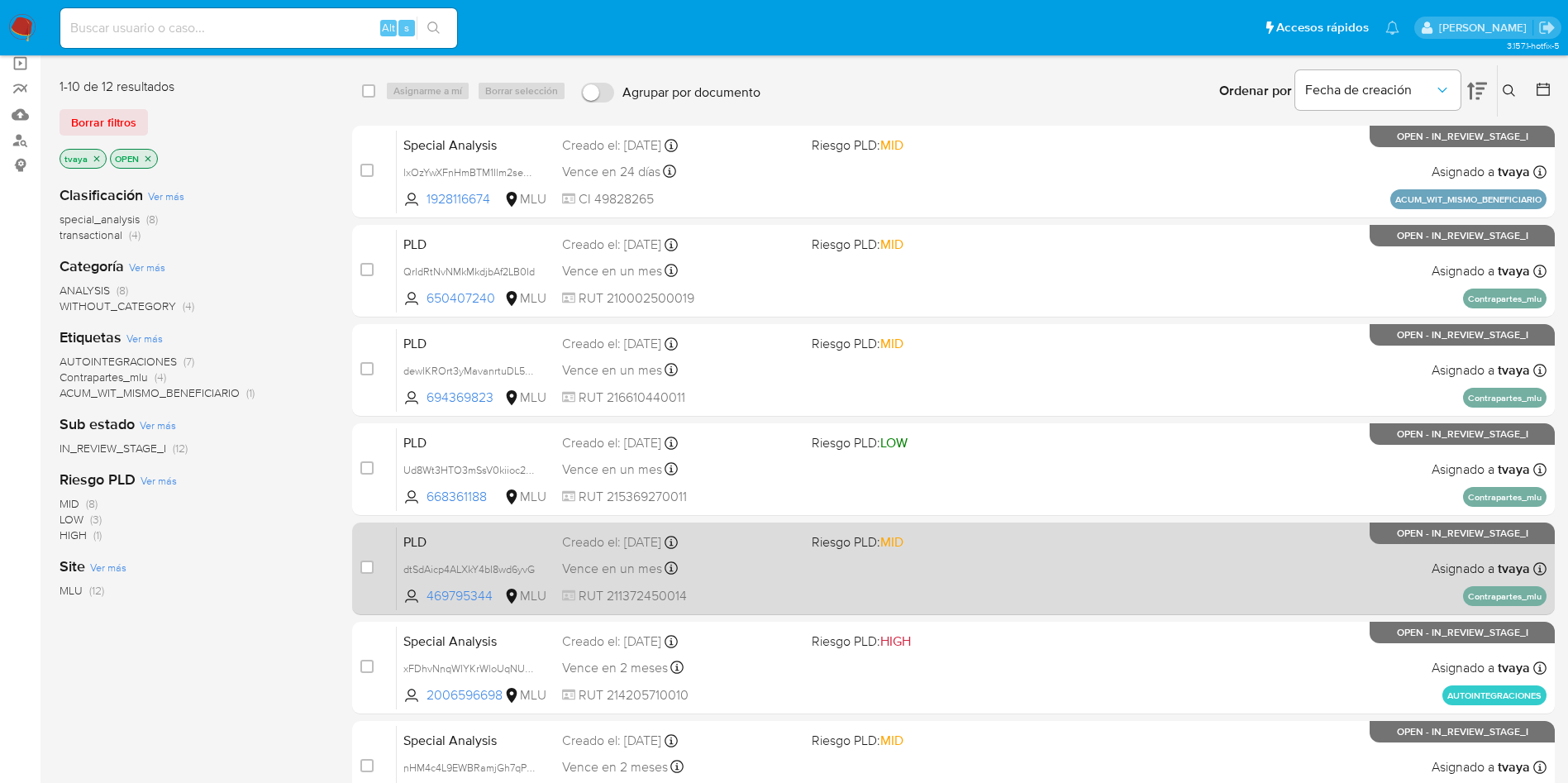
click at [911, 582] on div "PLD dtSdAicp4ALXkY4bI8wd6yvG 469795344 MLU Riesgo PLD: MID Creado el: [DATE] Cr…" at bounding box center [972, 568] width 1149 height 84
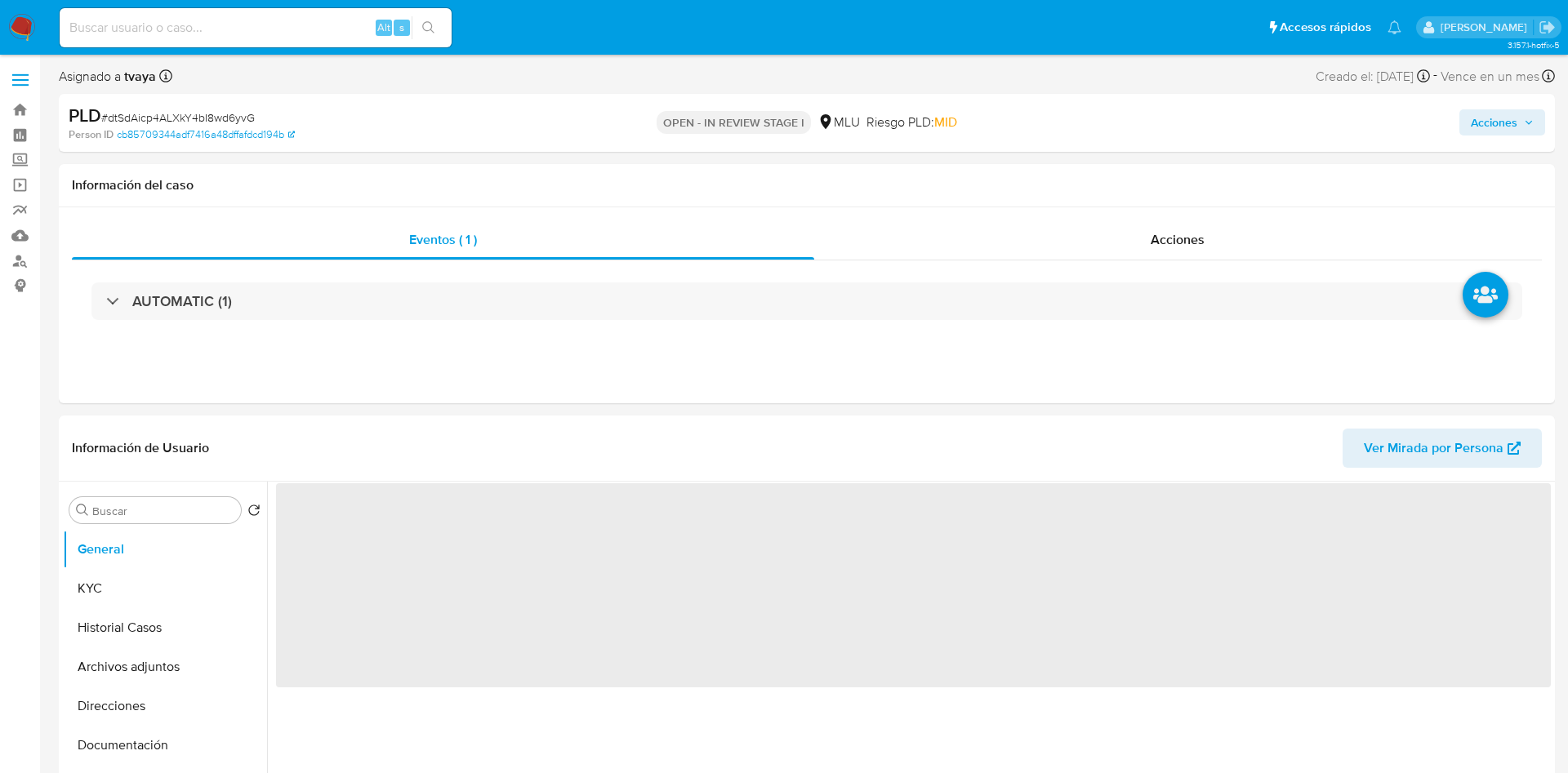
select select "10"
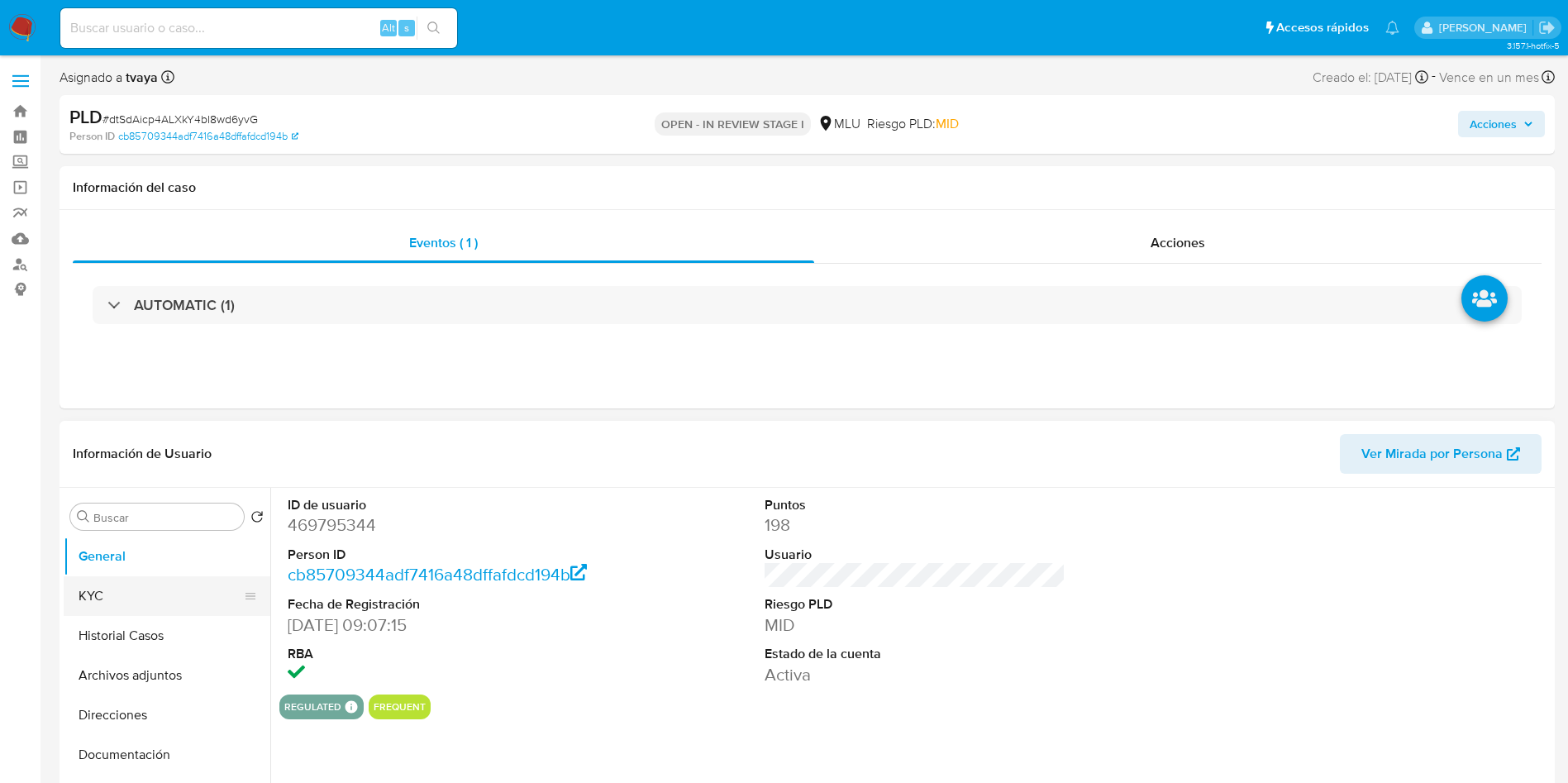
click at [109, 603] on button "KYC" at bounding box center [160, 596] width 193 height 40
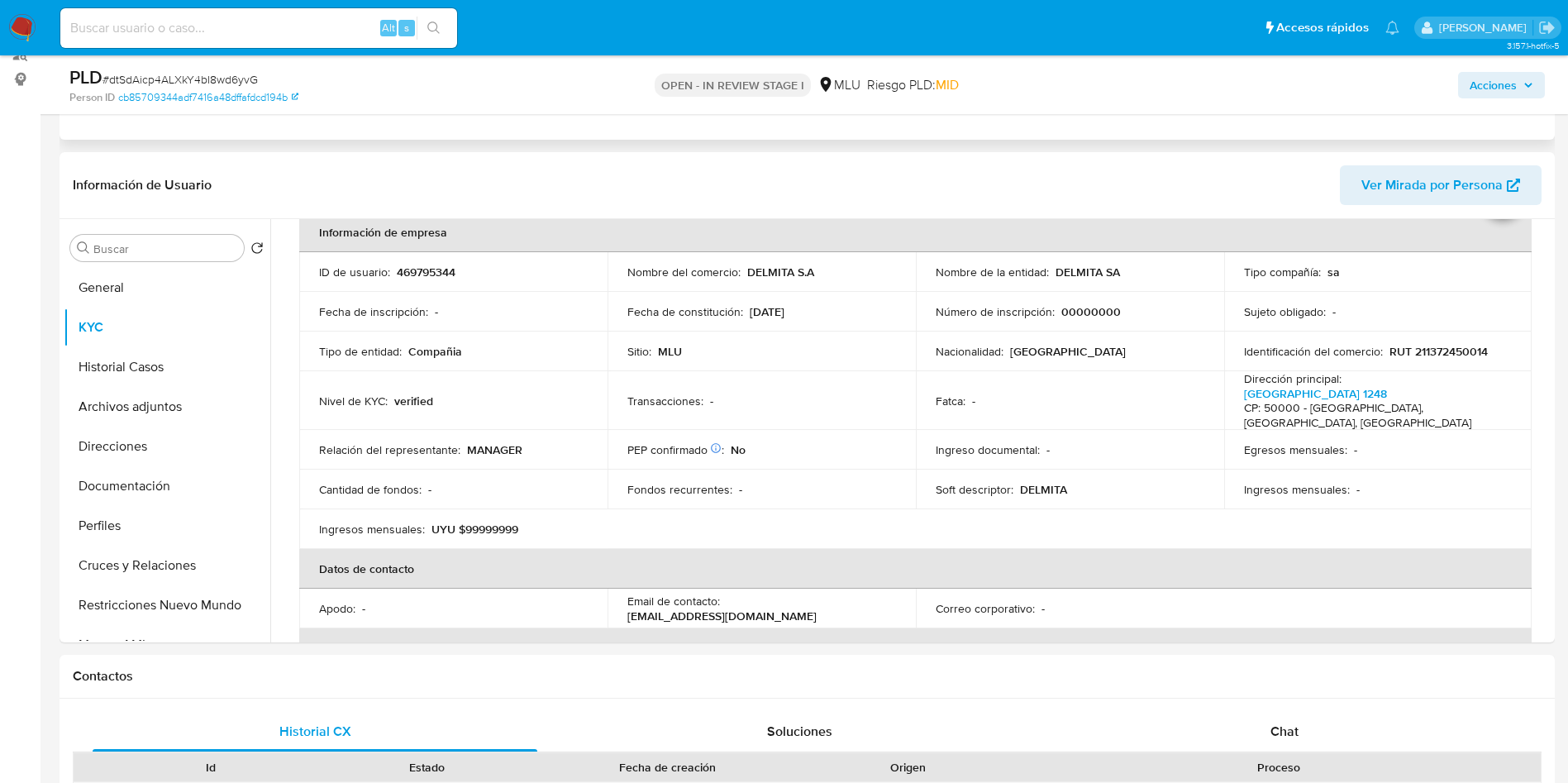
scroll to position [248, 0]
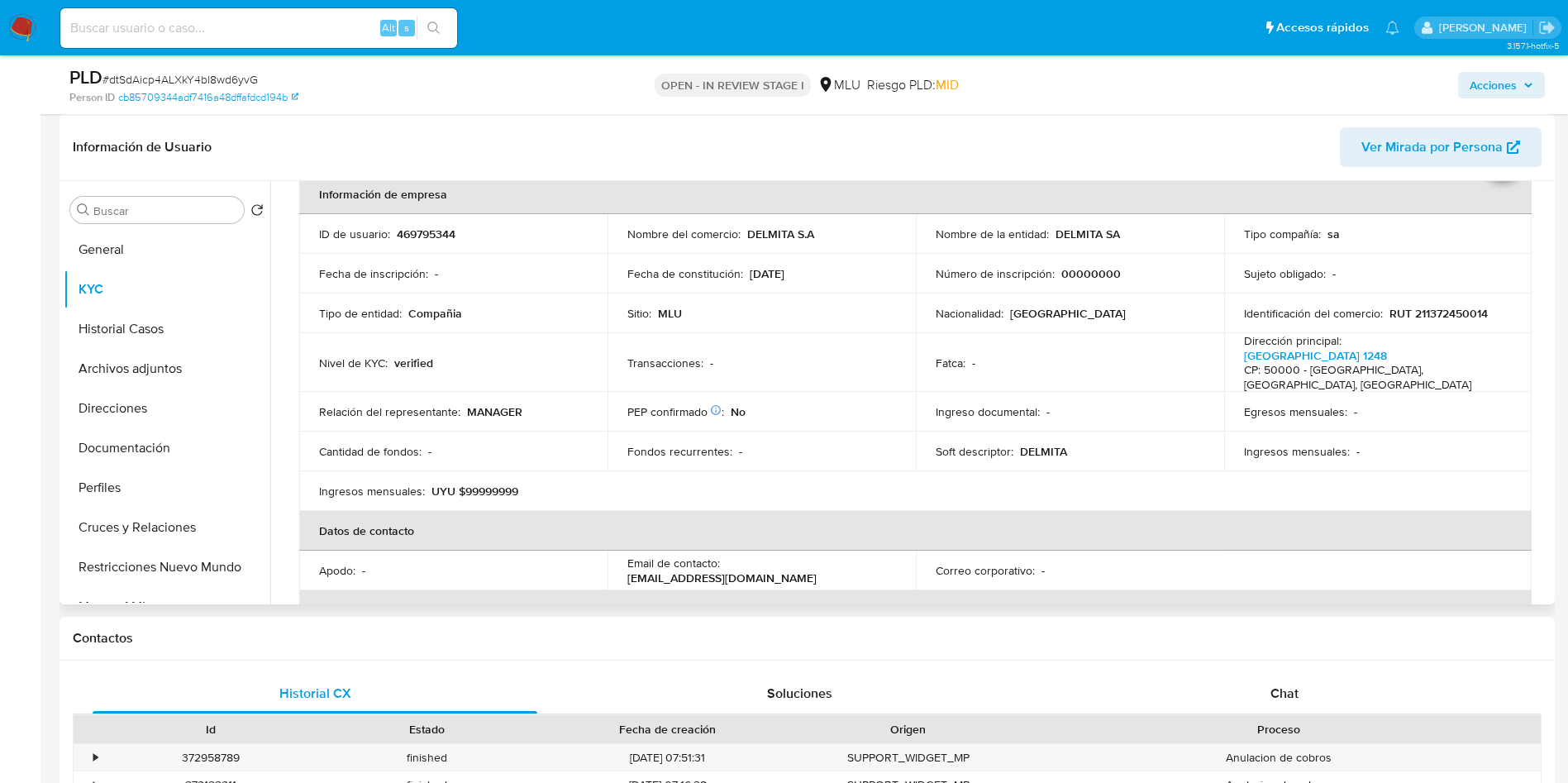
click at [432, 233] on p "469795344" at bounding box center [426, 234] width 59 height 15
copy p "469795344"
click at [124, 325] on button "Historial Casos" at bounding box center [160, 328] width 193 height 40
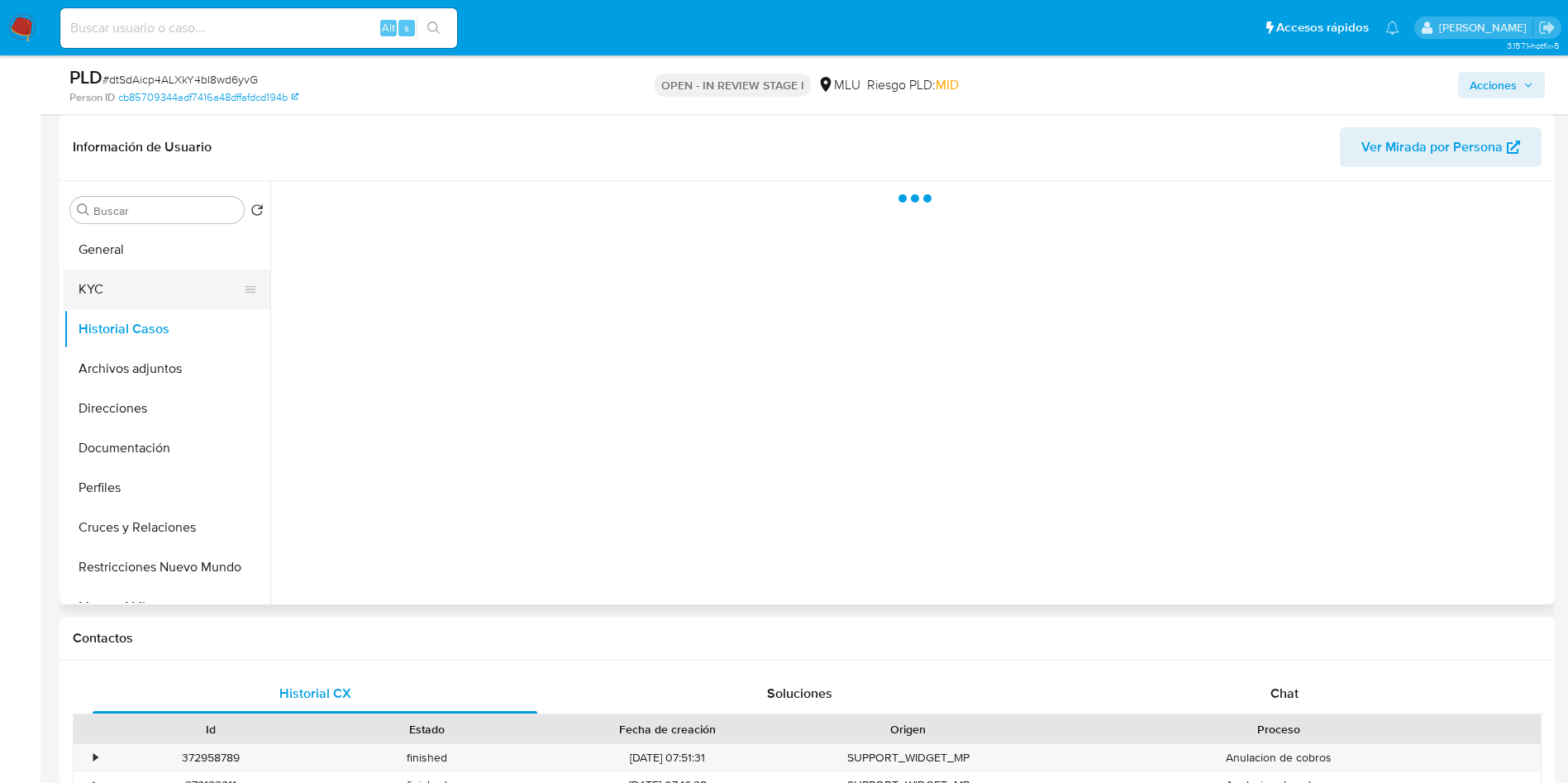
scroll to position [0, 0]
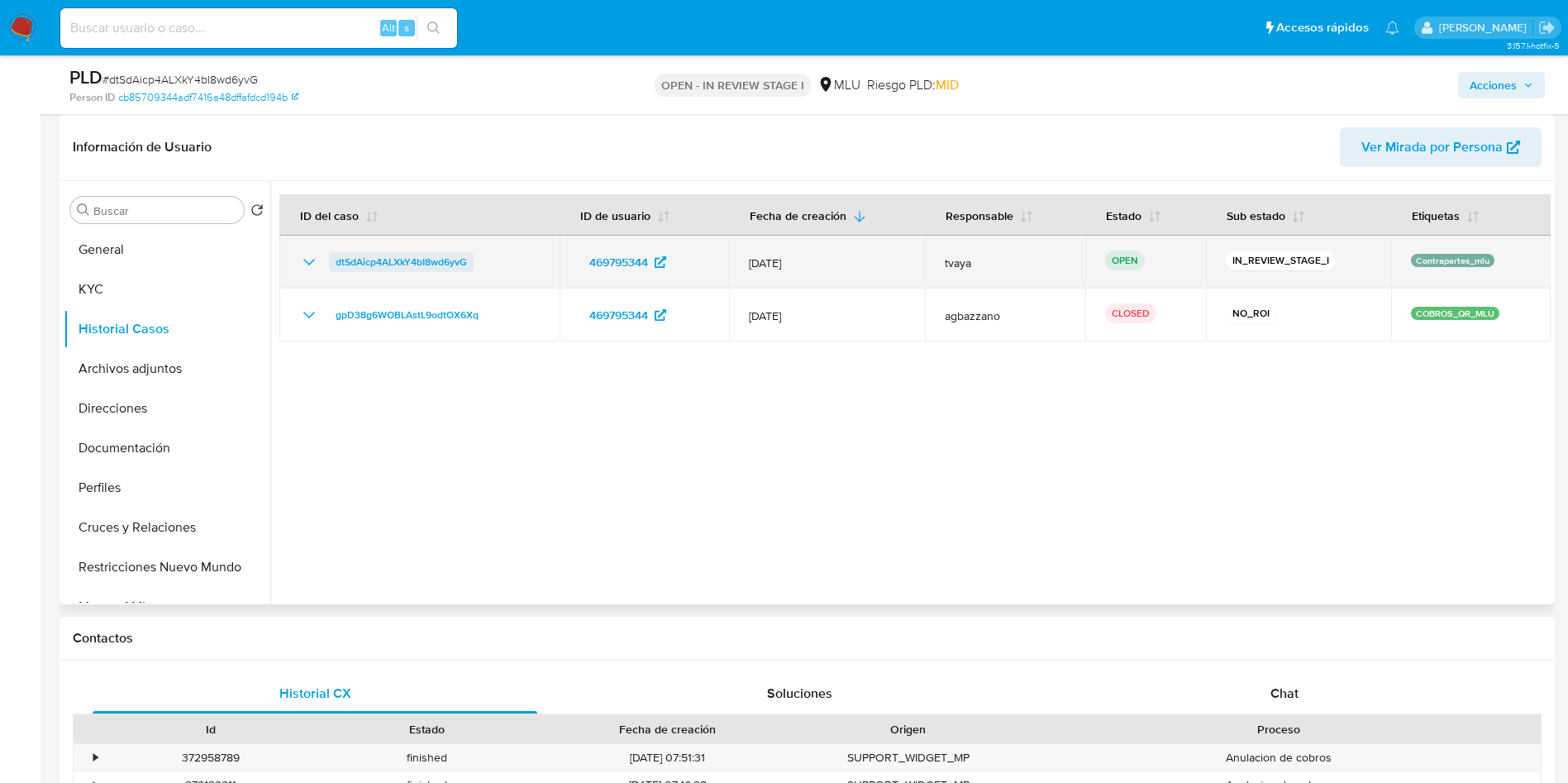
drag, startPoint x: 486, startPoint y: 263, endPoint x: 335, endPoint y: 267, distance: 151.1
click at [335, 267] on div "dtSdAicp4ALXkY4bI8wd6yvG" at bounding box center [419, 261] width 241 height 20
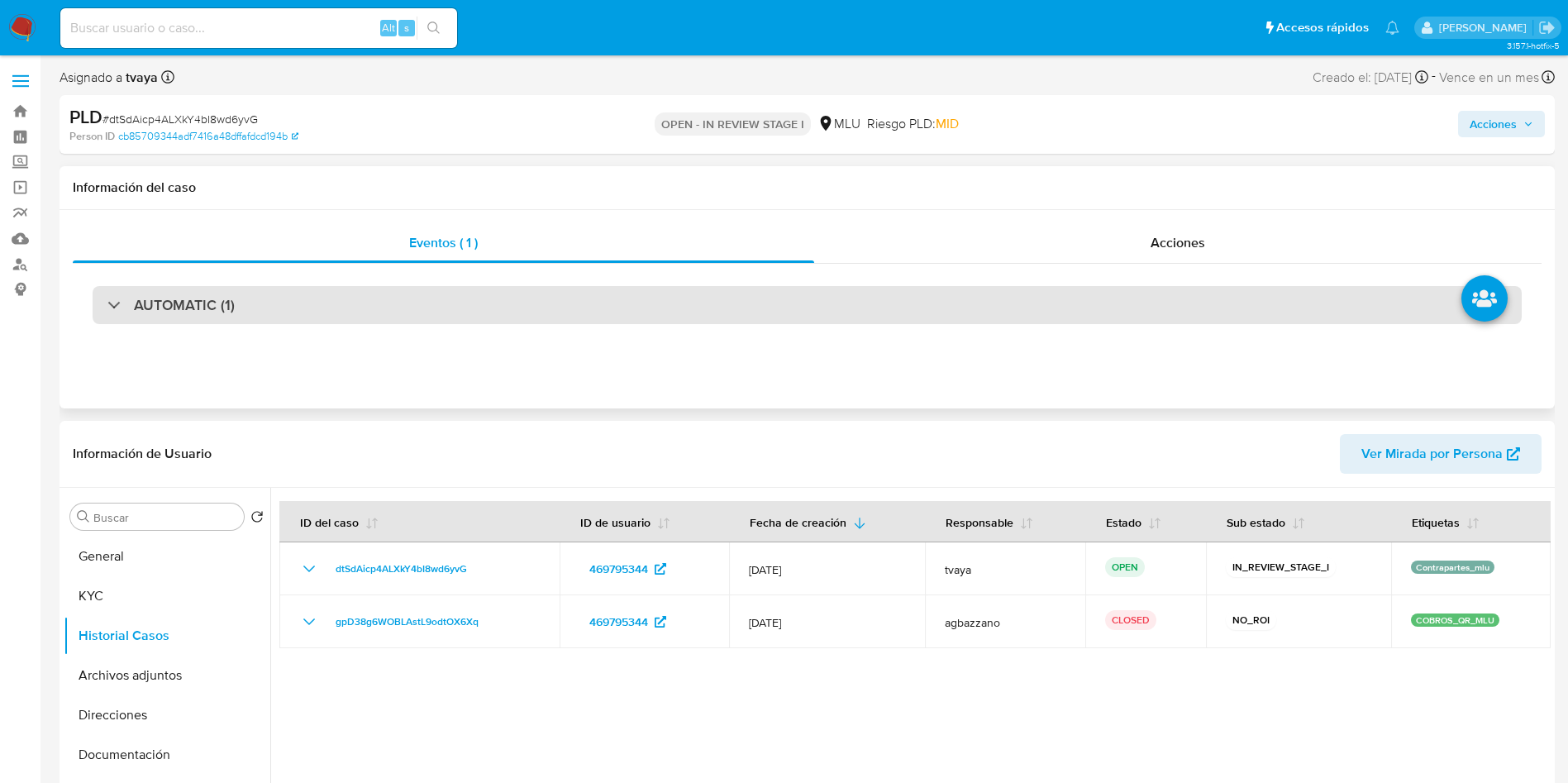
click at [331, 301] on div "AUTOMATIC (1)" at bounding box center [807, 305] width 1429 height 38
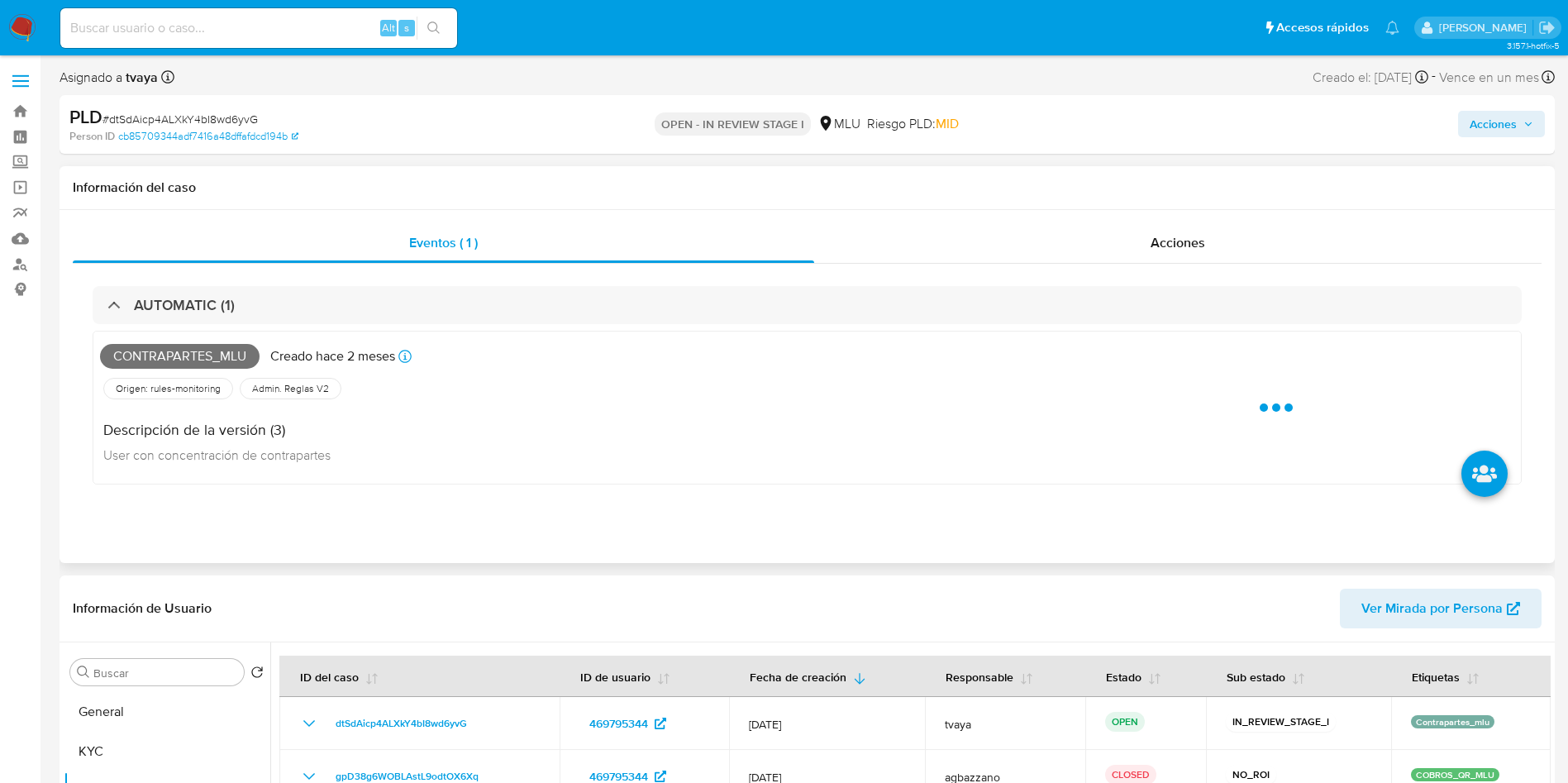
click at [225, 375] on div "Origen: rules-monitoring Referencia al id de la tabla rule-result en rules-moni…" at bounding box center [569, 389] width 938 height 28
click at [220, 367] on span "Contrapartes_mlu" at bounding box center [180, 356] width 160 height 25
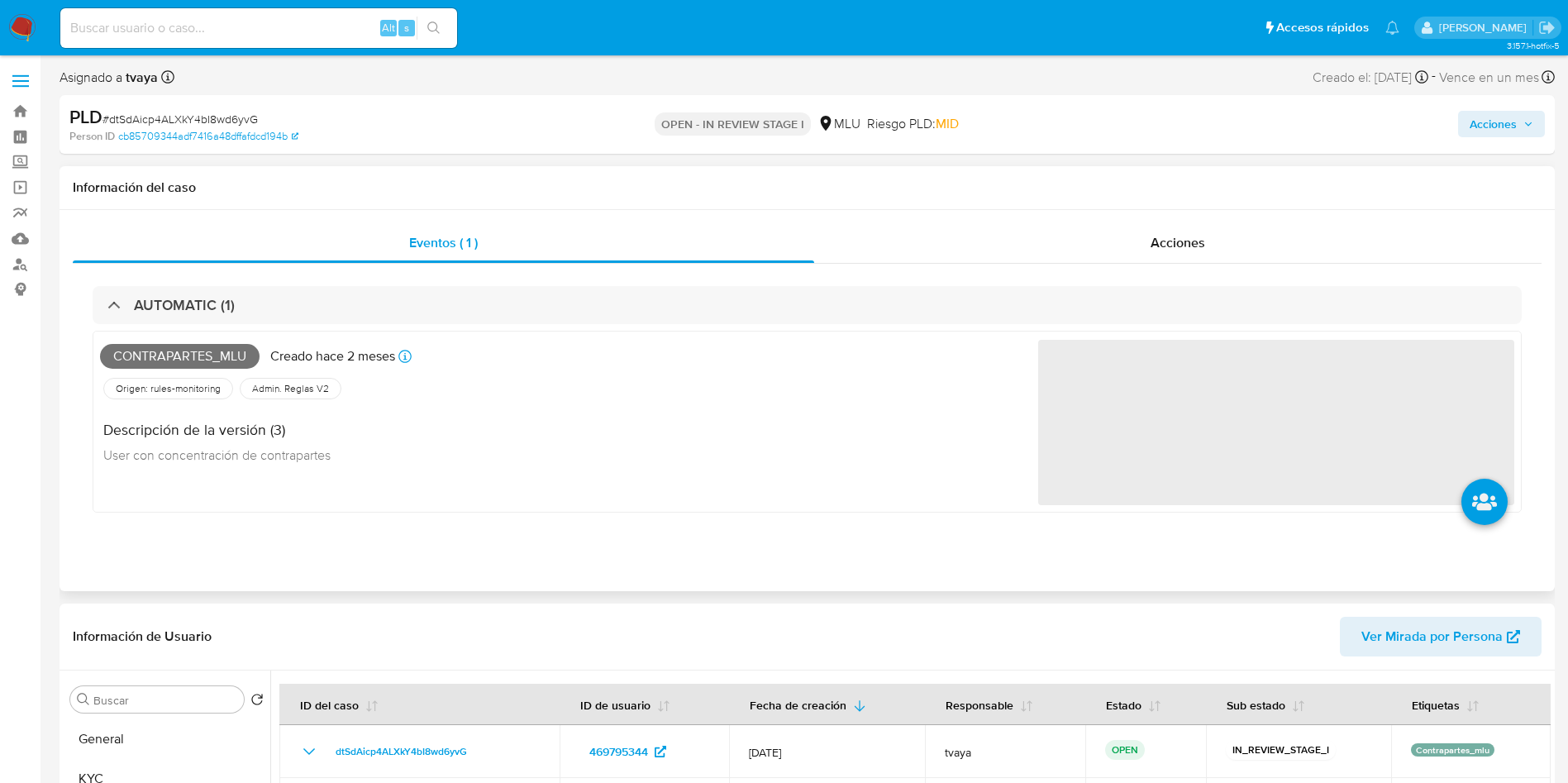
click at [227, 360] on span "Contrapartes_mlu" at bounding box center [180, 356] width 160 height 25
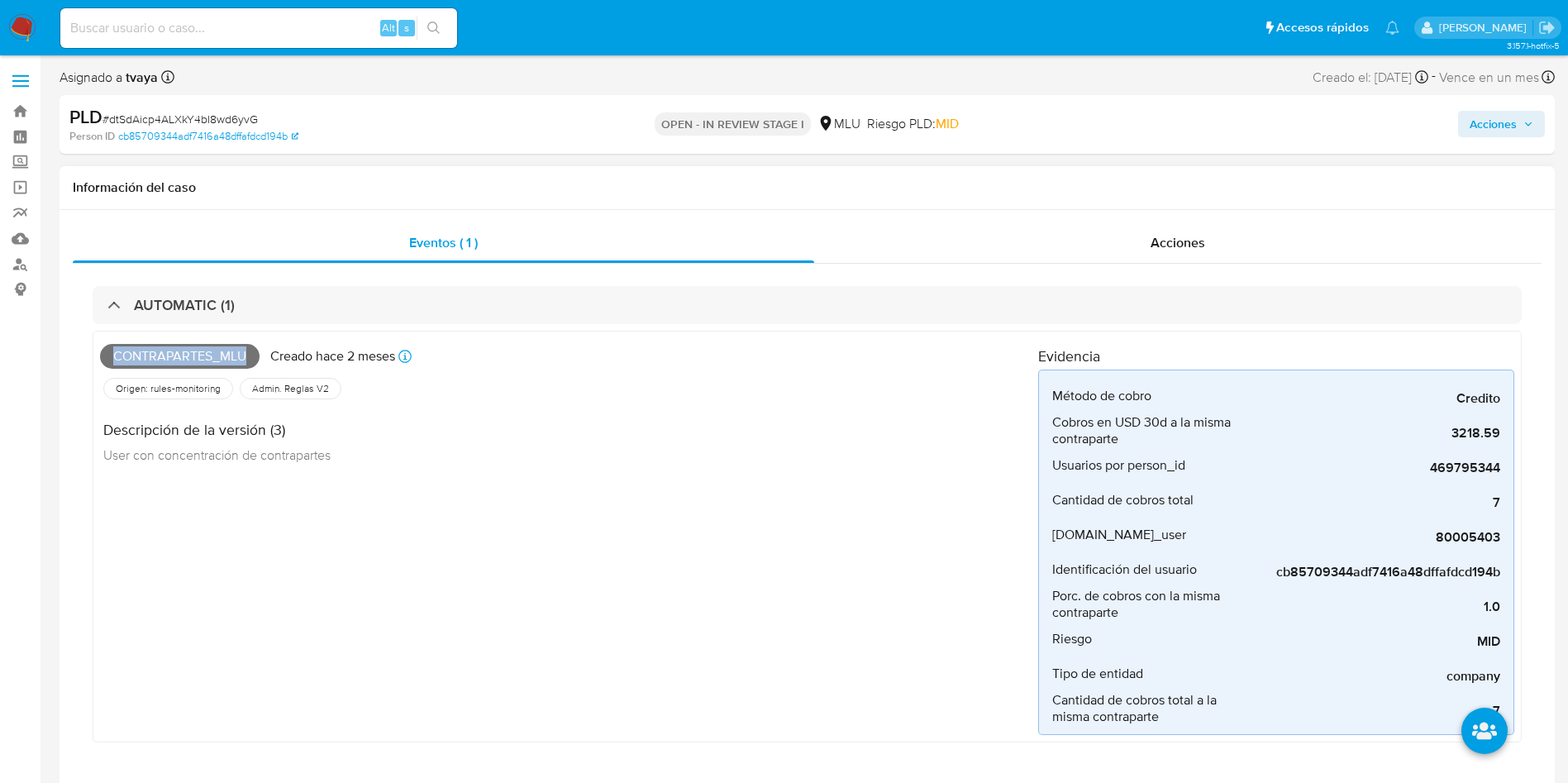
click at [146, 539] on div "Contrapartes_mlu Creado hace 2 meses Creado: 12/07/2025 06:33:47 Origen: rules-…" at bounding box center [569, 537] width 938 height 397
click at [529, 516] on div "Contrapartes_mlu Creado hace 2 meses Creado: 12/07/2025 06:33:47 Origen: rules-…" at bounding box center [569, 537] width 938 height 397
click at [1479, 531] on span "80005403" at bounding box center [1376, 537] width 248 height 17
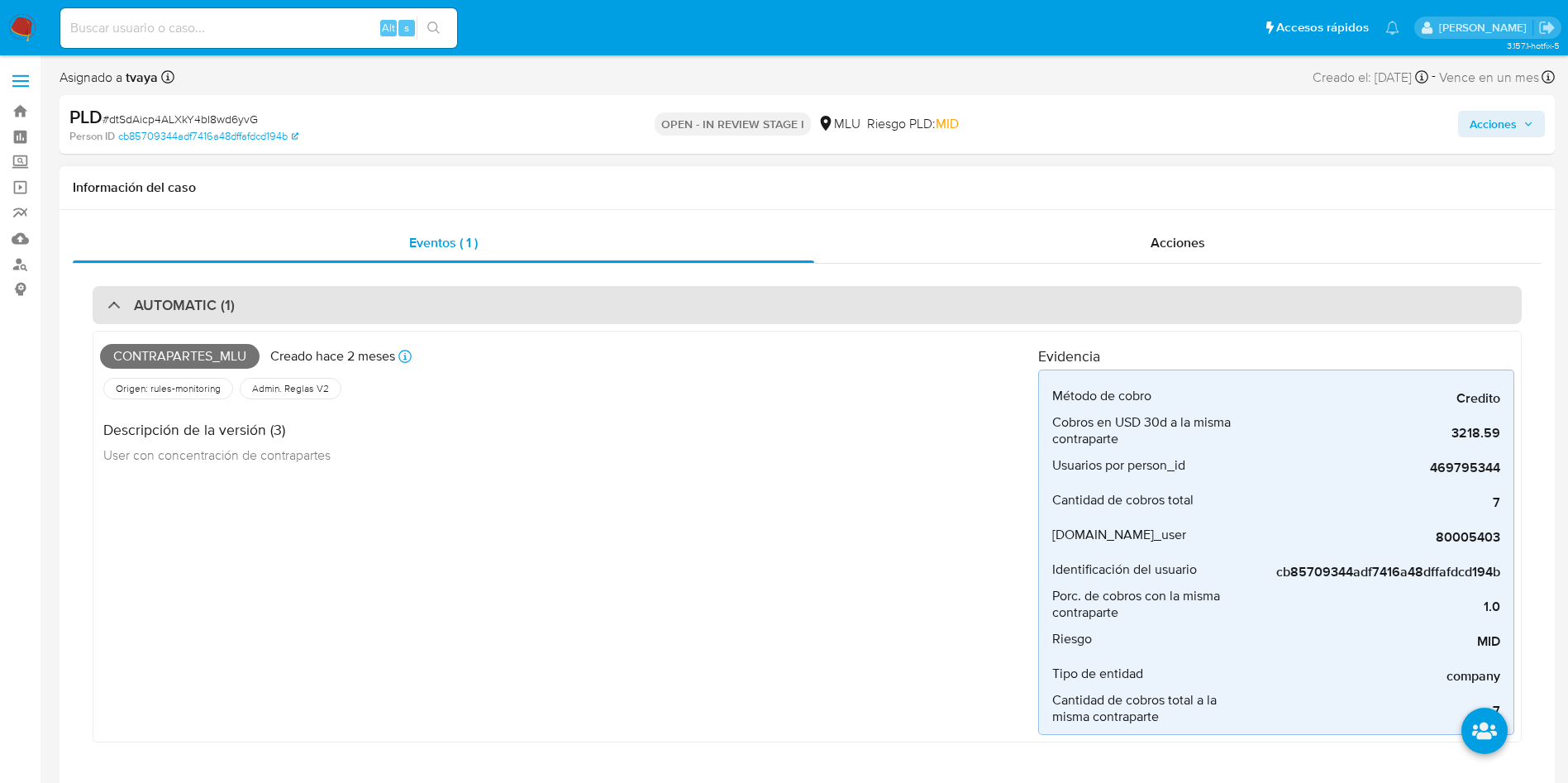
click at [432, 315] on div "AUTOMATIC (1)" at bounding box center [807, 305] width 1429 height 38
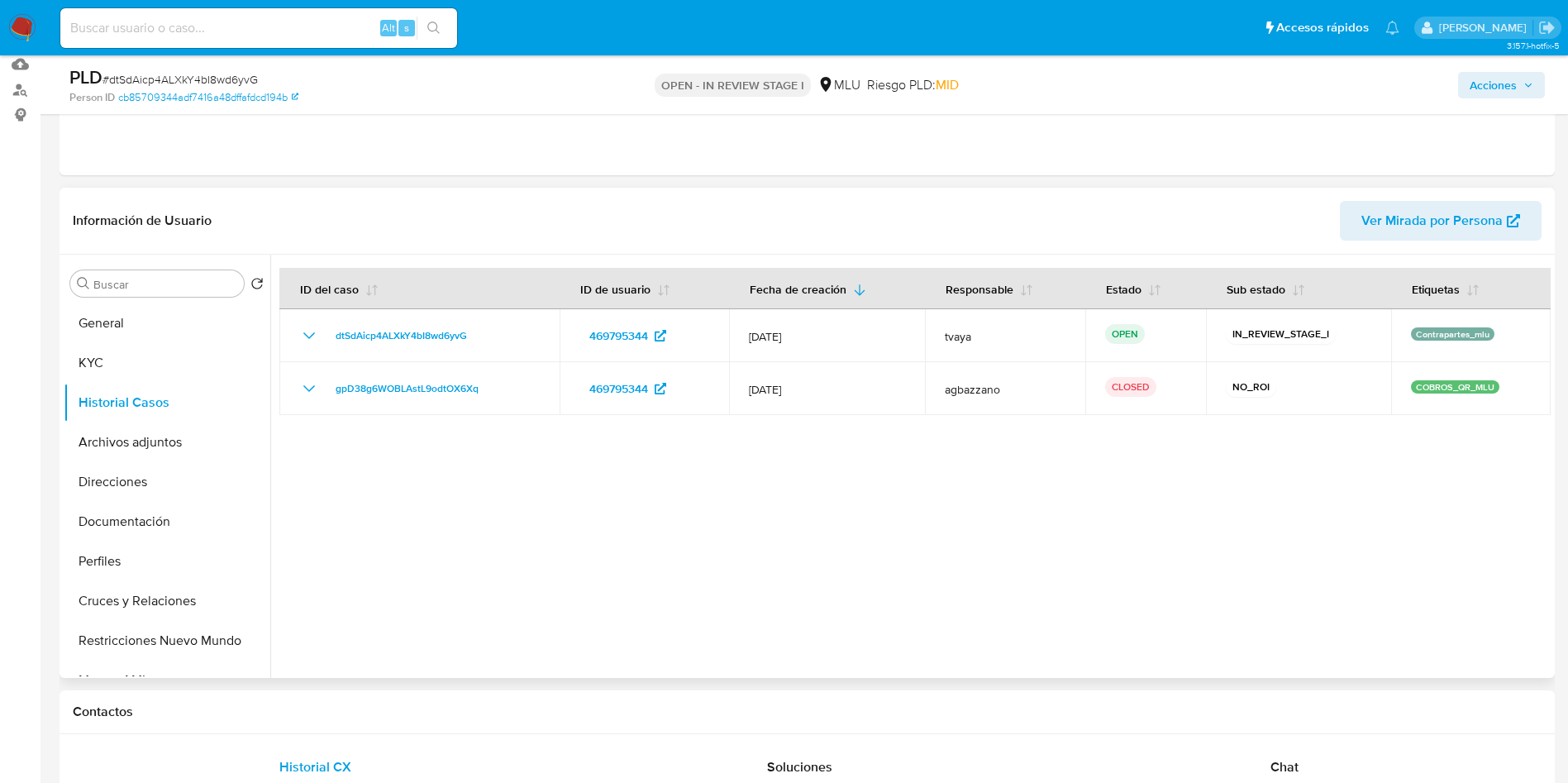
scroll to position [372, 0]
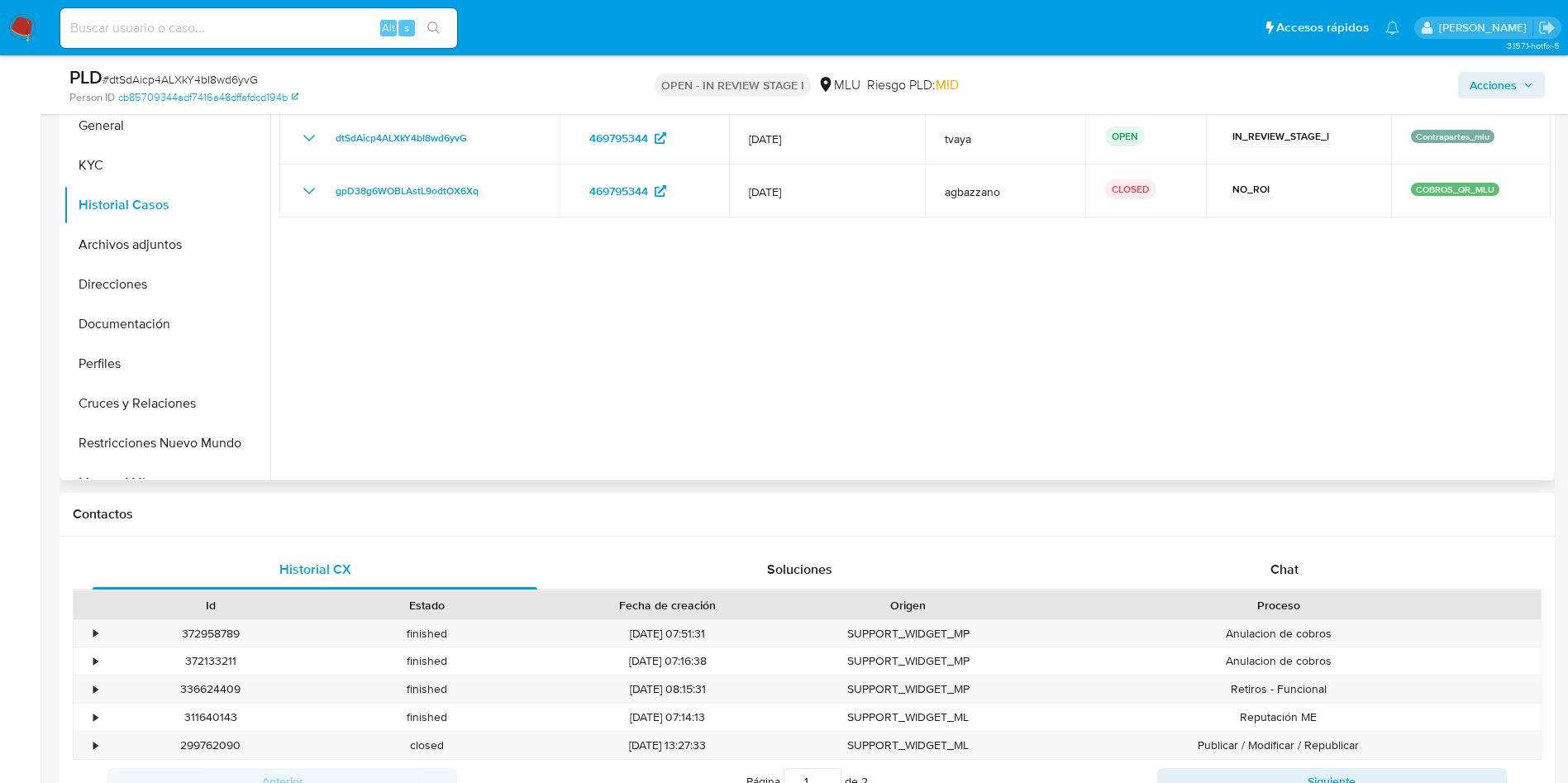
drag, startPoint x: 1415, startPoint y: 405, endPoint x: 1293, endPoint y: 391, distance: 122.8
click at [1415, 405] on div at bounding box center [910, 268] width 1281 height 423
click at [1023, 289] on div at bounding box center [910, 268] width 1281 height 423
click at [710, 405] on div at bounding box center [910, 268] width 1281 height 423
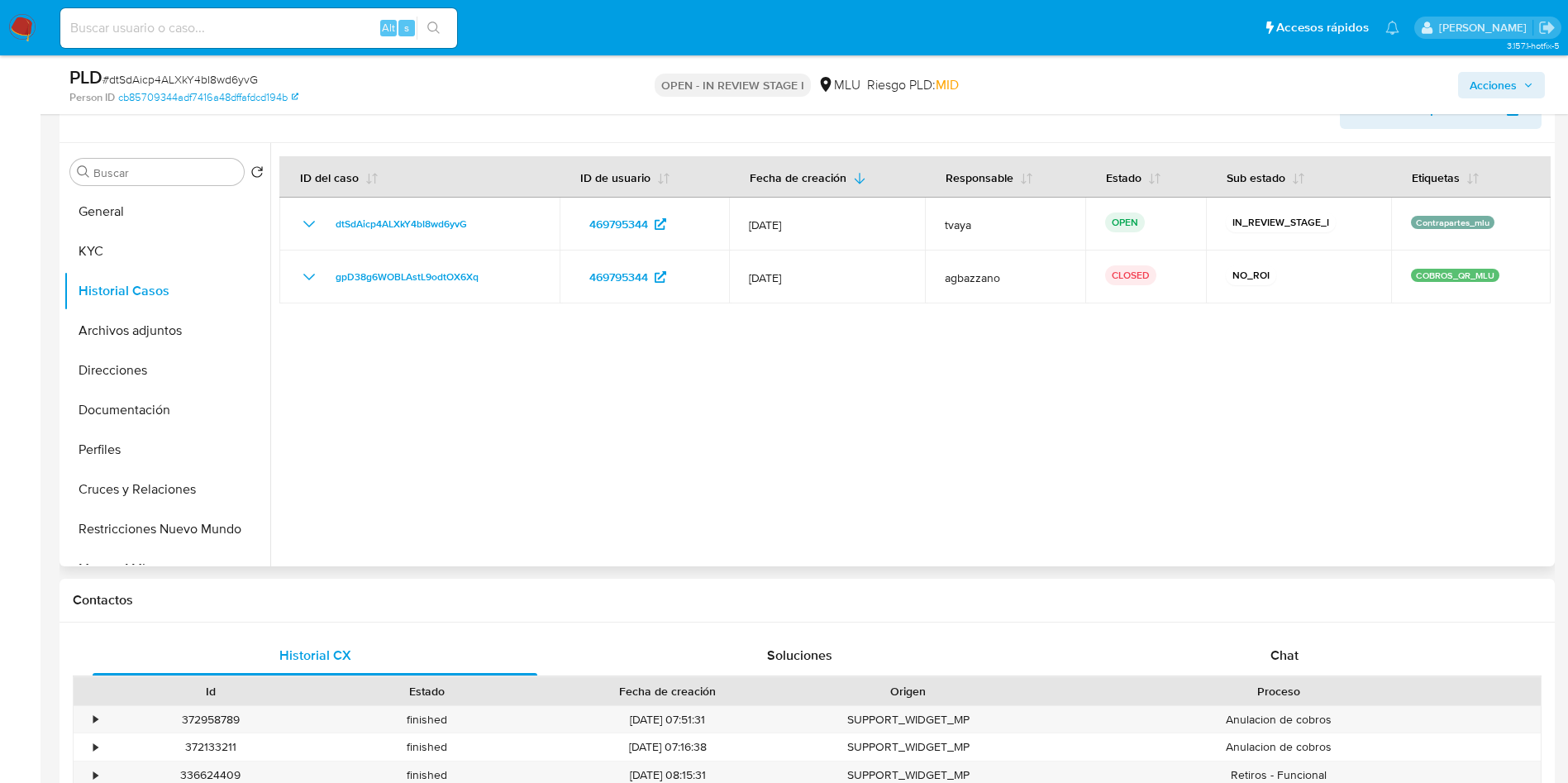
scroll to position [248, 0]
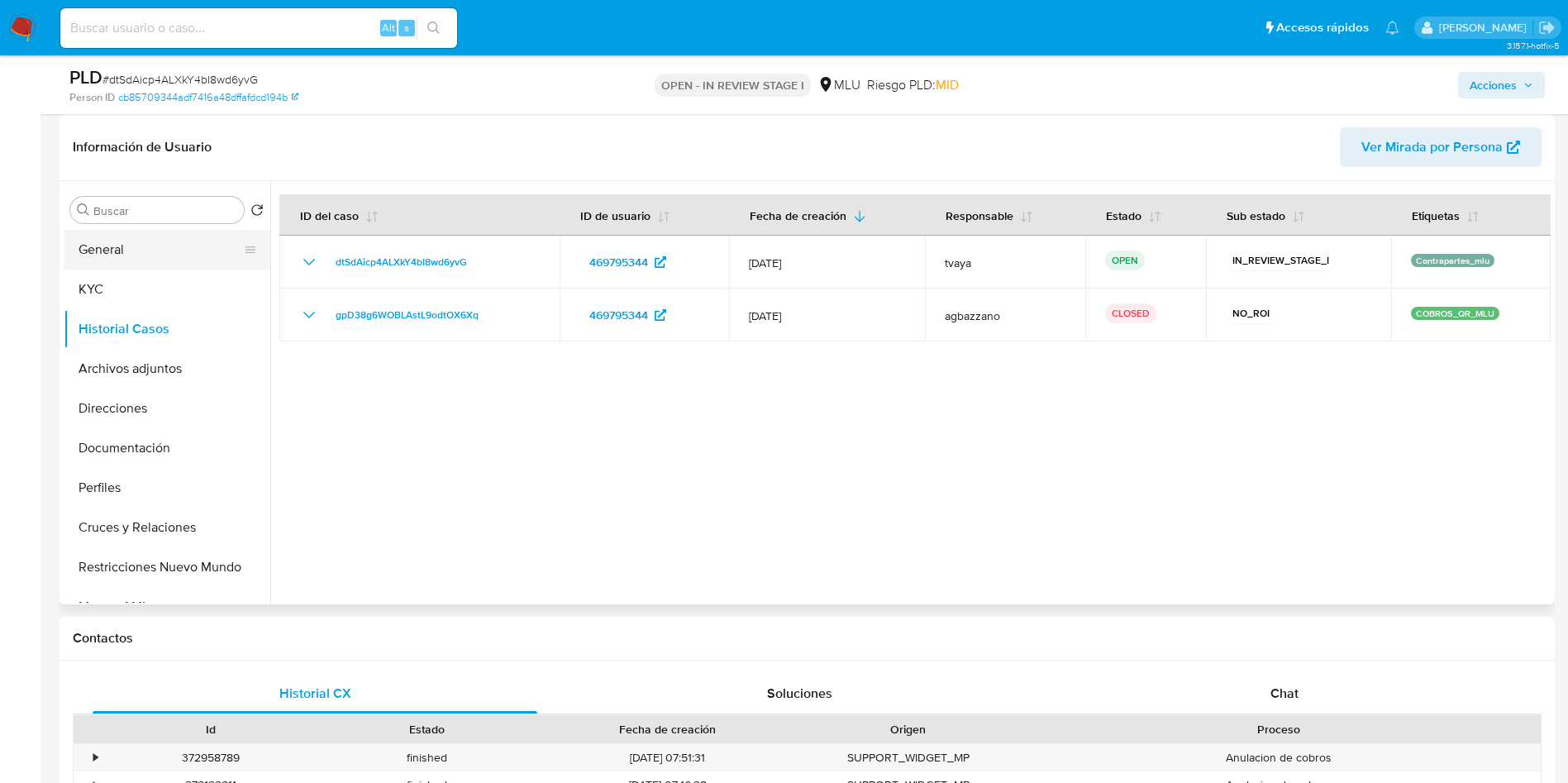
click at [129, 263] on button "General" at bounding box center [160, 249] width 193 height 40
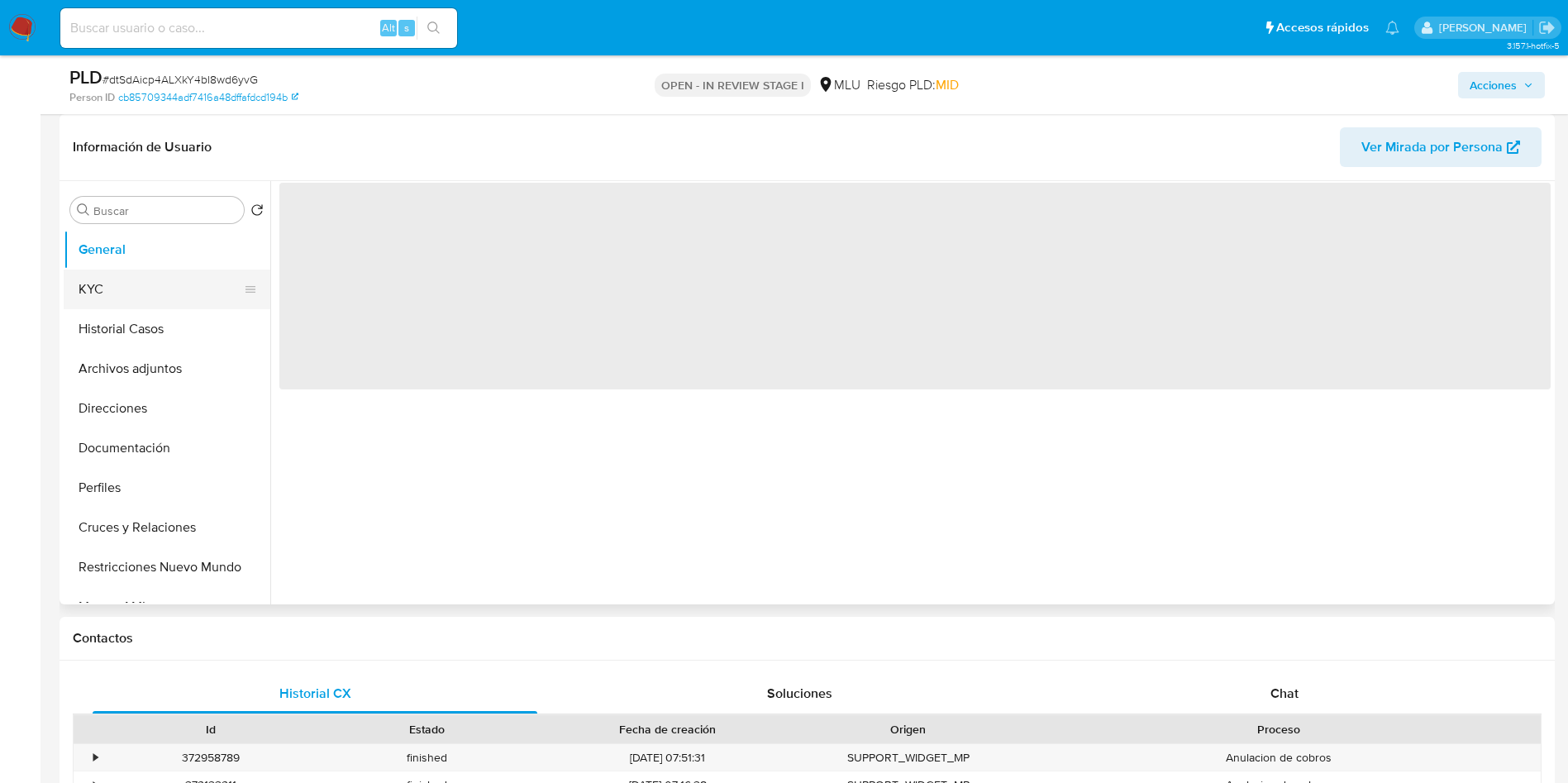
click at [107, 299] on button "KYC" at bounding box center [160, 289] width 193 height 40
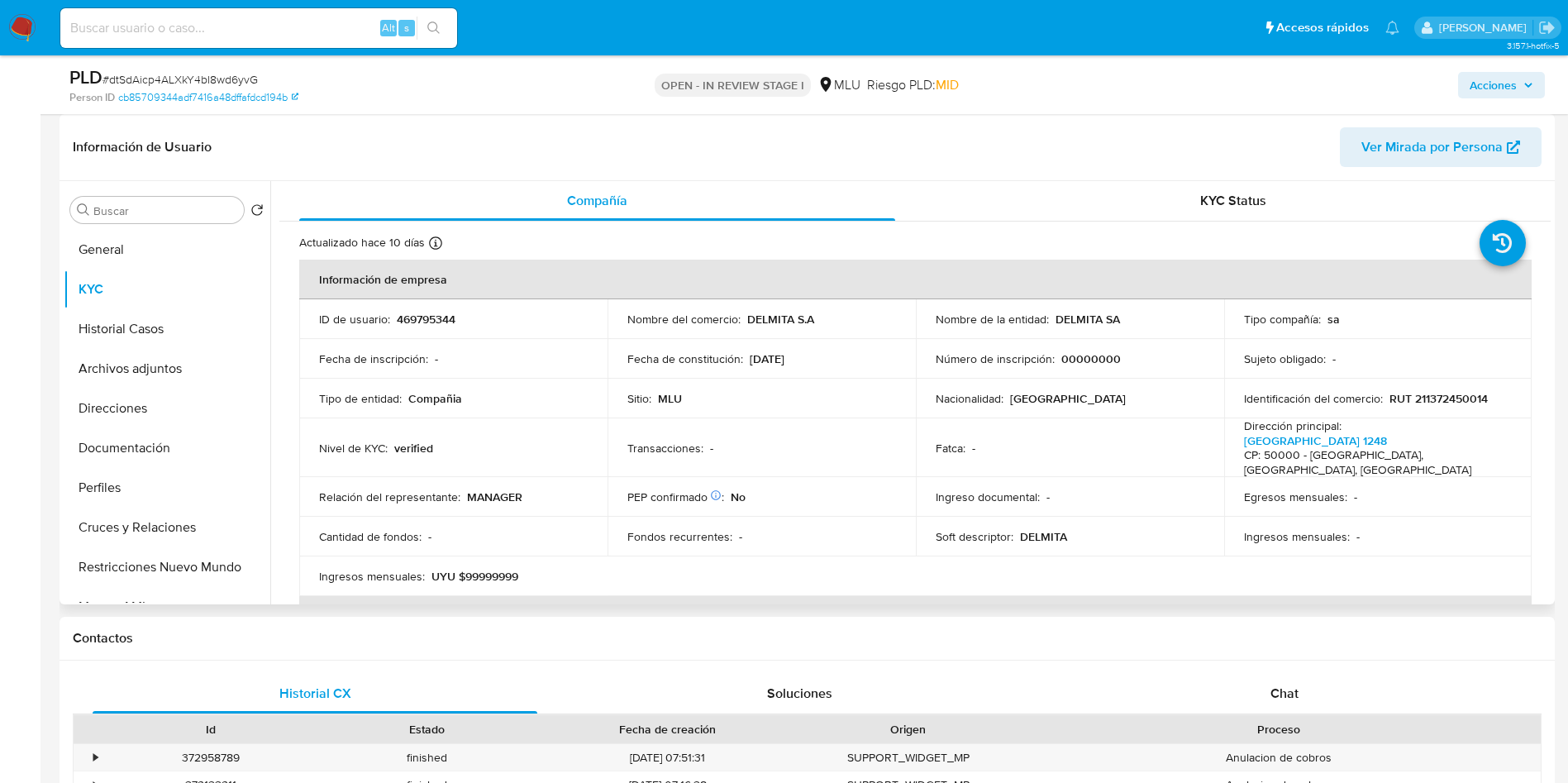
click at [1474, 397] on p "RUT 211372450014" at bounding box center [1439, 398] width 99 height 15
copy p "211372450014"
drag, startPoint x: 1123, startPoint y: 320, endPoint x: 1052, endPoint y: 327, distance: 71.3
click at [1052, 327] on td "Nombre de la entidad : DELMITA SA" at bounding box center [1070, 319] width 309 height 40
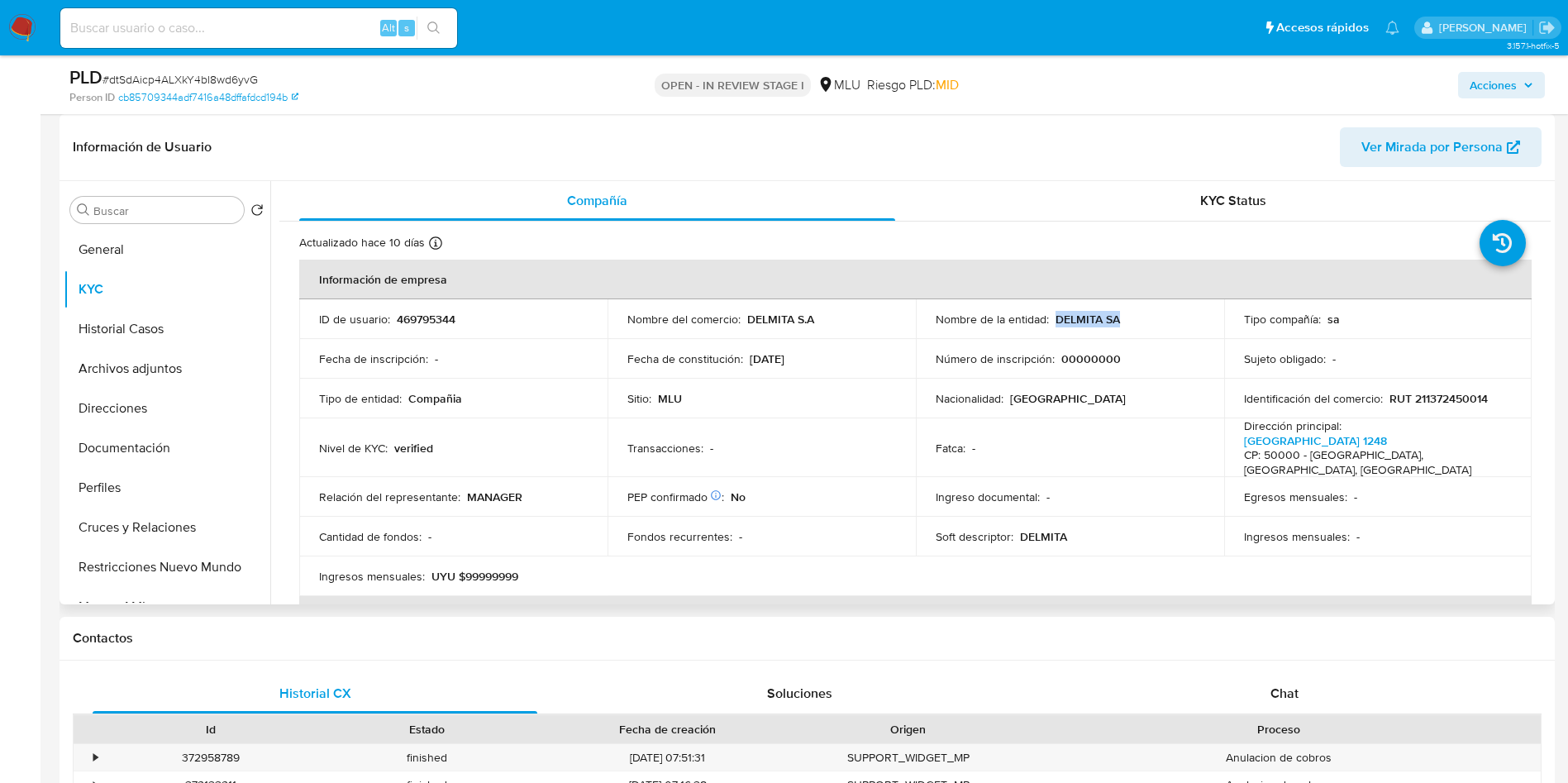
drag, startPoint x: 1054, startPoint y: 319, endPoint x: 1115, endPoint y: 323, distance: 61.1
click at [1115, 323] on p "DELMITA SA" at bounding box center [1087, 319] width 64 height 15
copy p "DELMITA SA"
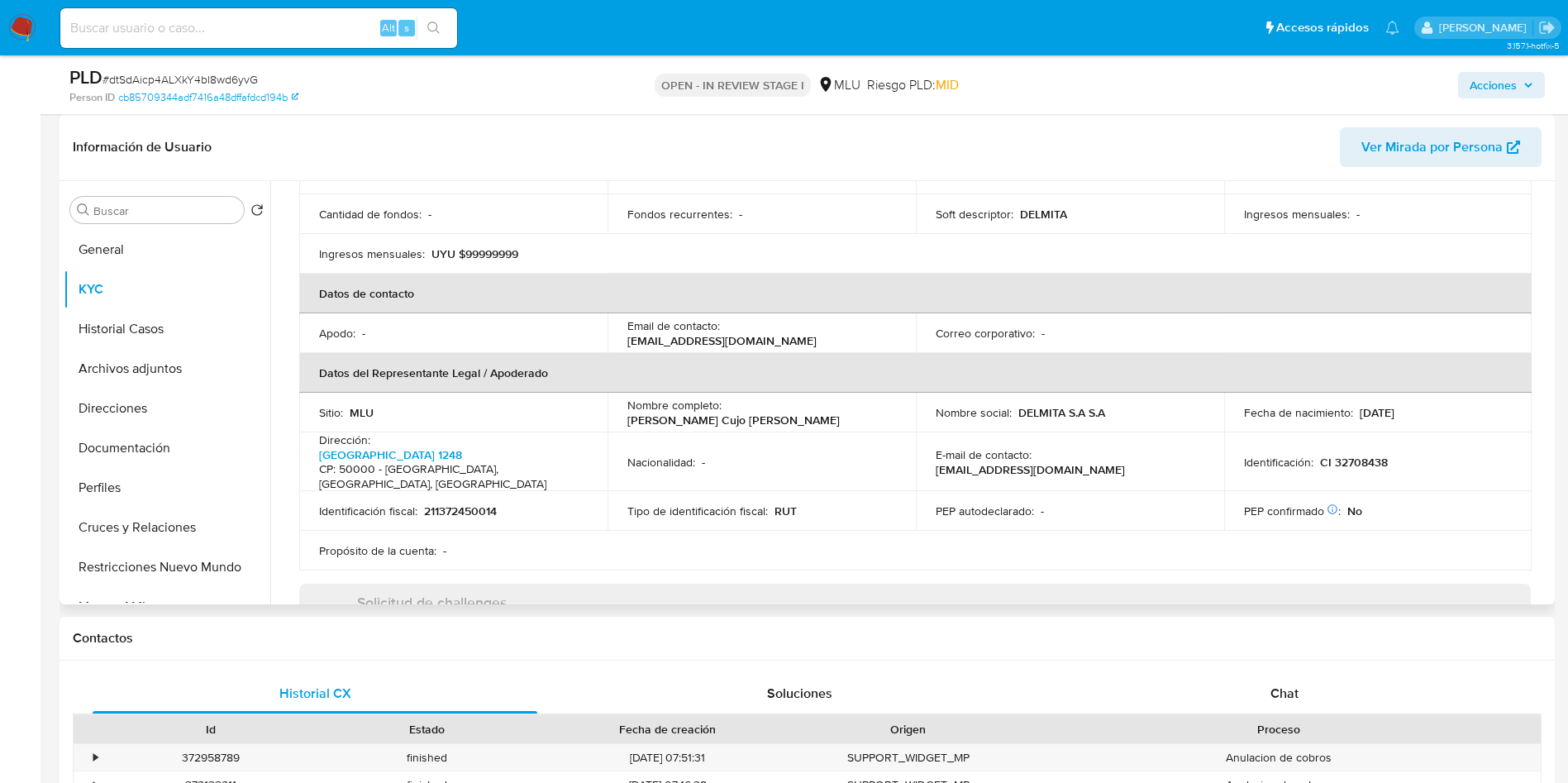
scroll to position [202, 0]
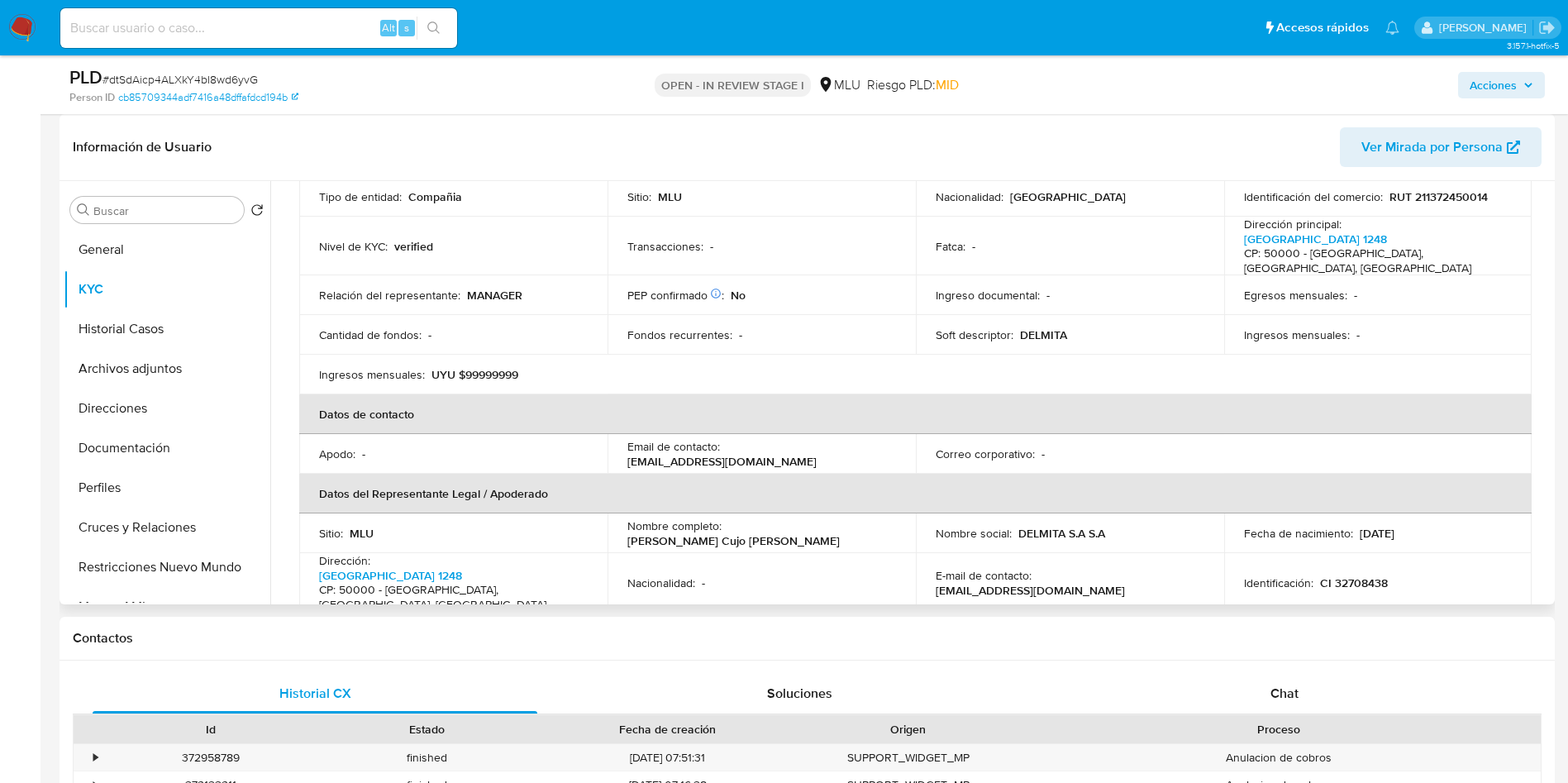
click at [1423, 192] on p "RUT 211372450014" at bounding box center [1439, 197] width 99 height 15
copy p "211372450014"
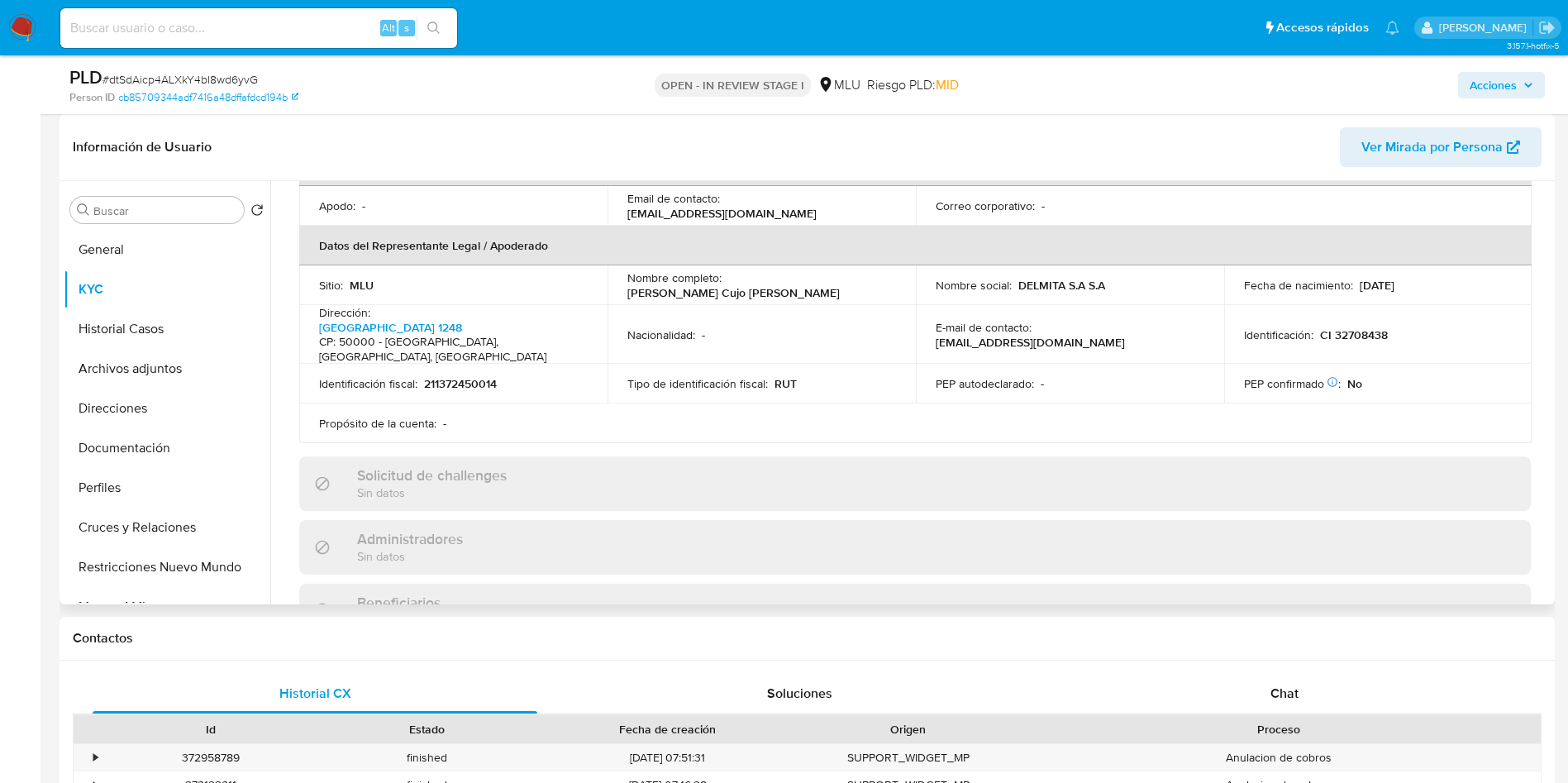
scroll to position [325, 0]
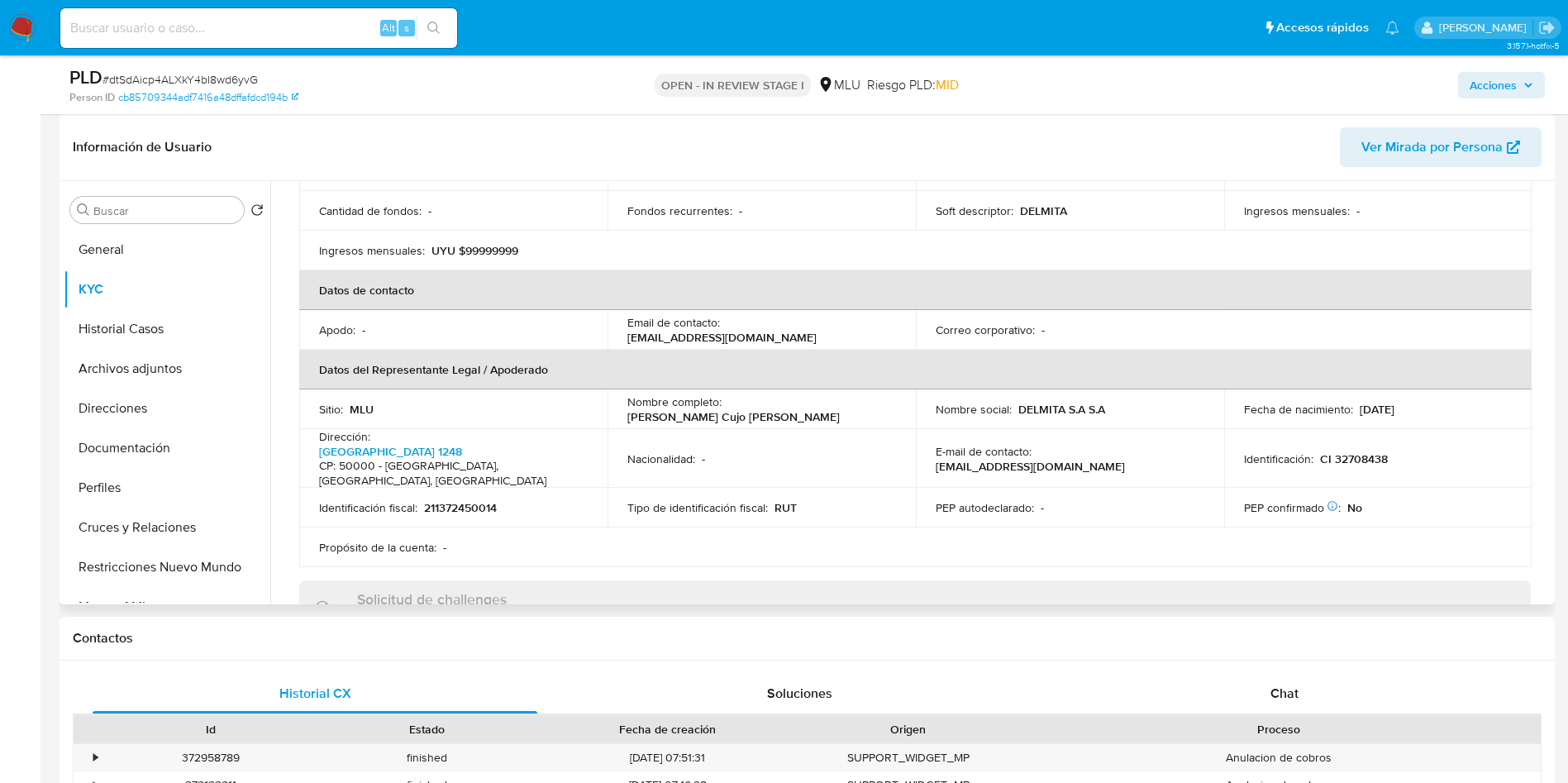
click at [816, 409] on p "Matias Cujo Darriulat" at bounding box center [734, 417] width 212 height 15
click at [844, 397] on div "Nombre completo : Matias Cujo Darriulat" at bounding box center [762, 409] width 269 height 30
drag, startPoint x: 844, startPoint y: 397, endPoint x: 725, endPoint y: 395, distance: 119.0
click at [725, 395] on div "Nombre completo : Matias Cujo Darriulat" at bounding box center [762, 409] width 269 height 30
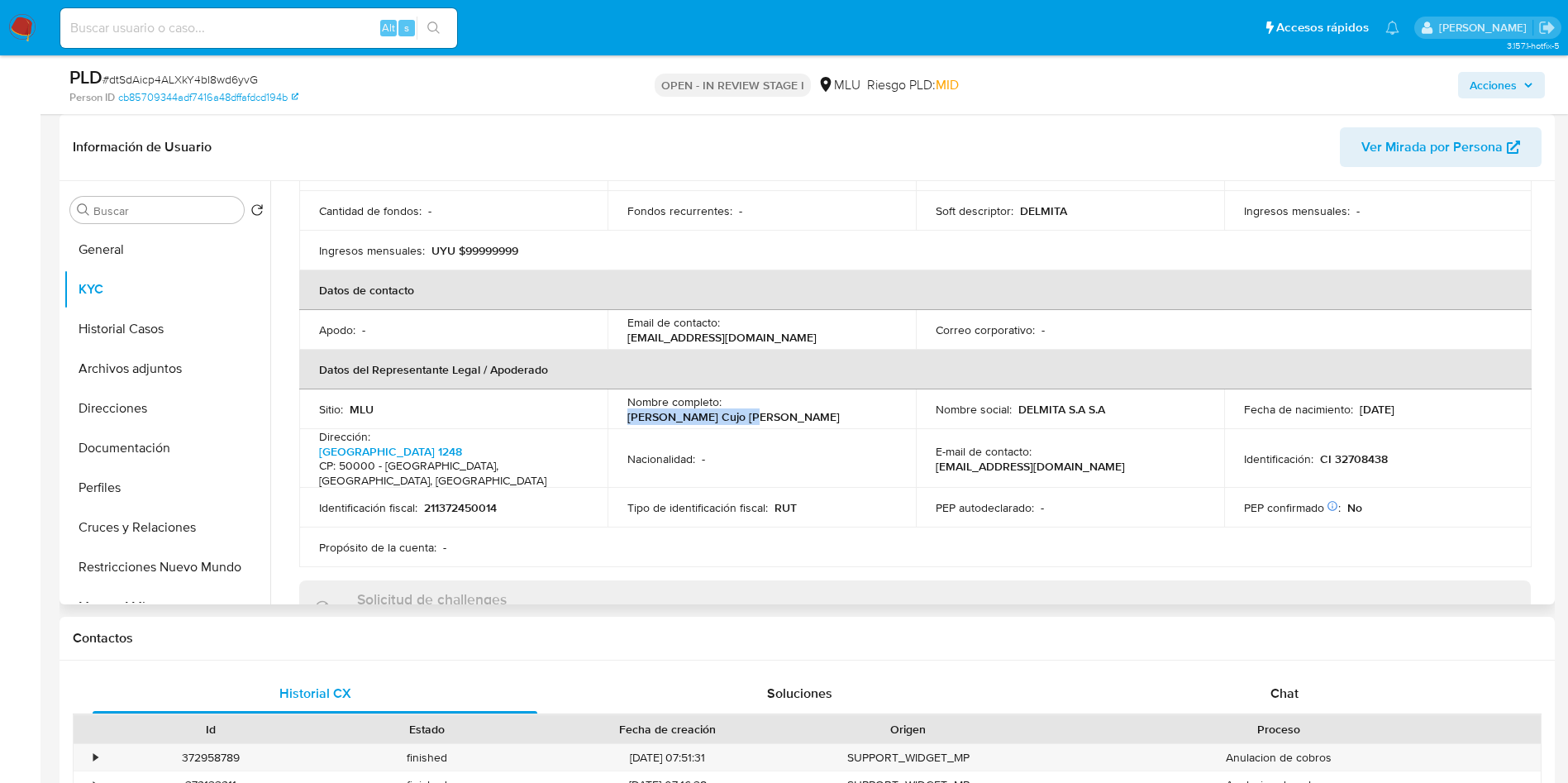
copy p "Matias Cujo Darriulat"
click at [1361, 451] on p "CI 32708438" at bounding box center [1354, 458] width 68 height 15
click at [1362, 451] on p "CI 32708438" at bounding box center [1354, 458] width 68 height 15
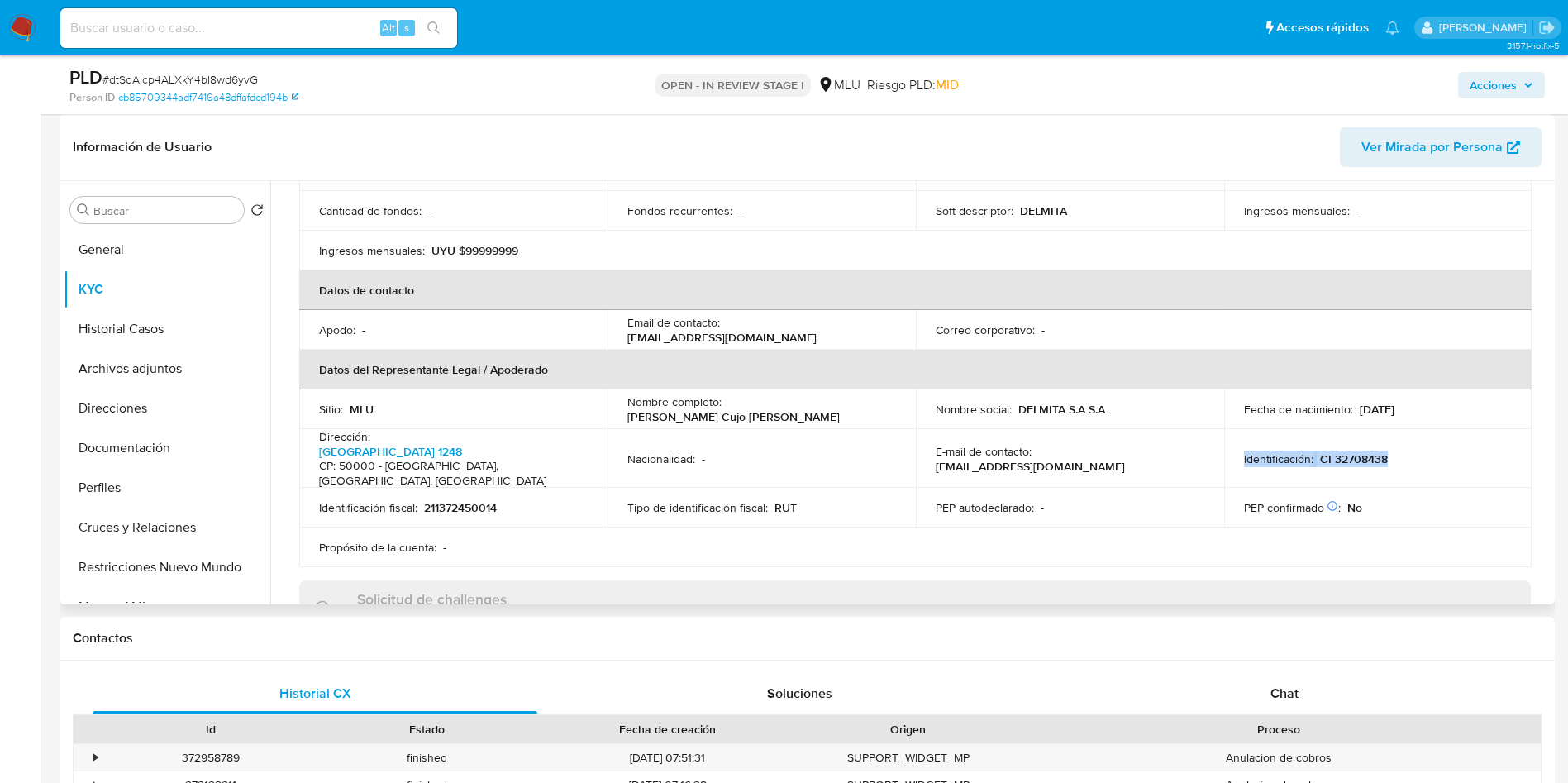
click at [1338, 451] on p "CI 32708438" at bounding box center [1354, 458] width 68 height 15
copy div "Identificación : CI 32708438"
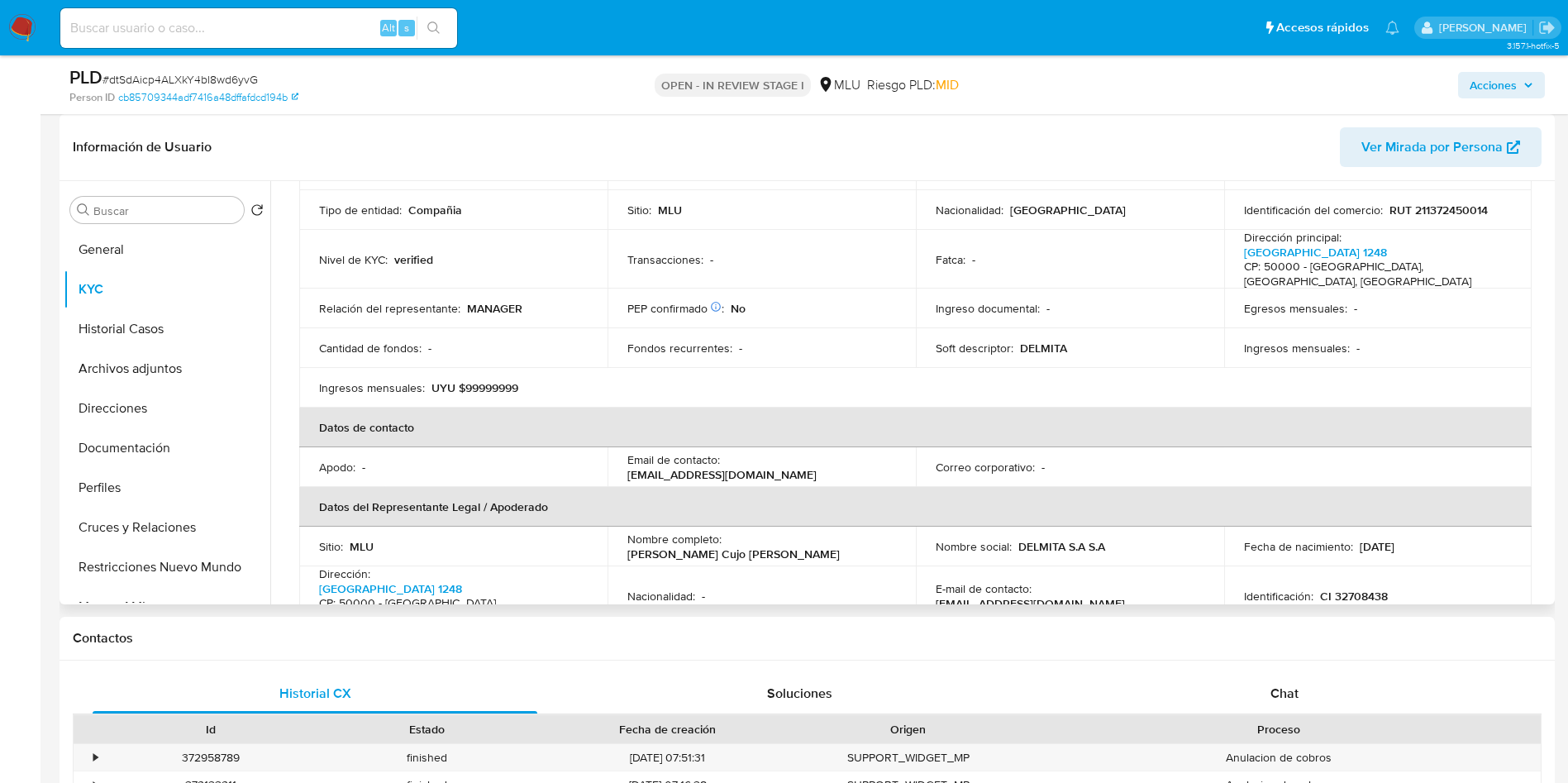
scroll to position [78, 0]
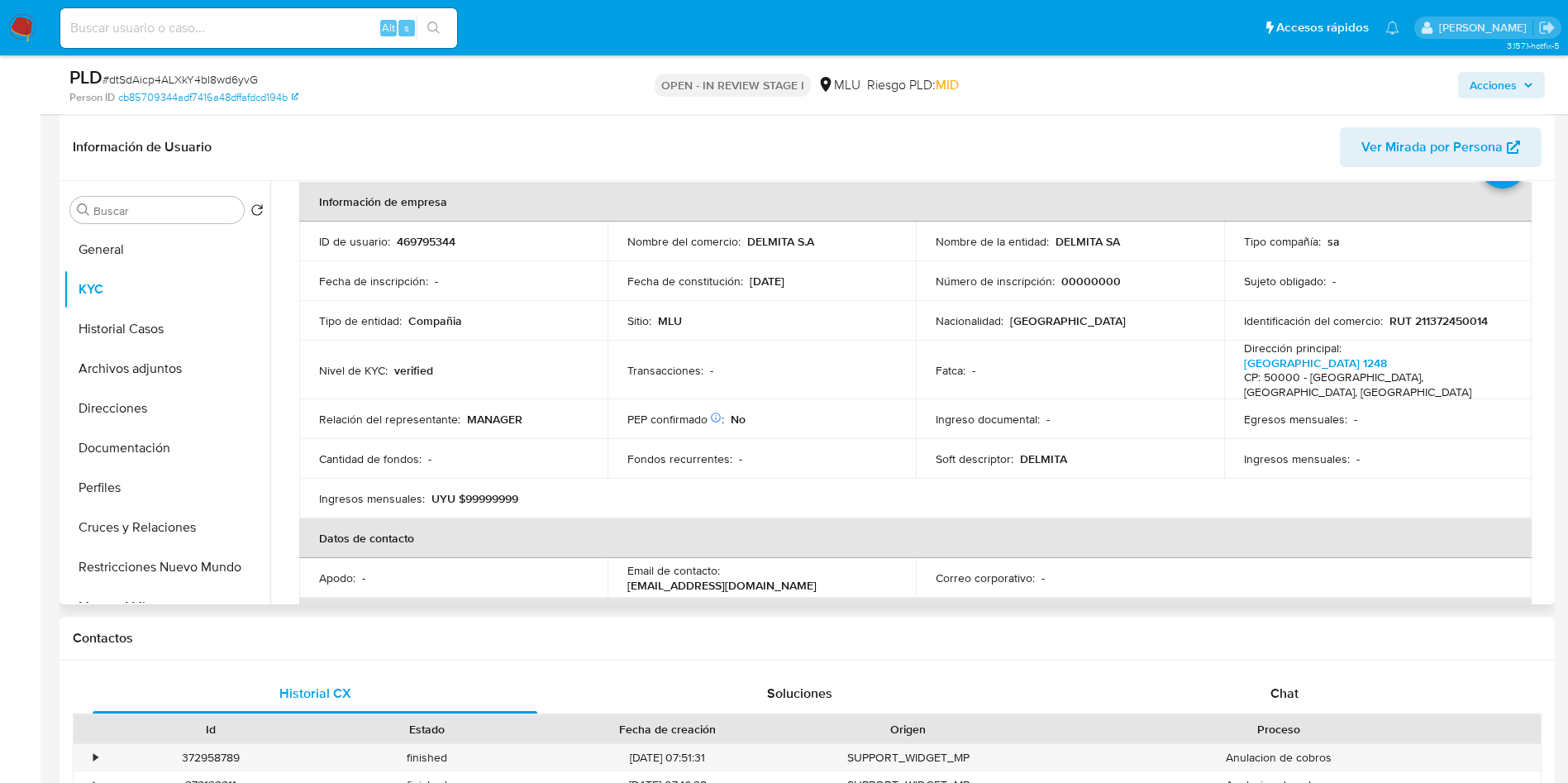
click at [1050, 451] on p "DELMITA" at bounding box center [1043, 458] width 47 height 15
copy p "DELMITA"
click at [130, 355] on button "Archivos adjuntos" at bounding box center [160, 368] width 193 height 40
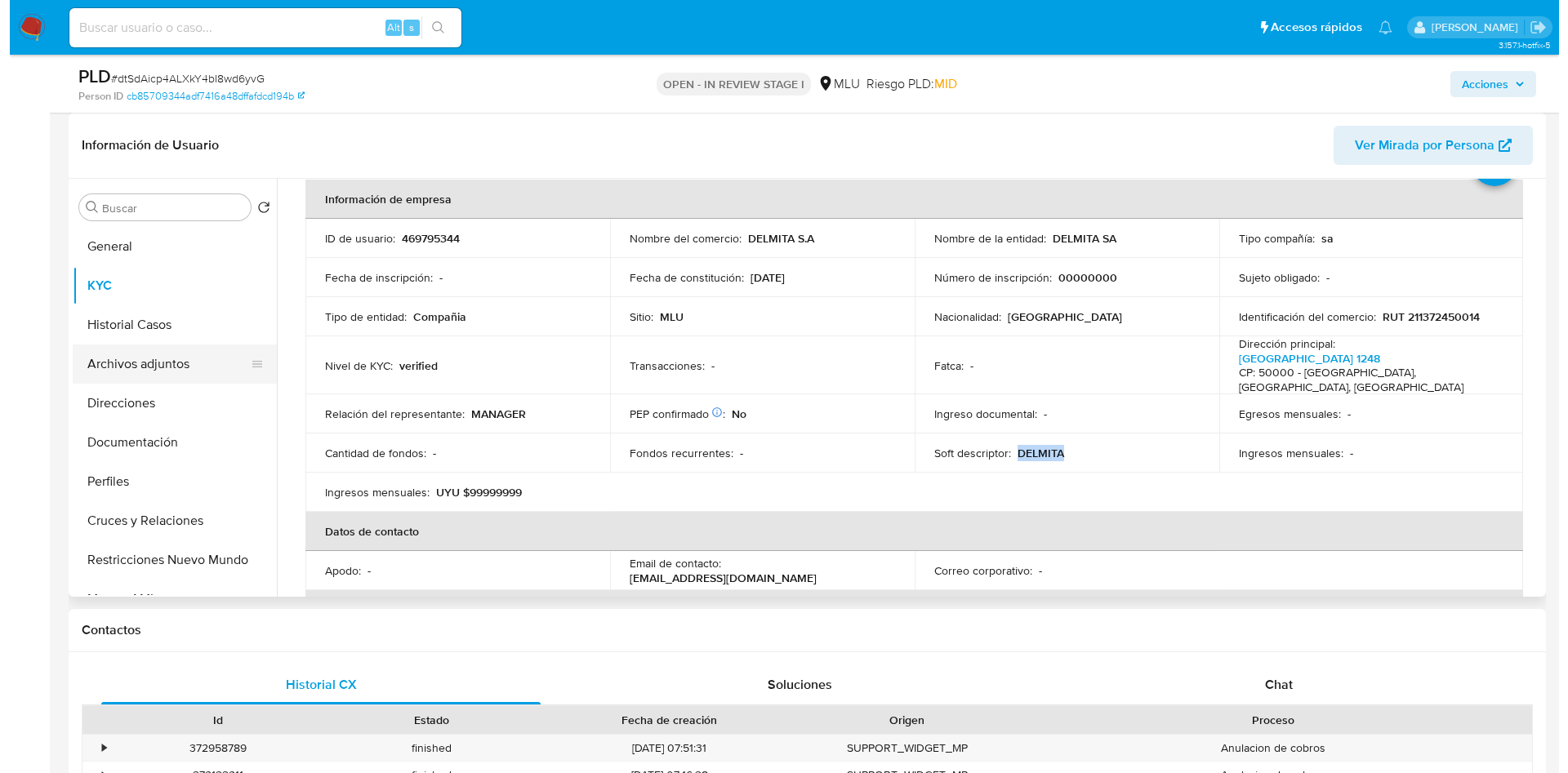
scroll to position [0, 0]
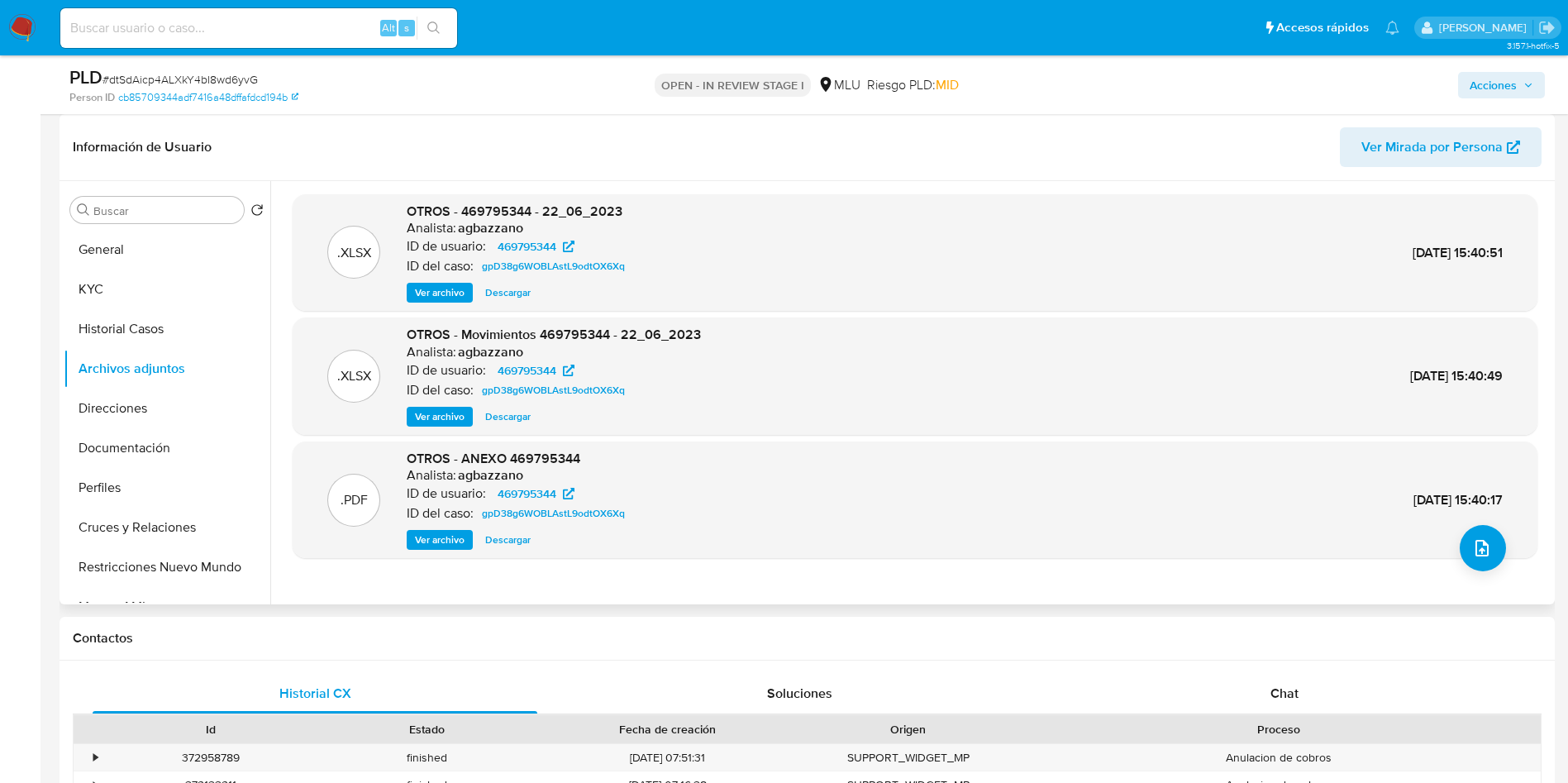
click at [431, 297] on span "Ver archivo" at bounding box center [439, 293] width 49 height 17
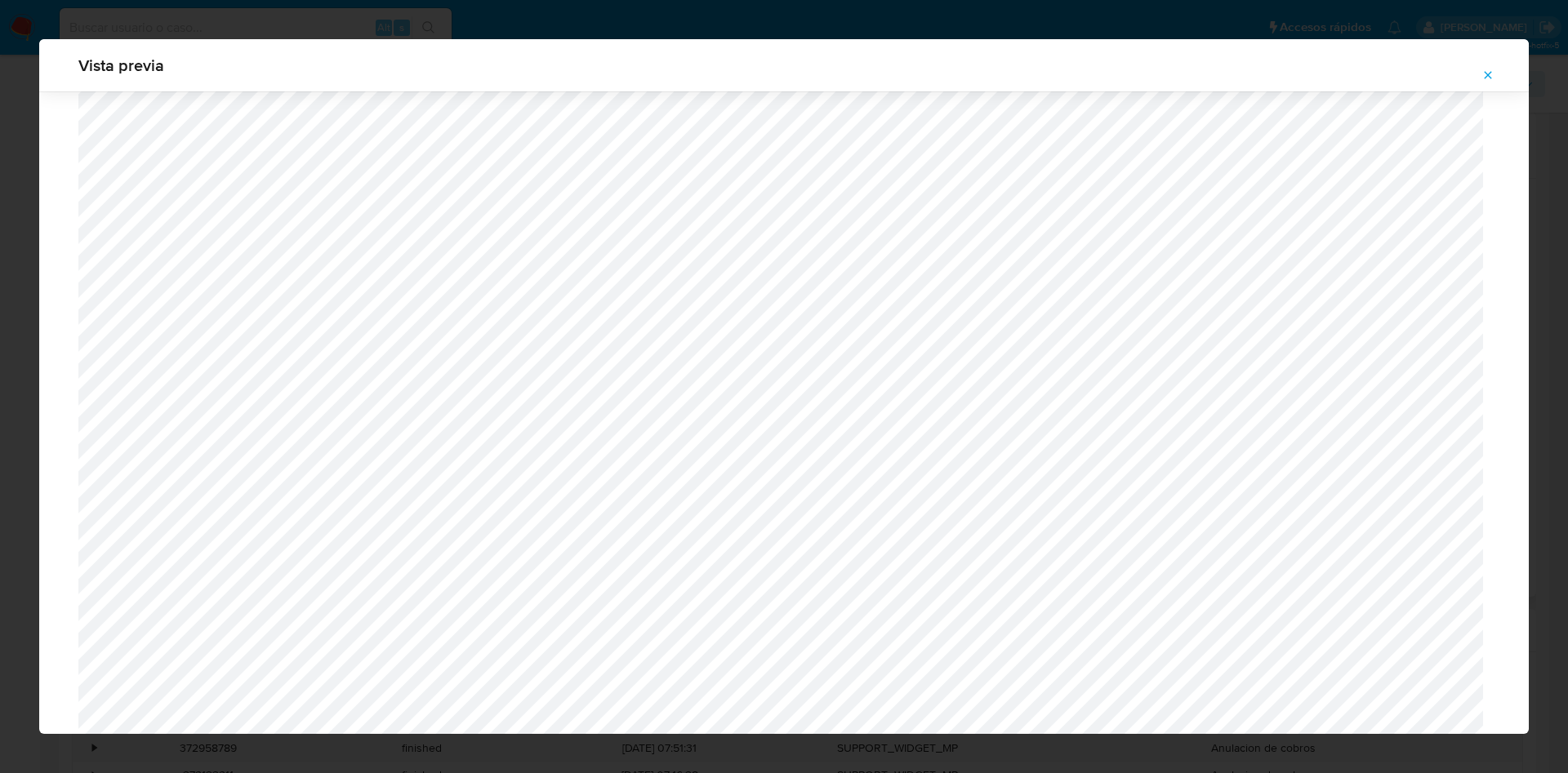
scroll to position [457, 0]
click at [510, 17] on div "Vista previa" at bounding box center [784, 386] width 1568 height 773
click at [1481, 77] on button "Attachment preview" at bounding box center [1487, 75] width 36 height 26
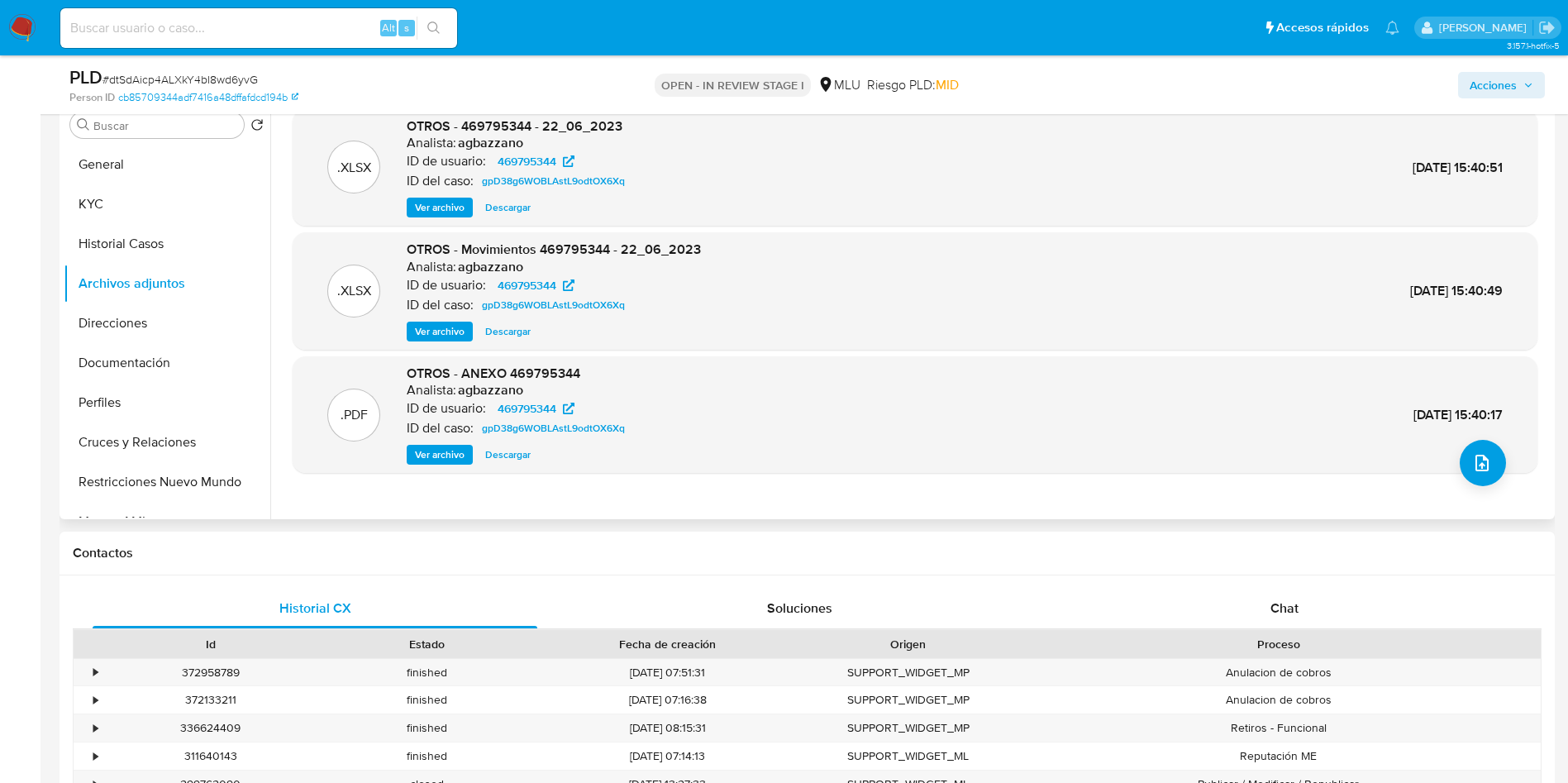
scroll to position [372, 0]
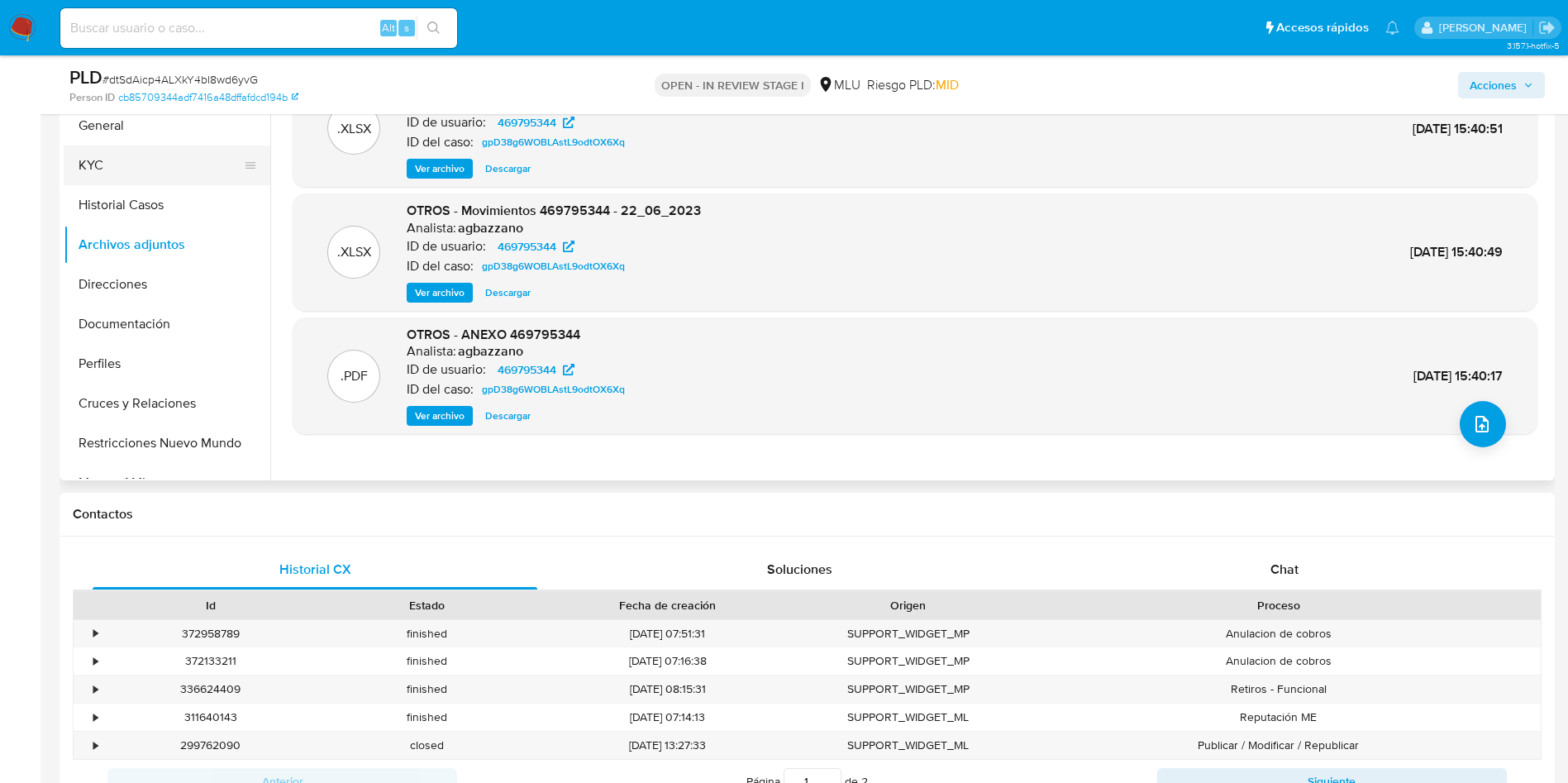
click at [129, 160] on button "KYC" at bounding box center [160, 165] width 193 height 40
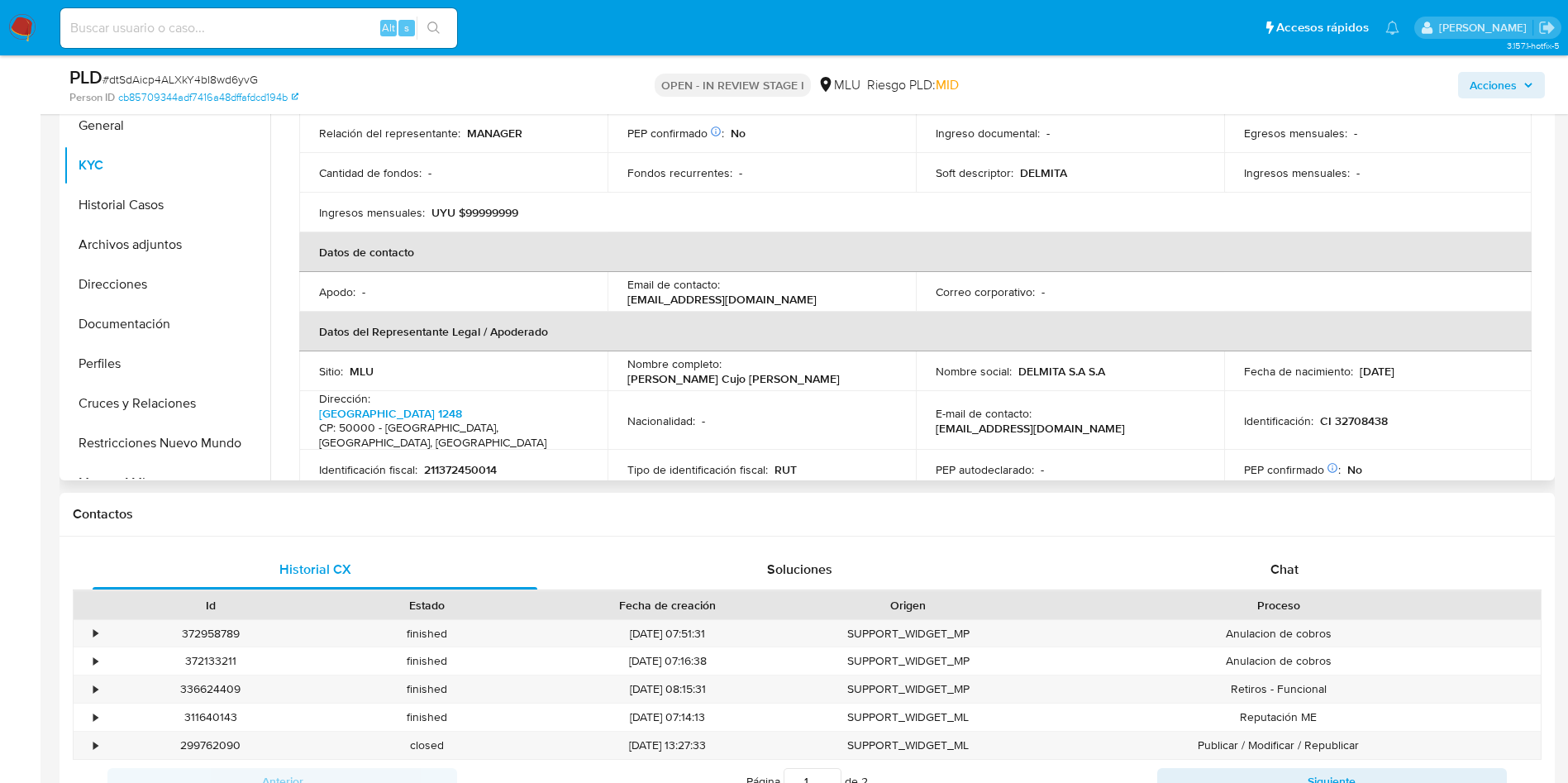
scroll to position [248, 0]
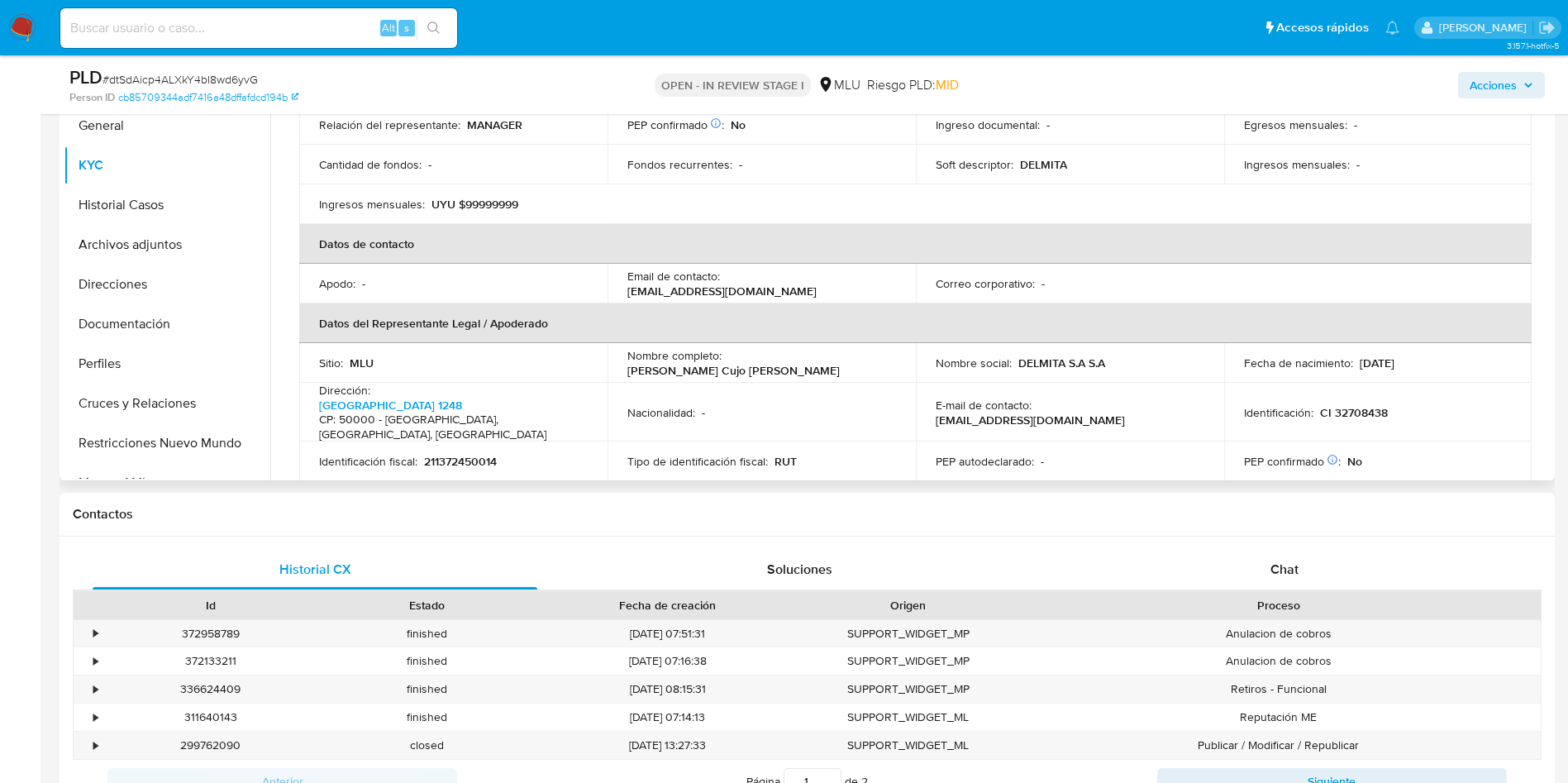
drag, startPoint x: 833, startPoint y: 274, endPoint x: 620, endPoint y: 275, distance: 213.0
click at [620, 275] on td "Email de contacto : pedidosweb@barracadayman.com.uy" at bounding box center [762, 284] width 309 height 40
copy p "pedidosweb@barracadayman.com.uy"
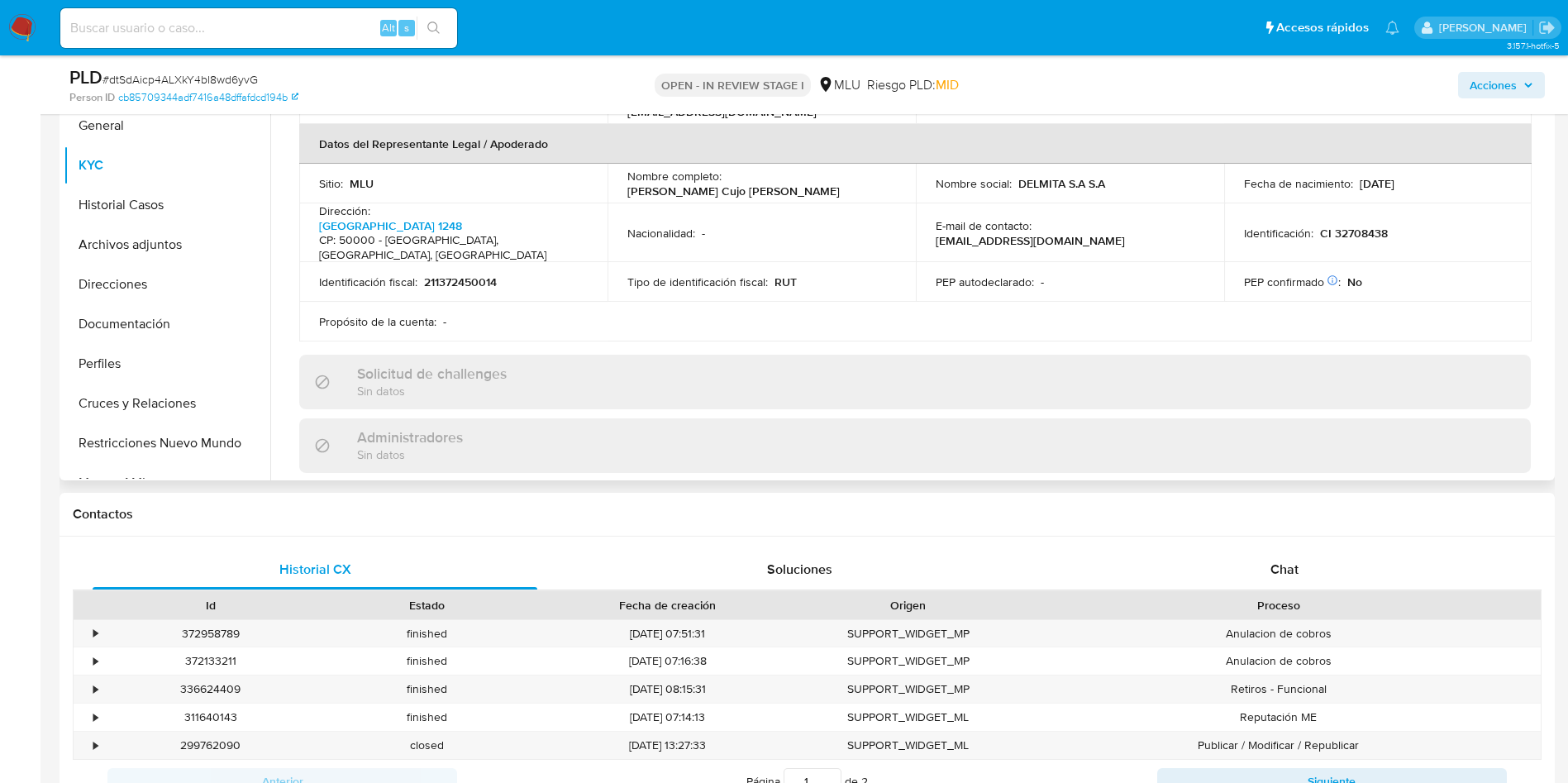
scroll to position [325, 0]
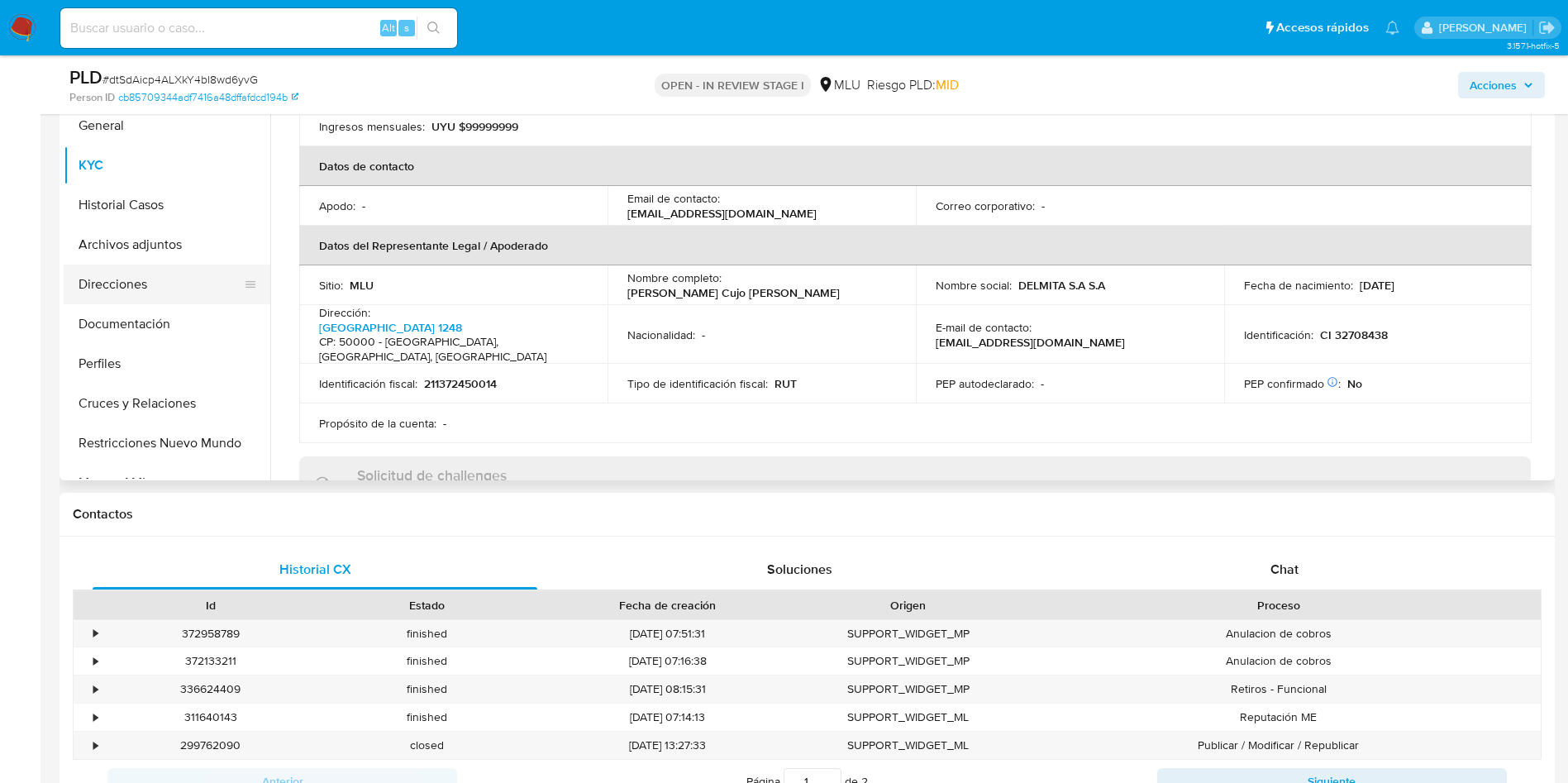
click at [152, 285] on button "Direcciones" at bounding box center [160, 284] width 193 height 40
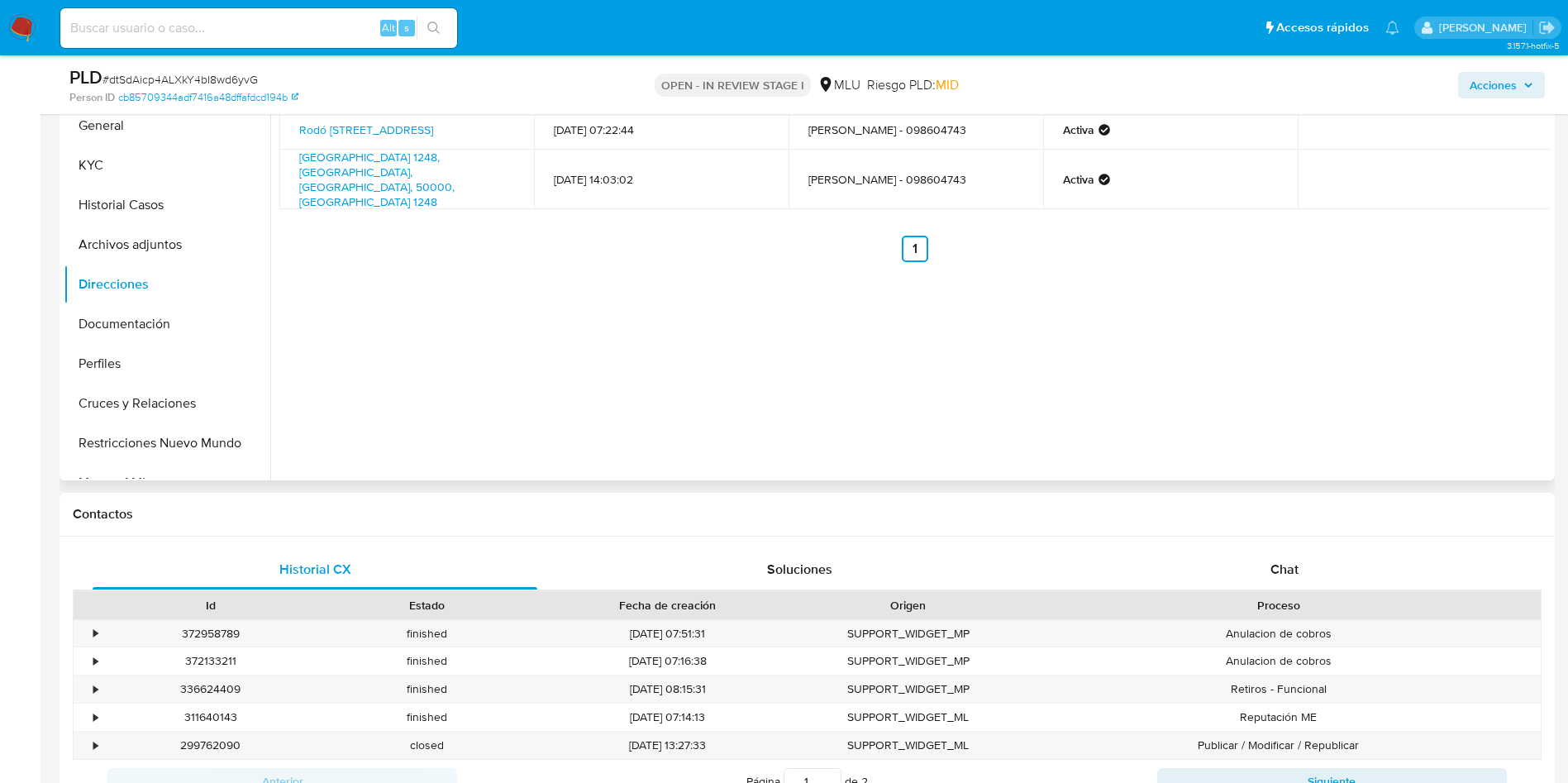
scroll to position [248, 0]
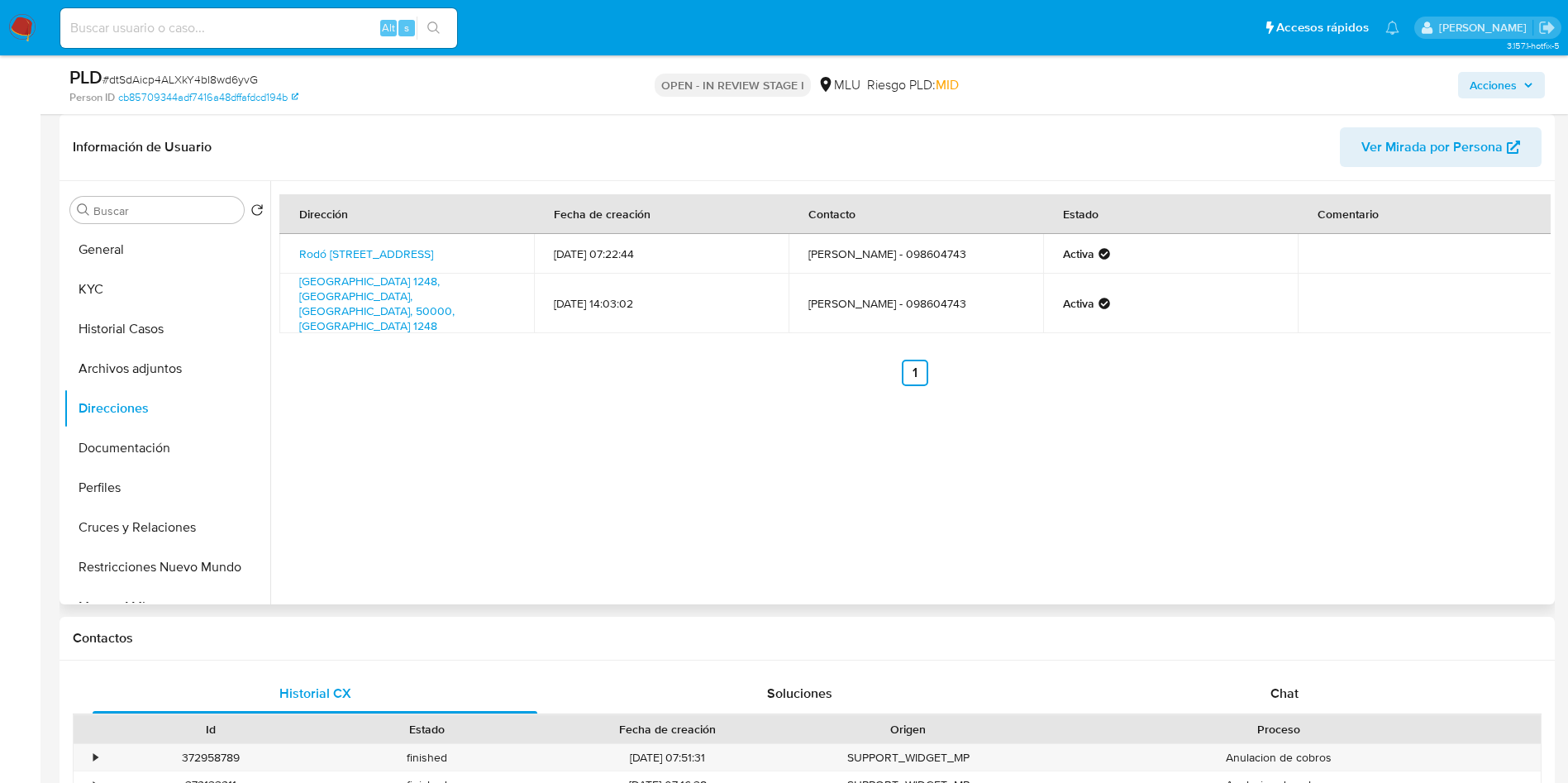
drag, startPoint x: 332, startPoint y: 257, endPoint x: 294, endPoint y: 248, distance: 39.1
click at [294, 248] on td "Rodó 515, Salto, Salto, 50000, Uruguay 515" at bounding box center [406, 254] width 255 height 40
copy link "Rodó 515, Salto, Salto, 50000, Uruguay 515"
click at [683, 397] on div "Dirección Fecha de creación Contacto Estado Comentario Rodó 515, Salto, Salto, …" at bounding box center [910, 392] width 1281 height 423
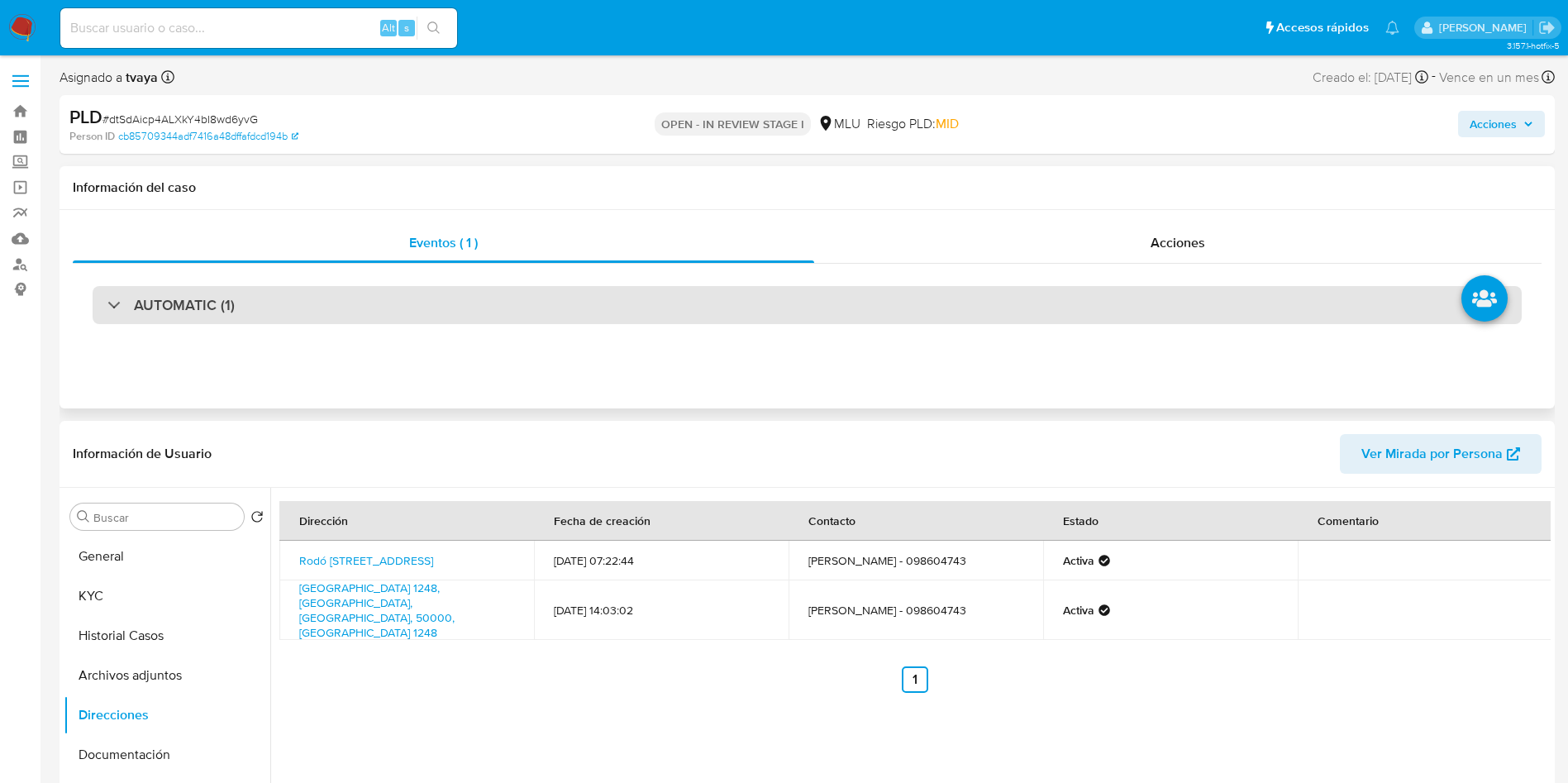
click at [218, 302] on h3 "AUTOMATIC (1)" at bounding box center [184, 305] width 100 height 19
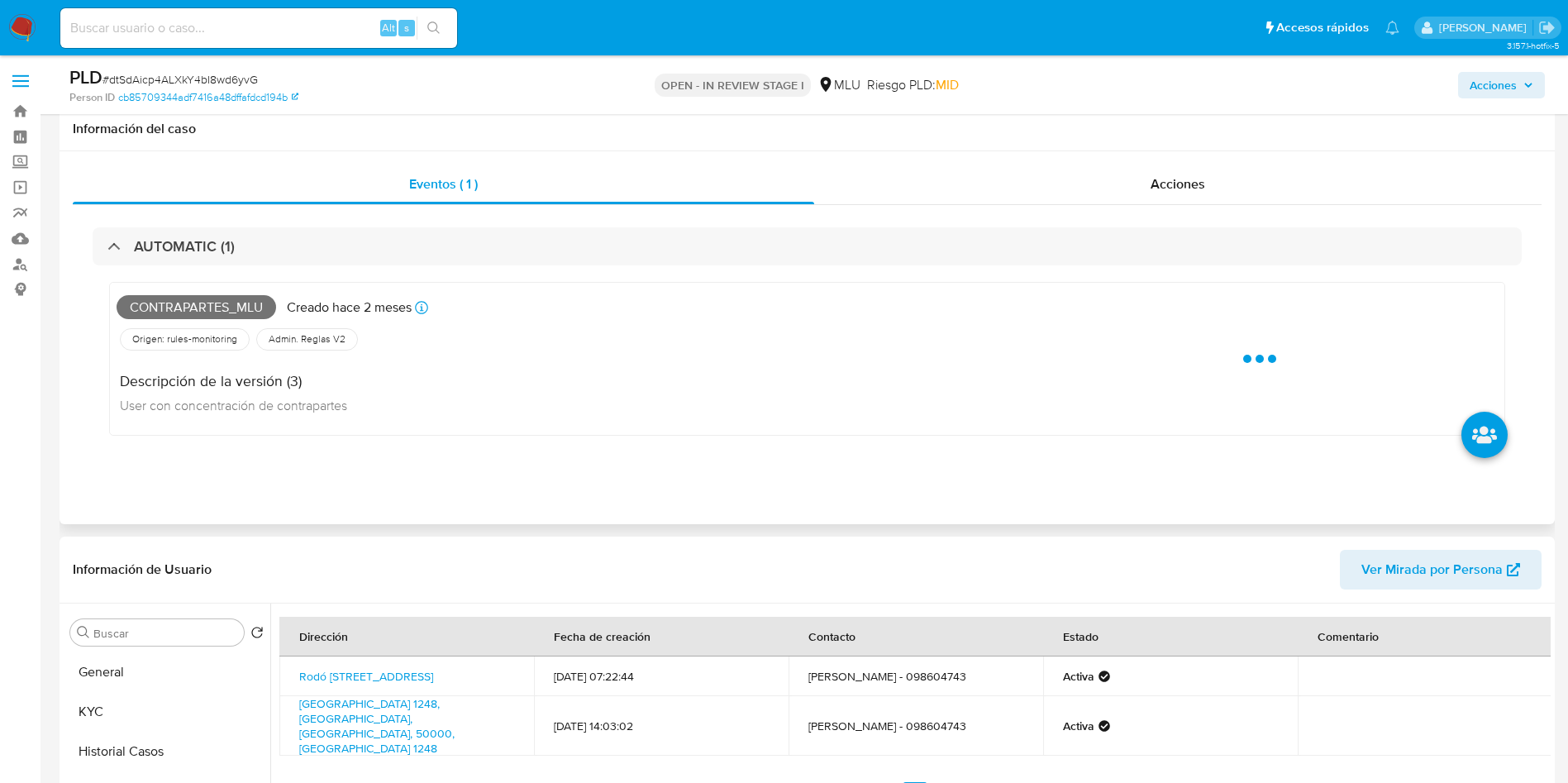
scroll to position [124, 0]
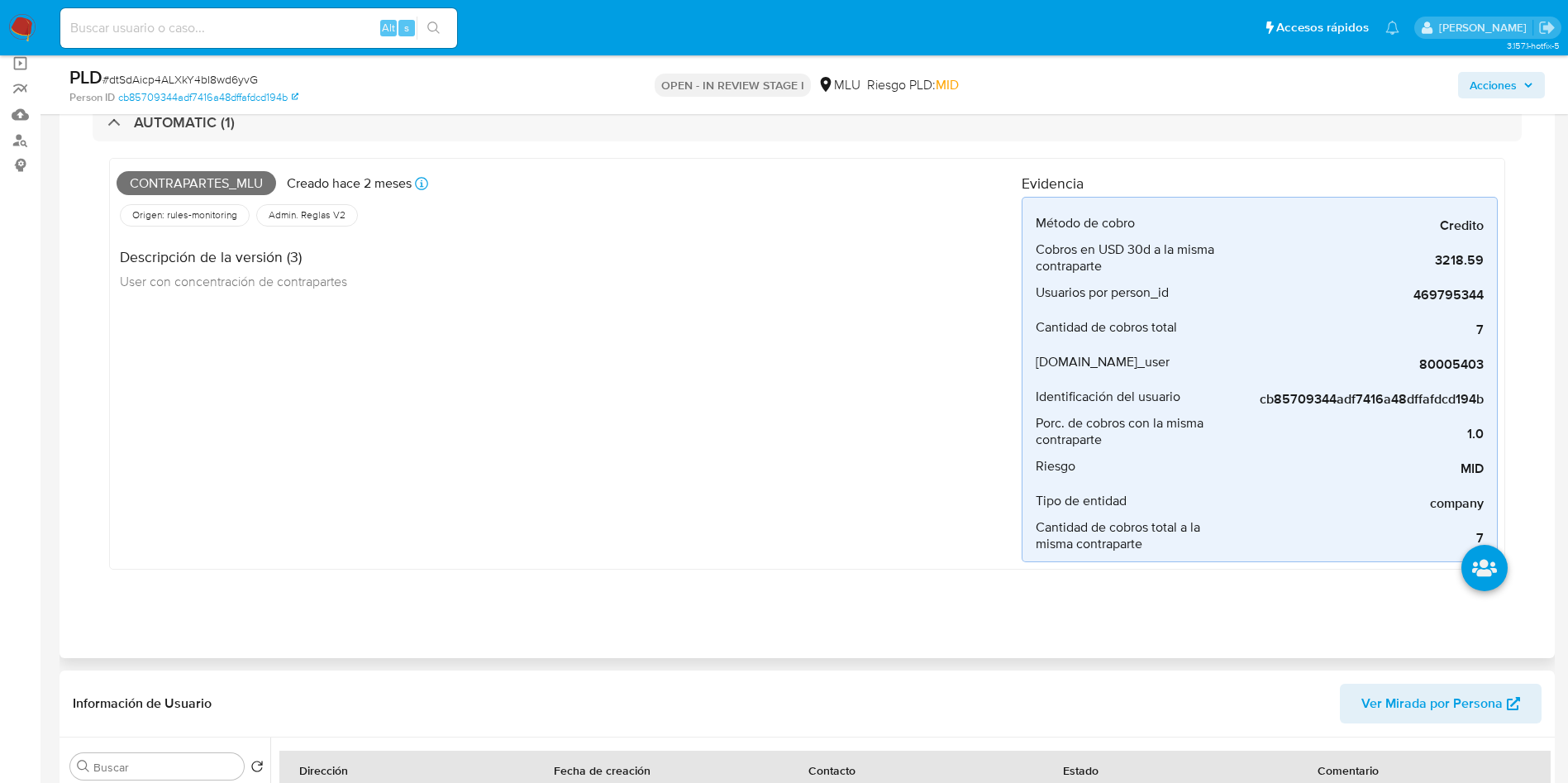
click at [860, 460] on div "Contrapartes_mlu Creado hace 2 meses Creado: 12/07/2025 06:33:47 Origen: rules-…" at bounding box center [568, 364] width 905 height 397
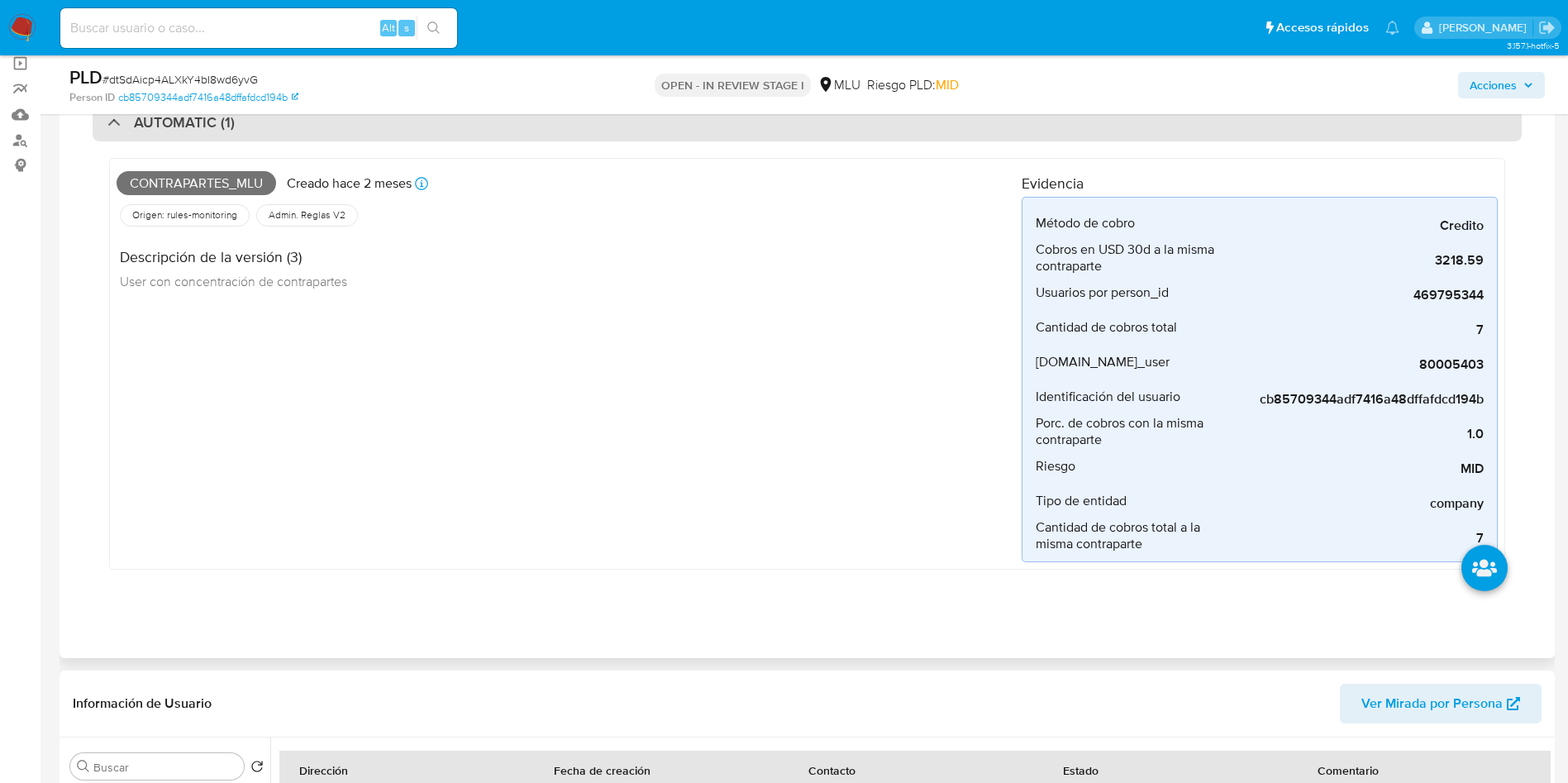
click at [563, 130] on div "AUTOMATIC (1)" at bounding box center [807, 122] width 1429 height 38
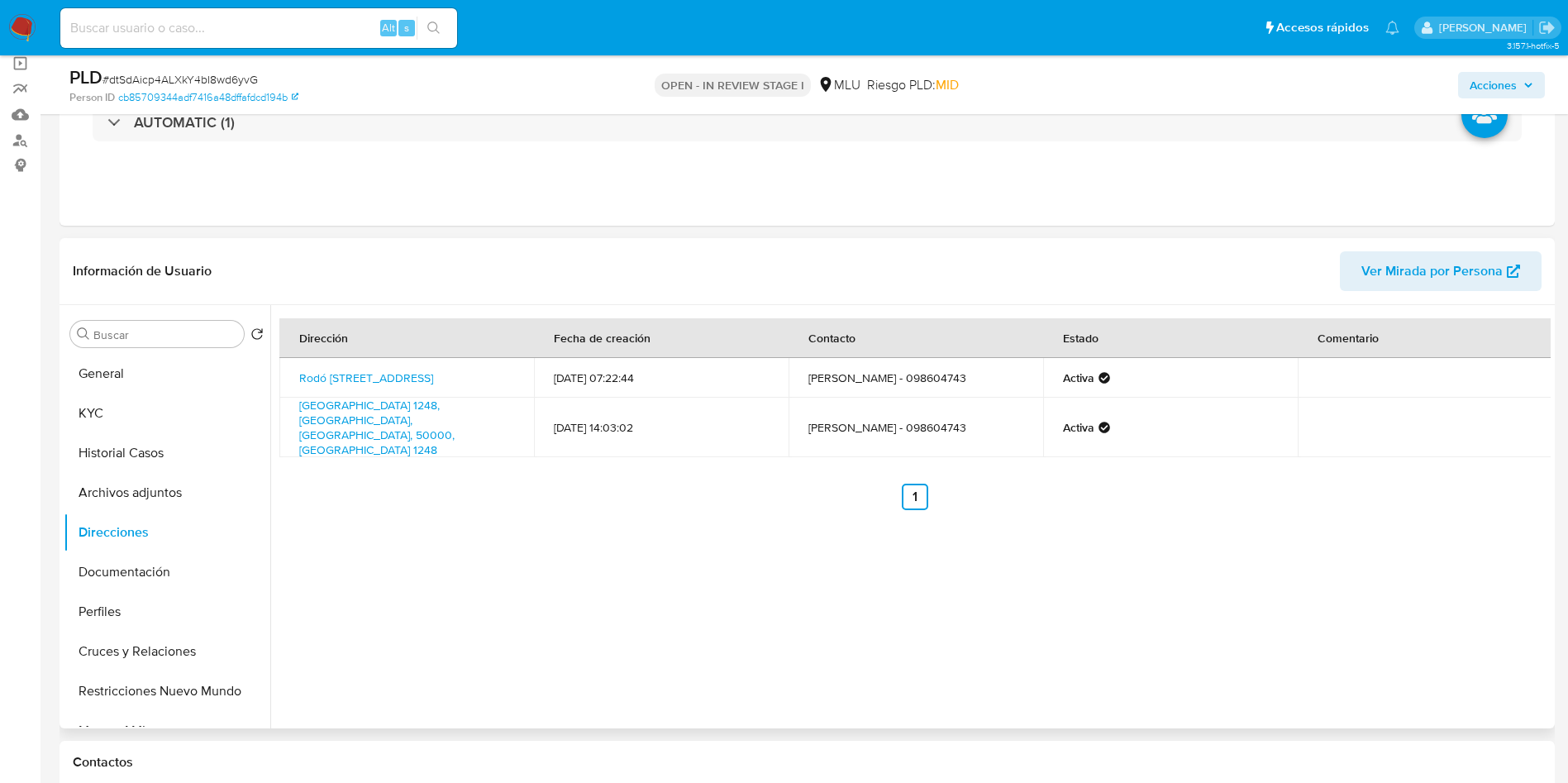
scroll to position [248, 0]
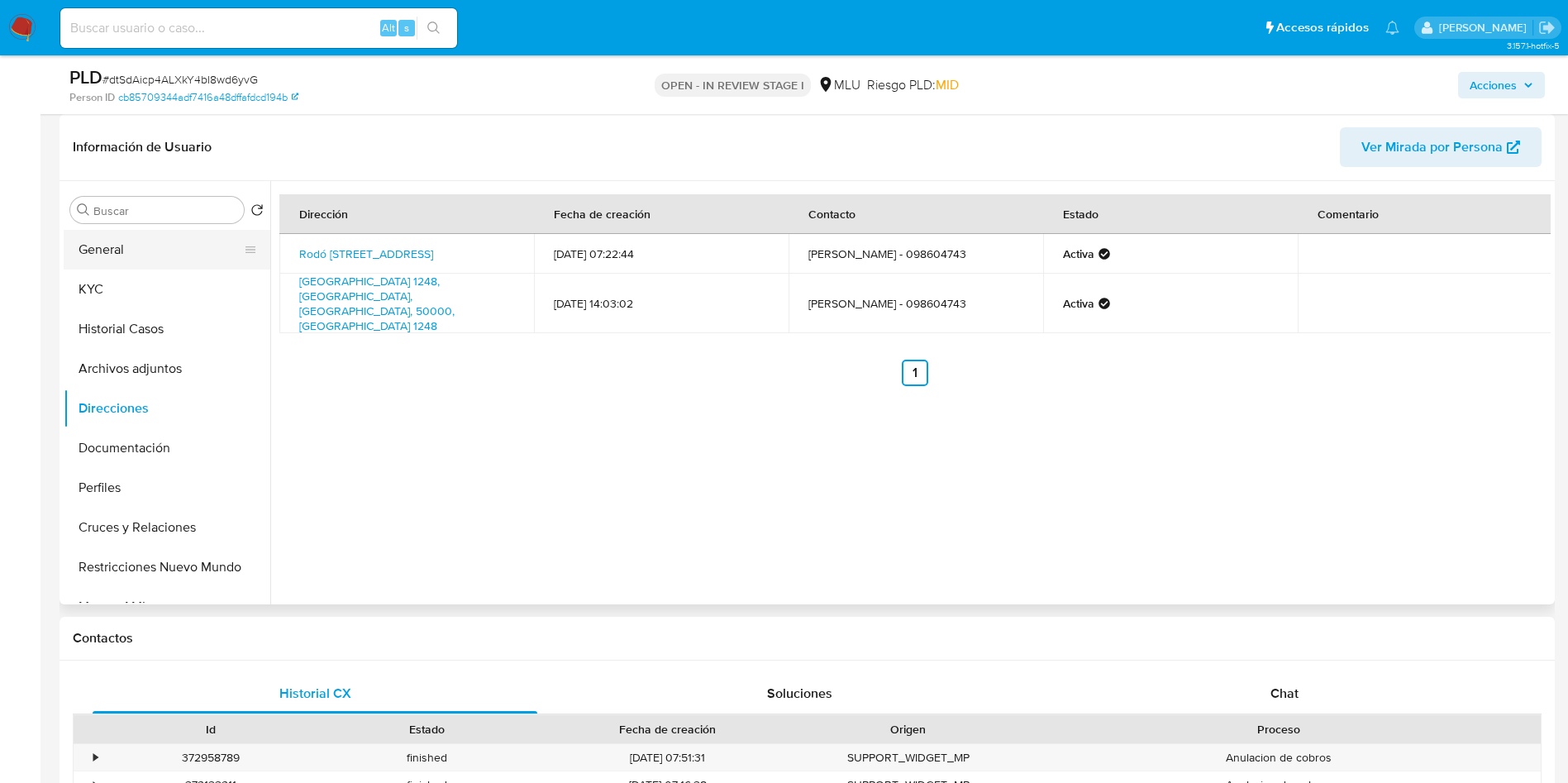
click at [110, 247] on button "General" at bounding box center [160, 249] width 193 height 40
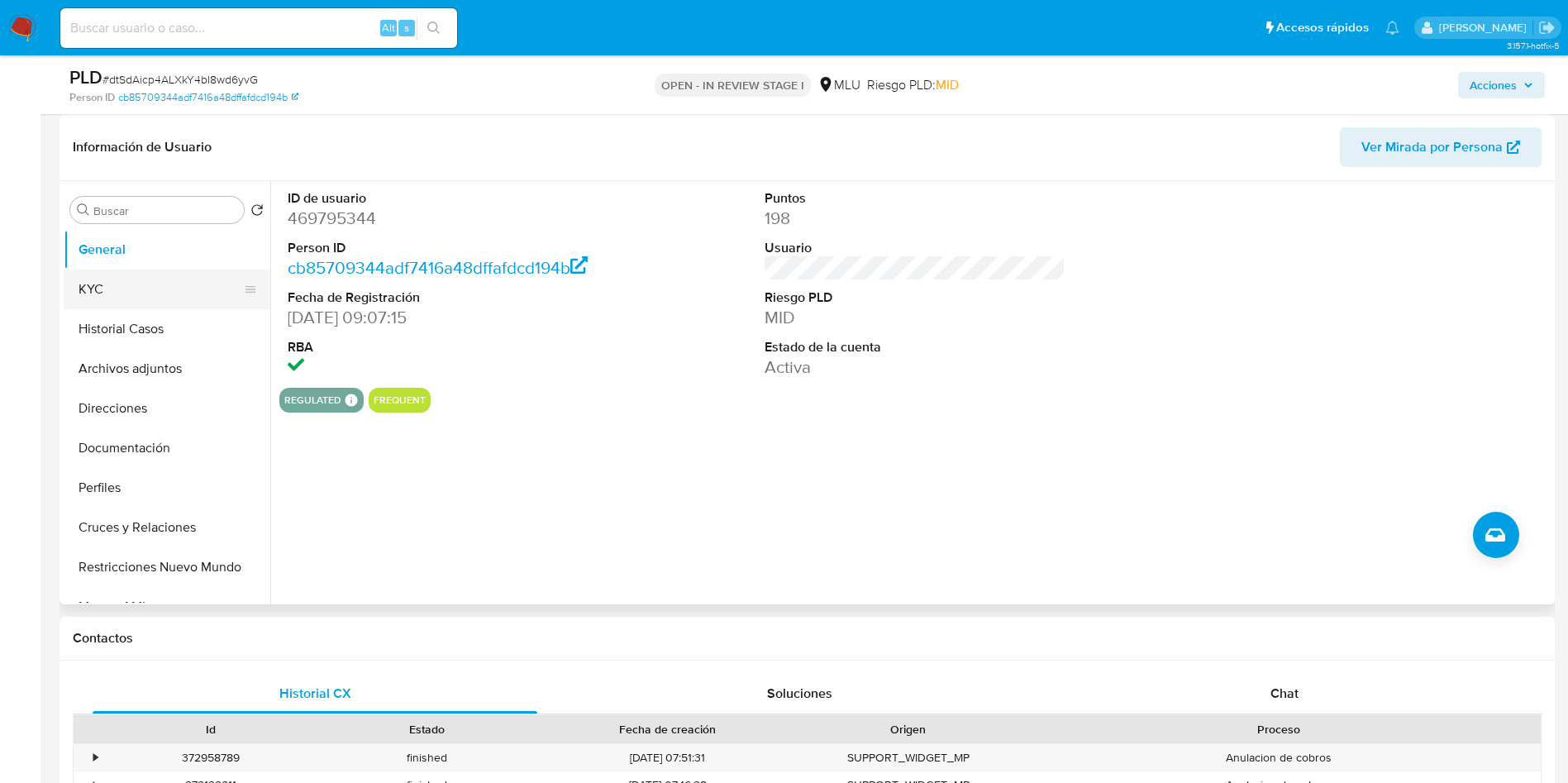
click at [118, 299] on button "KYC" at bounding box center [160, 289] width 193 height 40
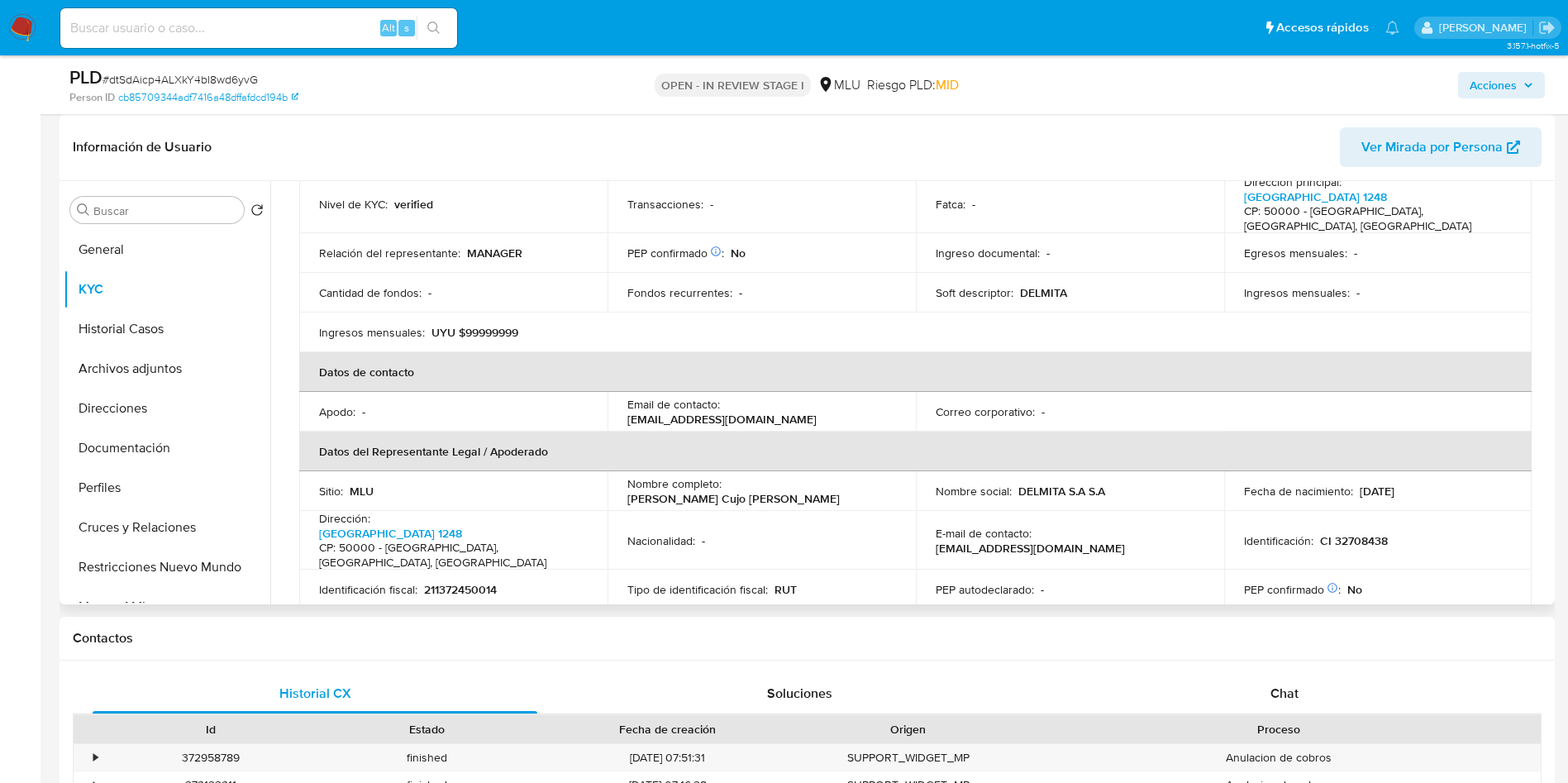
scroll to position [124, 0]
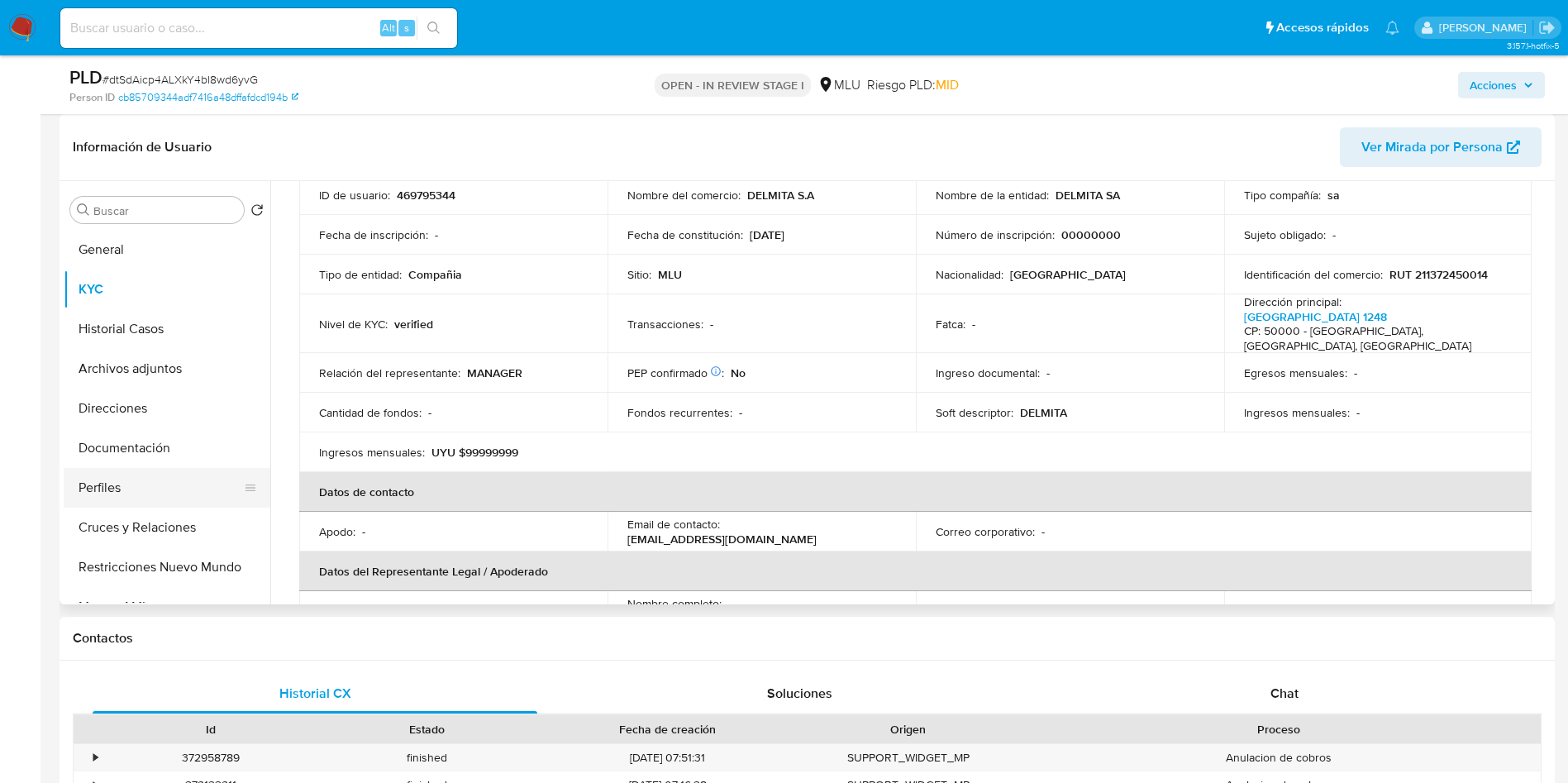
click at [112, 499] on button "Perfiles" at bounding box center [160, 487] width 193 height 40
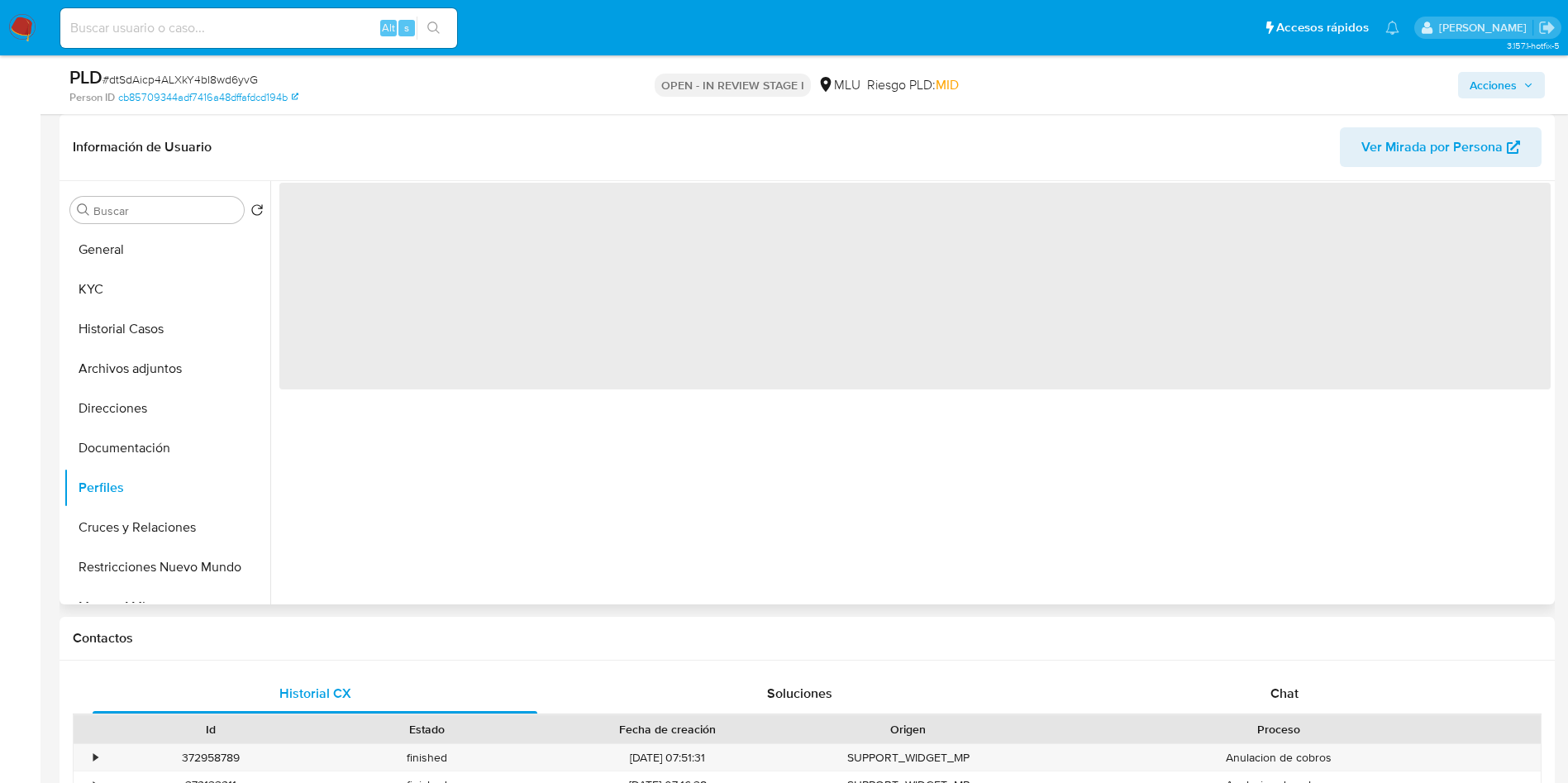
scroll to position [0, 0]
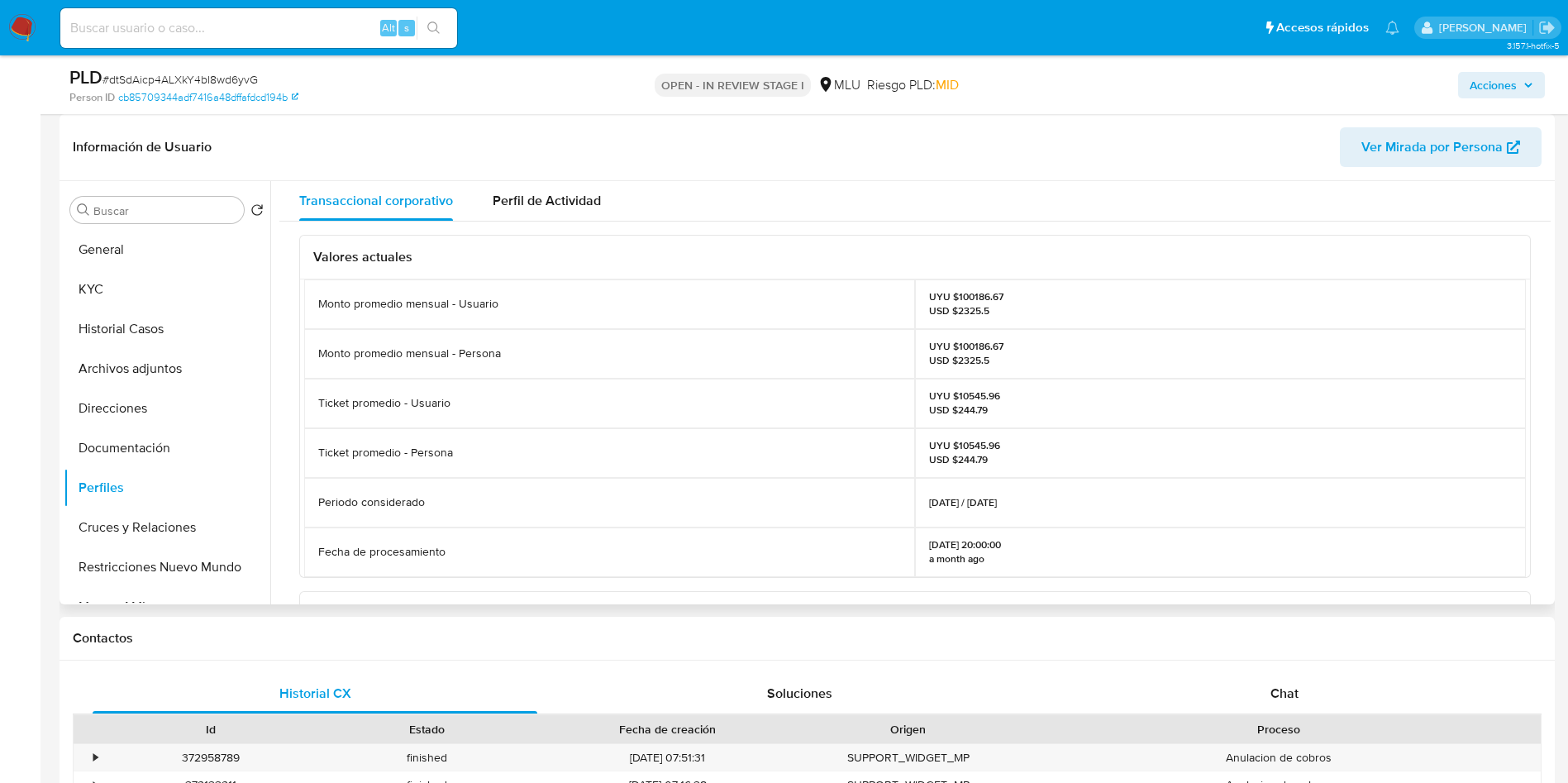
click at [975, 294] on p "UYU $100186.67 USD $2325.5" at bounding box center [966, 303] width 74 height 26
copy p "100186.67"
click at [133, 456] on button "Documentación" at bounding box center [160, 447] width 193 height 40
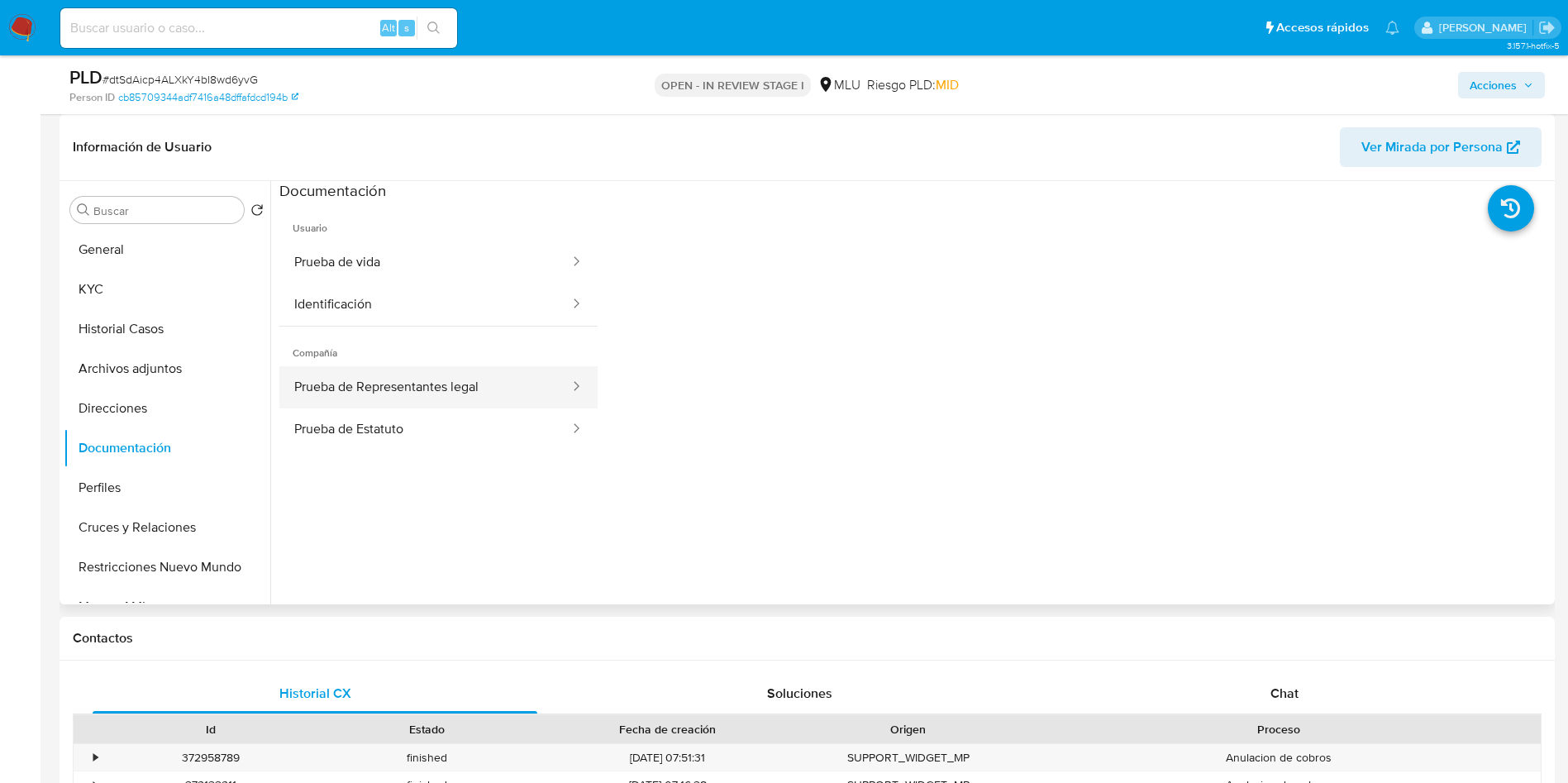
click at [432, 385] on button "Prueba de Representantes legal" at bounding box center [425, 387] width 292 height 42
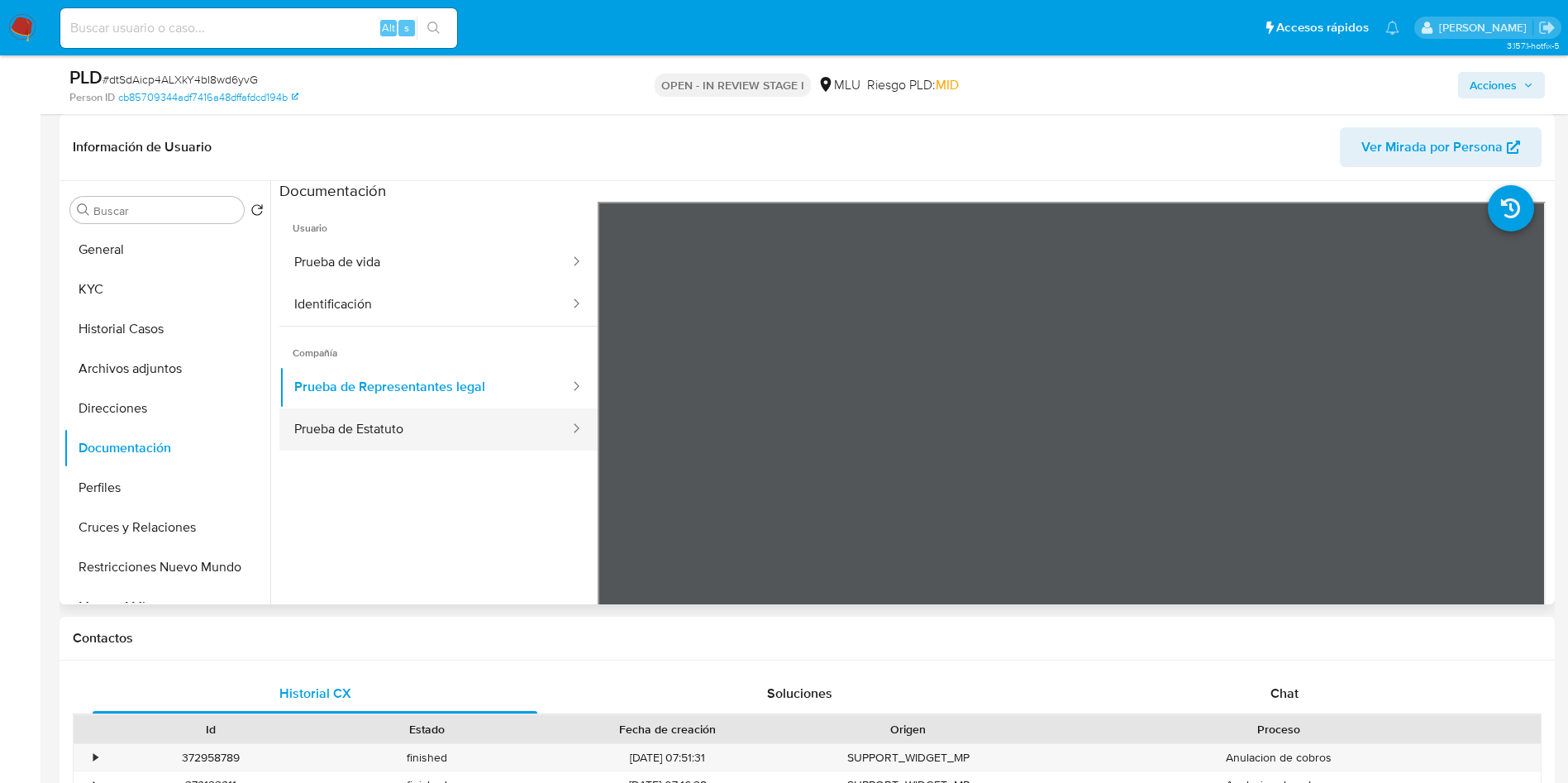
click at [355, 423] on button "Prueba de Estatuto" at bounding box center [425, 429] width 292 height 42
click at [392, 421] on button "Prueba de Estatuto" at bounding box center [425, 429] width 292 height 42
click at [432, 375] on button "Prueba de Representantes legal" at bounding box center [425, 387] width 292 height 42
click at [430, 432] on button "Prueba de Estatuto" at bounding box center [425, 429] width 292 height 42
click at [118, 299] on button "KYC" at bounding box center [160, 289] width 193 height 40
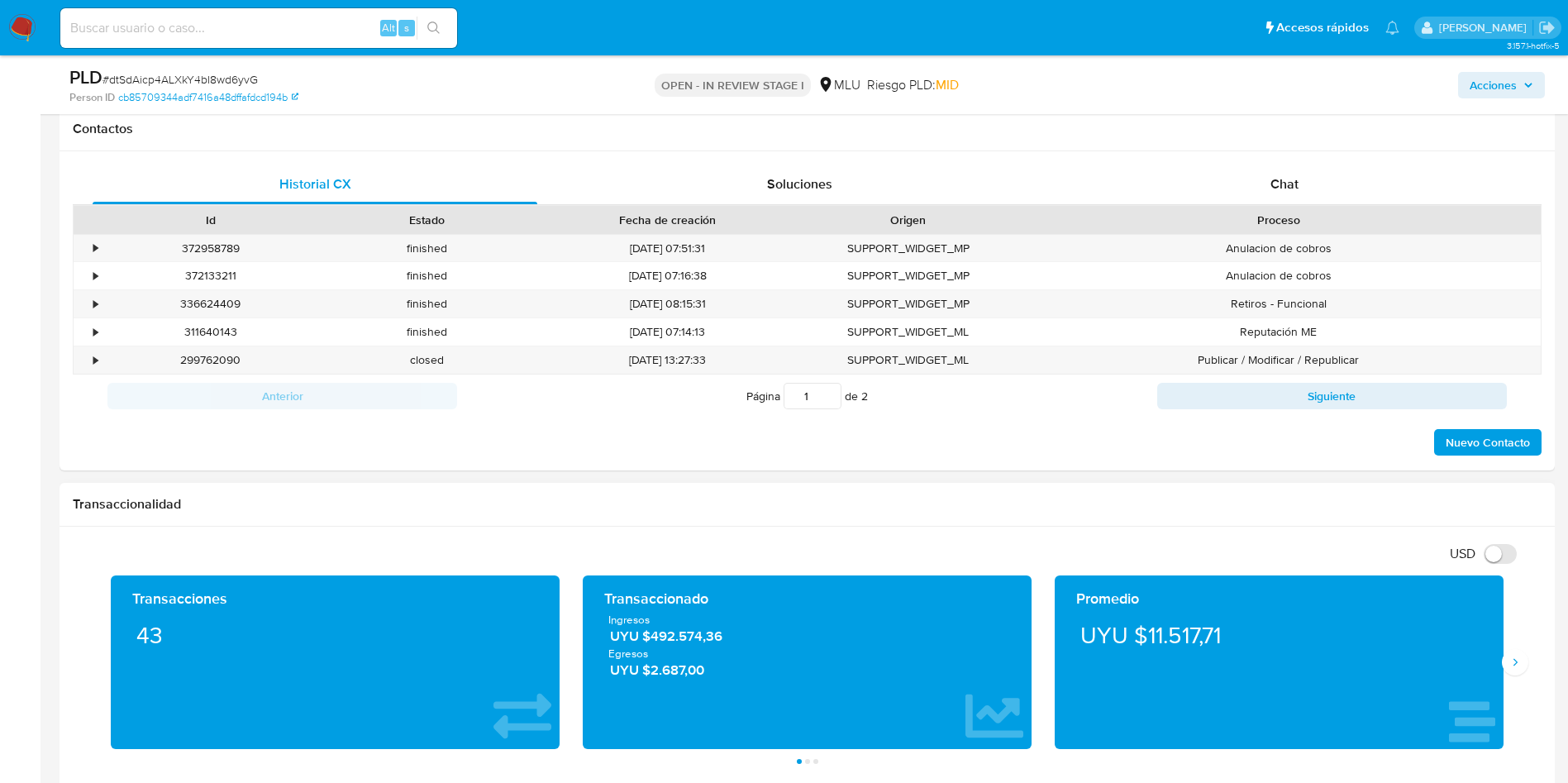
scroll to position [868, 0]
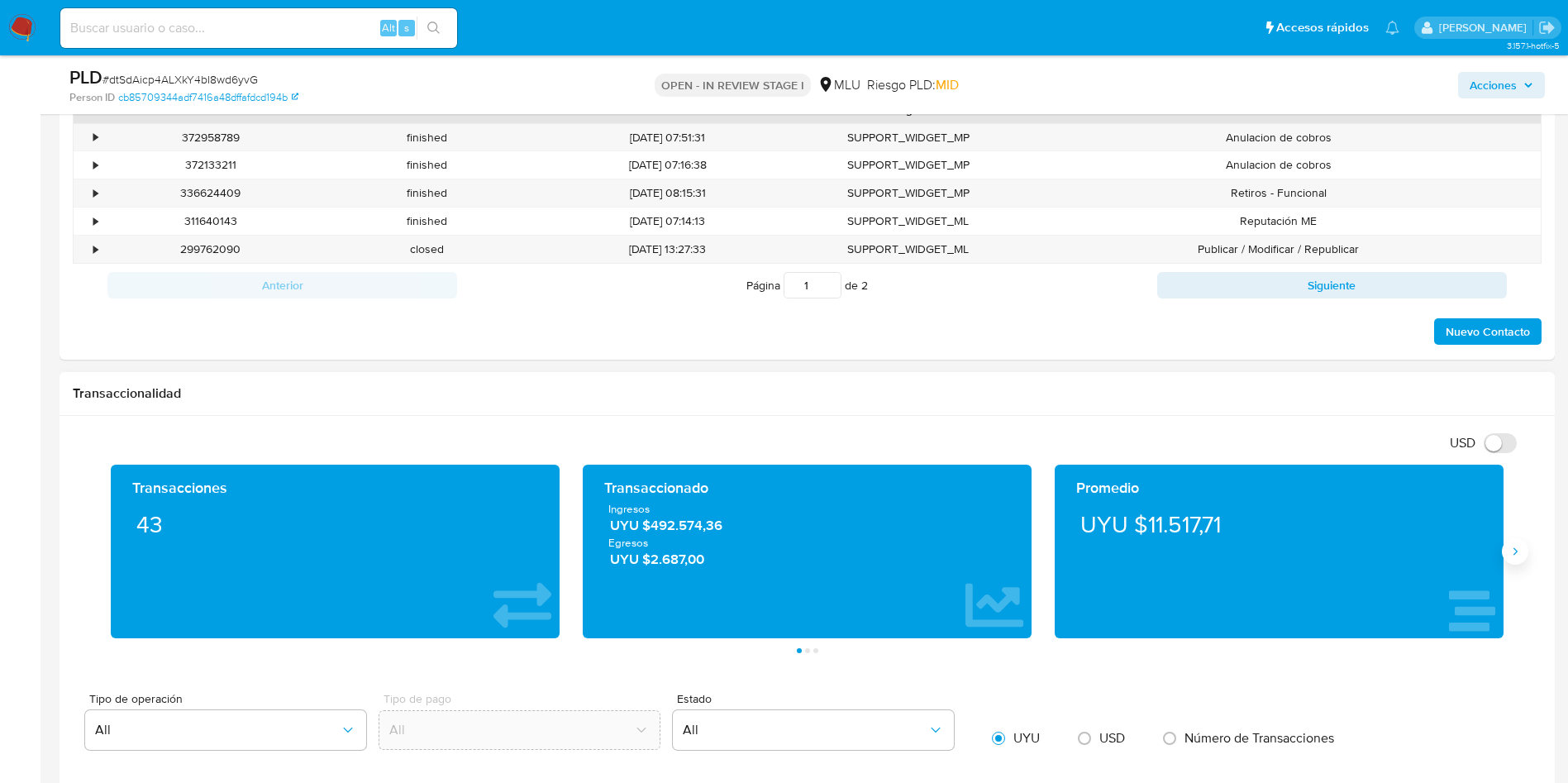
drag, startPoint x: 1517, startPoint y: 554, endPoint x: 1508, endPoint y: 554, distance: 9.0
click at [1518, 554] on icon "Siguiente" at bounding box center [1515, 551] width 13 height 13
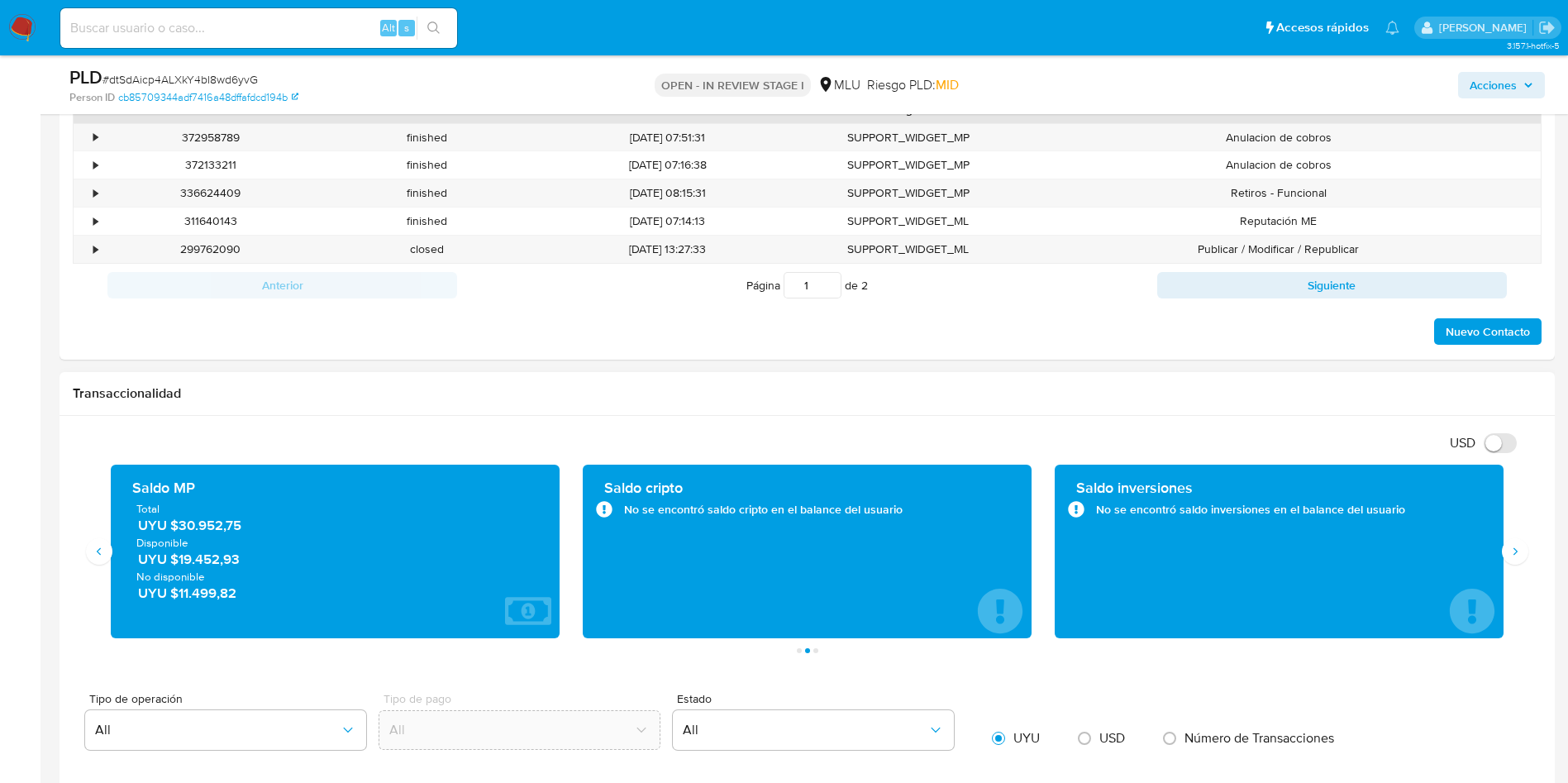
click at [212, 524] on span "UYU $30.952,75" at bounding box center [336, 525] width 396 height 19
click at [39, 463] on aside "Bandeja Tablero Screening Búsqueda en Listas Watchlist Herramientas Operaciones…" at bounding box center [20, 644] width 41 height 3025
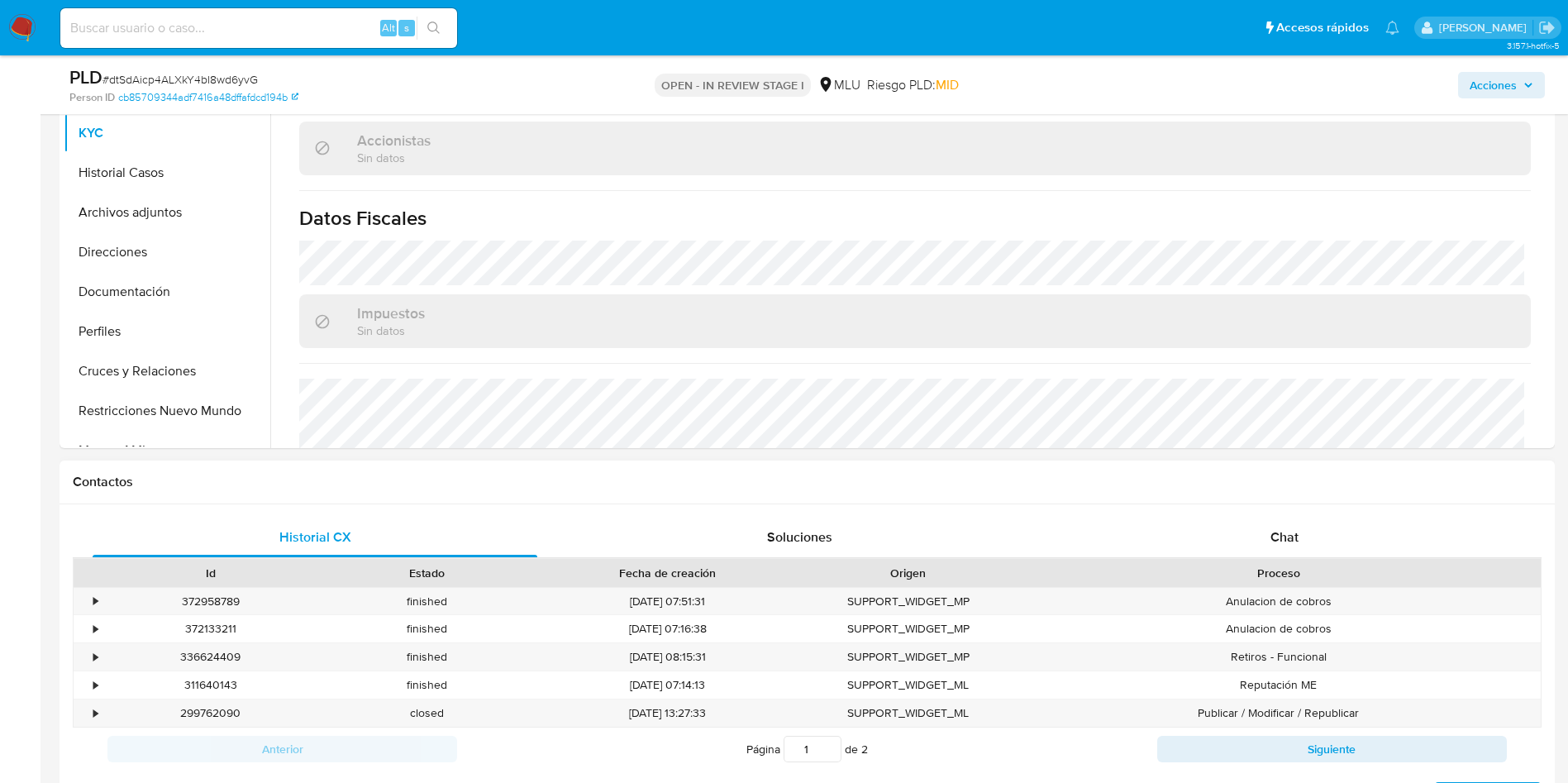
scroll to position [372, 0]
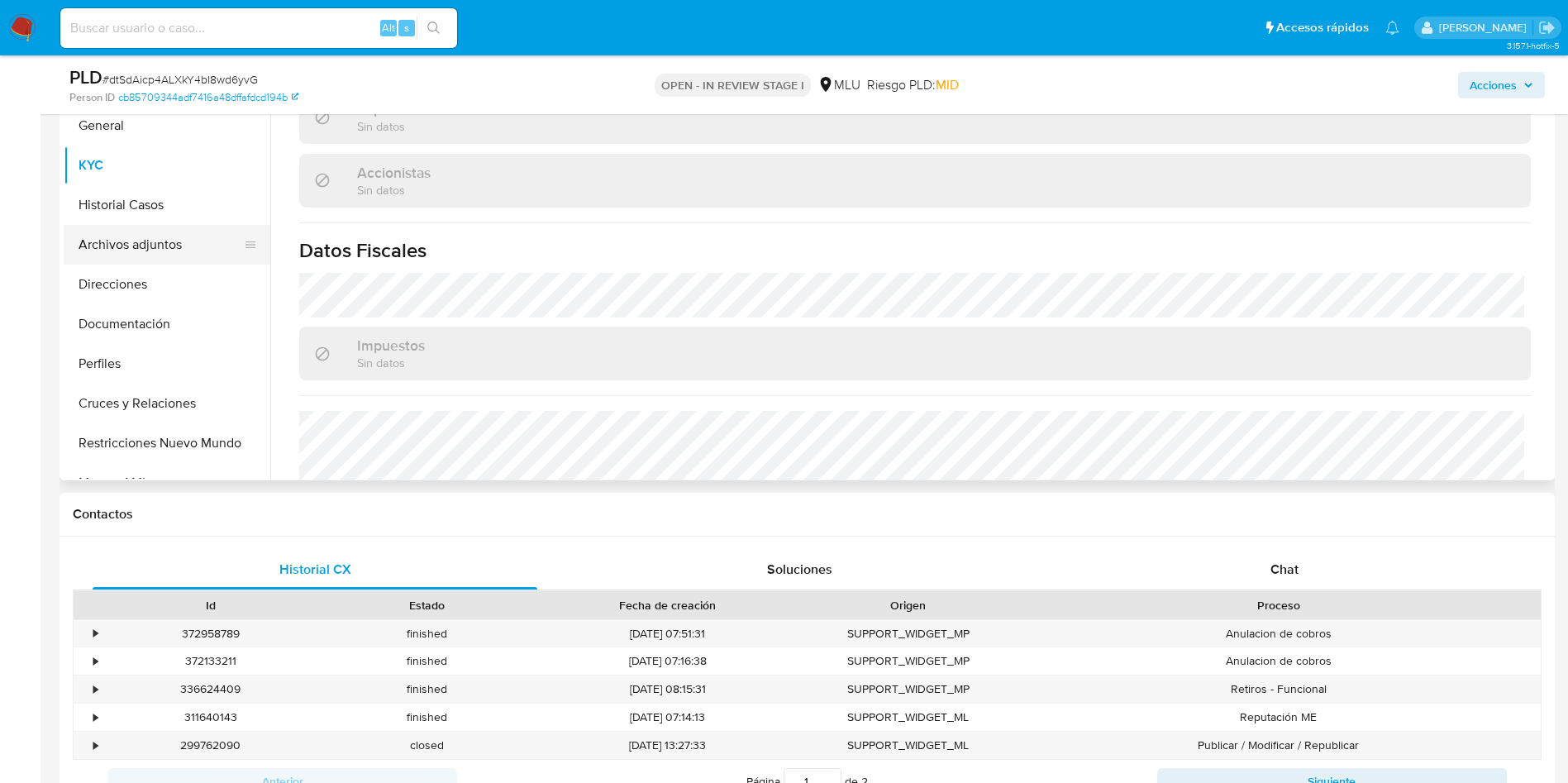
click at [140, 250] on button "Archivos adjuntos" at bounding box center [160, 245] width 193 height 40
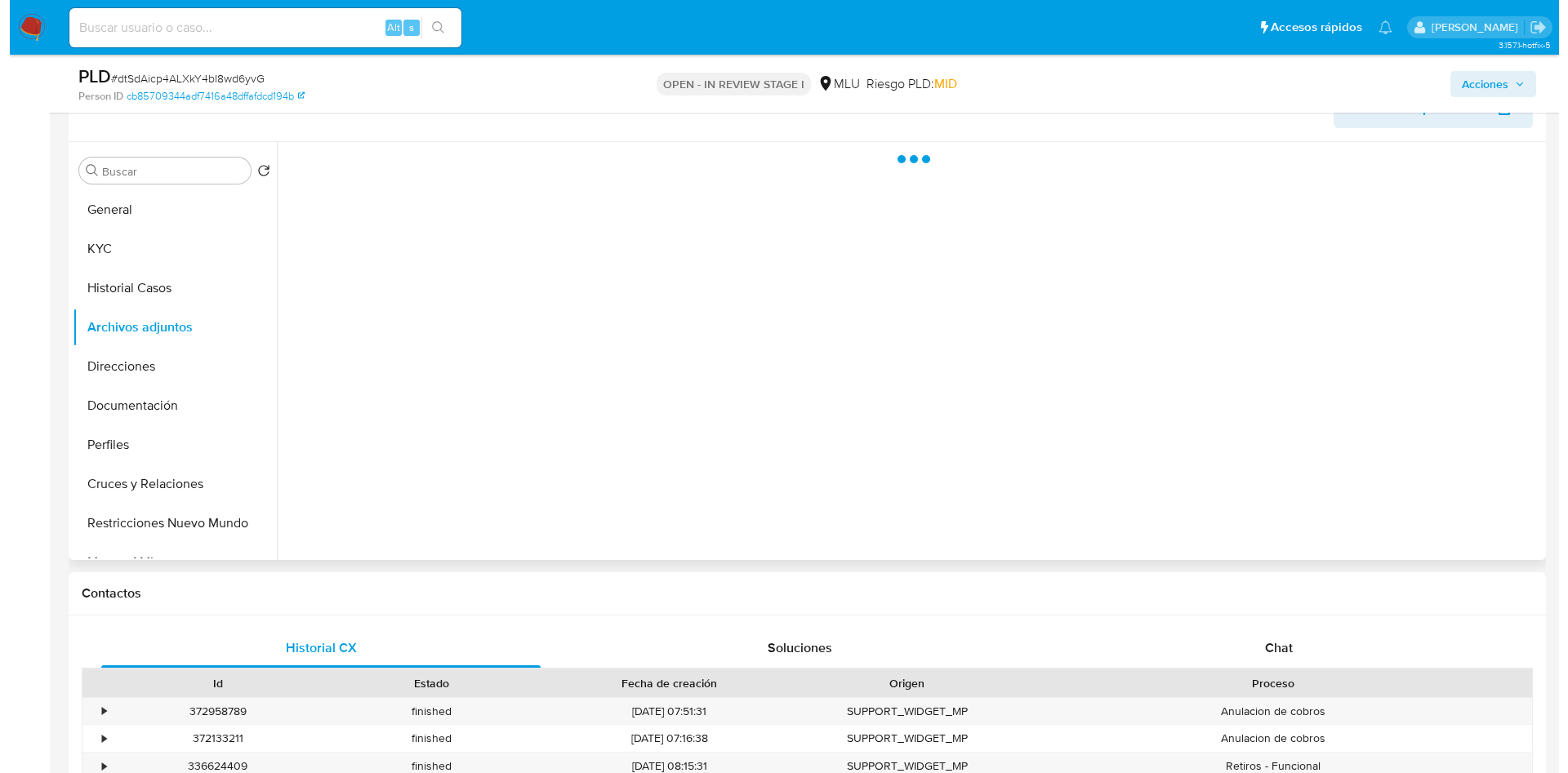
scroll to position [245, 0]
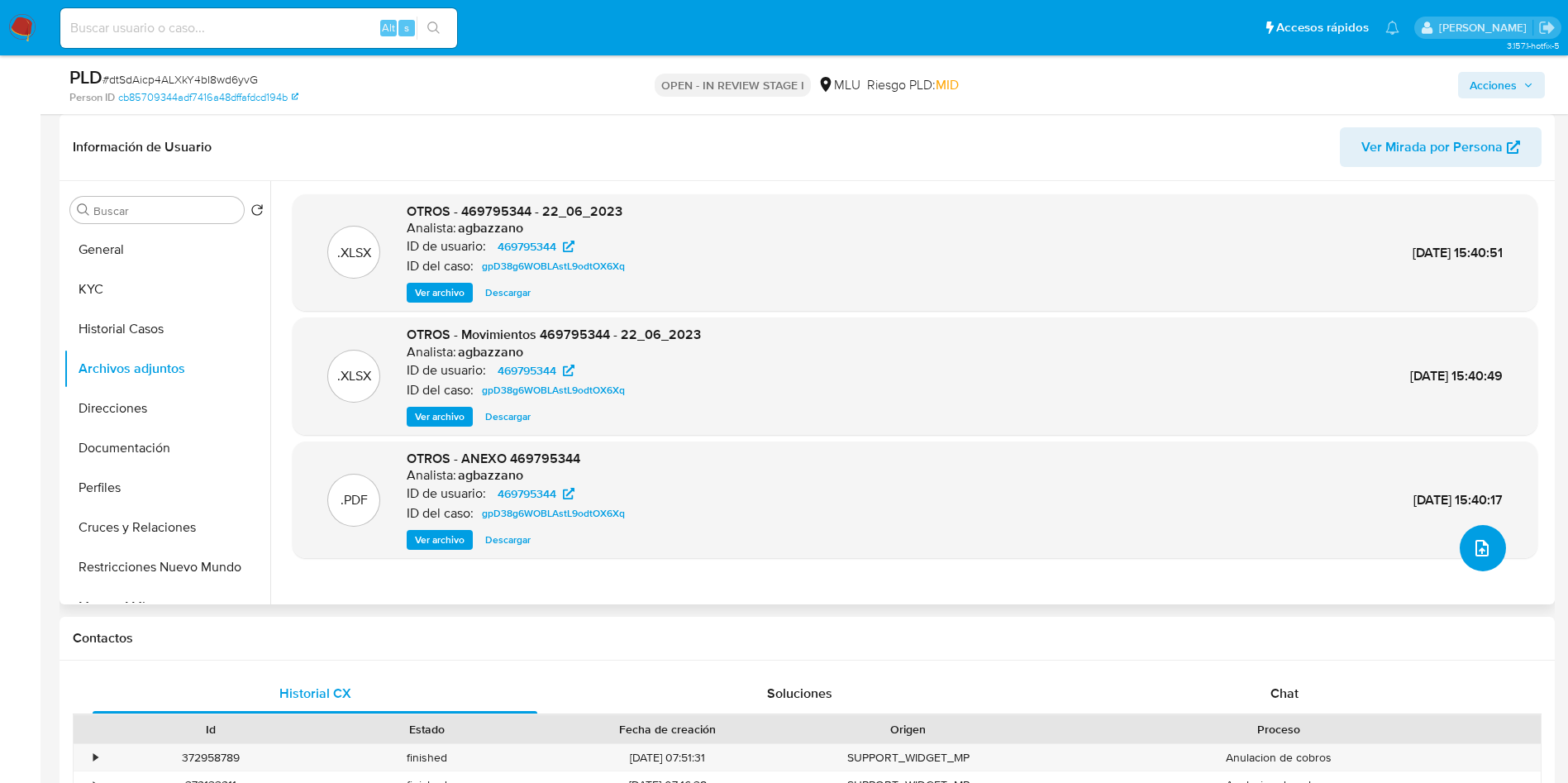
click at [1483, 551] on icon "upload-file" at bounding box center [1482, 548] width 20 height 20
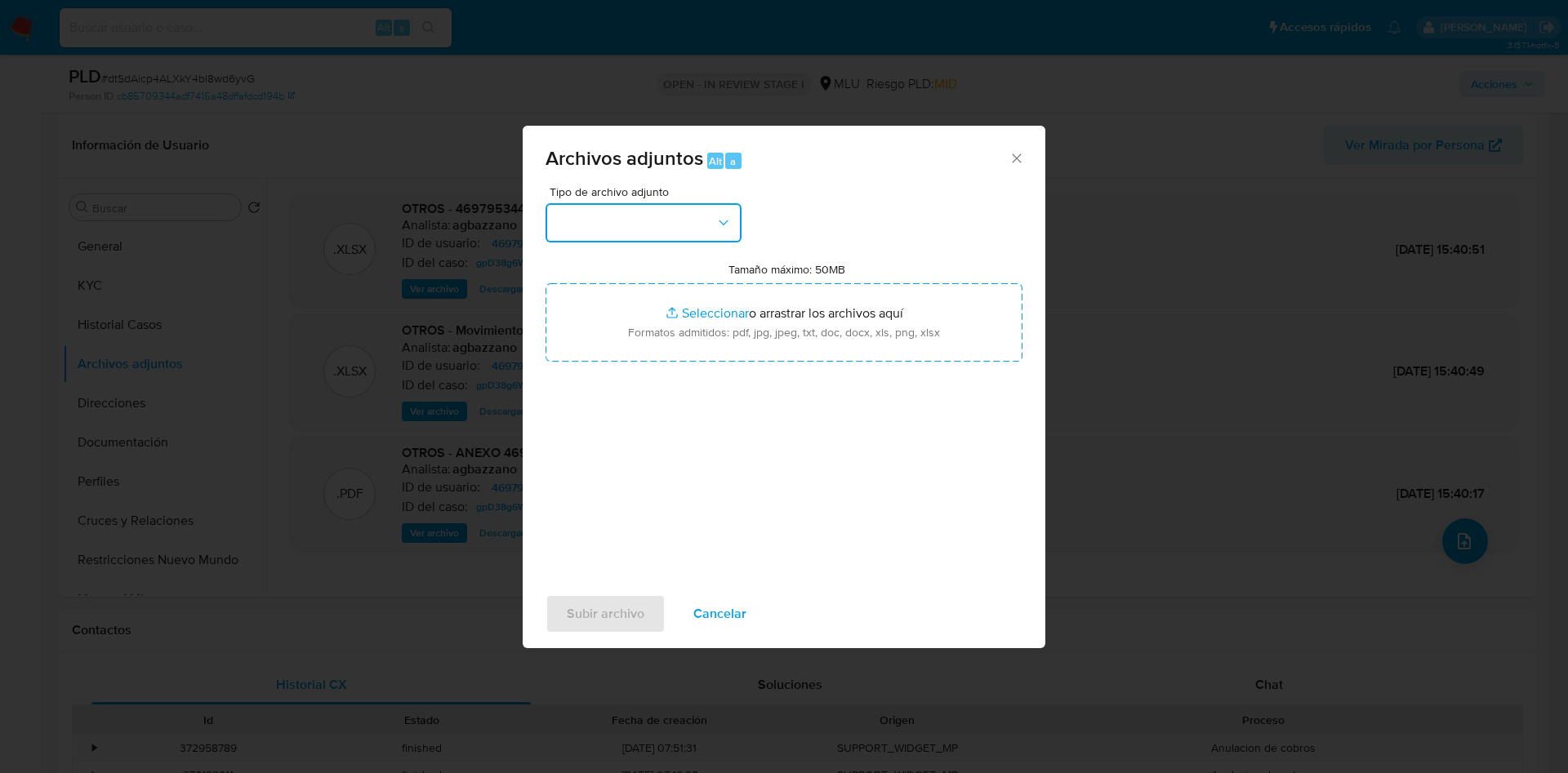
click at [636, 225] on button "button" at bounding box center [643, 222] width 196 height 39
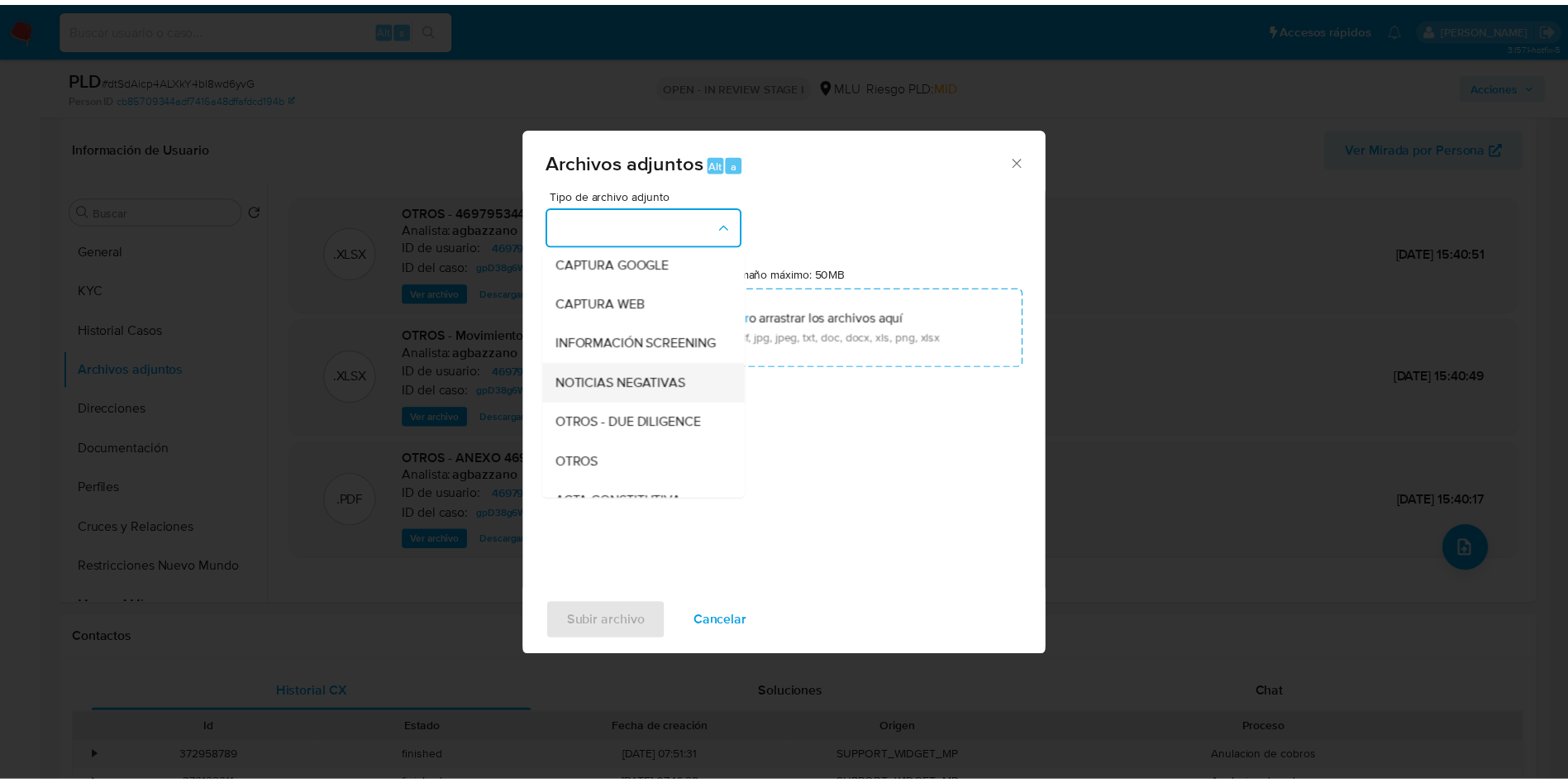
scroll to position [124, 0]
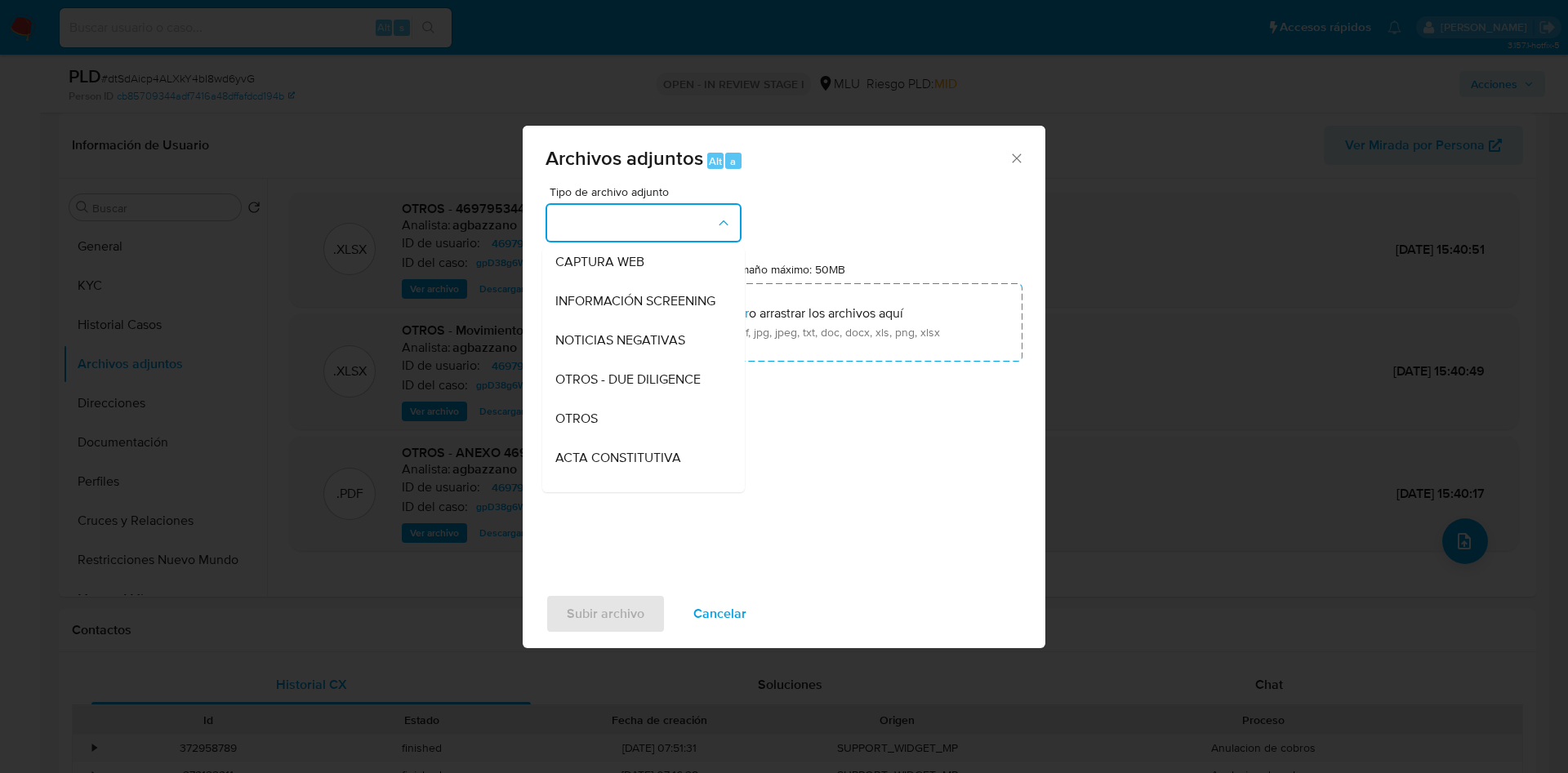
click at [595, 427] on span "OTROS" at bounding box center [576, 419] width 42 height 17
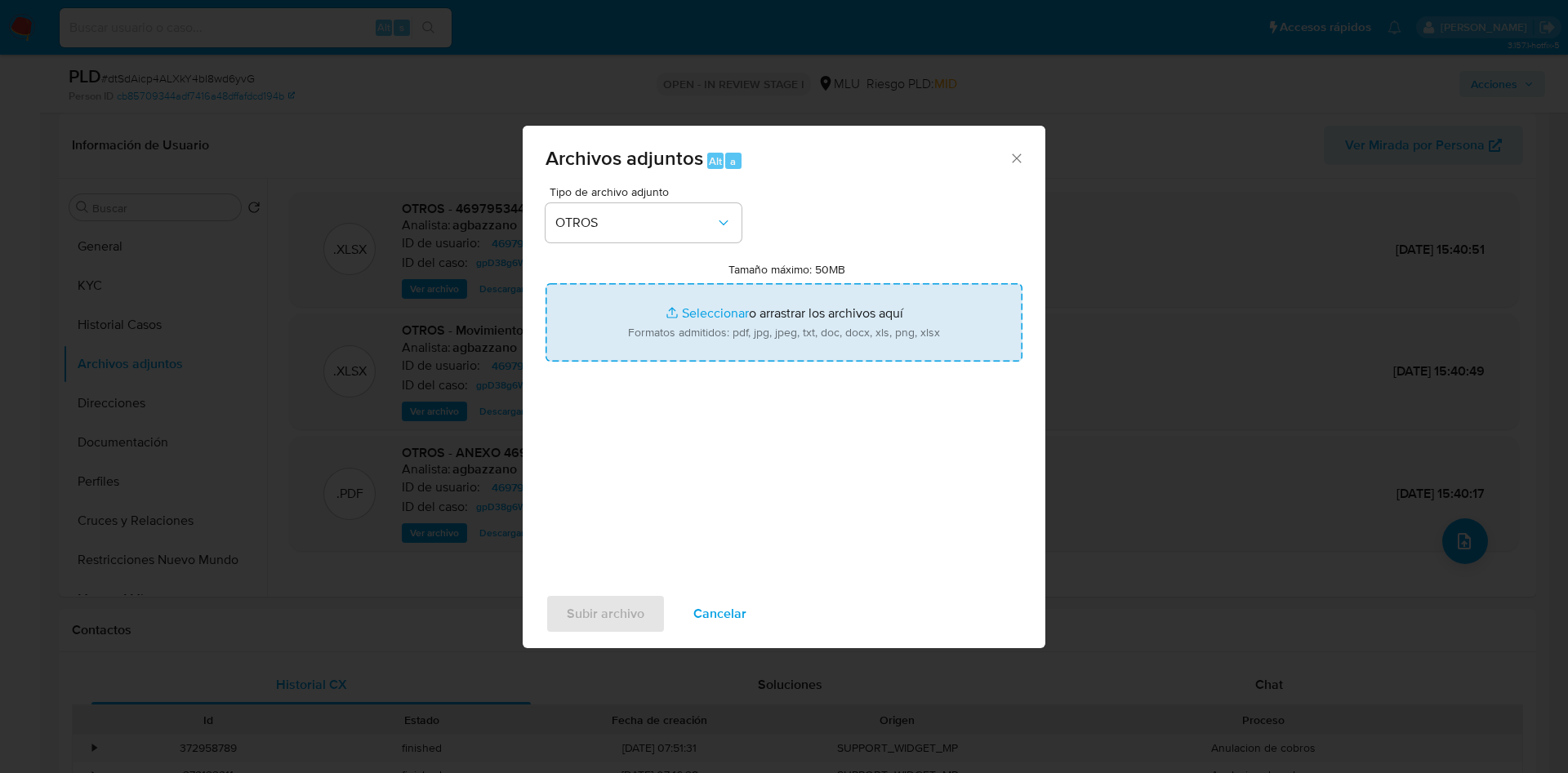
click at [716, 297] on input "Tamaño máximo: 50MB Seleccionar archivos" at bounding box center [784, 321] width 477 height 78
type input "C:\fakepath\469795344 - Anexo.pdf"
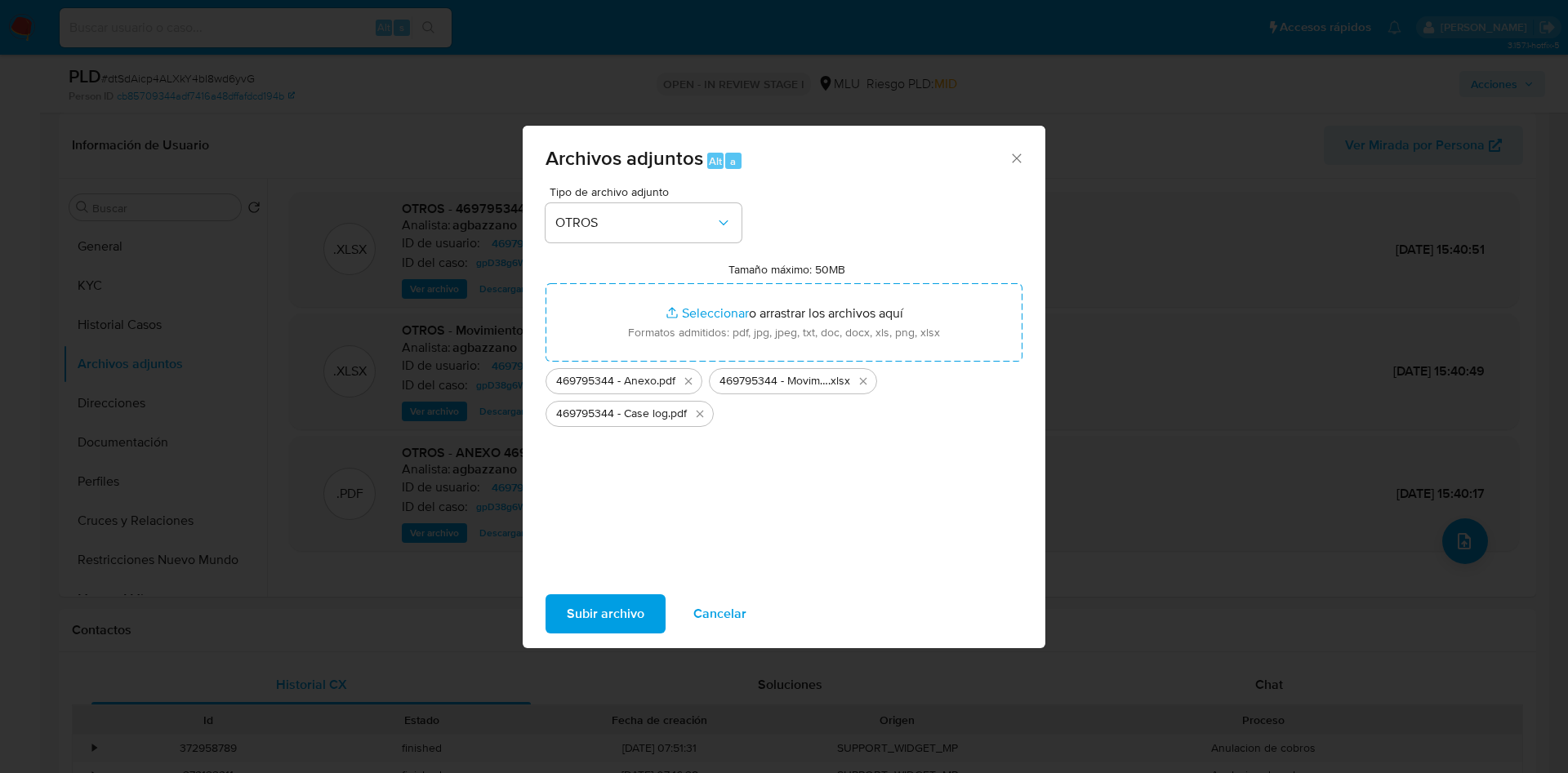
click at [623, 610] on span "Subir archivo" at bounding box center [605, 613] width 77 height 36
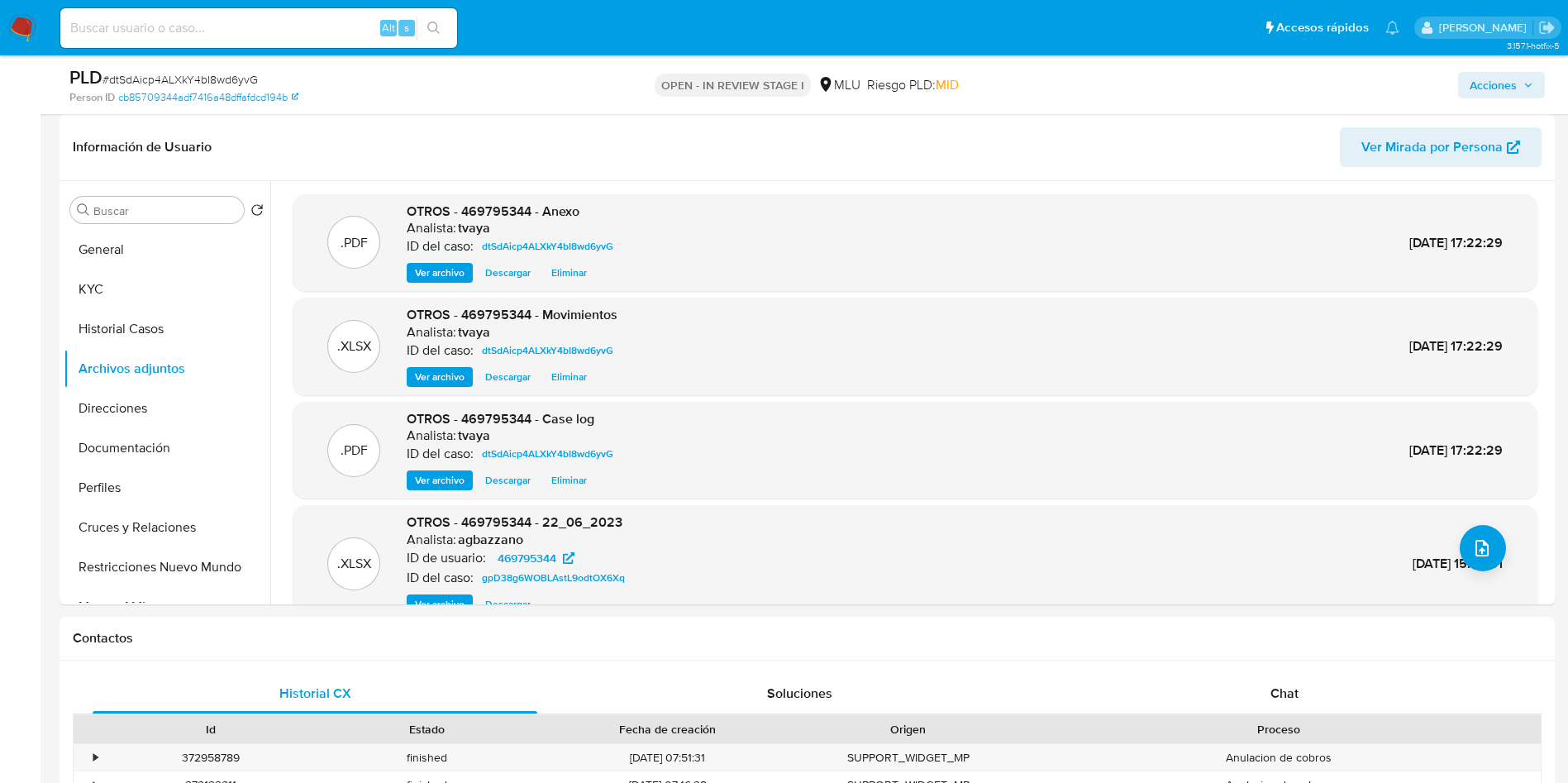
click at [1508, 87] on span "Acciones" at bounding box center [1494, 85] width 47 height 26
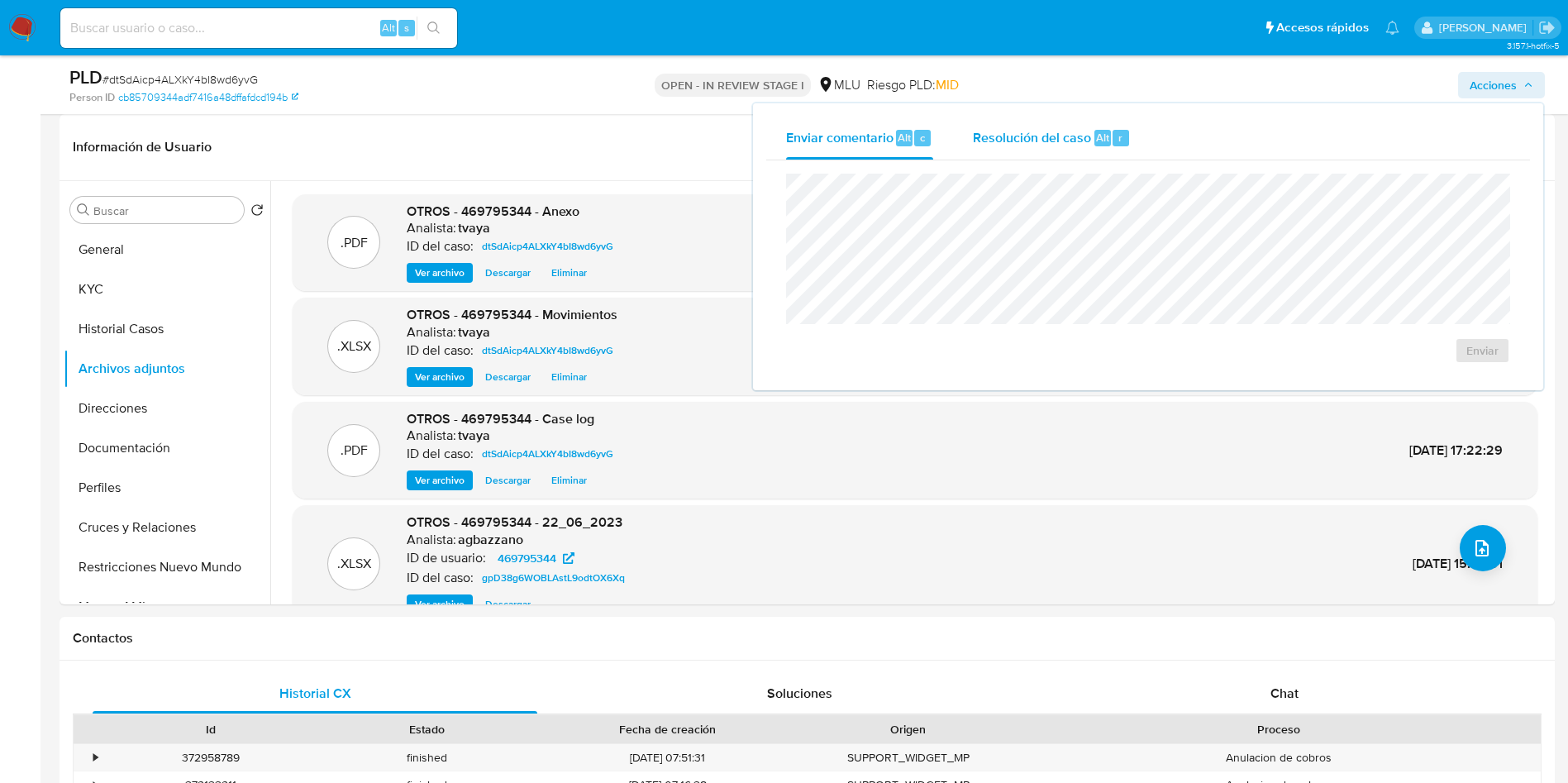
click at [1041, 123] on div "Resolución del caso Alt r" at bounding box center [1052, 138] width 158 height 43
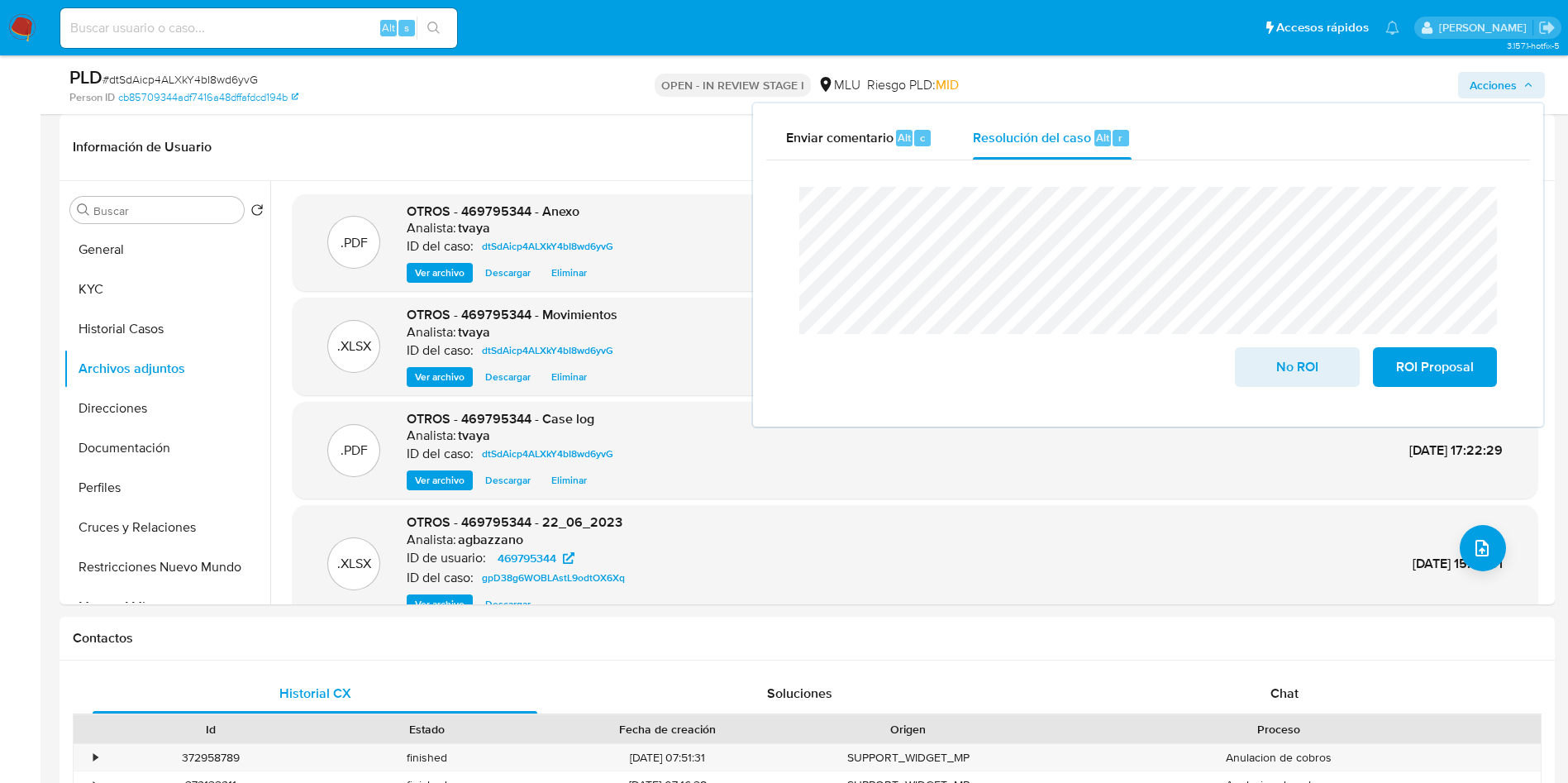
click at [778, 208] on div "Cierre de caso No ROI ROI Proposal" at bounding box center [1148, 286] width 764 height 253
click at [1284, 369] on span "No ROI" at bounding box center [1296, 366] width 81 height 36
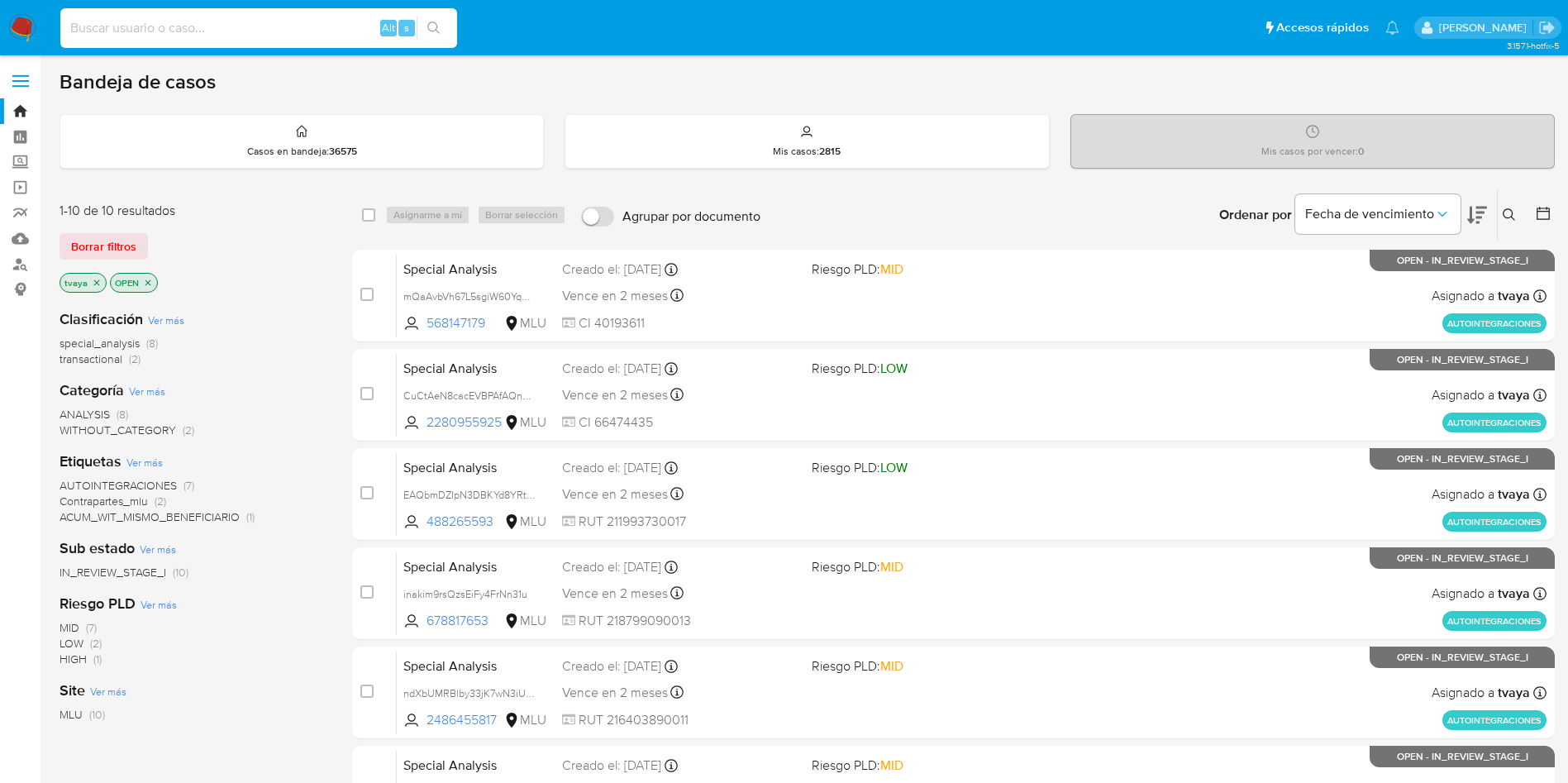
click at [302, 26] on input at bounding box center [259, 28] width 397 height 21
paste input "80005403"
type input "80005403"
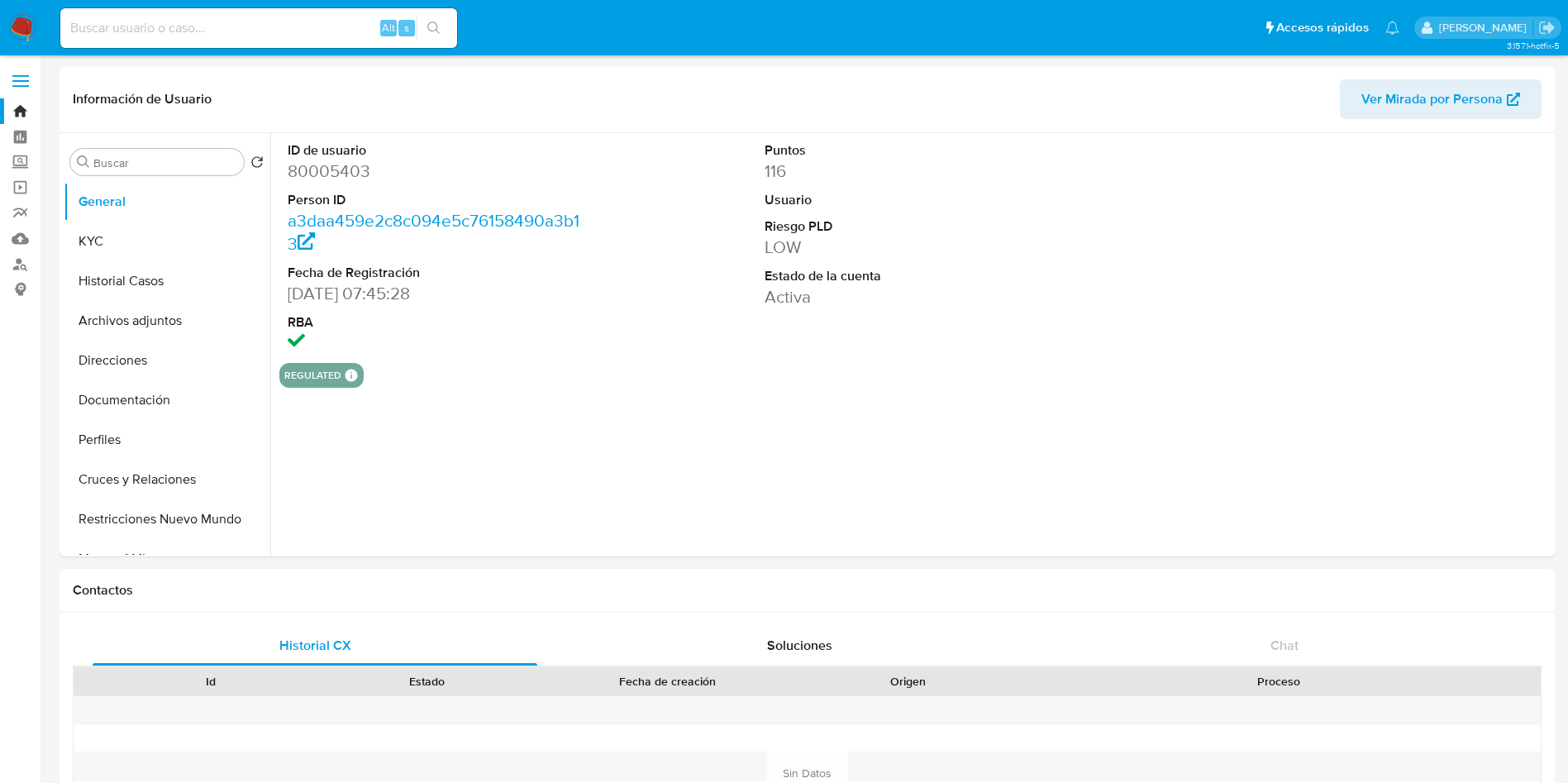
select select "10"
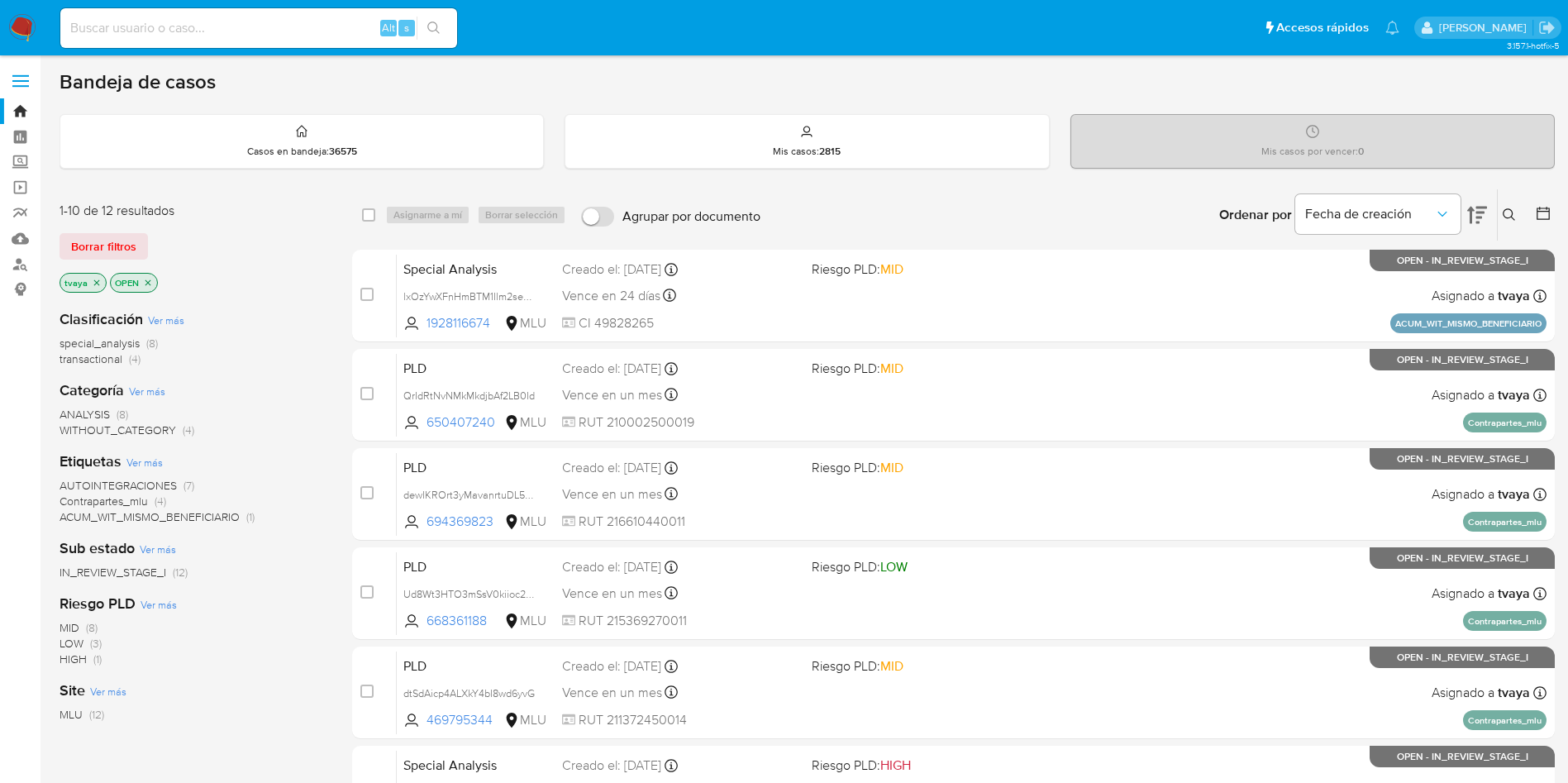
scroll to position [124, 0]
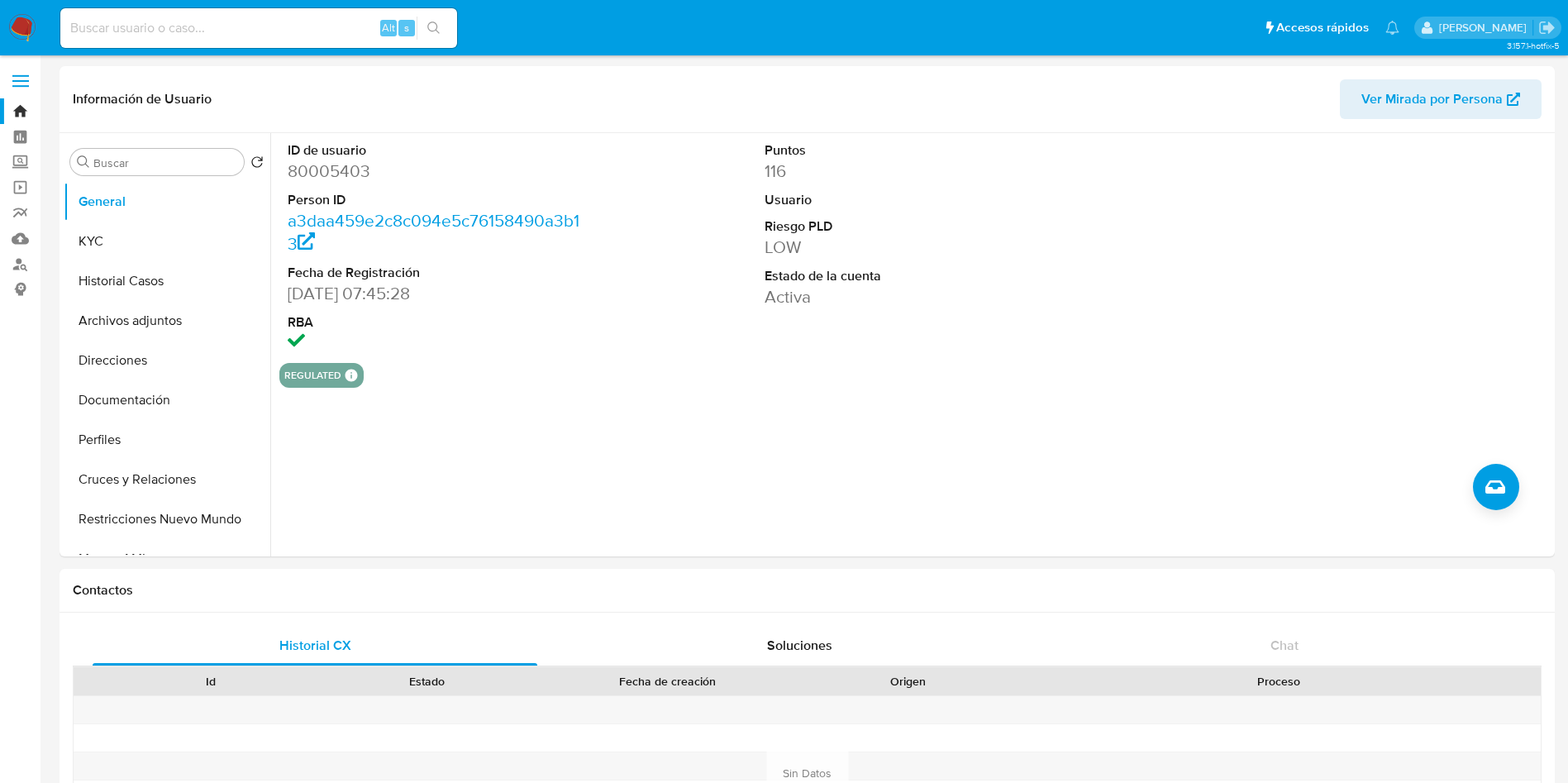
select select "10"
click at [149, 241] on button "KYC" at bounding box center [160, 241] width 193 height 40
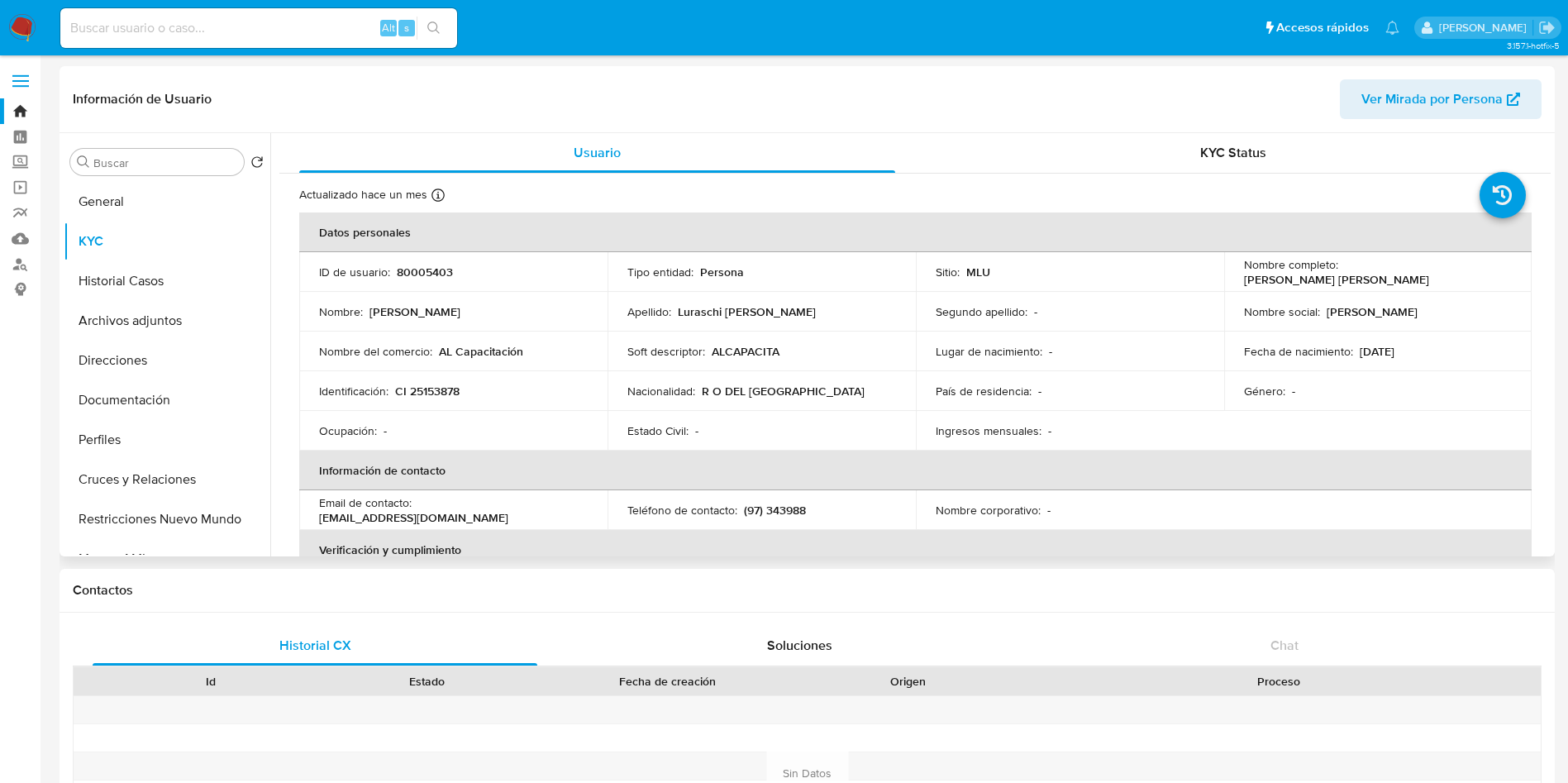
click at [427, 397] on p "CI 25153878" at bounding box center [427, 391] width 64 height 15
copy p "25153878"
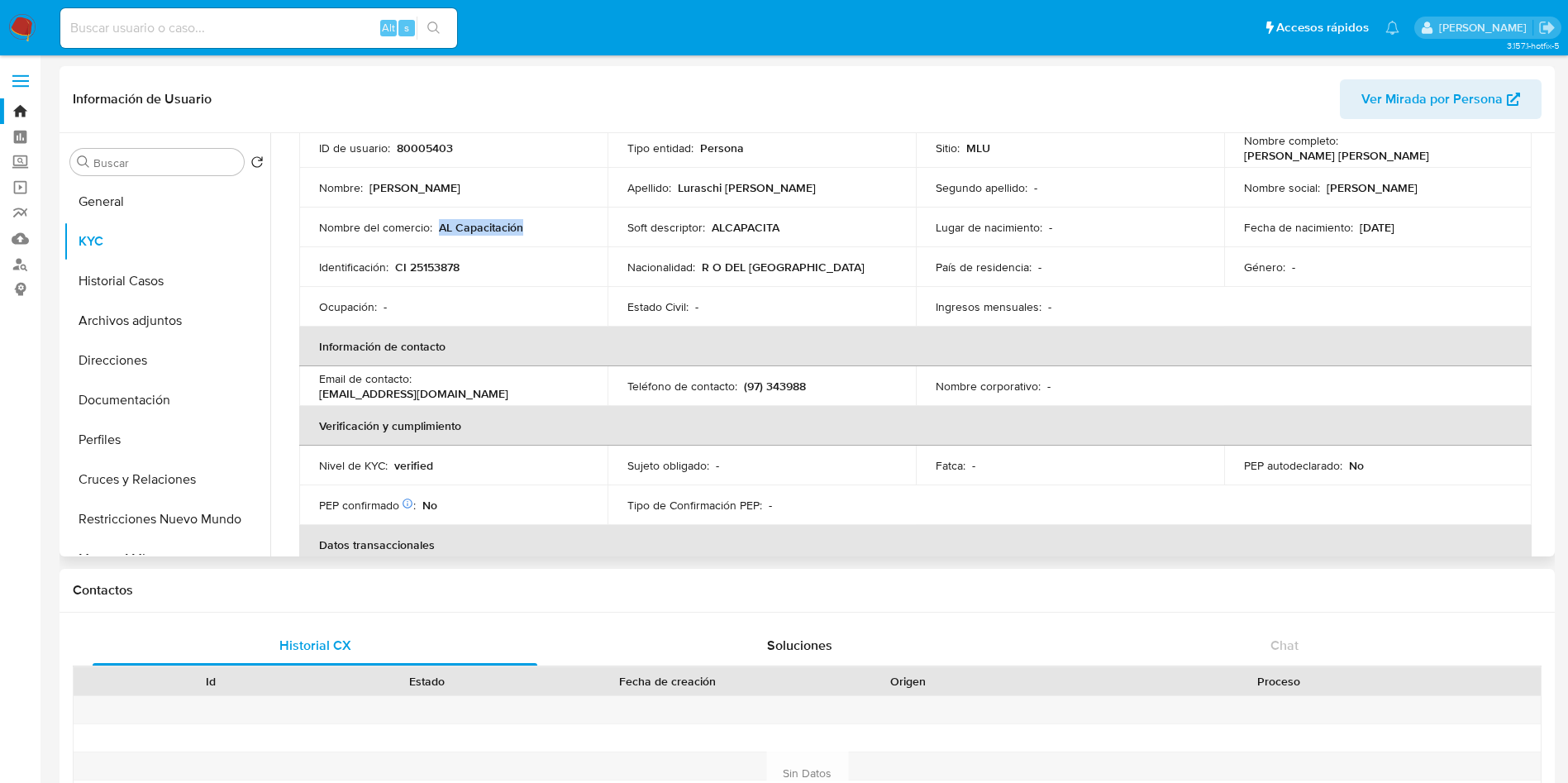
drag, startPoint x: 536, startPoint y: 225, endPoint x: 440, endPoint y: 231, distance: 96.2
click at [440, 231] on div "Nombre del comercio : AL Capacitación" at bounding box center [453, 227] width 269 height 15
copy p "AL Capacitación"
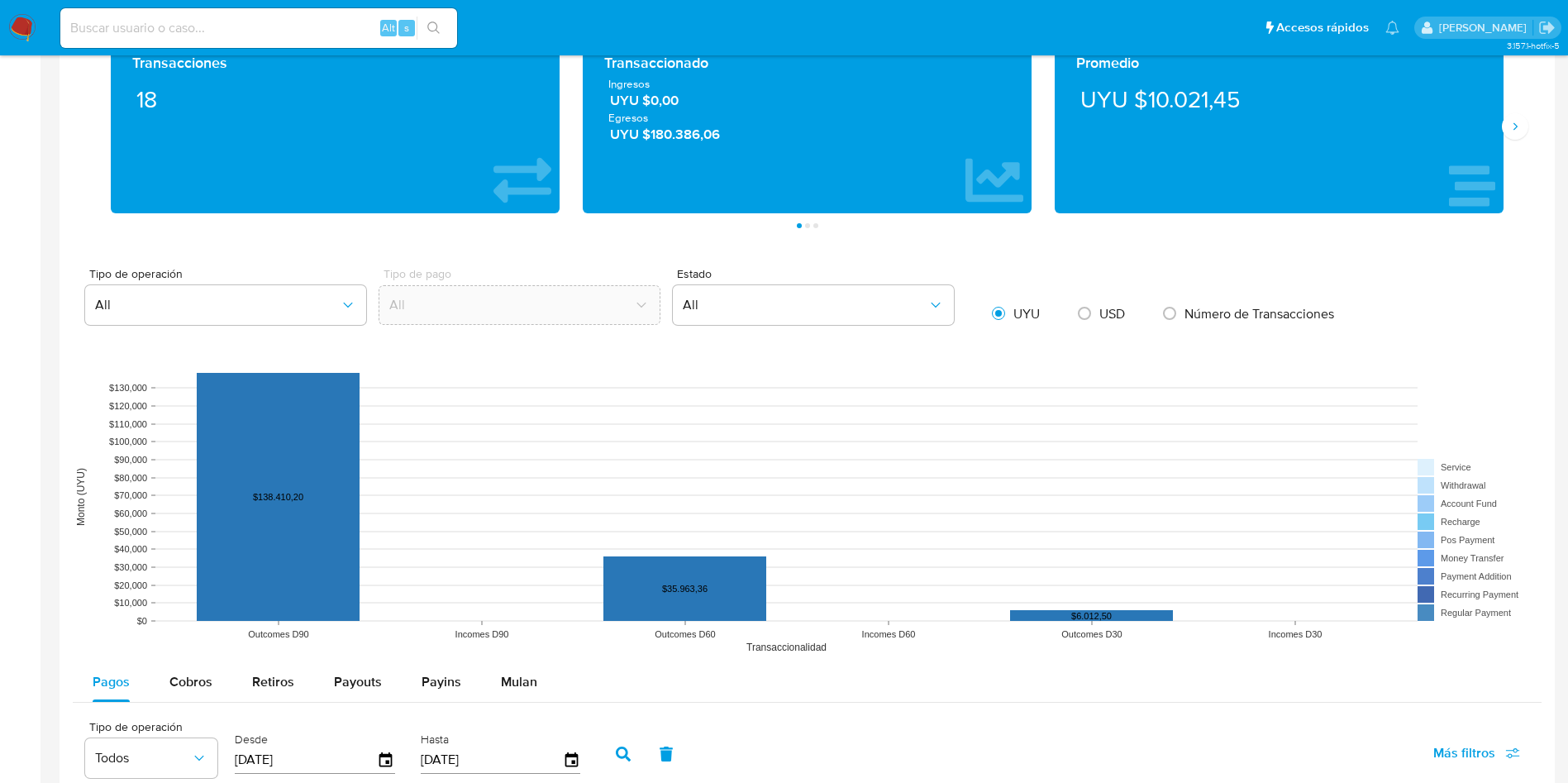
scroll to position [1364, 0]
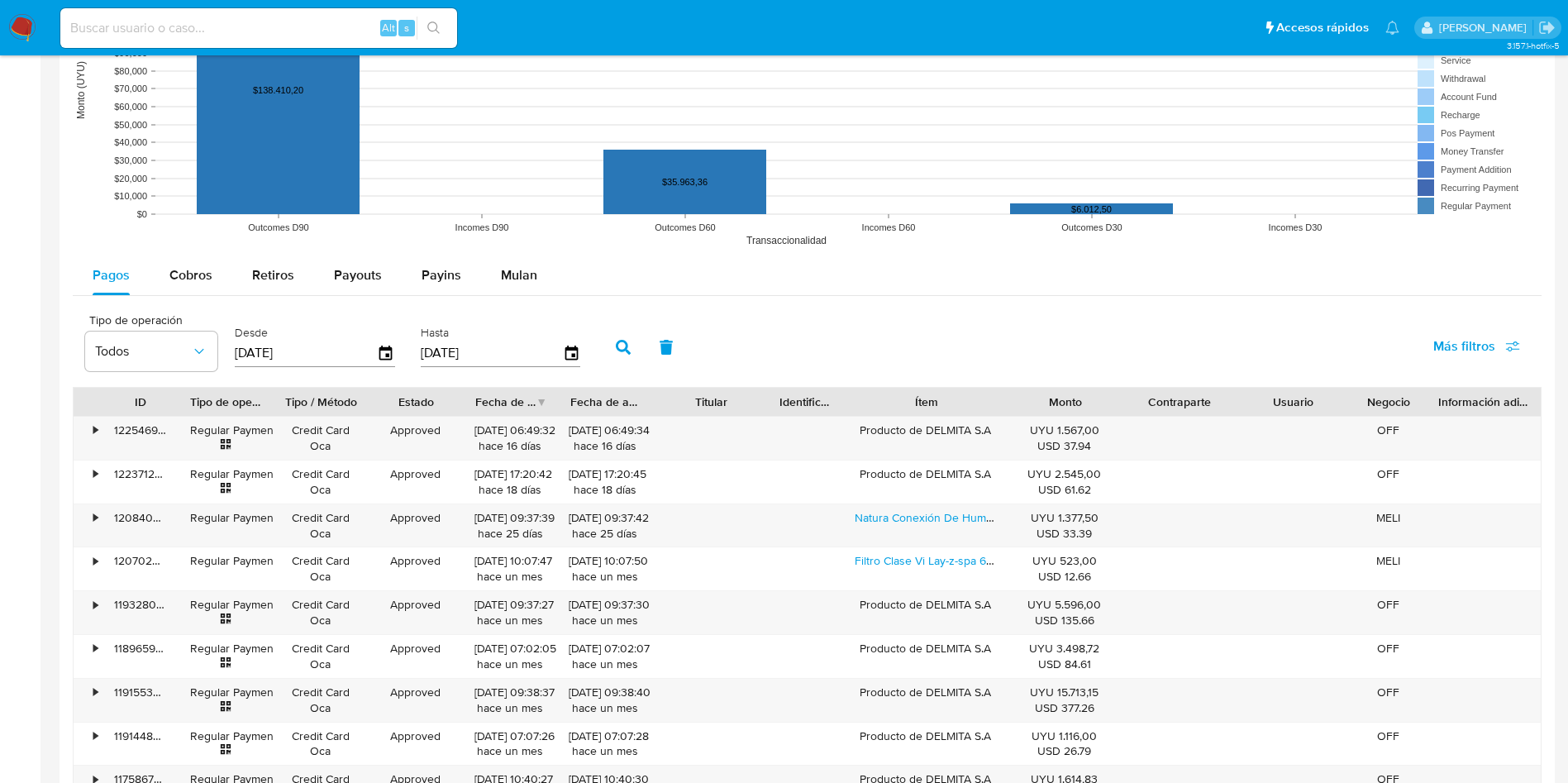
drag, startPoint x: 993, startPoint y: 403, endPoint x: 1031, endPoint y: 400, distance: 38.1
click at [1031, 400] on div "ID Tipo de operación Tipo / Método Estado Fecha de creación Fecha de aprobación…" at bounding box center [807, 402] width 1468 height 28
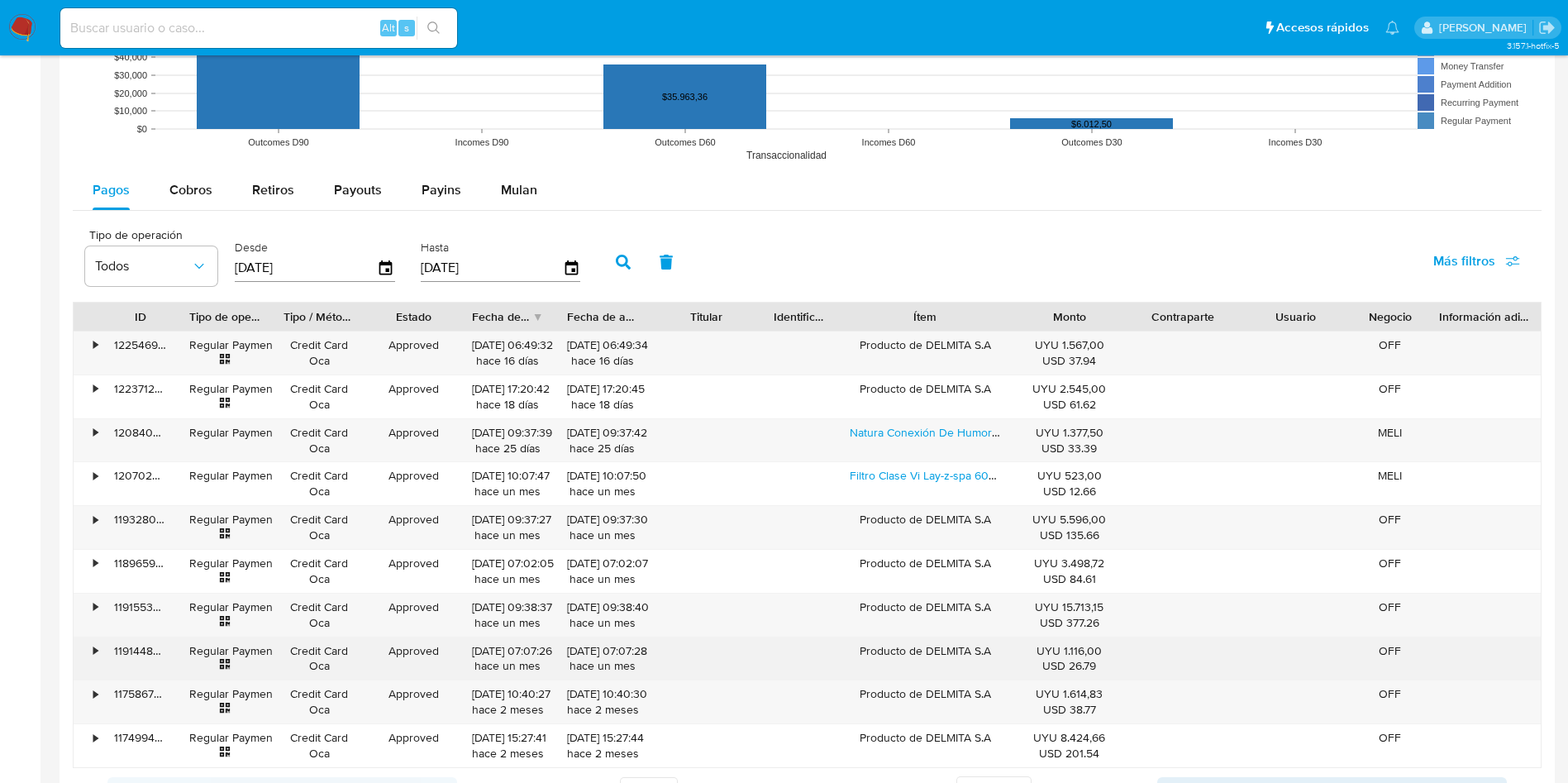
scroll to position [1488, 0]
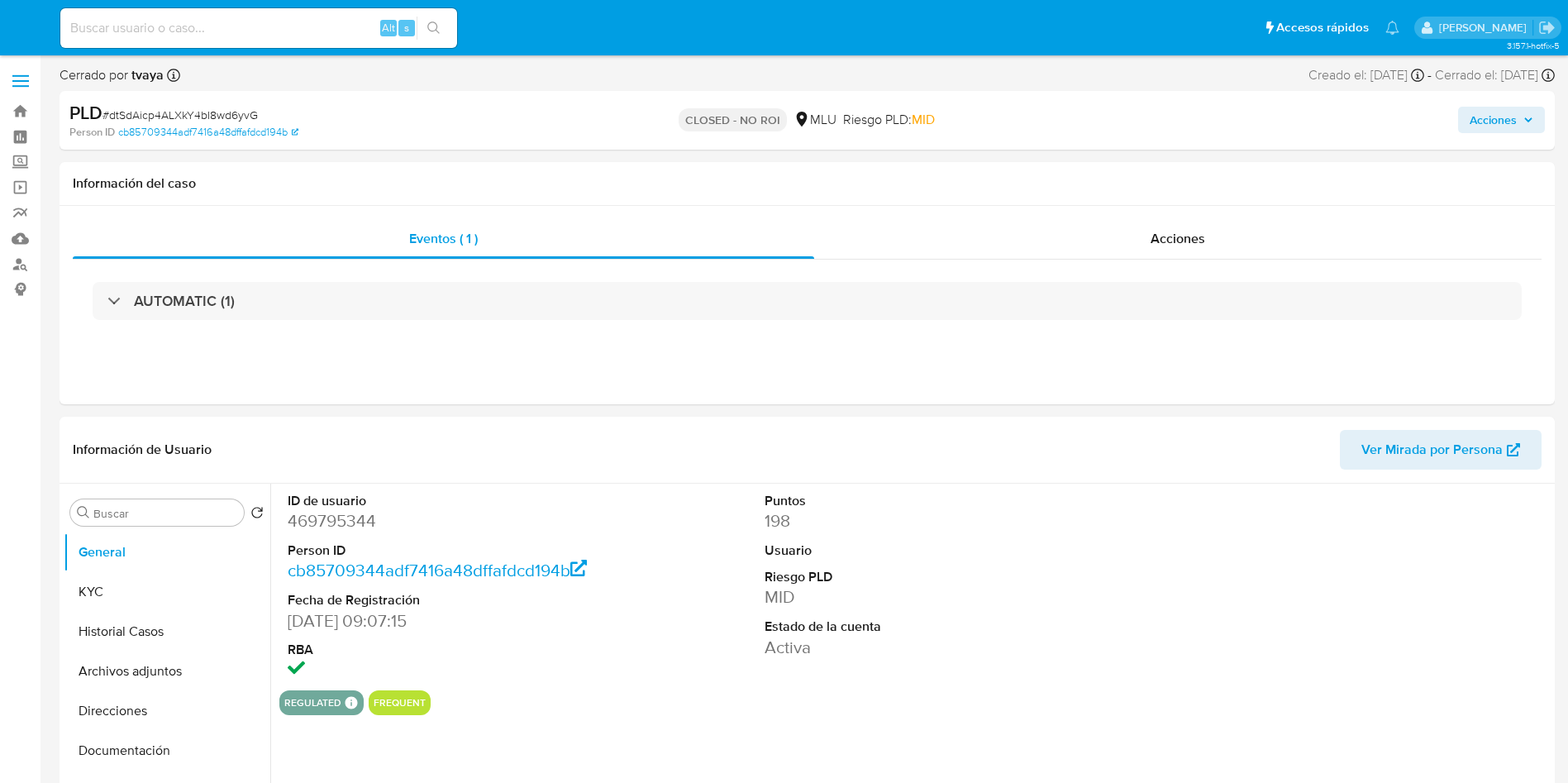
select select "10"
